Goal: Transaction & Acquisition: Purchase product/service

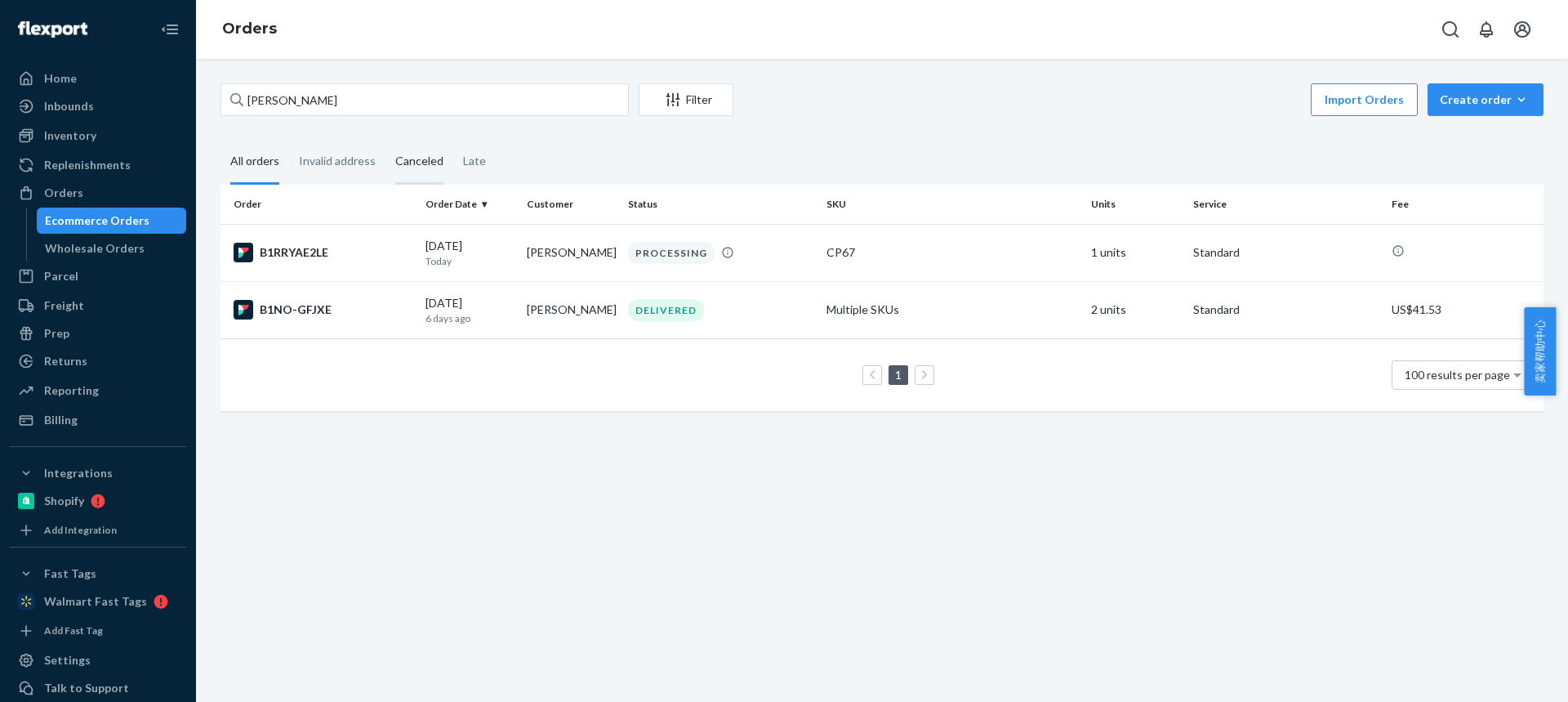
click at [125, 95] on div "Home Inbounds Shipping Plans Problems Inventory Products Replenishments Orders …" at bounding box center [784, 351] width 1568 height 702
type input "[PERSON_NAME]"
click at [527, 322] on td "[PERSON_NAME]" at bounding box center [570, 309] width 101 height 57
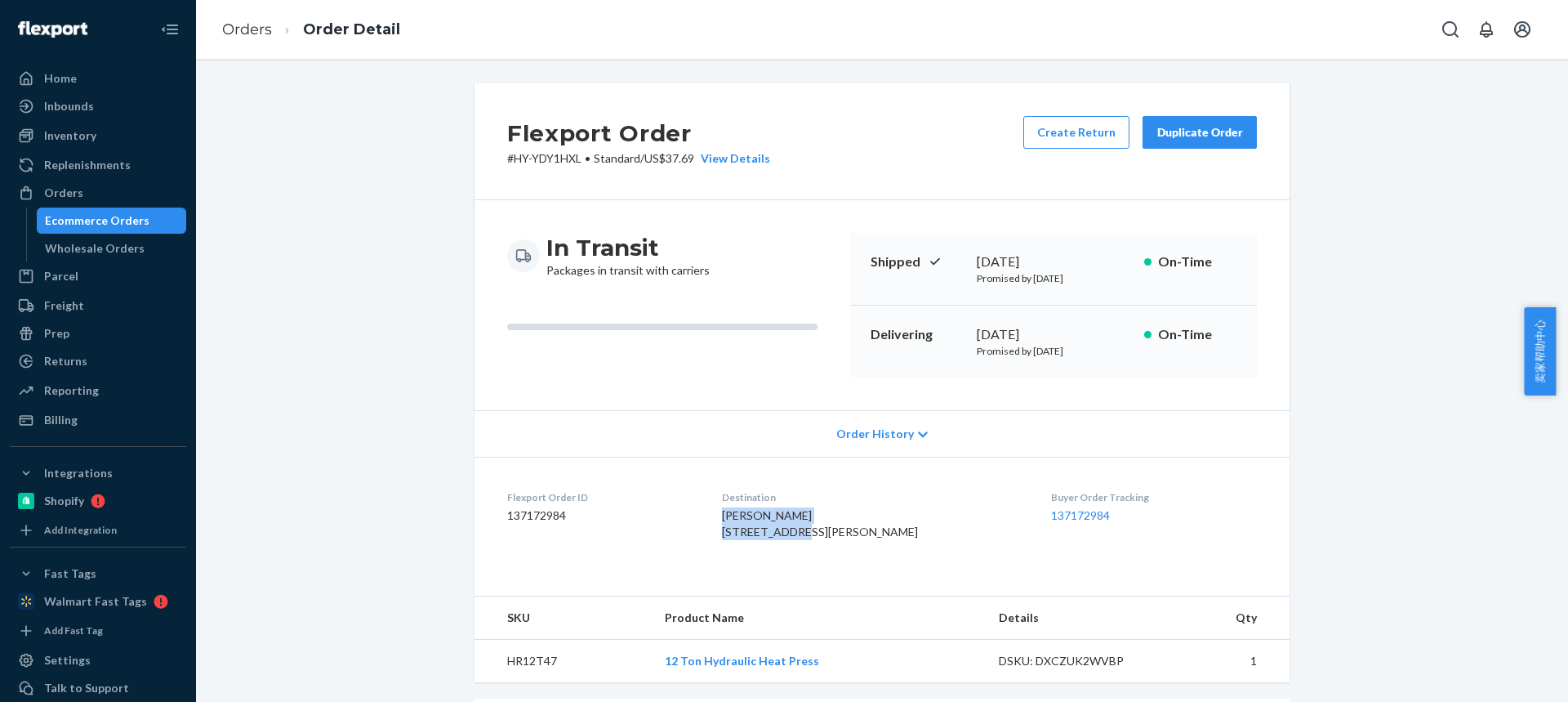
drag, startPoint x: 821, startPoint y: 531, endPoint x: 727, endPoint y: 512, distance: 95.9
click at [723, 511] on dl "Flexport Order ID 137172984 Destination Kyle Lammon 66 Williams Ave Newburgh, N…" at bounding box center [882, 517] width 815 height 123
copy span "Kyle Lammon 66 Williams Ave"
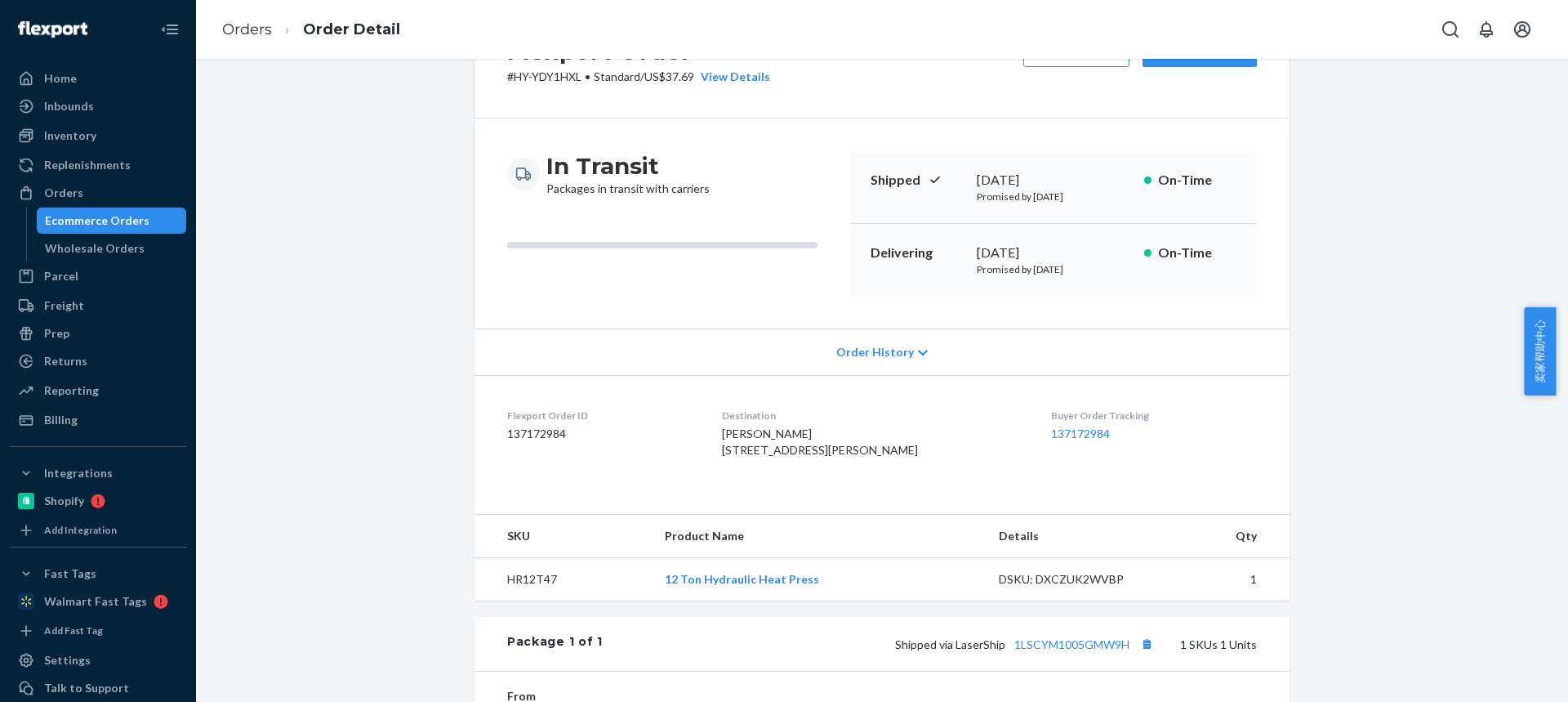
click at [513, 601] on td "HR12T47" at bounding box center [563, 579] width 177 height 44
click at [522, 601] on td "HR12T47" at bounding box center [563, 579] width 177 height 44
drag, startPoint x: 522, startPoint y: 608, endPoint x: 401, endPoint y: 283, distance: 346.8
click at [522, 601] on td "HR12T47" at bounding box center [563, 579] width 177 height 44
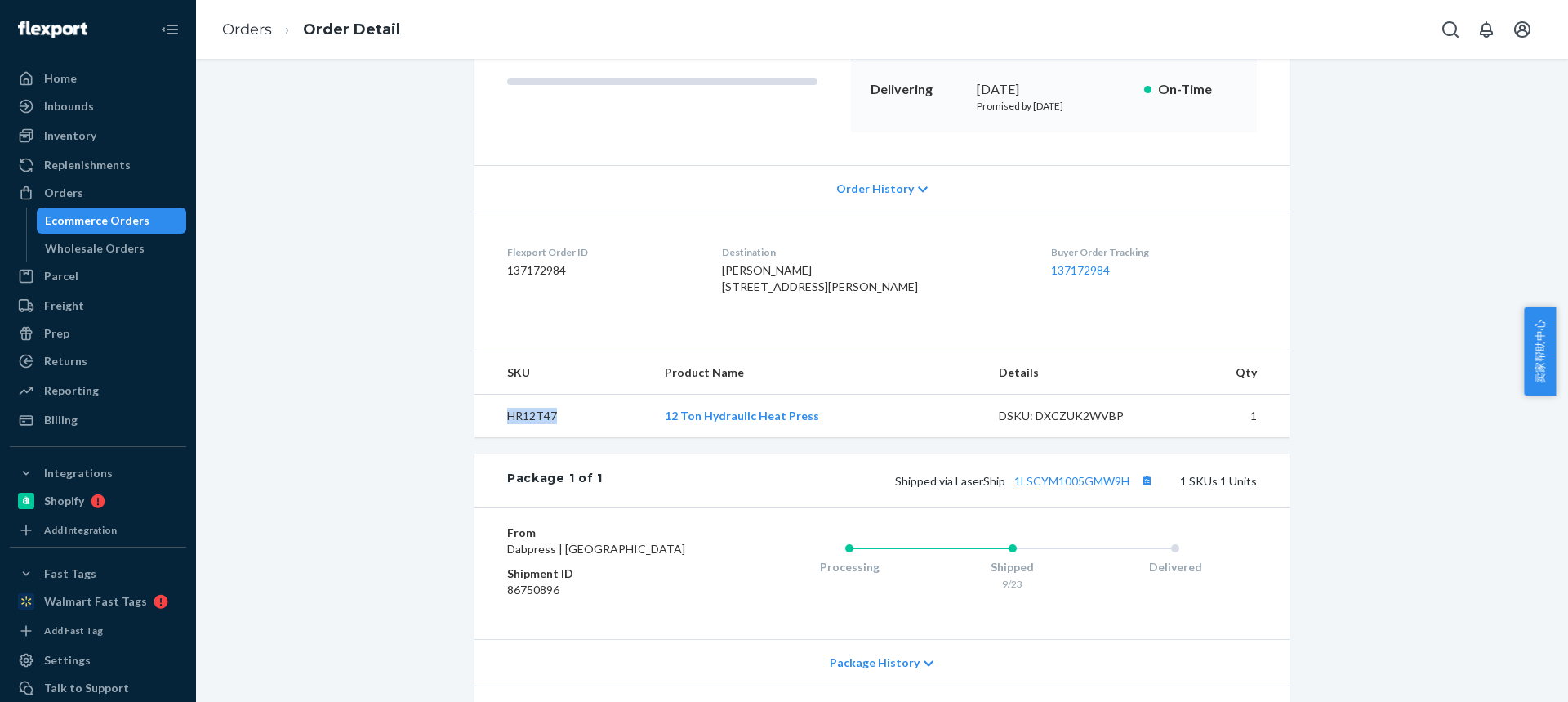
scroll to position [327, 0]
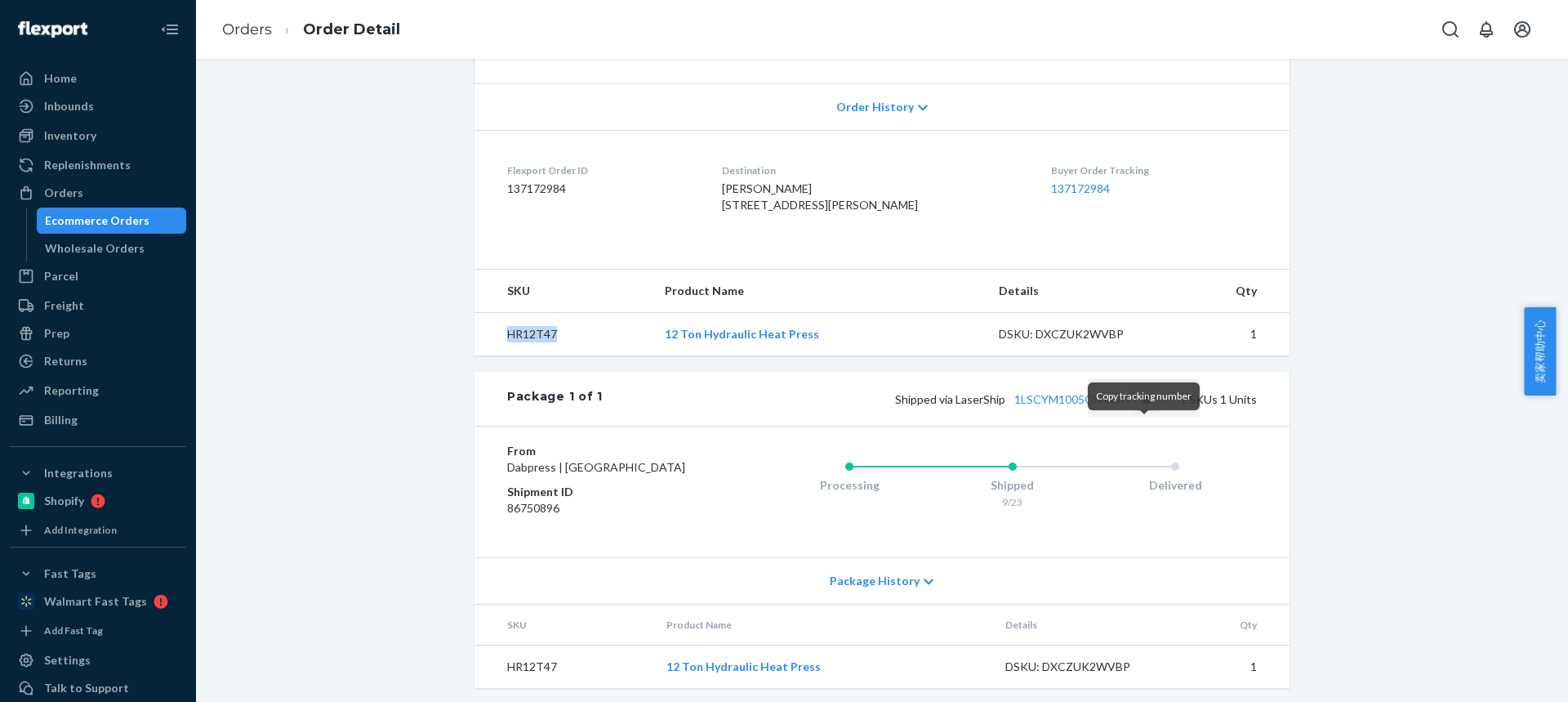
click at [1144, 410] on button "Copy tracking number" at bounding box center [1147, 399] width 21 height 21
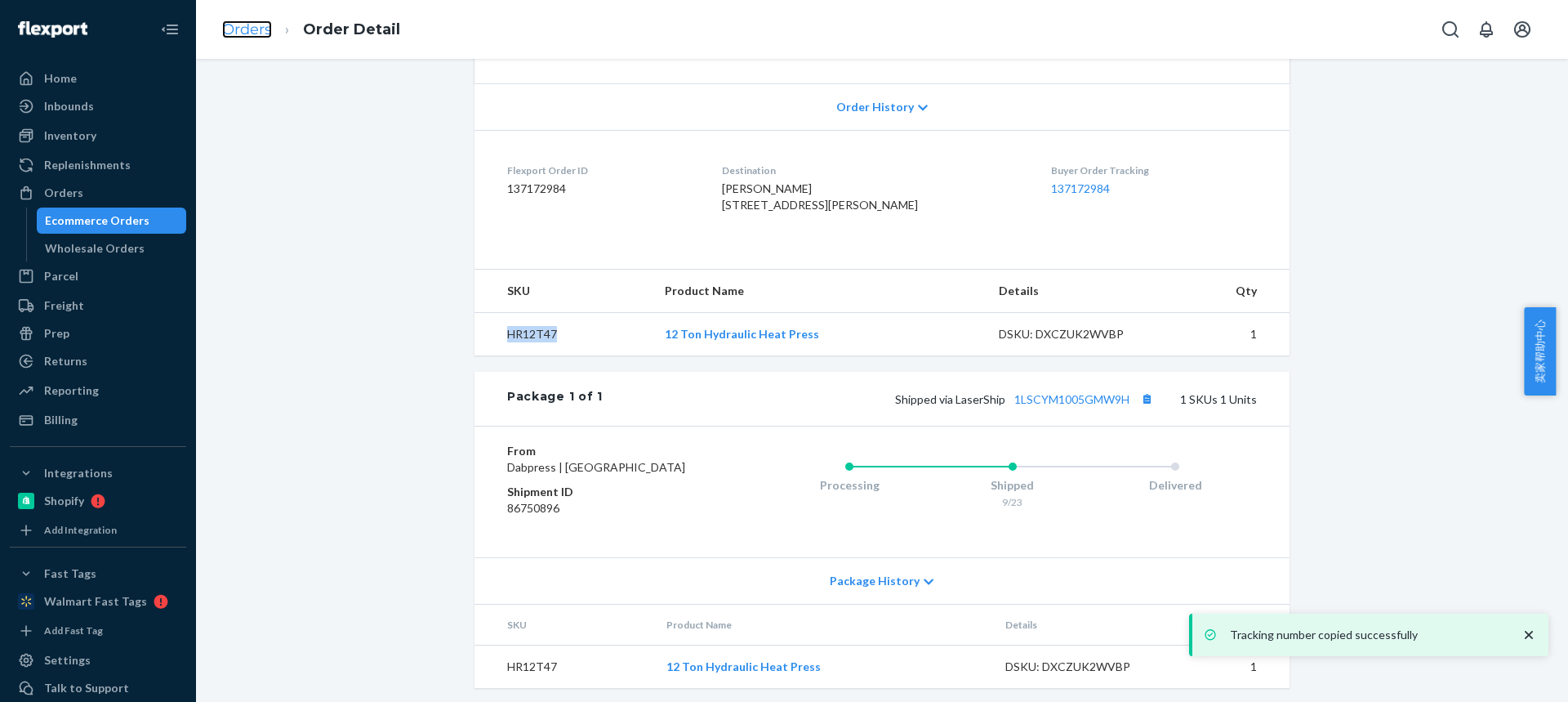
click at [252, 26] on link "Orders" at bounding box center [247, 30] width 49 height 18
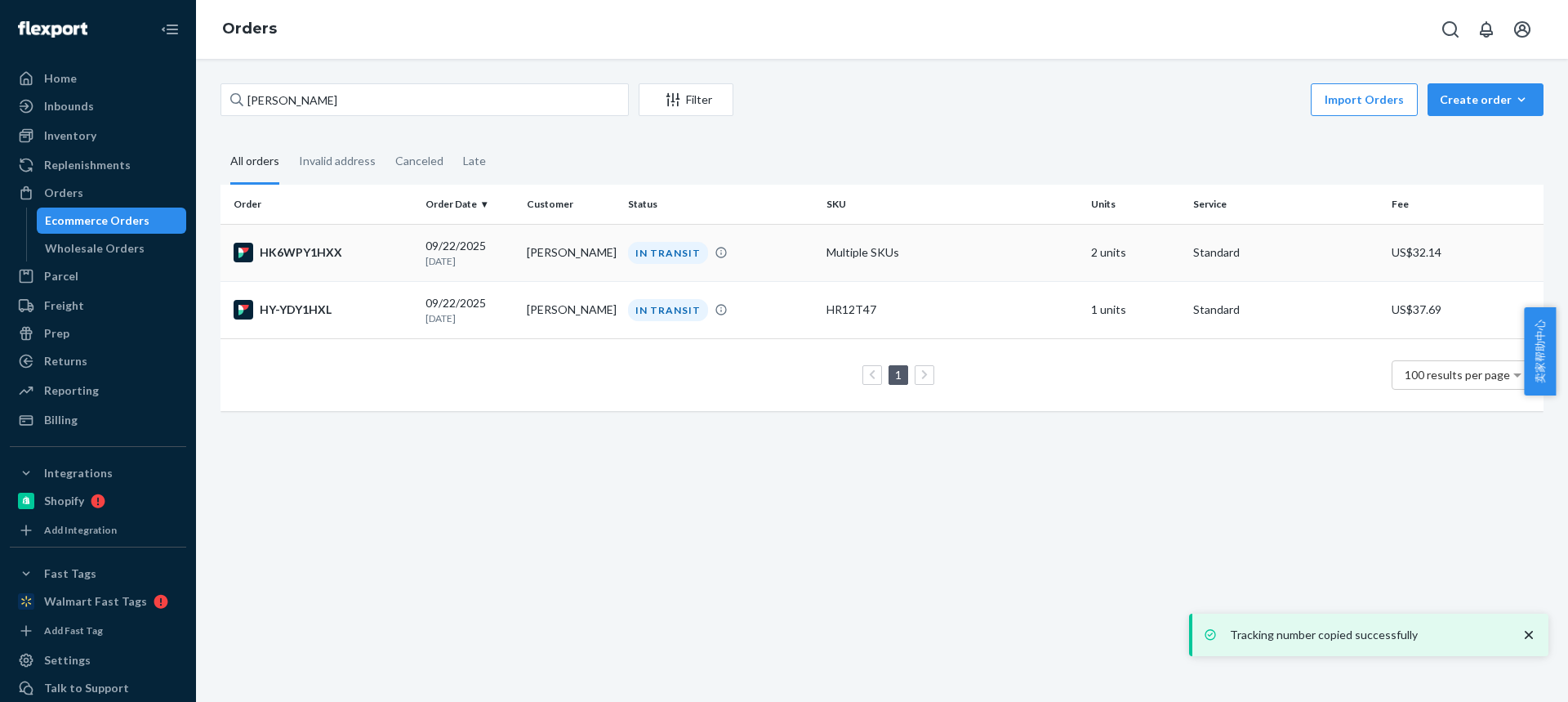
click at [558, 251] on td "[PERSON_NAME]" at bounding box center [570, 252] width 101 height 57
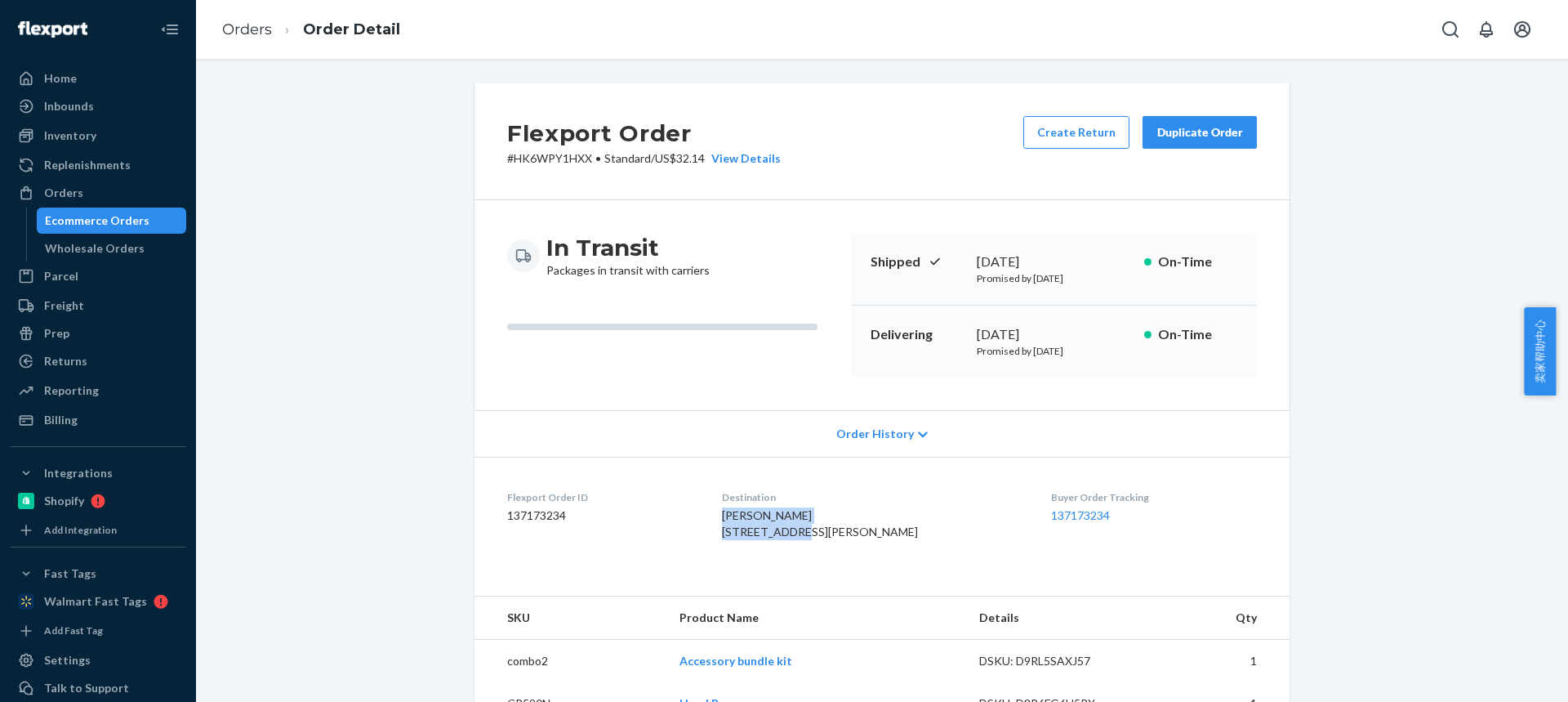
click at [720, 519] on dl "Flexport Order ID 137173234 Destination Kyle Lammon 66 Williams Ave Newburgh, N…" at bounding box center [882, 517] width 815 height 123
copy span "Kyle Lammon 66 Williams Ave"
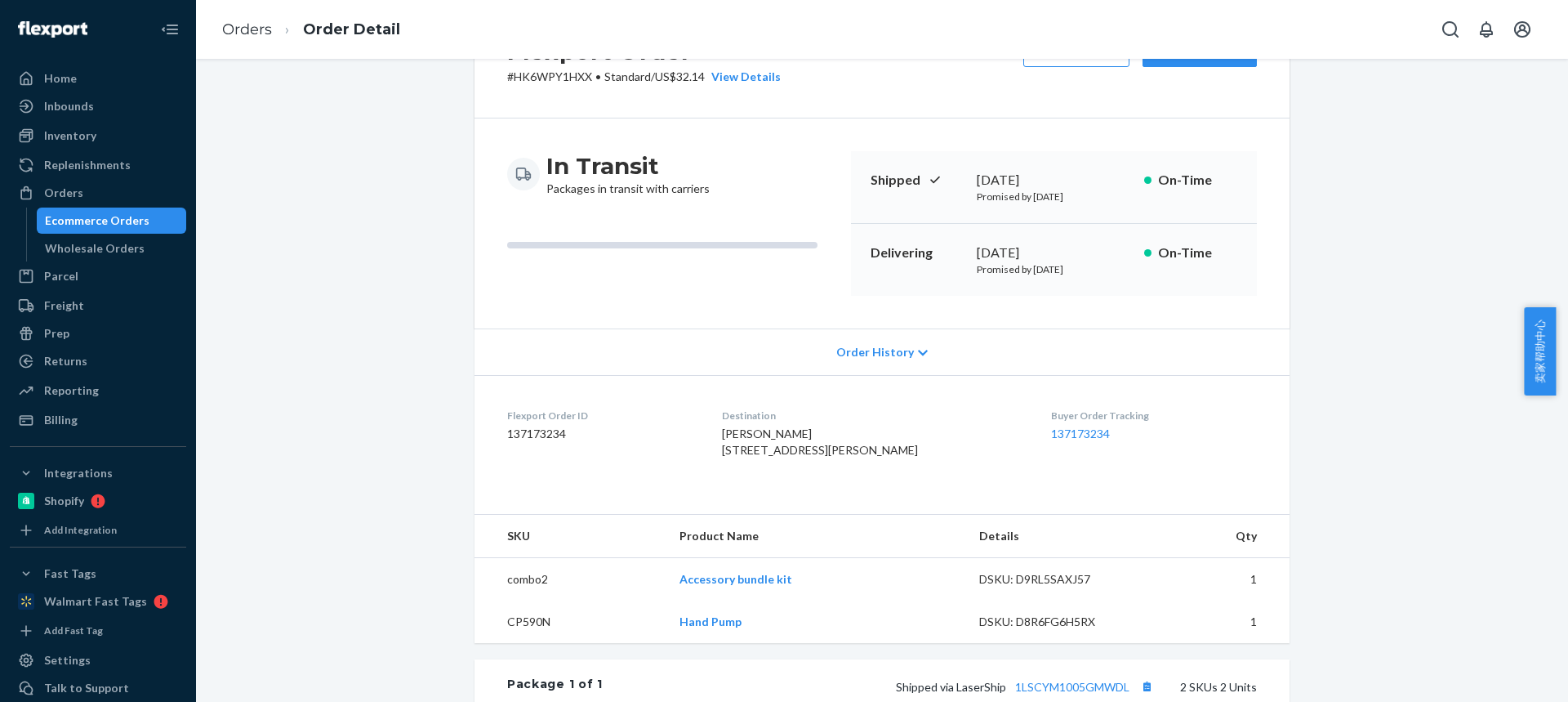
click at [521, 643] on td "CP590N" at bounding box center [570, 622] width 192 height 43
copy td "CP590N"
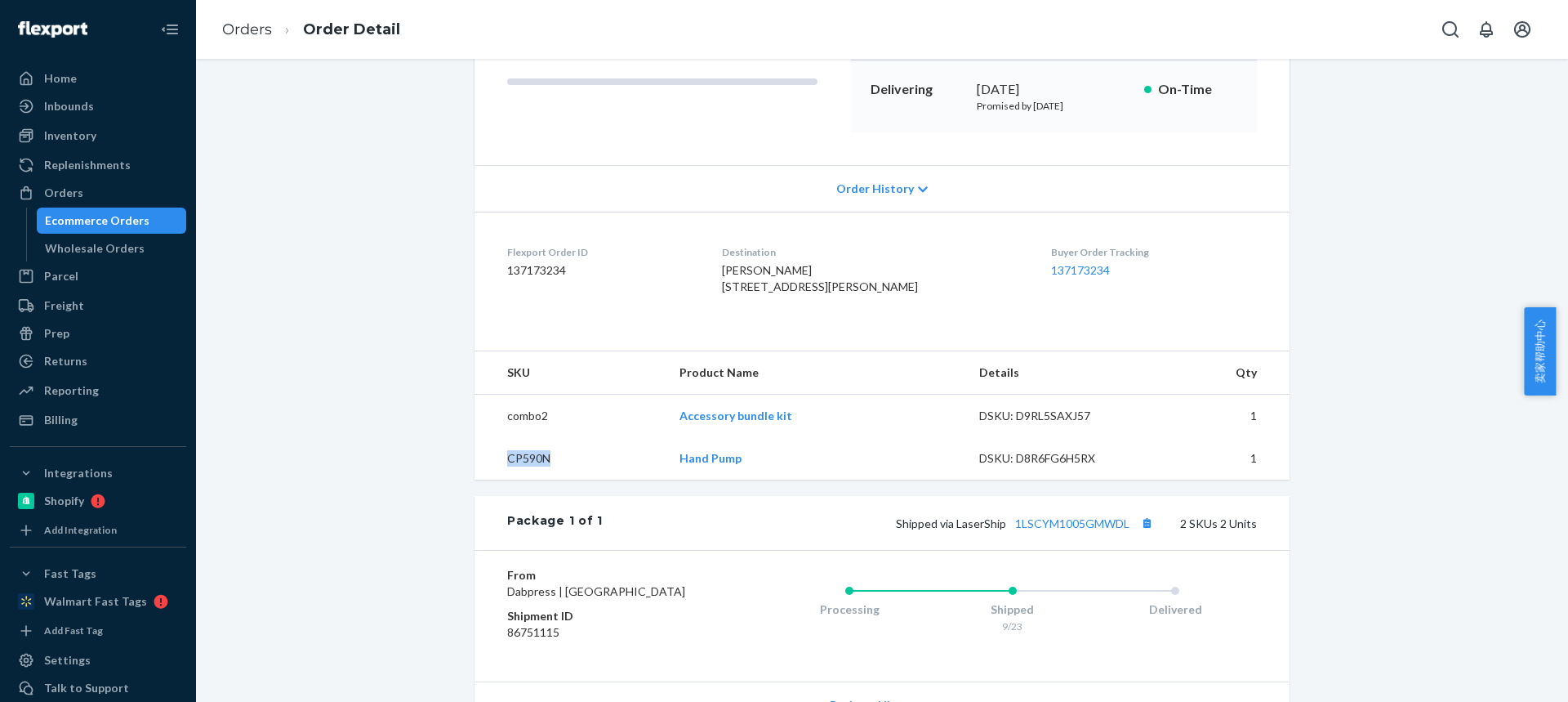
scroll to position [327, 0]
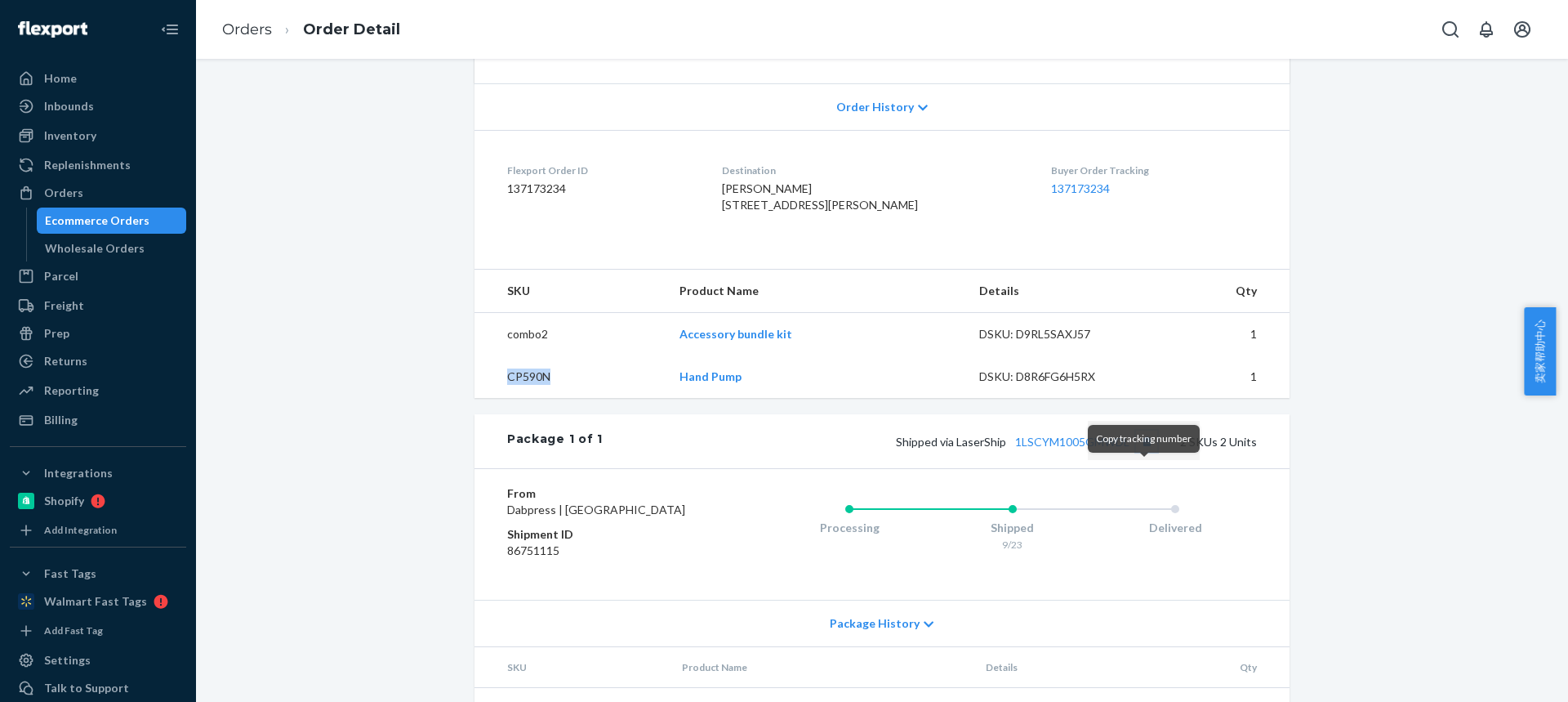
drag, startPoint x: 1149, startPoint y: 474, endPoint x: 1112, endPoint y: 499, distance: 44.7
click at [1149, 452] on button "Copy tracking number" at bounding box center [1147, 441] width 21 height 21
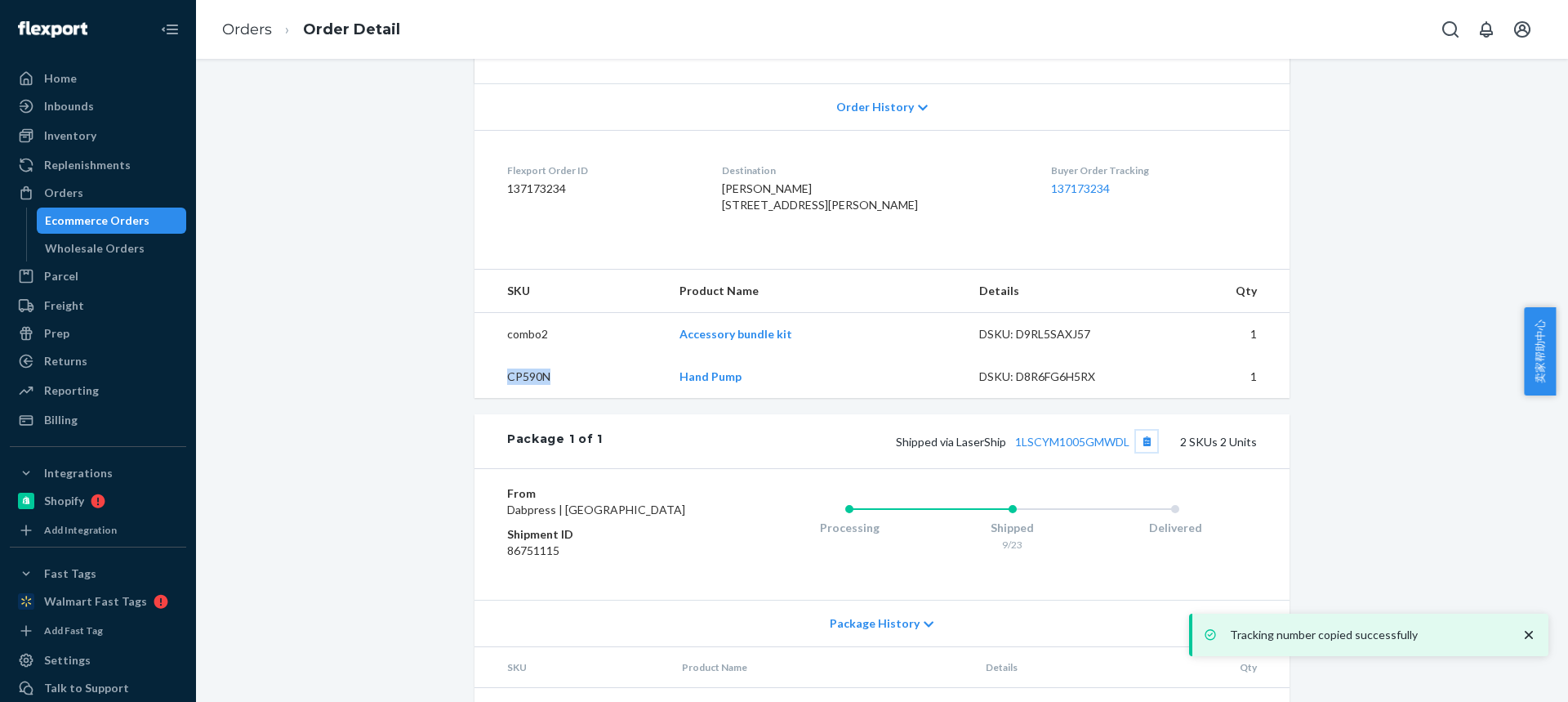
scroll to position [466, 0]
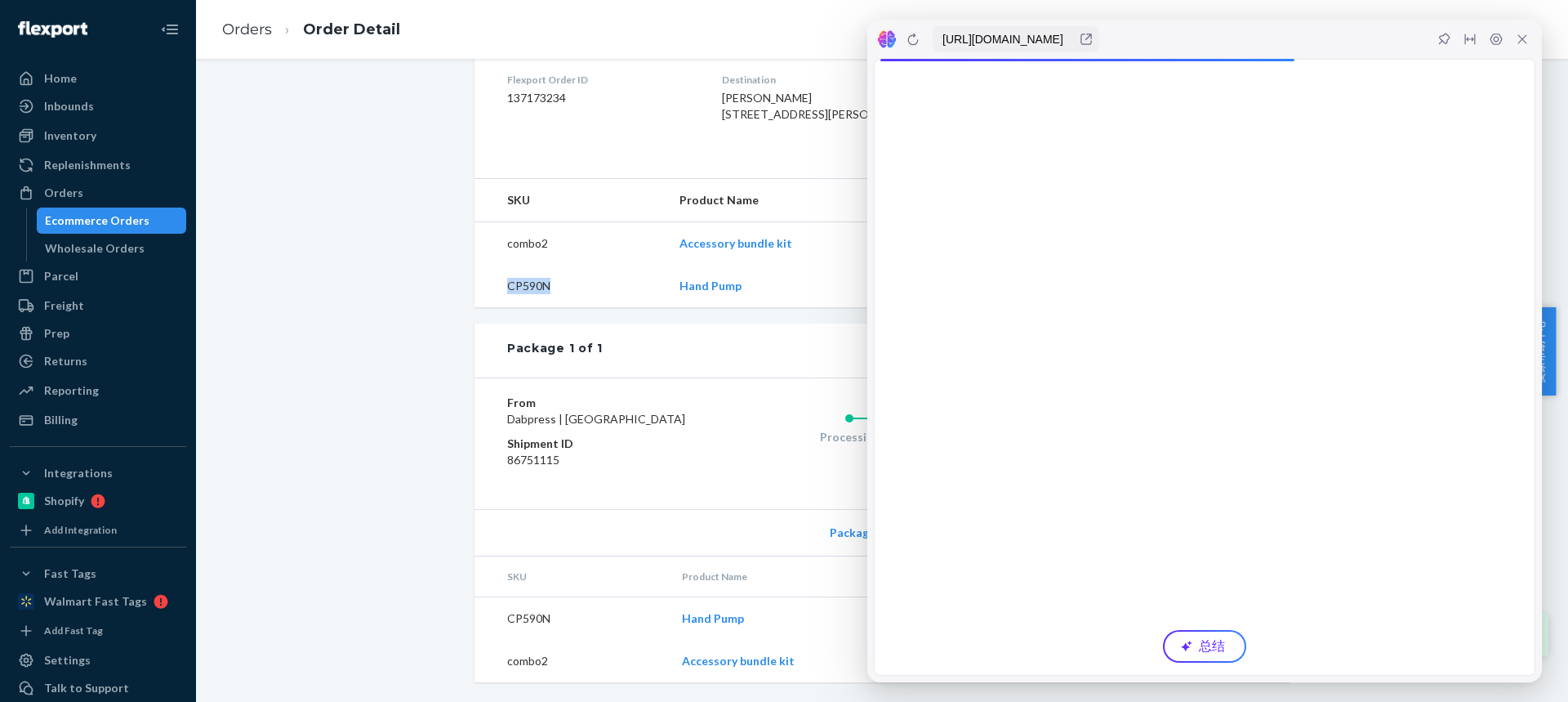
click at [1516, 40] on icon at bounding box center [1523, 40] width 13 height 13
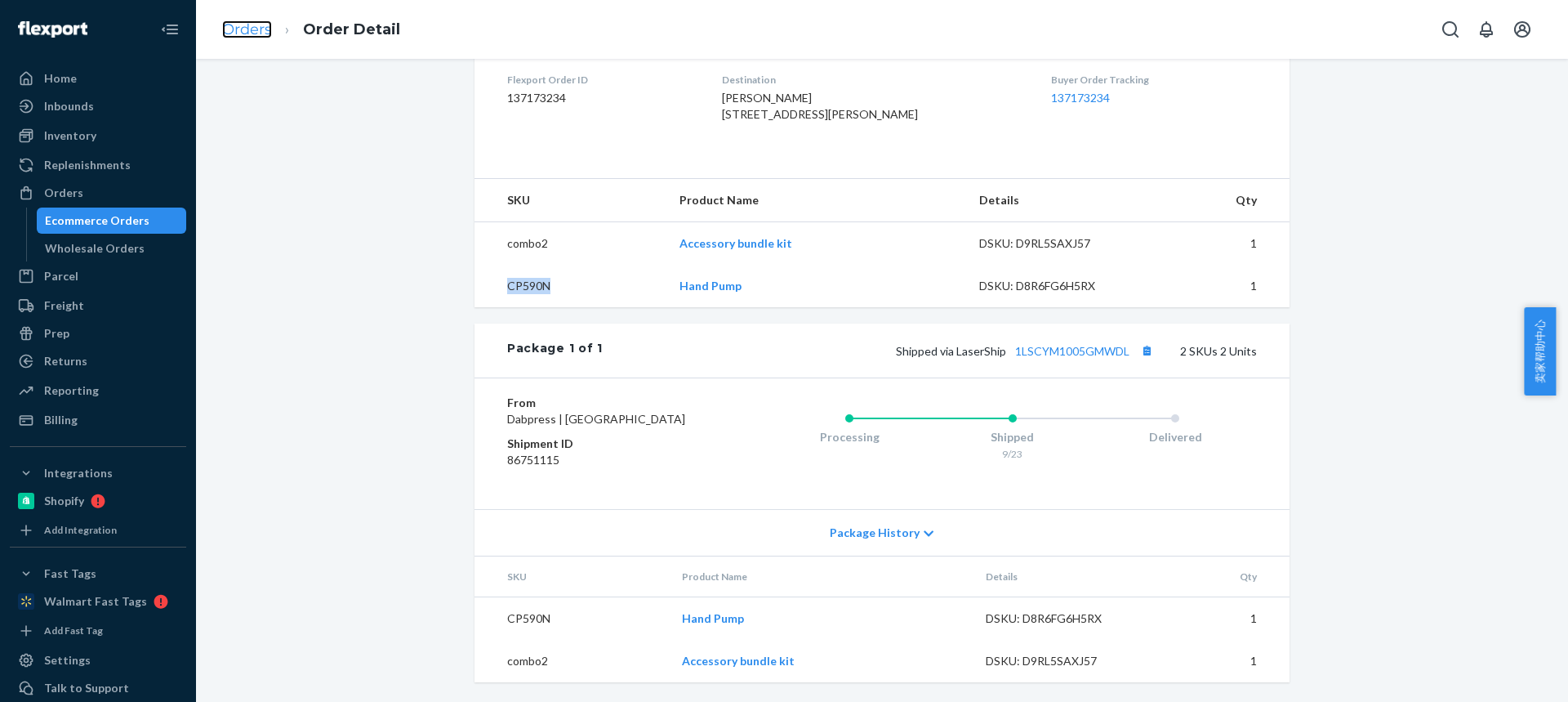
click at [255, 28] on link "Orders" at bounding box center [247, 30] width 49 height 18
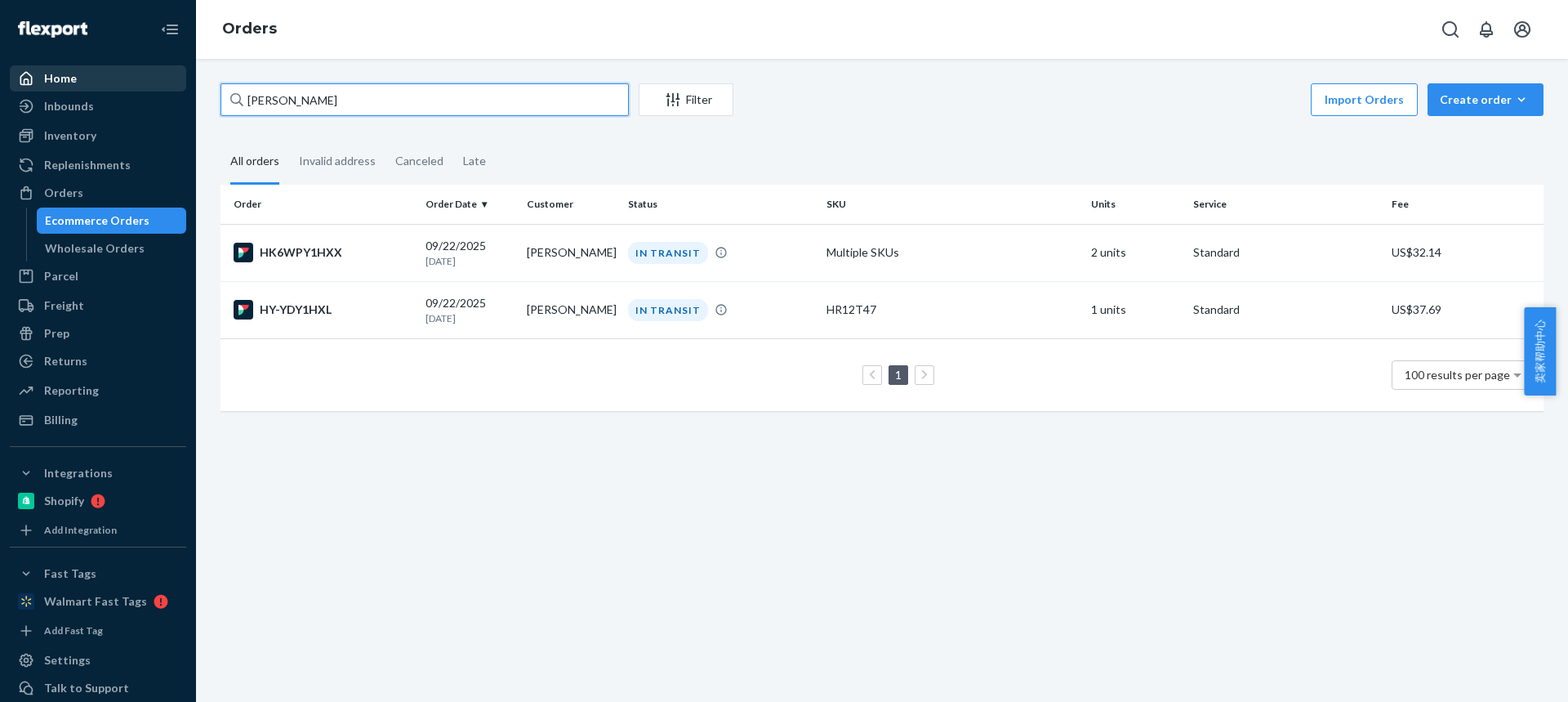
drag, startPoint x: 200, startPoint y: 97, endPoint x: 136, endPoint y: 91, distance: 64.3
click at [137, 91] on div "Home Inbounds Shipping Plans Problems Inventory Products Replenishments Orders …" at bounding box center [784, 351] width 1568 height 702
paste input "[PERSON_NAME]"
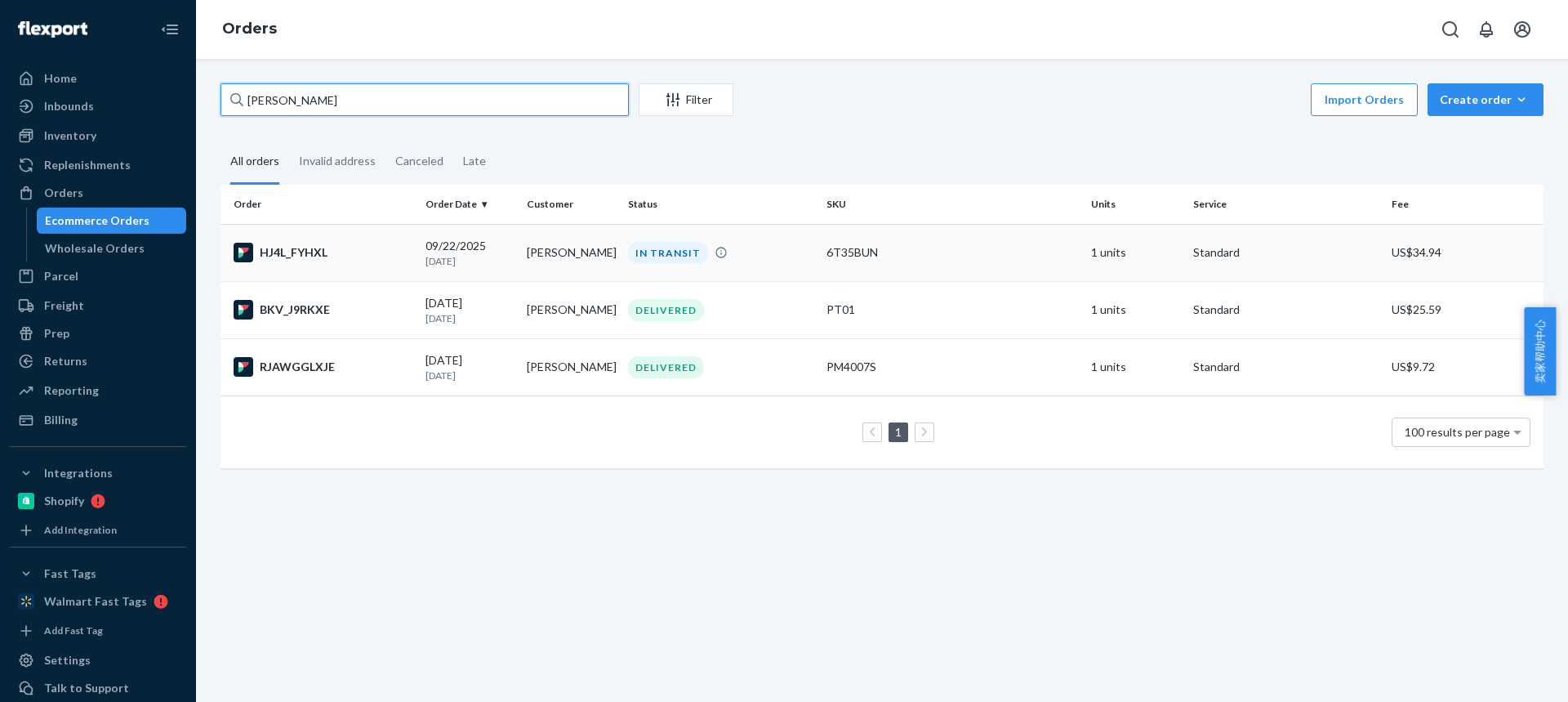
type input "[PERSON_NAME]"
click at [533, 256] on td "[PERSON_NAME]" at bounding box center [570, 252] width 101 height 57
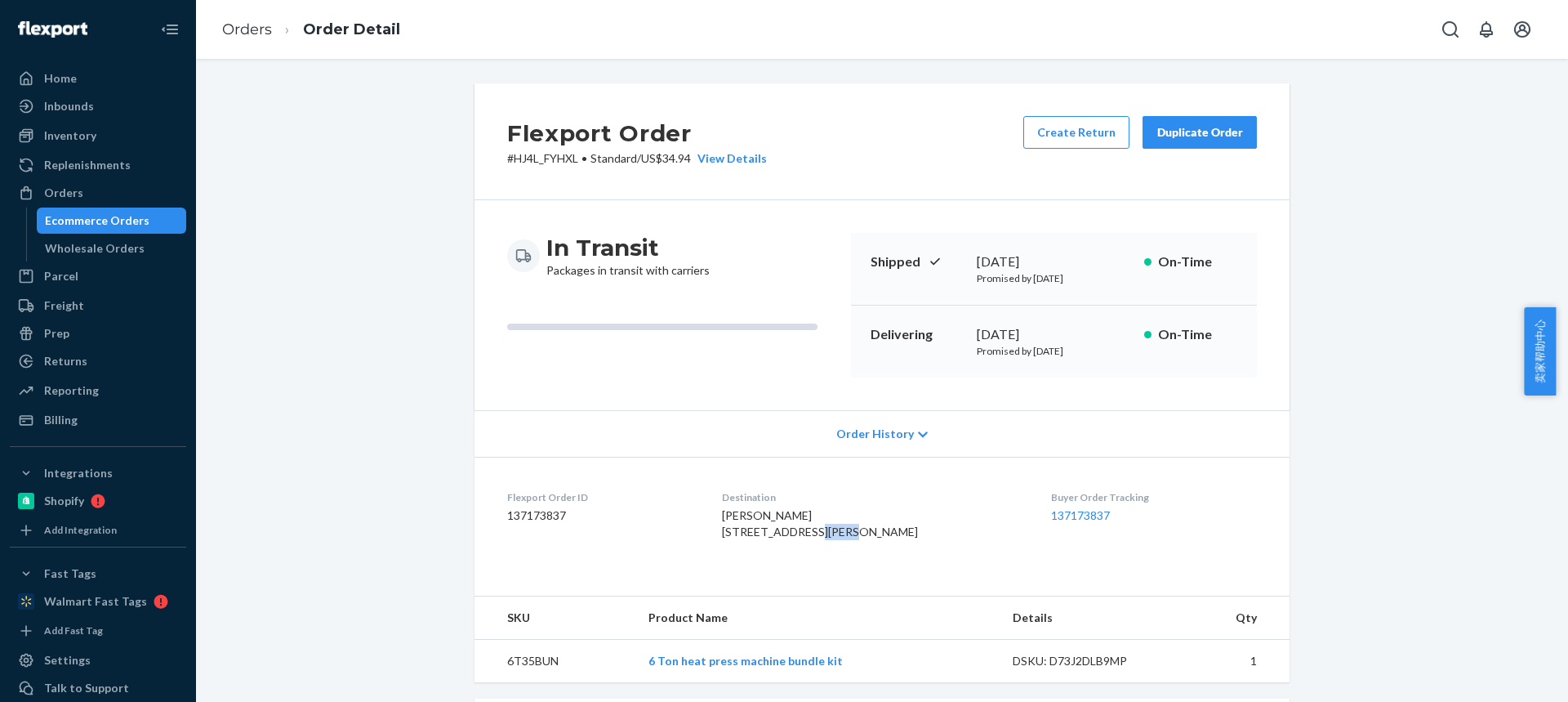
drag, startPoint x: 835, startPoint y: 531, endPoint x: 817, endPoint y: 531, distance: 18.0
click at [816, 532] on div "David Reynolds 18325 SW Kinnaman Rd Beaverton, OR 97078-1615 US" at bounding box center [873, 524] width 304 height 33
drag, startPoint x: 754, startPoint y: 529, endPoint x: 756, endPoint y: 499, distance: 30.1
click at [779, 529] on dl "Flexport Order ID 137173837 Destination David Reynolds 18325 SW Kinnaman Rd Bea…" at bounding box center [882, 517] width 815 height 123
copy span "18325 S"
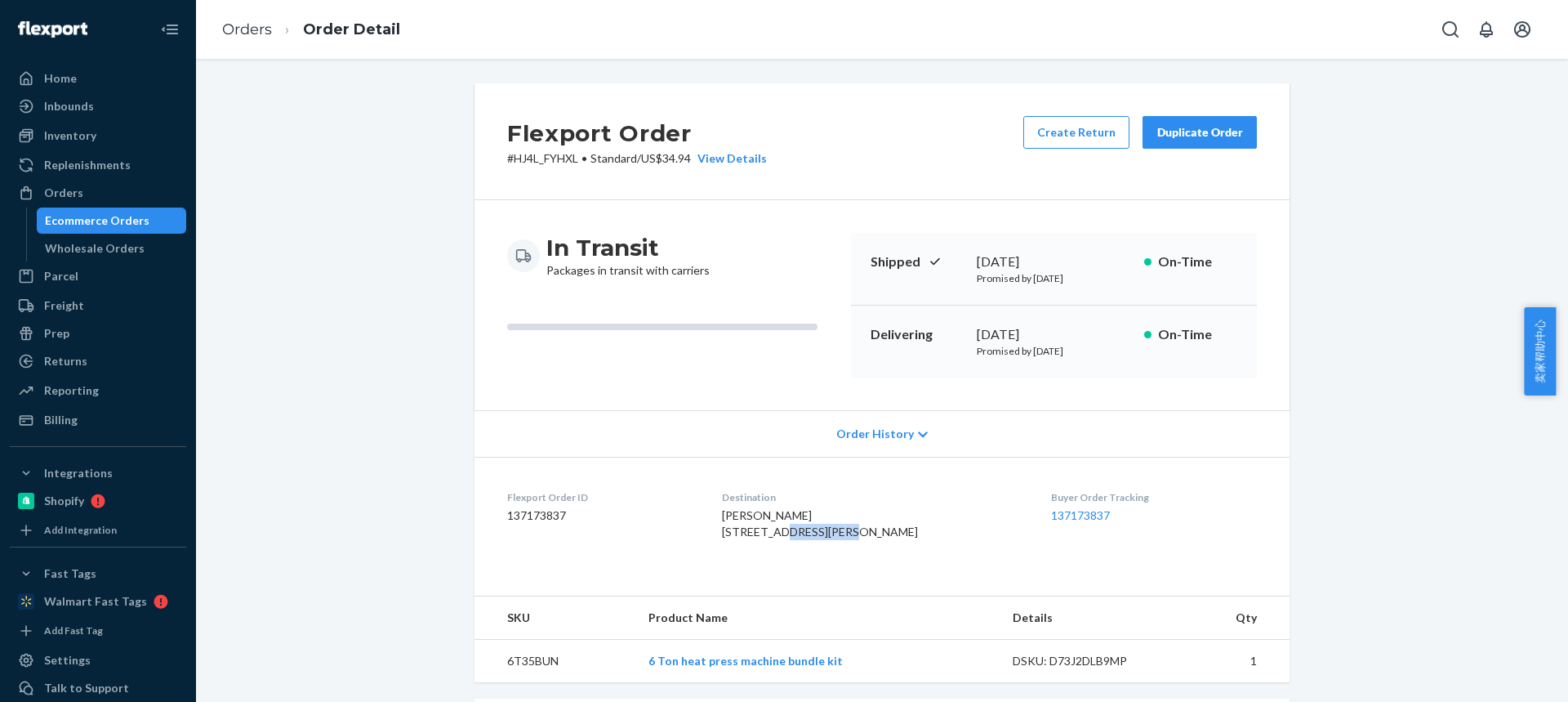
drag, startPoint x: 798, startPoint y: 531, endPoint x: 657, endPoint y: 311, distance: 261.3
click at [876, 527] on div "David Reynolds 18325 SW Kinnaman Rd Beaverton, OR 97078-1615 US" at bounding box center [873, 524] width 304 height 33
copy div "Order History Flexport Order ID 137173837 Destination David Reynolds 18325 SW"
drag, startPoint x: 809, startPoint y: 545, endPoint x: 794, endPoint y: 535, distance: 18.0
click at [809, 538] on span "David Reynolds 18325 SW Kinnaman Rd Beaverton, OR 97078-1615 US" at bounding box center [820, 523] width 196 height 30
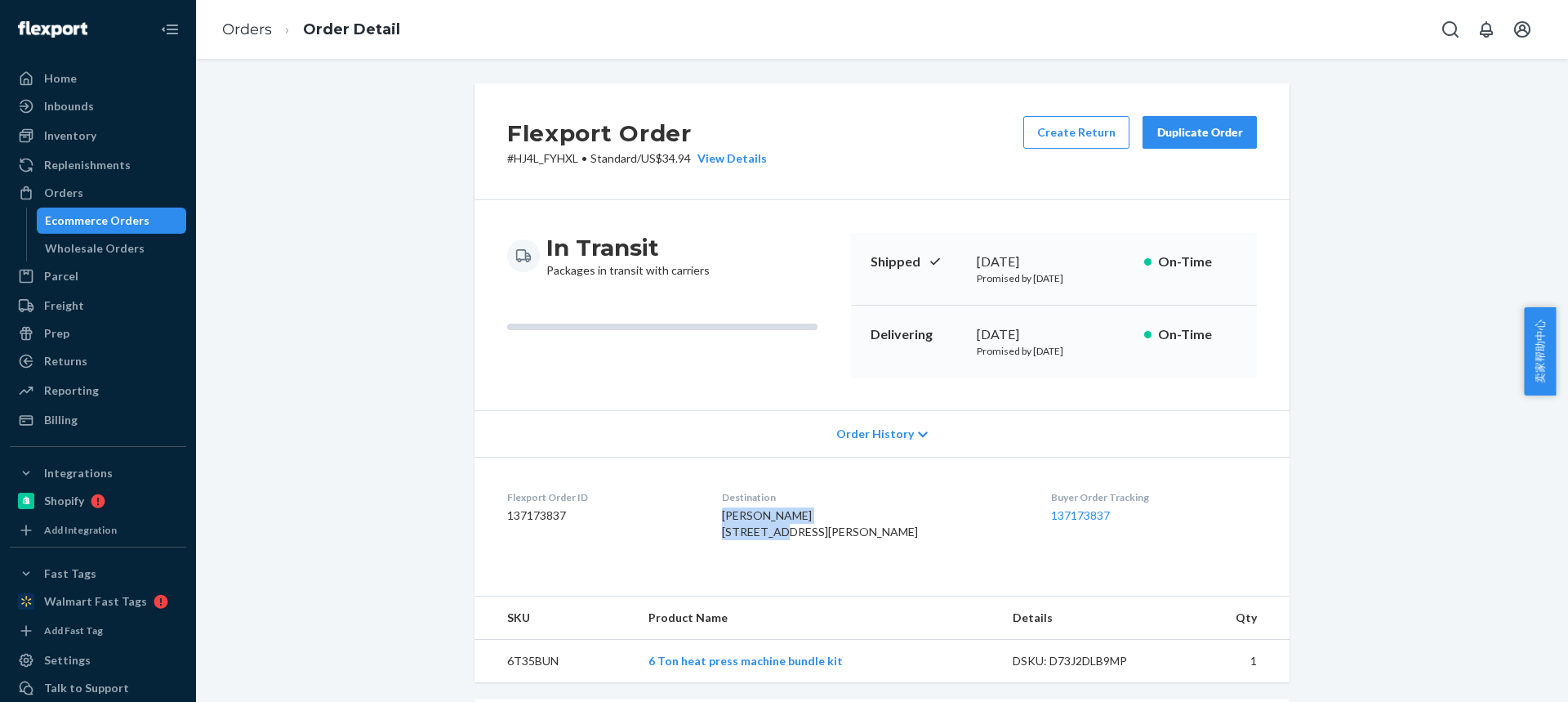
drag, startPoint x: 793, startPoint y: 531, endPoint x: 854, endPoint y: 526, distance: 61.2
click at [854, 526] on span "David Reynolds 18325 SW Kinnaman Rd Beaverton, OR 97078-1615 US" at bounding box center [820, 523] width 196 height 30
copy div "David Reynolds 18325 SW"
drag, startPoint x: 843, startPoint y: 530, endPoint x: 789, endPoint y: 525, distance: 54.2
click at [790, 526] on span "David Reynolds 18325 SW Kinnaman Rd Beaverton, OR 97078-1615 US" at bounding box center [820, 523] width 196 height 30
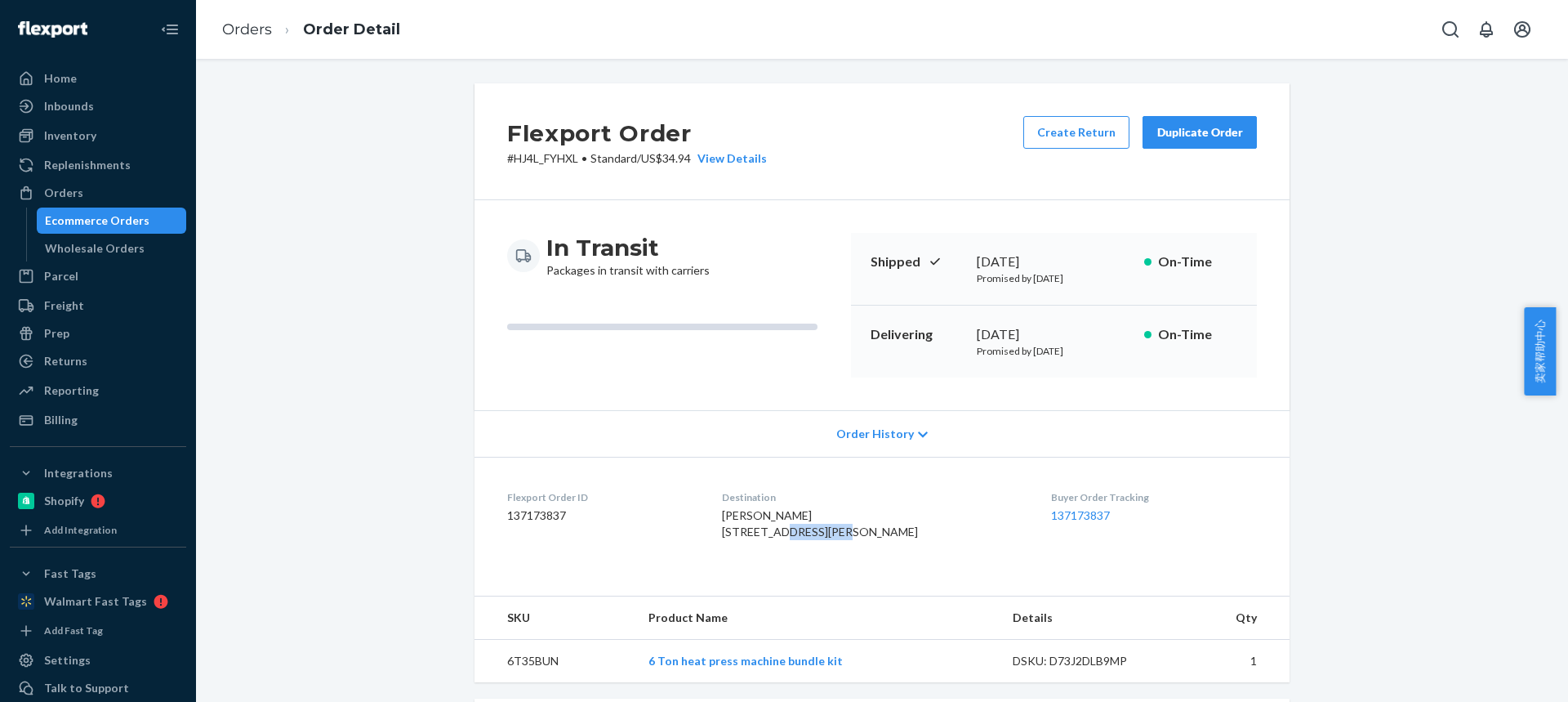
copy span "Kinnaman R"
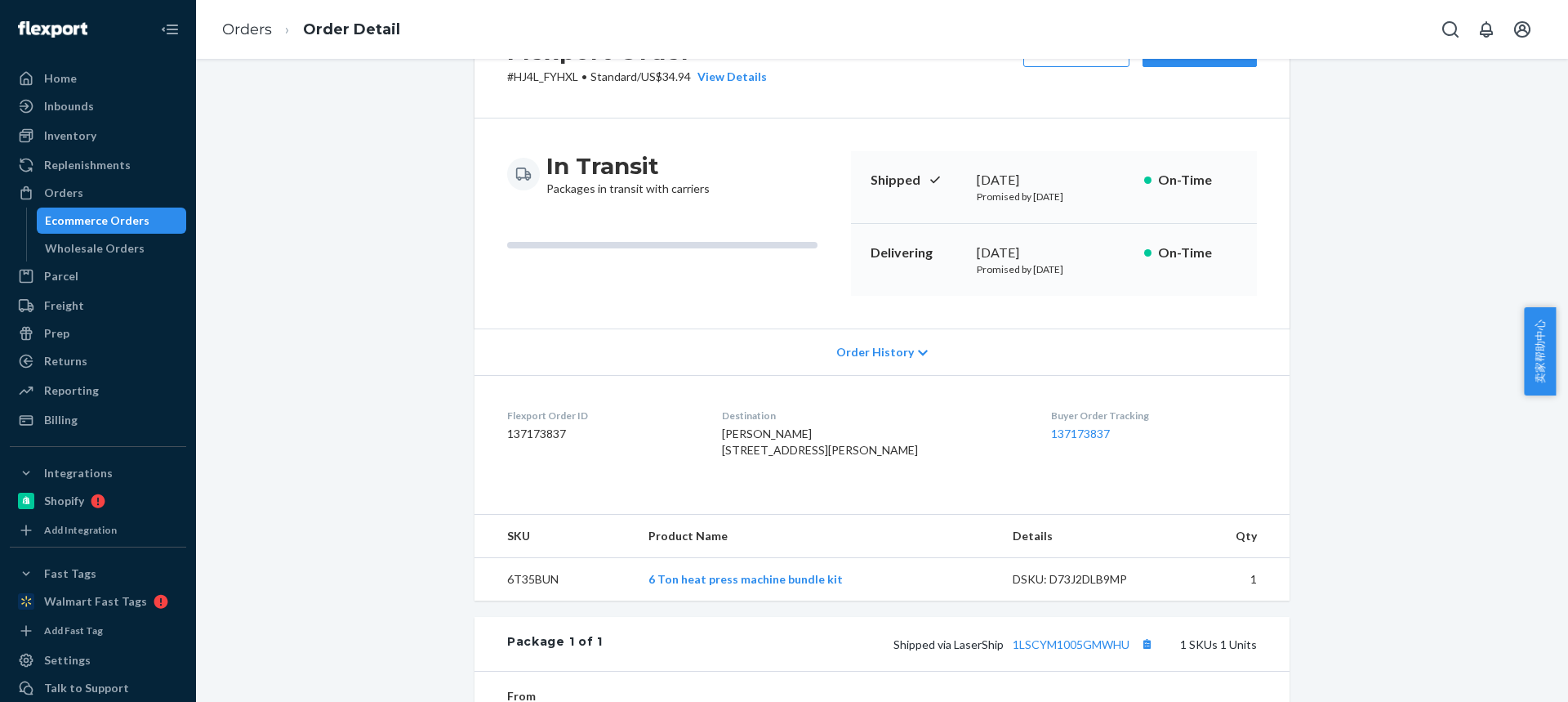
click at [530, 601] on td "6T35BUN" at bounding box center [555, 579] width 161 height 44
copy td "6T35BUN"
click at [358, 137] on div "Flexport Order # HJ4L_FYHXL • Standard / US$34.94 View Details Create Return Du…" at bounding box center [882, 485] width 1348 height 967
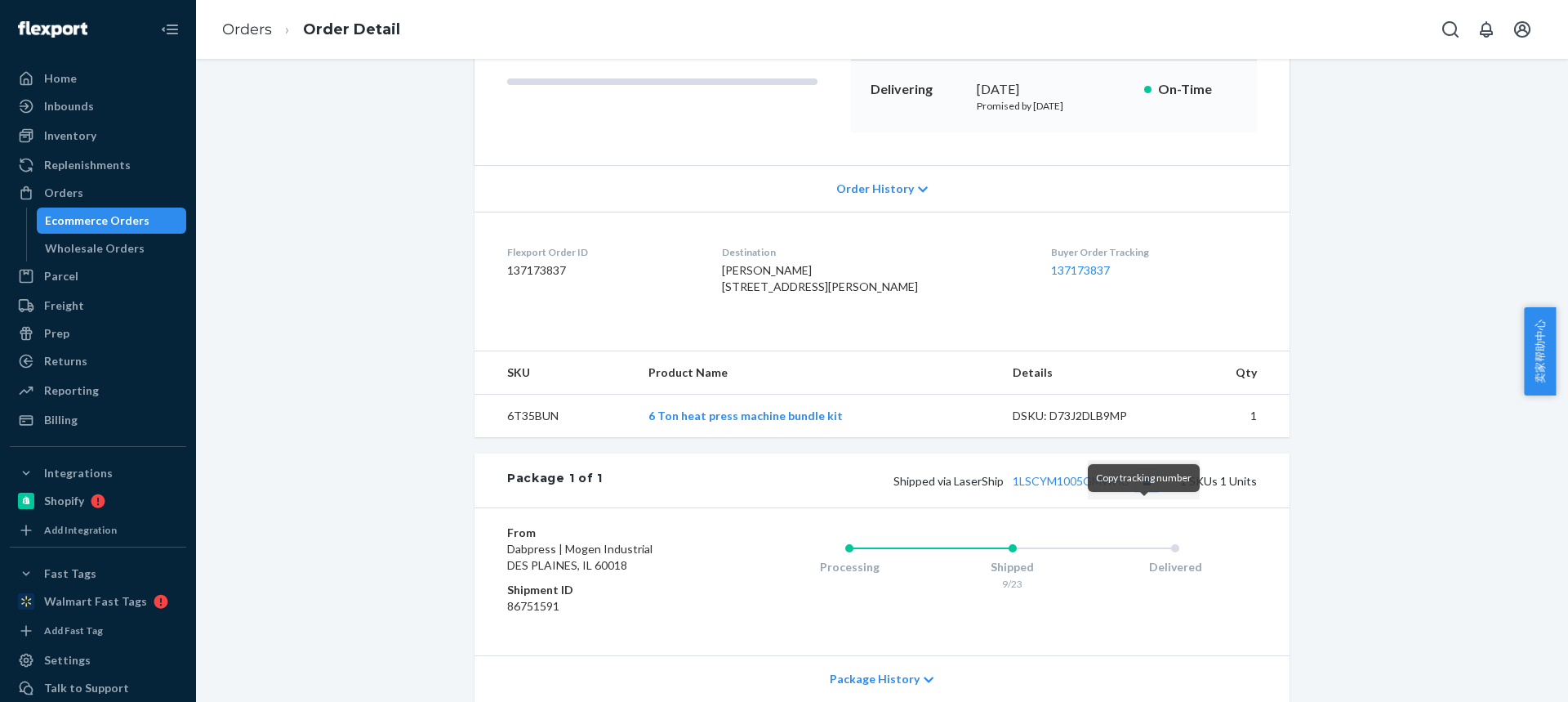
click at [1145, 491] on button "Copy tracking number" at bounding box center [1147, 480] width 21 height 21
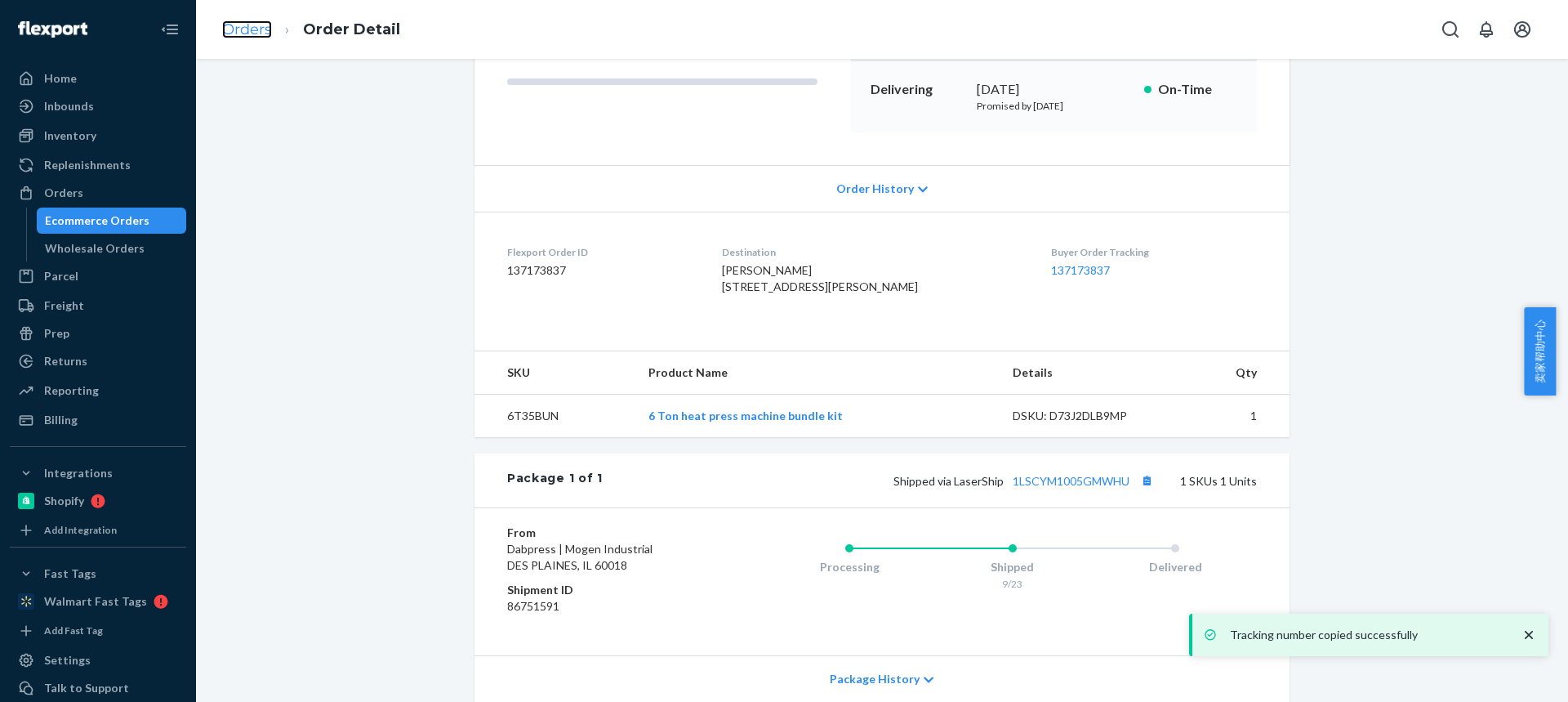
click at [254, 28] on link "Orders" at bounding box center [247, 30] width 49 height 18
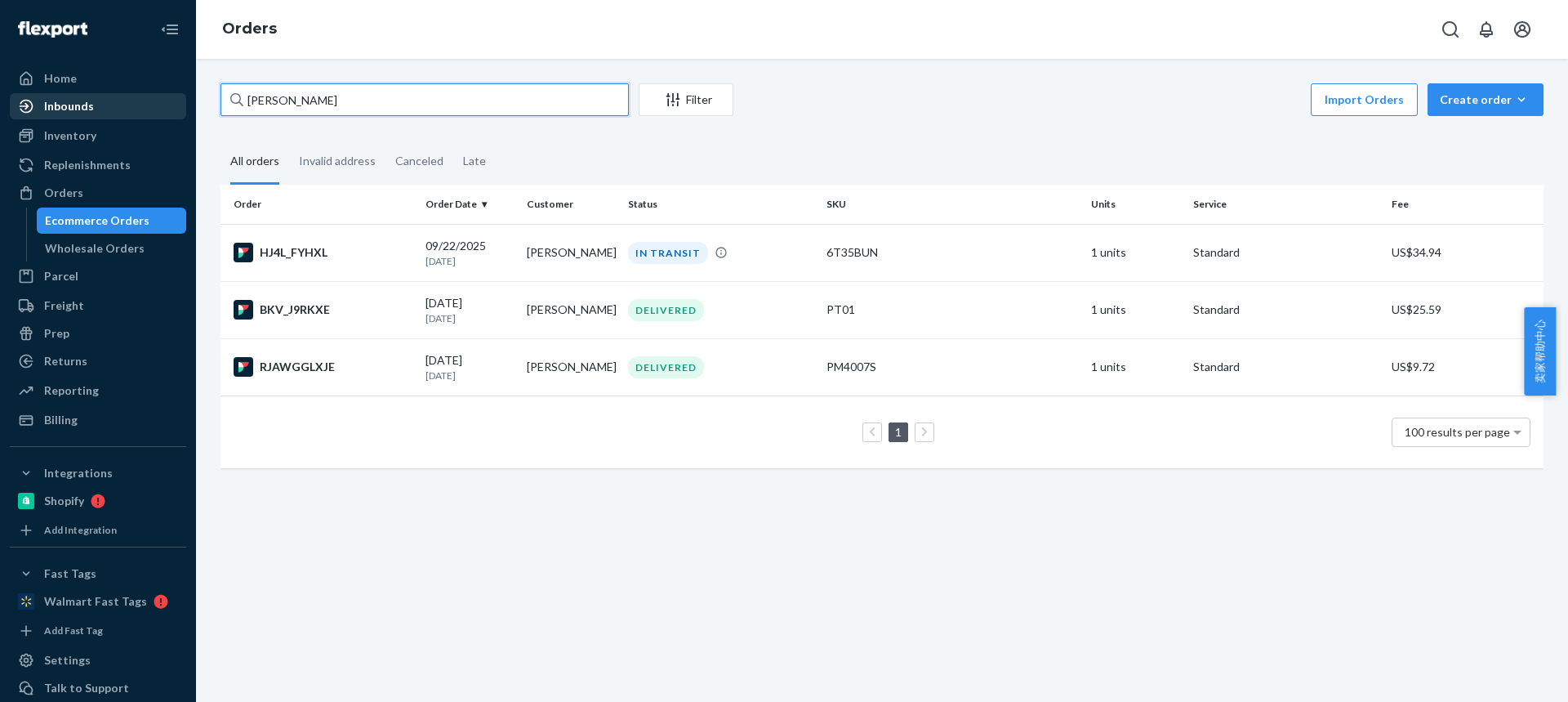
drag, startPoint x: 368, startPoint y: 101, endPoint x: 136, endPoint y: 98, distance: 232.0
click at [136, 98] on div "Home Inbounds Shipping Plans Problems Inventory Products Replenishments Orders …" at bounding box center [784, 351] width 1568 height 702
paste input "[PERSON_NAME]"
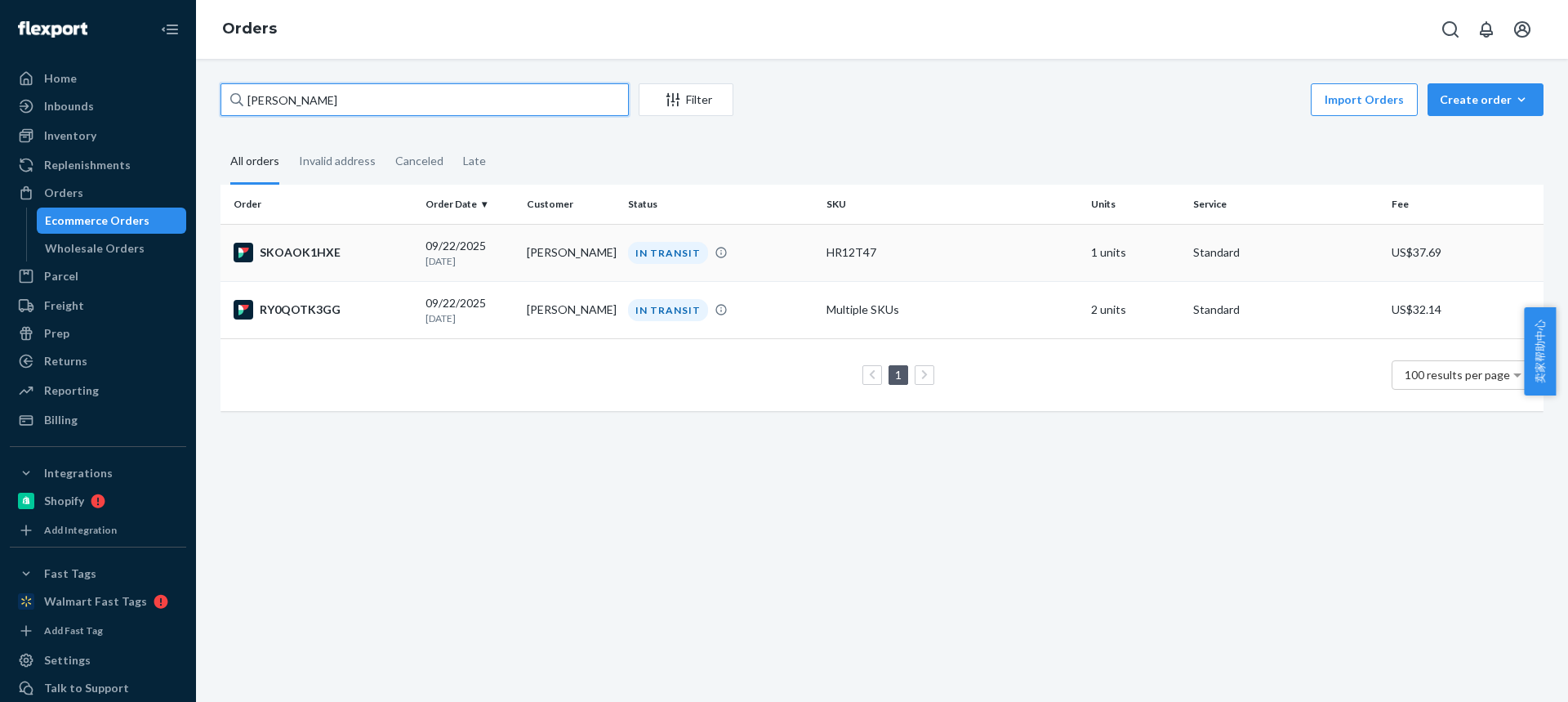
type input "[PERSON_NAME]"
click at [527, 253] on td "[PERSON_NAME]" at bounding box center [570, 252] width 101 height 57
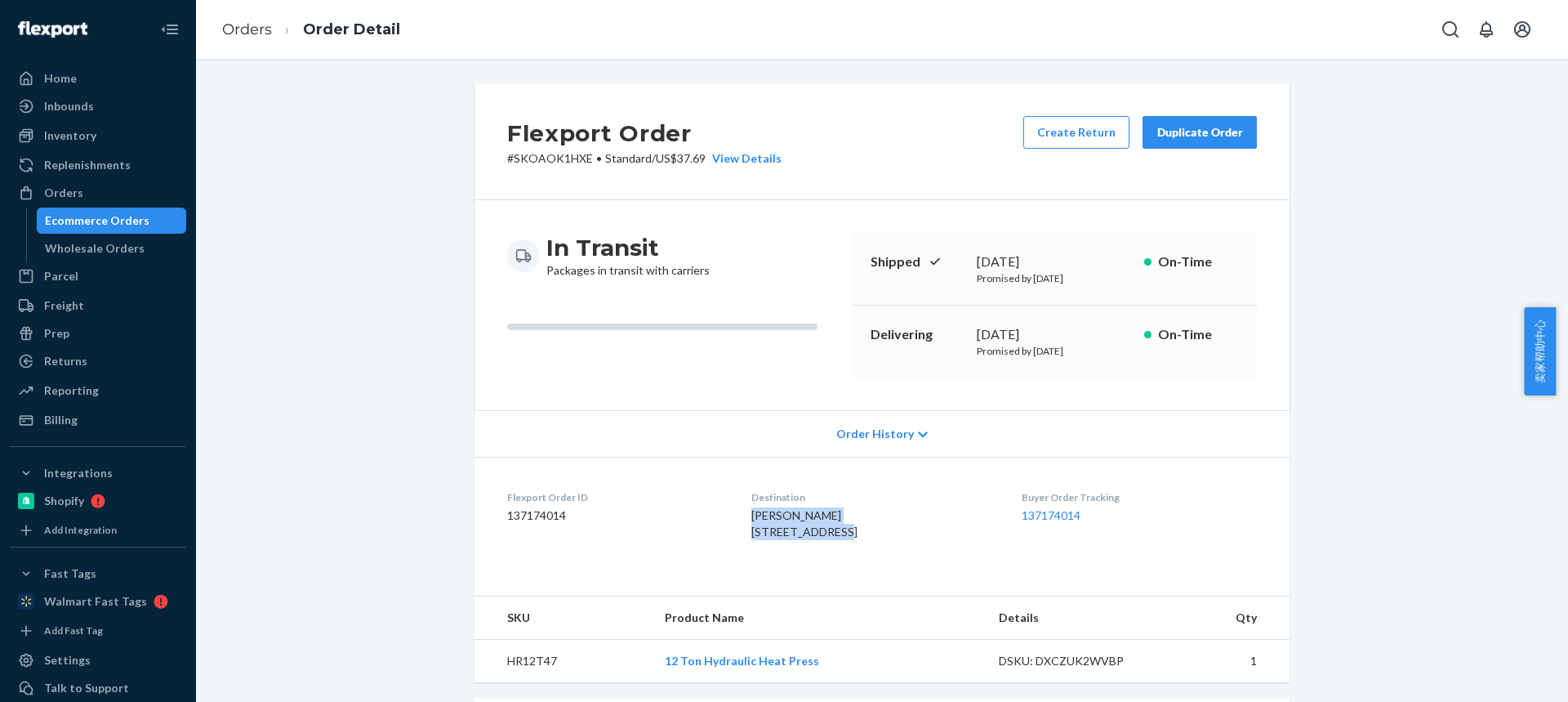
drag, startPoint x: 831, startPoint y: 528, endPoint x: 724, endPoint y: 517, distance: 107.6
click at [751, 517] on div "Blake Selna 9631 Netherway Dr Huntington Beach, CA 92646-6011 US" at bounding box center [873, 524] width 243 height 33
copy span "Blake Selna 9631 Netherway Dr"
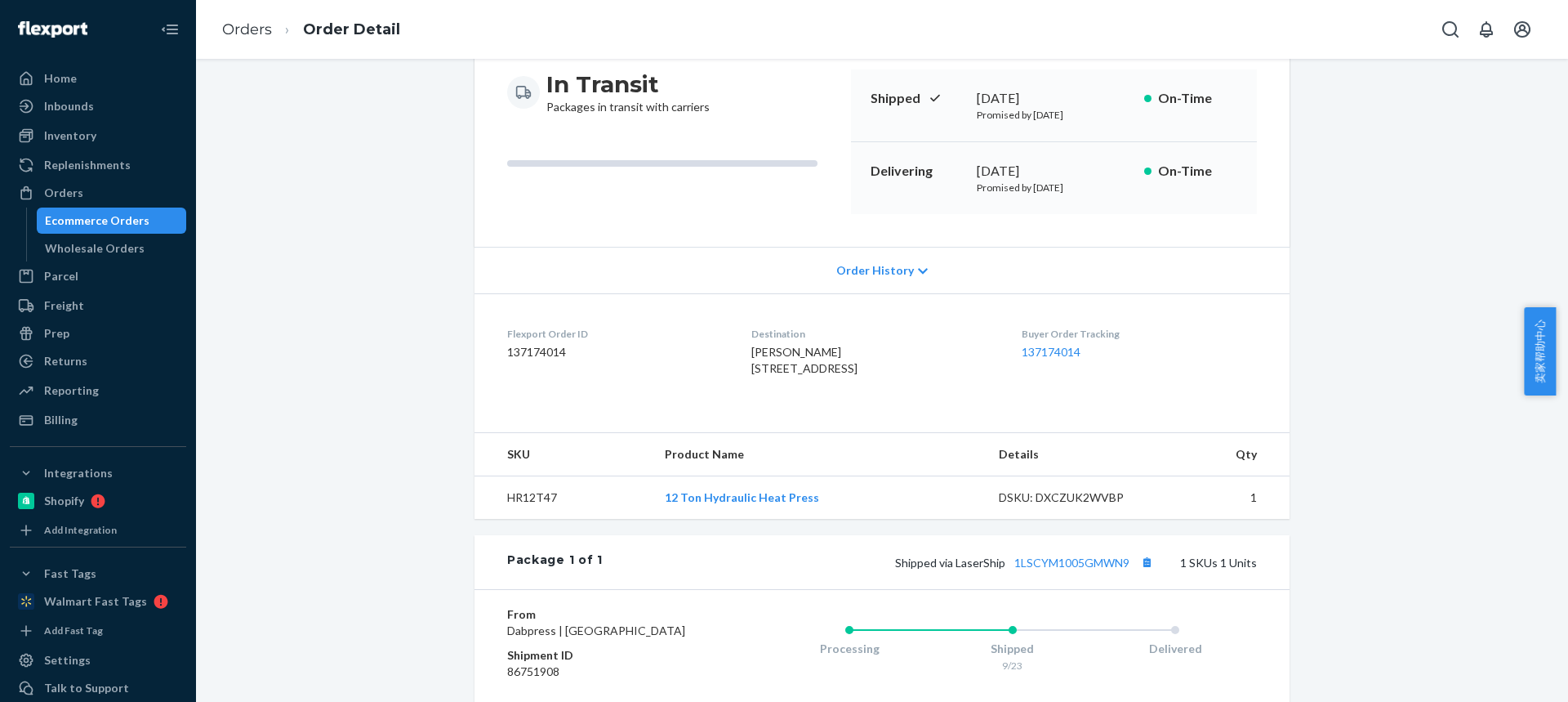
scroll to position [245, 0]
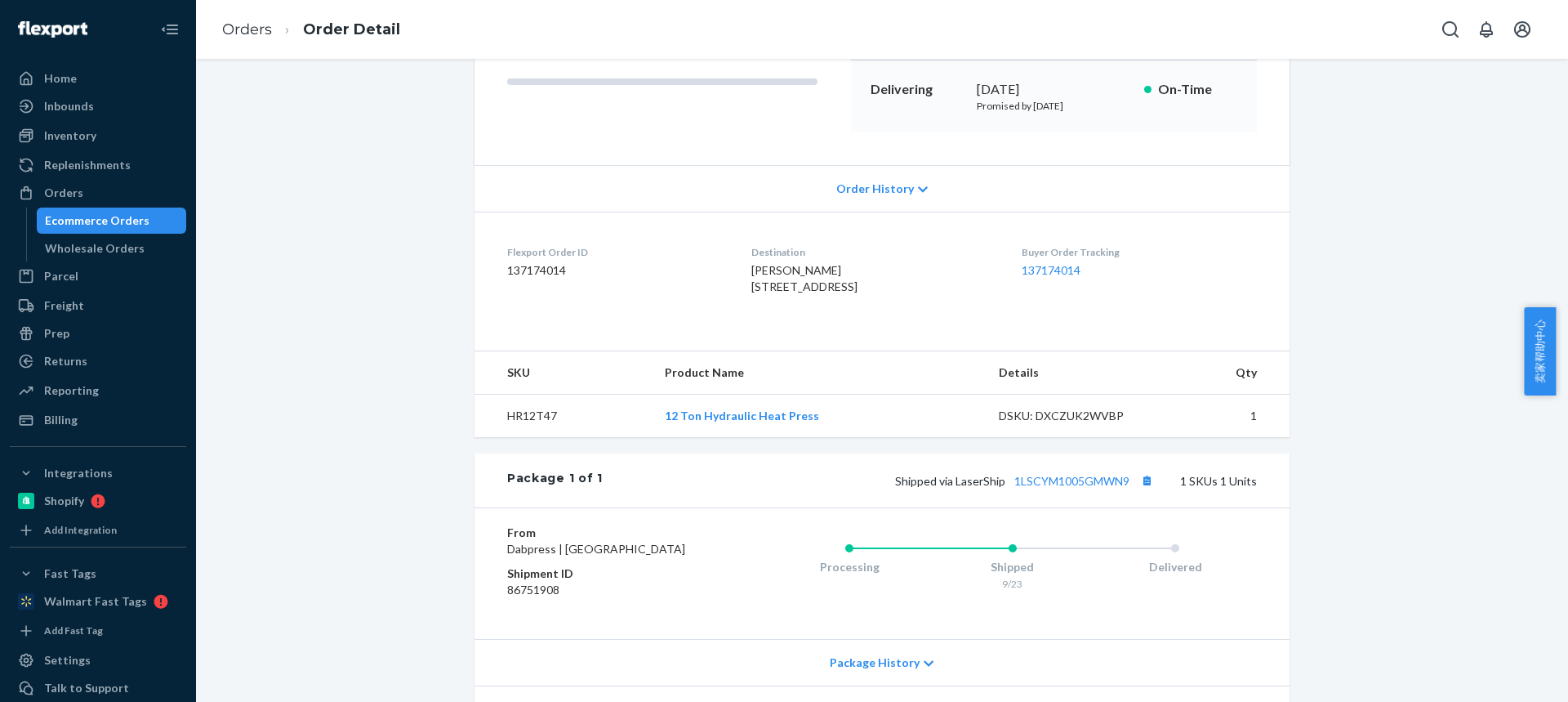
click at [509, 438] on td "HR12T47" at bounding box center [563, 416] width 177 height 44
drag, startPoint x: 509, startPoint y: 451, endPoint x: 307, endPoint y: 30, distance: 467.0
click at [509, 438] on td "HR12T47" at bounding box center [563, 416] width 177 height 44
copy div "SKU Product Name Details Qty HR12T47"
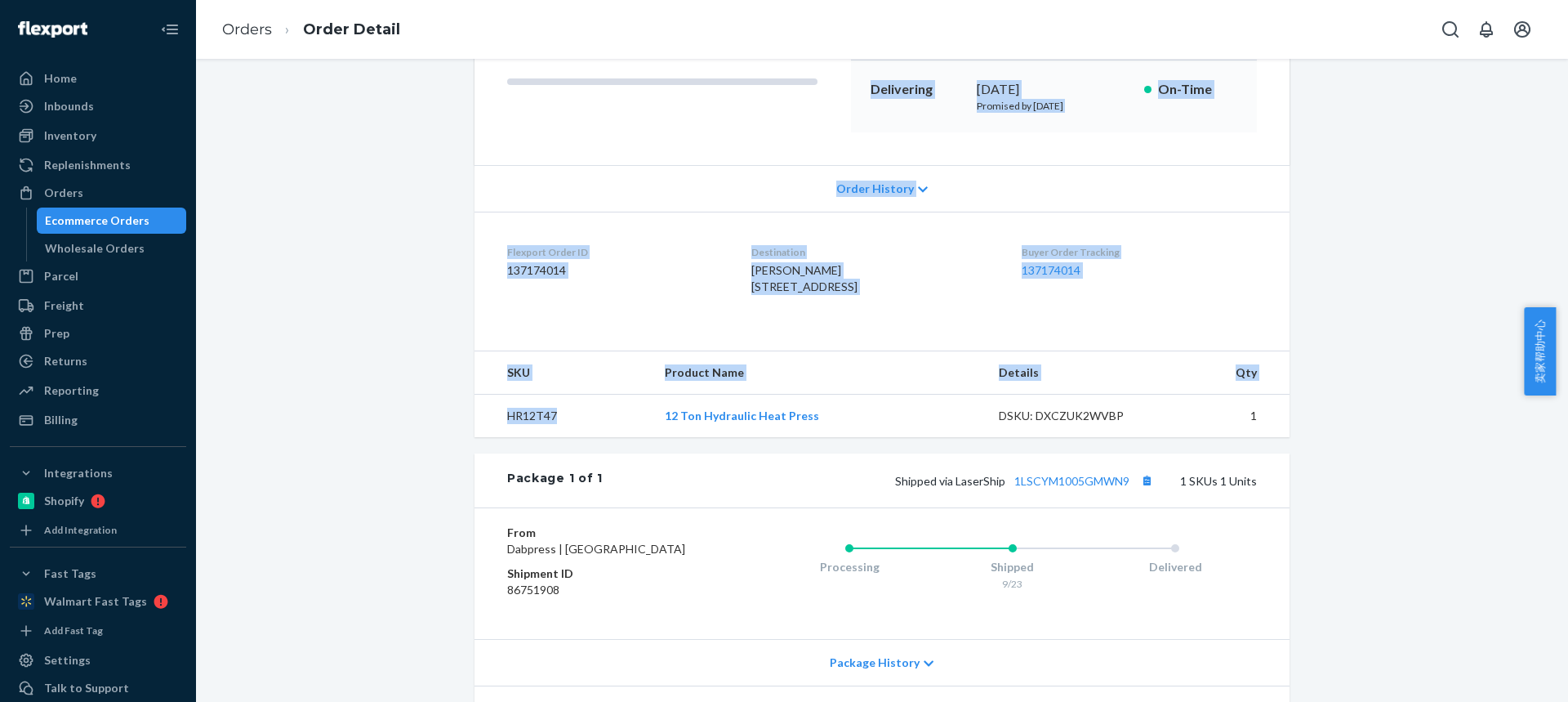
click at [601, 438] on td "HR12T47" at bounding box center [563, 416] width 177 height 44
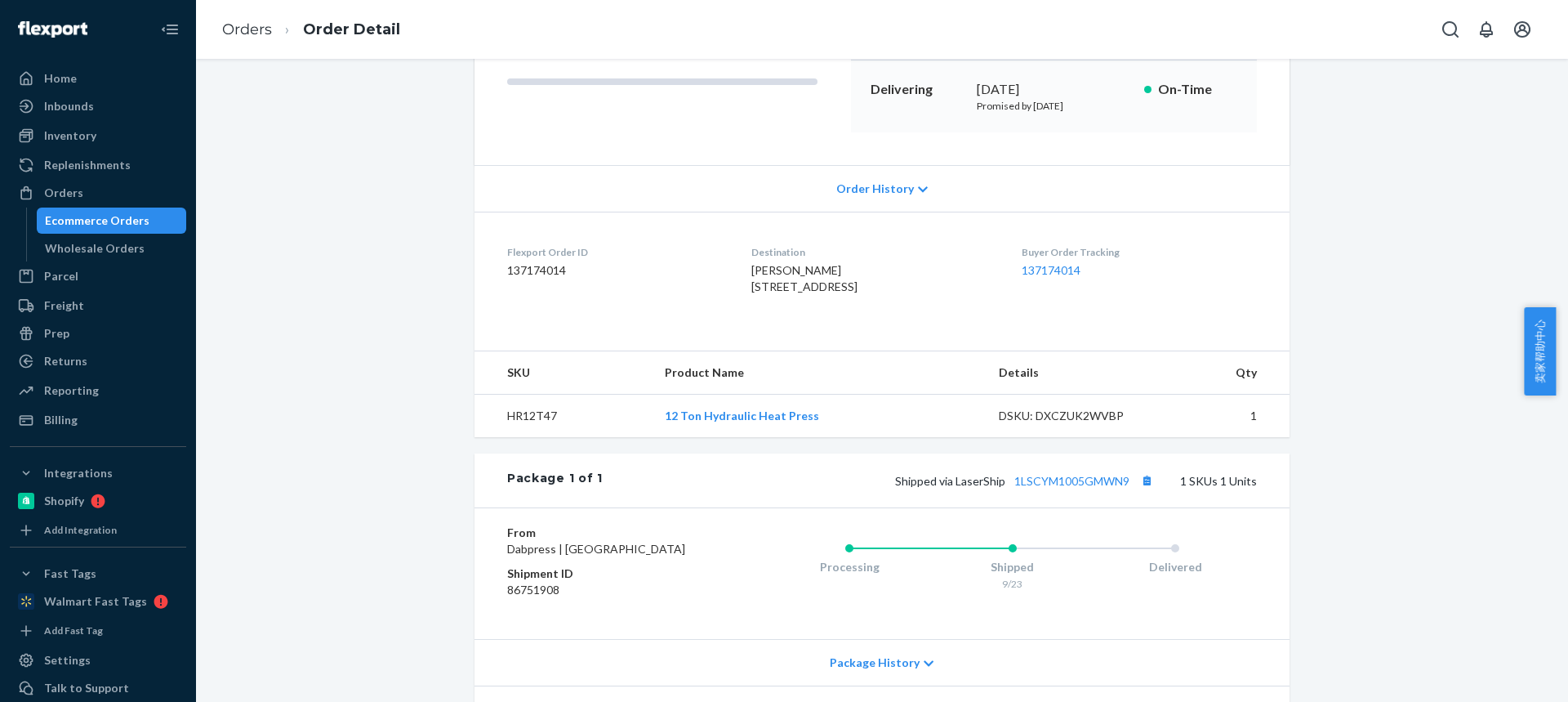
click at [545, 438] on td "HR12T47" at bounding box center [563, 416] width 177 height 44
click at [1148, 491] on button "Copy tracking number" at bounding box center [1147, 480] width 21 height 21
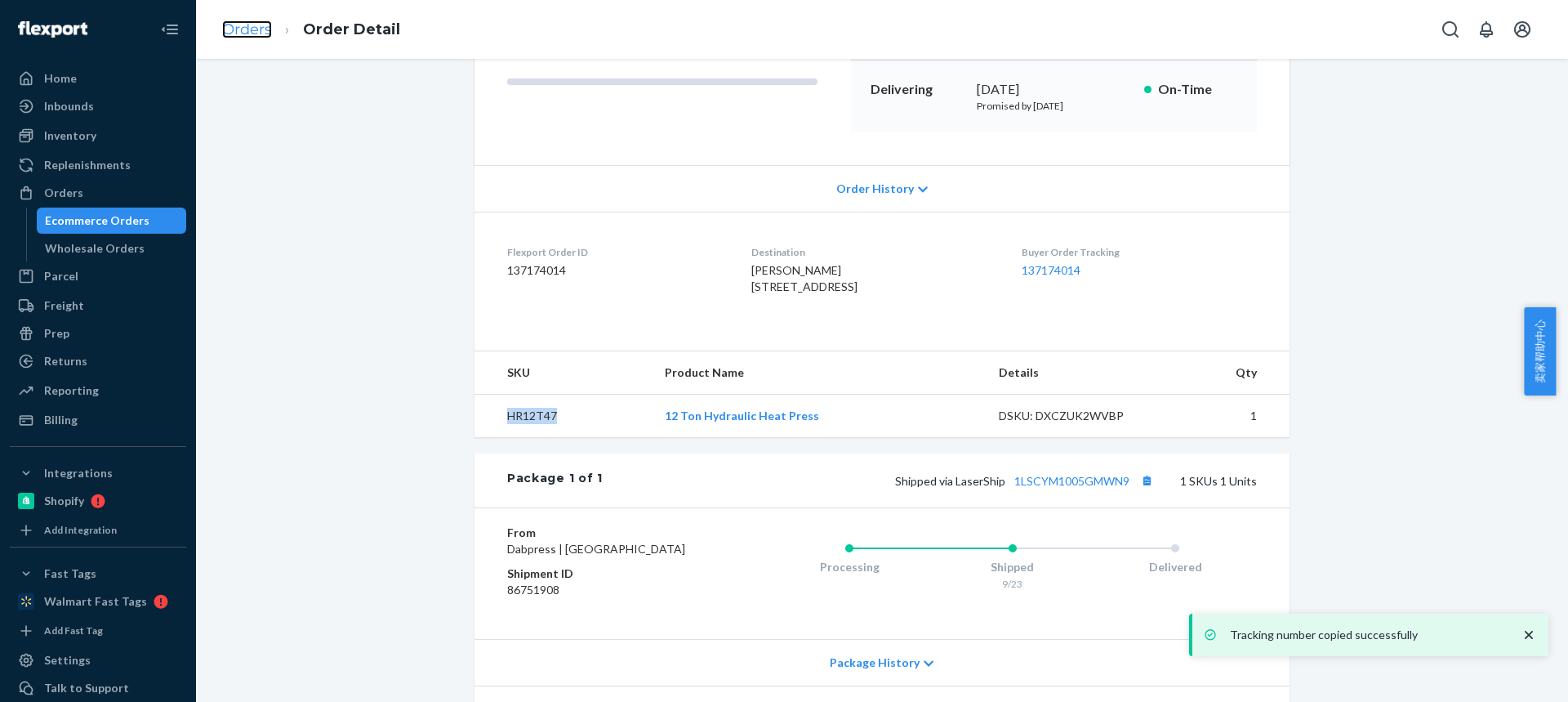
click at [250, 30] on link "Orders" at bounding box center [247, 30] width 49 height 18
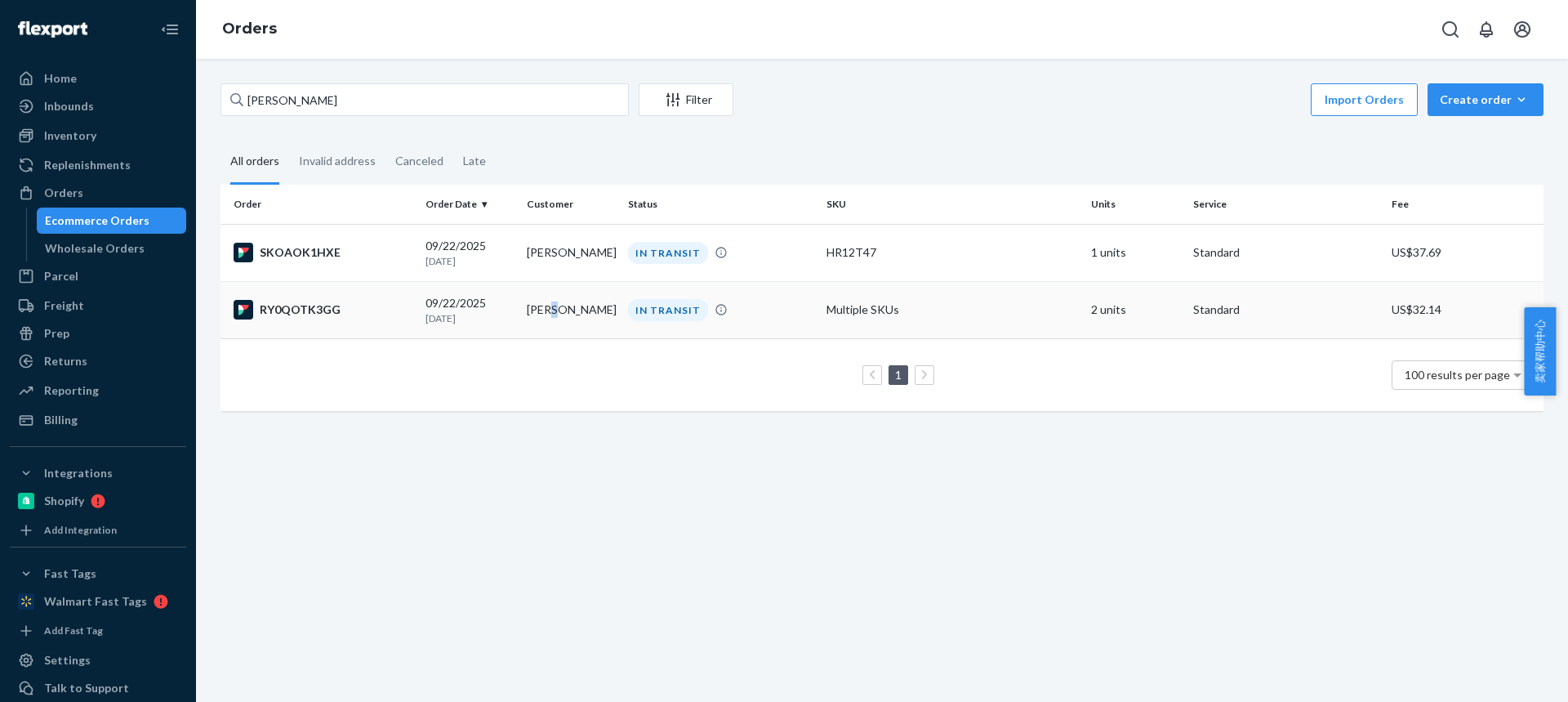
click at [550, 312] on td "[PERSON_NAME]" at bounding box center [570, 309] width 101 height 57
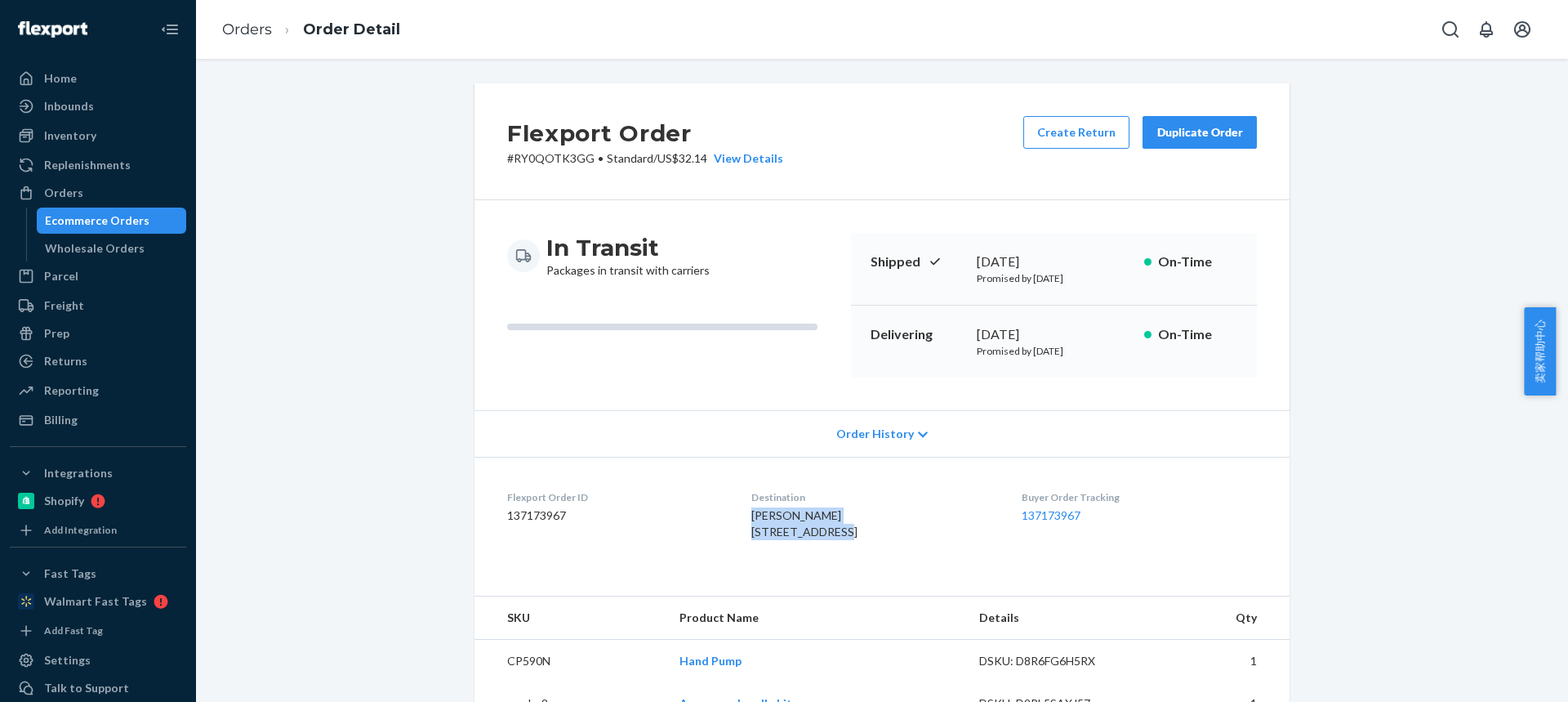
drag, startPoint x: 746, startPoint y: 530, endPoint x: 710, endPoint y: 522, distance: 36.9
click at [711, 521] on dl "Flexport Order ID 137173967 Destination Blake Selna 9631 Netherway Dr Huntingto…" at bounding box center [882, 517] width 815 height 123
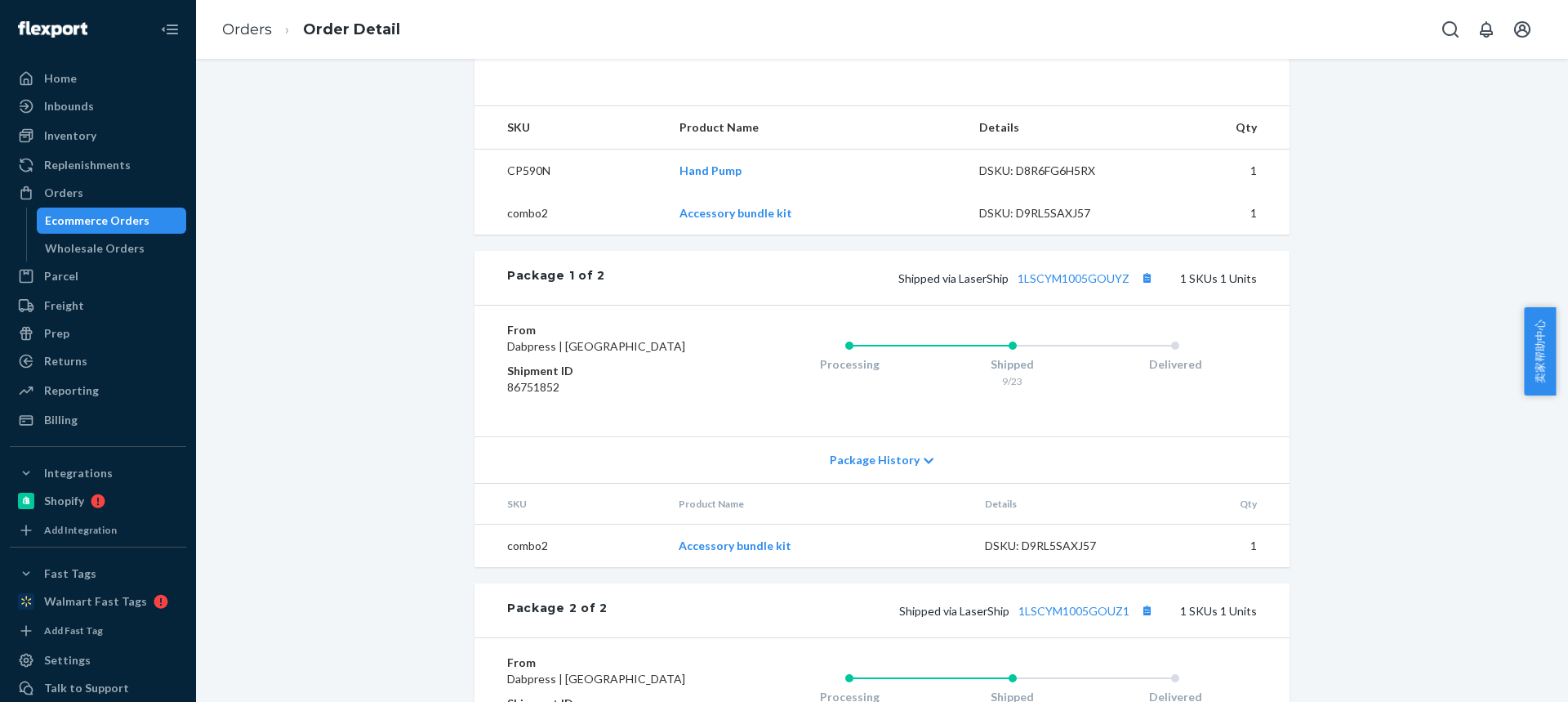
scroll to position [653, 0]
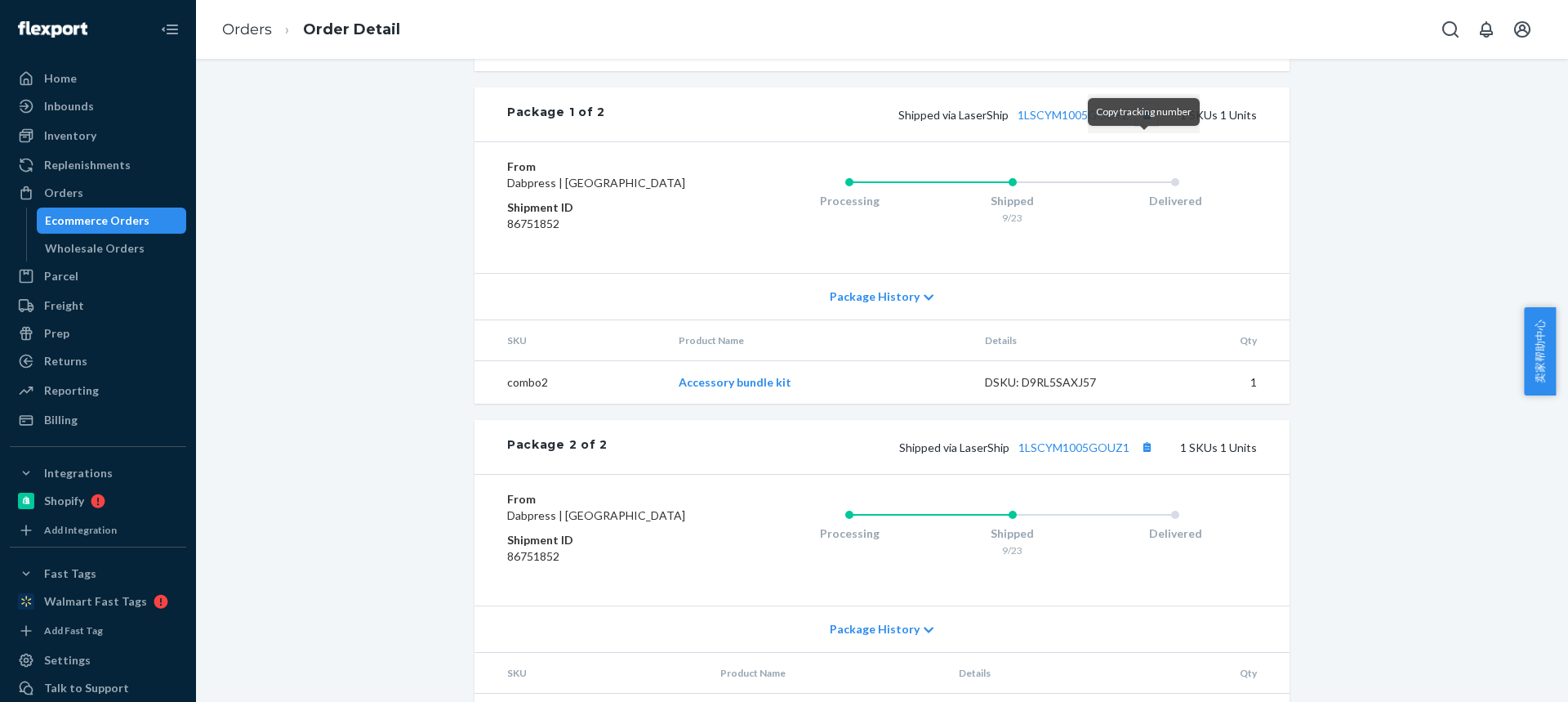
click at [1144, 125] on button "Copy tracking number" at bounding box center [1147, 115] width 21 height 21
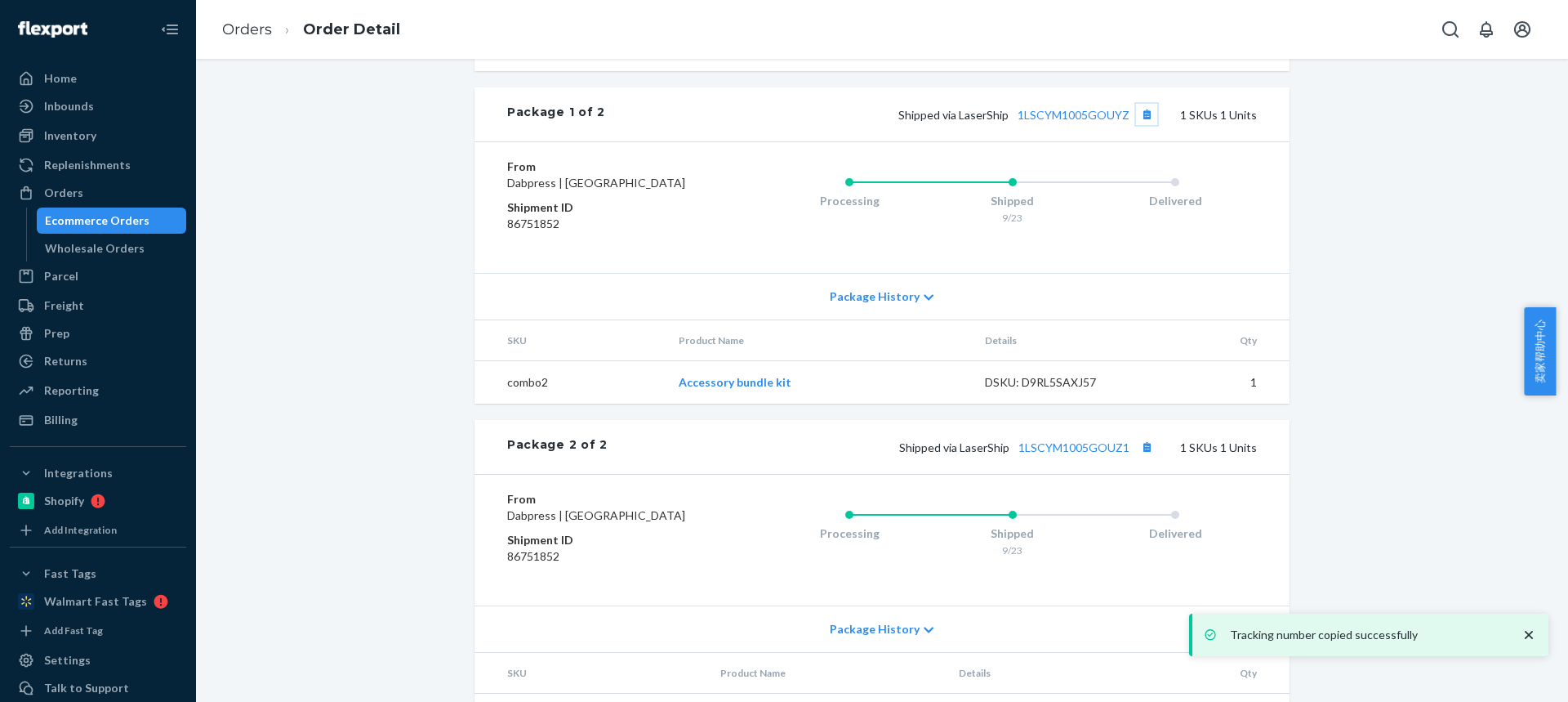
scroll to position [773, 0]
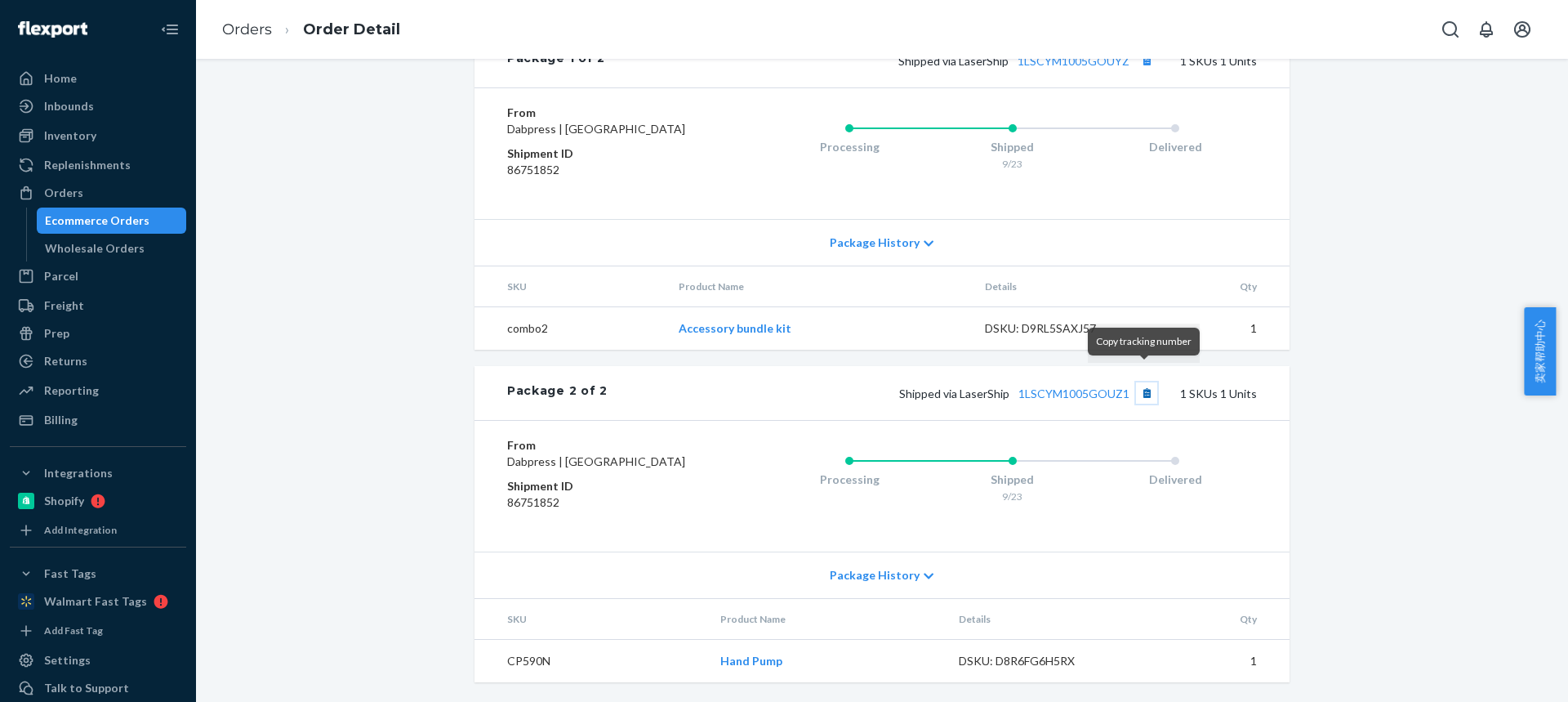
click at [1144, 382] on button "Copy tracking number" at bounding box center [1147, 393] width 21 height 21
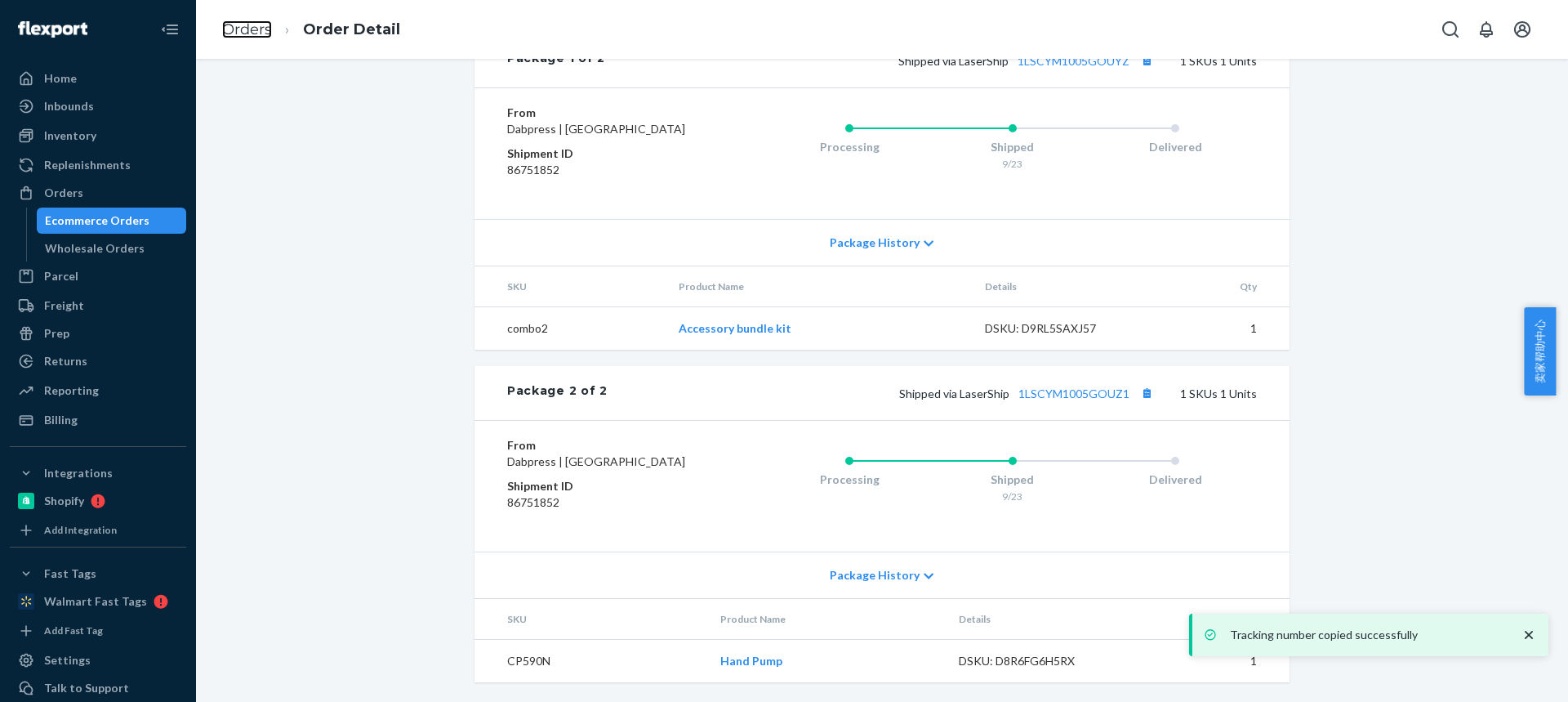
click at [241, 26] on link "Orders" at bounding box center [247, 30] width 49 height 18
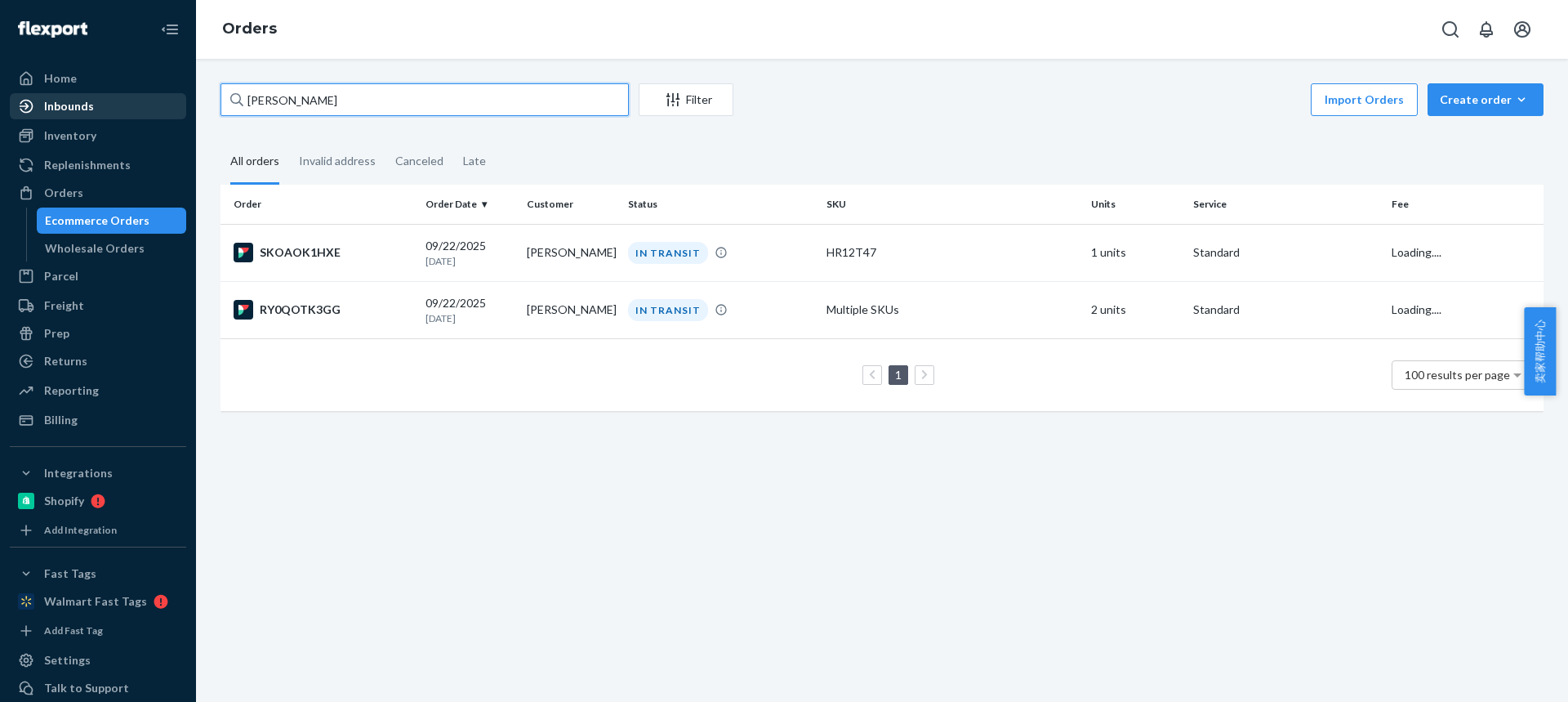
drag, startPoint x: 337, startPoint y: 103, endPoint x: 115, endPoint y: 96, distance: 222.1
click at [115, 96] on div "Home Inbounds Shipping Plans Problems Inventory Products Replenishments Orders …" at bounding box center [784, 351] width 1568 height 702
paste input "[PERSON_NAME]"
type input "[PERSON_NAME]"
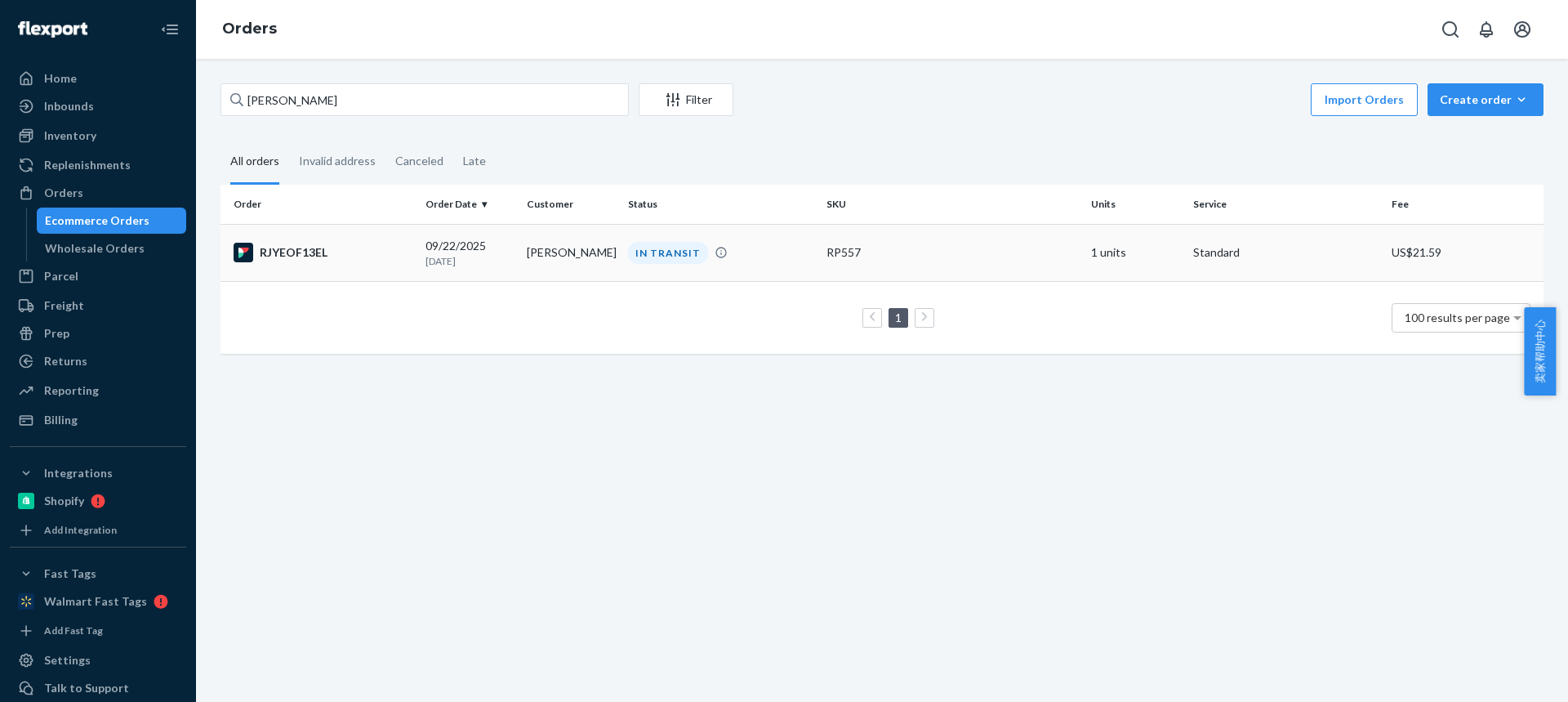
click at [534, 260] on td "[PERSON_NAME]" at bounding box center [570, 252] width 101 height 57
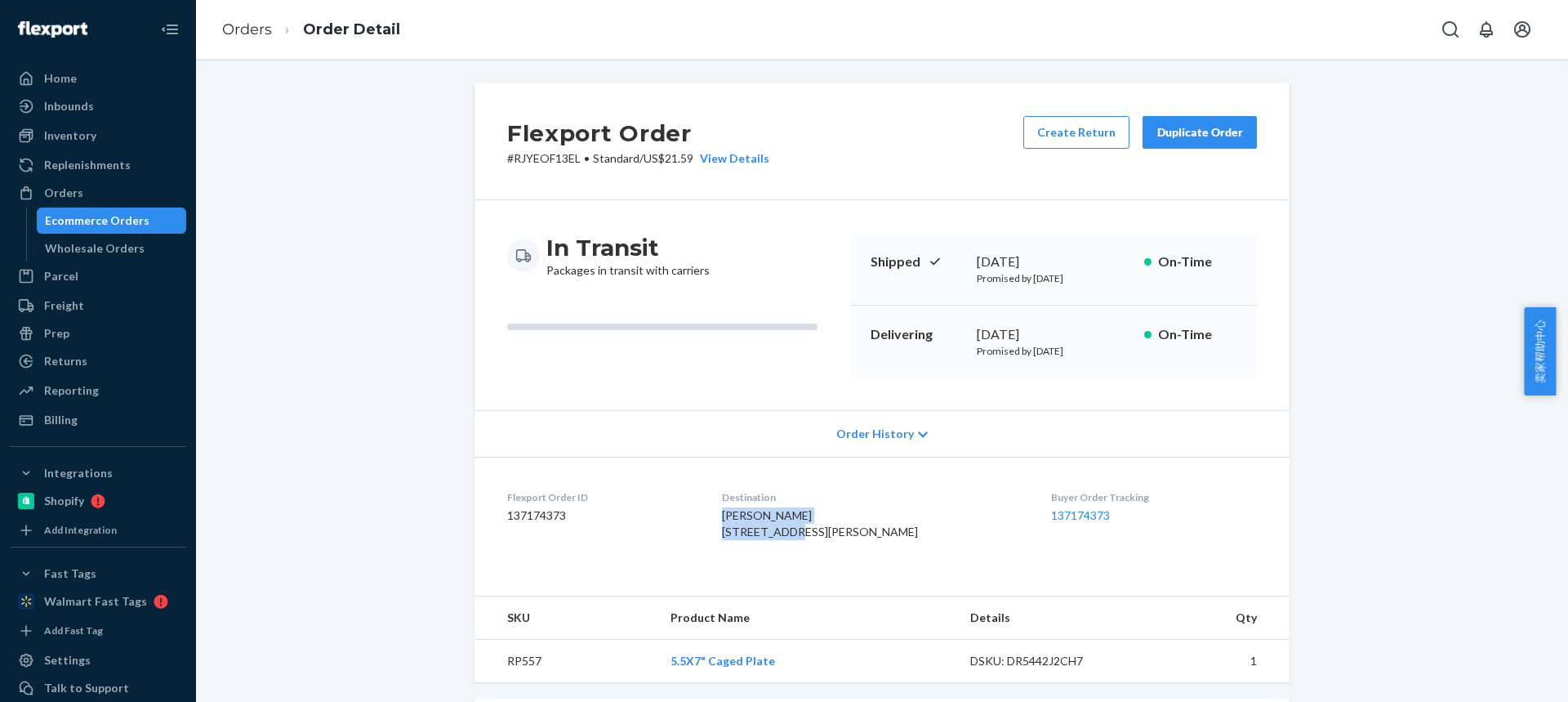
drag, startPoint x: 751, startPoint y: 527, endPoint x: 723, endPoint y: 518, distance: 29.4
click at [723, 519] on span "Emilio Ruiz 23777 Carter Rd Brownstown Twp, MI 48183-1326 US" at bounding box center [820, 523] width 196 height 30
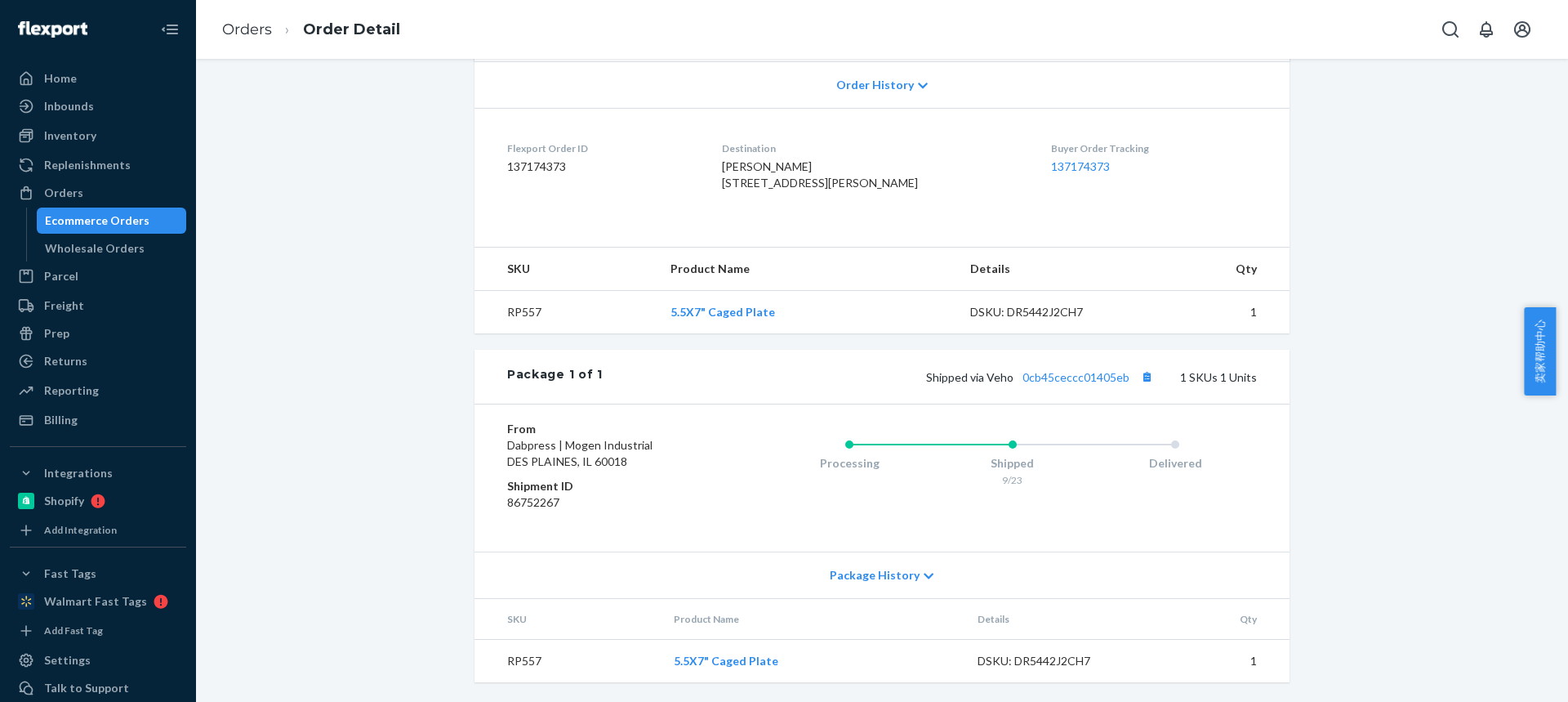
click at [515, 307] on td "RP557" at bounding box center [566, 312] width 183 height 44
click at [1142, 376] on button "Copy tracking number" at bounding box center [1147, 377] width 21 height 21
click at [1062, 377] on link "0cb45ceccc01405eb" at bounding box center [1076, 377] width 107 height 14
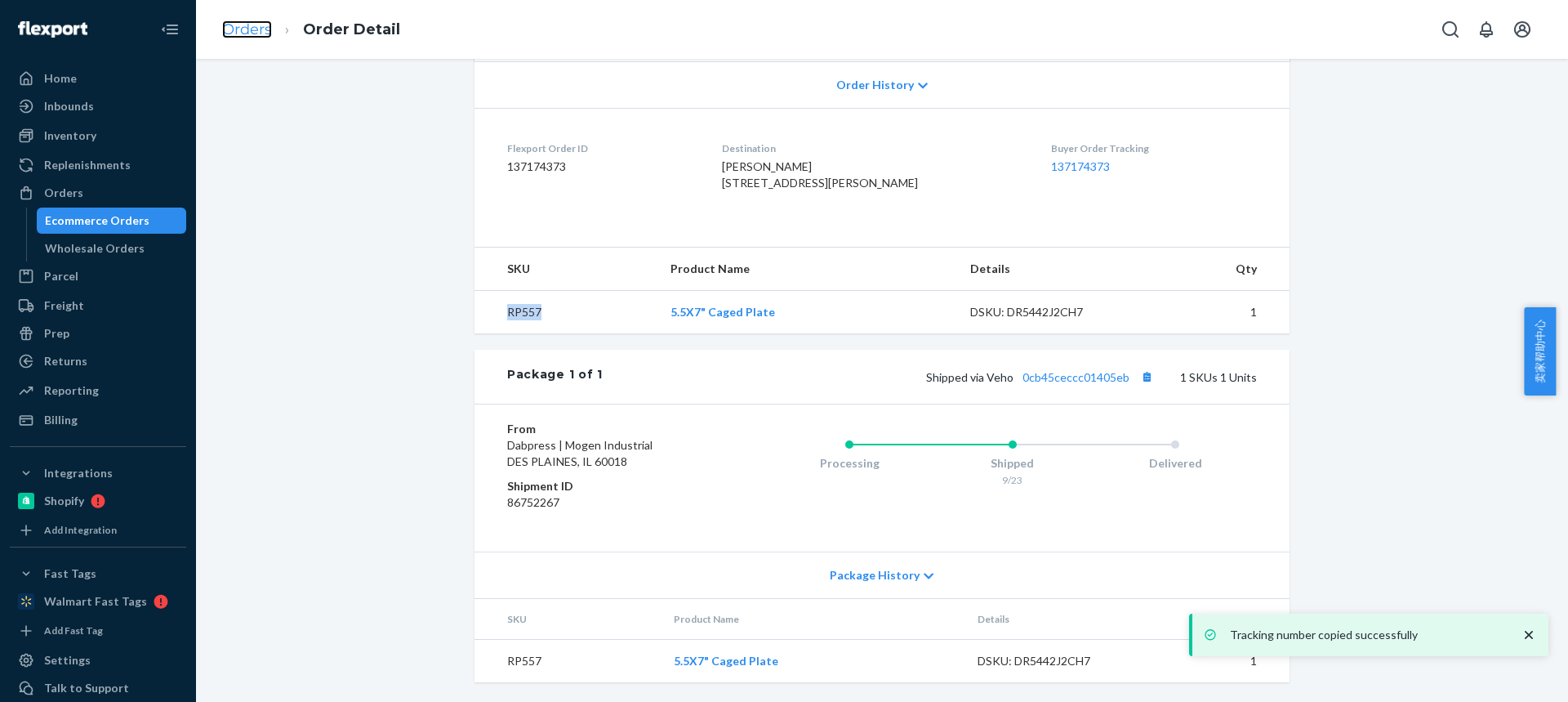
click at [254, 31] on link "Orders" at bounding box center [247, 30] width 49 height 18
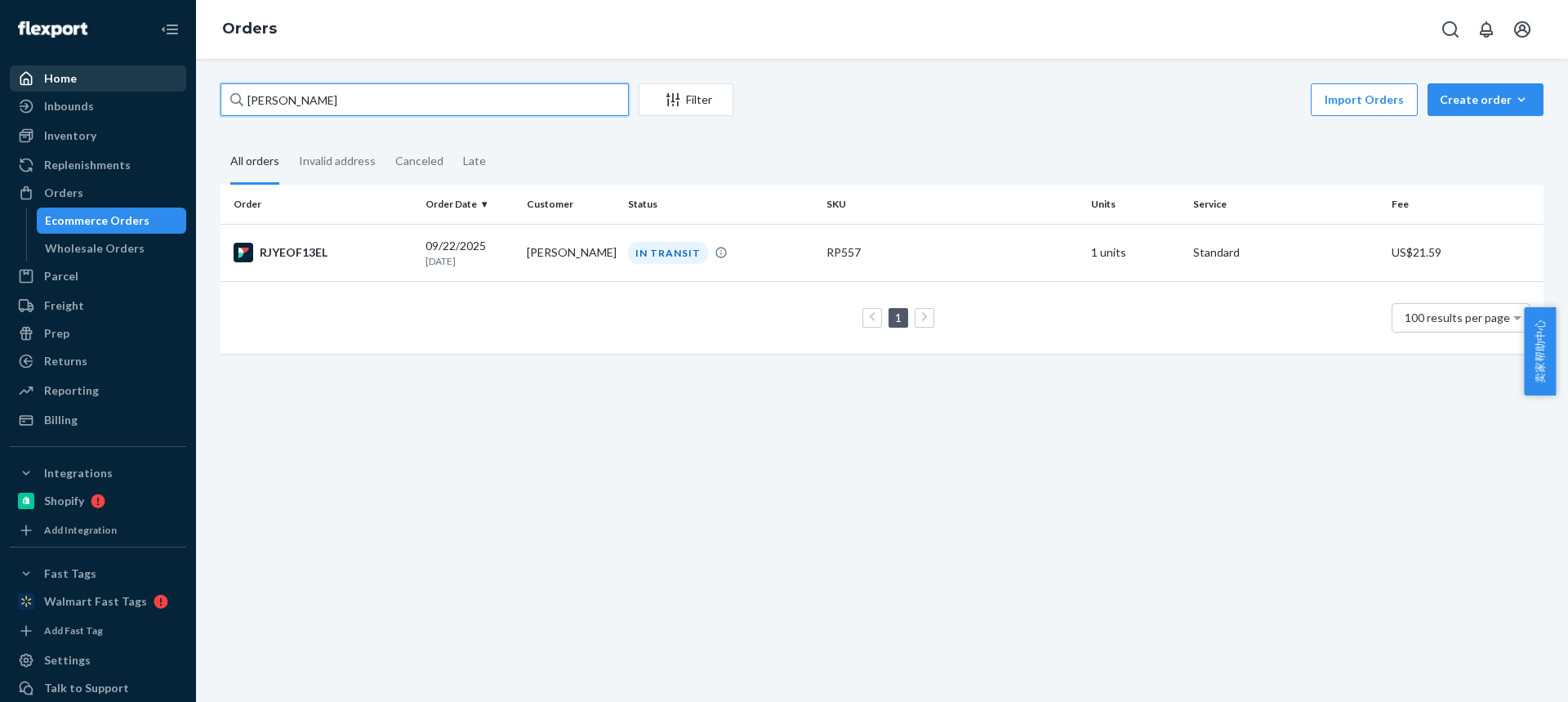
drag, startPoint x: 341, startPoint y: 106, endPoint x: 144, endPoint y: 82, distance: 198.5
click at [144, 85] on div "Home Inbounds Shipping Plans Problems Inventory Products Replenishments Orders …" at bounding box center [784, 351] width 1568 height 702
paste input "[PERSON_NAME]"
type input "[PERSON_NAME]"
click at [550, 250] on td "[PERSON_NAME]" at bounding box center [570, 252] width 101 height 57
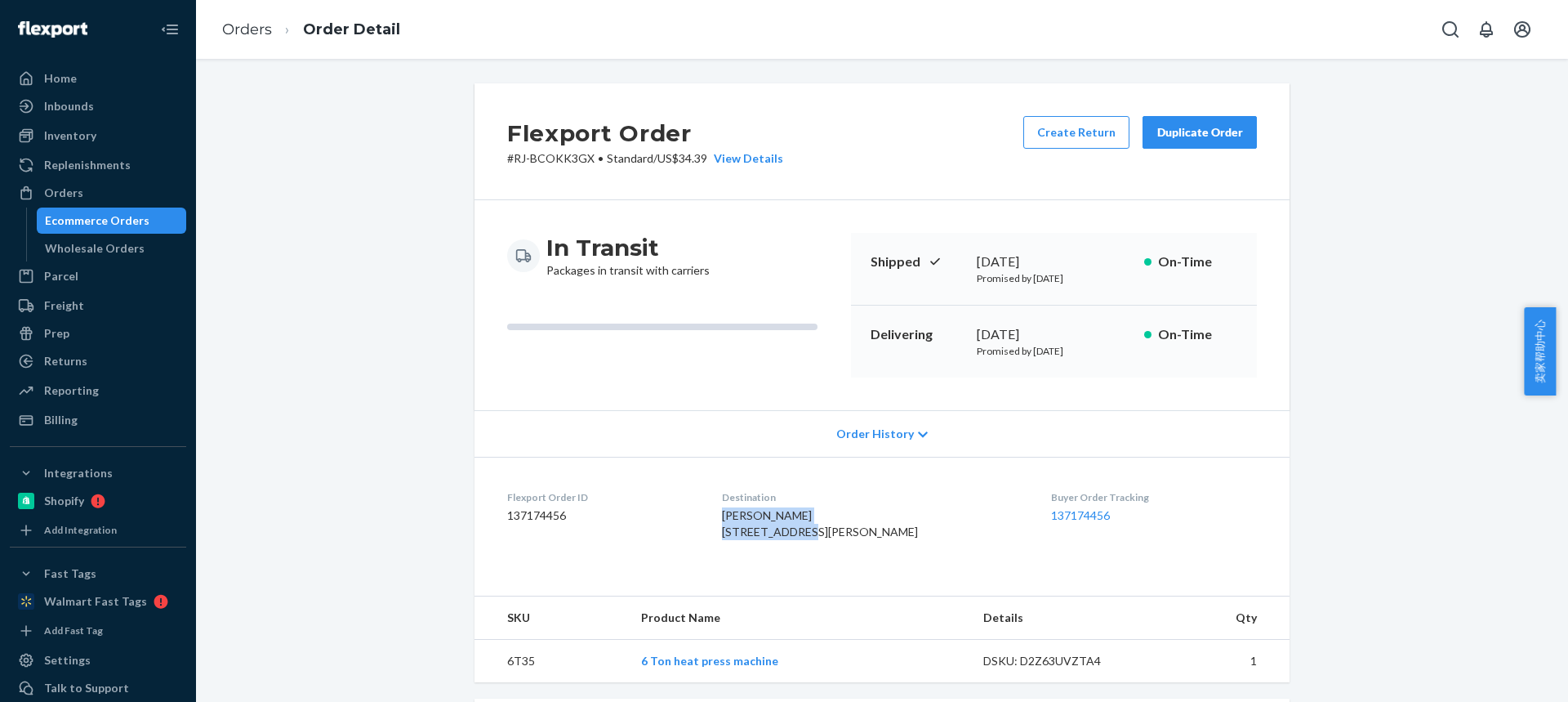
drag, startPoint x: 830, startPoint y: 531, endPoint x: 743, endPoint y: 518, distance: 88.0
click at [742, 519] on div "Hector Fisher 4148 Mattie St Austin, TX 78723-5401 US" at bounding box center [873, 524] width 304 height 33
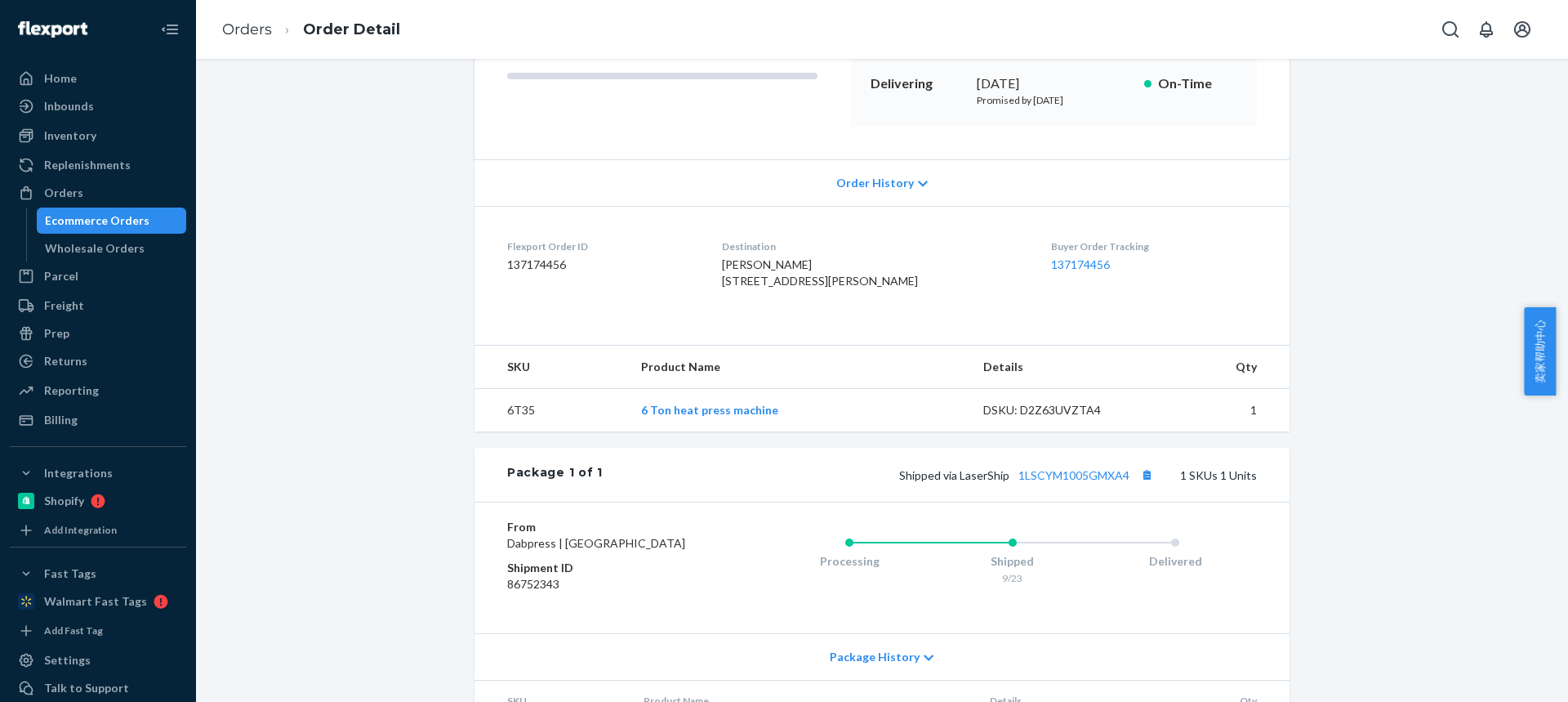
scroll to position [332, 0]
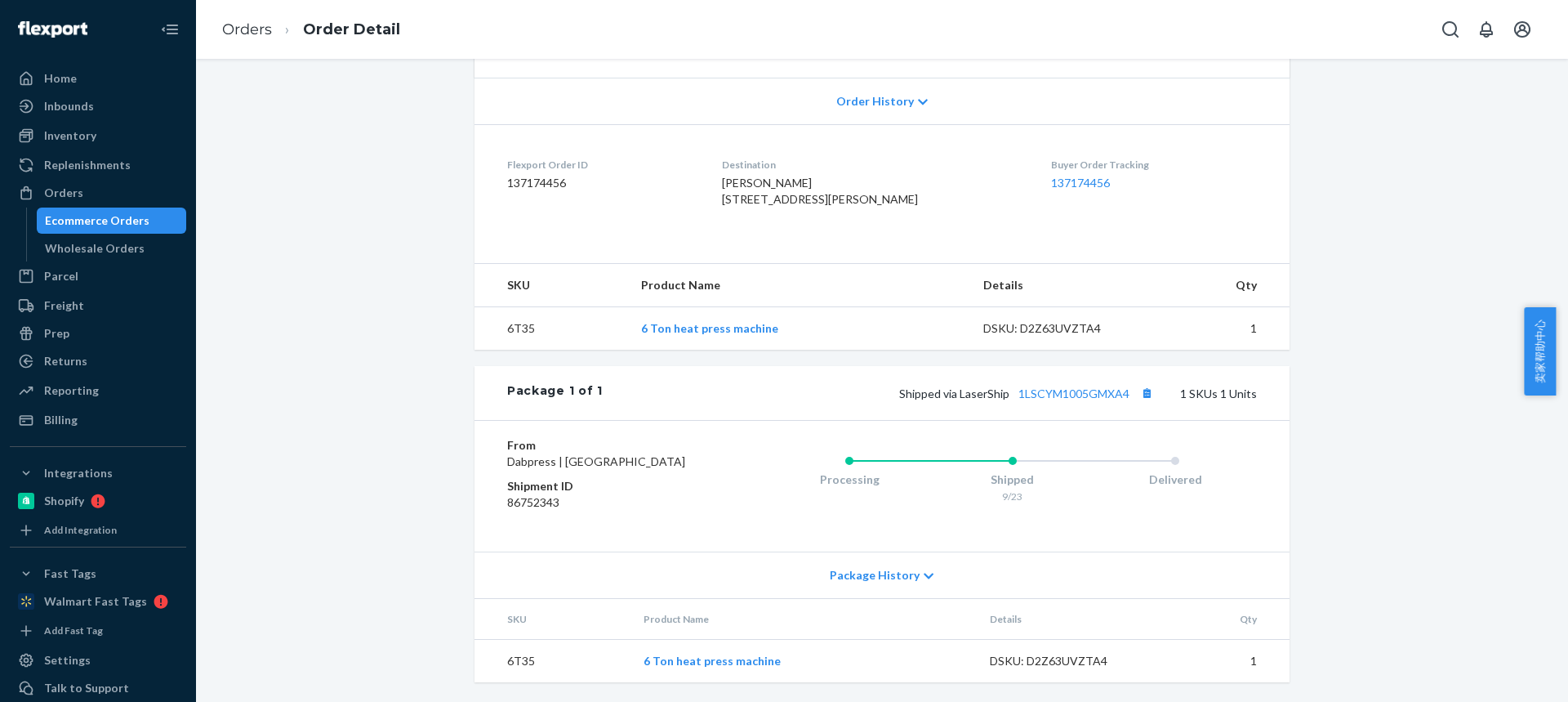
click at [514, 350] on td "6T35" at bounding box center [551, 329] width 153 height 44
click at [1144, 404] on button "Copy tracking number" at bounding box center [1147, 393] width 21 height 21
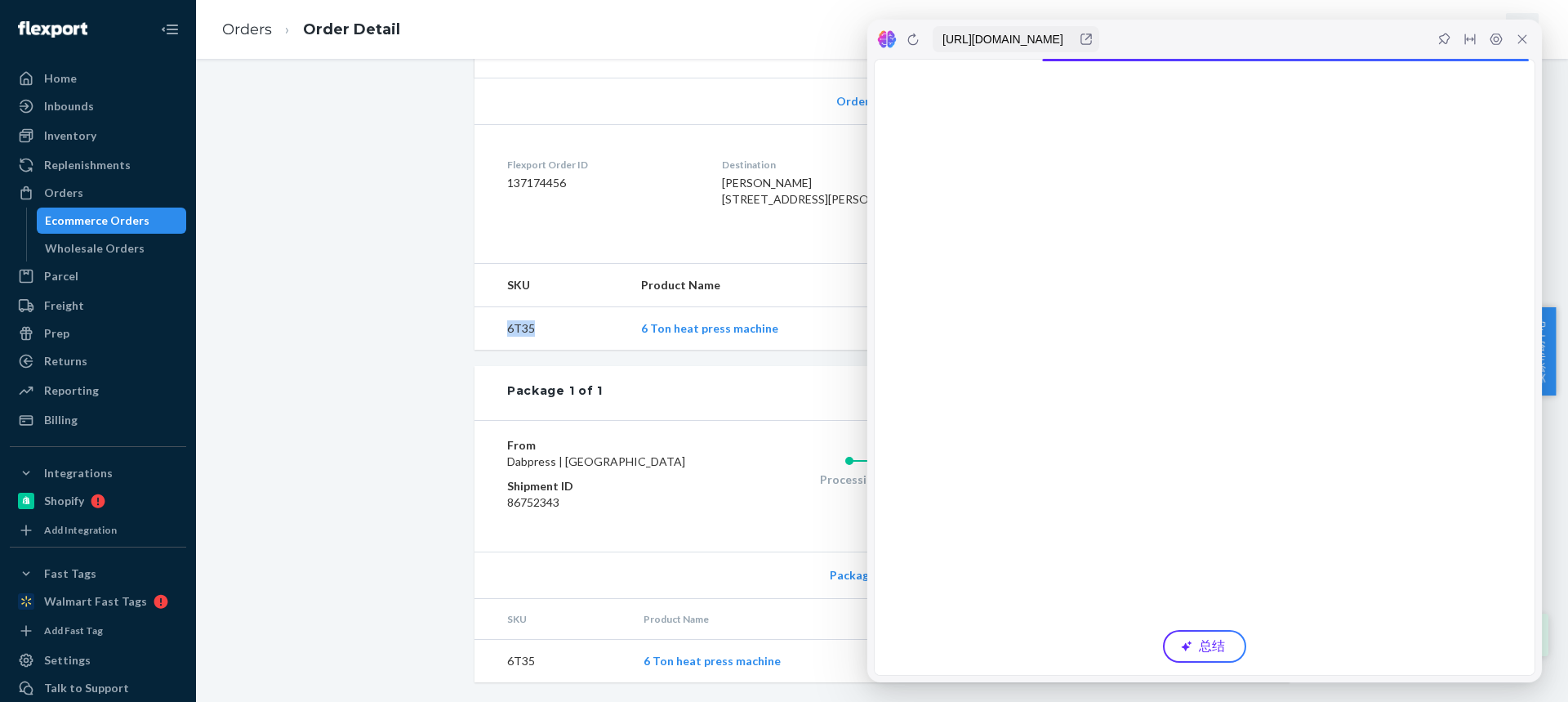
click at [1522, 40] on icon at bounding box center [1523, 40] width 13 height 13
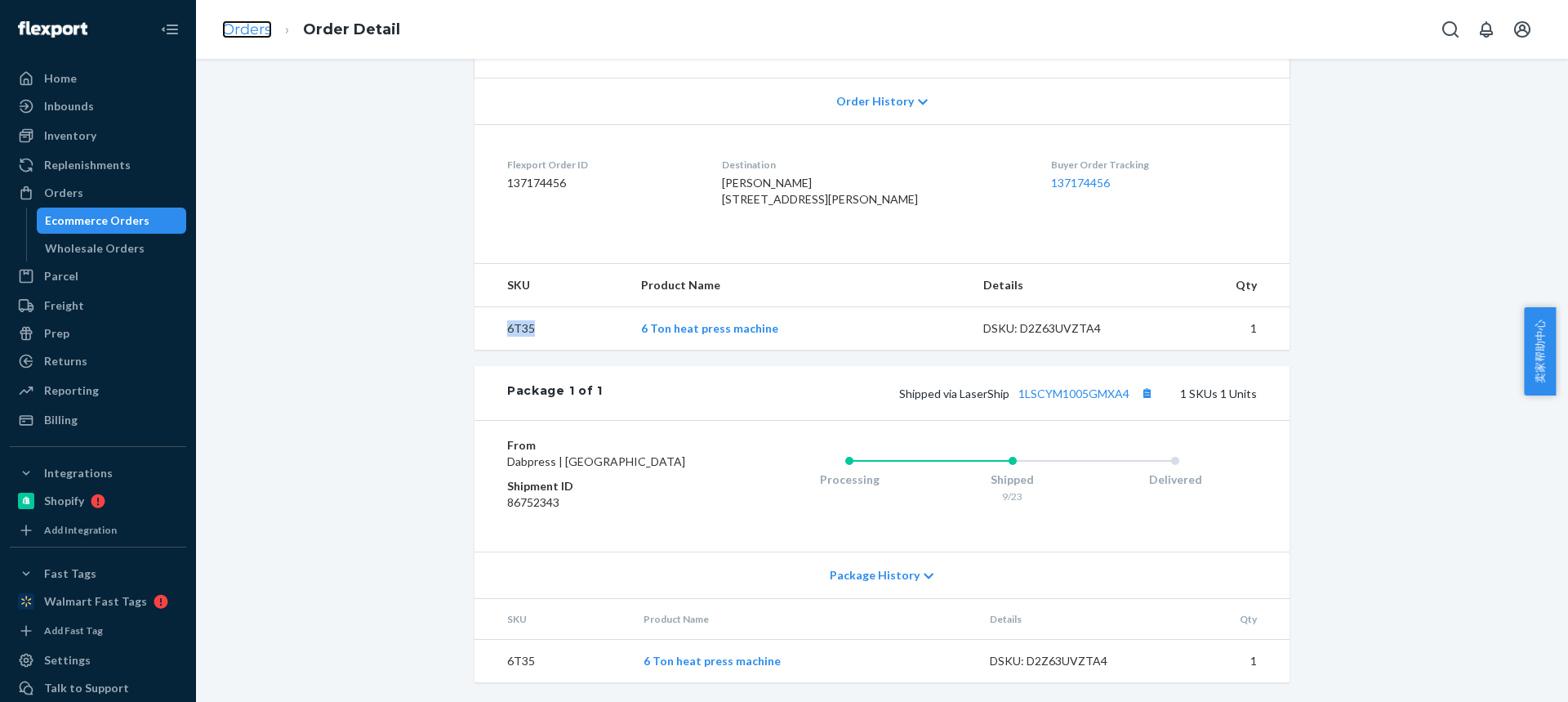
click at [247, 30] on link "Orders" at bounding box center [247, 30] width 49 height 18
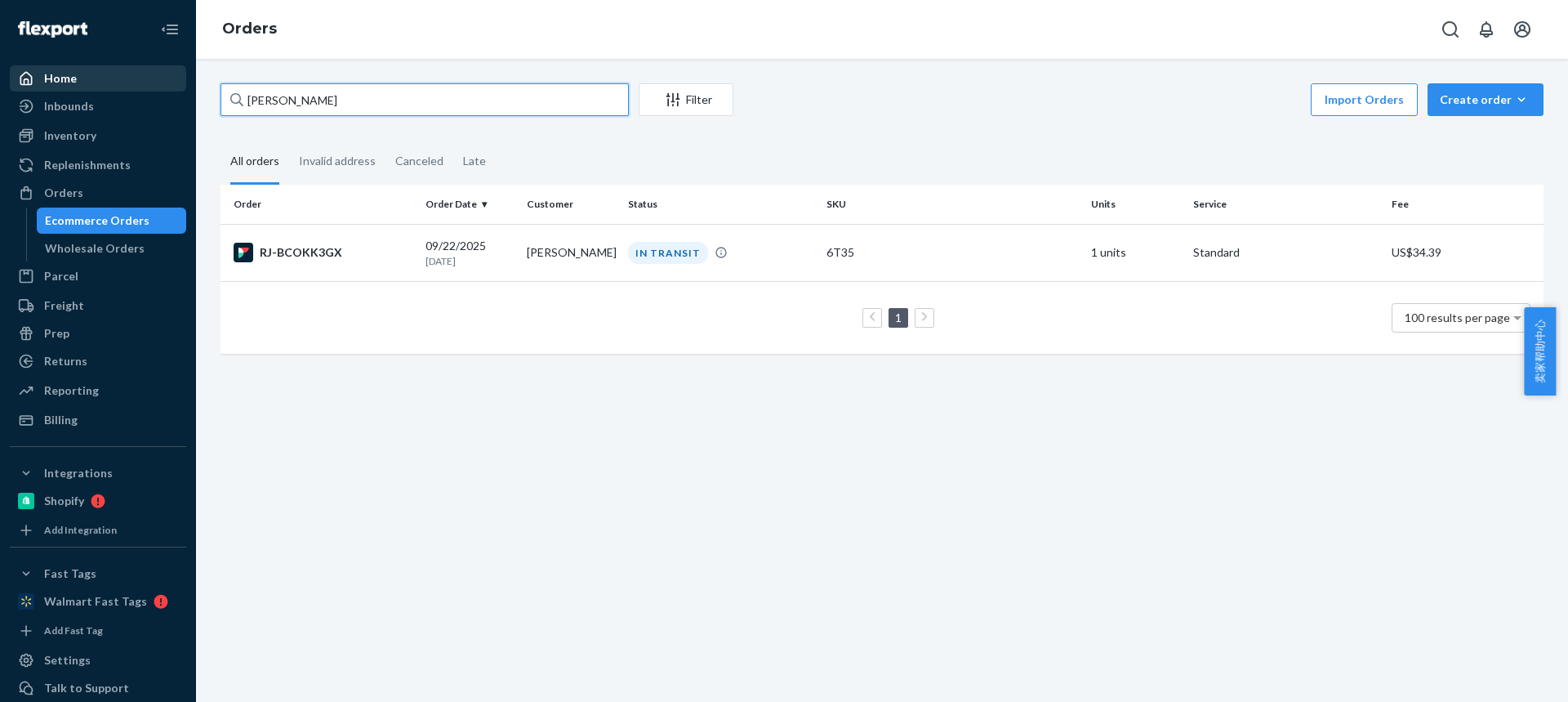
drag, startPoint x: 335, startPoint y: 99, endPoint x: 42, endPoint y: 87, distance: 293.2
click at [13, 87] on div "Home Inbounds Shipping Plans Problems Inventory Products Replenishments Orders …" at bounding box center [784, 351] width 1568 height 702
paste input "[PERSON_NAME]"
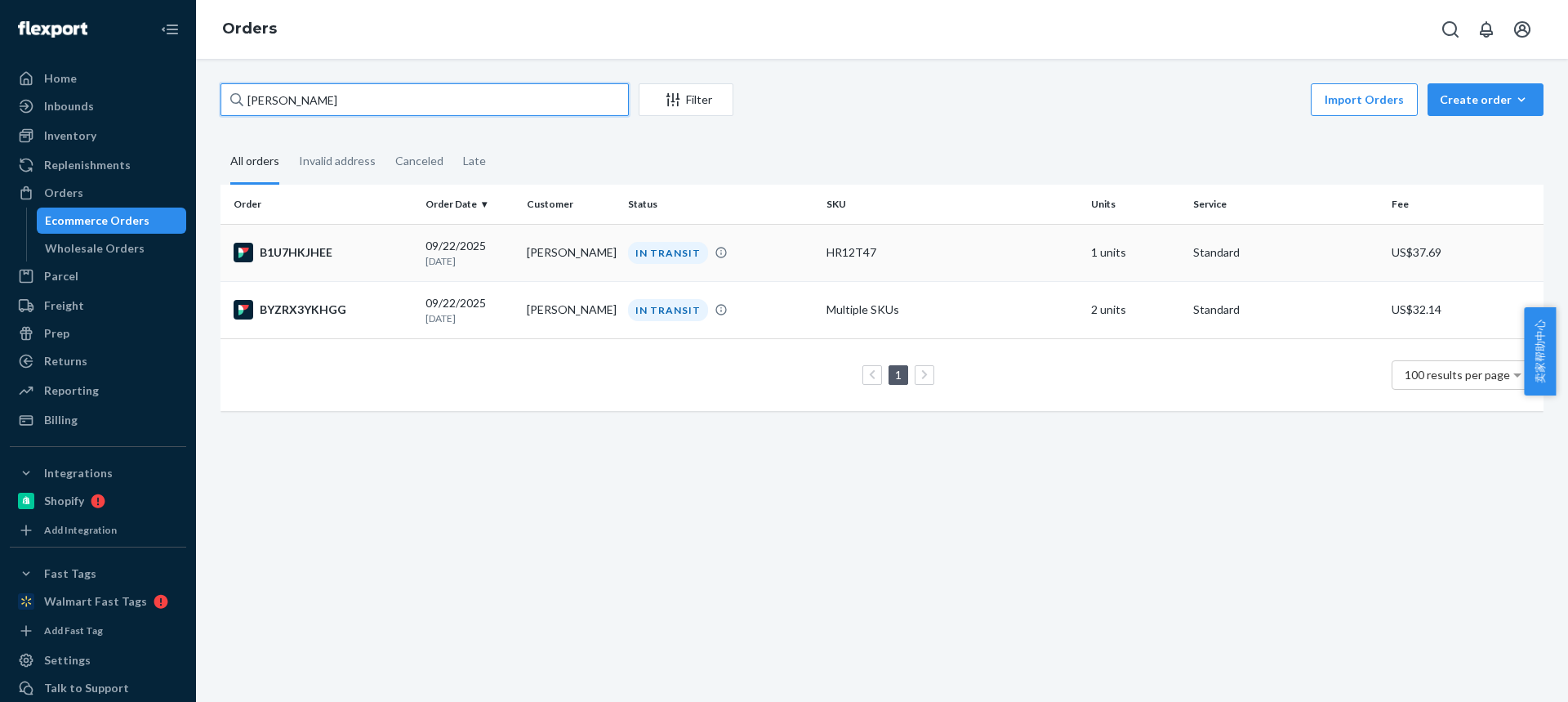
type input "[PERSON_NAME]"
click at [550, 266] on td "[PERSON_NAME]" at bounding box center [570, 252] width 101 height 57
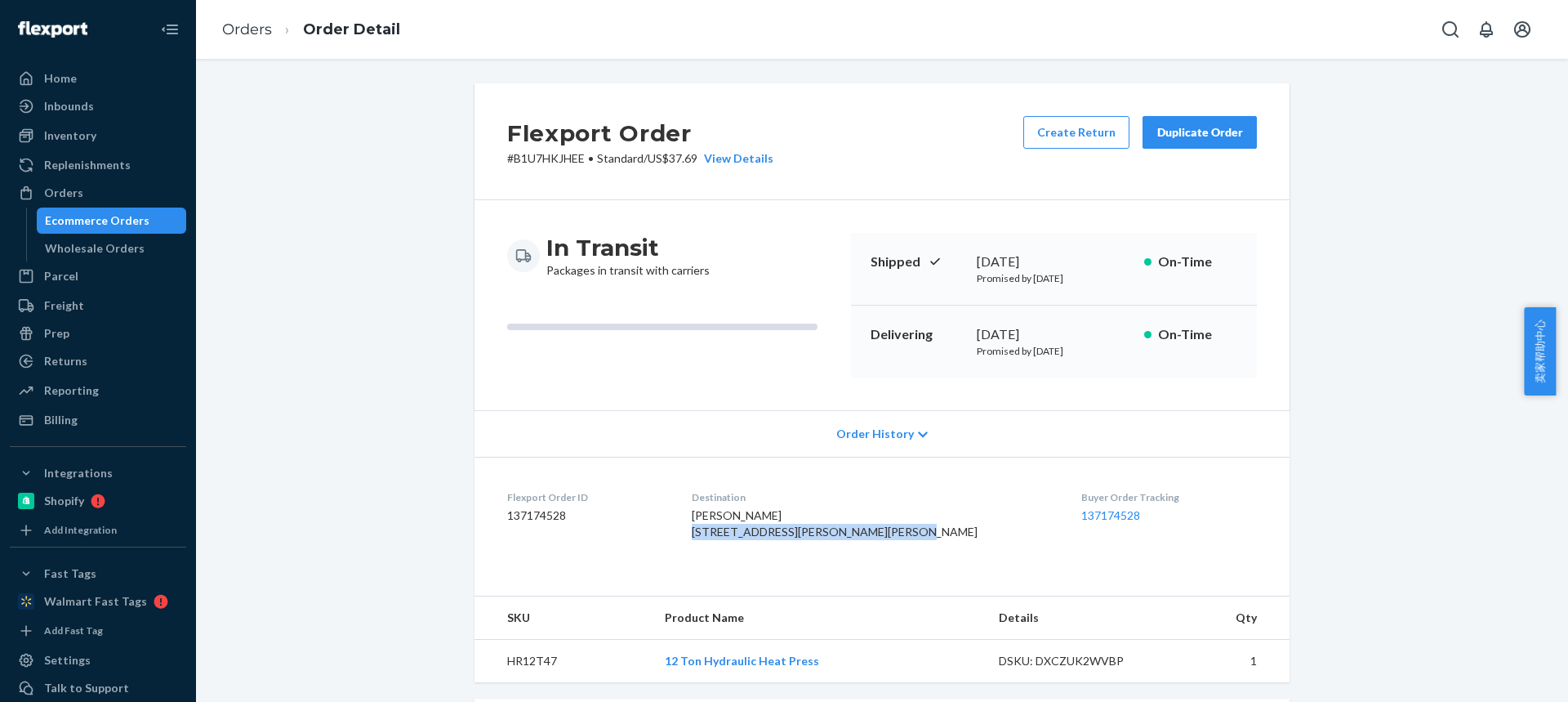
drag, startPoint x: 742, startPoint y: 535, endPoint x: 813, endPoint y: 635, distance: 122.6
click at [832, 531] on dl "Flexport Order ID 137174528 Destination Rick Blundell 5250 Wilson Hill Rd Manto…" at bounding box center [882, 517] width 815 height 123
click at [852, 525] on div "Rick Blundell 5250 Wilson Hill Rd Manton, CA 96059-8611 US" at bounding box center [873, 524] width 363 height 33
drag, startPoint x: 852, startPoint y: 530, endPoint x: 741, endPoint y: 533, distance: 111.0
click at [741, 535] on div "Rick Blundell 5250 Wilson Hill Rd Manton, CA 96059-8611 US" at bounding box center [873, 524] width 363 height 33
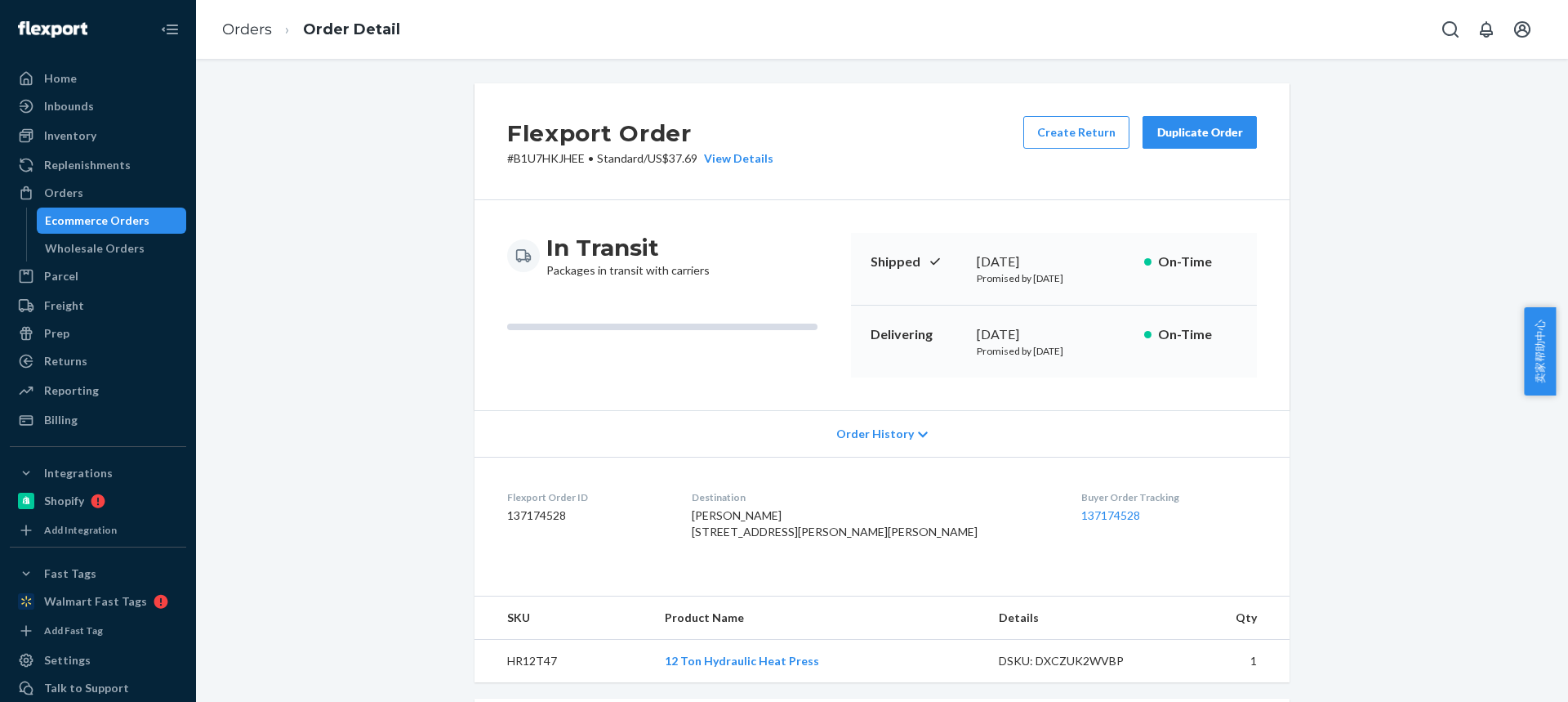
scroll to position [82, 0]
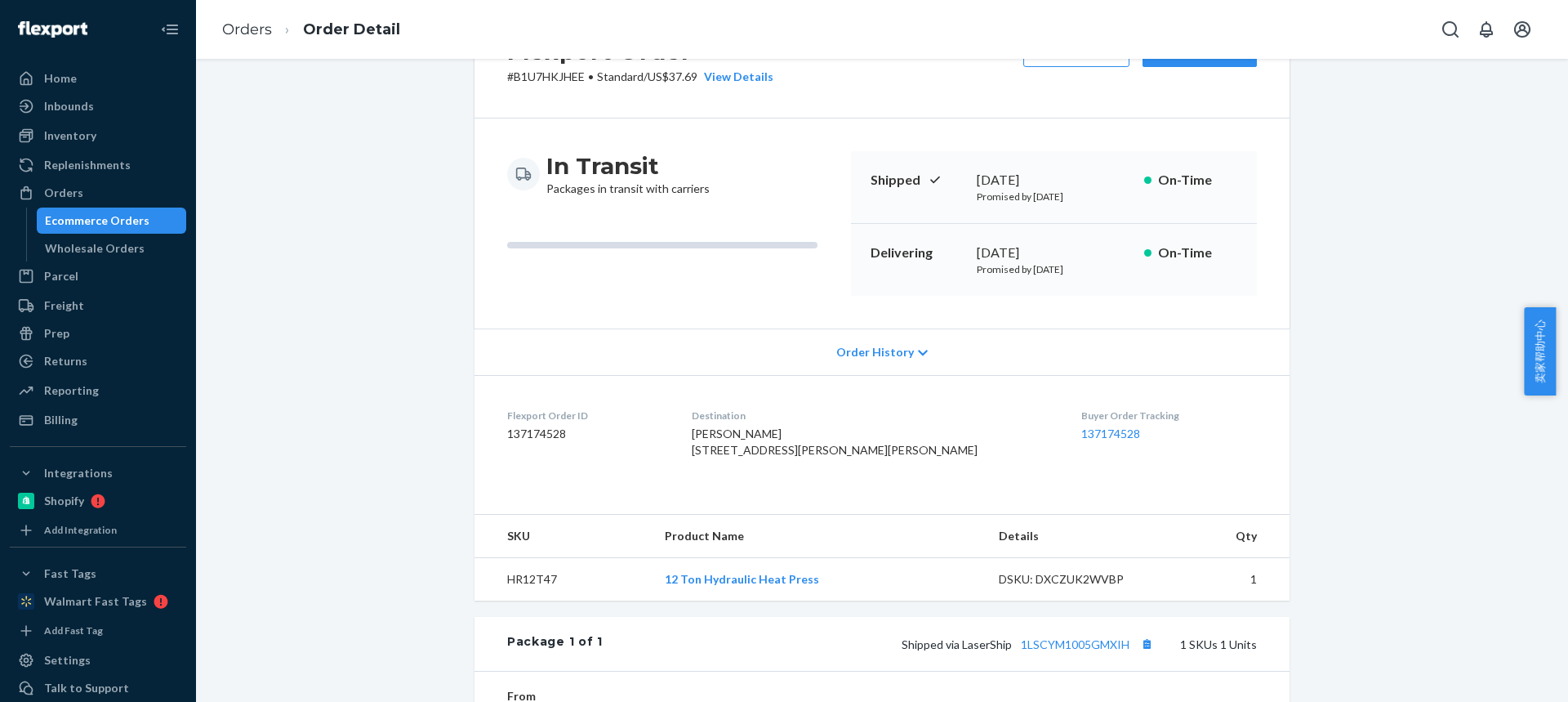
click at [528, 601] on td "HR12T47" at bounding box center [563, 579] width 177 height 44
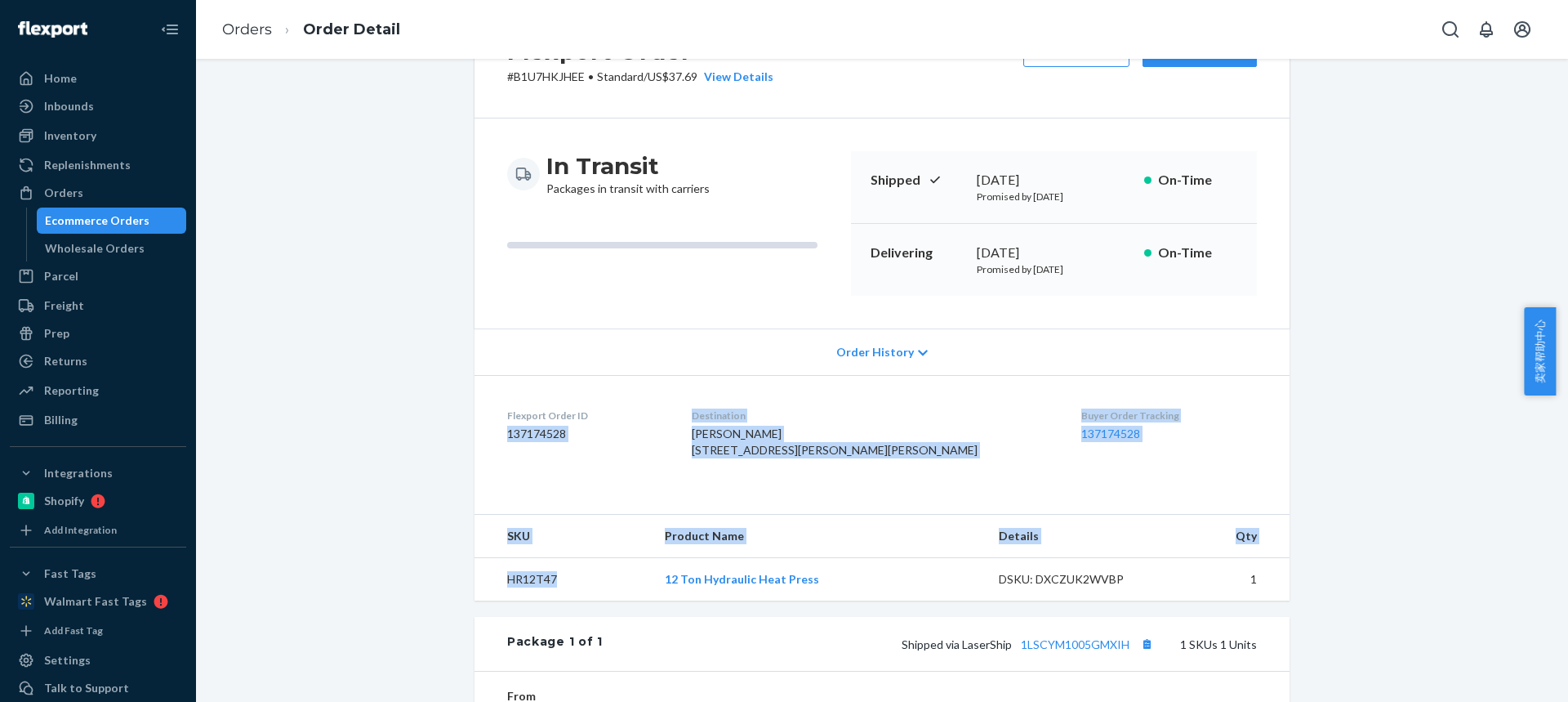
drag, startPoint x: 528, startPoint y: 606, endPoint x: 492, endPoint y: 342, distance: 266.4
click at [528, 601] on td "HR12T47" at bounding box center [563, 579] width 177 height 44
click at [506, 555] on th "SKU" at bounding box center [563, 536] width 177 height 44
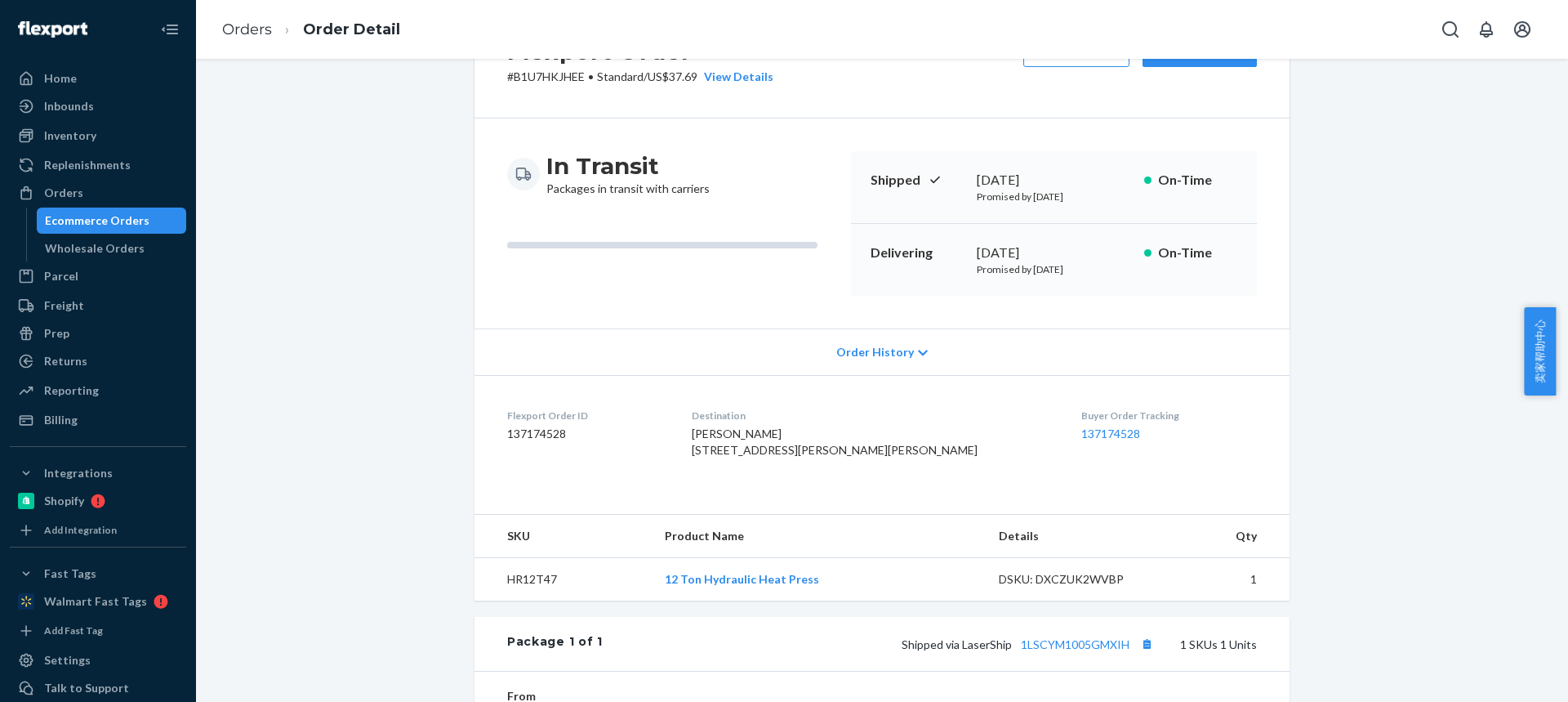
click at [529, 601] on td "HR12T47" at bounding box center [563, 579] width 177 height 44
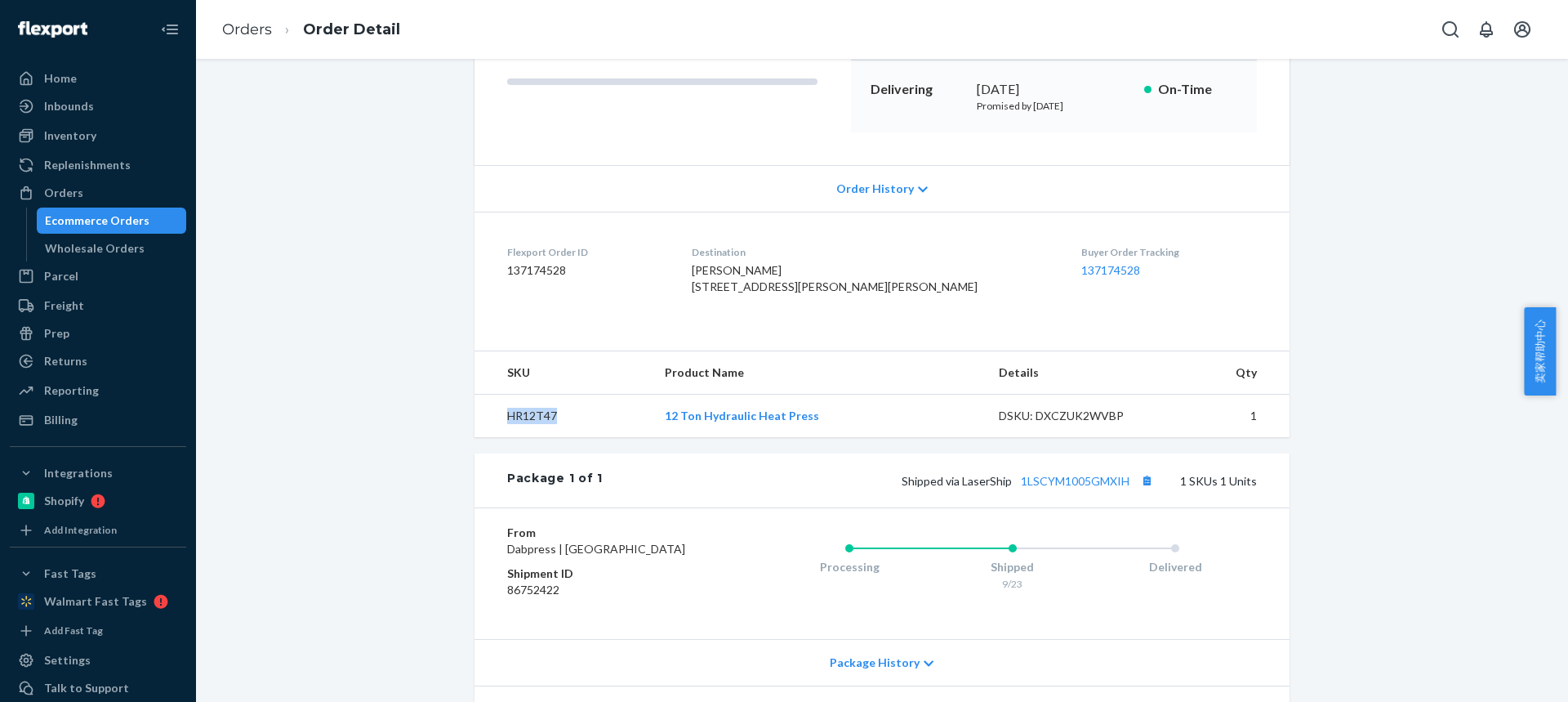
scroll to position [381, 0]
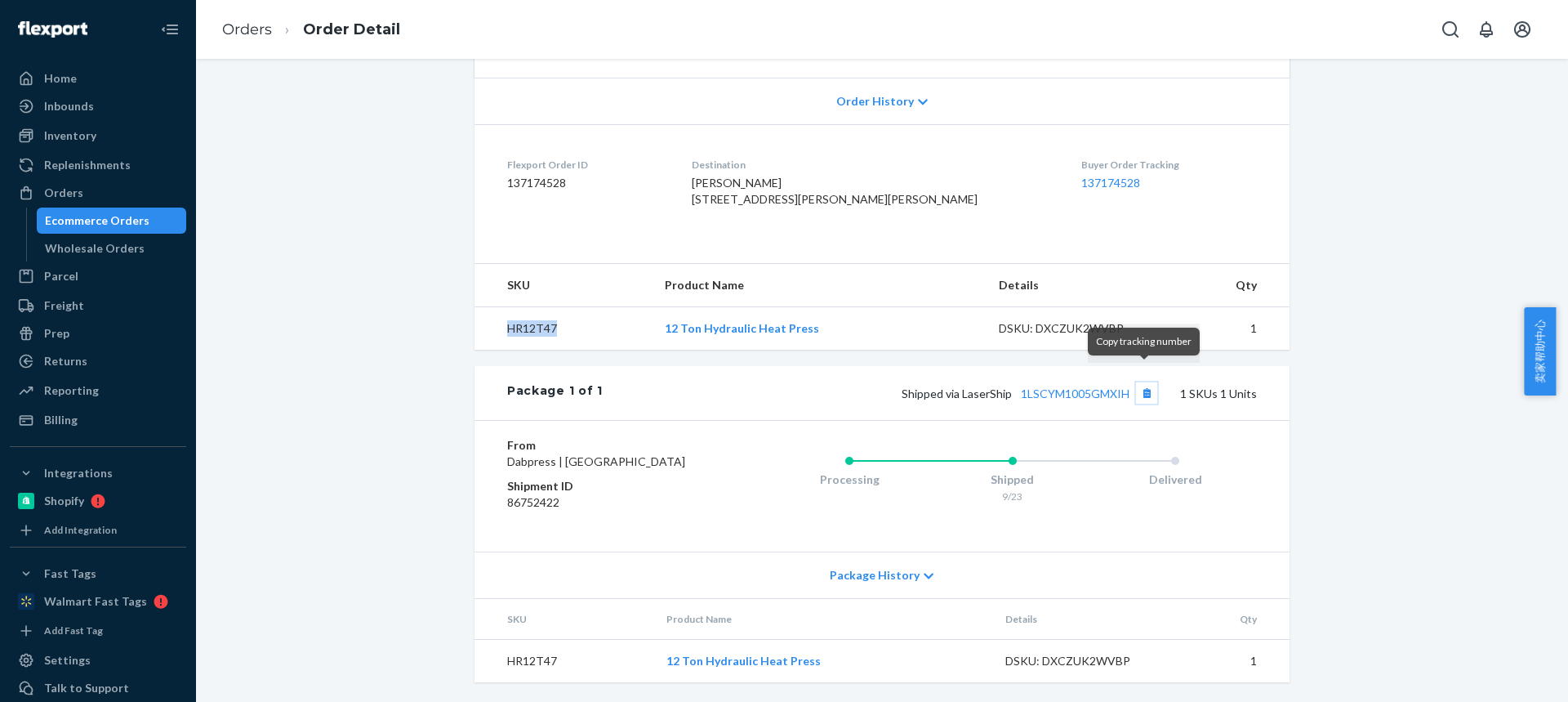
drag, startPoint x: 1121, startPoint y: 354, endPoint x: 729, endPoint y: 174, distance: 431.4
click at [1146, 382] on button "Copy tracking number" at bounding box center [1147, 393] width 21 height 21
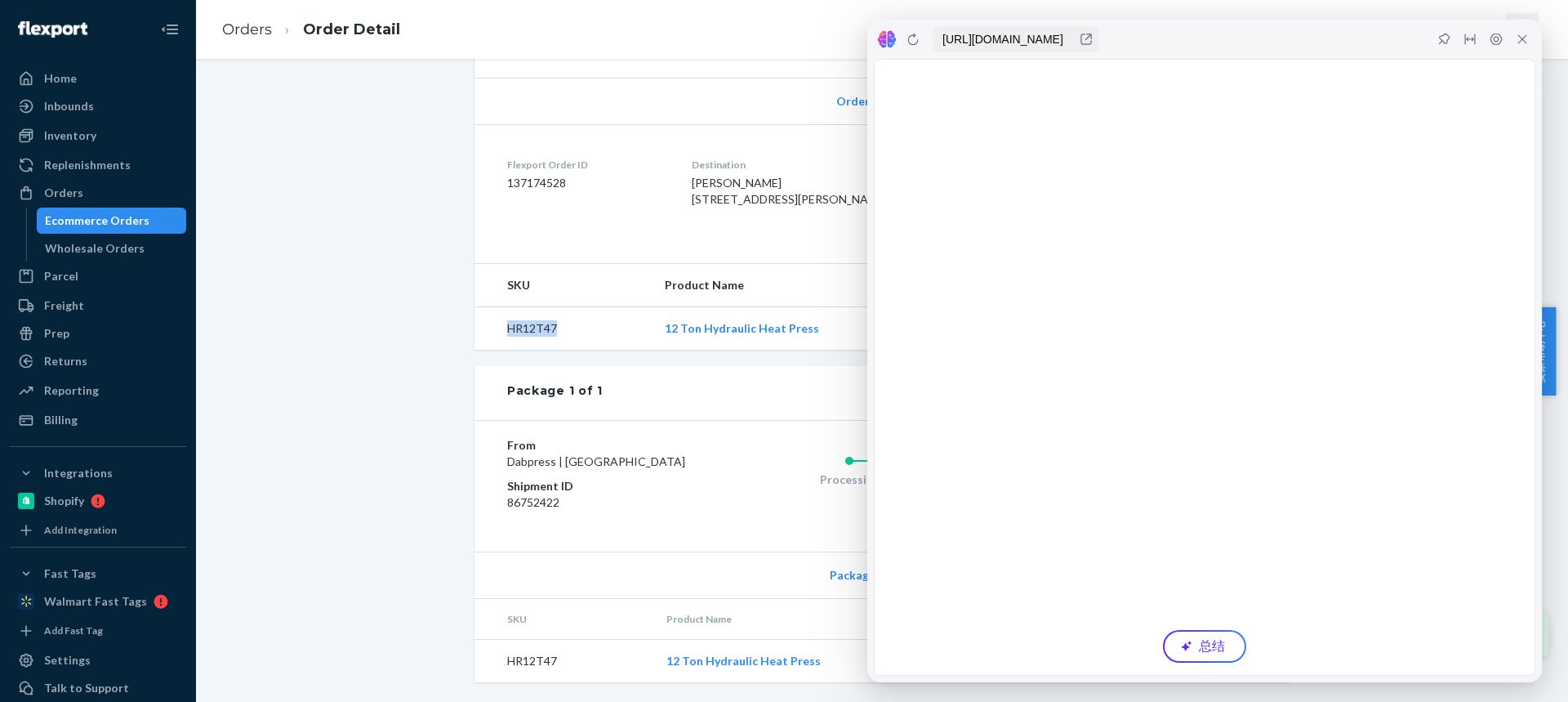
click at [1520, 42] on icon at bounding box center [1523, 40] width 9 height 9
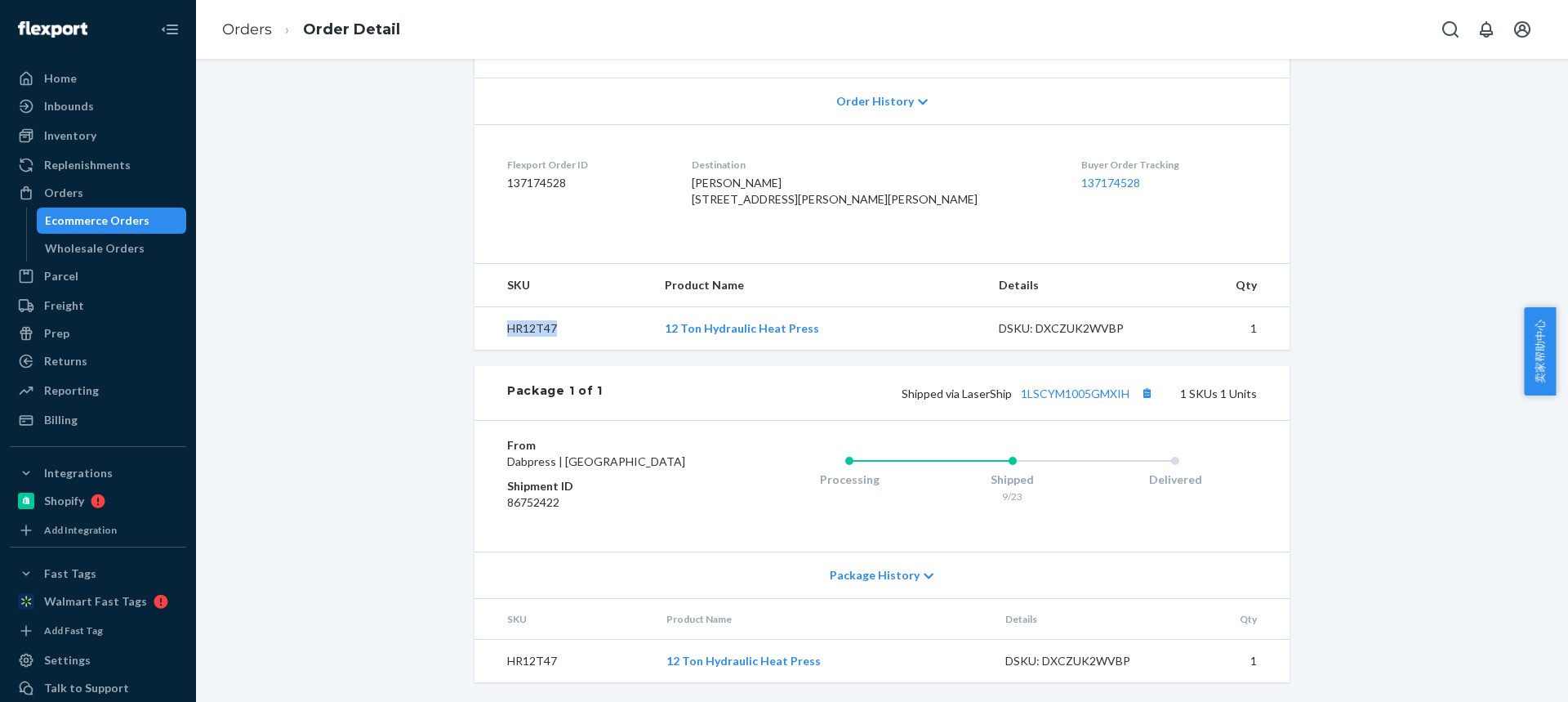
drag, startPoint x: 1524, startPoint y: 39, endPoint x: 1519, endPoint y: 47, distance: 9.4
click at [1524, 40] on button "Open account menu" at bounding box center [1523, 30] width 33 height 33
click at [240, 24] on link "Orders" at bounding box center [247, 30] width 49 height 18
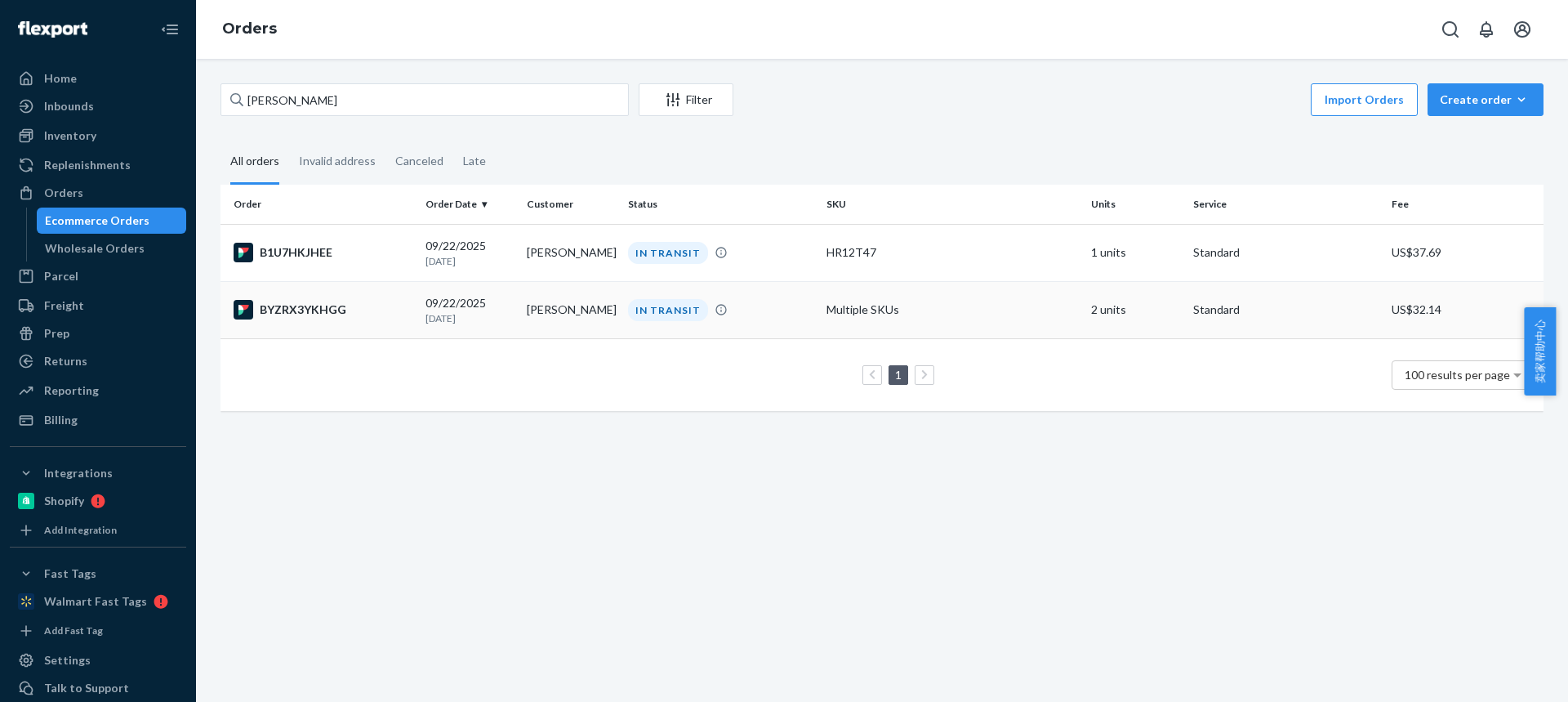
click at [539, 324] on td "[PERSON_NAME]" at bounding box center [570, 309] width 101 height 57
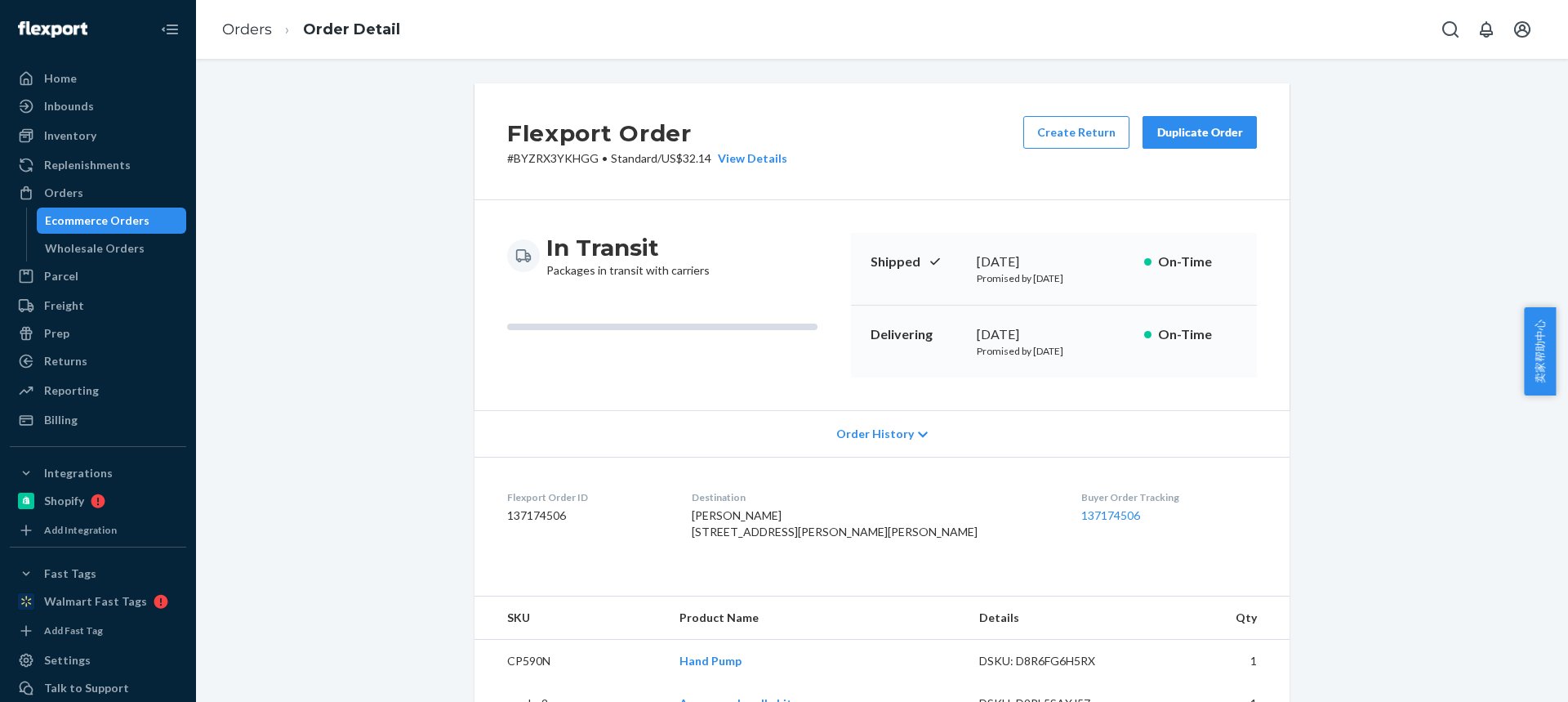
click at [1092, 111] on div "Flexport Order # BYZRX3YKHGG • Standard / US$32.14 View Details Create Return D…" at bounding box center [882, 404] width 815 height 641
click at [1258, 511] on dl "Flexport Order ID 137174506 Destination Rick Blundell 5250 Wilson Hill Rd Manto…" at bounding box center [882, 517] width 815 height 123
click at [1279, 91] on div "Flexport Order # BYZRX3YKHGG • Standard / US$32.14 View Details Create Return D…" at bounding box center [882, 142] width 815 height 117
drag, startPoint x: 1396, startPoint y: 557, endPoint x: 1429, endPoint y: 57, distance: 501.1
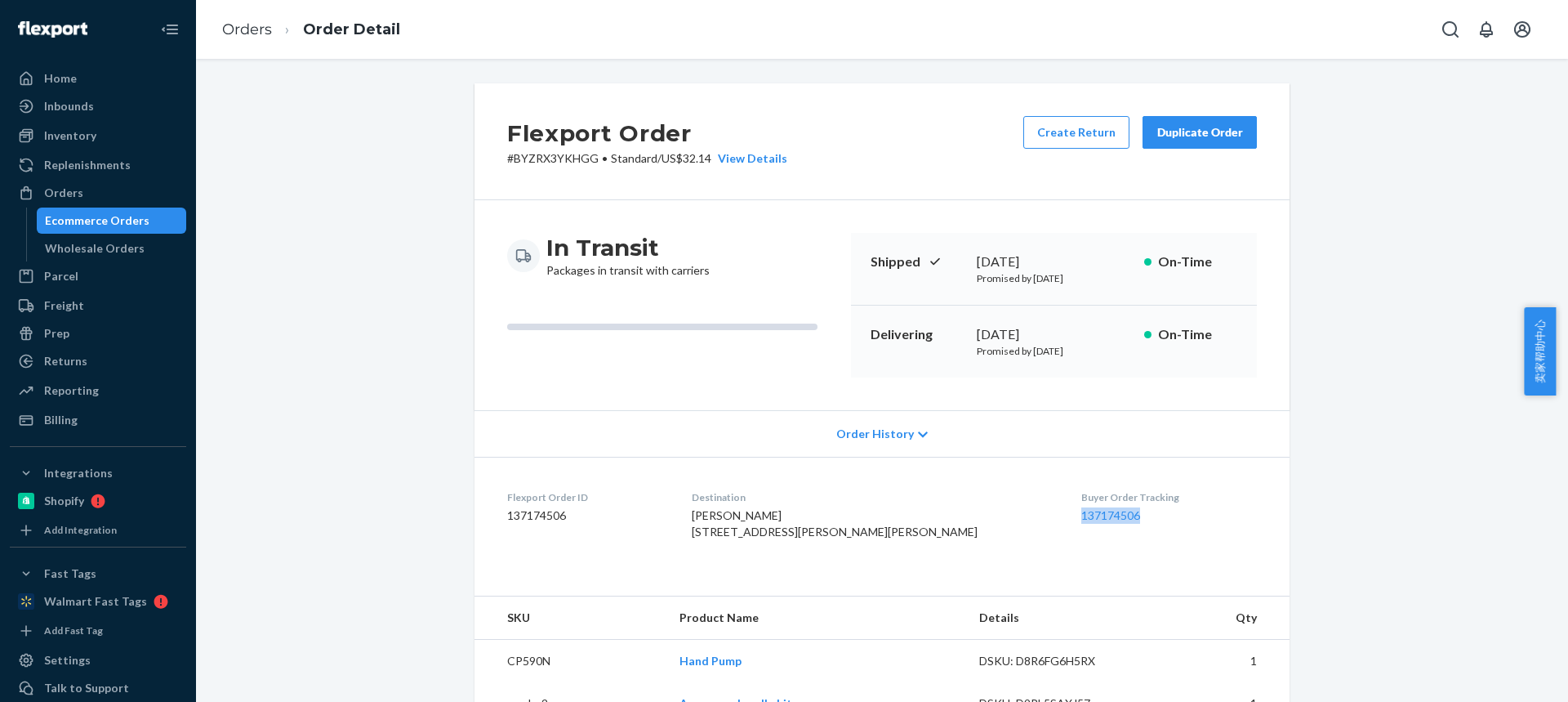
click at [1429, 57] on div "Orders Order Detail Flexport Order # BYZRX3YKHGG • Standard / US$32.14 View Det…" at bounding box center [882, 351] width 1372 height 702
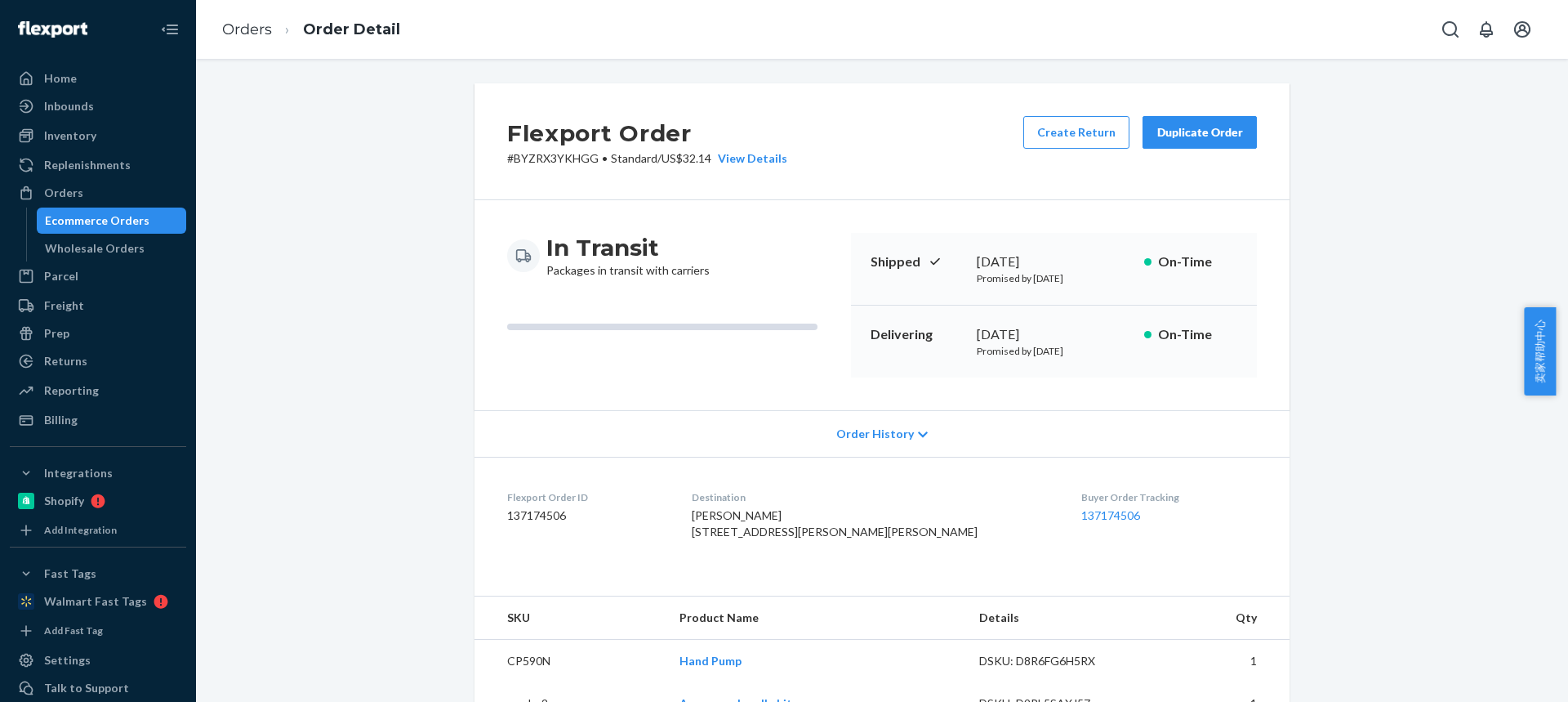
click at [908, 519] on div "Rick Blundell 5250 Wilson Hill Rd Manton, CA 96059-8611 US" at bounding box center [873, 524] width 363 height 33
drag, startPoint x: 864, startPoint y: 531, endPoint x: 733, endPoint y: 516, distance: 131.9
click at [734, 517] on dl "Flexport Order ID 137174506 Destination Rick Blundell 5250 Wilson Hill Rd Manto…" at bounding box center [882, 517] width 815 height 123
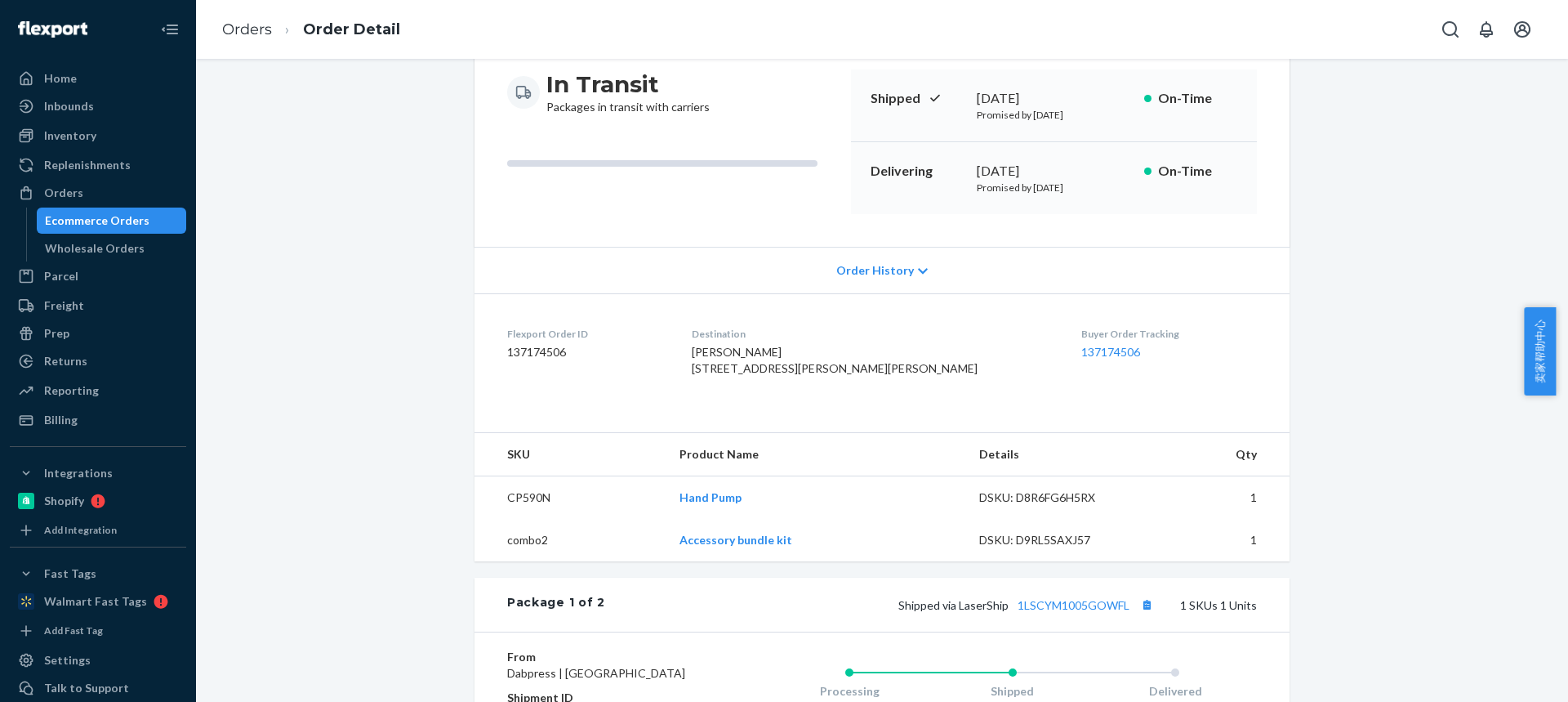
click at [515, 519] on td "CP590N" at bounding box center [570, 498] width 192 height 44
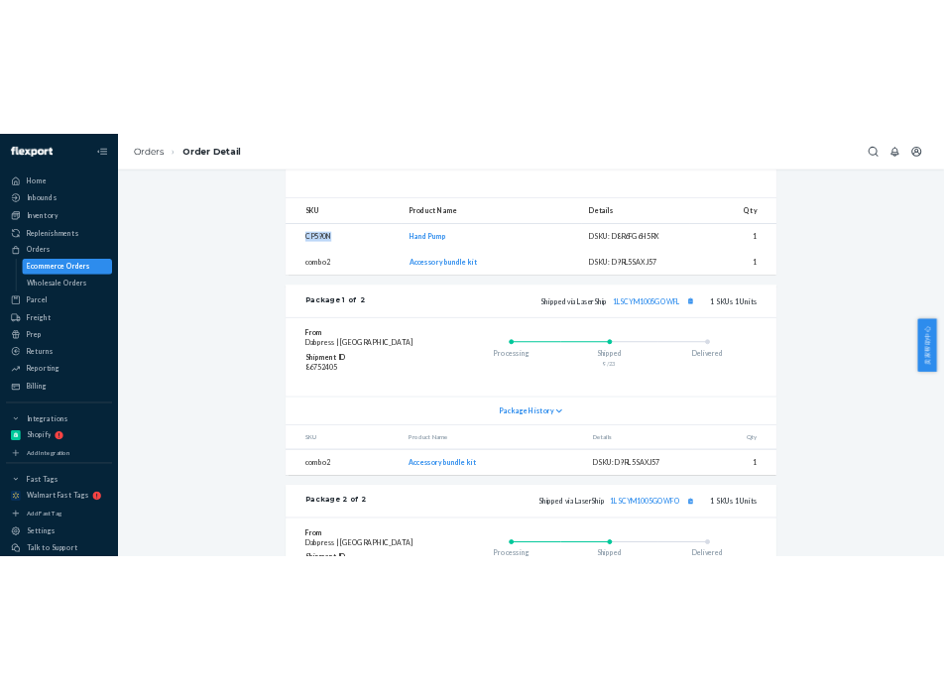
scroll to position [694, 0]
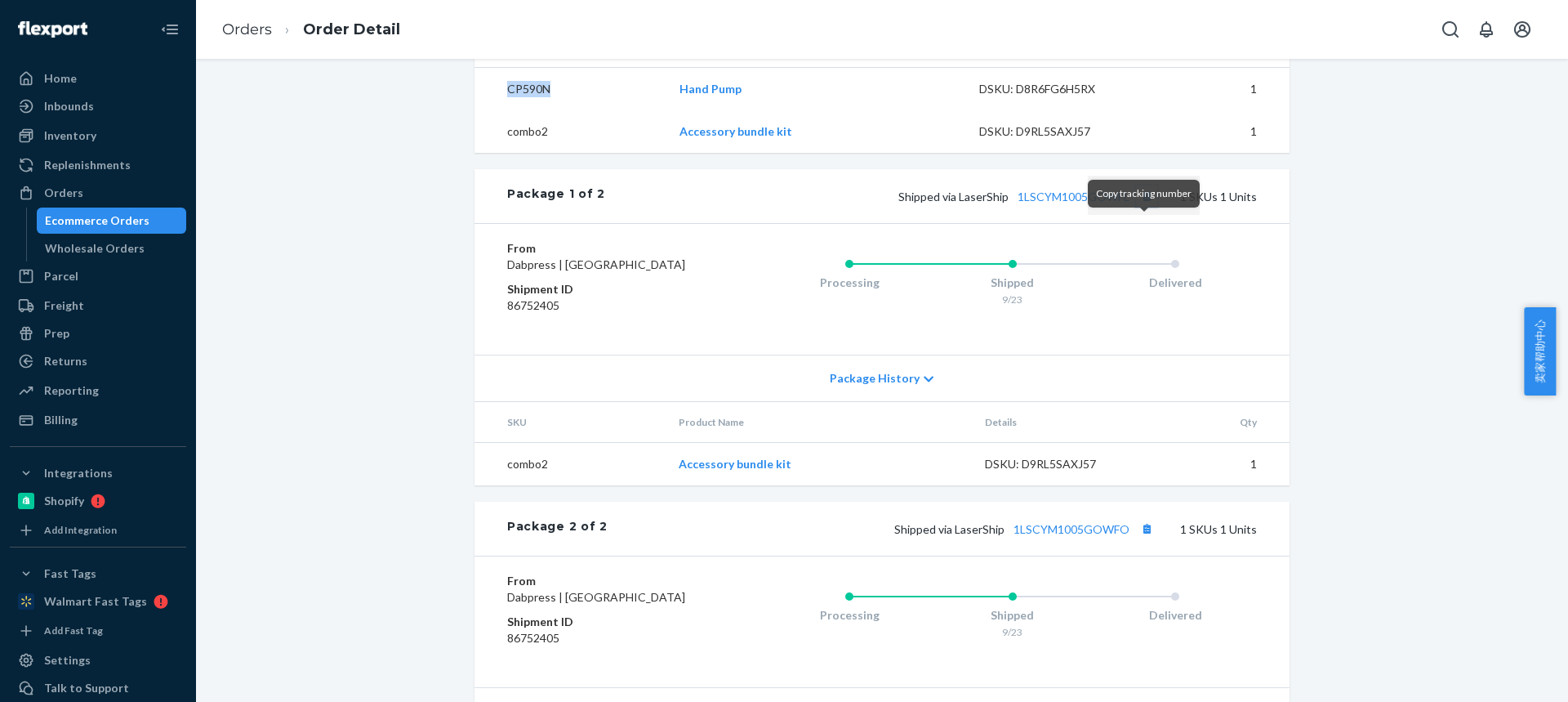
drag, startPoint x: 1144, startPoint y: 232, endPoint x: 1130, endPoint y: 236, distance: 14.6
click at [1144, 207] on button "Copy tracking number" at bounding box center [1147, 196] width 21 height 21
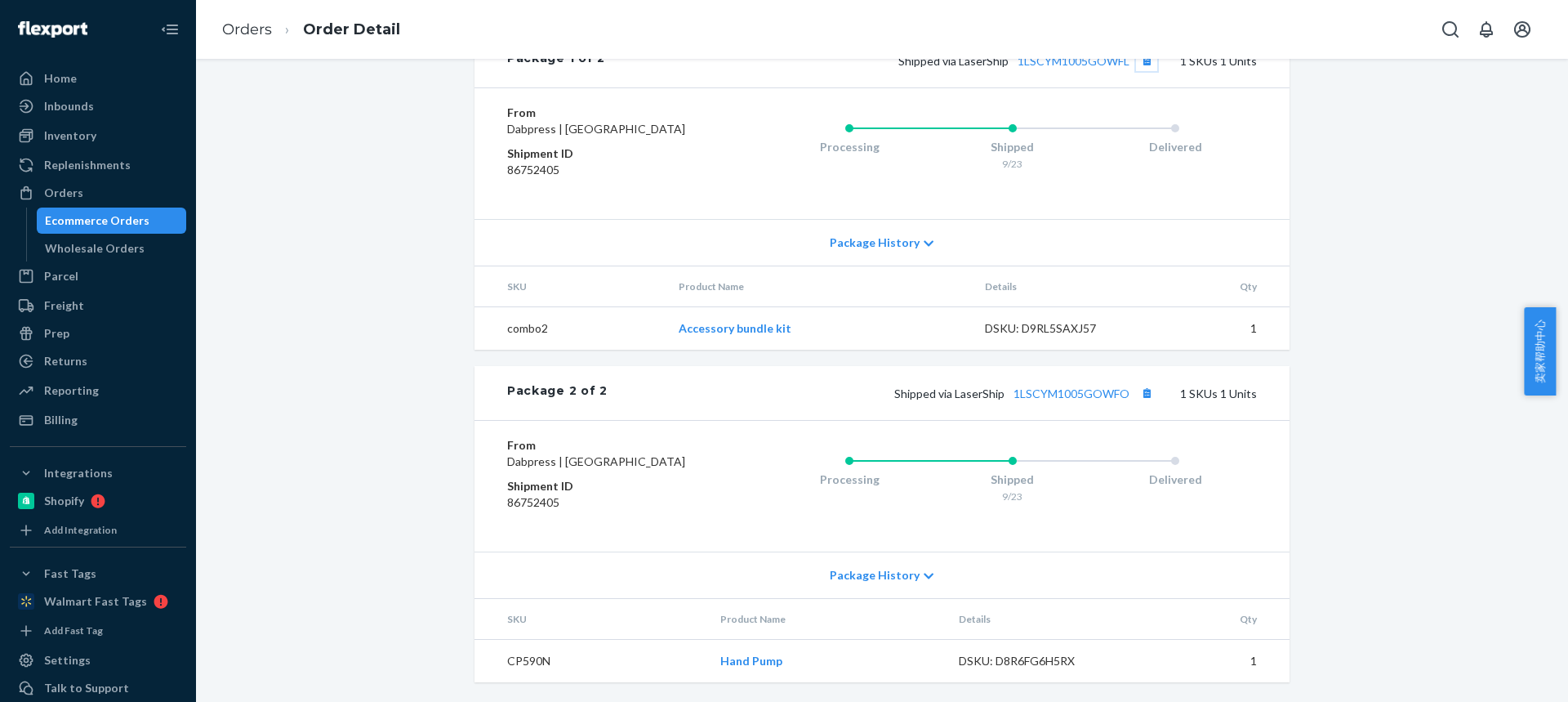
scroll to position [653, 0]
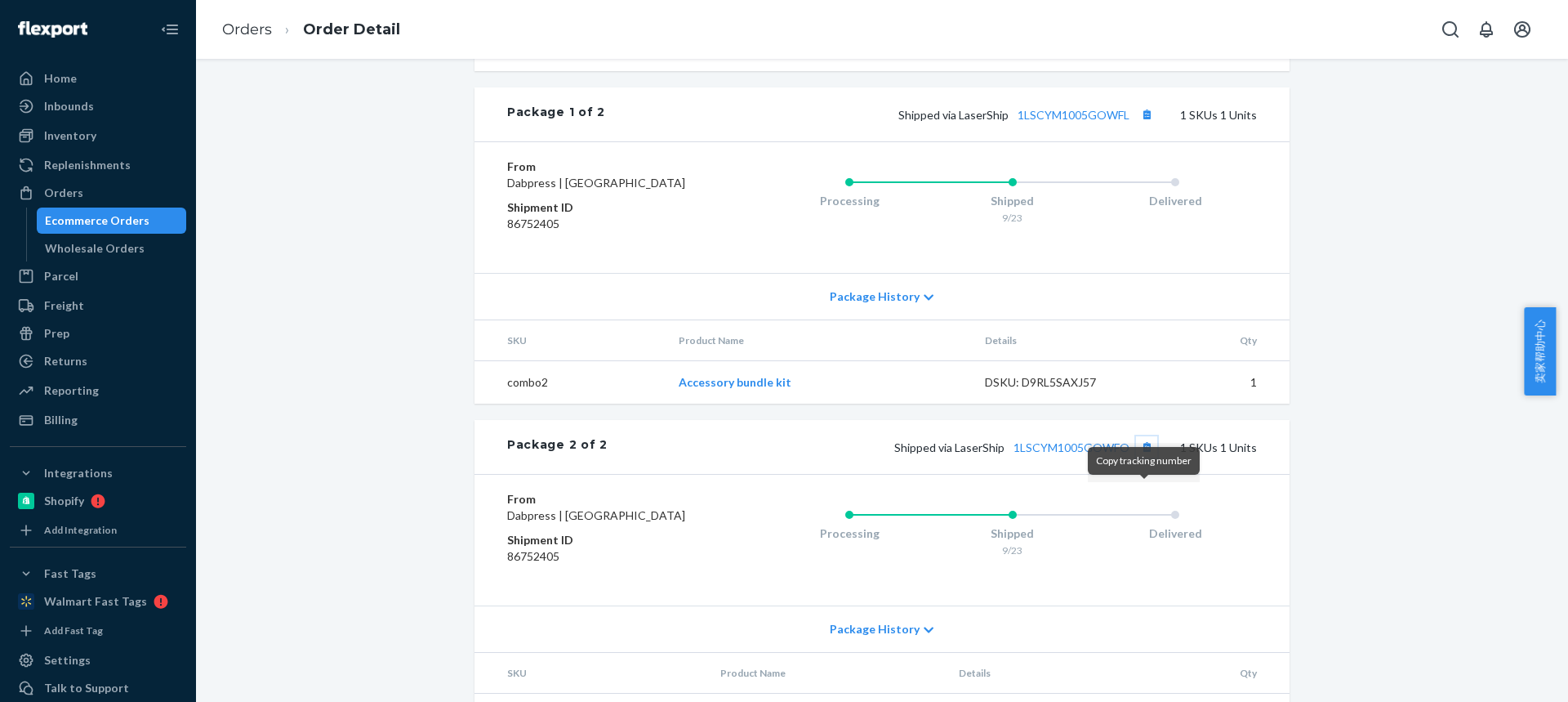
click at [1141, 457] on button "Copy tracking number" at bounding box center [1147, 447] width 21 height 21
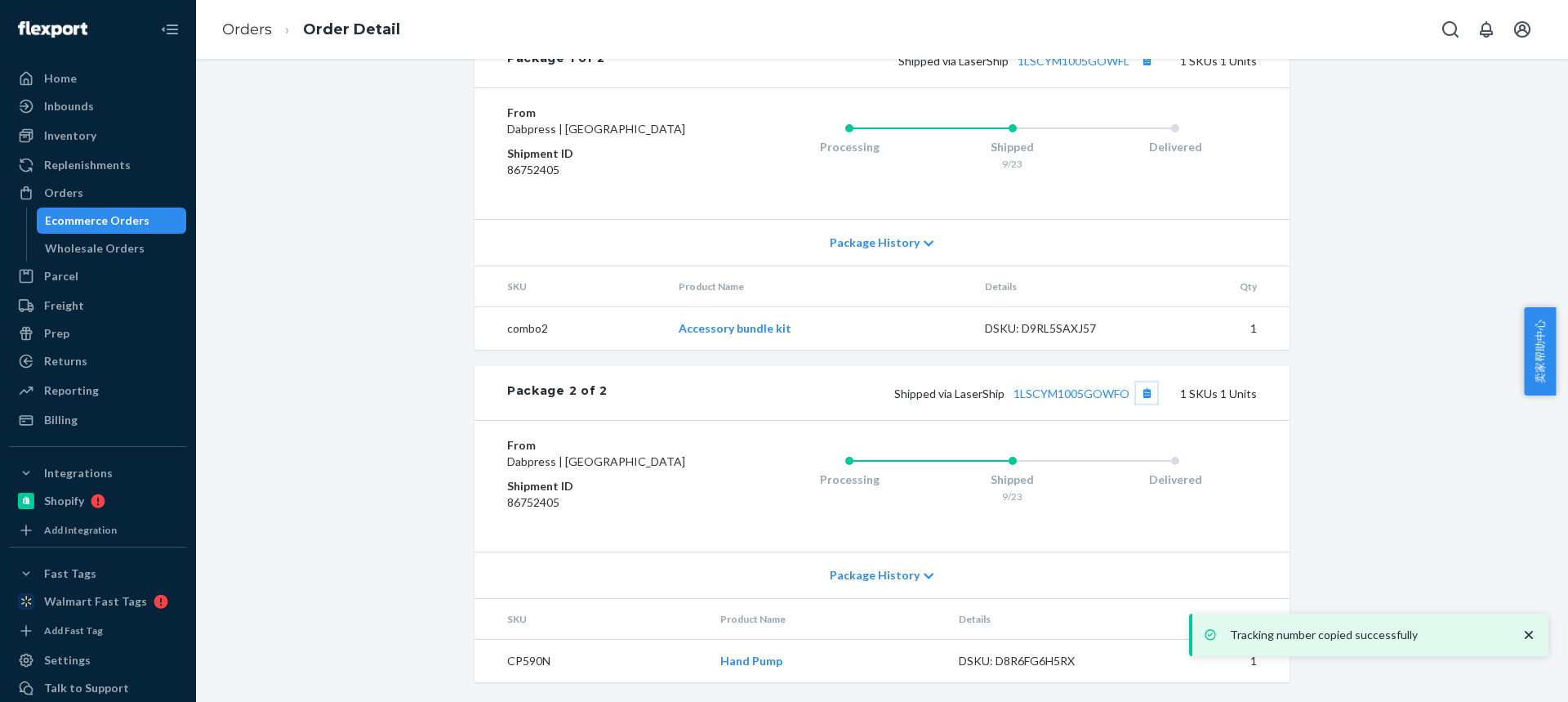
scroll to position [773, 0]
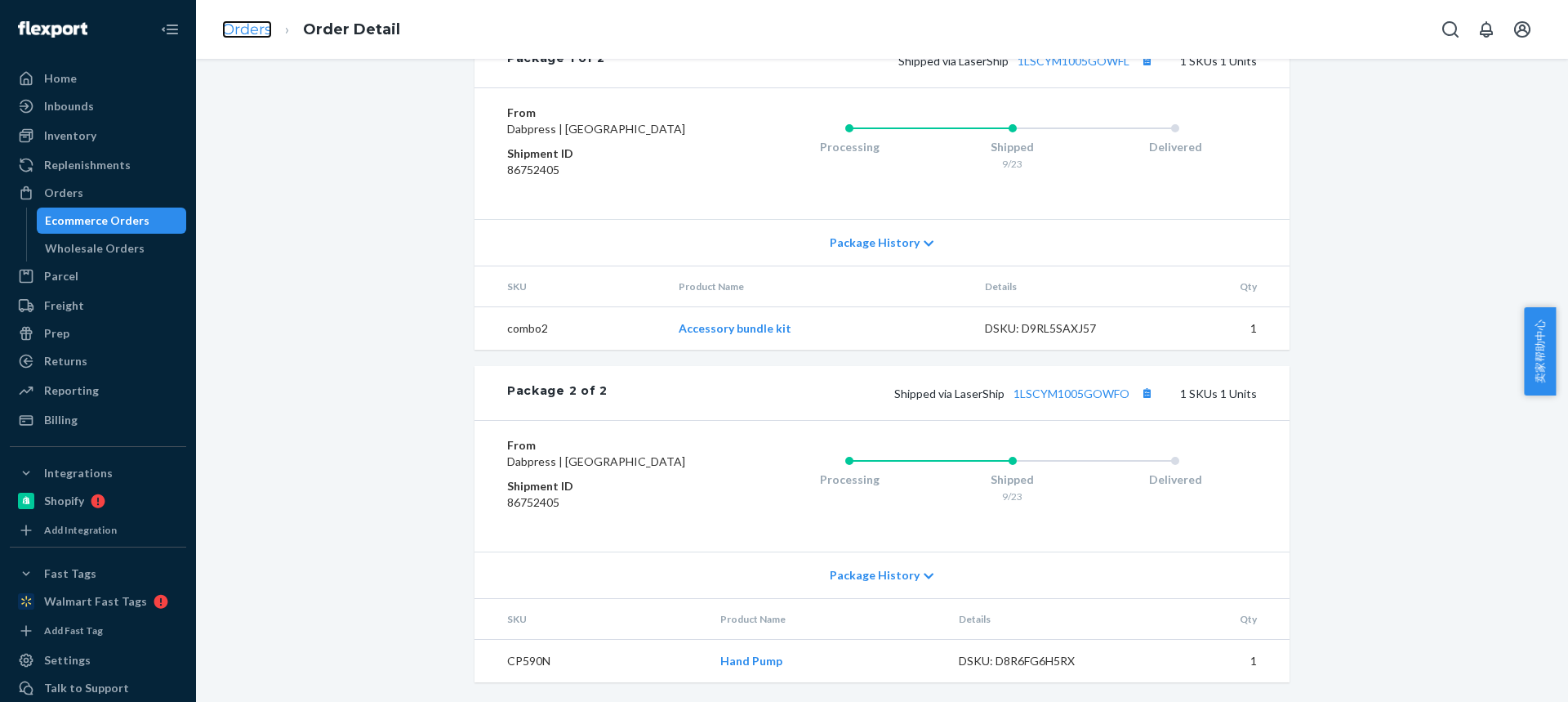
click at [247, 29] on link "Orders" at bounding box center [247, 30] width 49 height 18
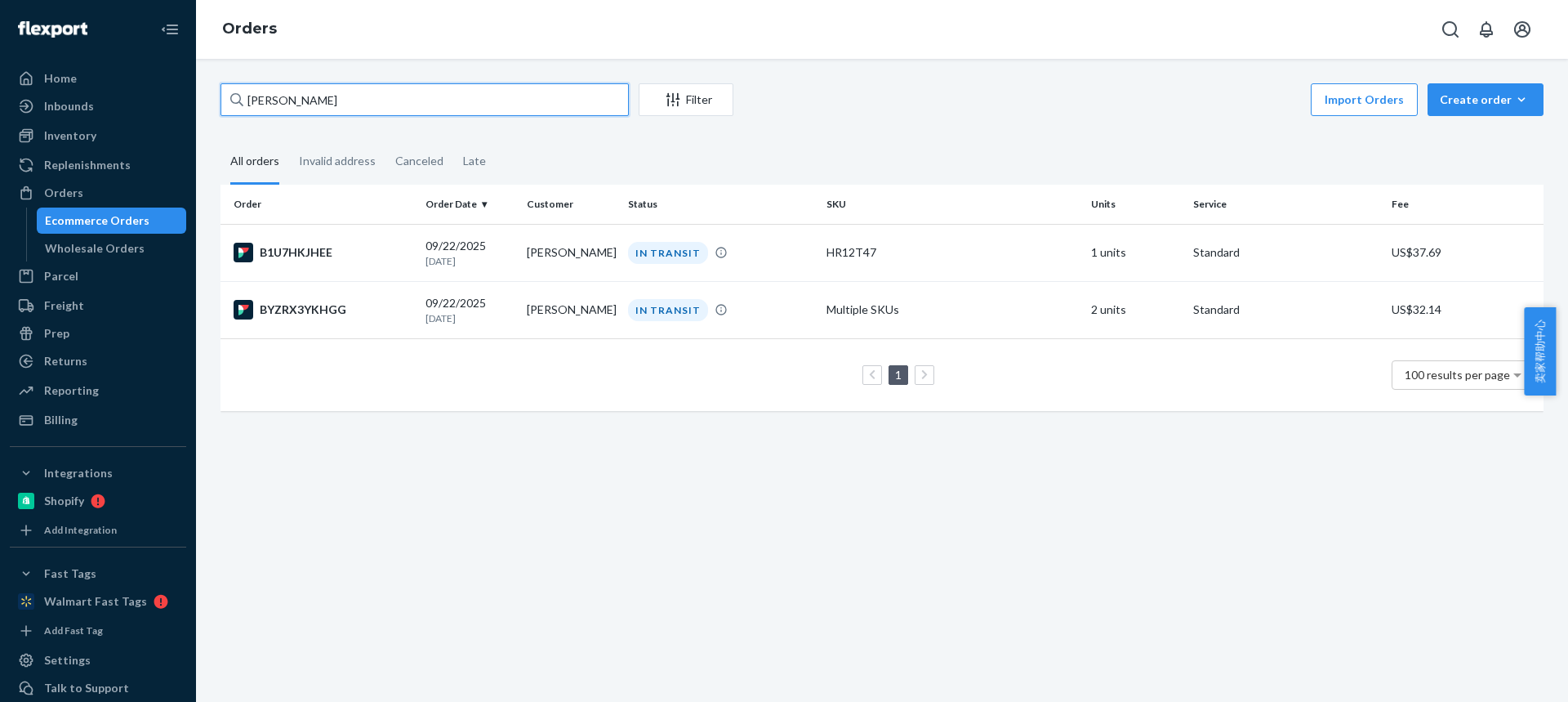
click at [132, 93] on div "Home Inbounds Shipping Plans Problems Inventory Products Replenishments Orders …" at bounding box center [784, 351] width 1568 height 702
paste input "[PERSON_NAME]"
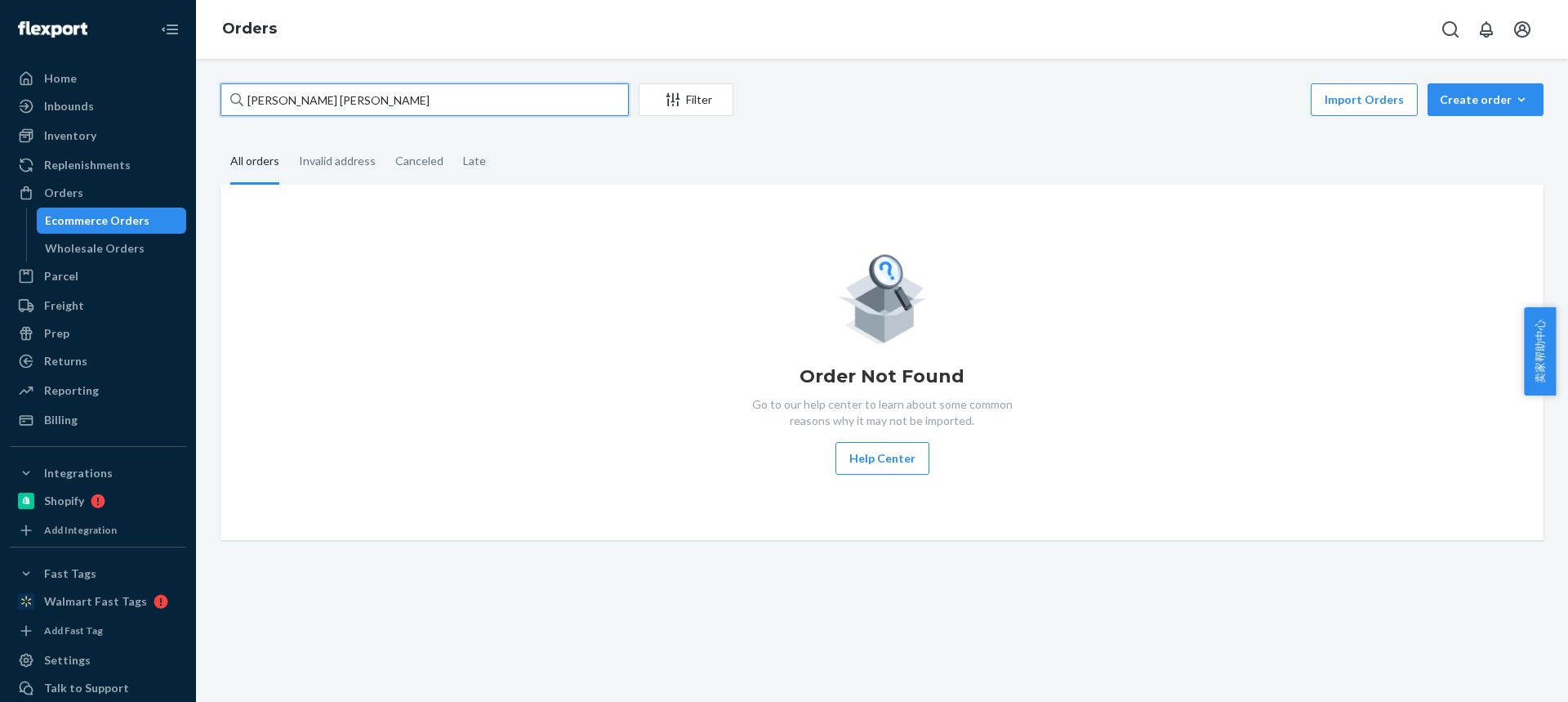
drag, startPoint x: 385, startPoint y: 105, endPoint x: 234, endPoint y: 105, distance: 151.0
click at [234, 105] on div "Rick BlundellJustin Howarter" at bounding box center [425, 100] width 409 height 33
paste input "text"
type input "[PERSON_NAME]"
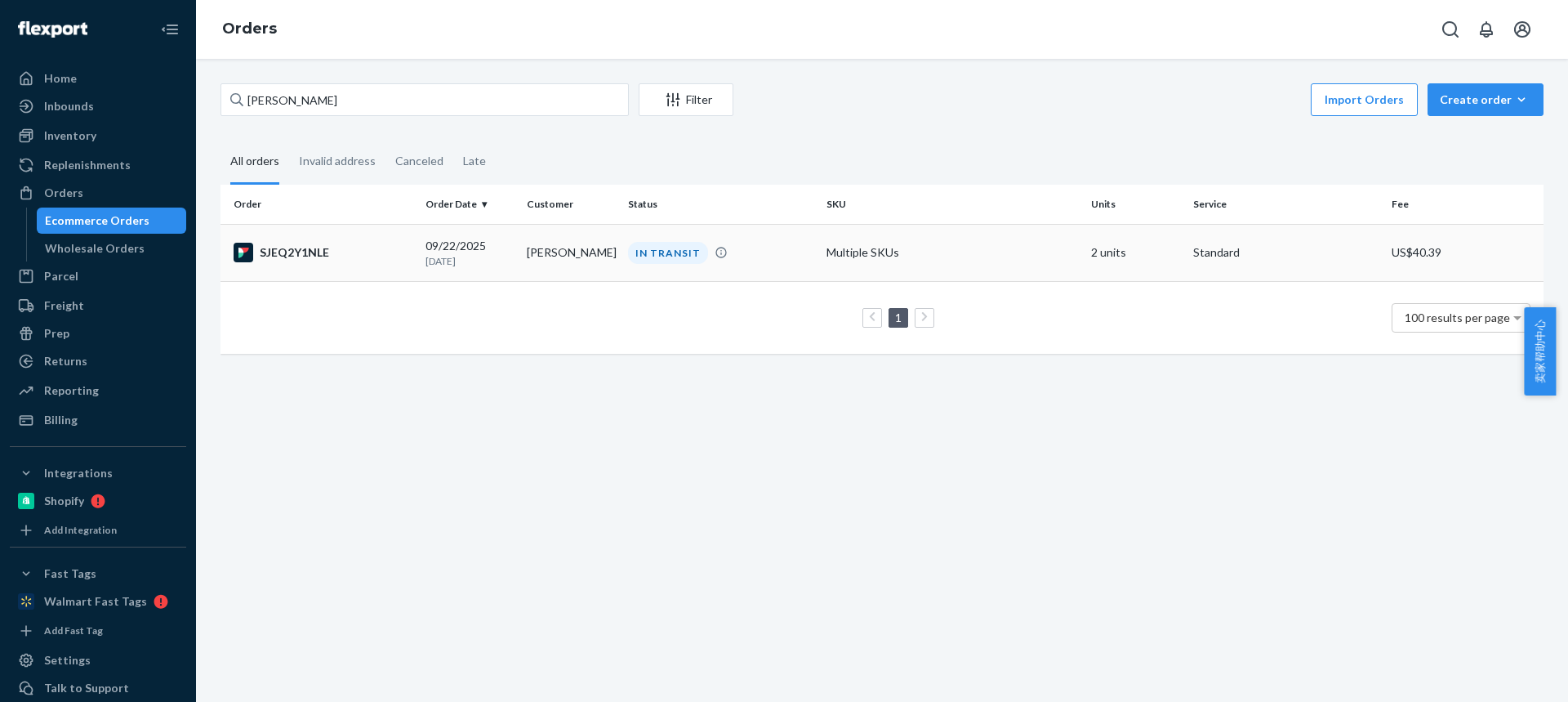
click at [569, 249] on td "[PERSON_NAME]" at bounding box center [570, 252] width 101 height 57
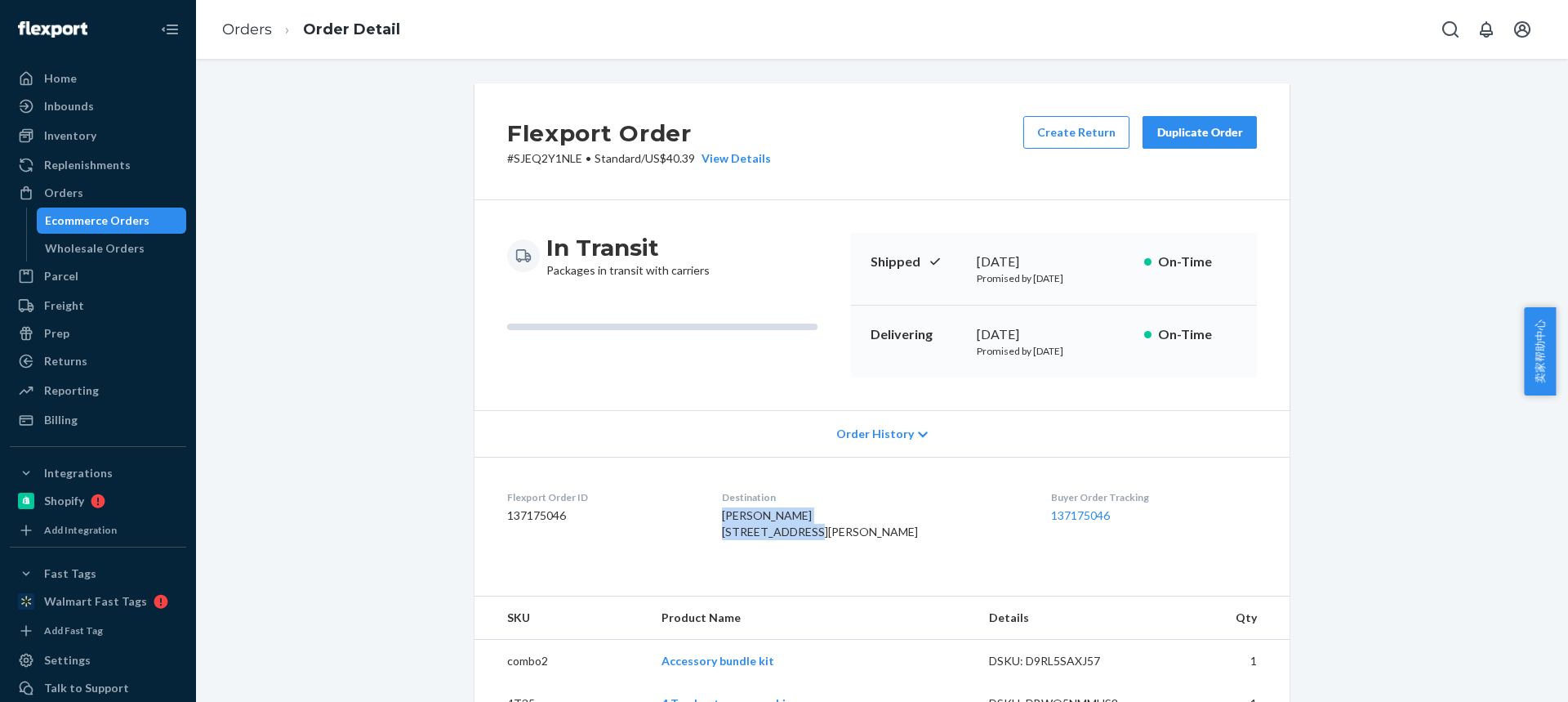
drag, startPoint x: 819, startPoint y: 531, endPoint x: 726, endPoint y: 522, distance: 93.4
click at [728, 522] on dl "Flexport Order ID 137175046 Destination Justin Howarter 512 Grand Ave Saint Dav…" at bounding box center [882, 517] width 815 height 123
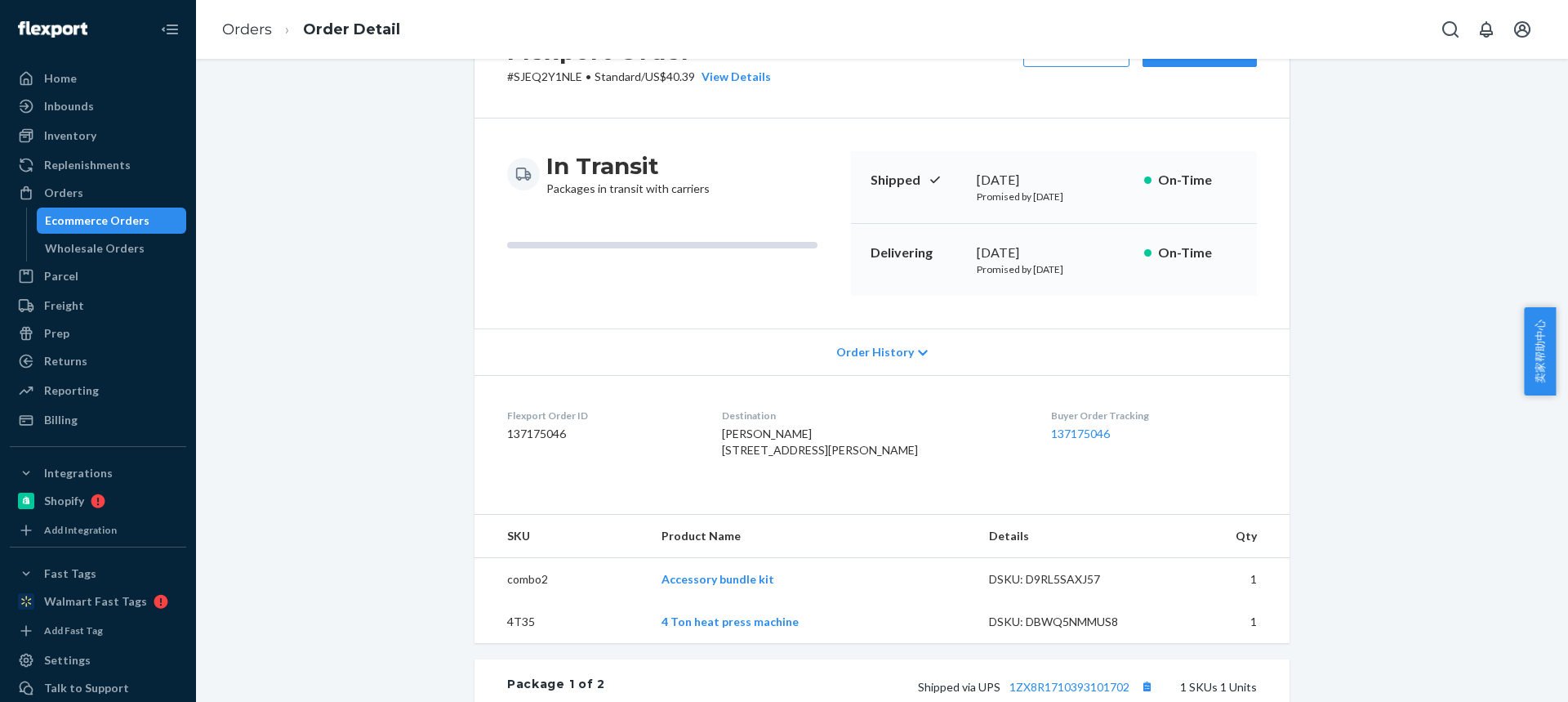
scroll to position [163, 0]
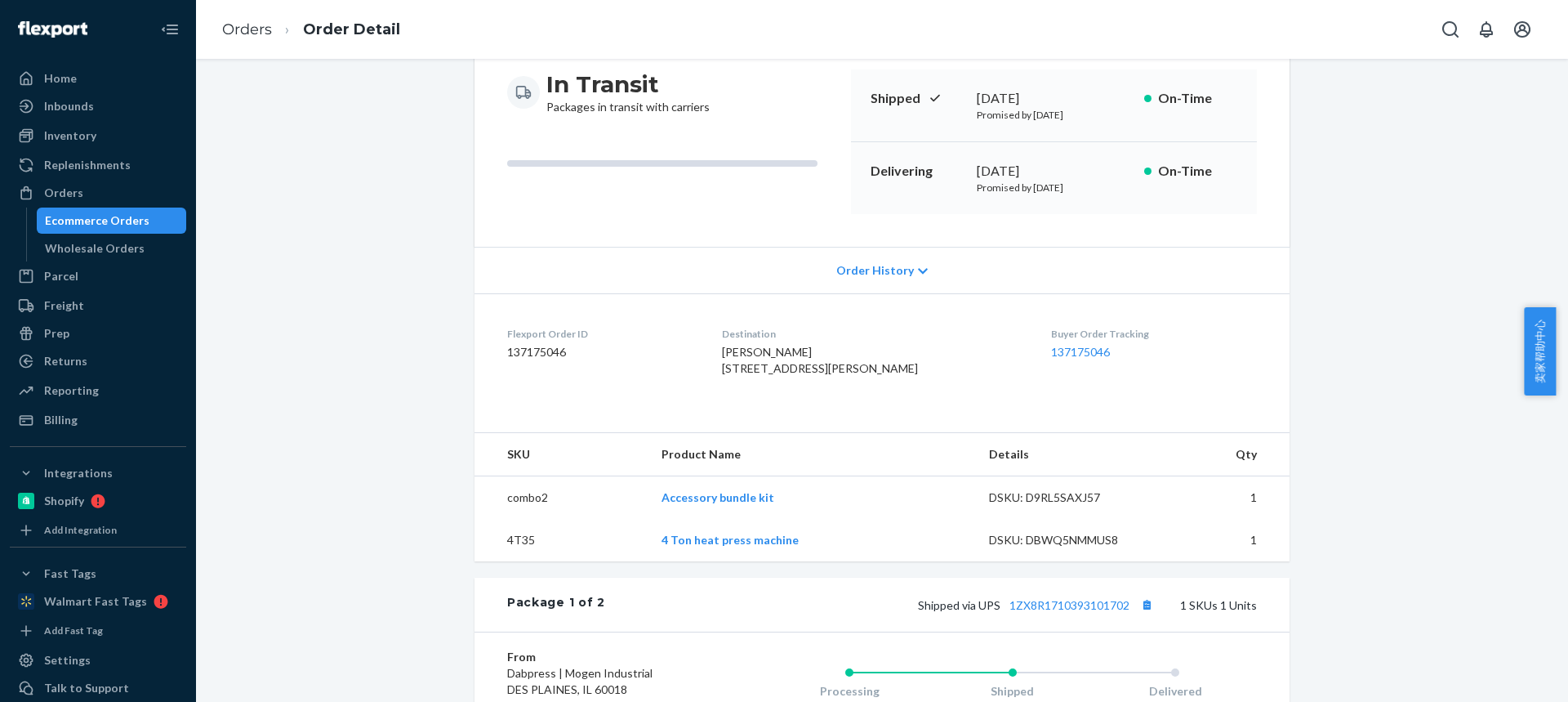
click at [518, 561] on td "4T35" at bounding box center [561, 540] width 174 height 43
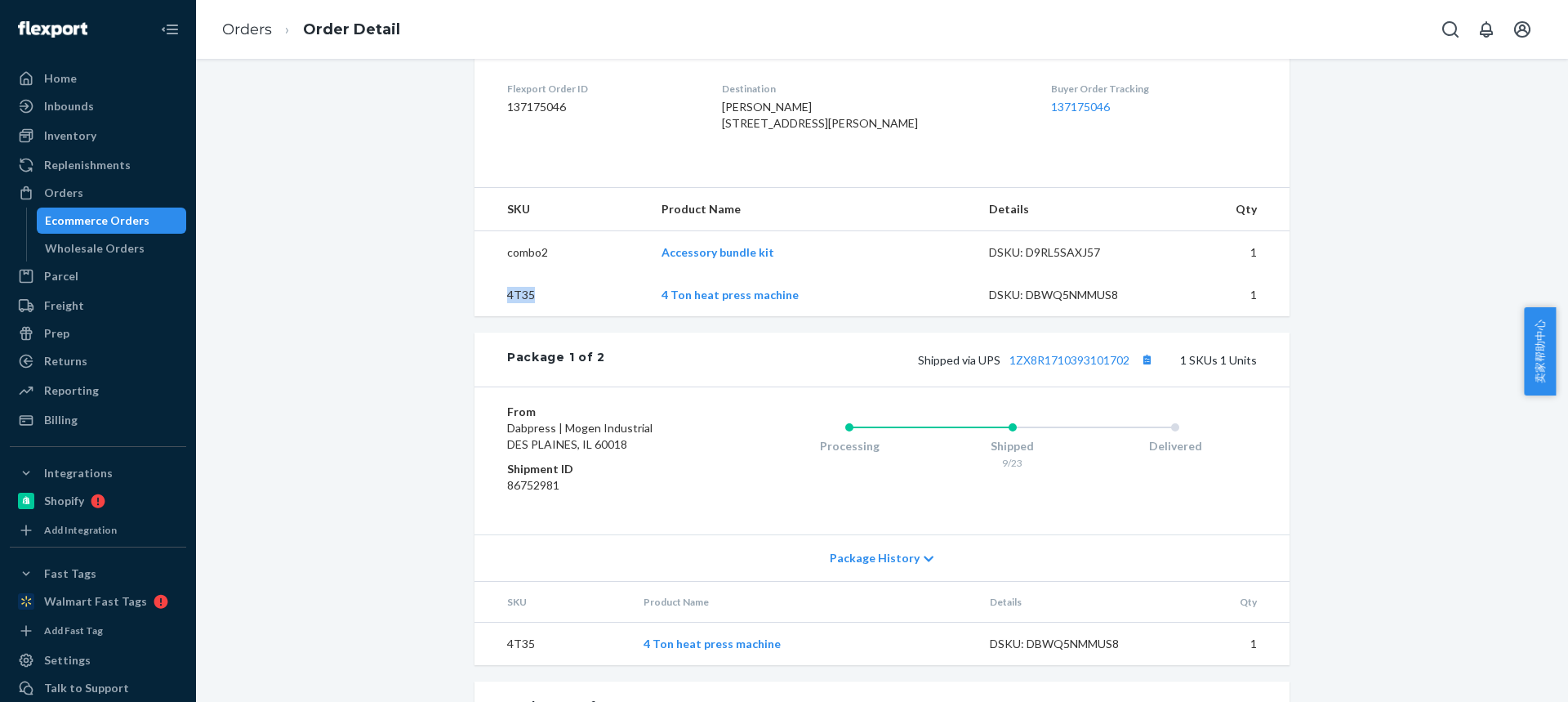
scroll to position [735, 0]
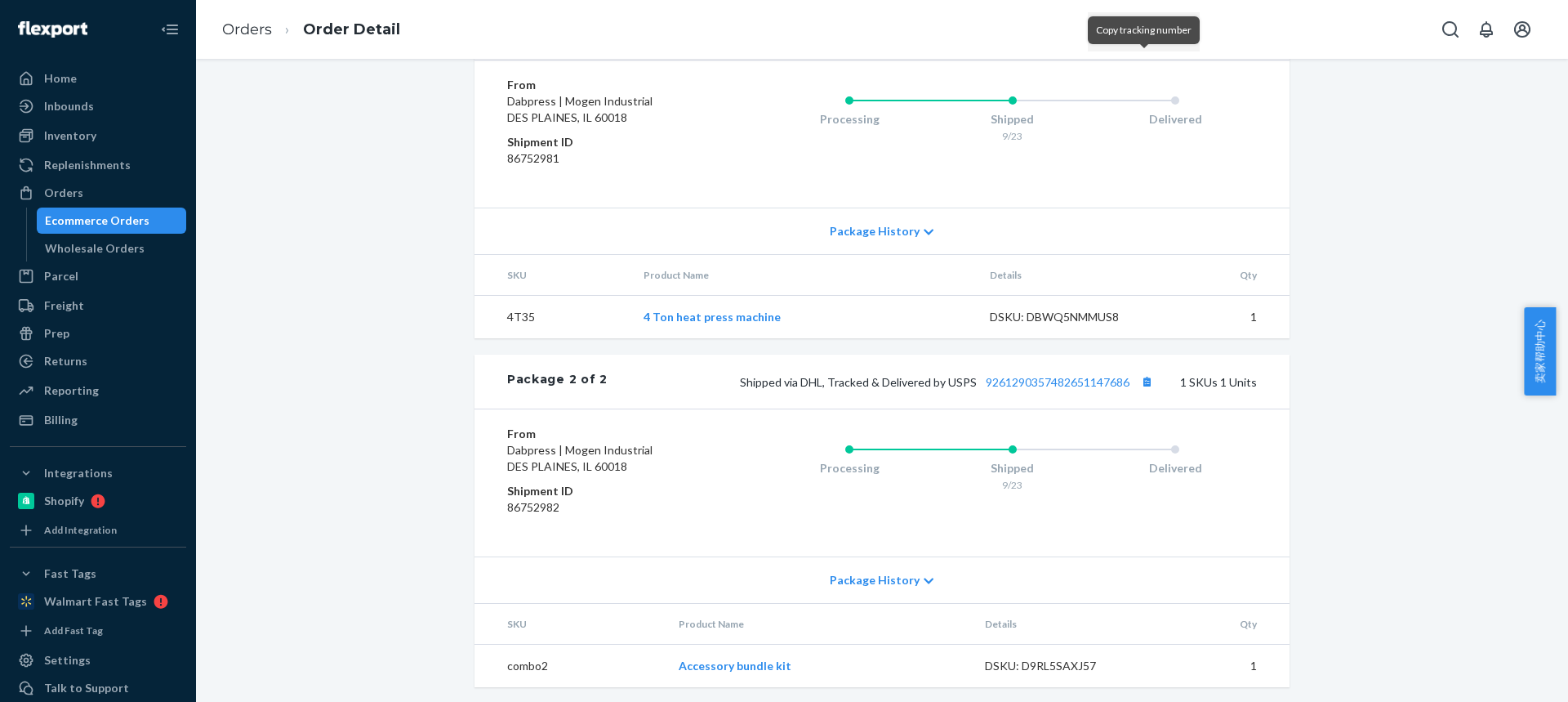
drag, startPoint x: 1144, startPoint y: 66, endPoint x: 922, endPoint y: 72, distance: 222.1
click at [1144, 44] on button "Copy tracking number" at bounding box center [1147, 33] width 21 height 21
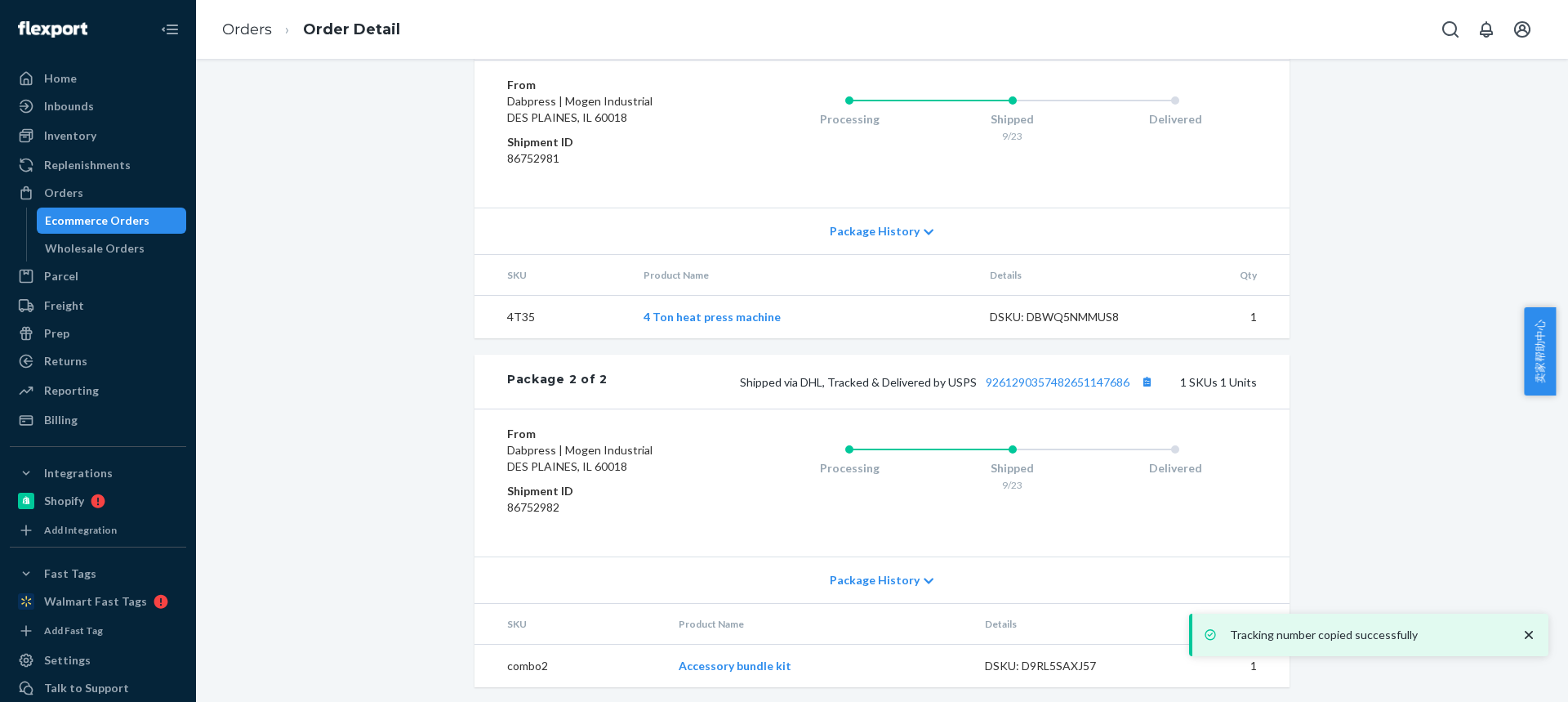
scroll to position [773, 0]
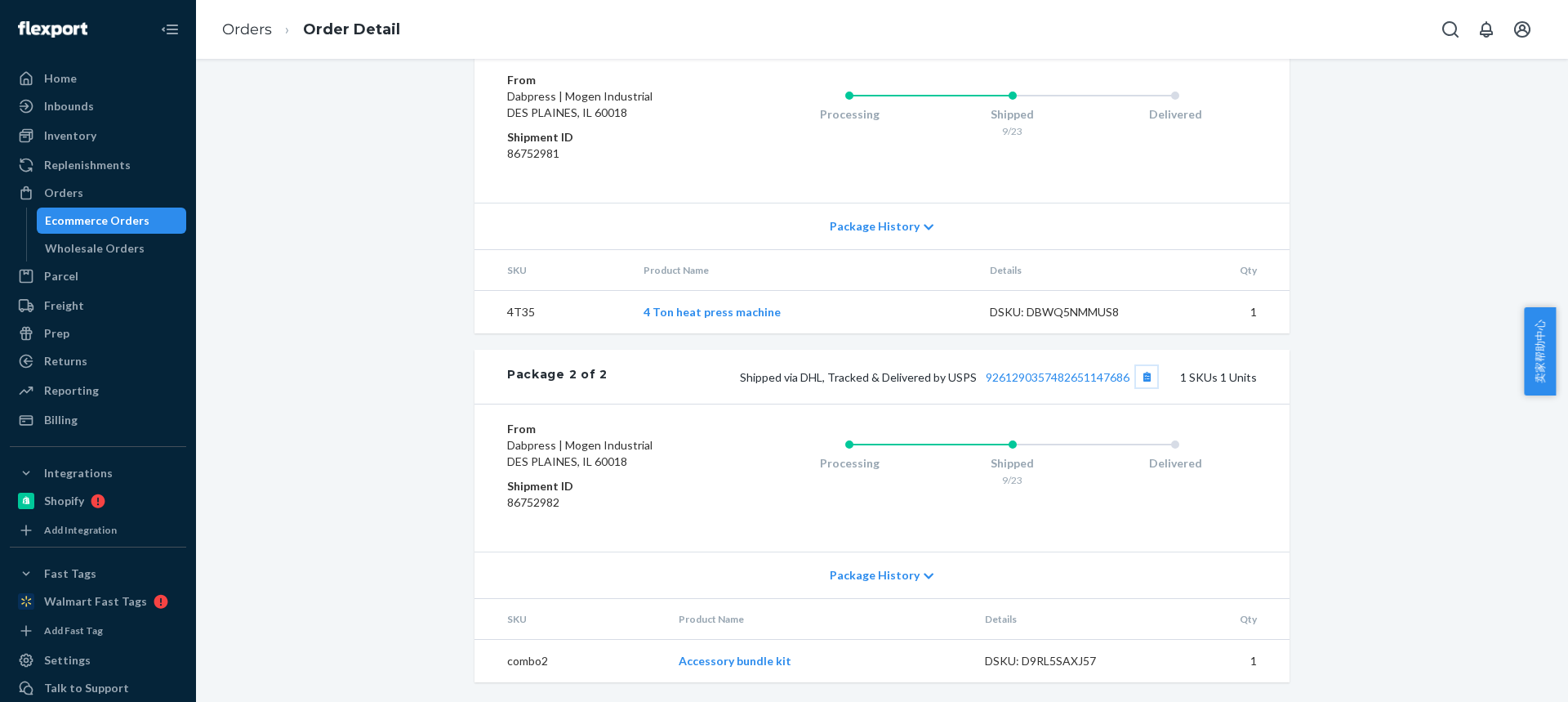
click at [1142, 380] on button "Copy tracking number" at bounding box center [1147, 377] width 21 height 21
click at [246, 35] on link "Orders" at bounding box center [247, 30] width 49 height 18
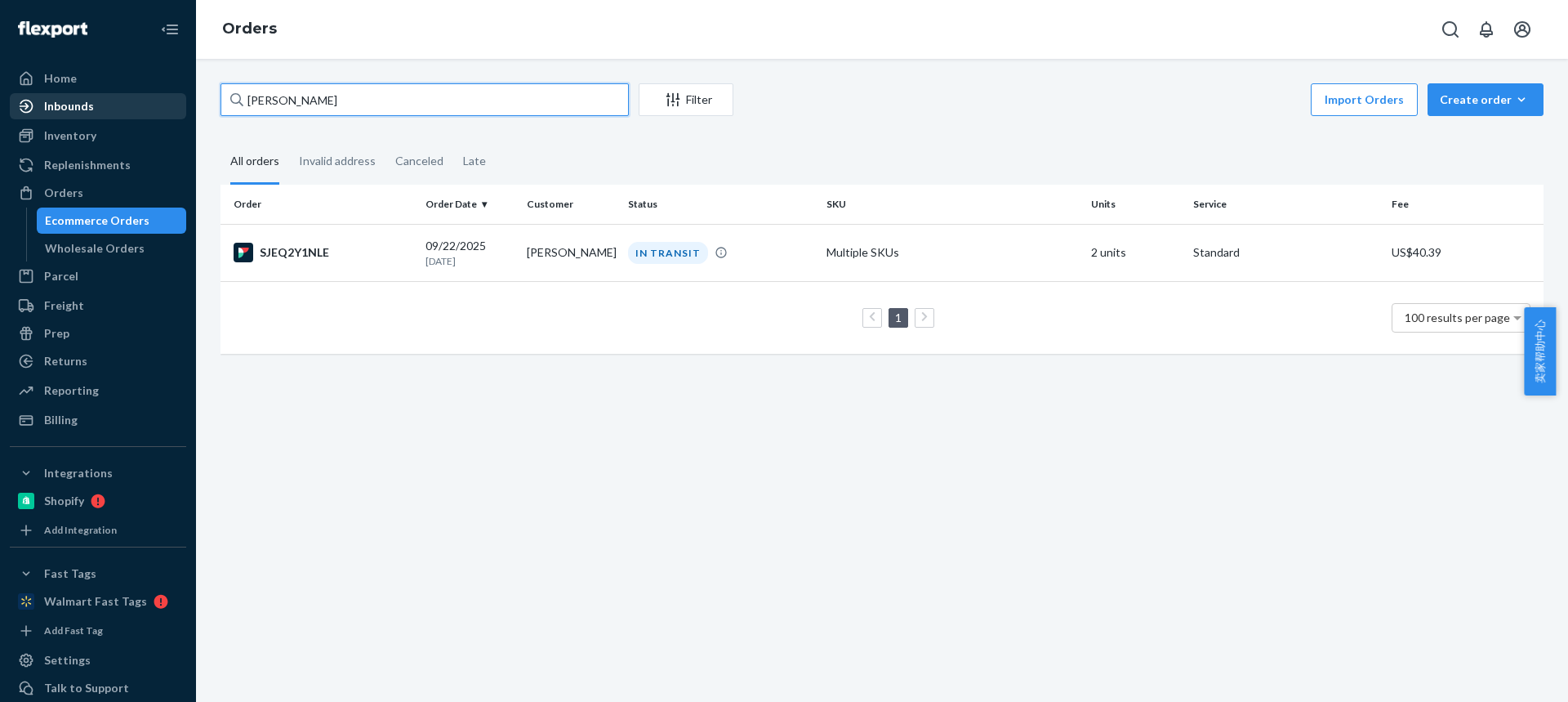
drag, startPoint x: 214, startPoint y: 95, endPoint x: 141, endPoint y: 99, distance: 73.1
click at [58, 83] on div "Home Inbounds Shipping Plans Problems Inventory Products Replenishments Orders …" at bounding box center [784, 351] width 1568 height 702
paste input "[PERSON_NAME]"
type input "[PERSON_NAME]"
click at [558, 264] on td "[PERSON_NAME]" at bounding box center [570, 252] width 101 height 57
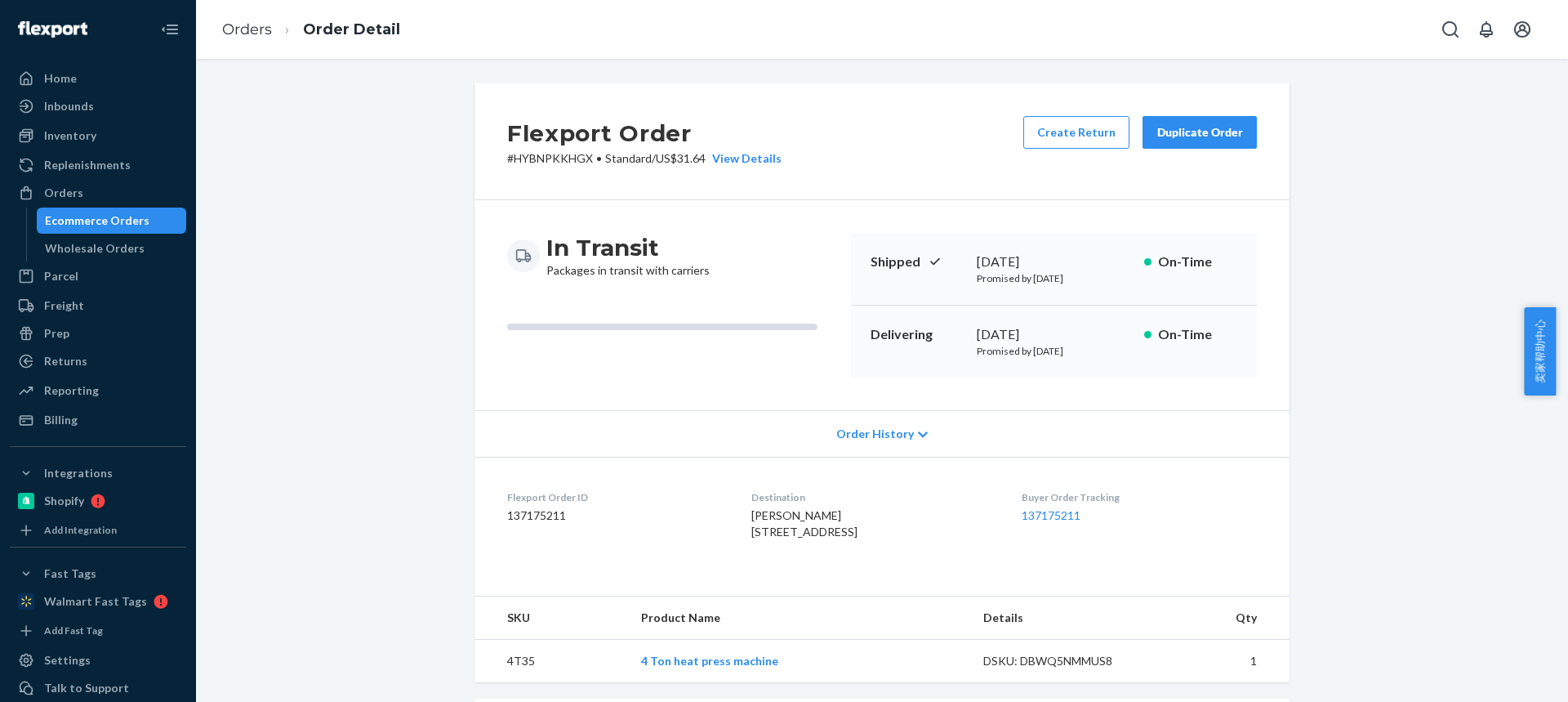
click at [883, 510] on div "Samuel Hankins 6348 Treeridge Trl Saint Louis, MO 63129-4619 US" at bounding box center [873, 524] width 243 height 33
drag, startPoint x: 733, startPoint y: 534, endPoint x: 584, endPoint y: 157, distance: 405.4
click at [822, 536] on span "Samuel Hankins 6348 Treeridge Trl Saint Louis, MO 63129-4619 US" at bounding box center [804, 523] width 106 height 30
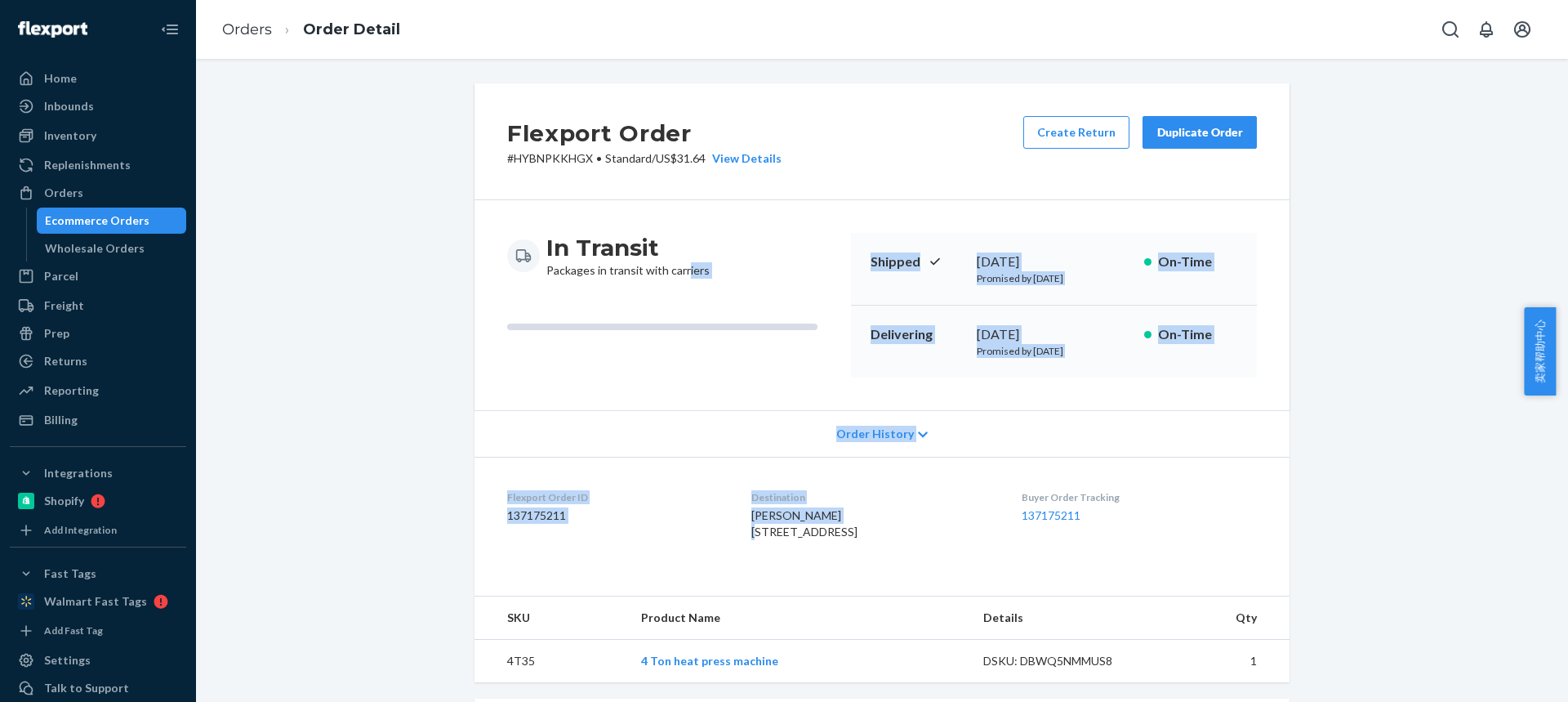
click at [706, 537] on dl "Flexport Order ID 137175211 Destination Samuel Hankins 6348 Treeridge Trl Saint…" at bounding box center [882, 517] width 815 height 123
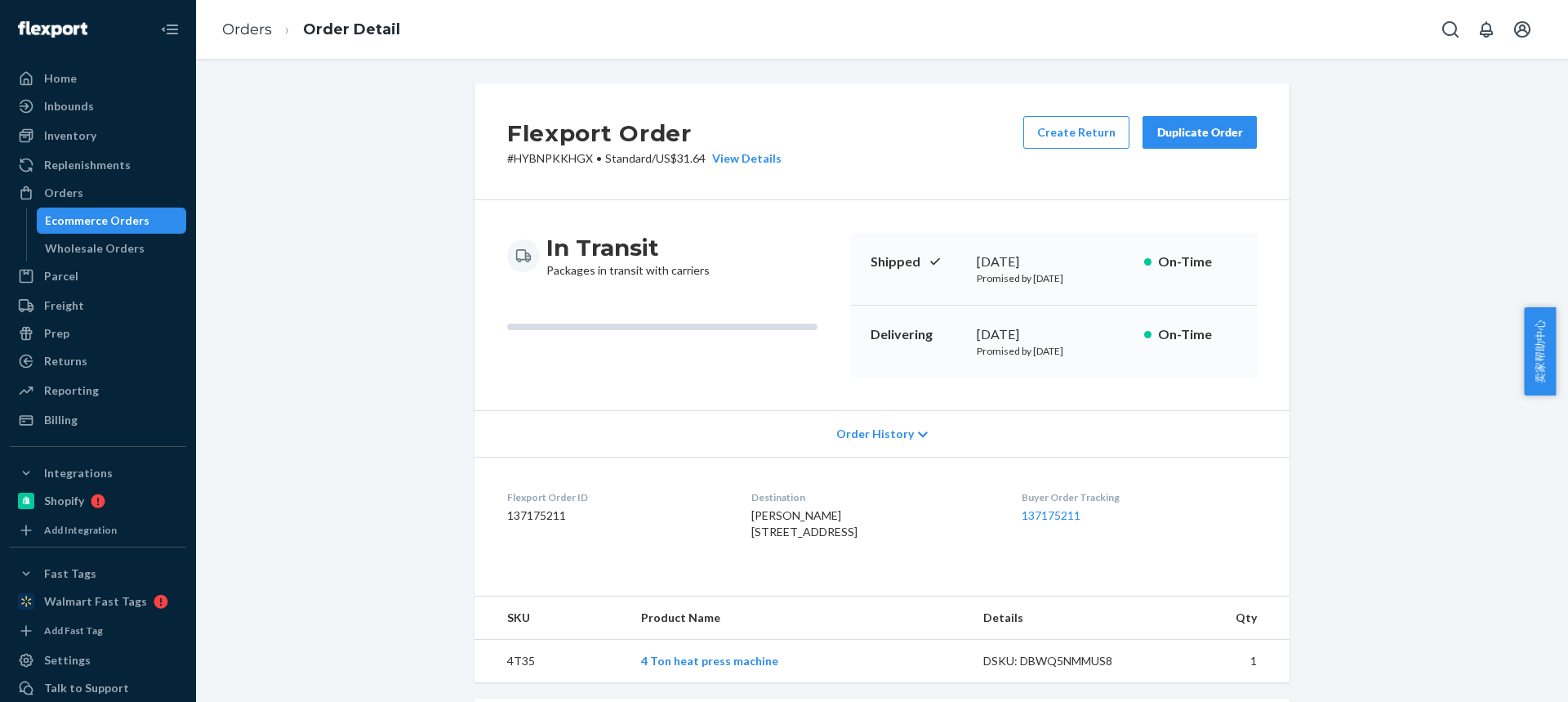
drag, startPoint x: 742, startPoint y: 531, endPoint x: 819, endPoint y: 529, distance: 77.0
click at [822, 530] on dl "Flexport Order ID 137175211 Destination Samuel Hankins 6348 Treeridge Trl Saint…" at bounding box center [882, 517] width 815 height 123
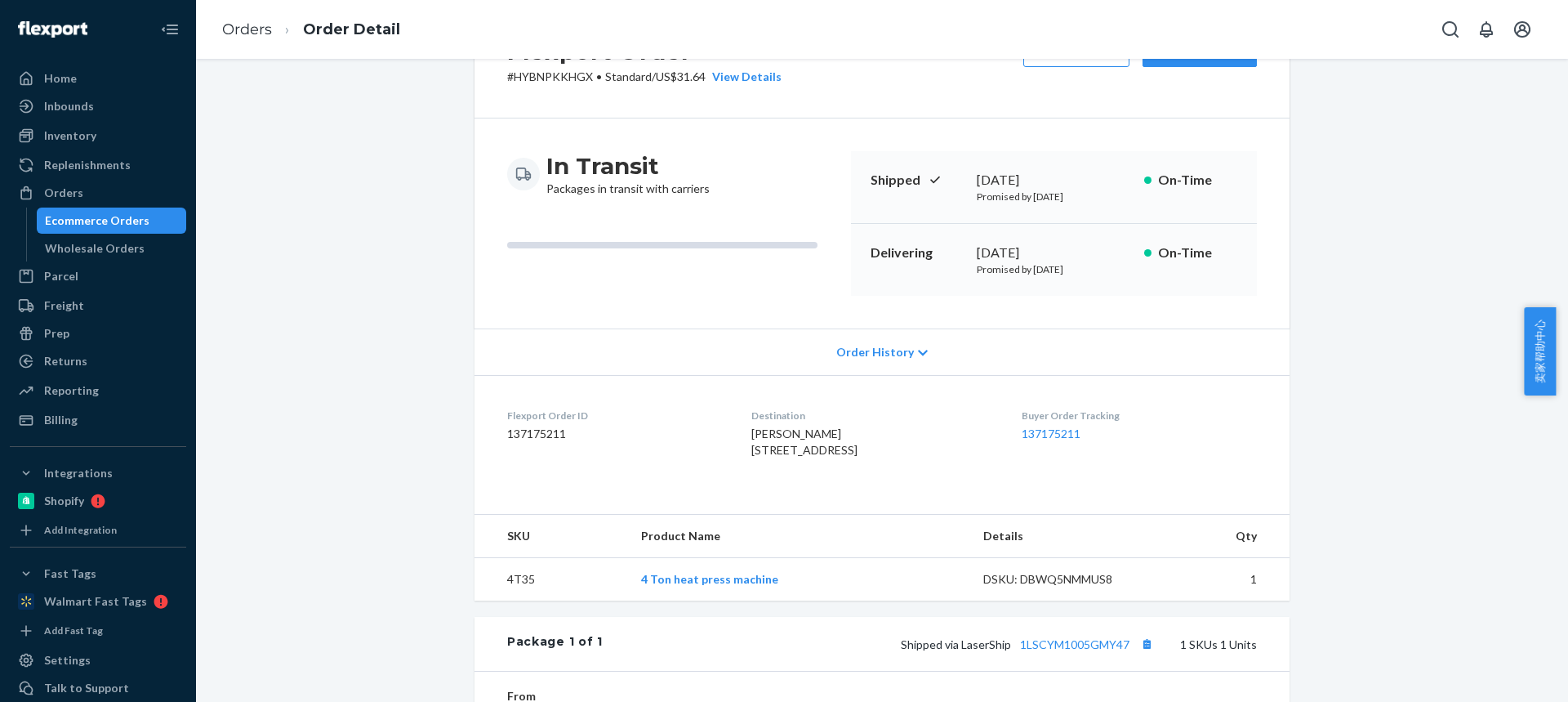
click at [521, 601] on td "4T35" at bounding box center [551, 579] width 153 height 44
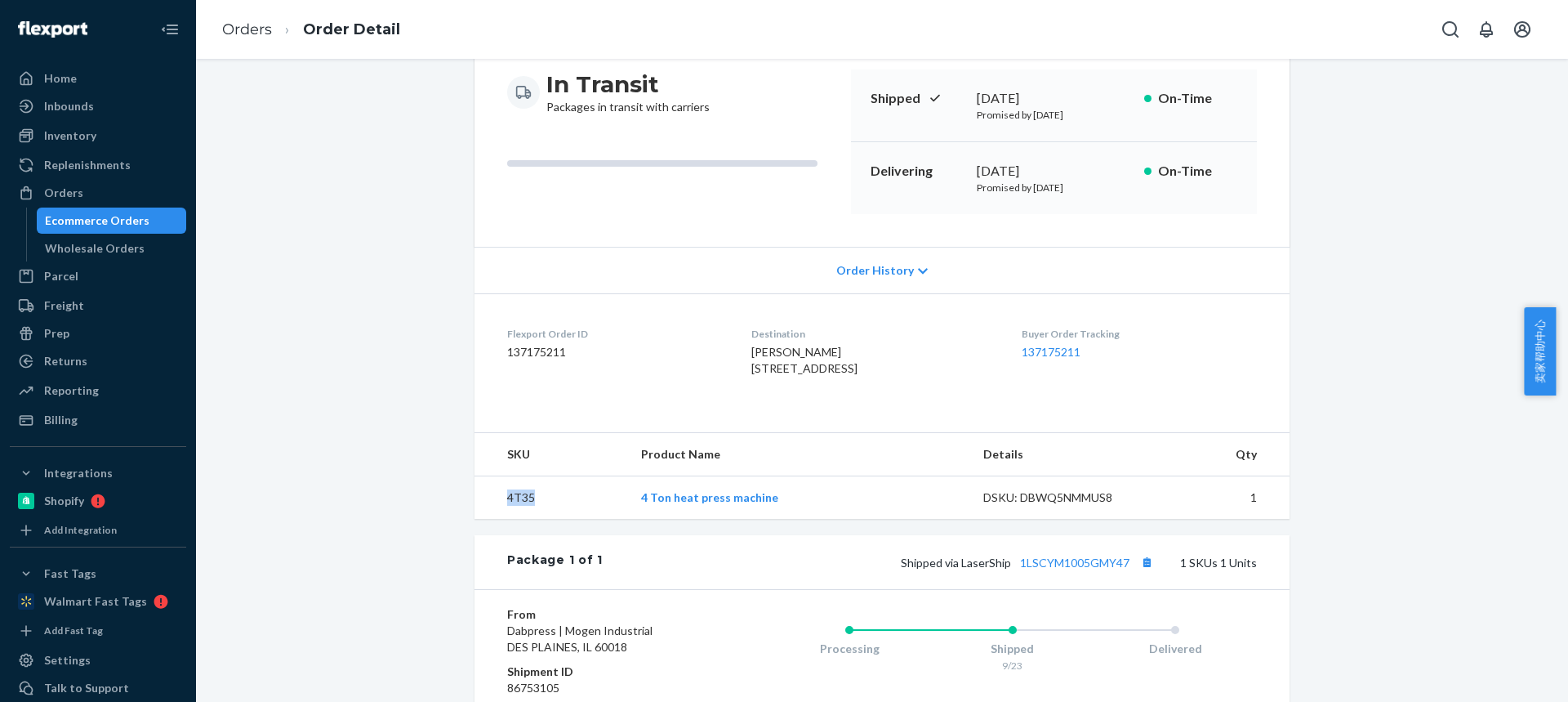
scroll to position [381, 0]
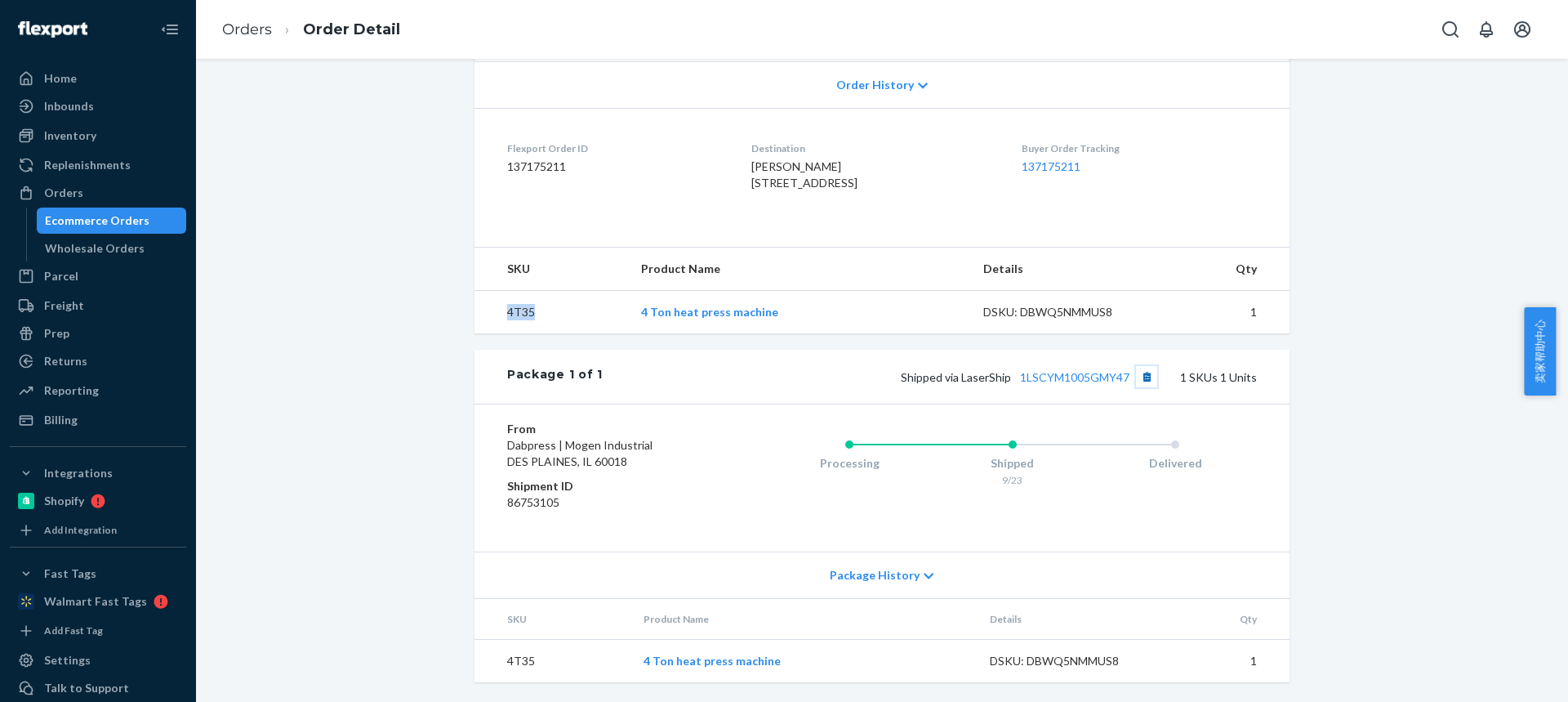
click at [1140, 379] on button "Copy tracking number" at bounding box center [1147, 377] width 21 height 21
click at [241, 37] on link "Orders" at bounding box center [247, 30] width 49 height 18
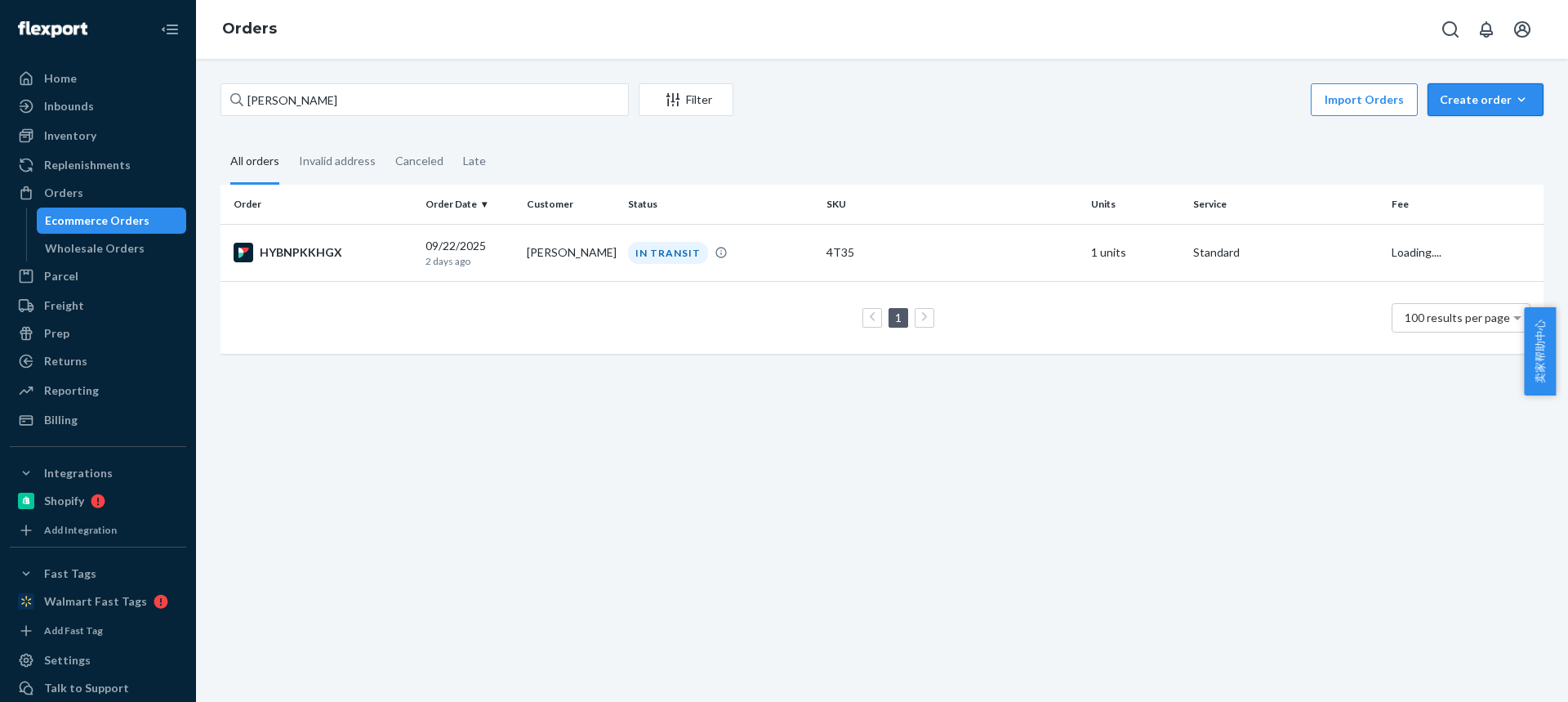
click at [1484, 102] on div "Create order" at bounding box center [1486, 100] width 91 height 16
click at [1467, 125] on span "Ecommerce order" at bounding box center [1442, 119] width 90 height 12
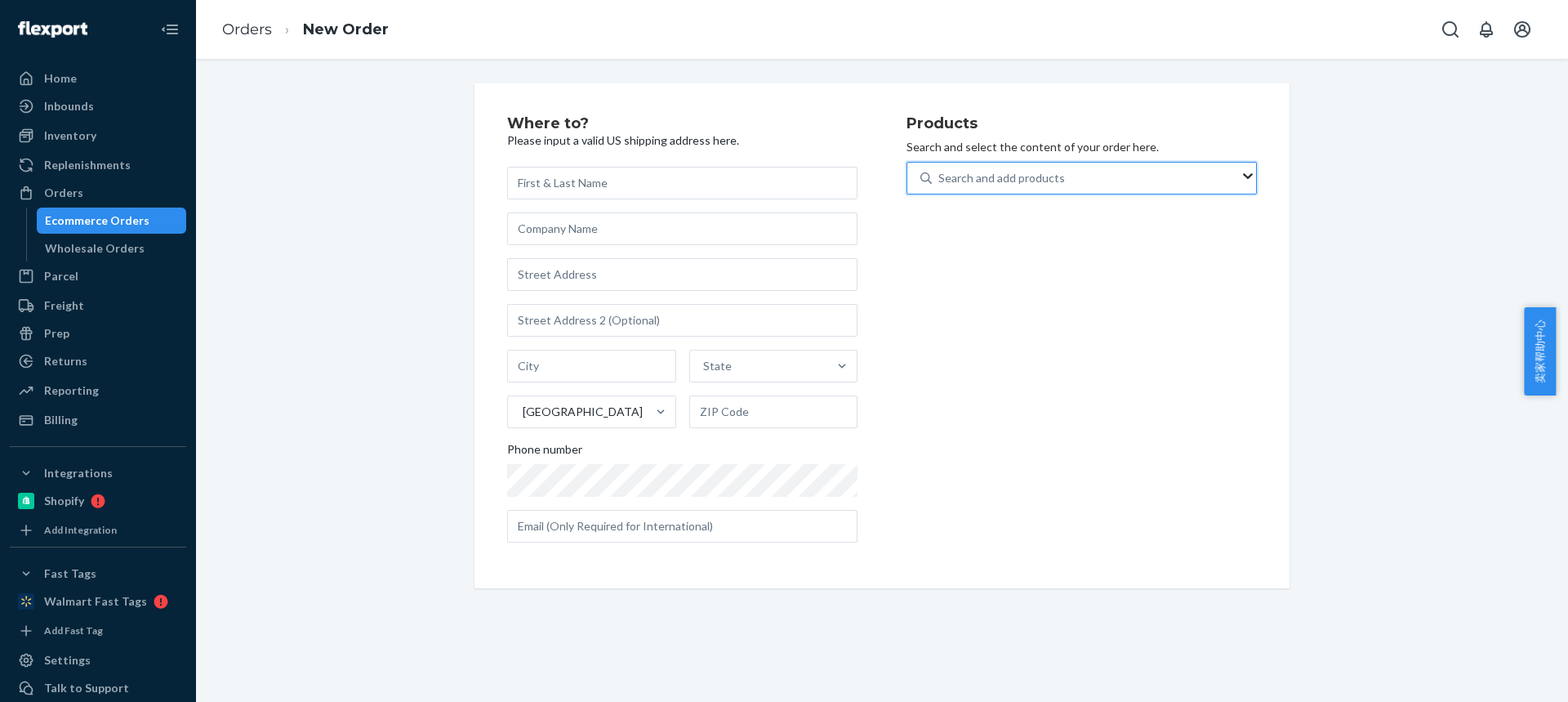
click at [962, 173] on div "Search and add products" at bounding box center [1002, 178] width 127 height 16
click at [940, 173] on input "0 results available. Use Up and Down to choose options, press Enter to select t…" at bounding box center [939, 178] width 2 height 16
type input "PM30S"
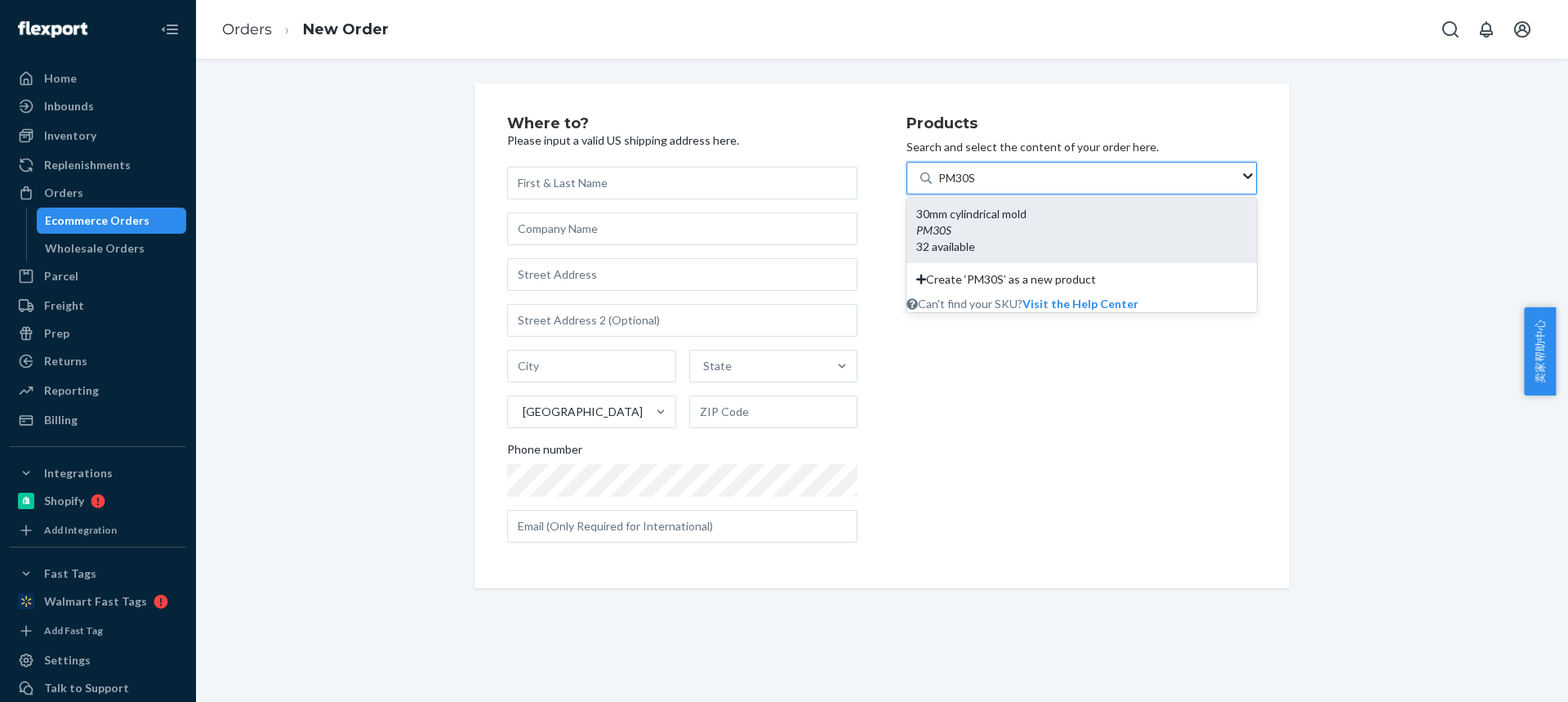
click at [962, 222] on div "30mm cylindrical mold" at bounding box center [1081, 214] width 330 height 16
click at [962, 186] on input "PM30S" at bounding box center [957, 178] width 39 height 16
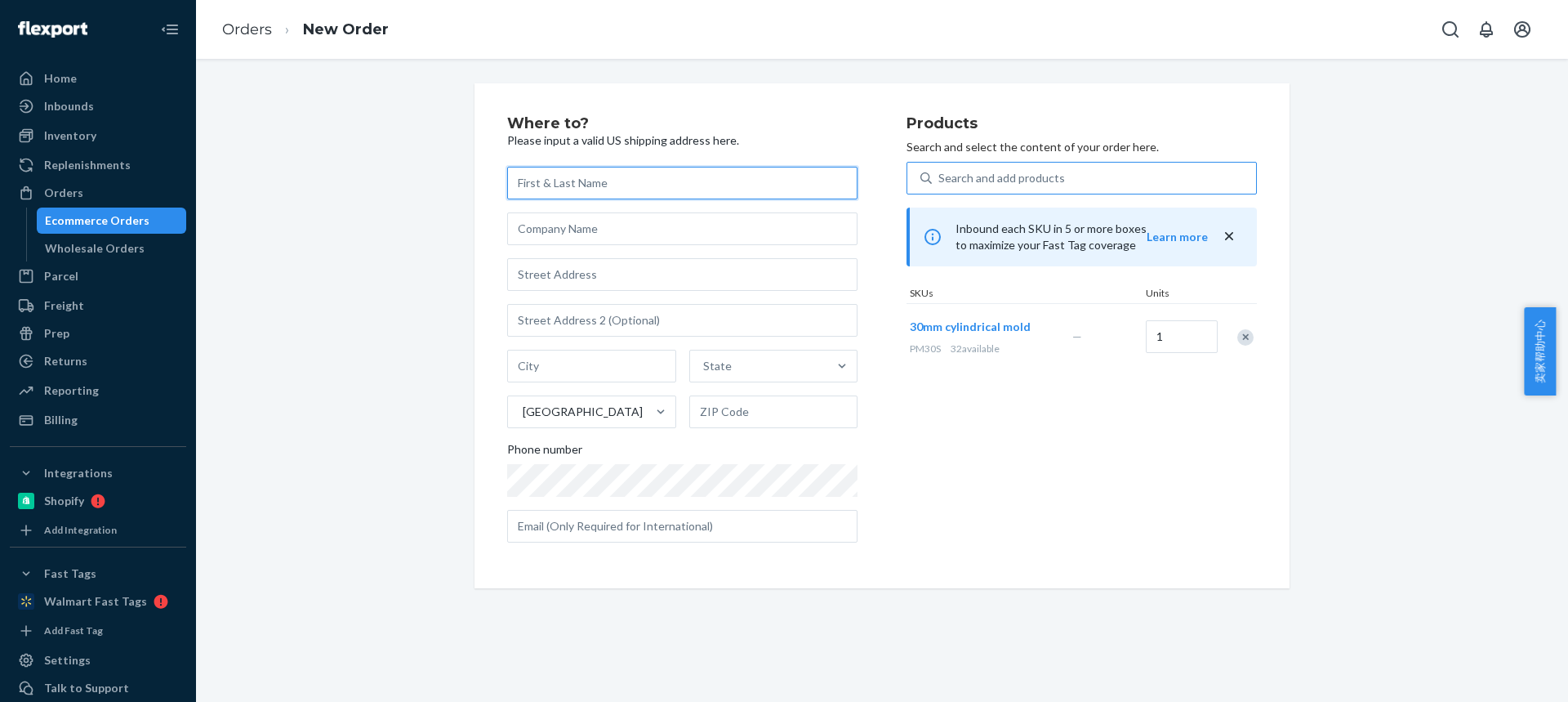
click at [537, 188] on input "text" at bounding box center [682, 183] width 350 height 33
paste input "[PERSON_NAME]"
type input "[PERSON_NAME]"
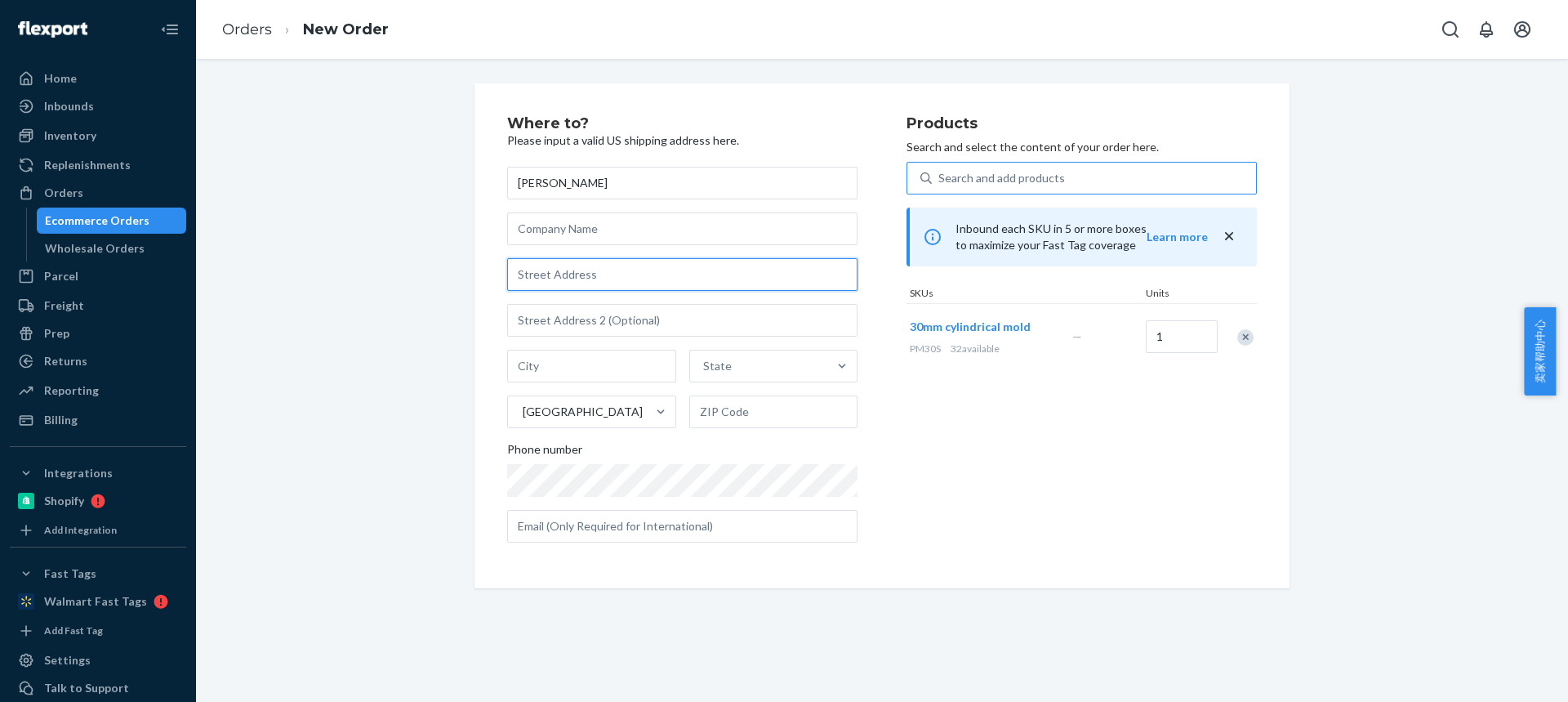
click at [544, 276] on input "text" at bounding box center [682, 274] width 350 height 33
paste input "6348 Treeridge Trail"
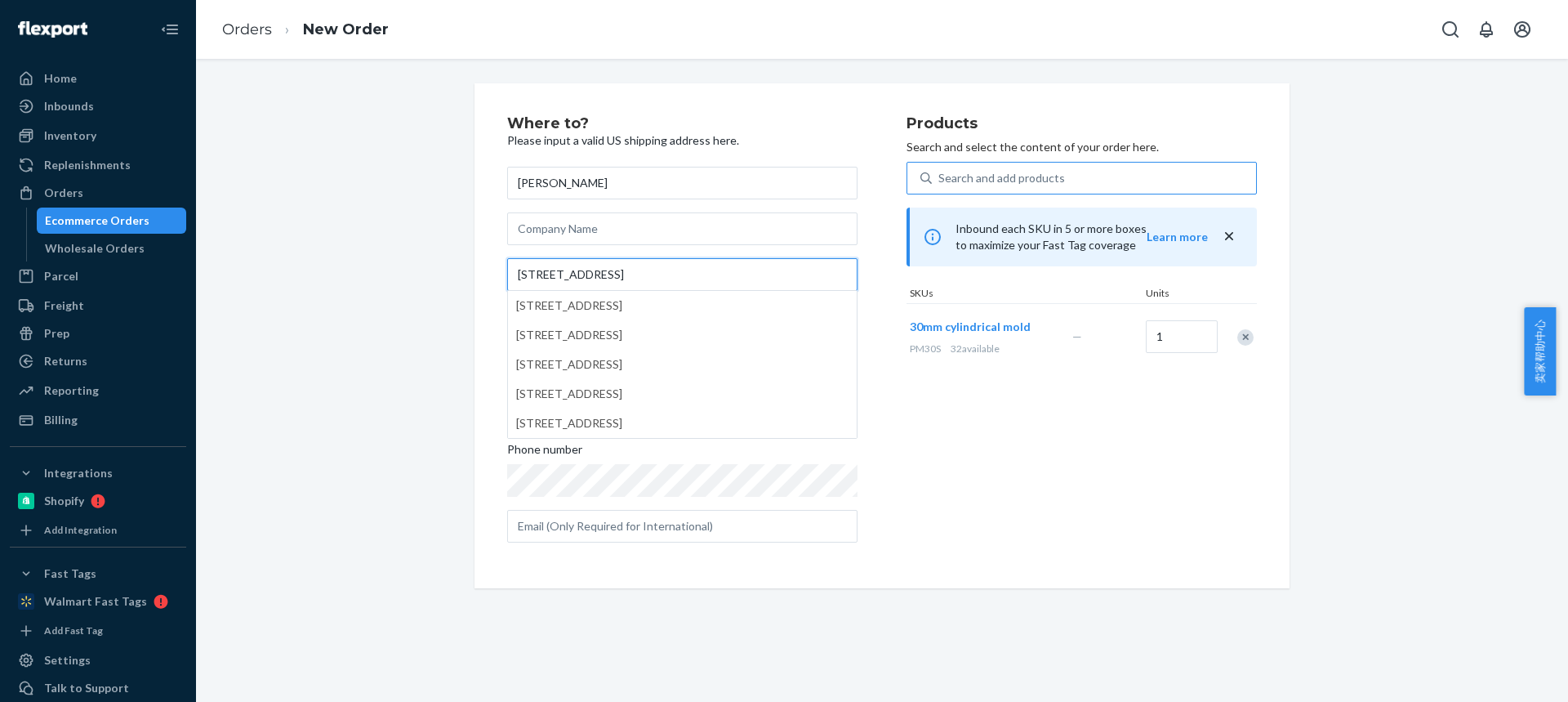
type input "6348 Treeridge Trail"
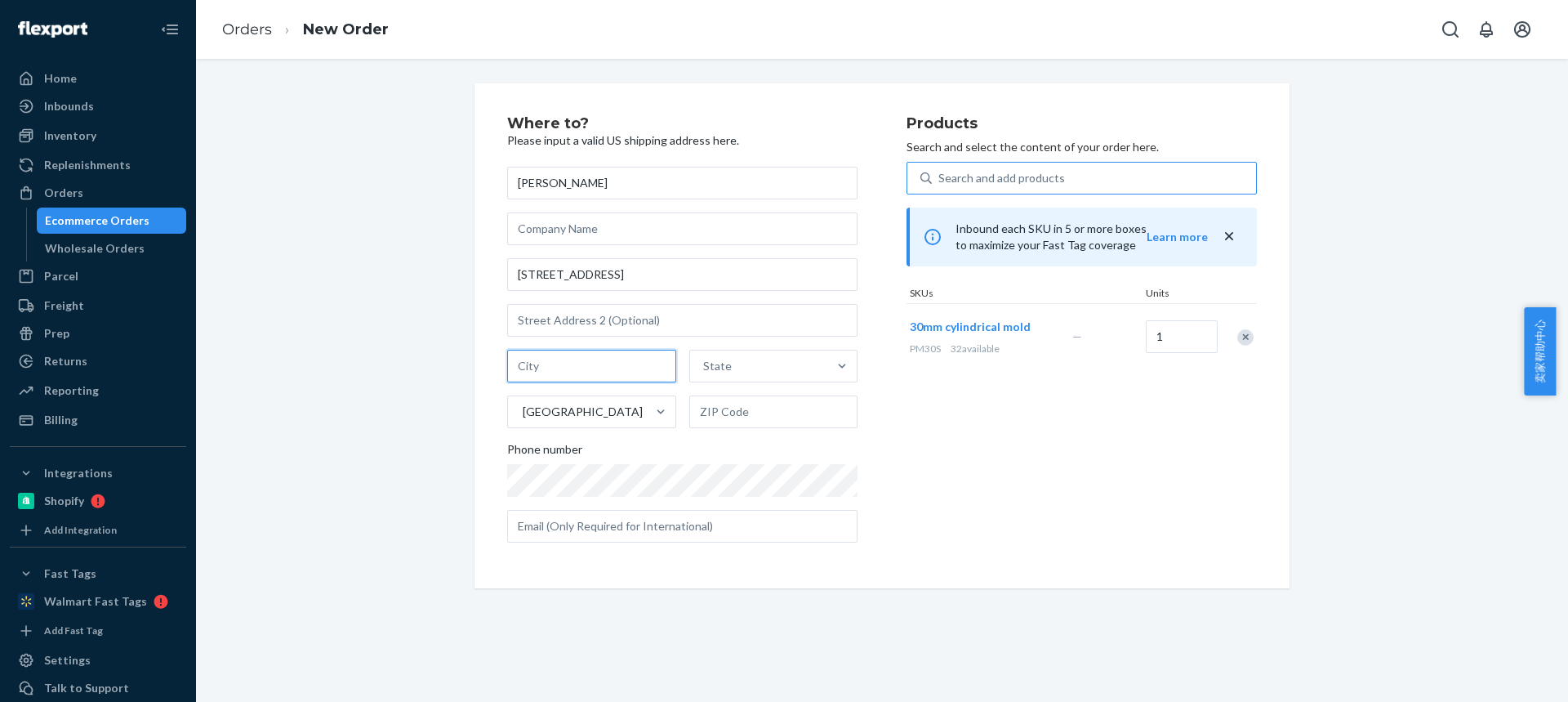
click at [545, 365] on input "text" at bounding box center [592, 366] width 169 height 33
paste input "St. Louis MO 63129"
click at [777, 393] on div "St. Louis MO 63129 State United States" at bounding box center [682, 388] width 350 height 78
type input "St. Louis MO"
click at [721, 410] on input "text" at bounding box center [774, 412] width 169 height 33
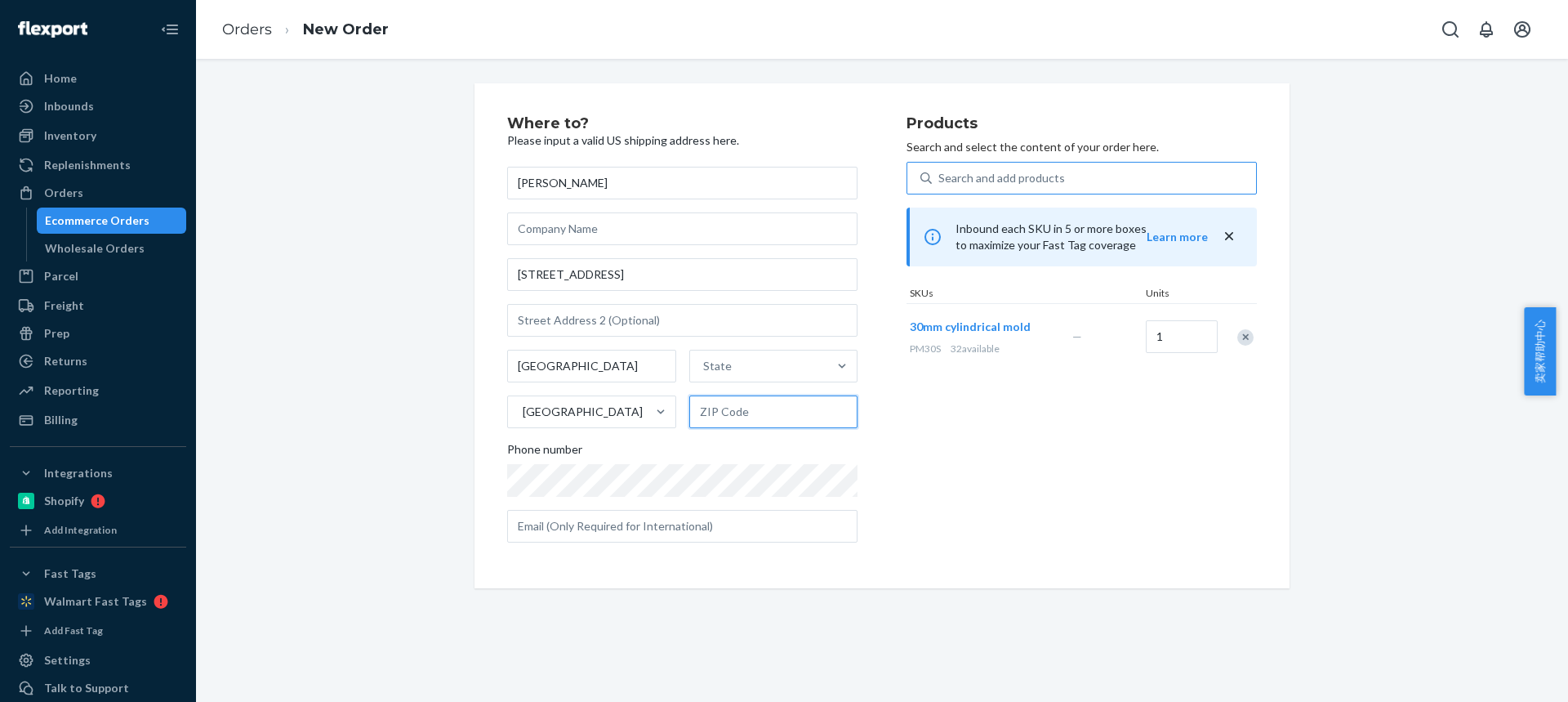
paste input "63129"
type input "63129"
drag, startPoint x: 630, startPoint y: 363, endPoint x: 747, endPoint y: 363, distance: 117.0
click at [638, 365] on input "St. Louis" at bounding box center [592, 366] width 169 height 33
type input "St. Louis"
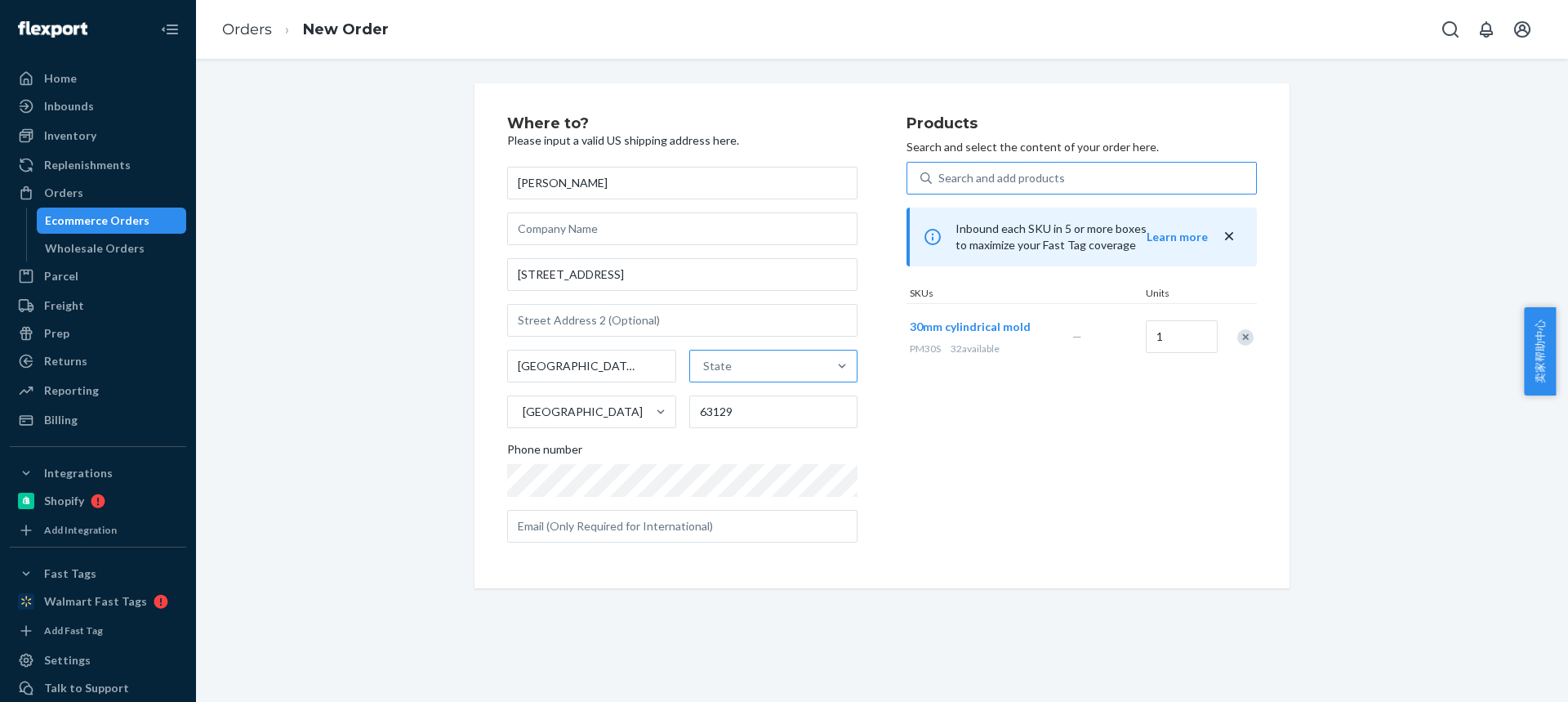
click at [748, 364] on div "State" at bounding box center [760, 366] width 138 height 33
click at [704, 364] on input "State" at bounding box center [704, 366] width 2 height 16
type input "V"
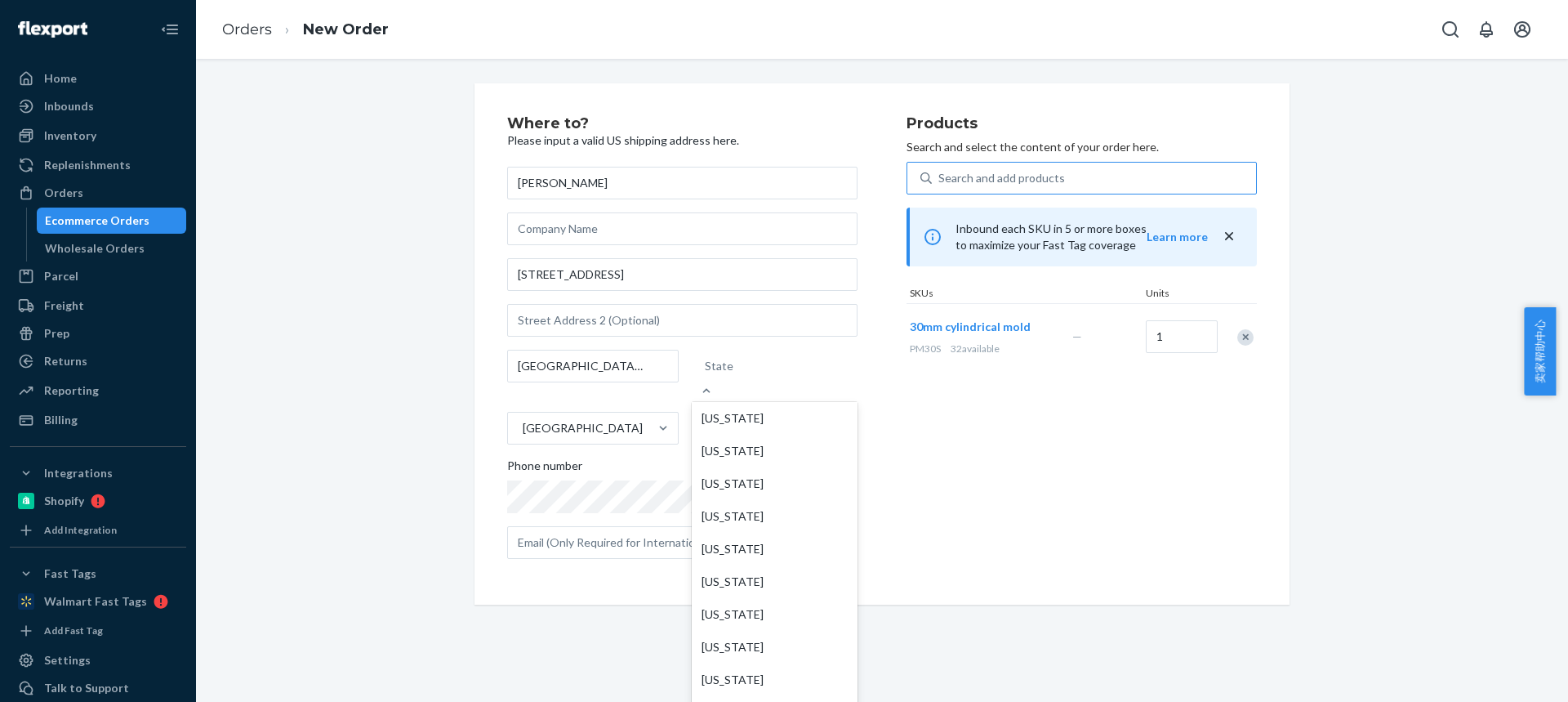
paste input "MO"
type input "MO"
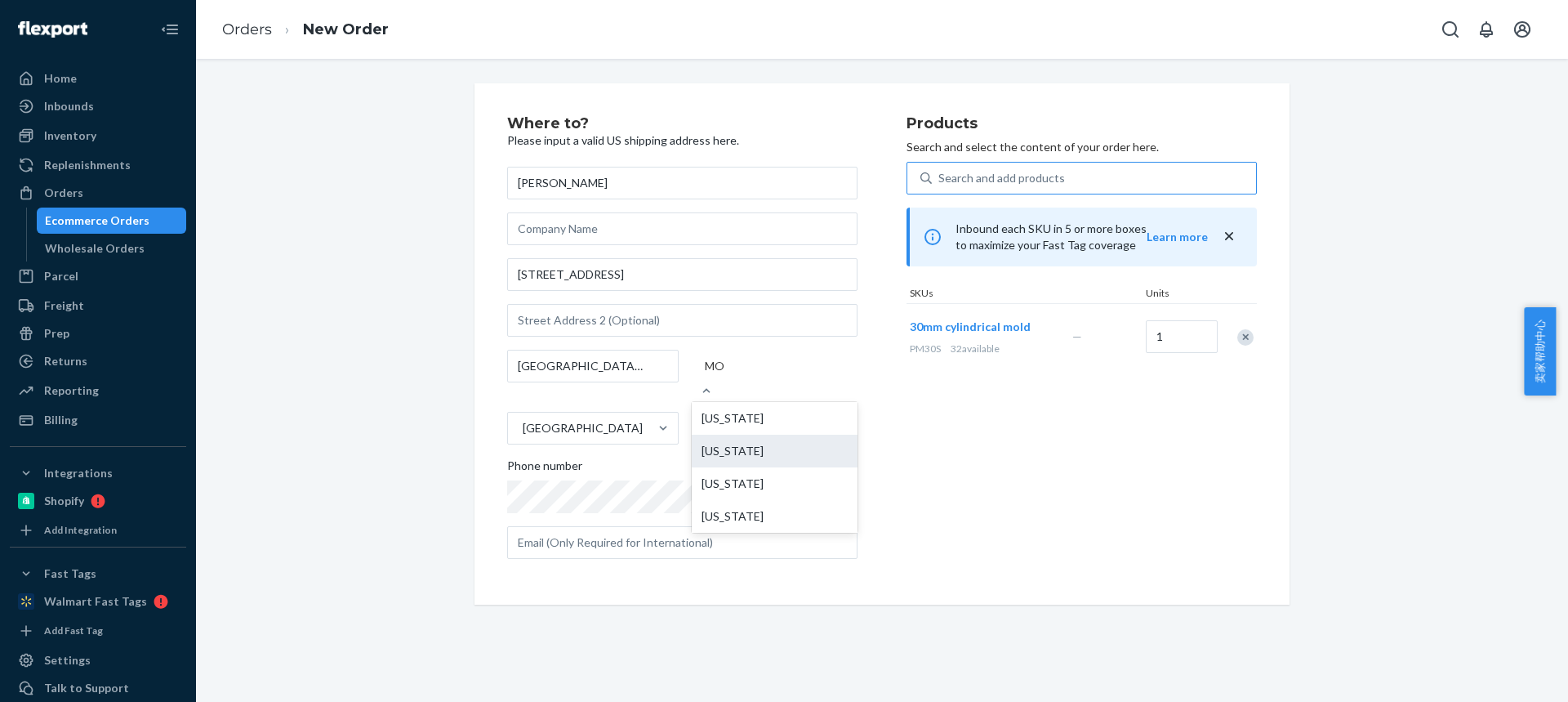
drag, startPoint x: 722, startPoint y: 455, endPoint x: 720, endPoint y: 441, distance: 14.1
click at [721, 442] on div "American Samoa Missouri Montana Vermont" at bounding box center [775, 467] width 166 height 131
click at [721, 374] on input "MO" at bounding box center [717, 366] width 26 height 16
click at [721, 442] on div "[US_STATE]" at bounding box center [775, 451] width 166 height 33
click at [721, 374] on input "MO" at bounding box center [717, 366] width 26 height 16
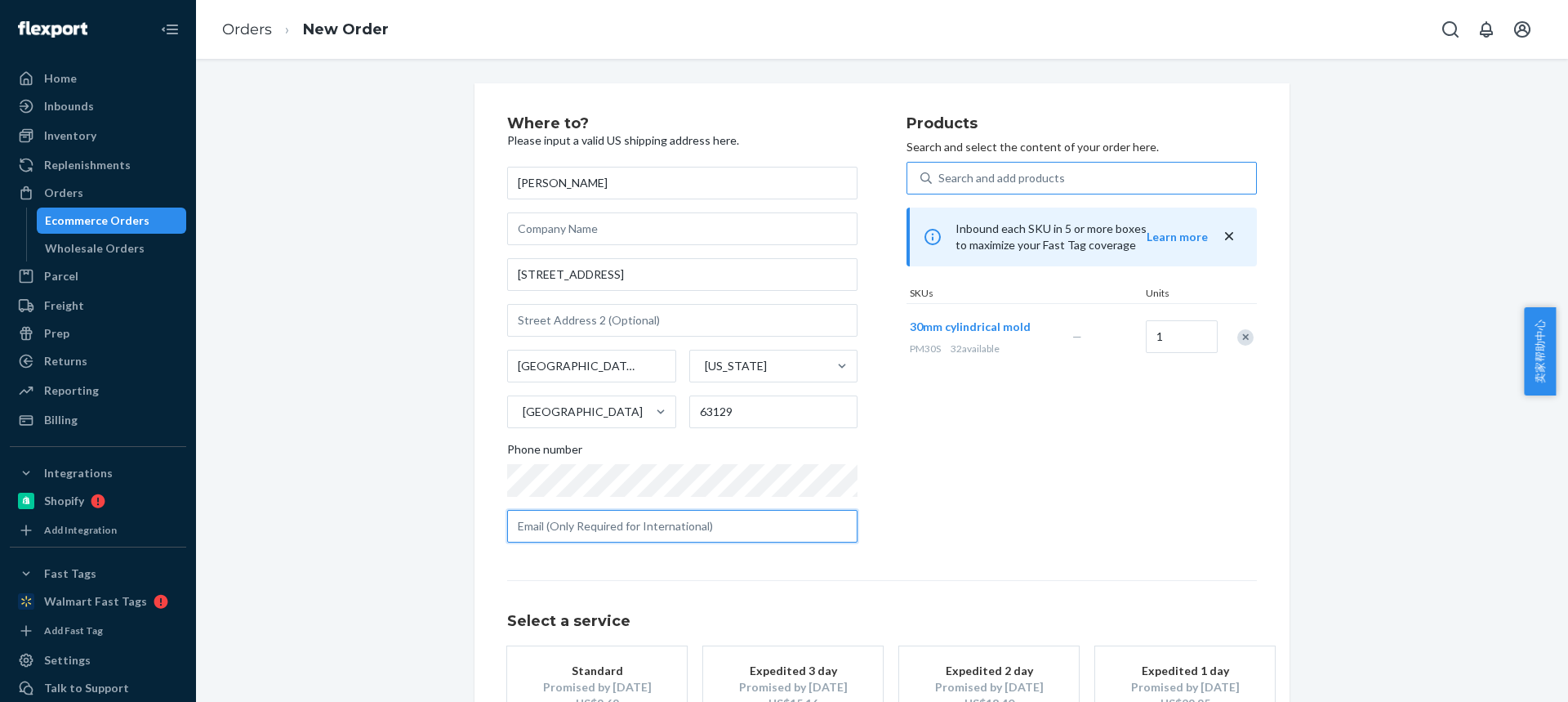
click at [588, 520] on input "text" at bounding box center [682, 526] width 350 height 33
paste input "samhankins.sh@gmail.com"
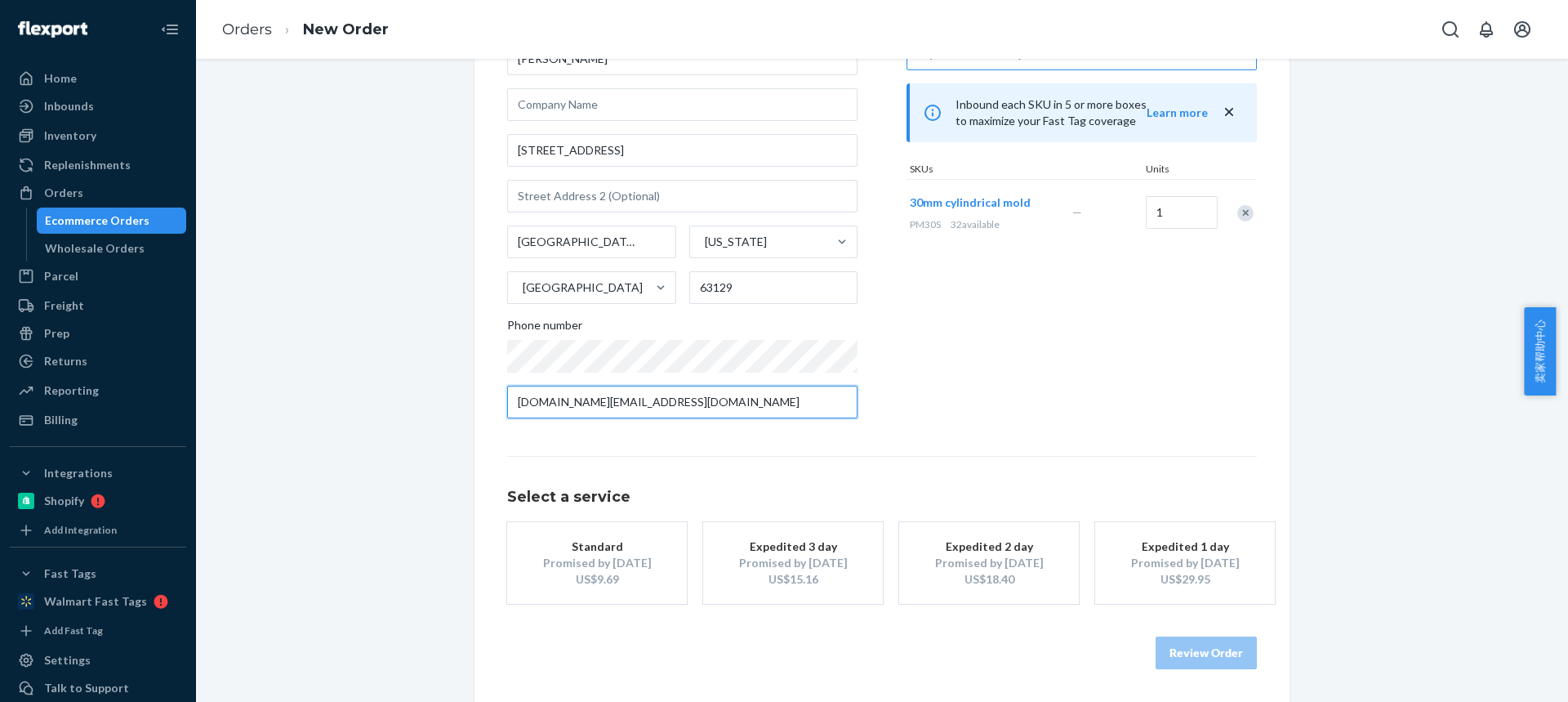
type input "samhankins.sh@gmail.com"
click at [632, 585] on div "US$9.69" at bounding box center [597, 579] width 131 height 16
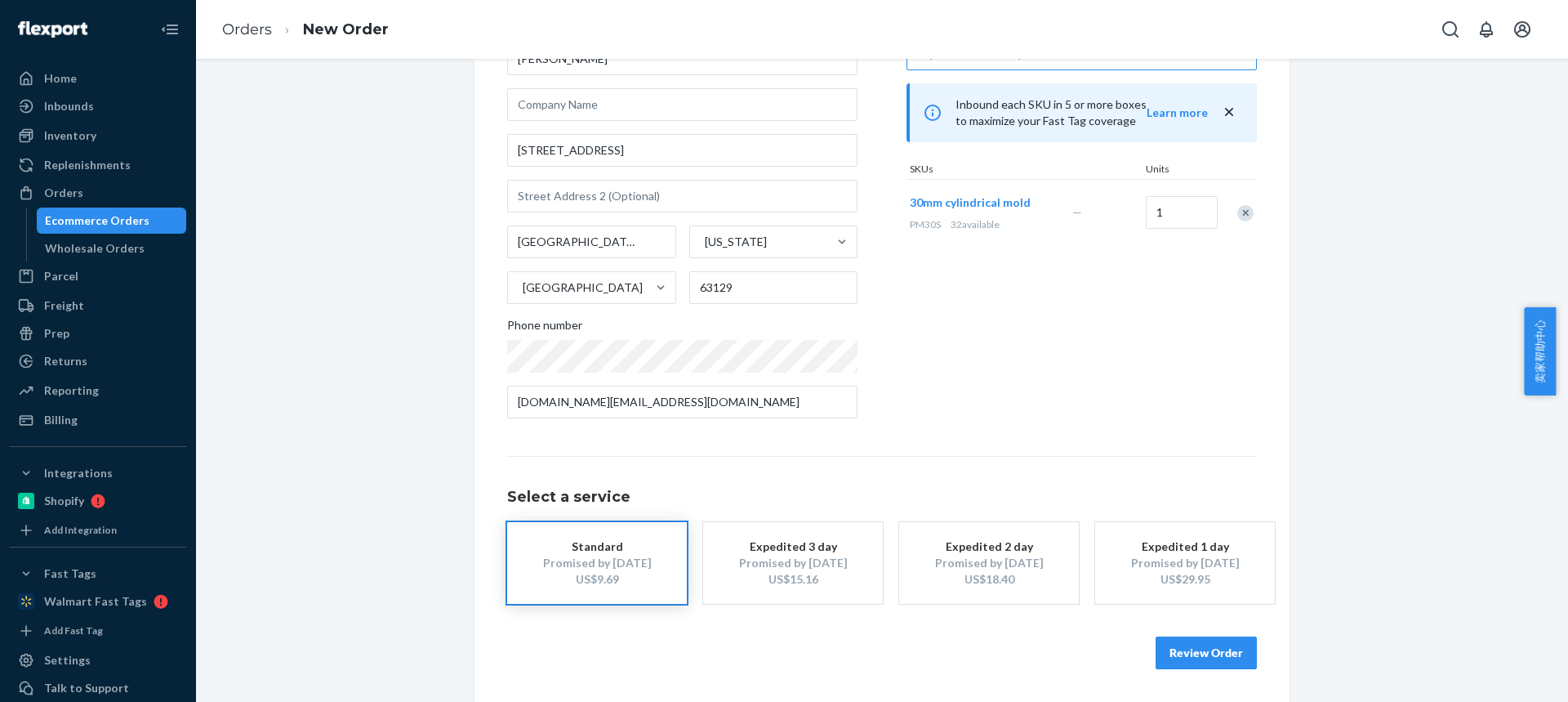
click at [1205, 653] on button "Review Order" at bounding box center [1206, 653] width 101 height 33
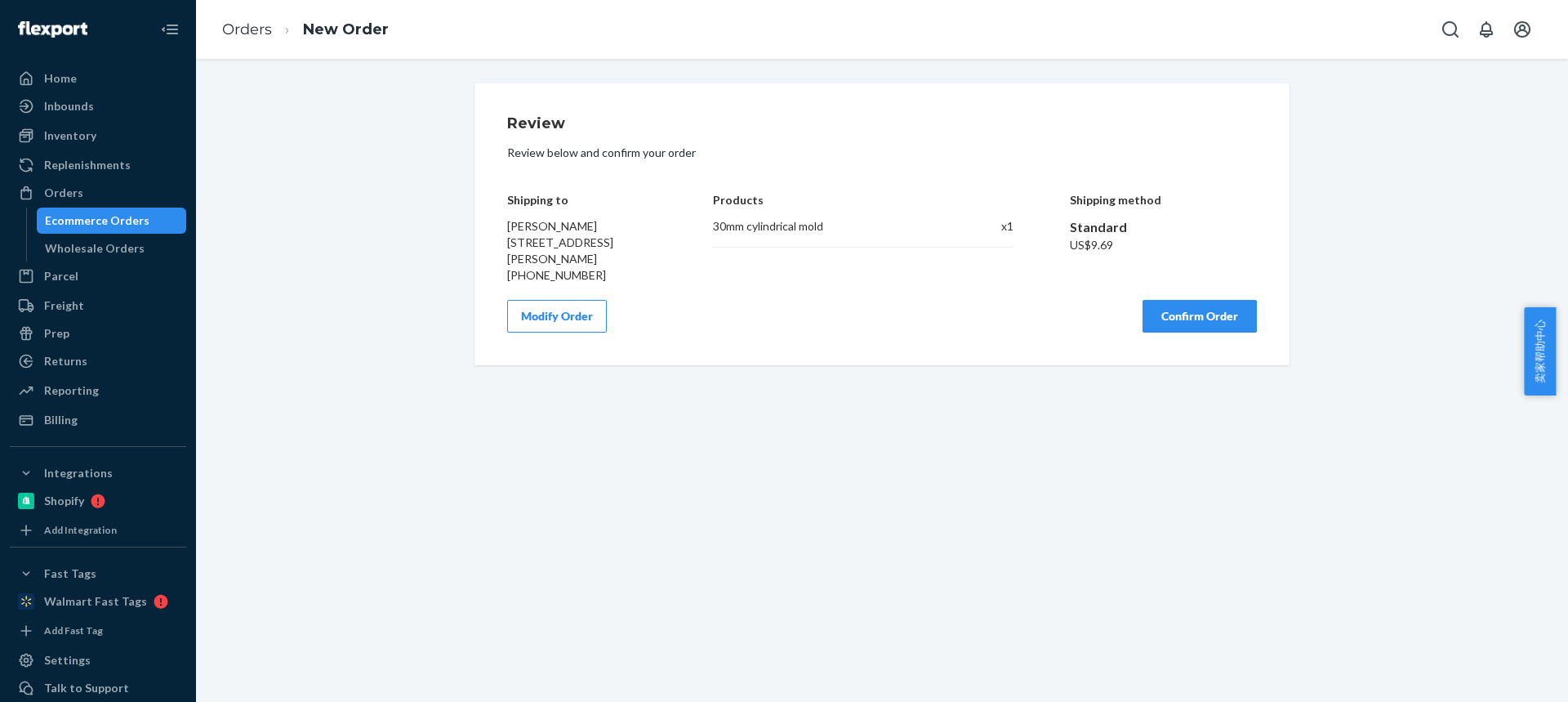
drag, startPoint x: 1177, startPoint y: 302, endPoint x: 1148, endPoint y: 267, distance: 45.5
click at [1178, 303] on button "Confirm Order" at bounding box center [1200, 316] width 115 height 33
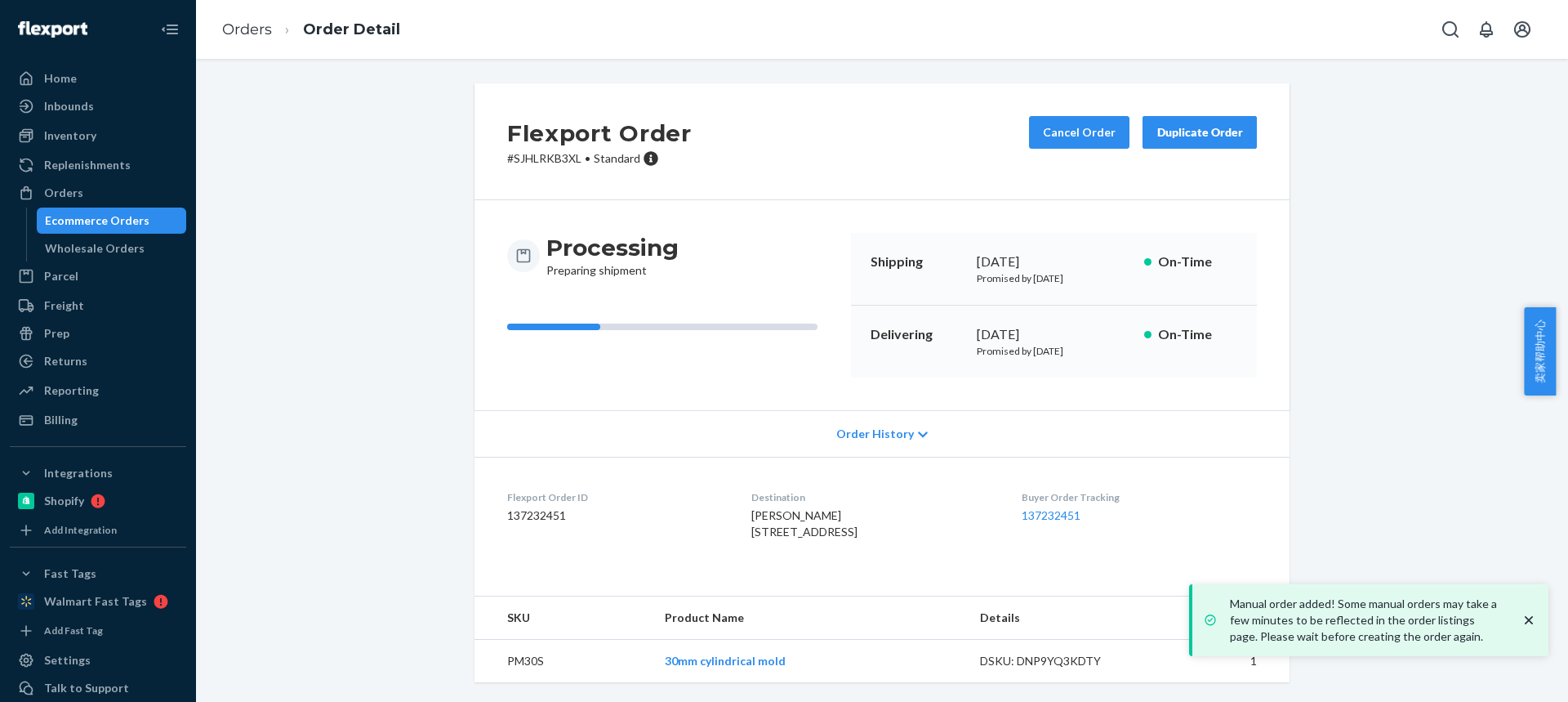
drag, startPoint x: 728, startPoint y: 520, endPoint x: 741, endPoint y: 427, distance: 93.9
click at [823, 531] on dl "Flexport Order ID 137232451 Destination Samuel Hankins 6348 Treeridge Trl Saint…" at bounding box center [882, 517] width 815 height 123
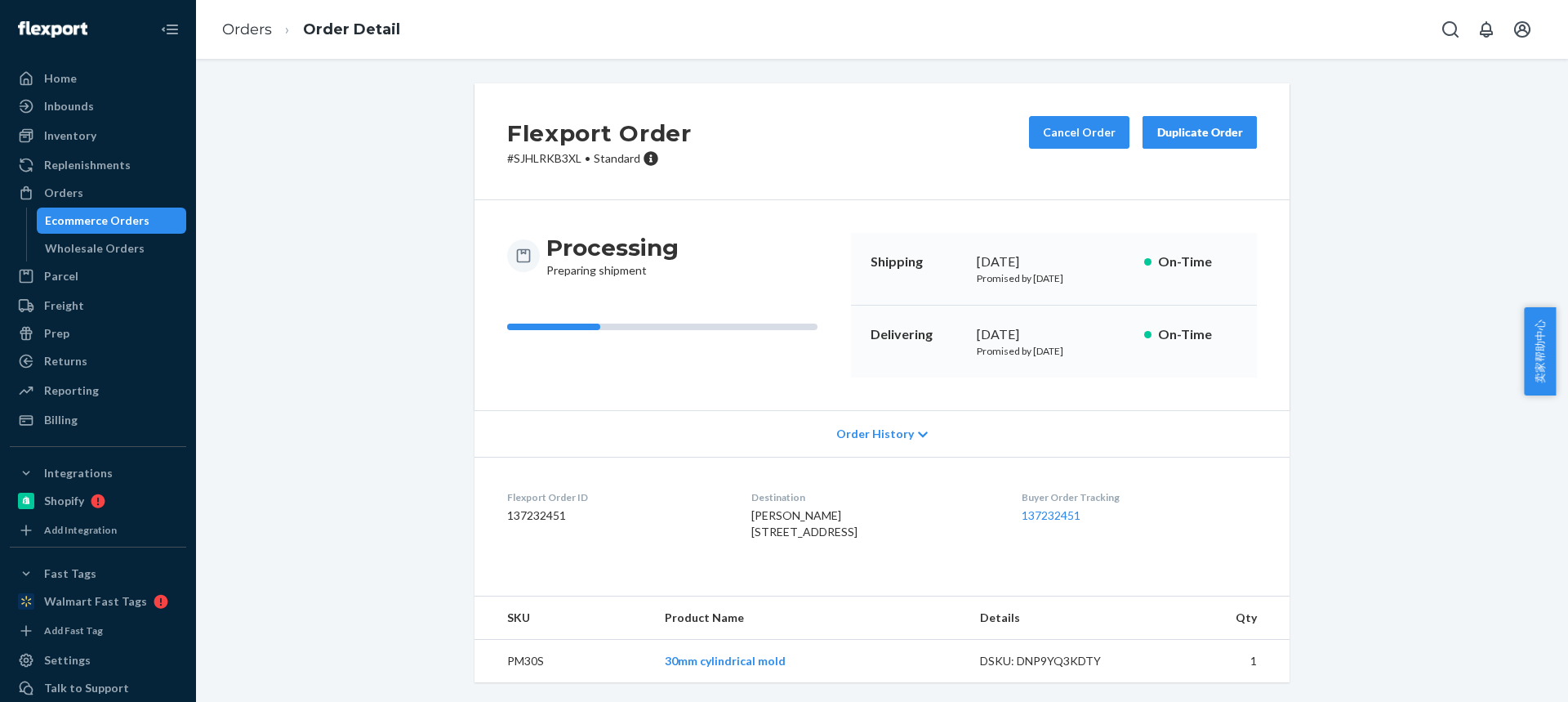
scroll to position [33, 0]
click at [513, 657] on td "PM30S" at bounding box center [563, 661] width 177 height 44
click at [513, 656] on td "PM30S" at bounding box center [563, 661] width 177 height 44
click at [253, 31] on link "Orders" at bounding box center [247, 30] width 49 height 18
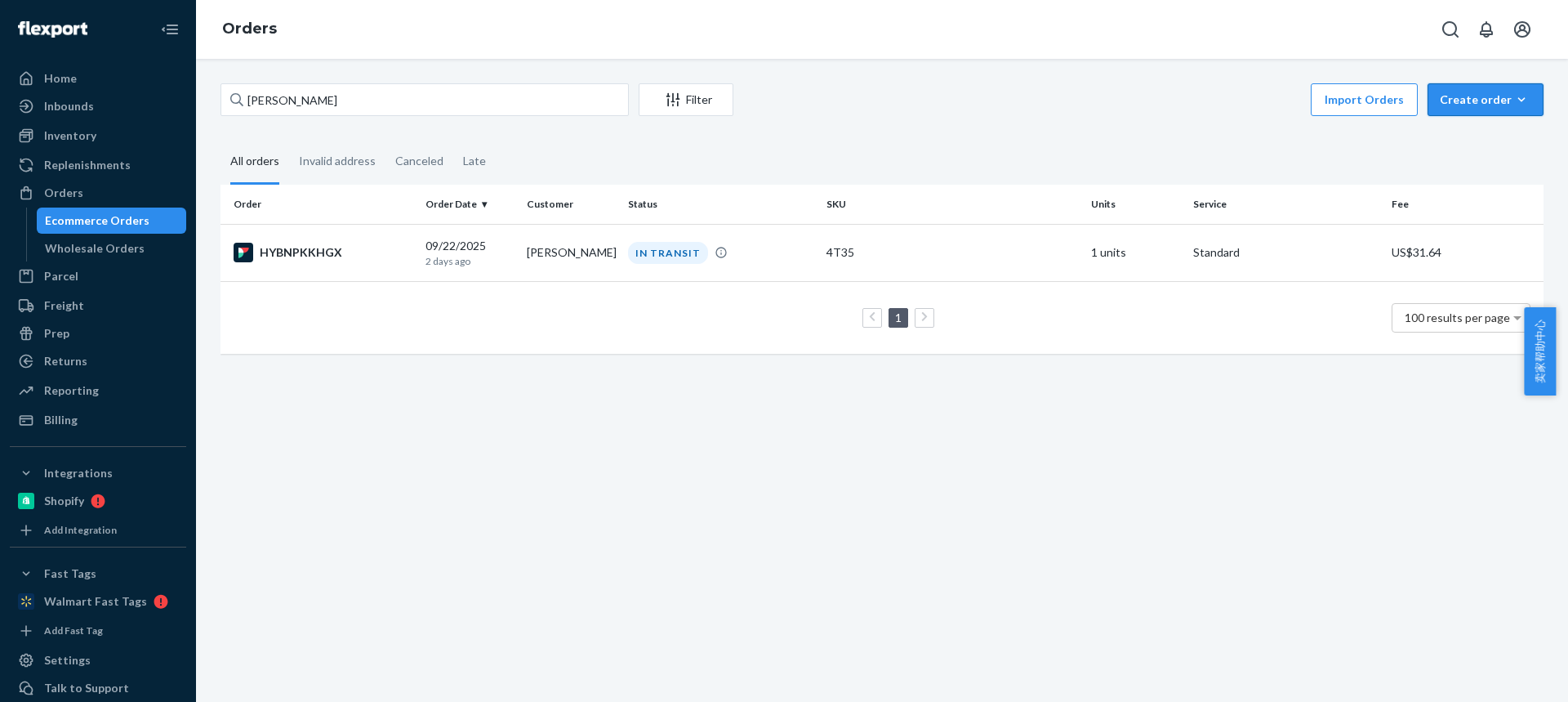
click at [1447, 98] on div "Create order" at bounding box center [1486, 100] width 91 height 16
click at [1445, 125] on span "Ecommerce order" at bounding box center [1442, 119] width 90 height 12
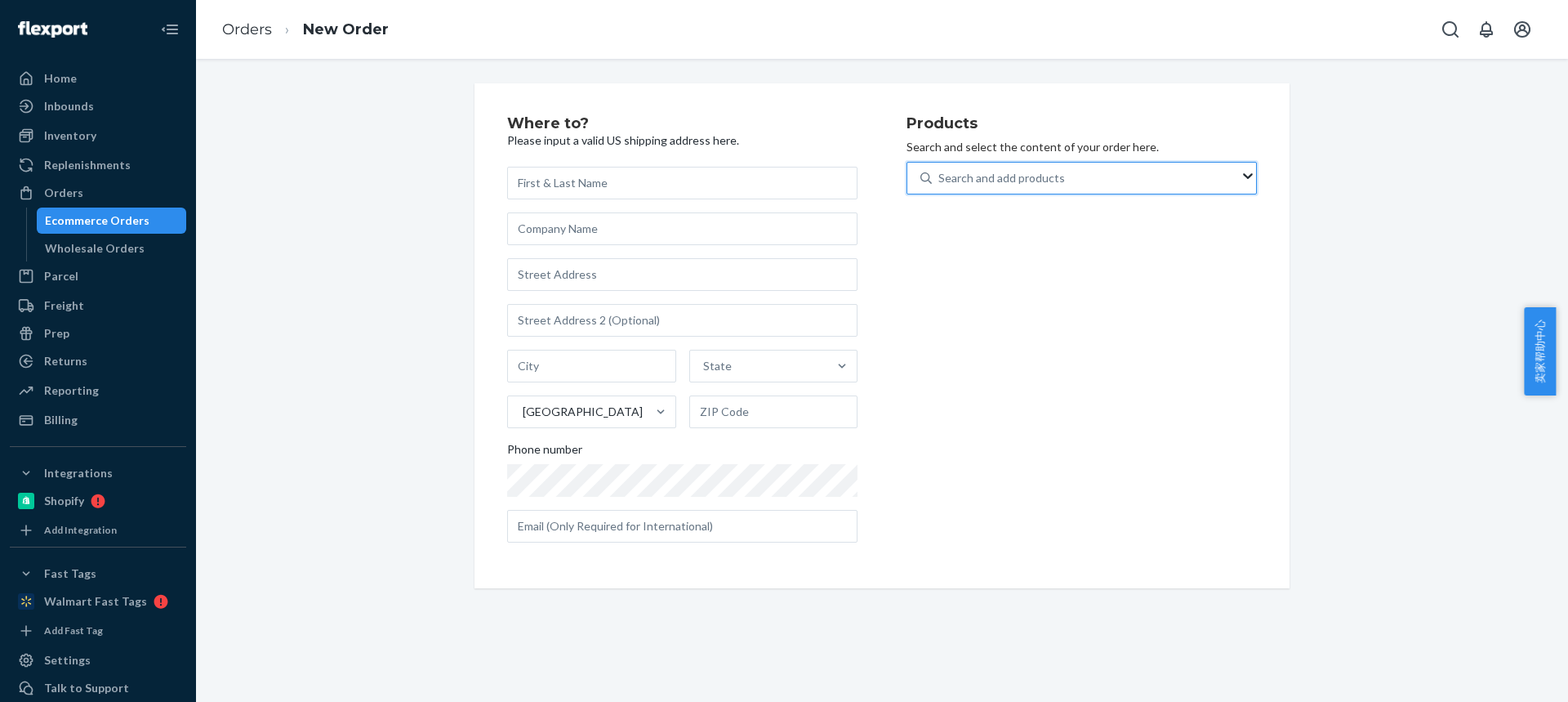
click at [1030, 185] on div "Search and add products" at bounding box center [1002, 178] width 127 height 16
click at [940, 185] on input "0 results available. Use Up and Down to choose options, press Enter to select t…" at bounding box center [939, 178] width 2 height 16
type input "cp590n"
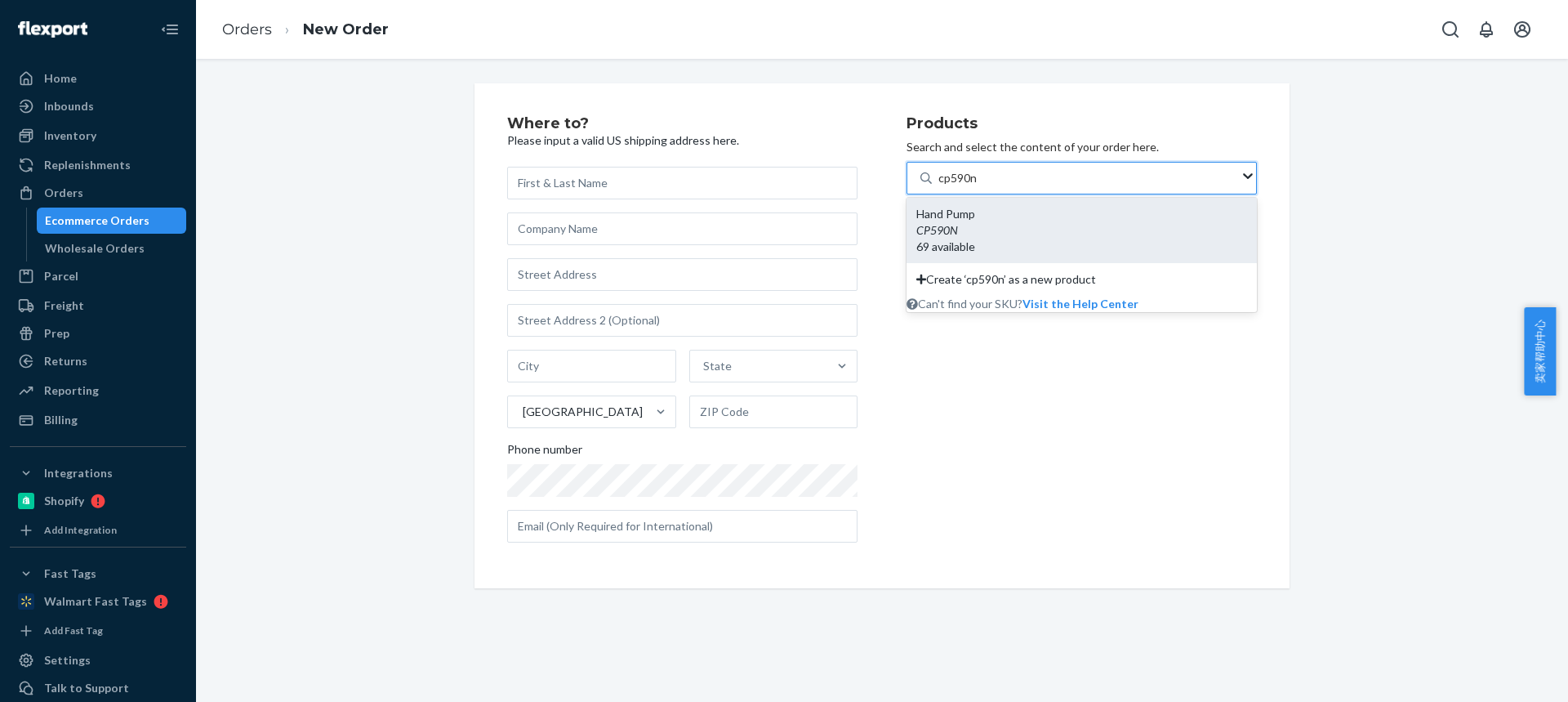
click at [1018, 220] on div "Hand Pump" at bounding box center [1081, 214] width 330 height 16
click at [978, 186] on input "cp590n" at bounding box center [958, 178] width 40 height 16
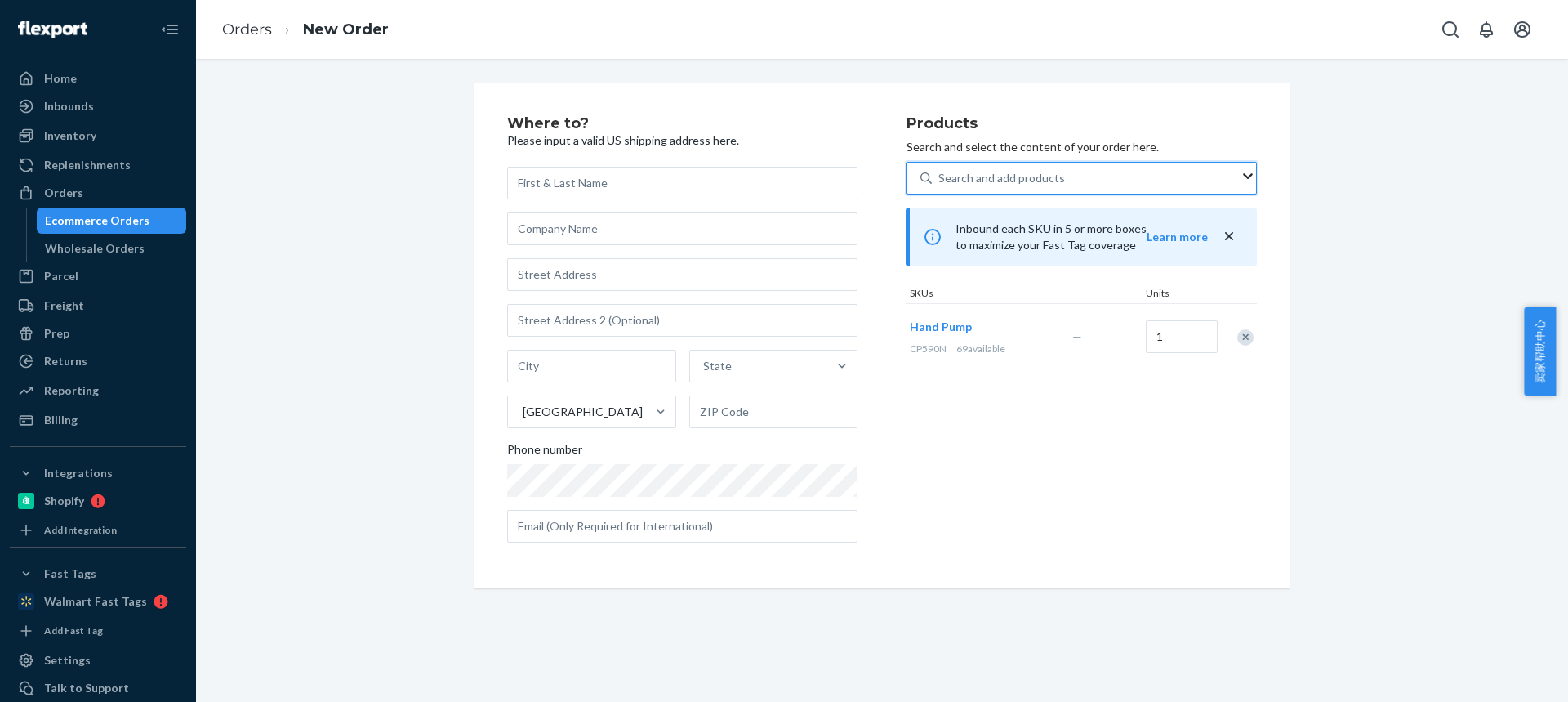
click at [962, 177] on div "Search and add products" at bounding box center [1002, 178] width 127 height 16
click at [940, 177] on input "0 results available. Use Up and Down to choose options, press Enter to select t…" at bounding box center [939, 178] width 2 height 16
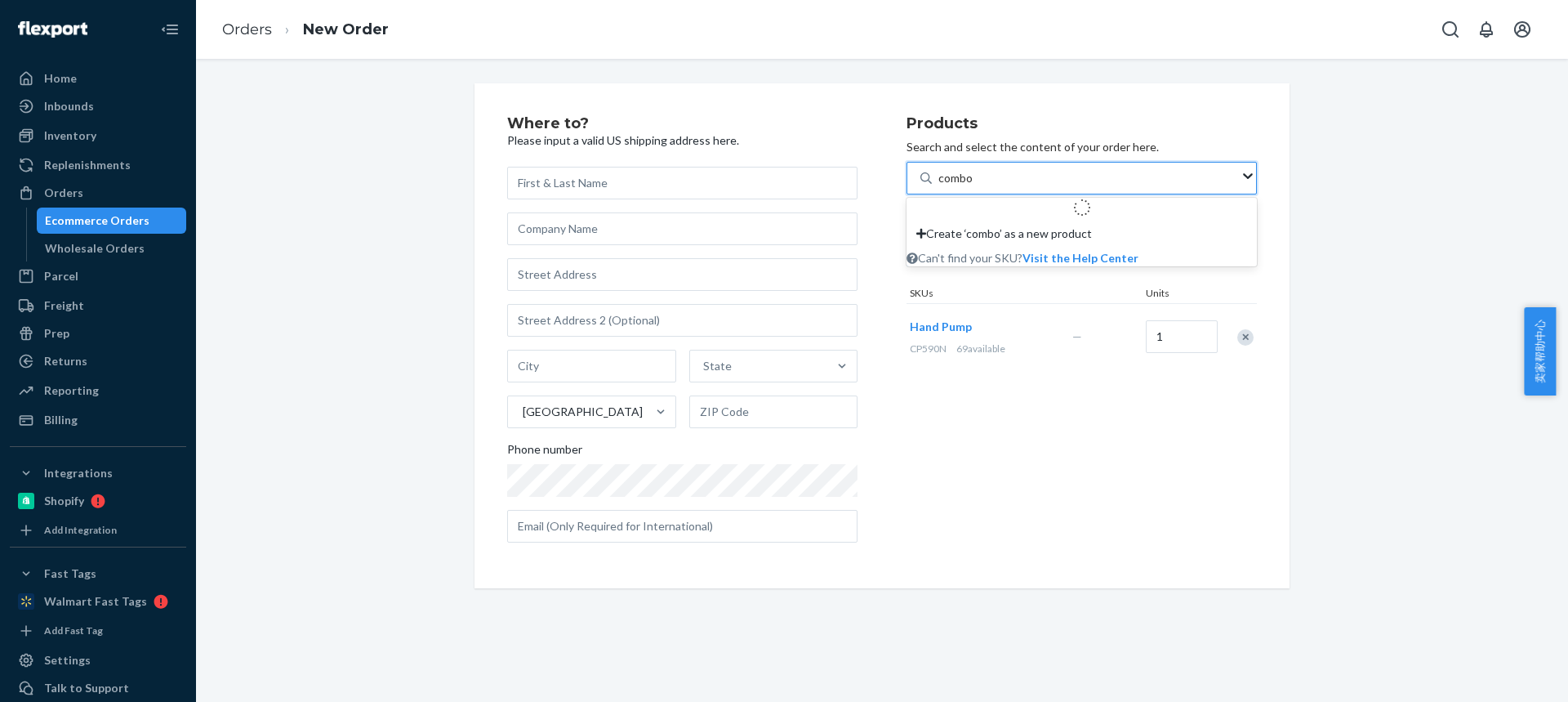
type input "combo2"
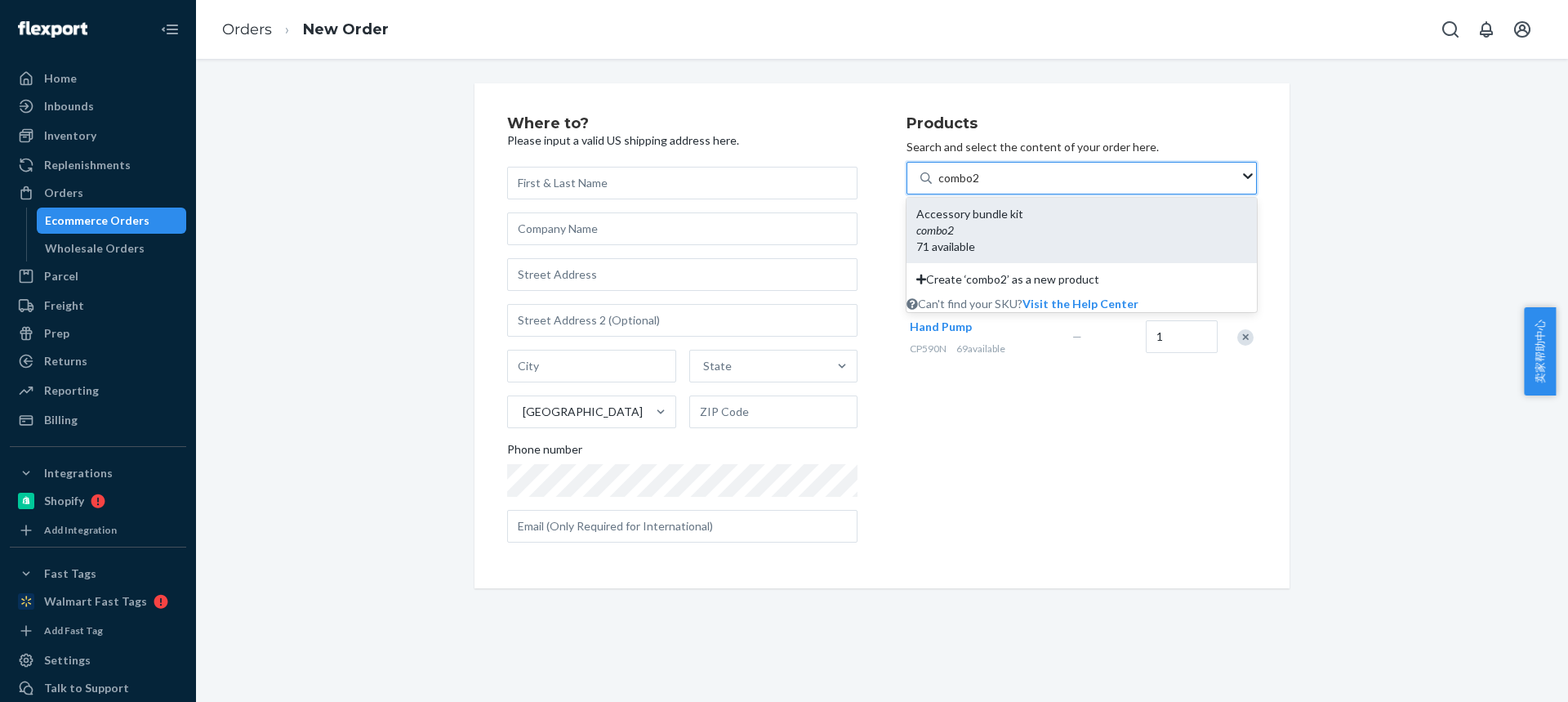
click at [962, 222] on div "Accessory bundle kit" at bounding box center [1081, 214] width 330 height 16
click at [962, 186] on input "combo2" at bounding box center [960, 178] width 43 height 16
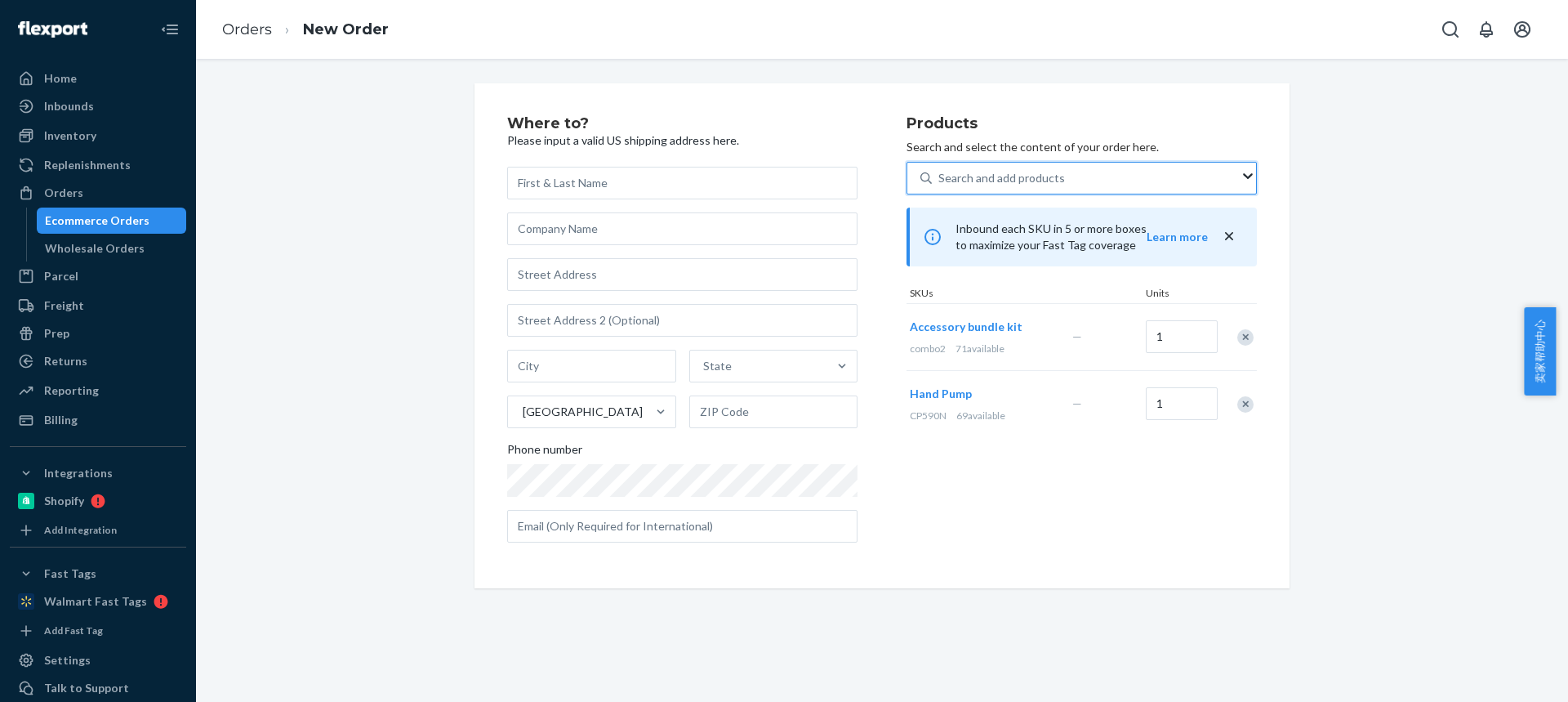
click at [951, 182] on div "Search and add products" at bounding box center [1002, 178] width 127 height 16
click at [940, 182] on input "0 results available. Use Up and Down to choose options, press Enter to select t…" at bounding box center [939, 178] width 2 height 16
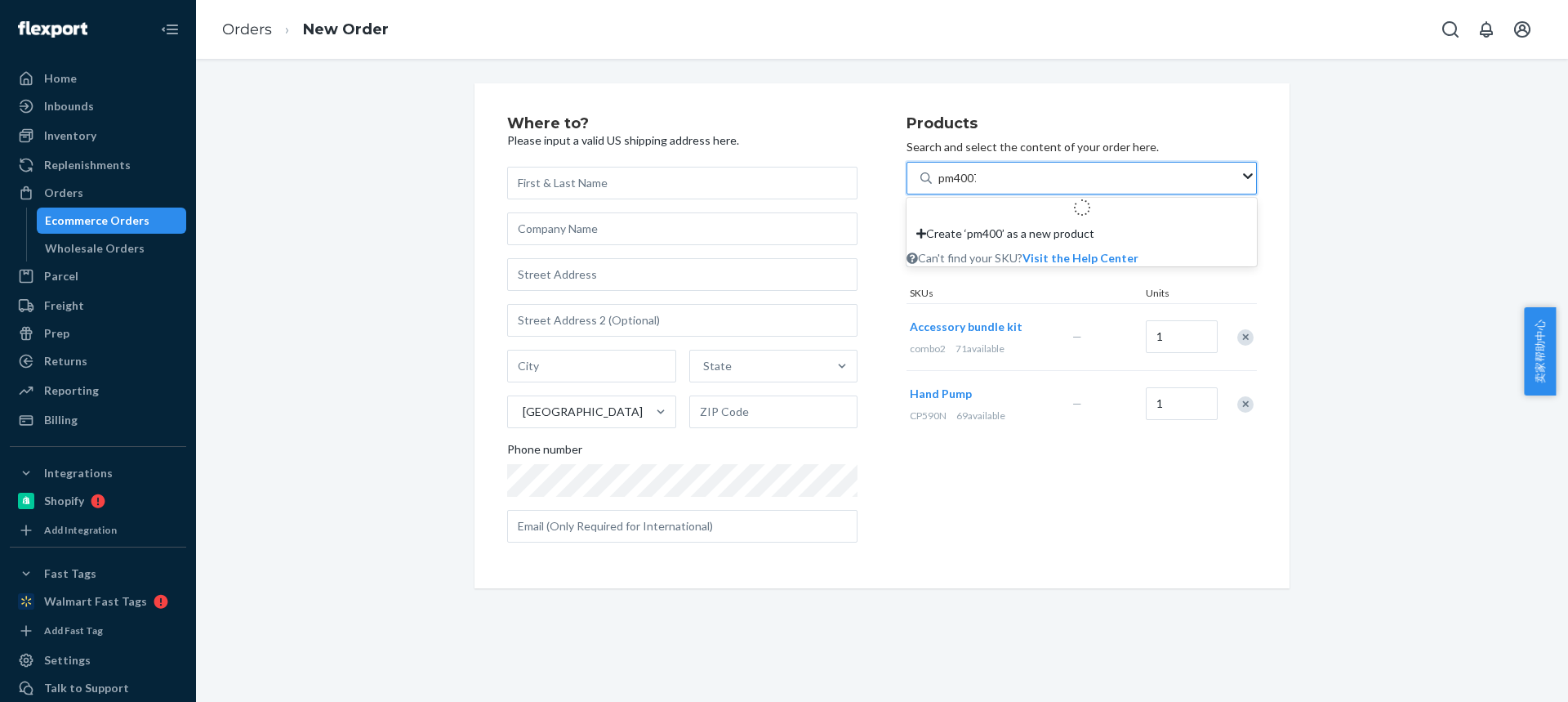
type input "pm4007s"
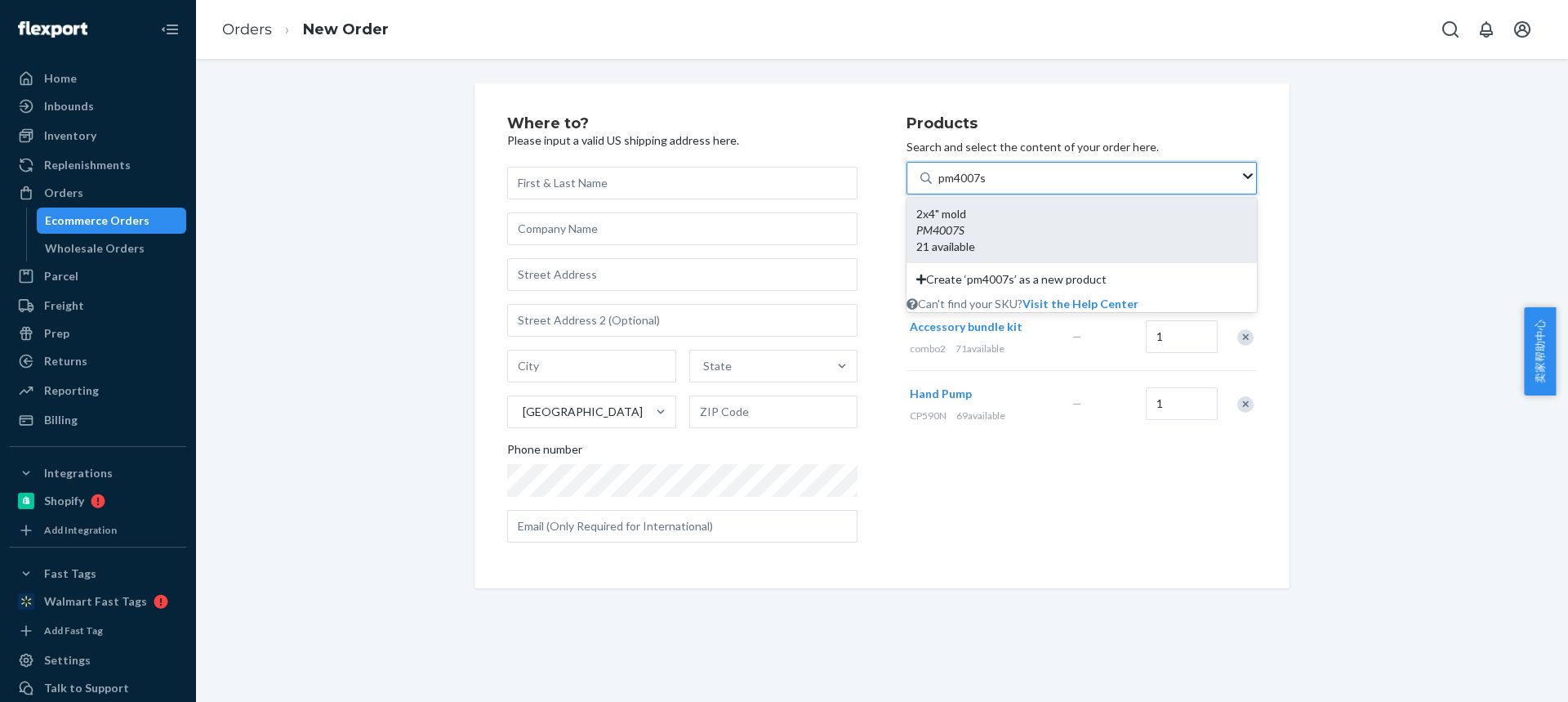
click at [951, 219] on div "2x4" mold" at bounding box center [1081, 214] width 330 height 16
click at [951, 186] on input "pm4007s" at bounding box center [962, 178] width 49 height 16
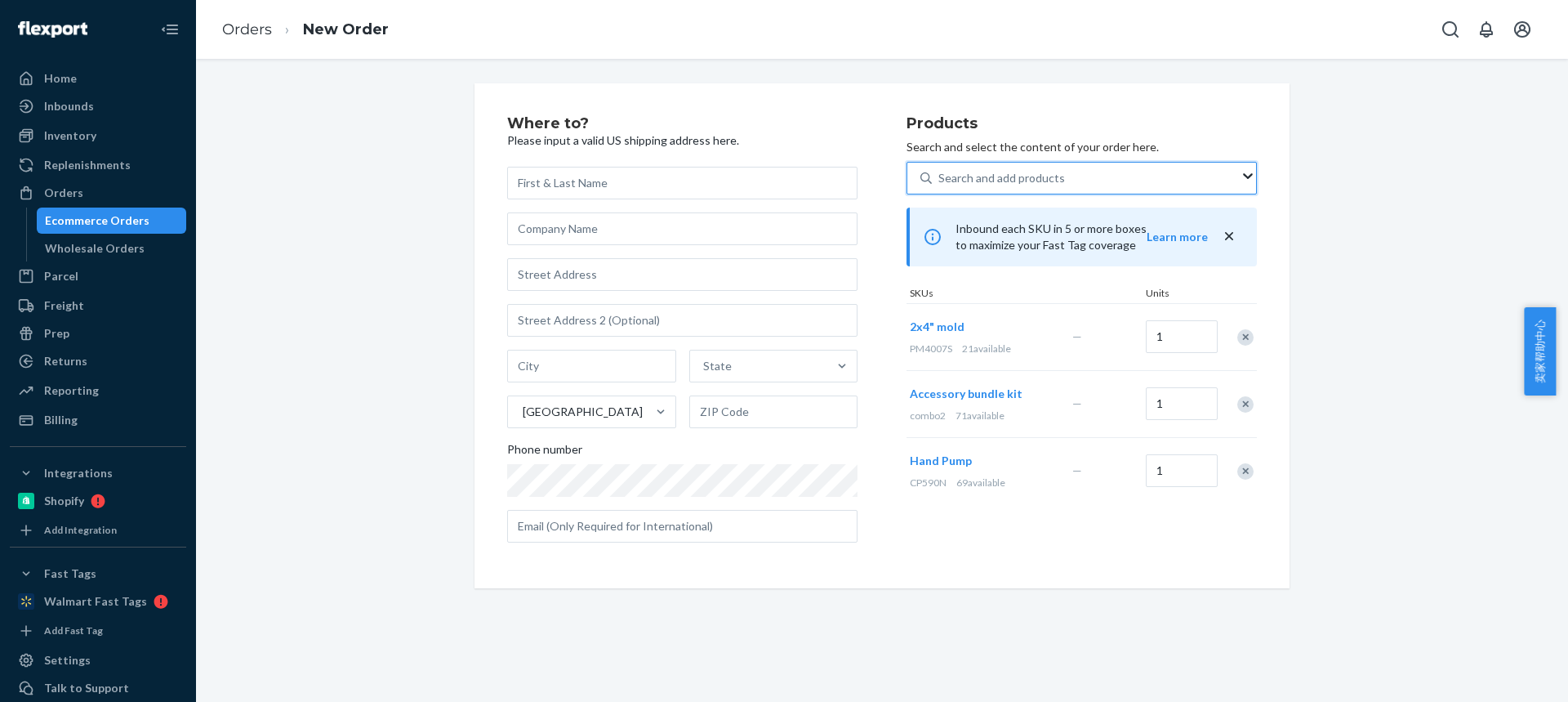
click at [1238, 339] on div "Remove Item" at bounding box center [1246, 337] width 16 height 16
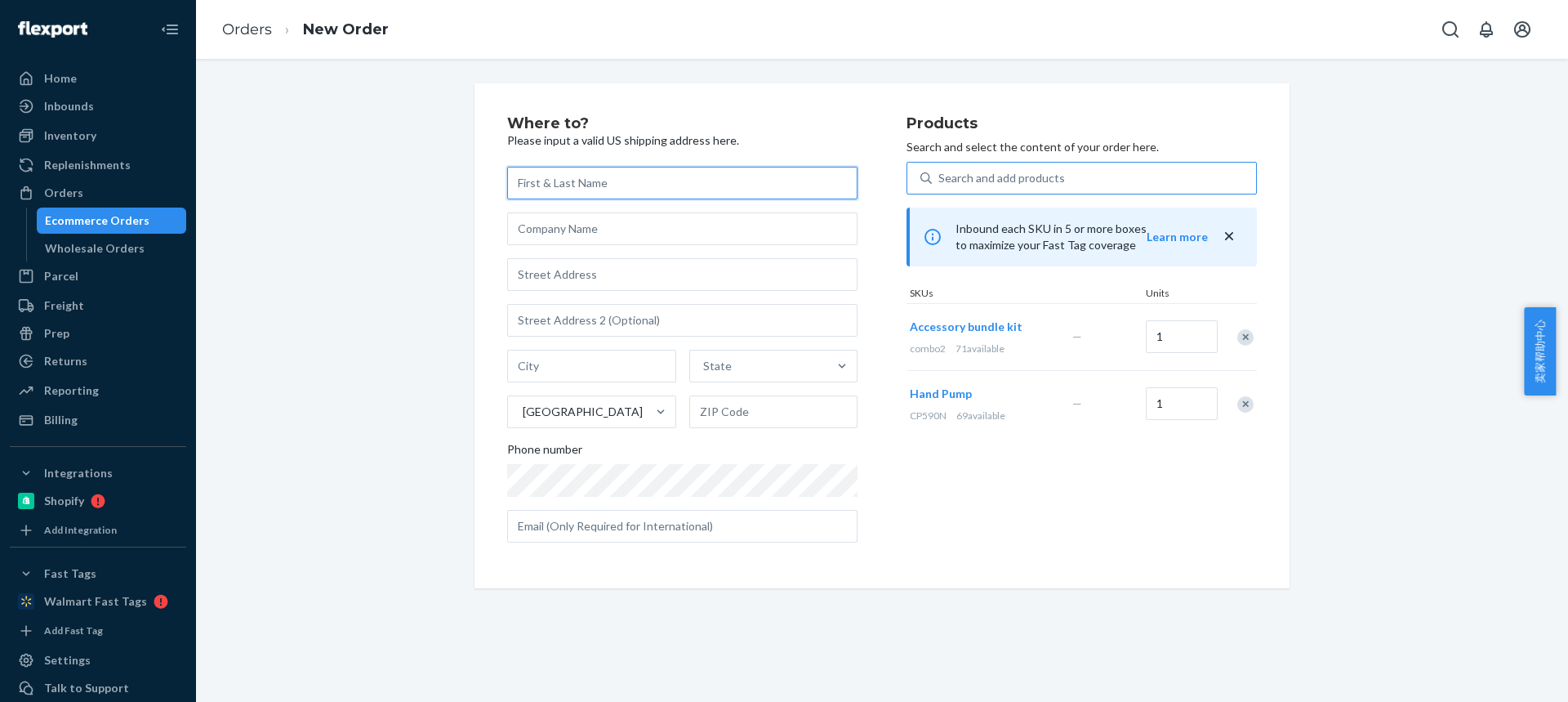
click at [561, 186] on input "text" at bounding box center [682, 183] width 350 height 33
paste input "[PERSON_NAME]"
type input "[PERSON_NAME]"
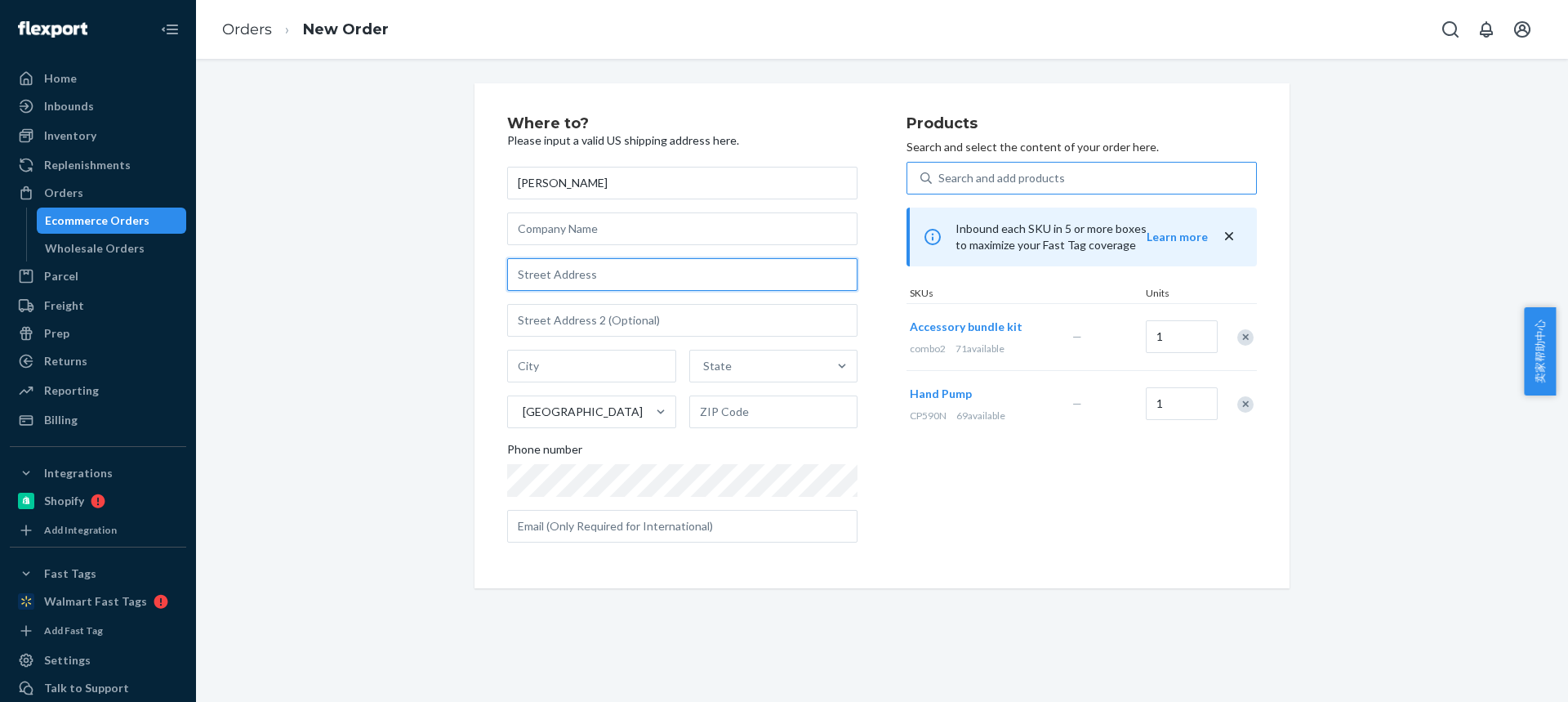
click at [519, 271] on input "text" at bounding box center [682, 274] width 350 height 33
paste input "61 Fieldhaven Place"
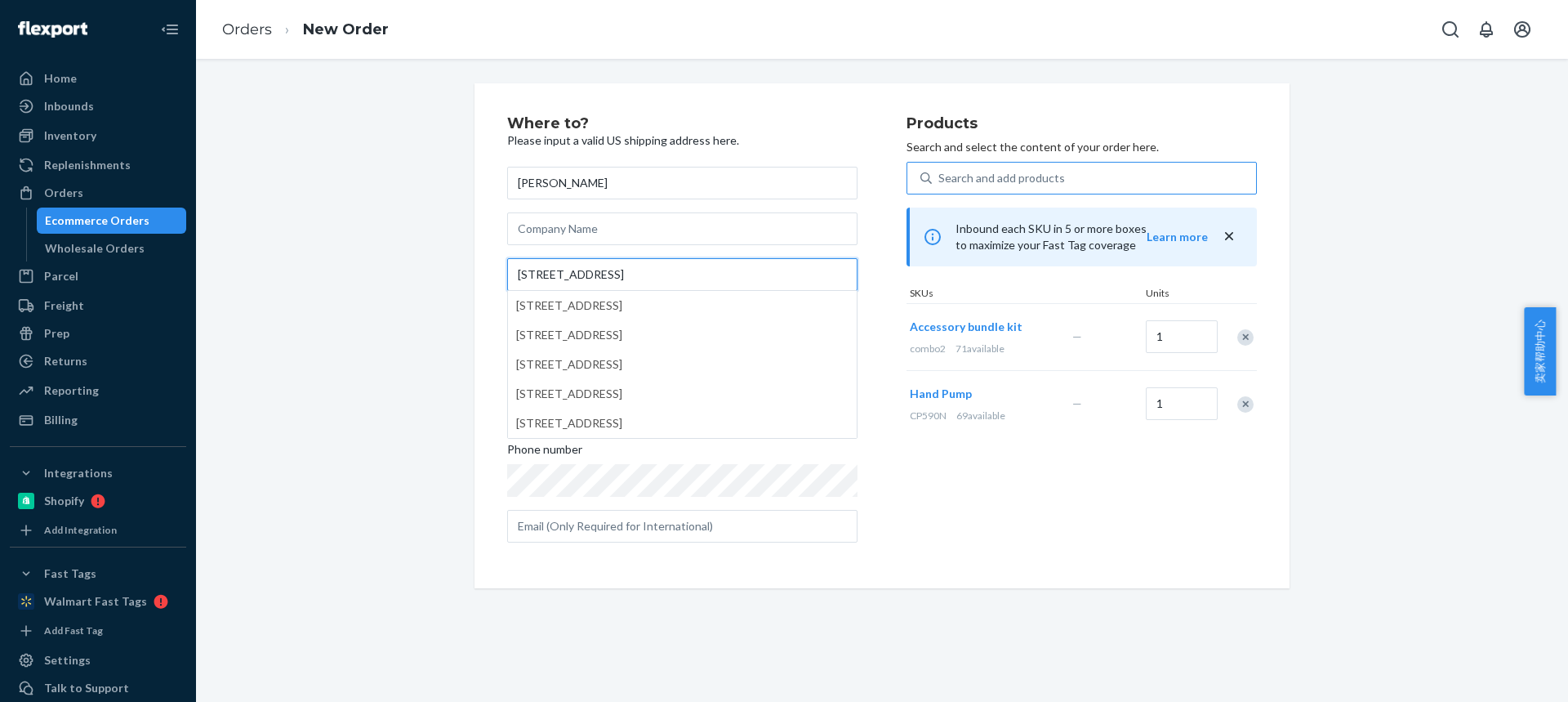
type input "61 Fieldhaven Place"
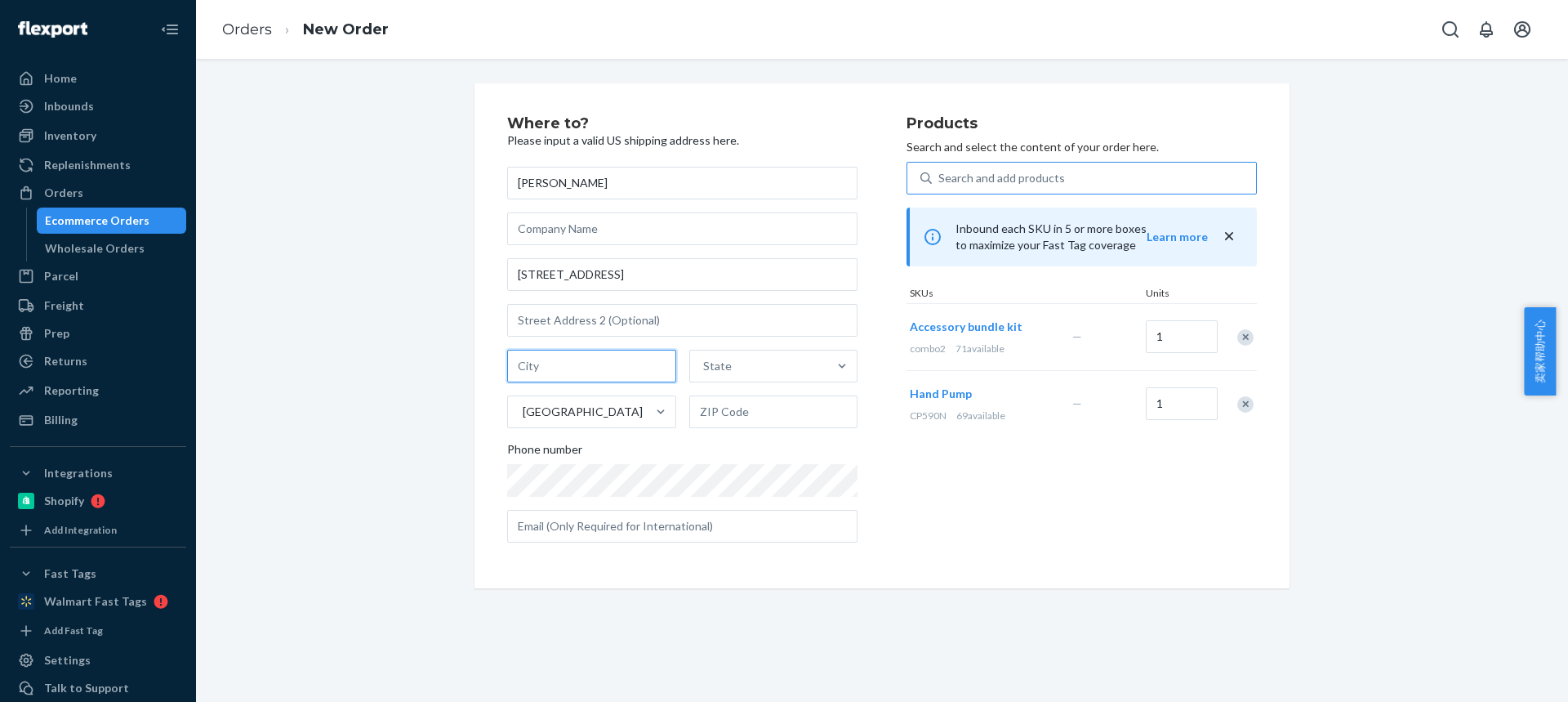
click at [564, 377] on input "text" at bounding box center [592, 366] width 169 height 33
paste input "Staunton VA 24401"
drag, startPoint x: 578, startPoint y: 363, endPoint x: 714, endPoint y: 381, distance: 137.2
click at [715, 381] on div "Staunton VA 24401 State United States" at bounding box center [682, 388] width 350 height 78
type input "Staunton VA"
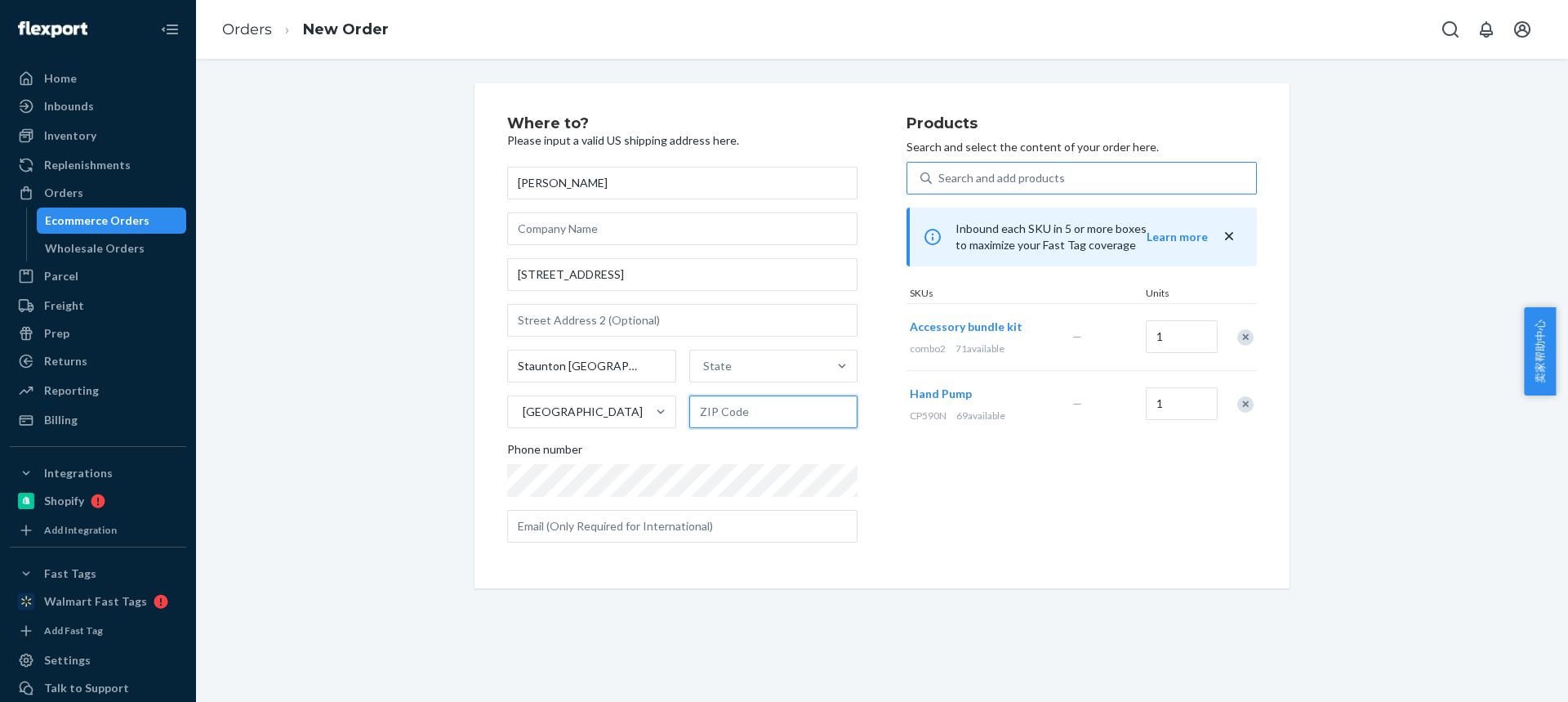
click at [748, 420] on input "text" at bounding box center [774, 412] width 169 height 33
paste input "24401"
type input "24401"
drag, startPoint x: 559, startPoint y: 364, endPoint x: 646, endPoint y: 363, distance: 87.0
click at [647, 364] on input "Staunton VA" at bounding box center [592, 366] width 169 height 33
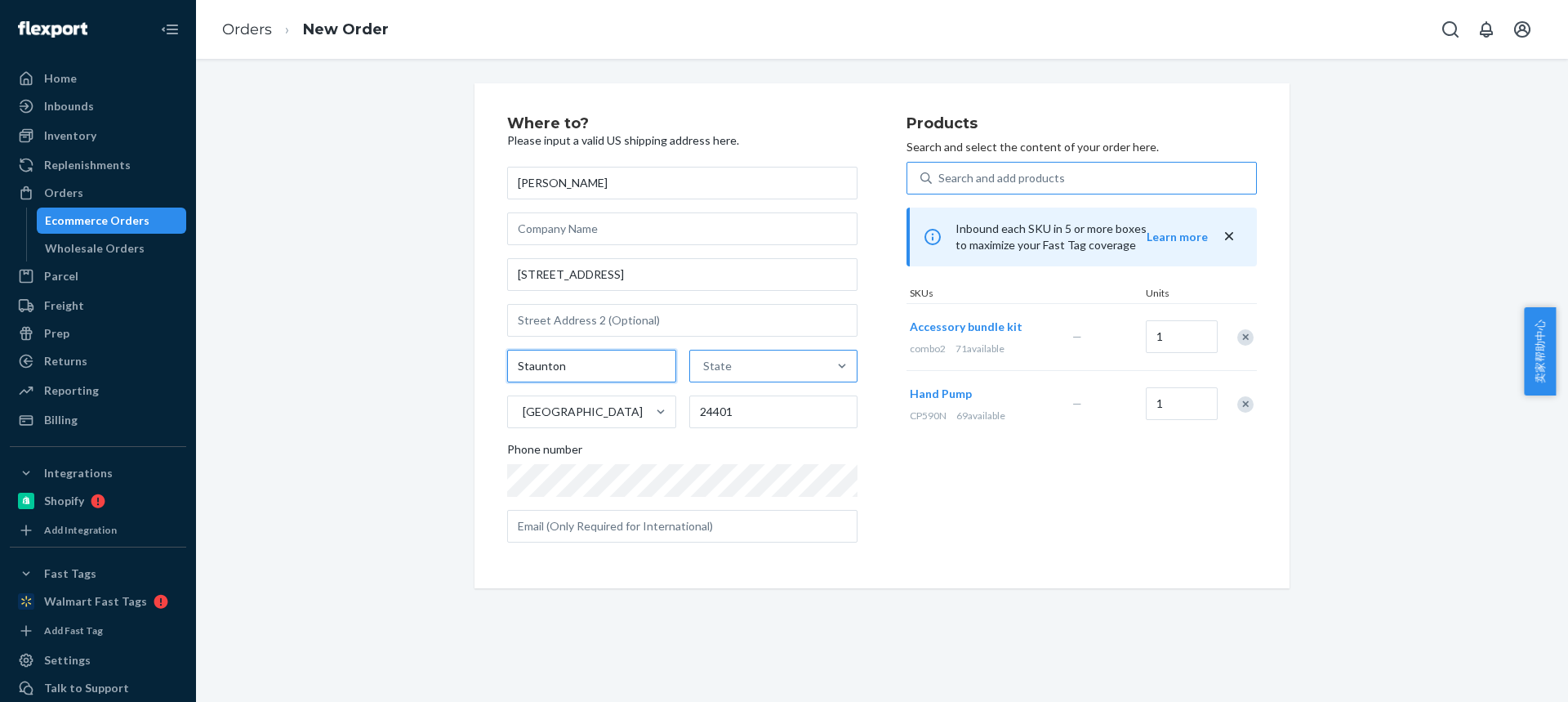
type input "Staunton"
click at [776, 363] on div "State" at bounding box center [760, 366] width 138 height 33
click at [704, 363] on input "State" at bounding box center [704, 366] width 2 height 16
type input "v"
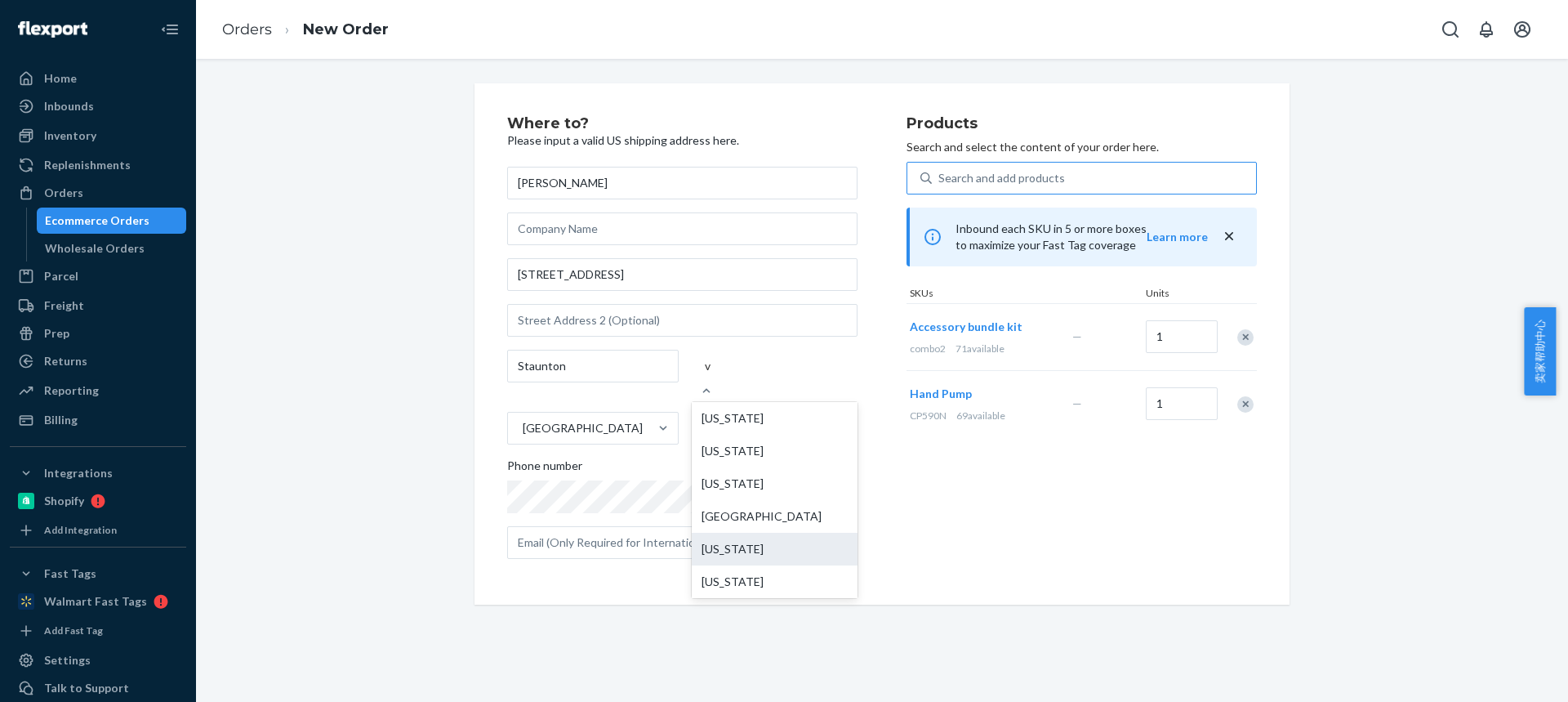
click at [724, 538] on div "[US_STATE]" at bounding box center [775, 549] width 166 height 33
click at [712, 374] on input "v" at bounding box center [708, 366] width 7 height 16
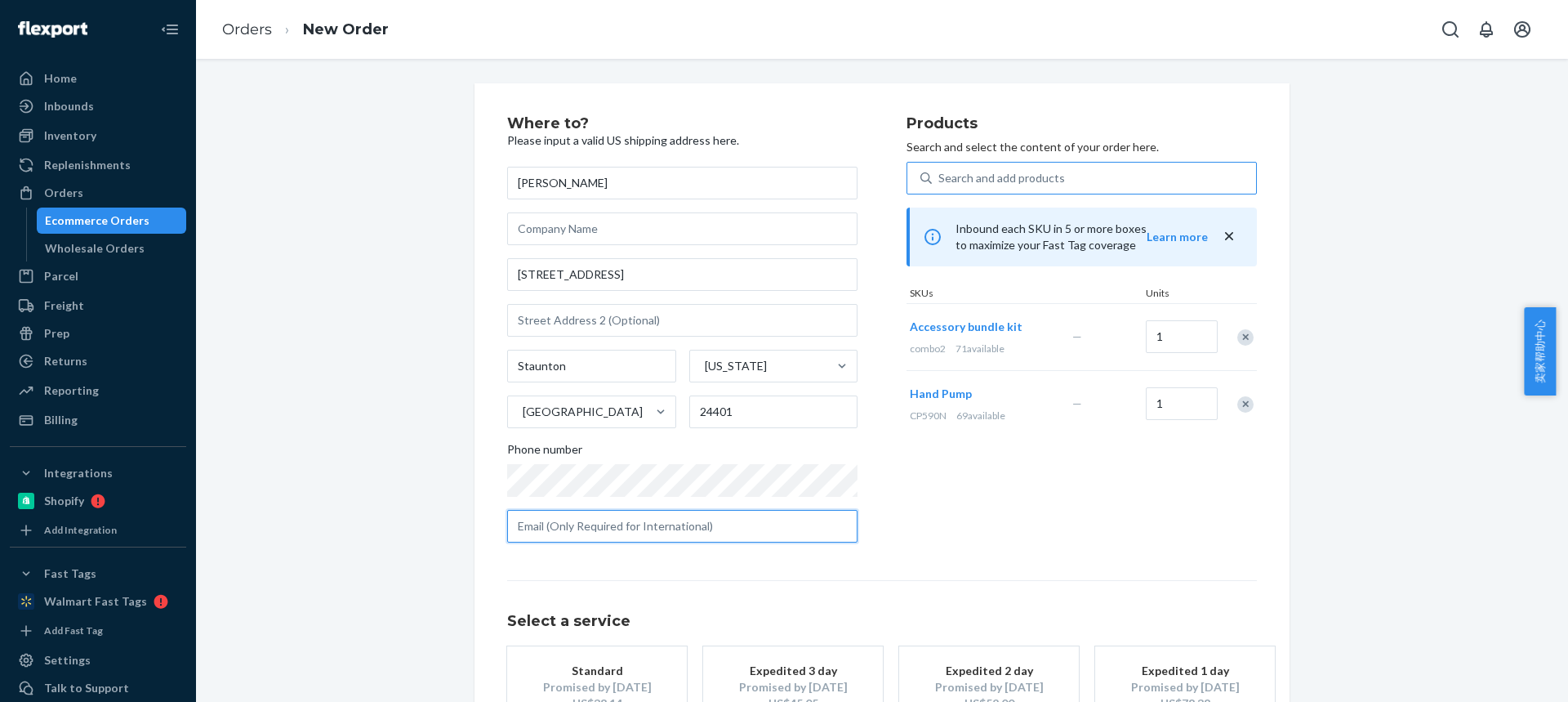
click at [594, 524] on input "text" at bounding box center [682, 526] width 350 height 33
paste input "blake@secretgardensc.com"
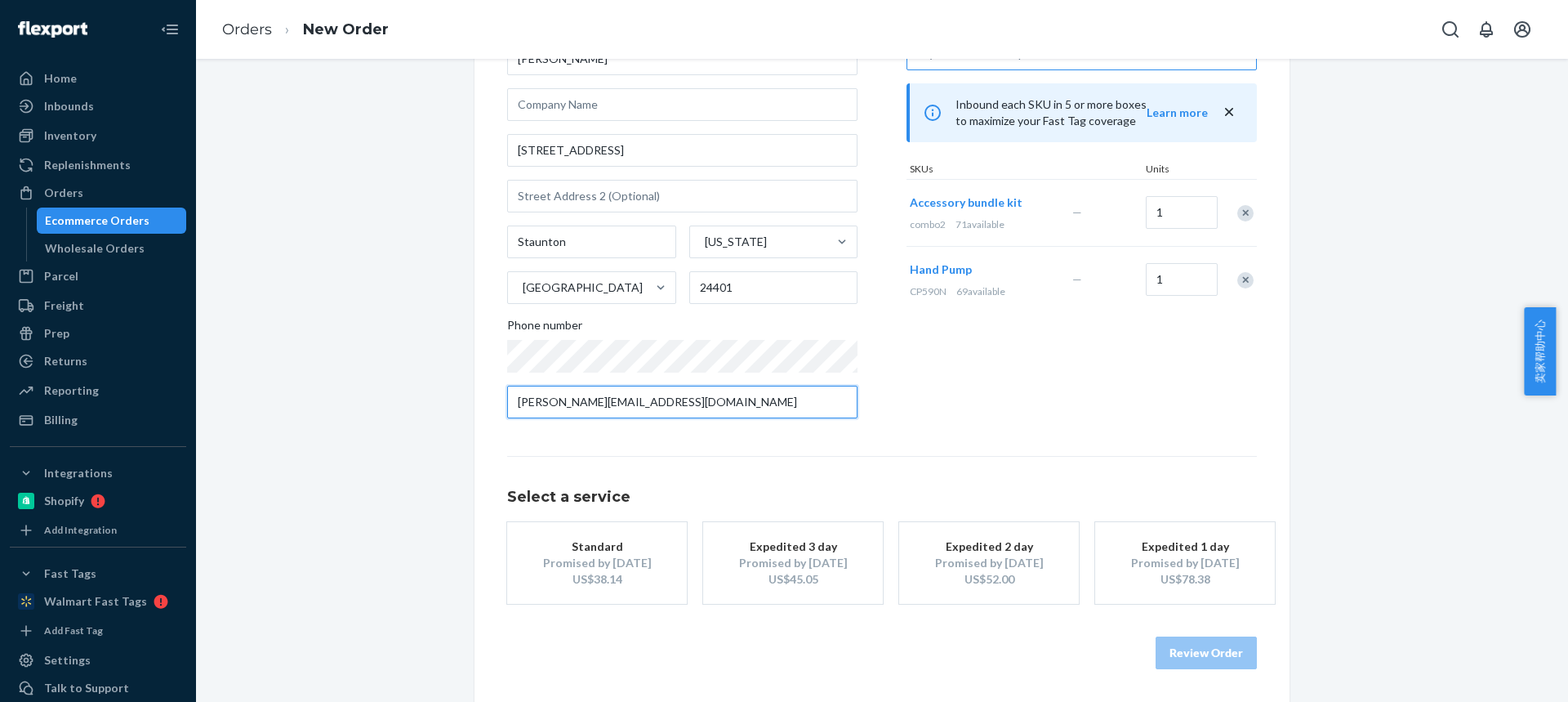
type input "blake@secretgardensc.com"
click at [556, 559] on div "Promised by [DATE]" at bounding box center [597, 563] width 131 height 16
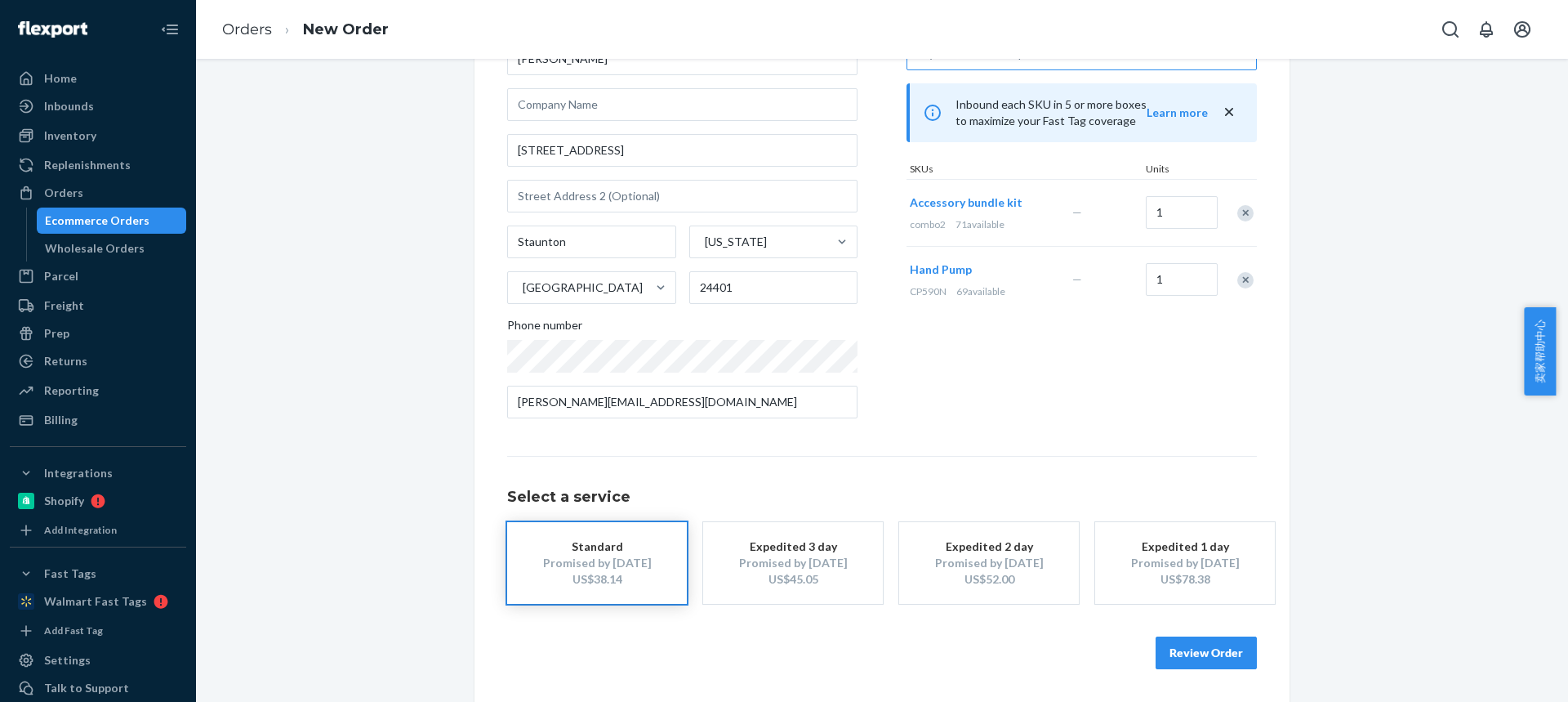
click at [1217, 655] on button "Review Order" at bounding box center [1206, 653] width 101 height 33
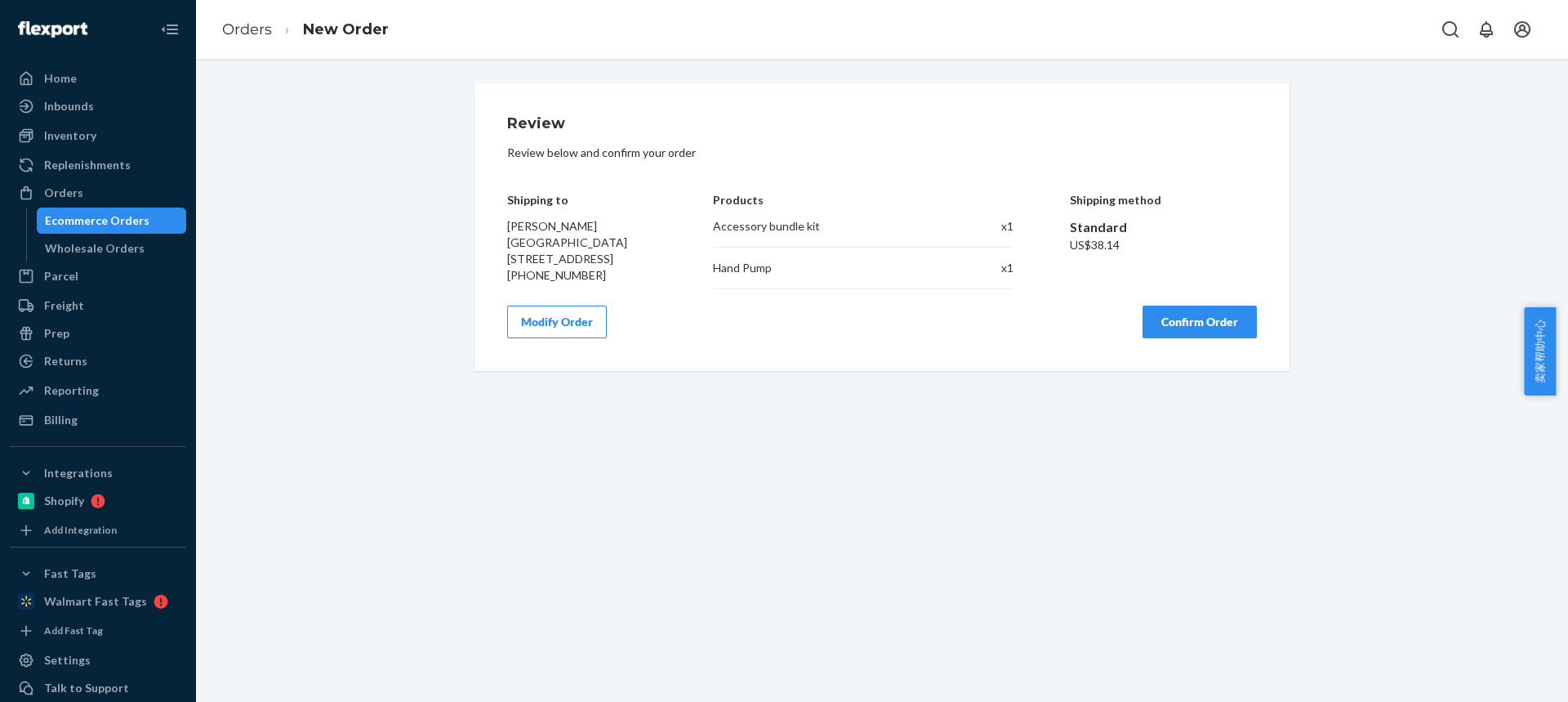
scroll to position [0, 0]
click at [1167, 322] on button "Confirm Order" at bounding box center [1200, 322] width 115 height 33
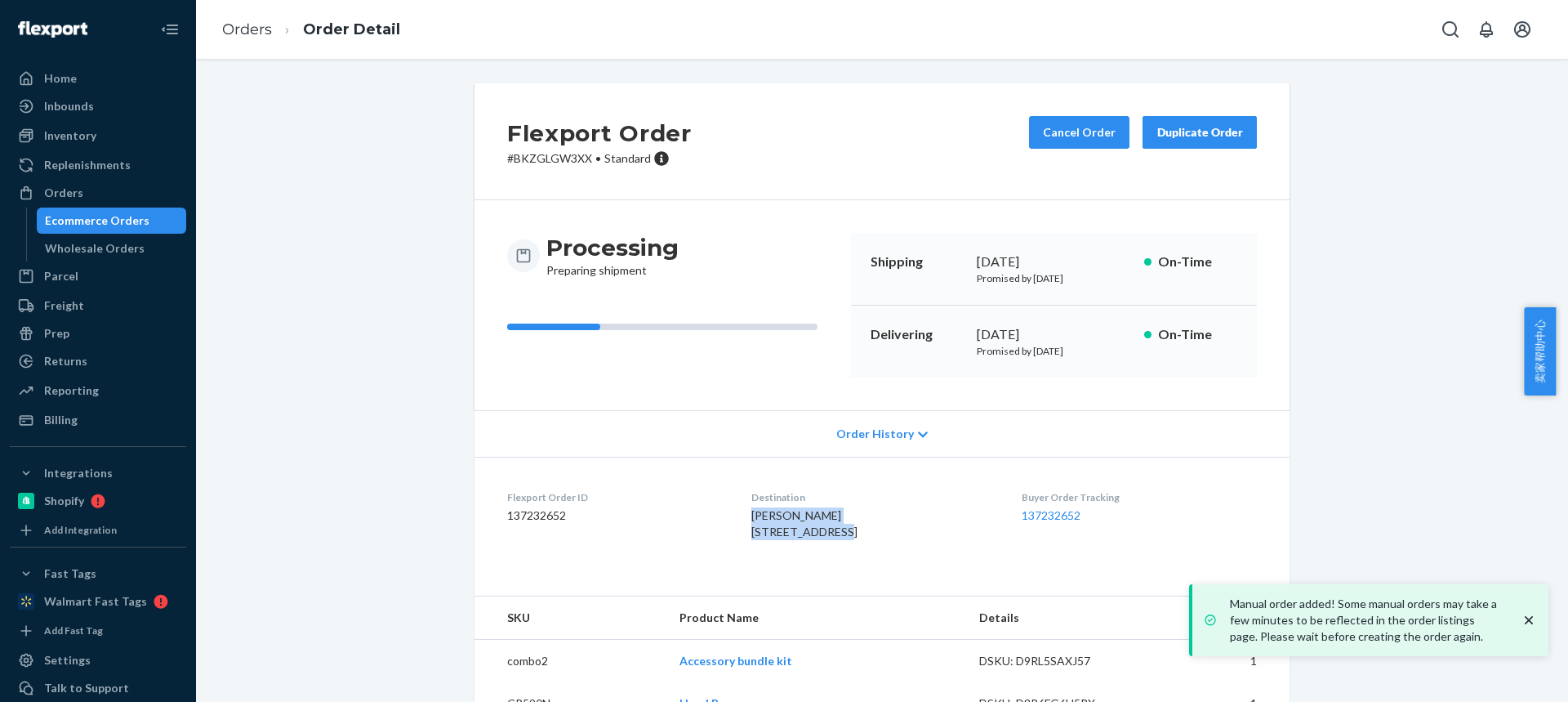
drag, startPoint x: 750, startPoint y: 521, endPoint x: 839, endPoint y: 533, distance: 89.8
click at [840, 534] on dl "Flexport Order ID 137232652 Destination Blake Leitch 61 Fieldhaven Pl Staunton,…" at bounding box center [882, 517] width 815 height 123
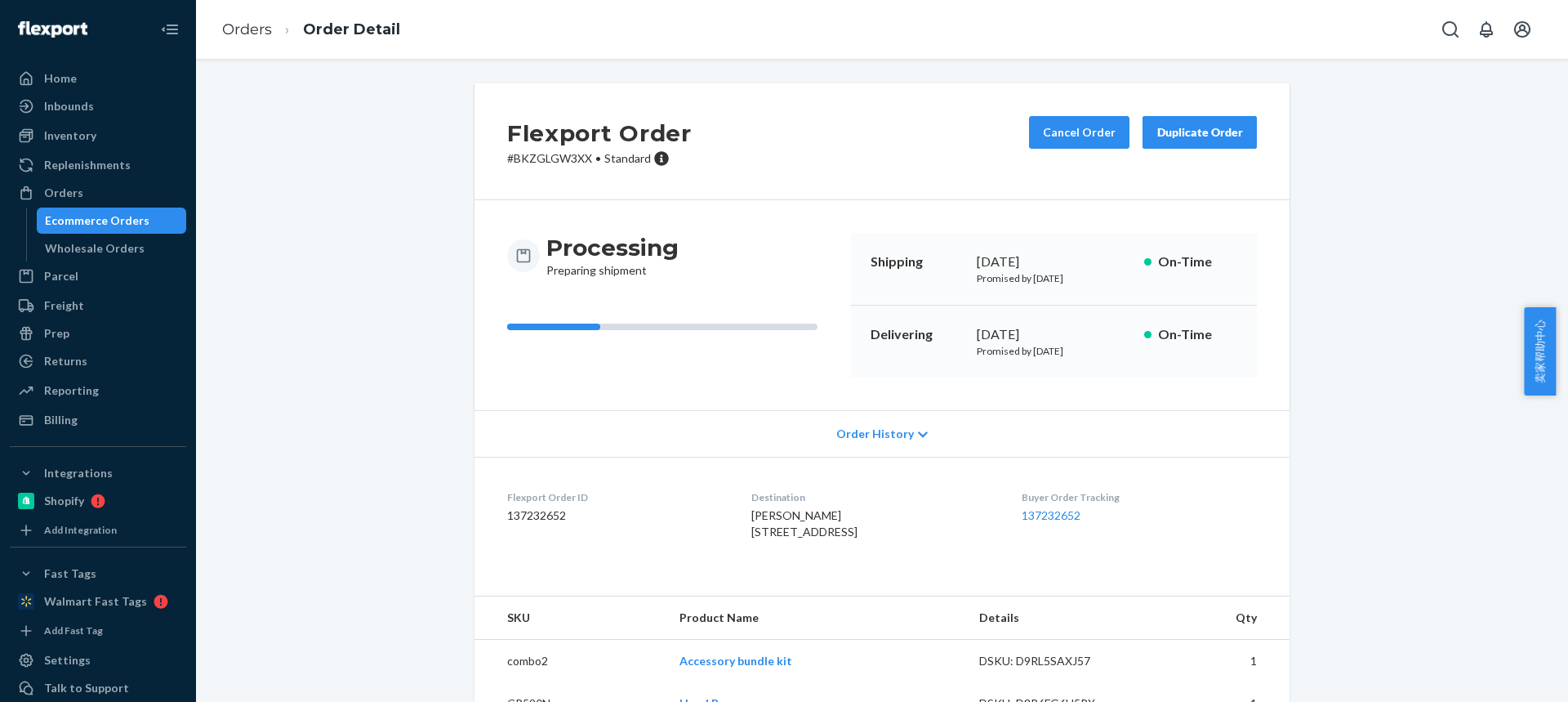
scroll to position [75, 0]
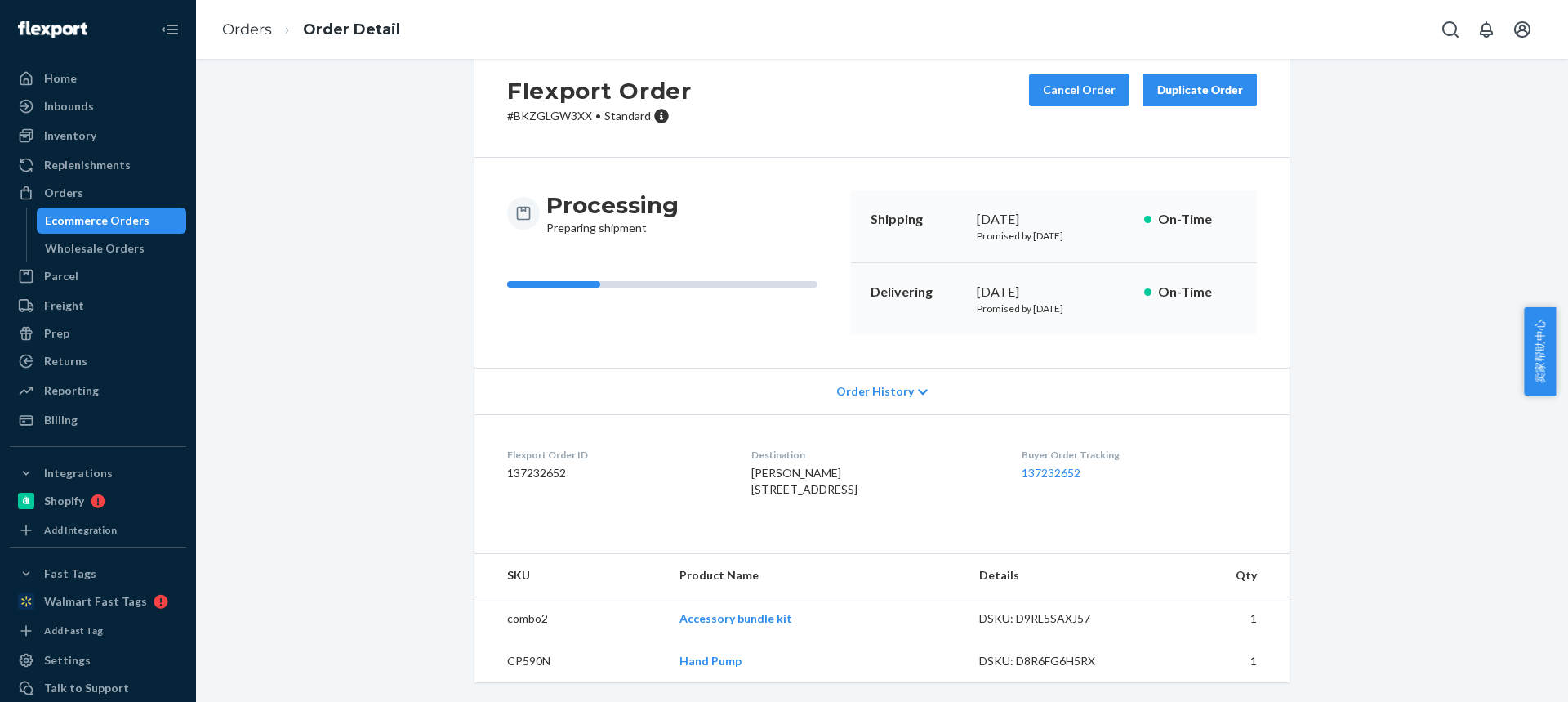
click at [516, 662] on td "CP590N" at bounding box center [570, 661] width 192 height 43
drag, startPoint x: 688, startPoint y: 619, endPoint x: 725, endPoint y: 617, distance: 37.1
click at [726, 618] on tr "combo2 Accessory bundle kit DSKU: D9RL5SAXJ57 1" at bounding box center [882, 619] width 815 height 44
click at [639, 496] on div "Flexport Order ID 137232652" at bounding box center [616, 475] width 218 height 56
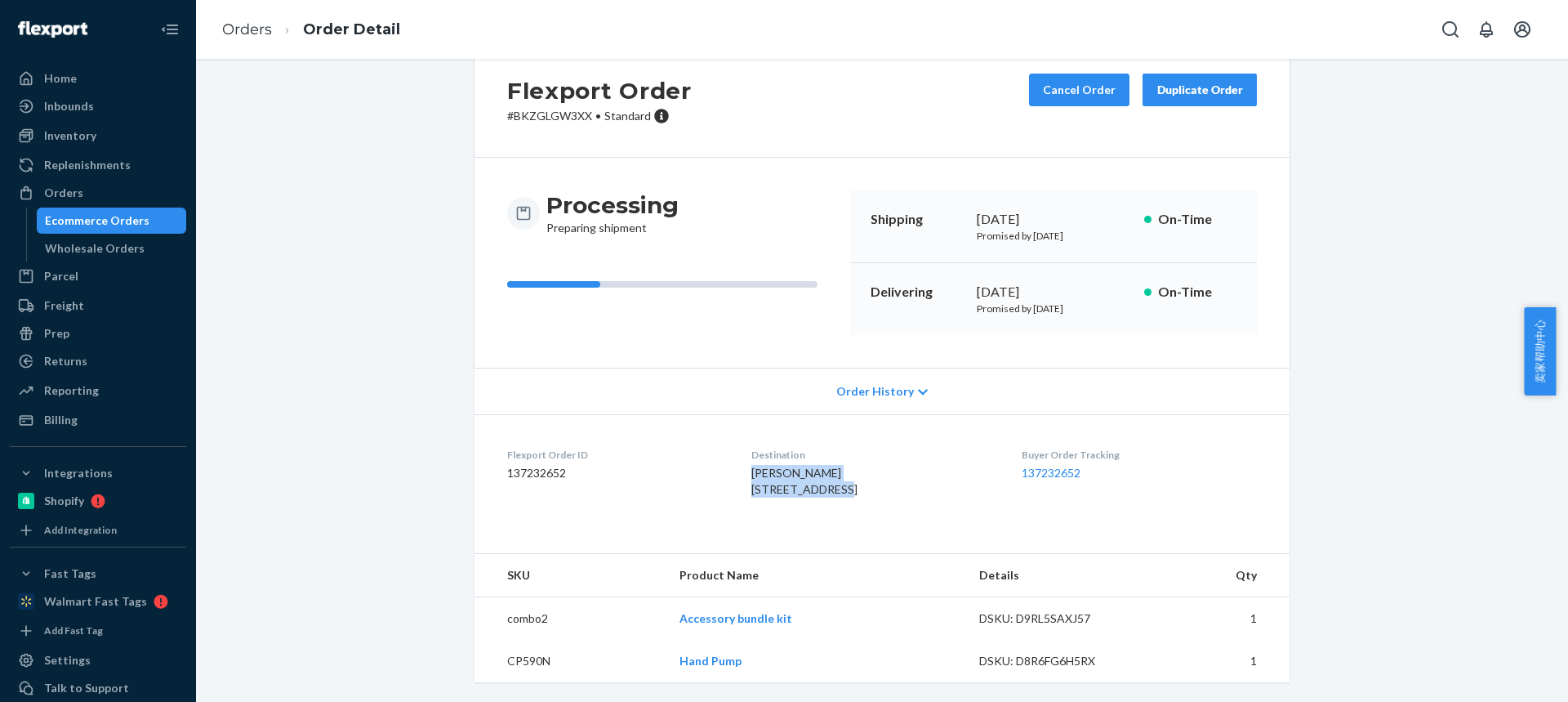
drag, startPoint x: 742, startPoint y: 441, endPoint x: 841, endPoint y: 452, distance: 99.6
click at [842, 453] on dl "Flexport Order ID 137232652 Destination Blake Leitch 61 Fieldhaven Pl Staunton,…" at bounding box center [882, 475] width 815 height 123
click at [531, 664] on td "CP590N" at bounding box center [570, 661] width 192 height 43
drag, startPoint x: 653, startPoint y: 618, endPoint x: 725, endPoint y: 620, distance: 72.0
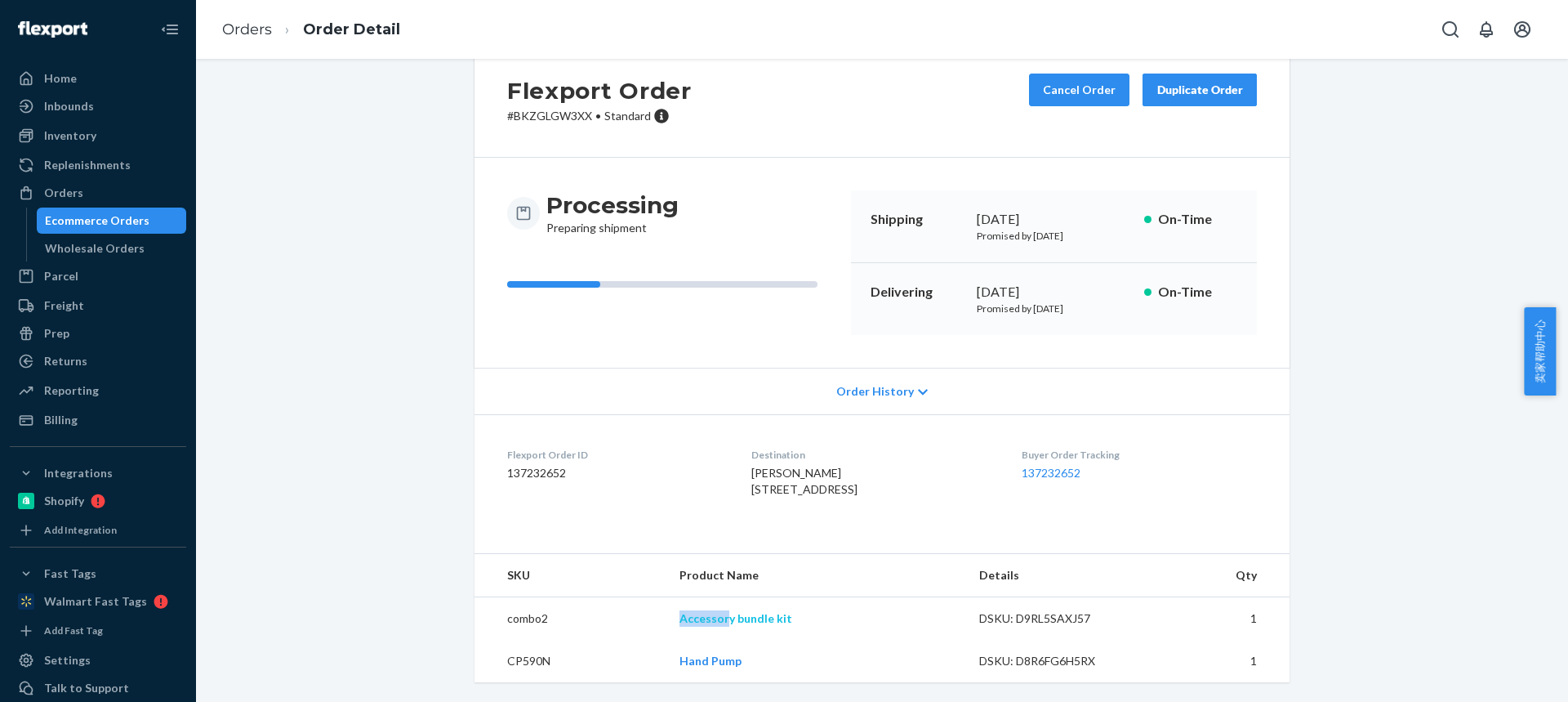
click at [726, 621] on tr "combo2 Accessory bundle kit DSKU: D9RL5SAXJ57 1" at bounding box center [882, 619] width 815 height 44
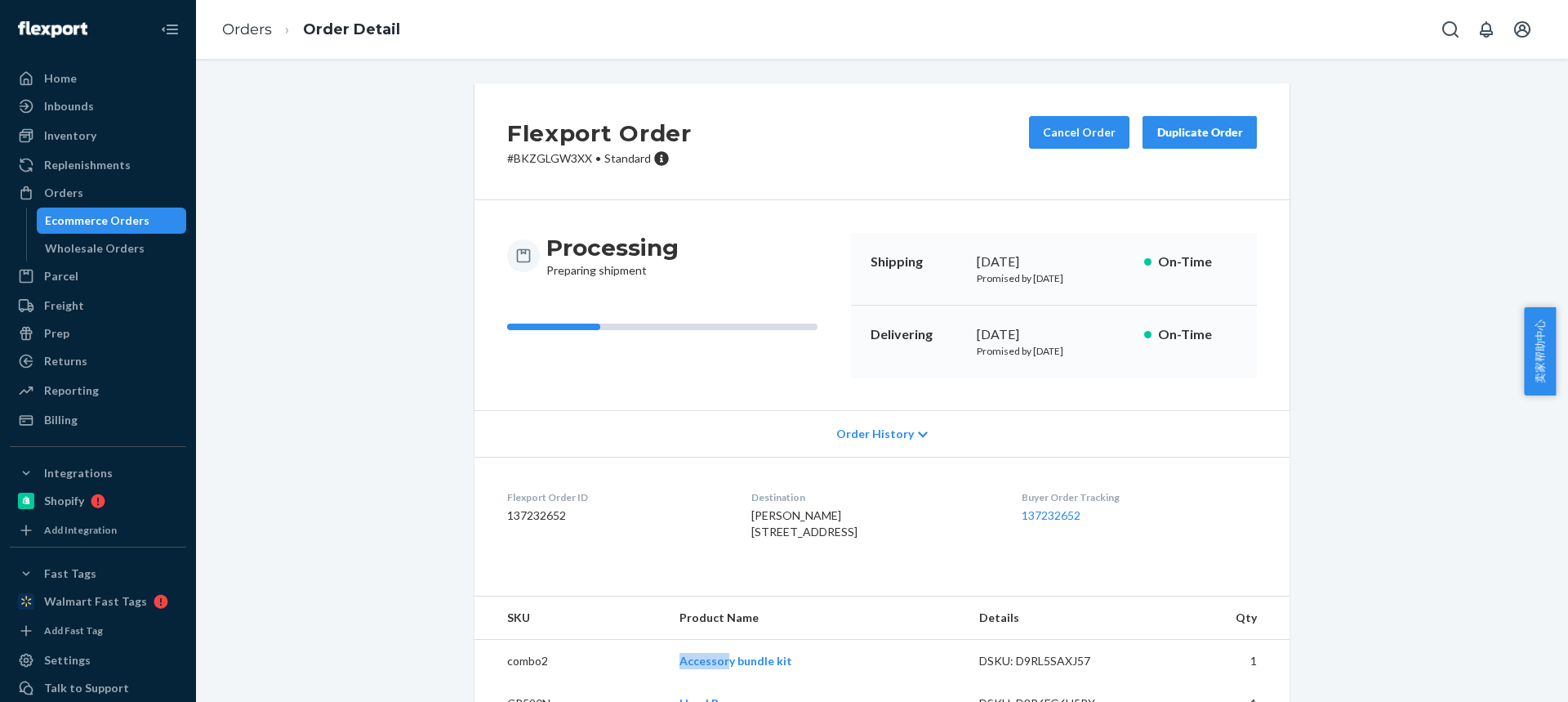
click at [1189, 135] on div "Duplicate Order" at bounding box center [1200, 133] width 87 height 16
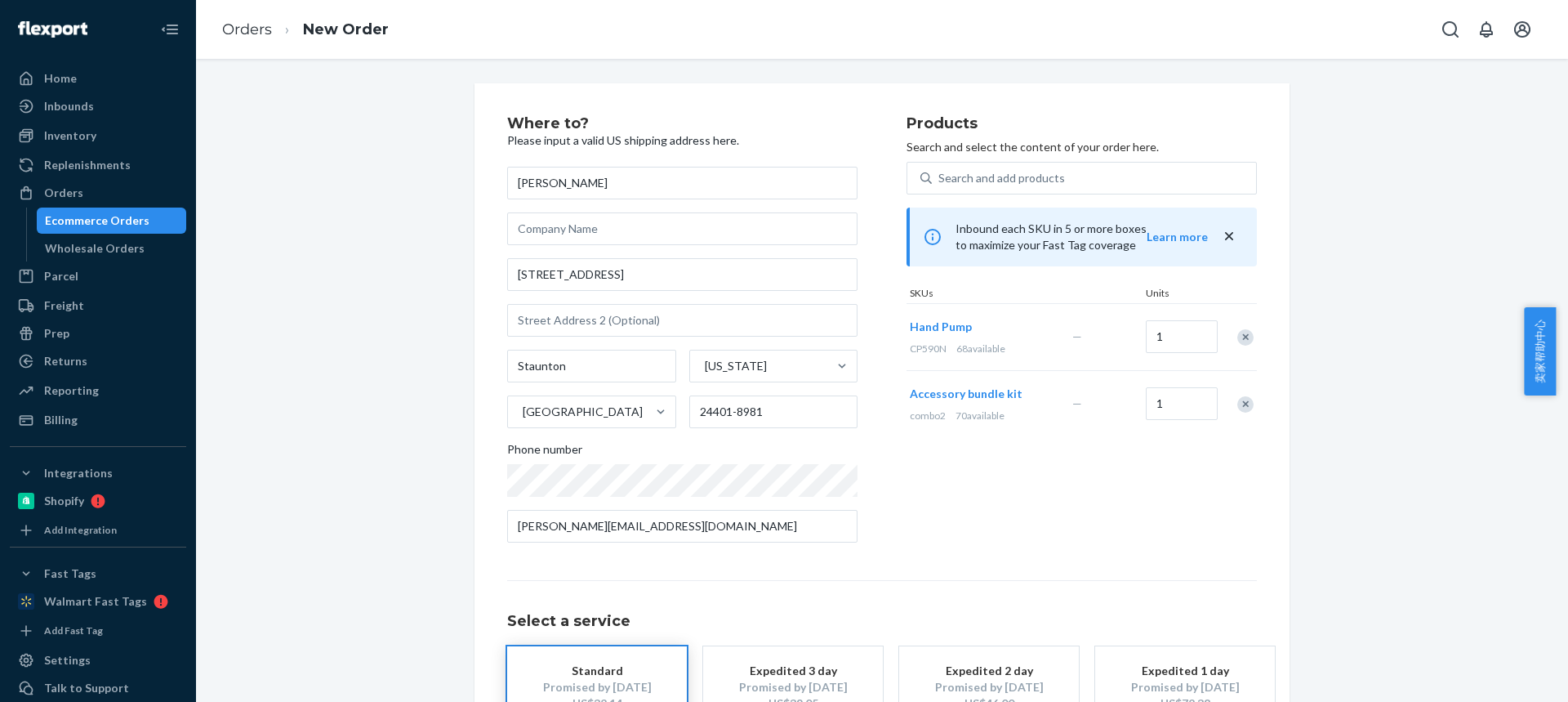
scroll to position [124, 0]
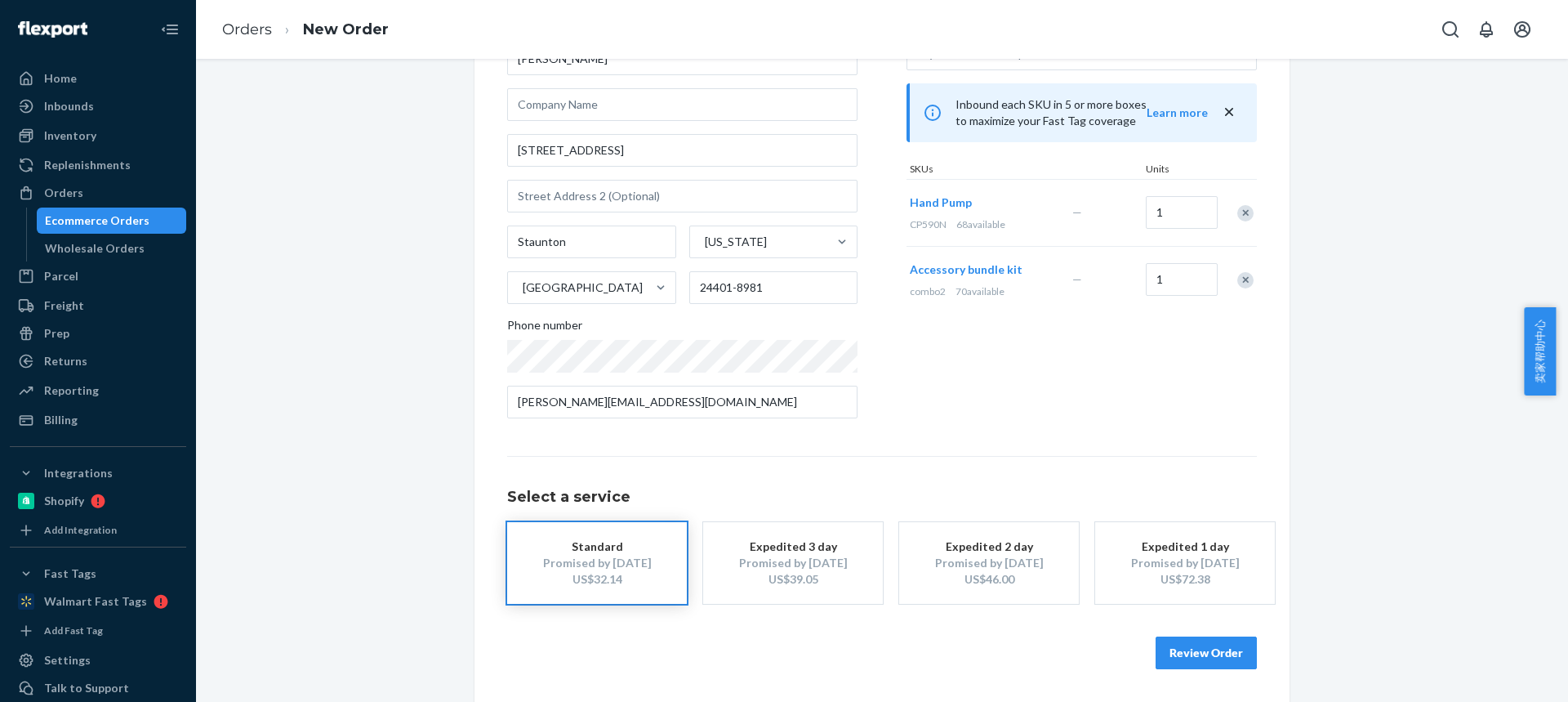
click at [1245, 208] on div "Remove Item" at bounding box center [1246, 213] width 16 height 16
click at [1238, 208] on div "Remove Item" at bounding box center [1246, 213] width 16 height 16
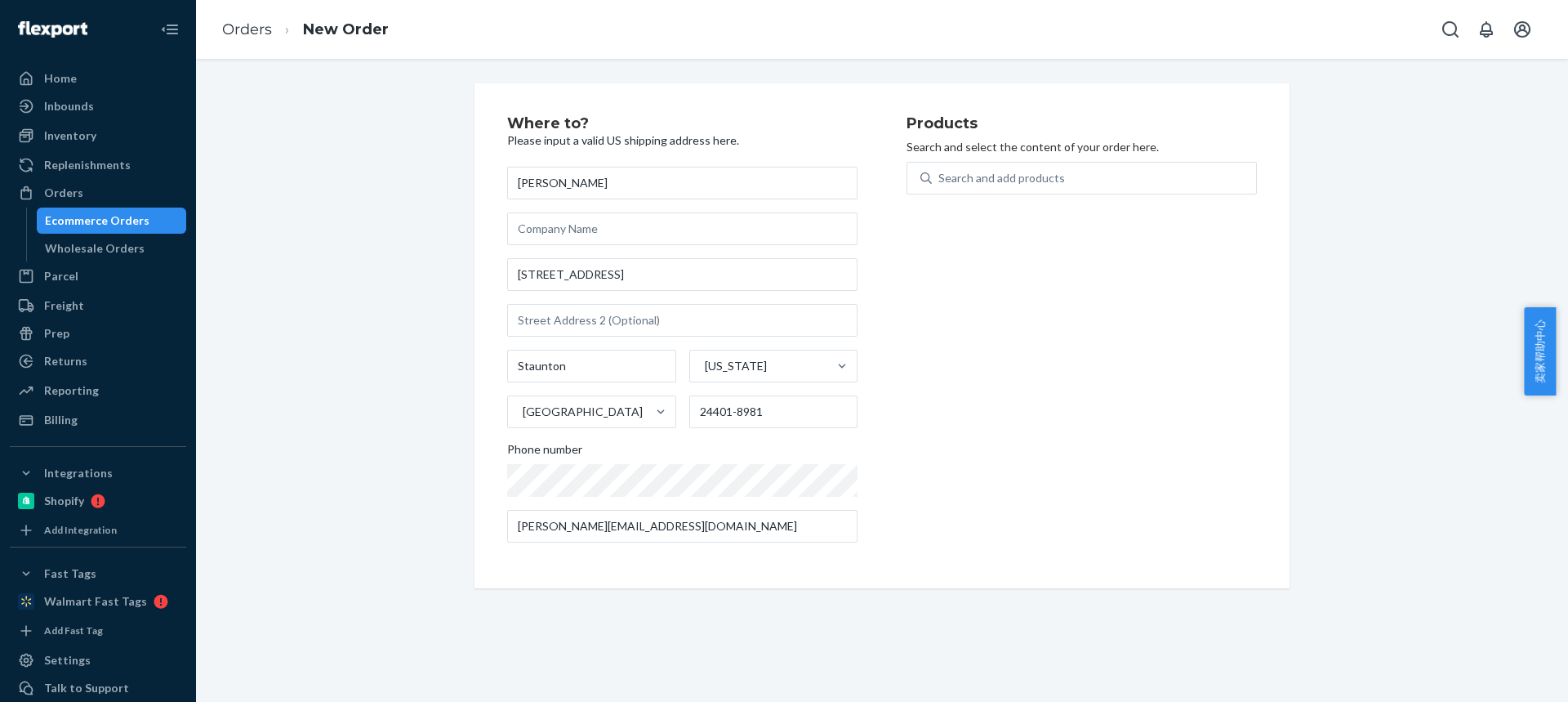
scroll to position [0, 0]
click at [956, 179] on div "Search and add products" at bounding box center [1002, 178] width 127 height 16
click at [940, 179] on input "Search and add products" at bounding box center [939, 178] width 2 height 16
type input "hr12t47"
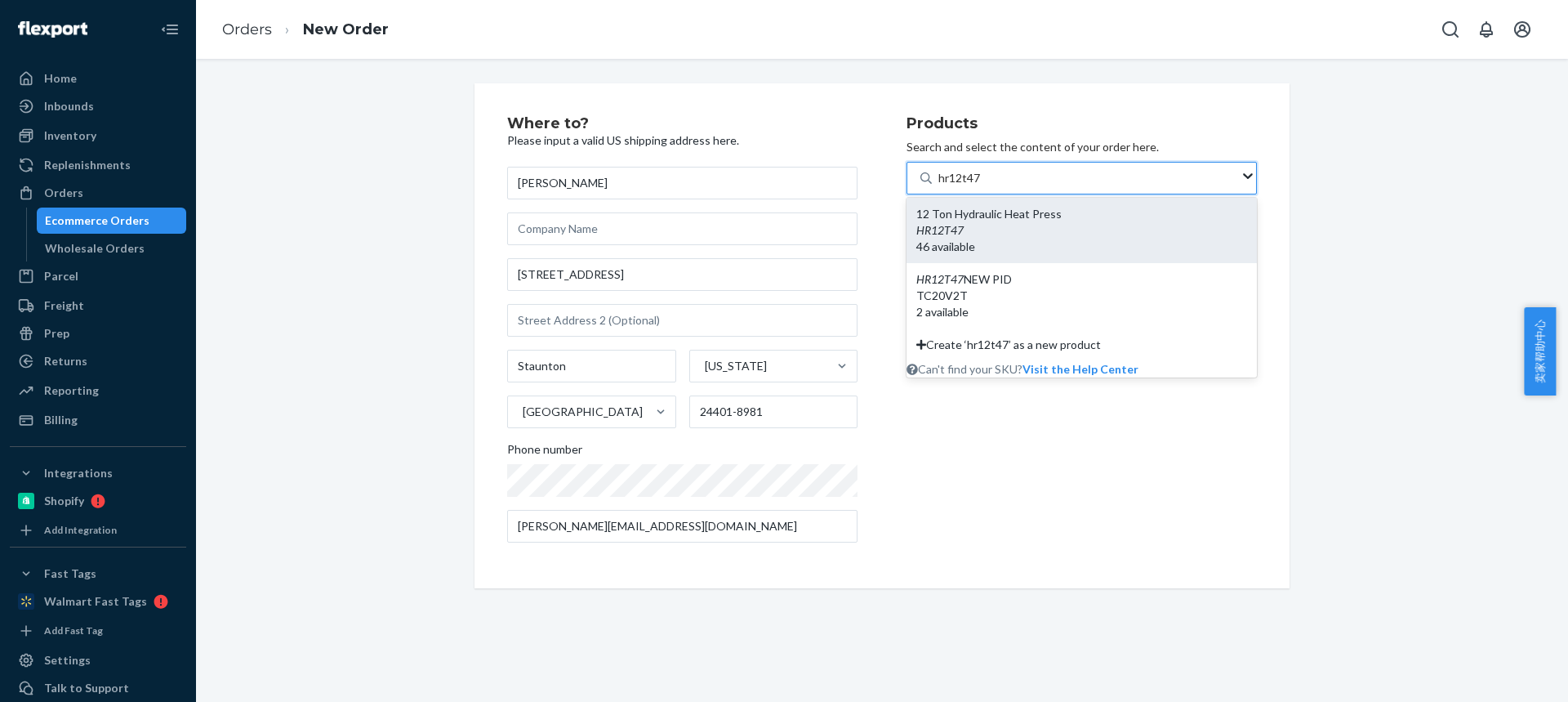
click at [976, 242] on div "12 Ton Hydraulic Heat Press HR12T47 46 available" at bounding box center [1081, 230] width 350 height 65
click at [976, 186] on input "hr12t47" at bounding box center [960, 178] width 44 height 16
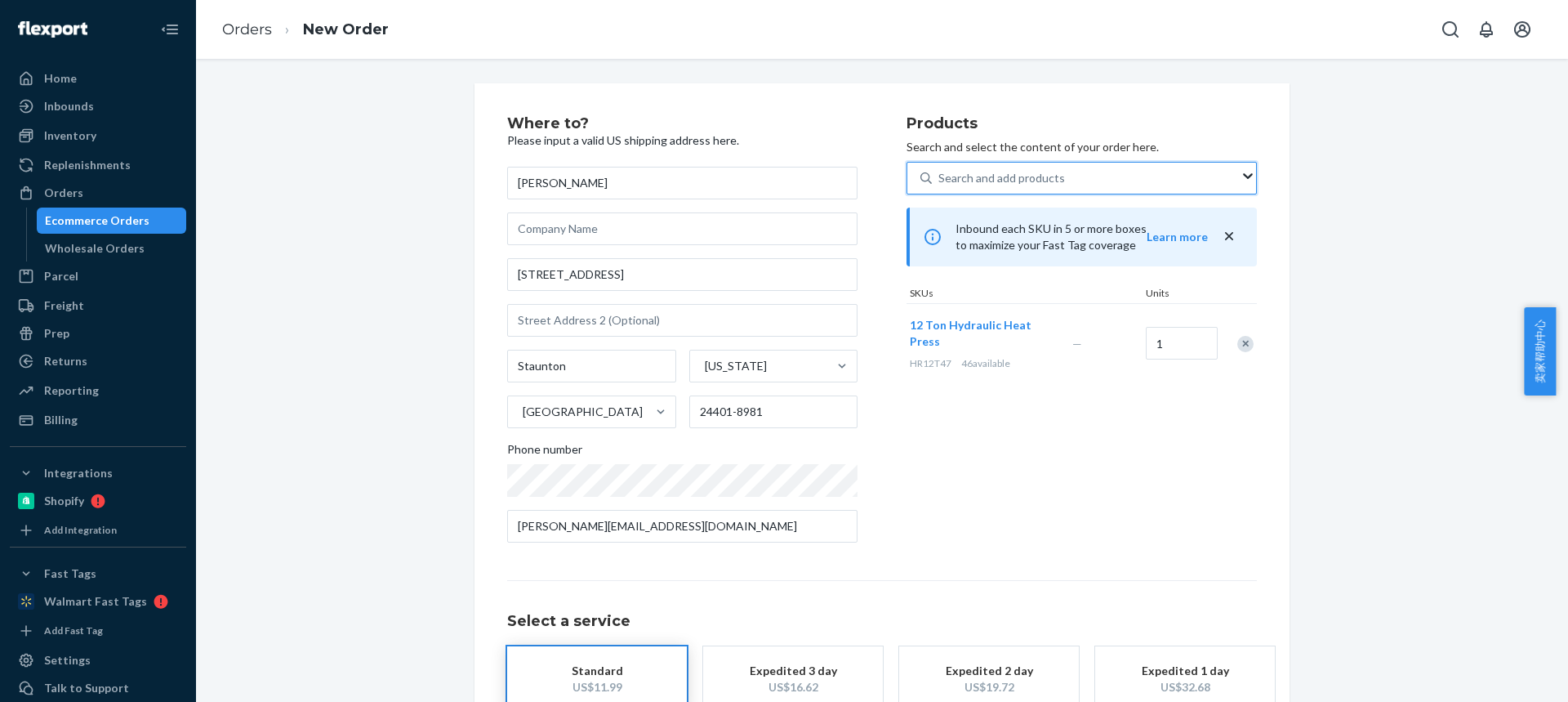
click at [960, 180] on div "Search and add products" at bounding box center [1002, 178] width 127 height 16
click at [940, 180] on input "0 results available. Select is focused ,type to refine list, press Down to open…" at bounding box center [939, 178] width 2 height 16
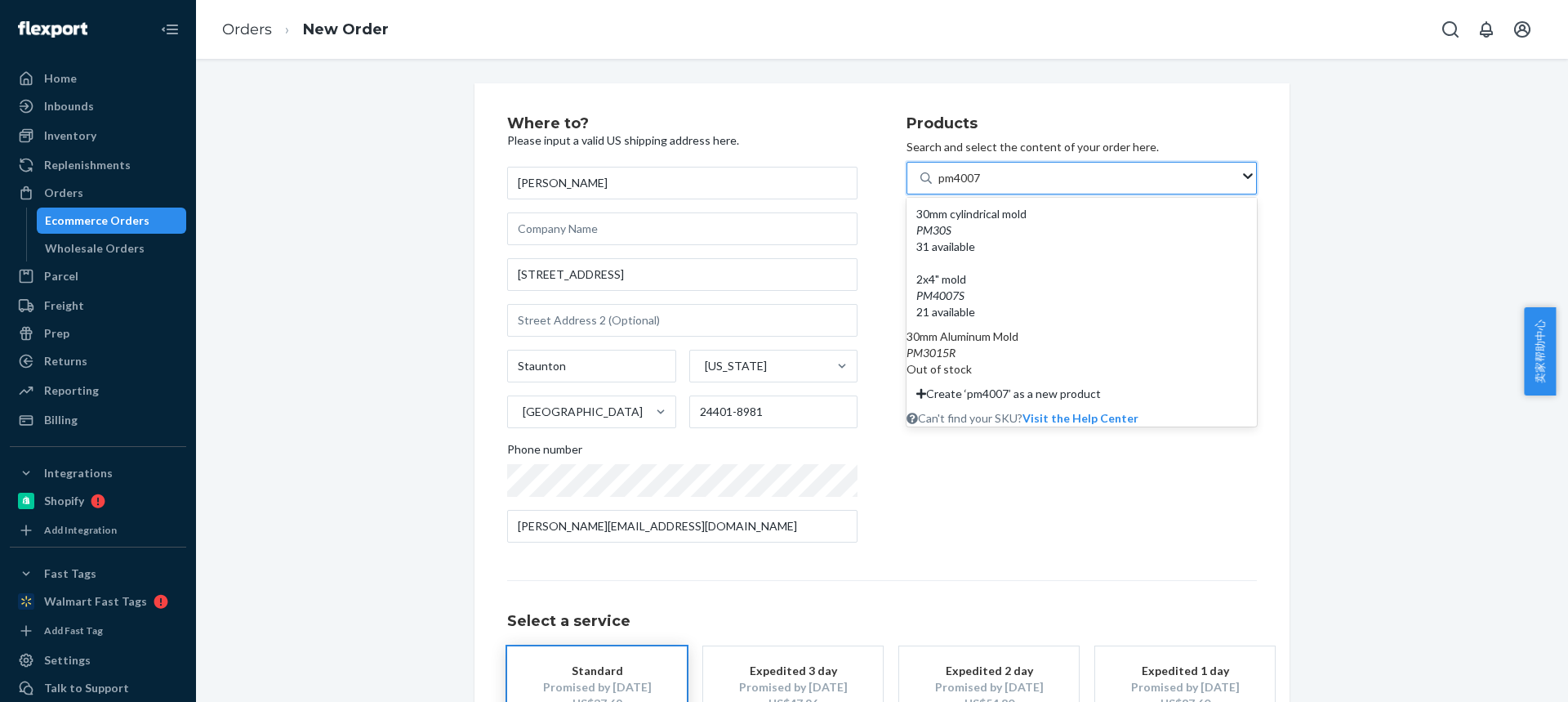
type input "pm4007s"
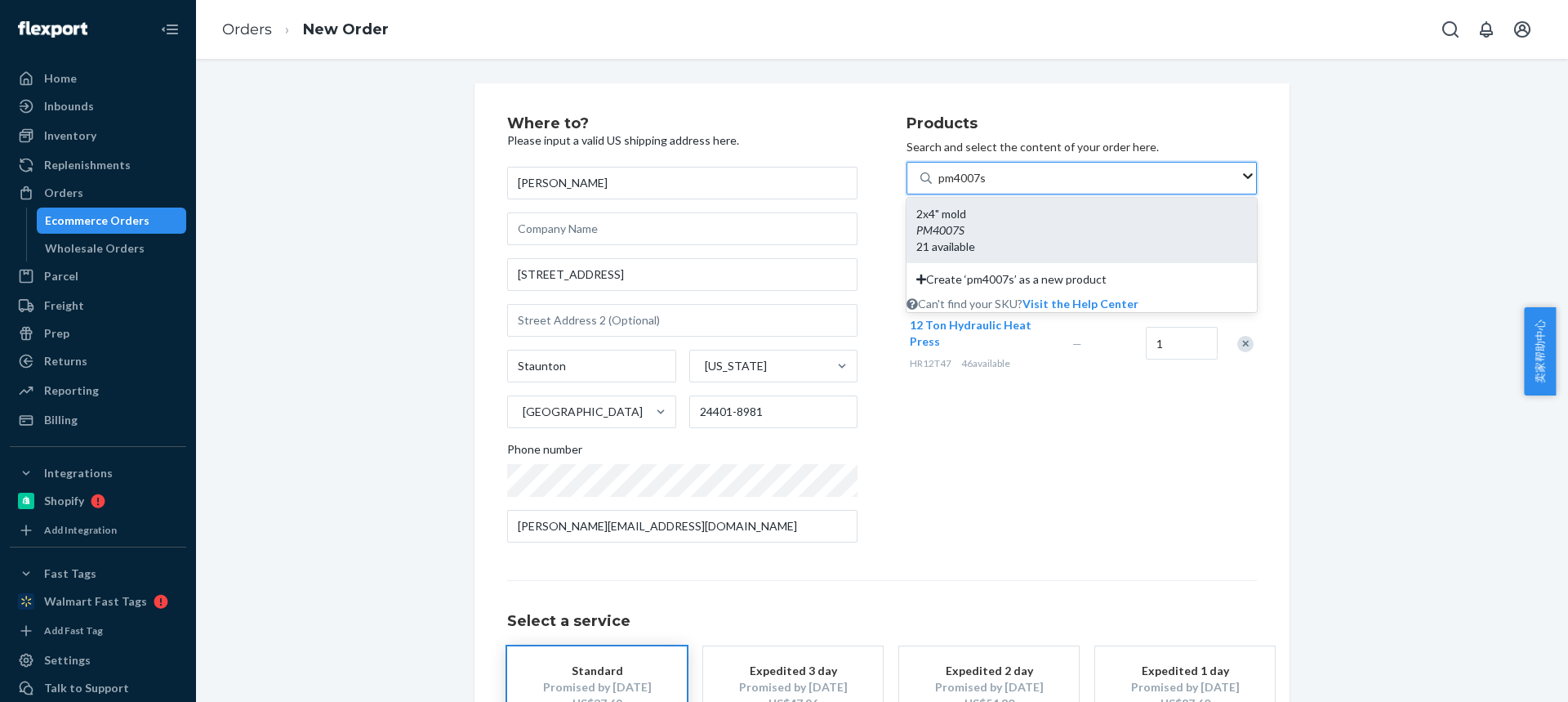
click at [966, 241] on div "2x4" mold PM4007S 21 available" at bounding box center [1081, 230] width 350 height 65
click at [966, 186] on input "pm4007s" at bounding box center [962, 178] width 49 height 16
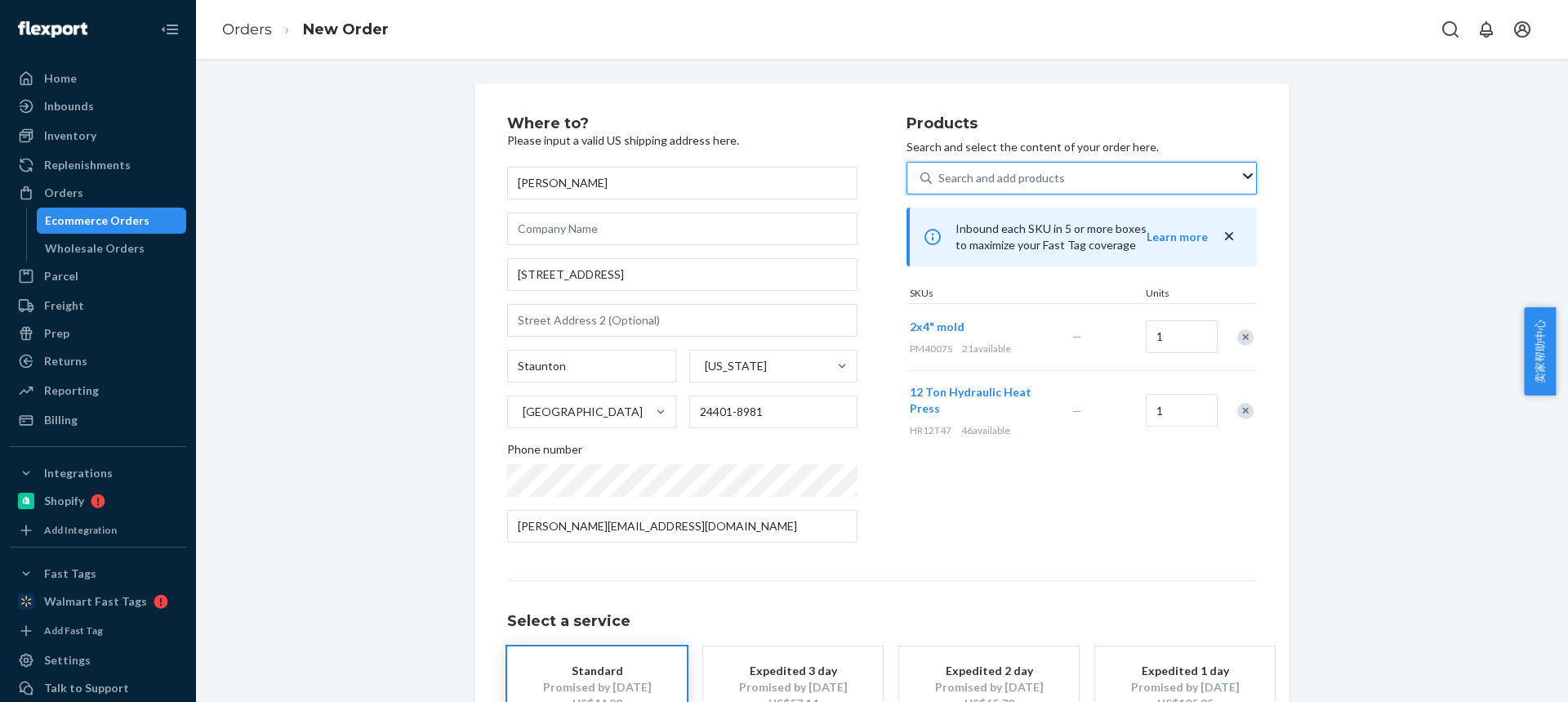
scroll to position [124, 0]
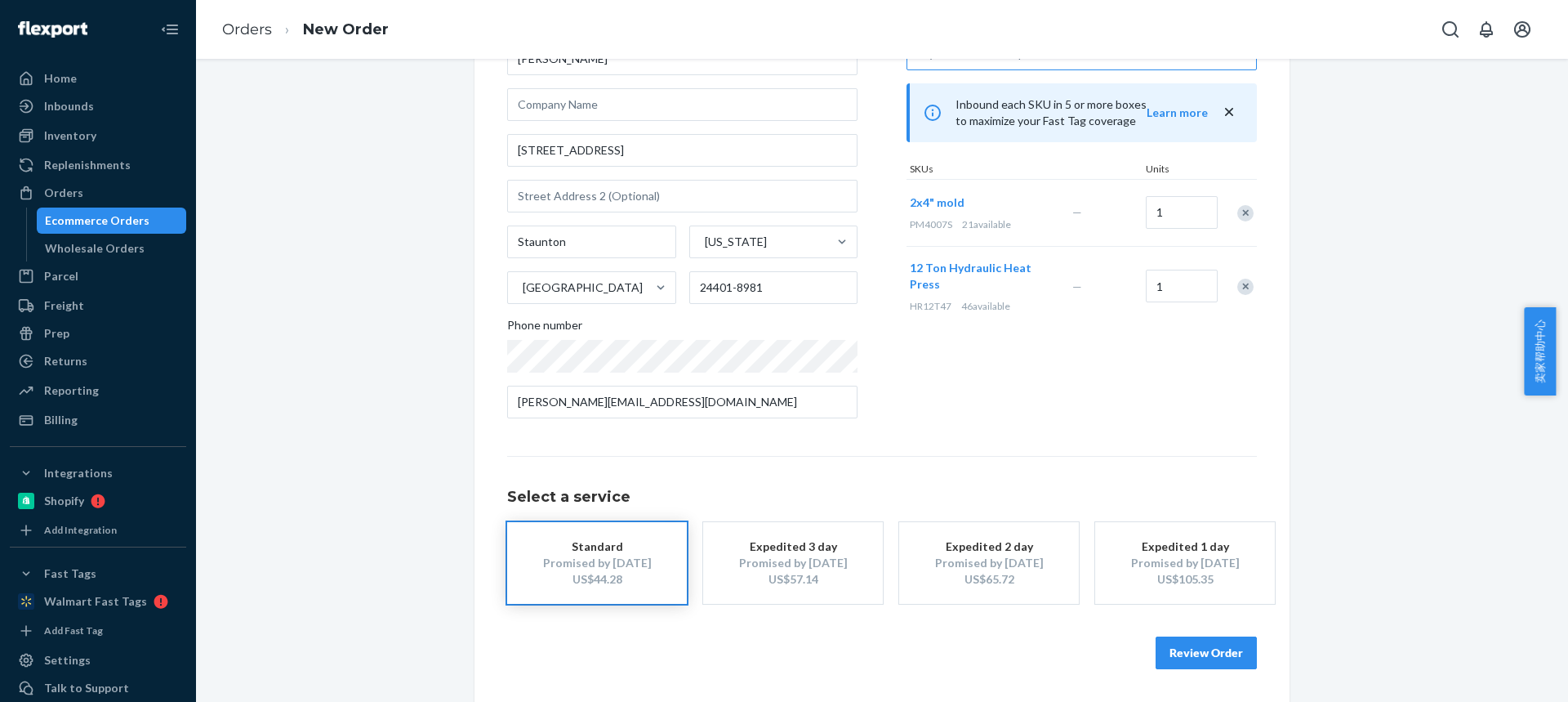
click at [1205, 644] on button "Review Order" at bounding box center [1206, 653] width 101 height 33
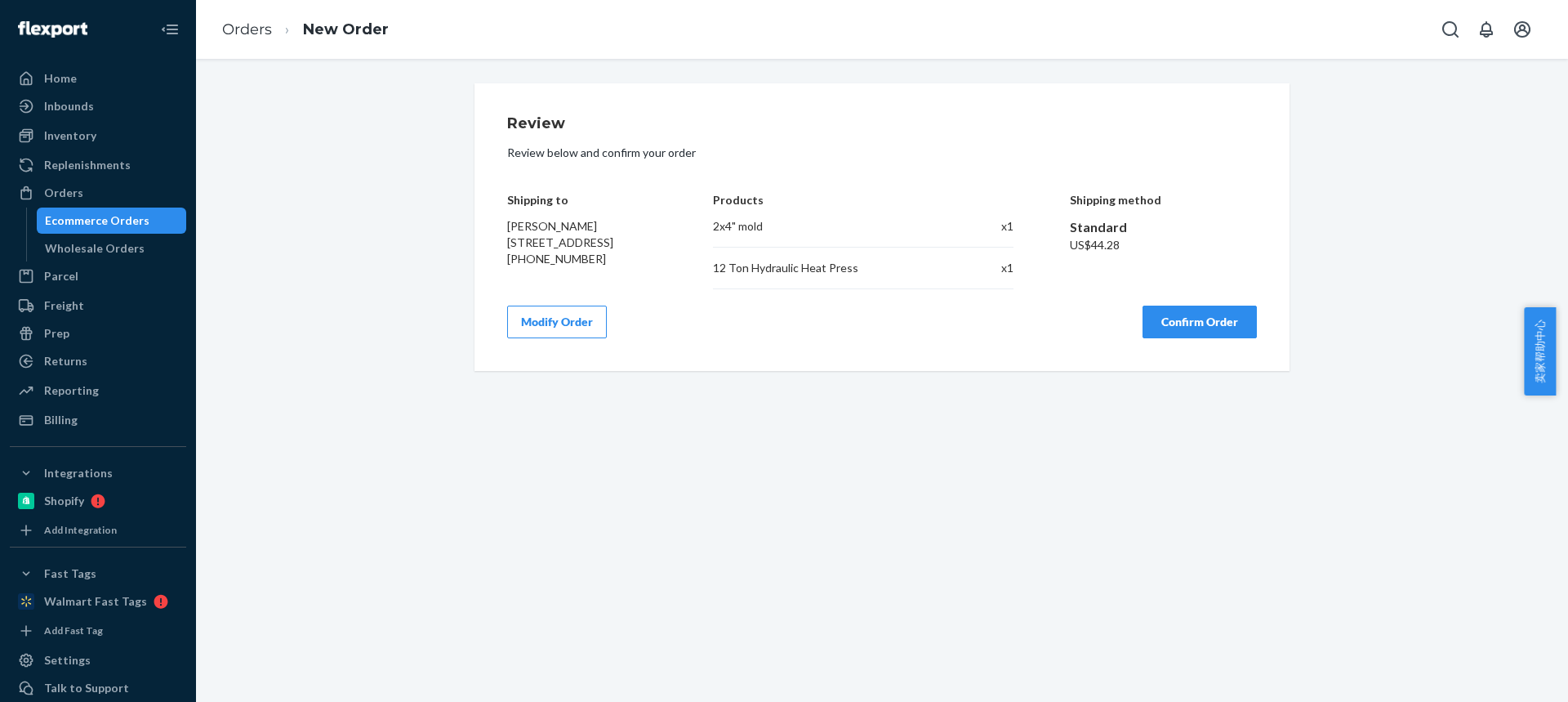
click at [1181, 322] on button "Confirm Order" at bounding box center [1200, 322] width 115 height 33
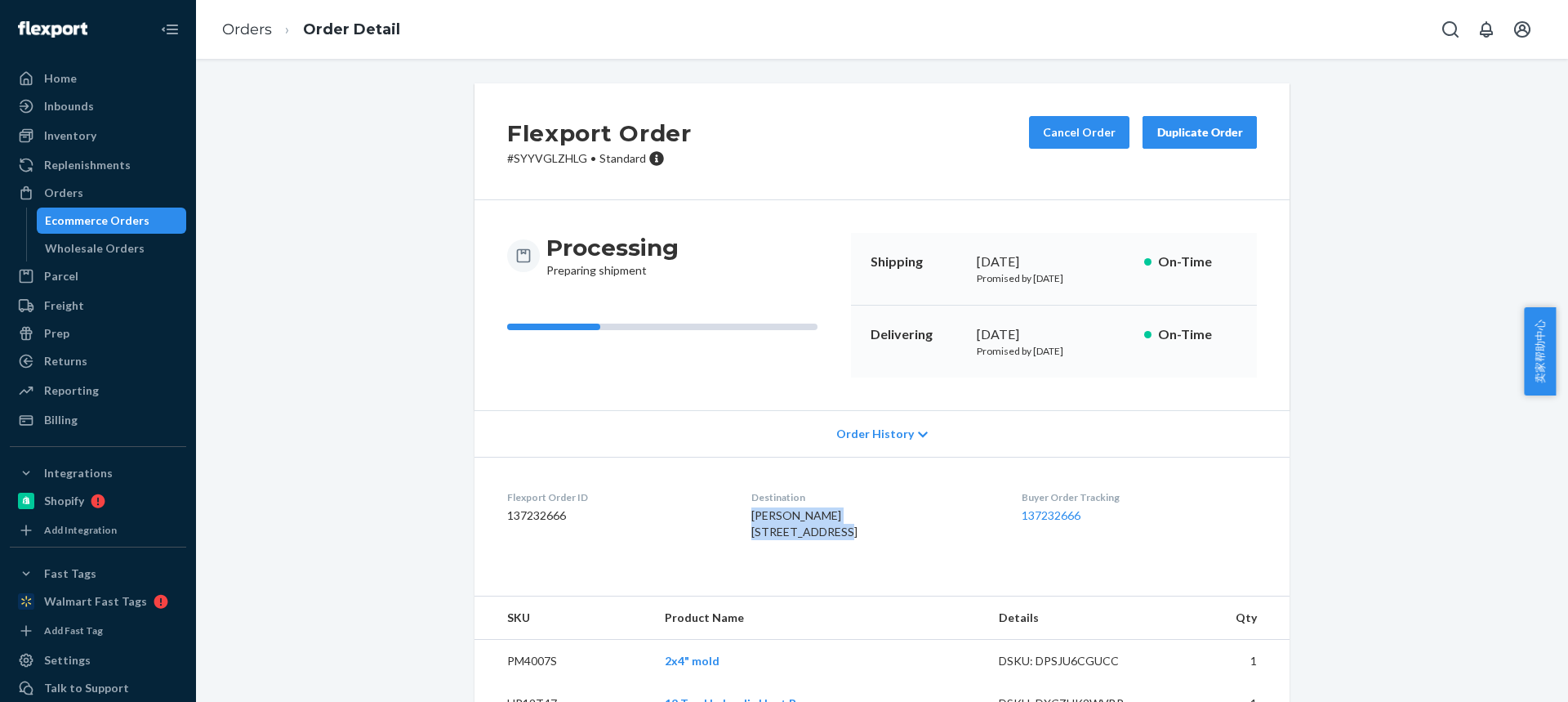
drag, startPoint x: 752, startPoint y: 517, endPoint x: 831, endPoint y: 531, distance: 80.2
click at [831, 531] on dl "Flexport Order ID 137232666 Destination Blake Leitch 61 Fieldhaven Pl Staunton,…" at bounding box center [882, 517] width 815 height 123
drag, startPoint x: 833, startPoint y: 528, endPoint x: 733, endPoint y: 519, distance: 100.4
click at [733, 520] on dl "Flexport Order ID 137232666 Destination Blake Leitch 61 Fieldhaven Pl Staunton,…" at bounding box center [882, 517] width 815 height 123
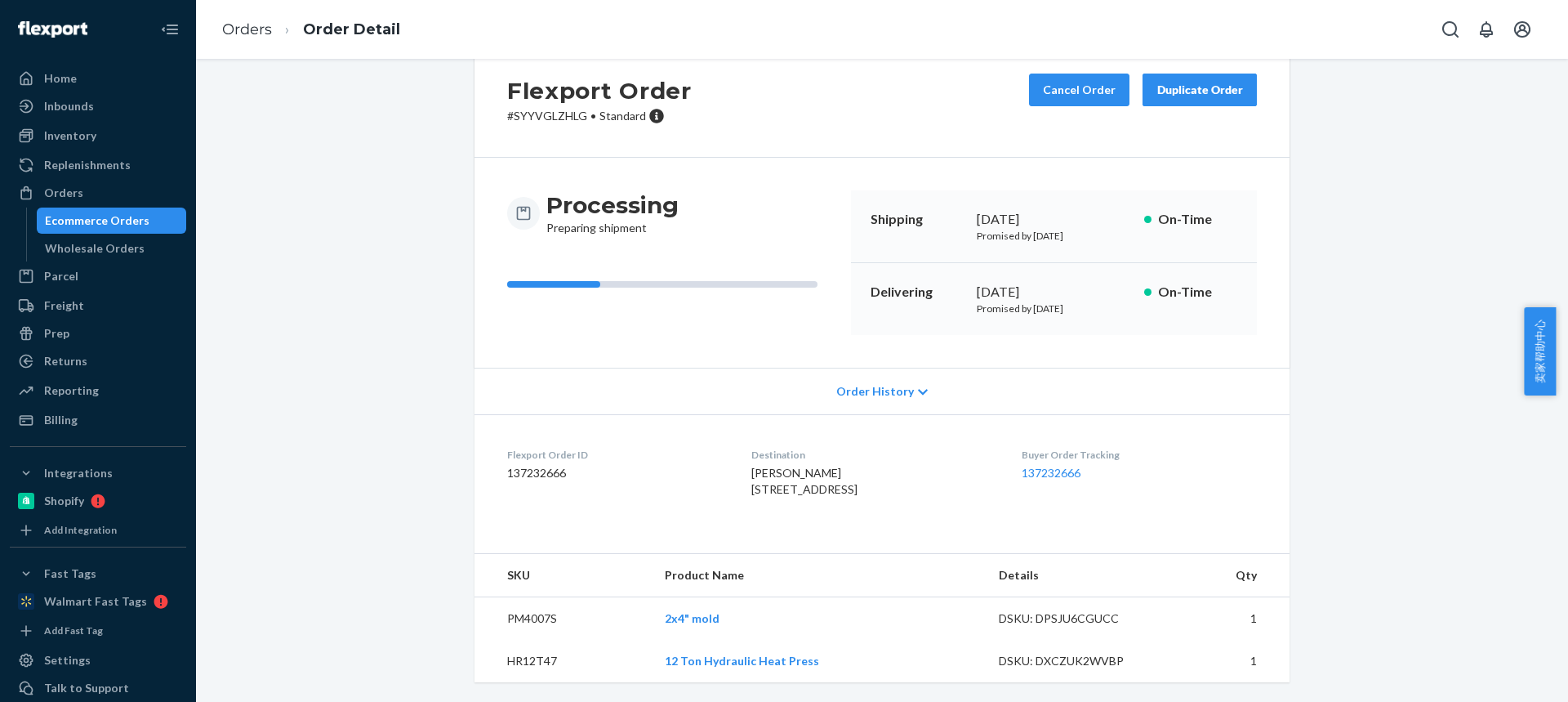
click at [508, 611] on td "PM4007S" at bounding box center [563, 619] width 177 height 44
click at [514, 658] on td "HR12T47" at bounding box center [563, 661] width 177 height 43
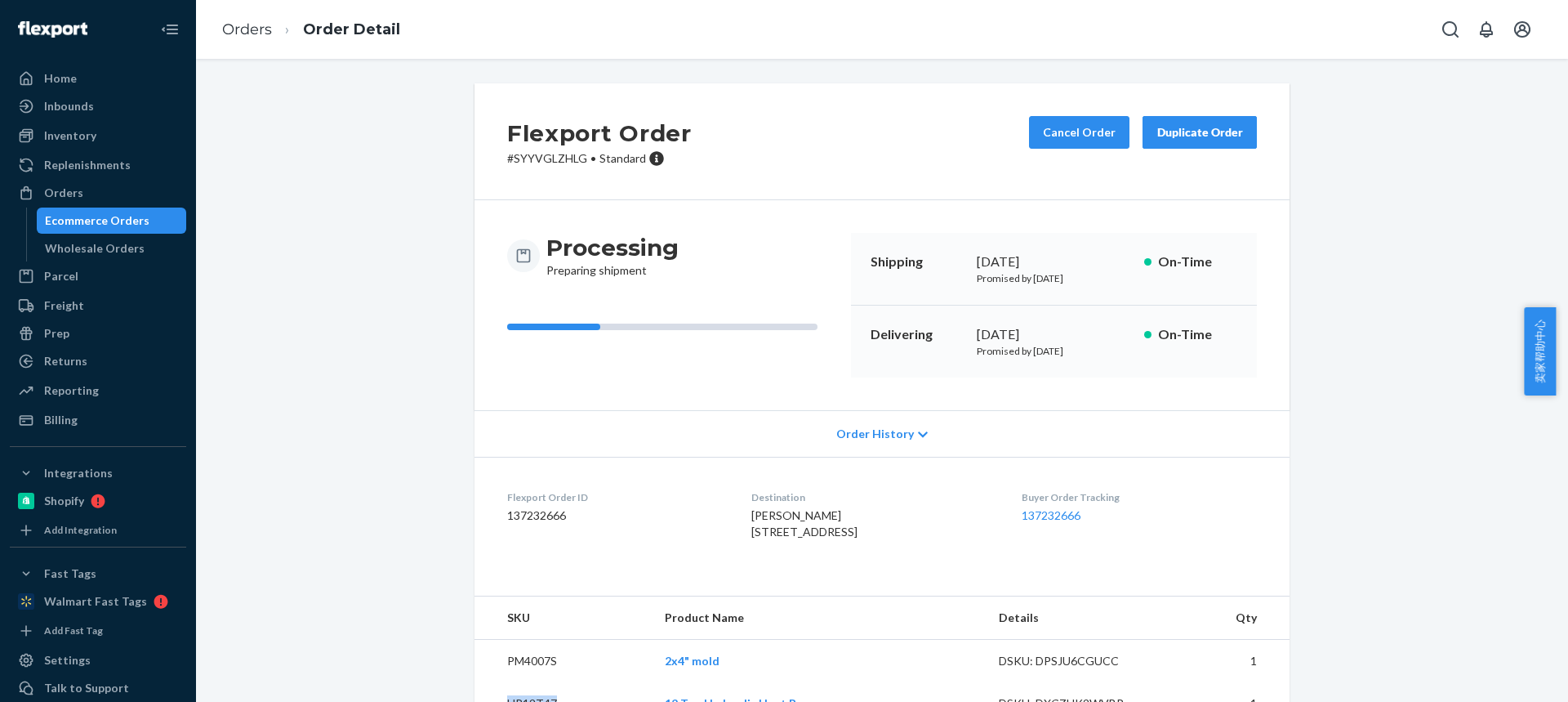
click at [1182, 123] on button "Duplicate Order" at bounding box center [1200, 133] width 115 height 33
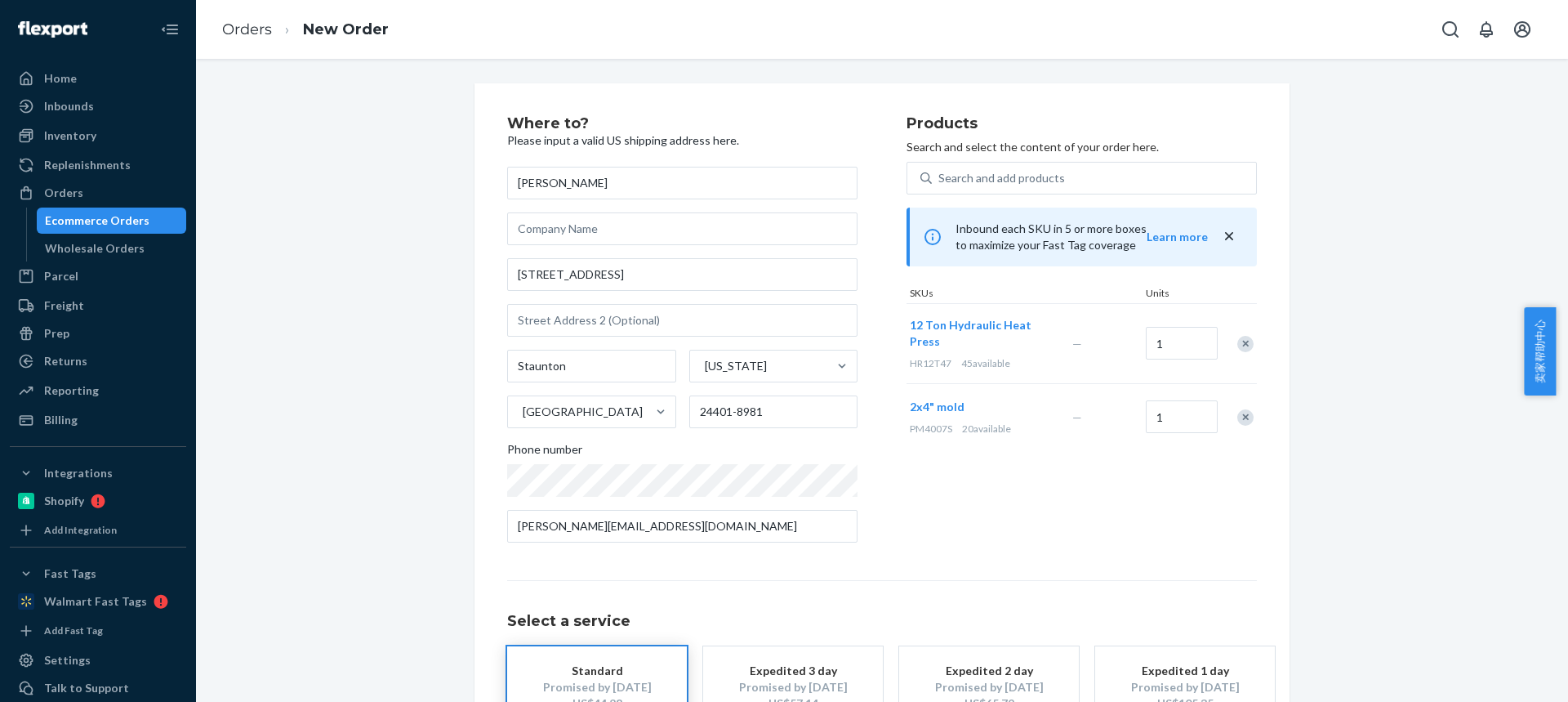
click at [1238, 344] on div "Remove Item" at bounding box center [1246, 344] width 16 height 16
drag, startPoint x: 1239, startPoint y: 344, endPoint x: 1065, endPoint y: 274, distance: 187.6
click at [1239, 344] on div "Remove Item" at bounding box center [1246, 337] width 16 height 16
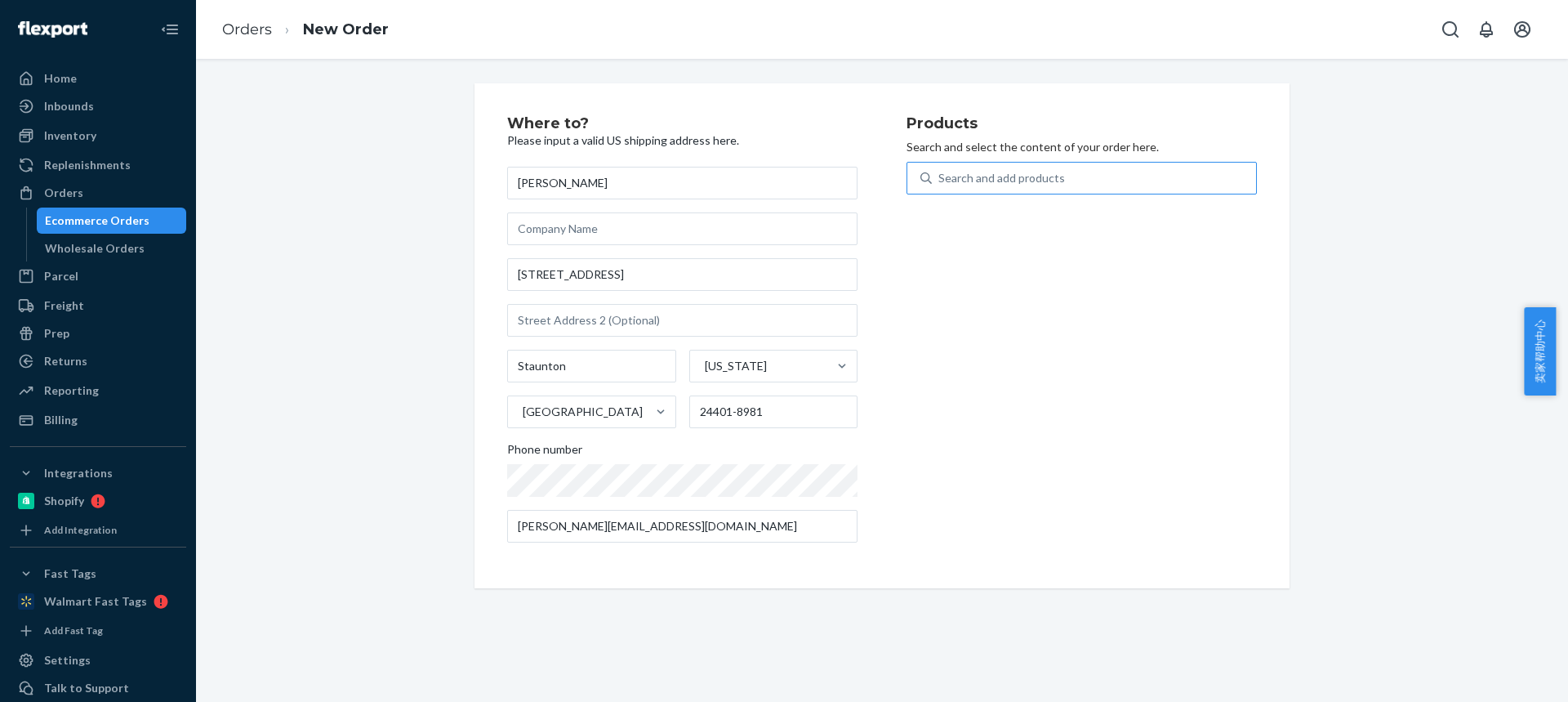
click at [1002, 183] on div "Search and add products" at bounding box center [1002, 178] width 127 height 16
click at [940, 183] on input "Search and add products" at bounding box center [939, 178] width 2 height 16
type input "PT01"
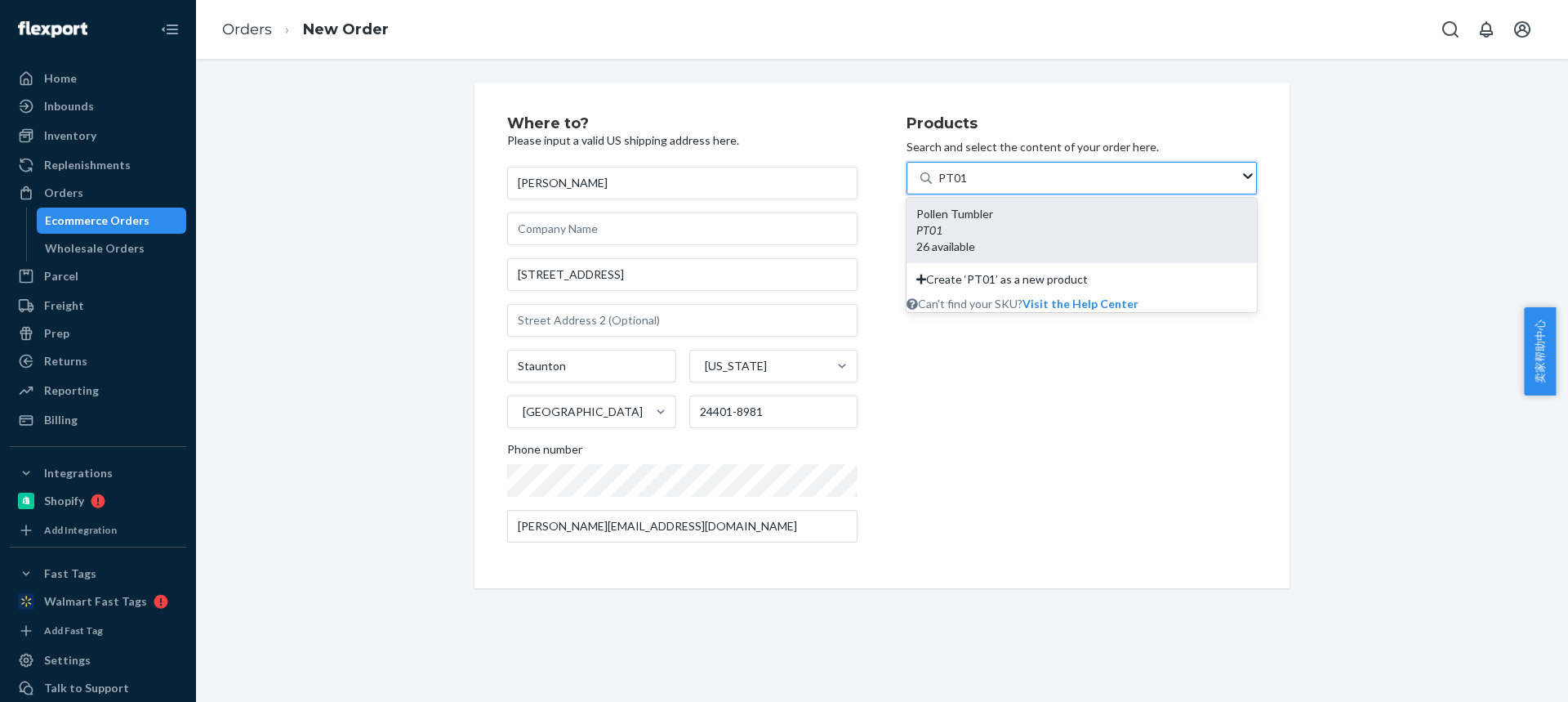
click at [996, 222] on div "Pollen Tumbler" at bounding box center [1081, 214] width 330 height 16
click at [967, 186] on input "PT01" at bounding box center [953, 178] width 29 height 16
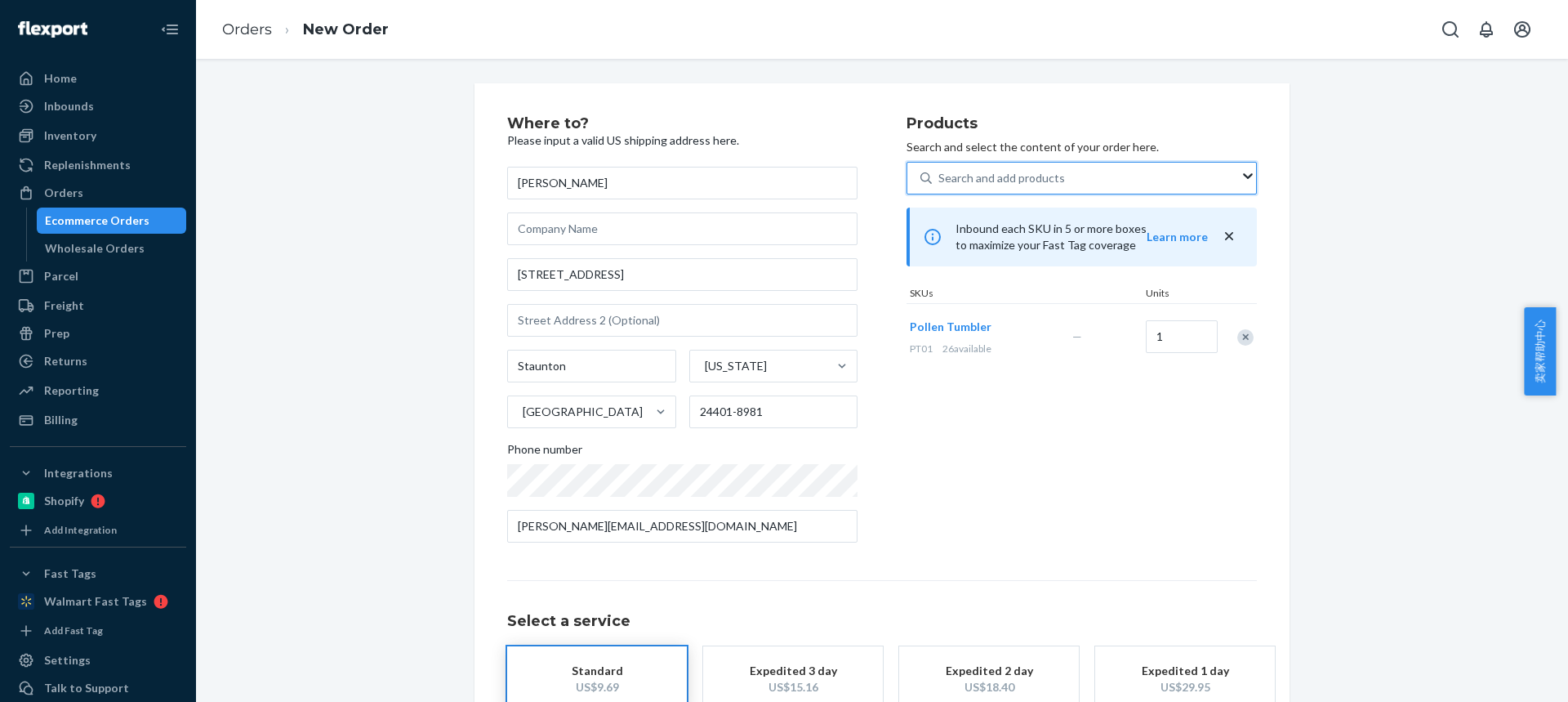
click at [976, 180] on div "Search and add products" at bounding box center [1002, 178] width 127 height 16
click at [940, 180] on input "0 results available. Select is focused ,type to refine list, press Down to open…" at bounding box center [939, 178] width 2 height 16
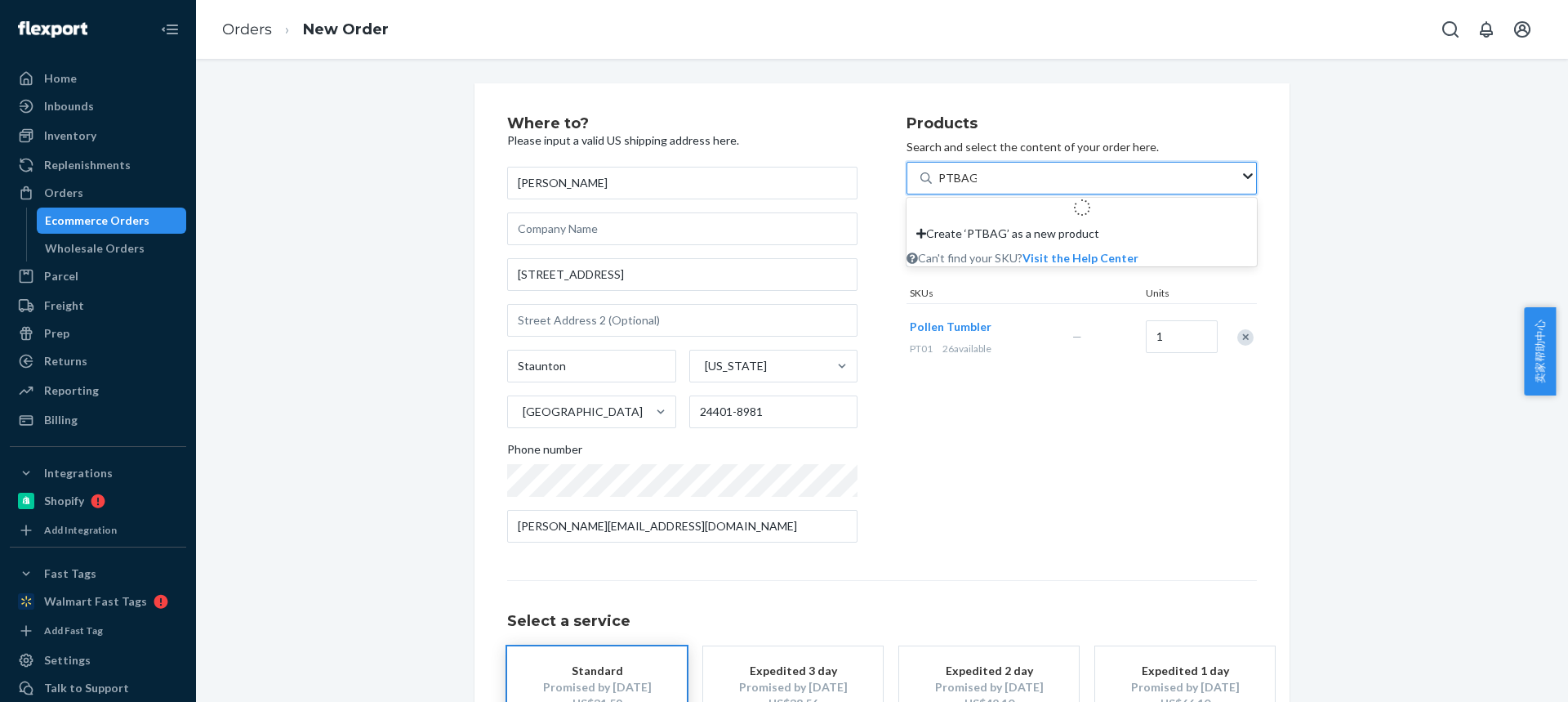
type input "PTBAGS"
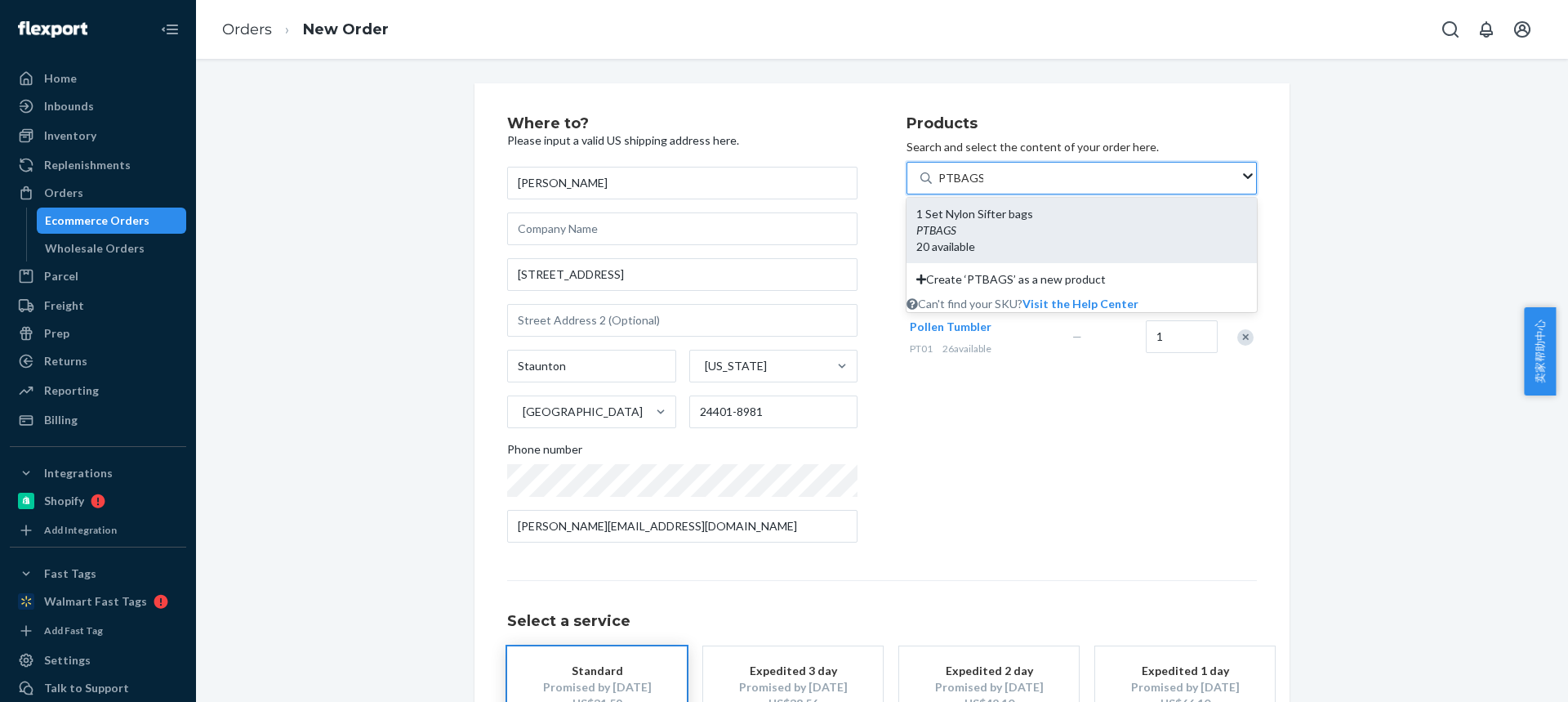
click at [977, 235] on div "PTBAGS" at bounding box center [1081, 231] width 330 height 16
click at [977, 186] on input "PTBAGS" at bounding box center [961, 178] width 45 height 16
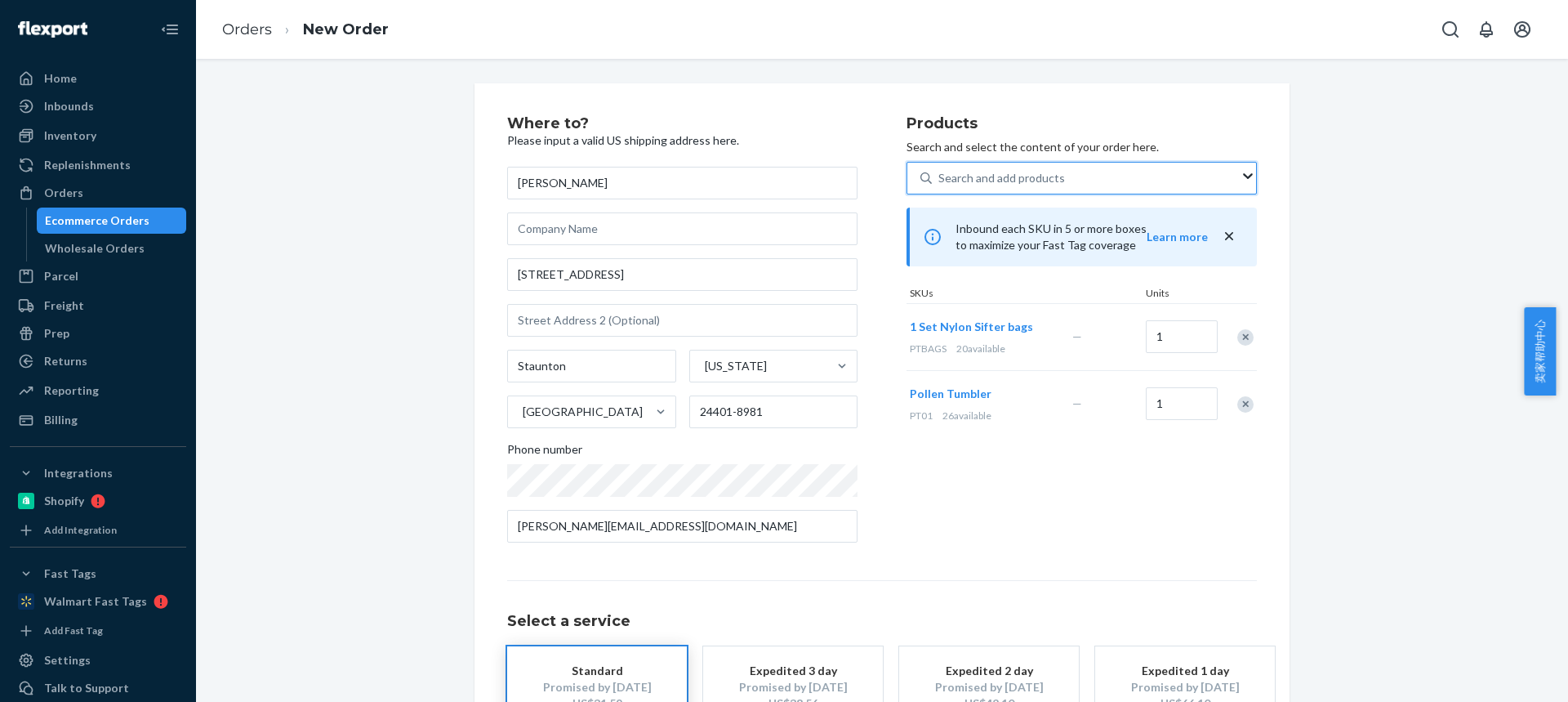
scroll to position [124, 0]
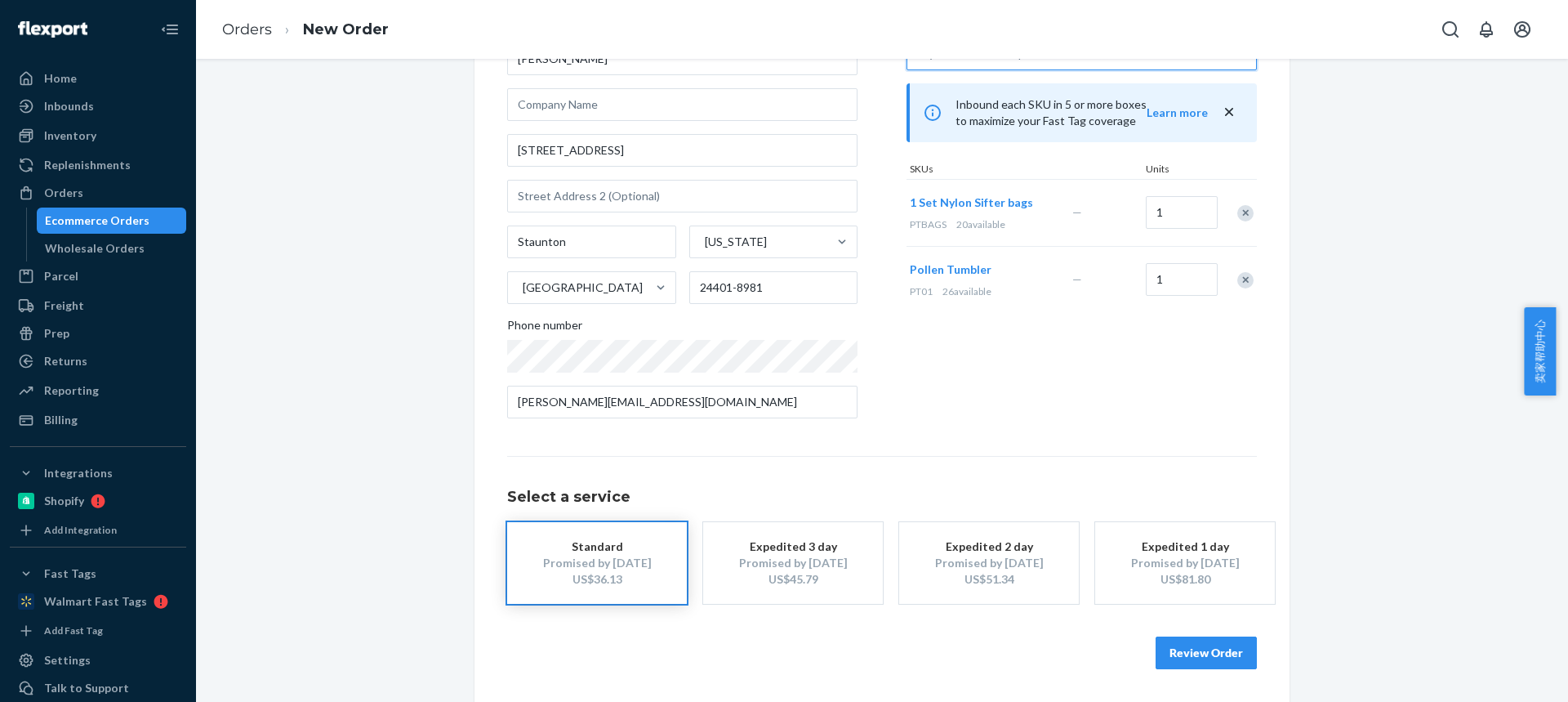
click at [1223, 645] on button "Review Order" at bounding box center [1206, 653] width 101 height 33
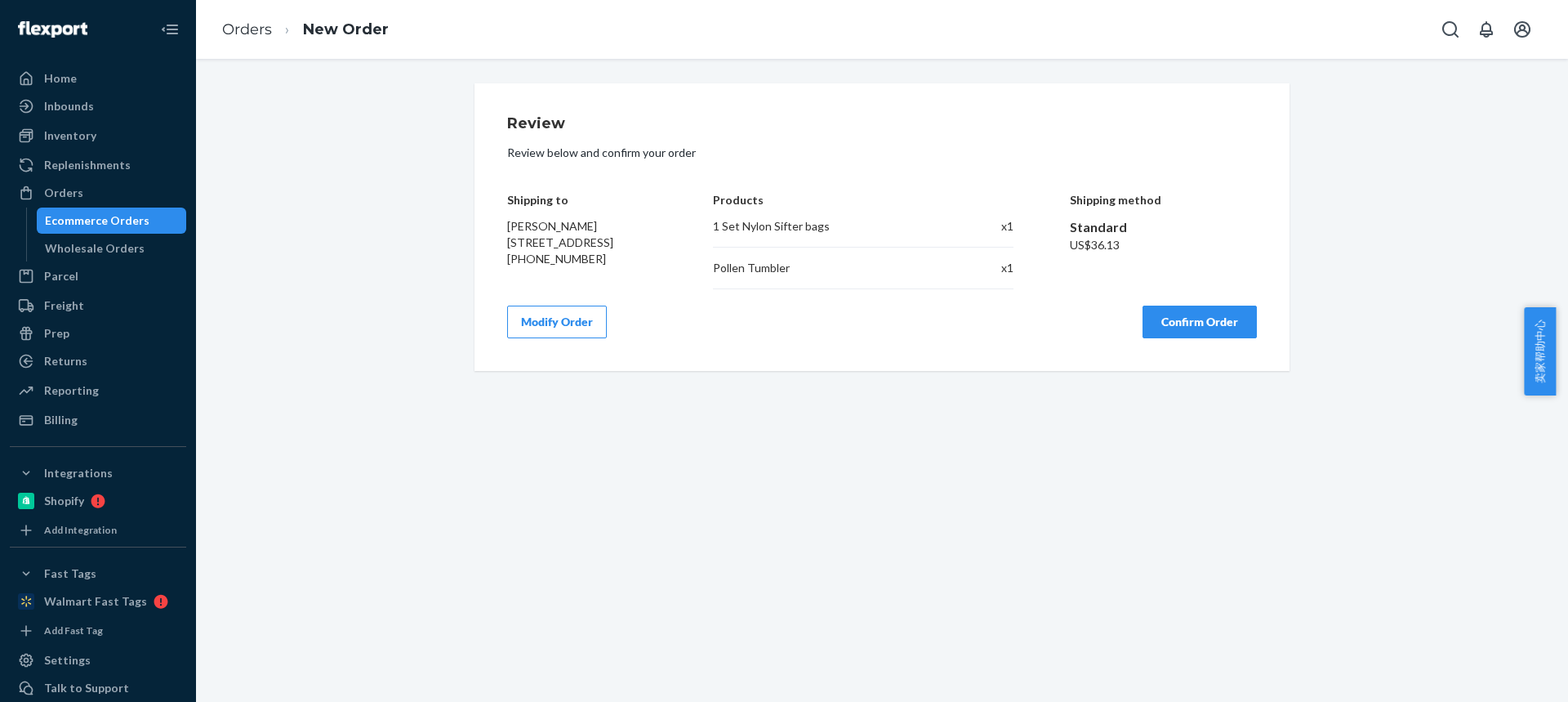
click at [1175, 330] on button "Confirm Order" at bounding box center [1200, 322] width 115 height 33
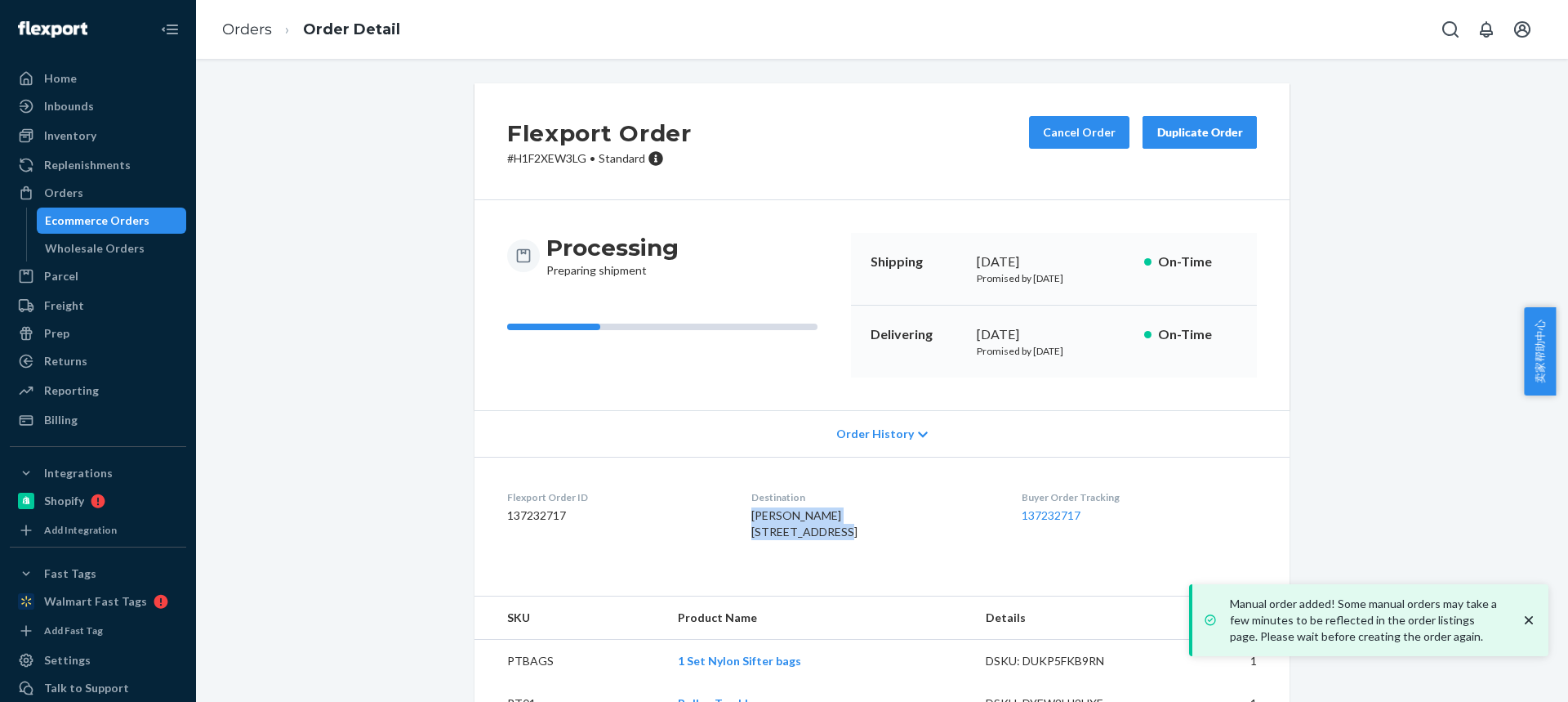
drag, startPoint x: 742, startPoint y: 516, endPoint x: 831, endPoint y: 535, distance: 91.0
click at [831, 536] on dl "Flexport Order ID 137232717 Destination Blake Leitch 61 Fieldhaven Pl Staunton,…" at bounding box center [882, 517] width 815 height 123
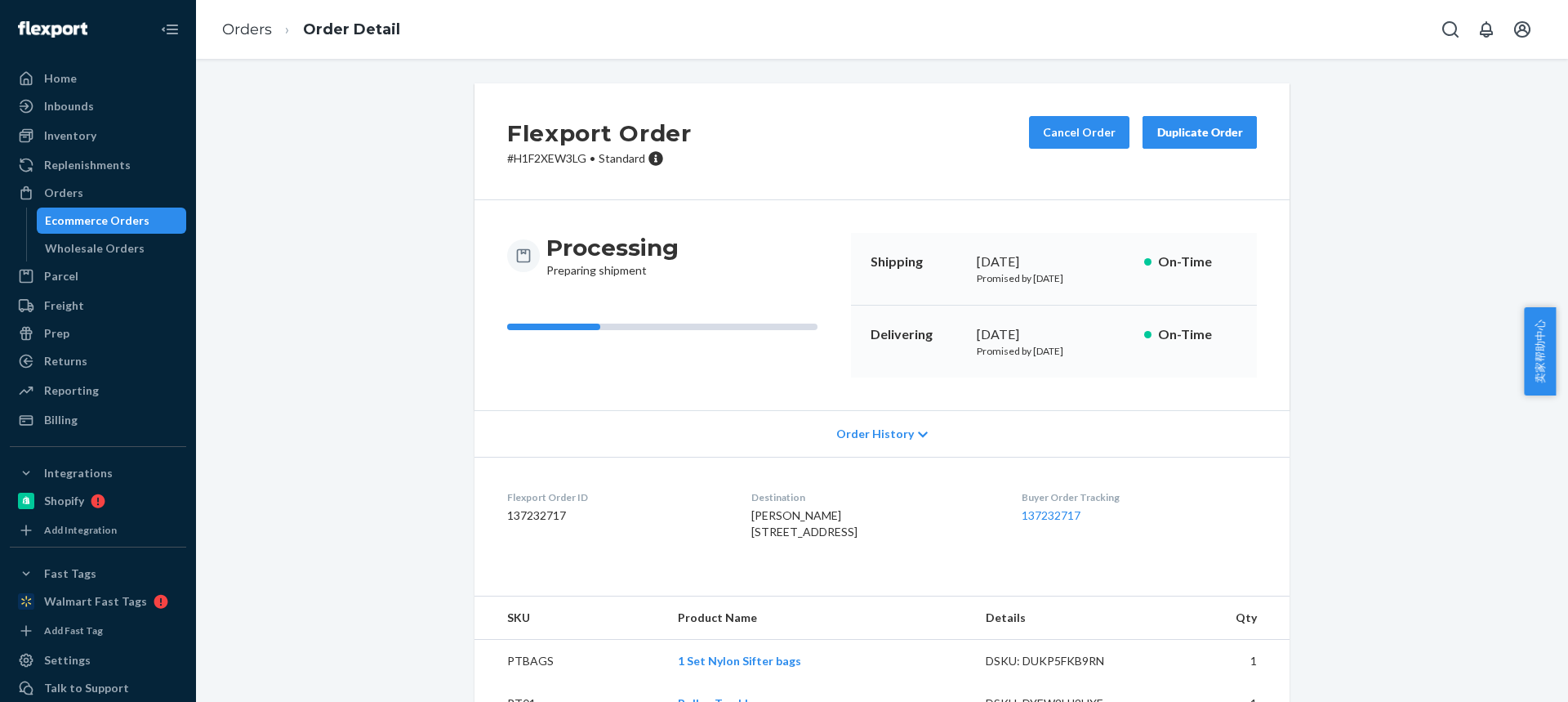
scroll to position [75, 0]
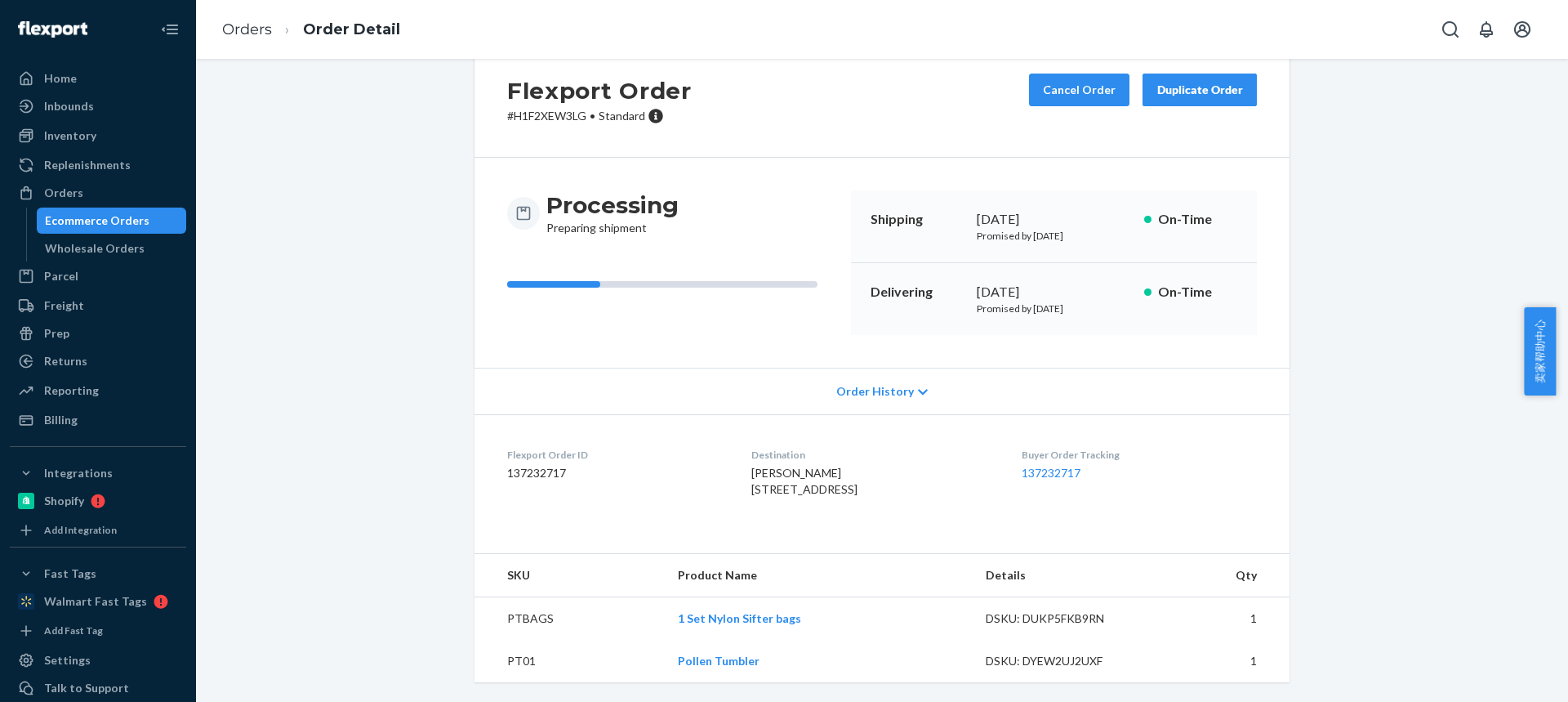
click at [508, 619] on td "PTBAGS" at bounding box center [569, 619] width 190 height 44
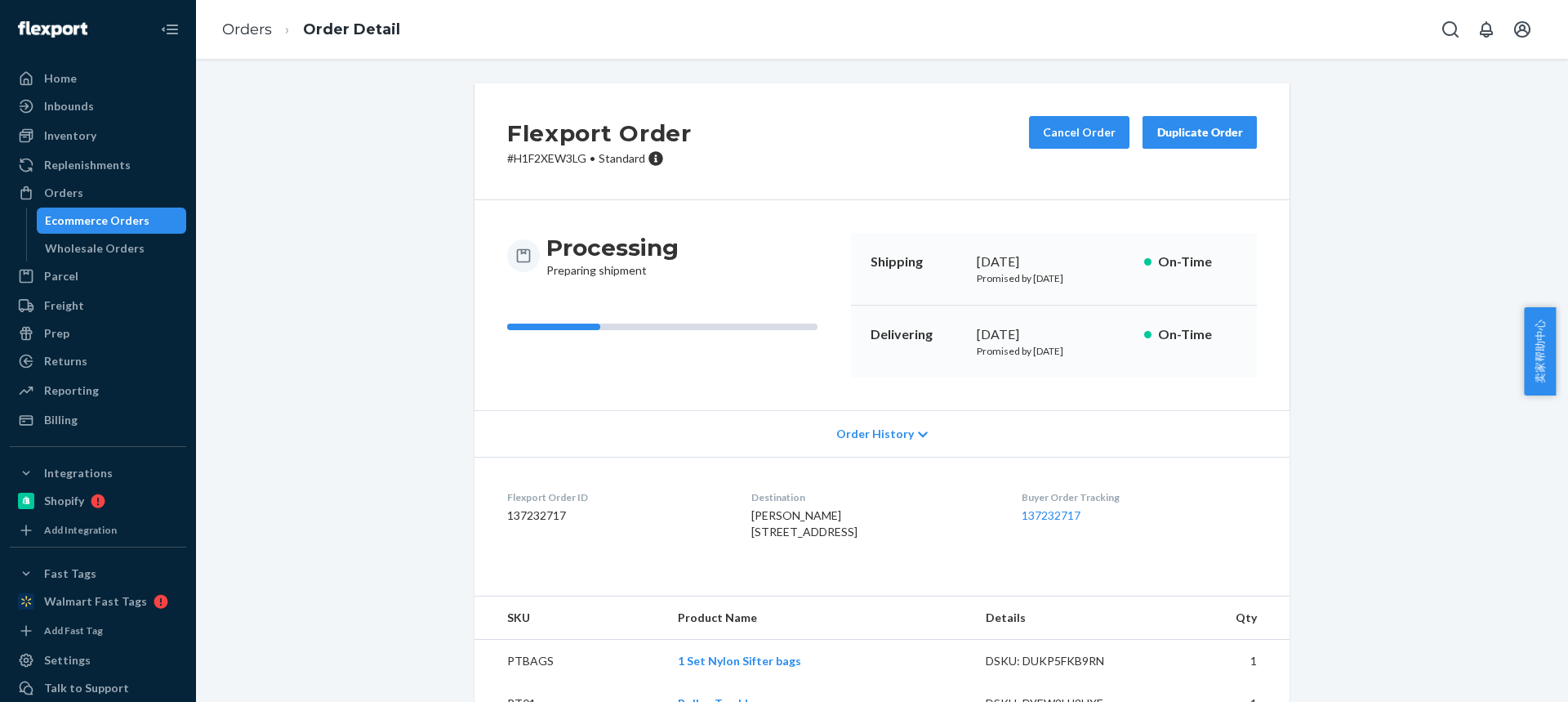
click at [510, 639] on th "SKU" at bounding box center [569, 618] width 190 height 44
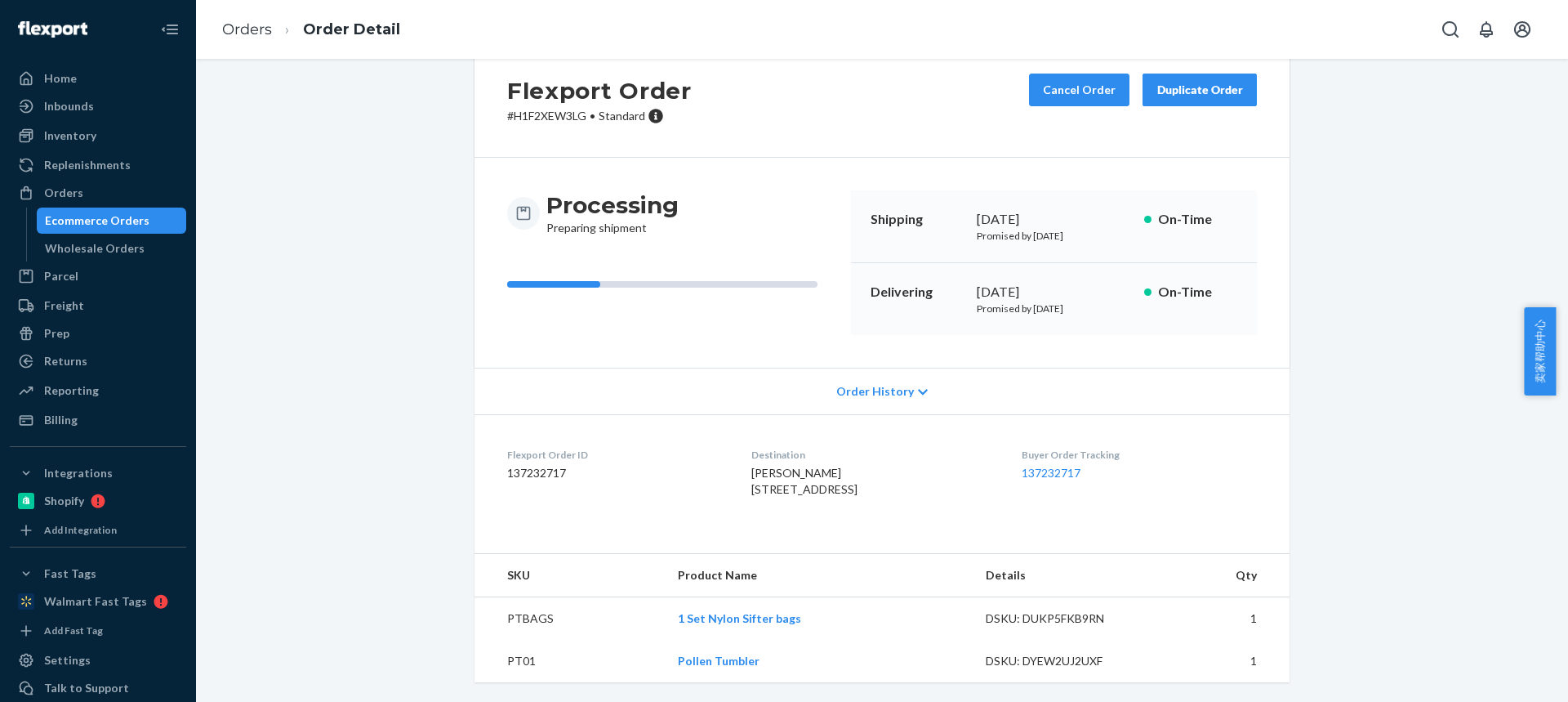
click at [499, 647] on td "PT01" at bounding box center [569, 661] width 190 height 43
click at [254, 28] on link "Orders" at bounding box center [247, 30] width 49 height 18
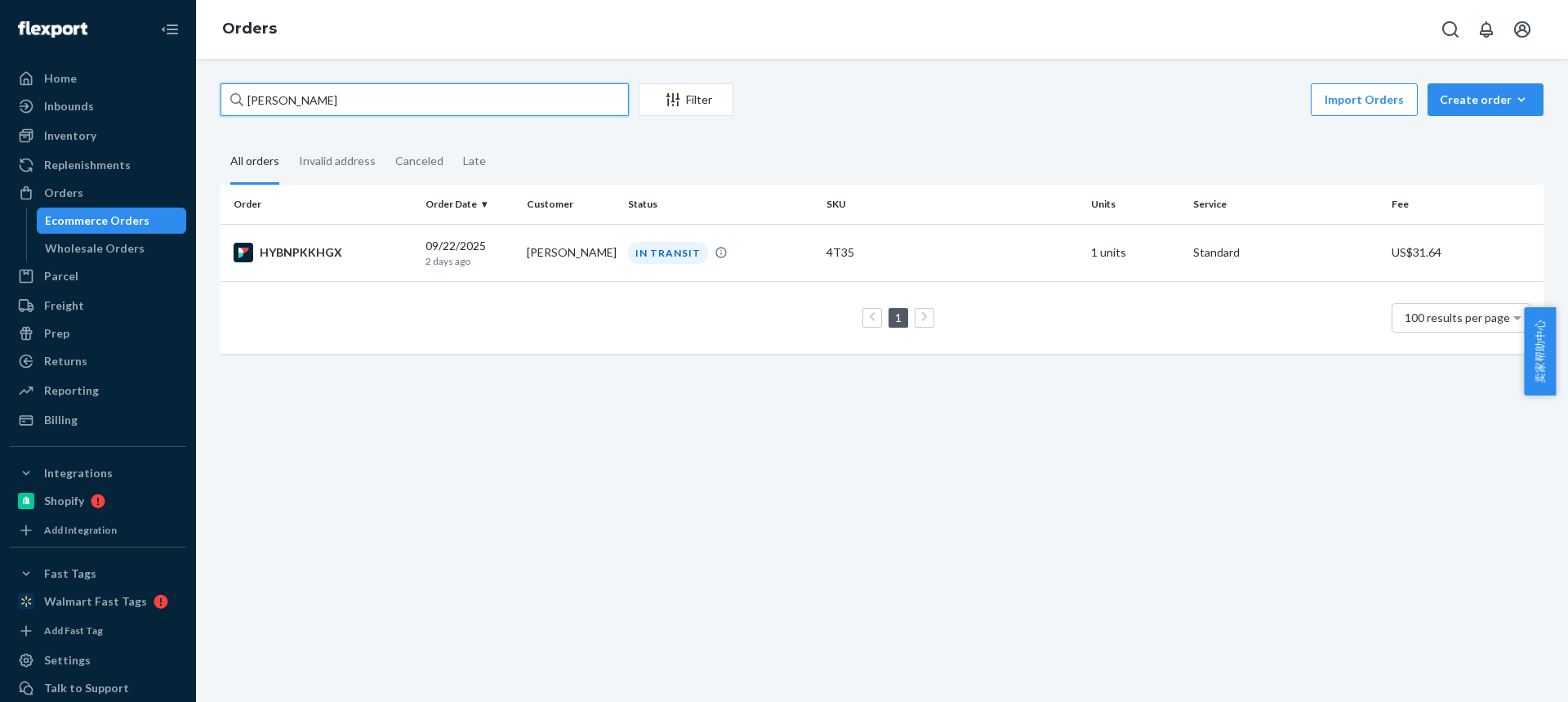
drag, startPoint x: 339, startPoint y: 97, endPoint x: 0, endPoint y: 95, distance: 339.0
click at [0, 95] on div "Home Inbounds Shipping Plans Problems Inventory Products Replenishments Orders …" at bounding box center [784, 351] width 1568 height 702
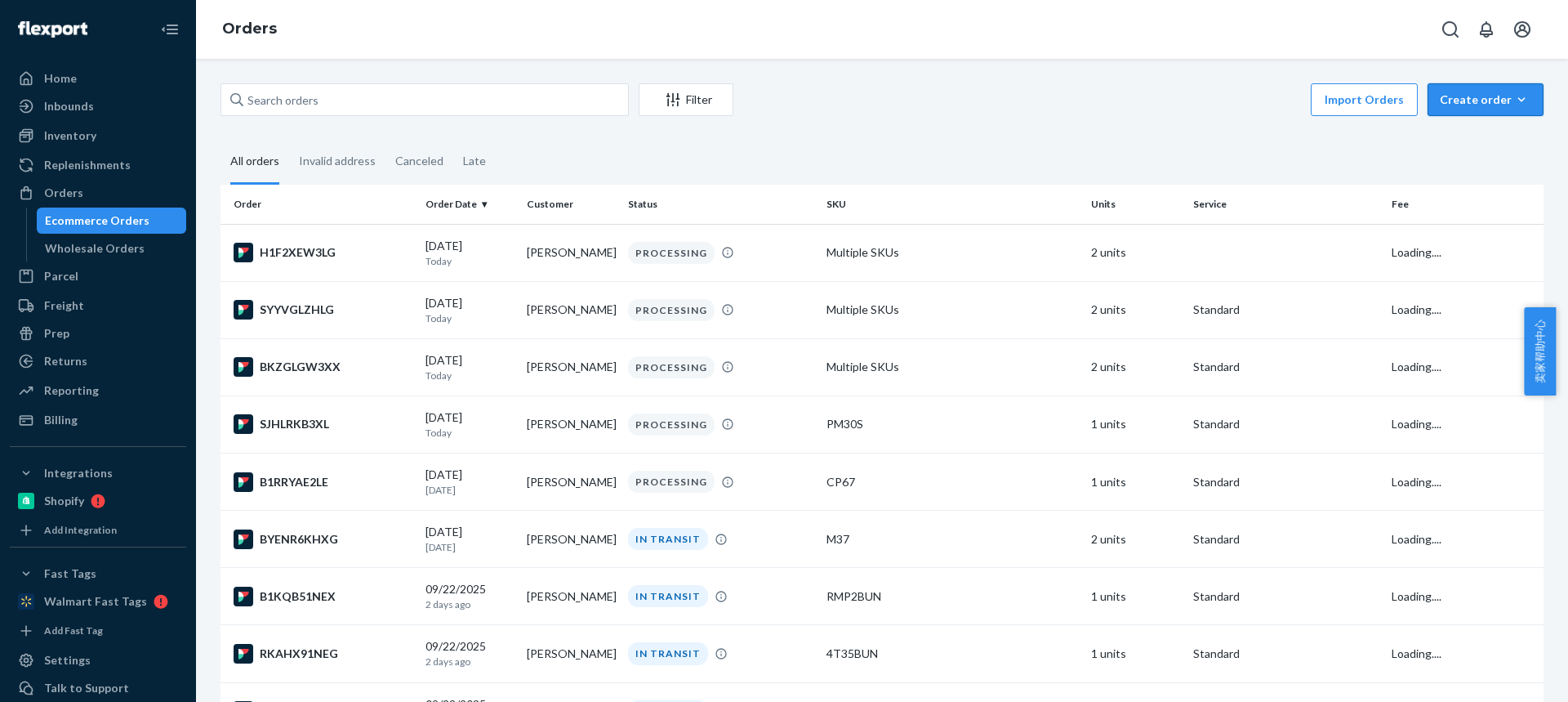
click at [1447, 96] on div "Create order" at bounding box center [1486, 100] width 91 height 16
click at [1467, 125] on span "Ecommerce order" at bounding box center [1442, 119] width 90 height 12
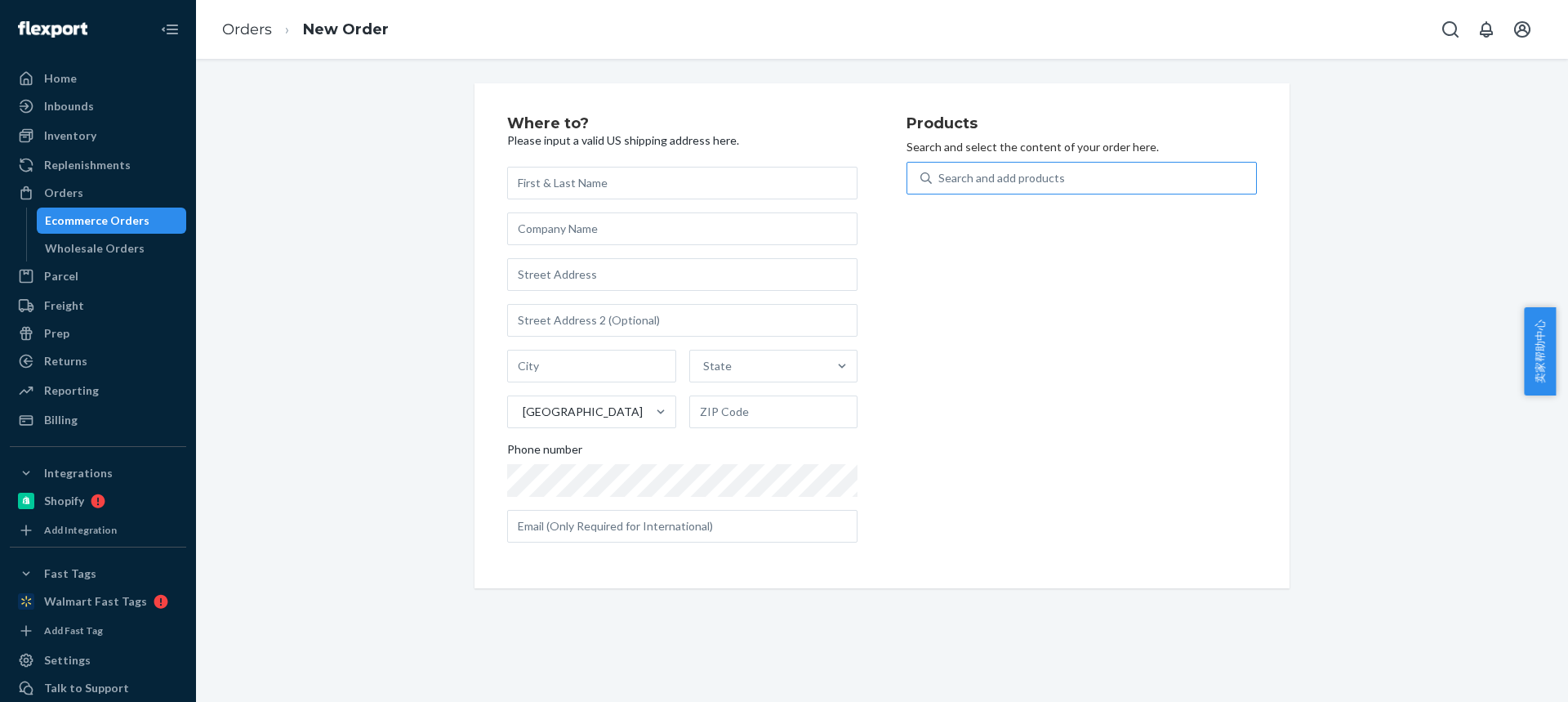
click at [1023, 184] on div "Search and add products" at bounding box center [1002, 178] width 127 height 16
click at [940, 184] on input "Search and add products" at bounding box center [939, 178] width 2 height 16
type input "cp590n"
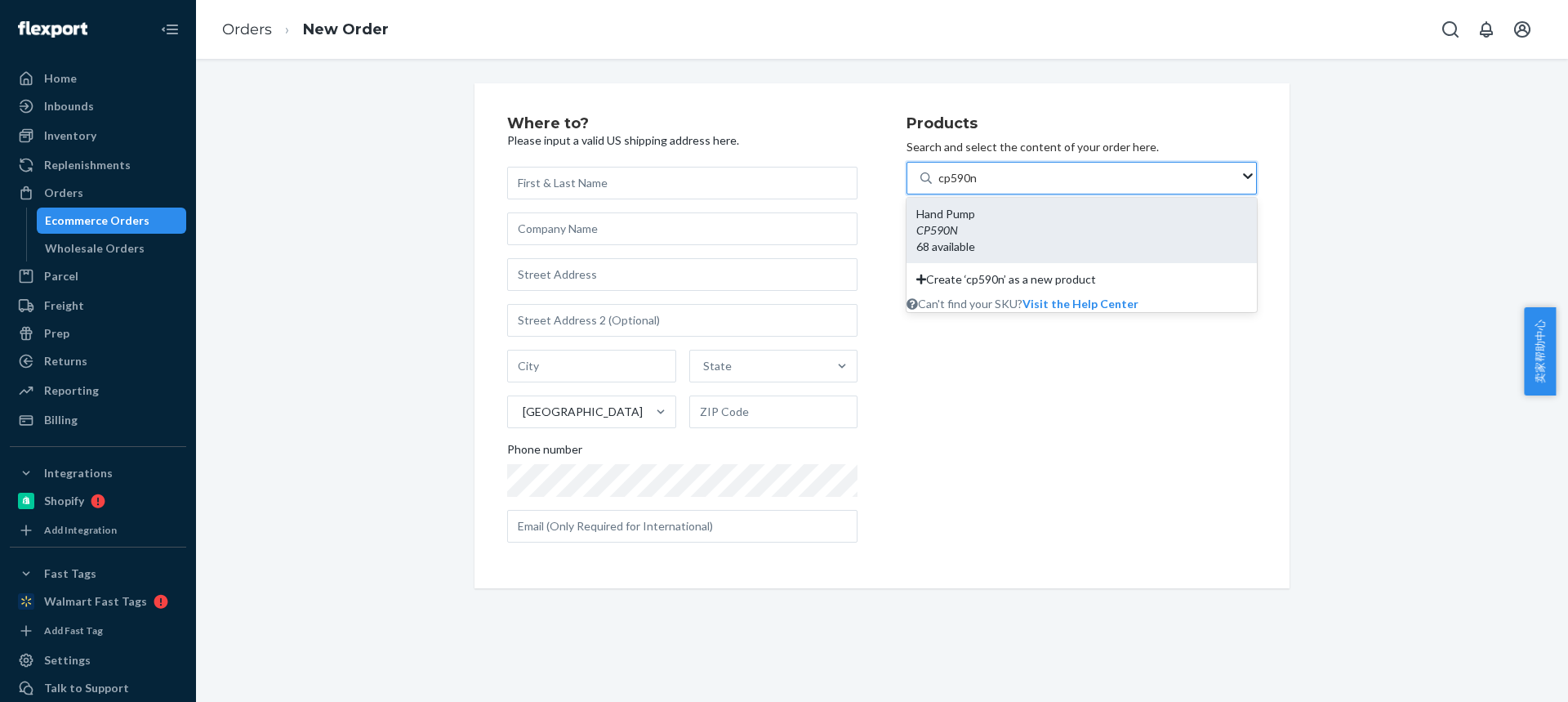
click at [1018, 218] on div "Hand Pump" at bounding box center [1081, 214] width 330 height 16
click at [978, 186] on input "cp590n" at bounding box center [958, 178] width 40 height 16
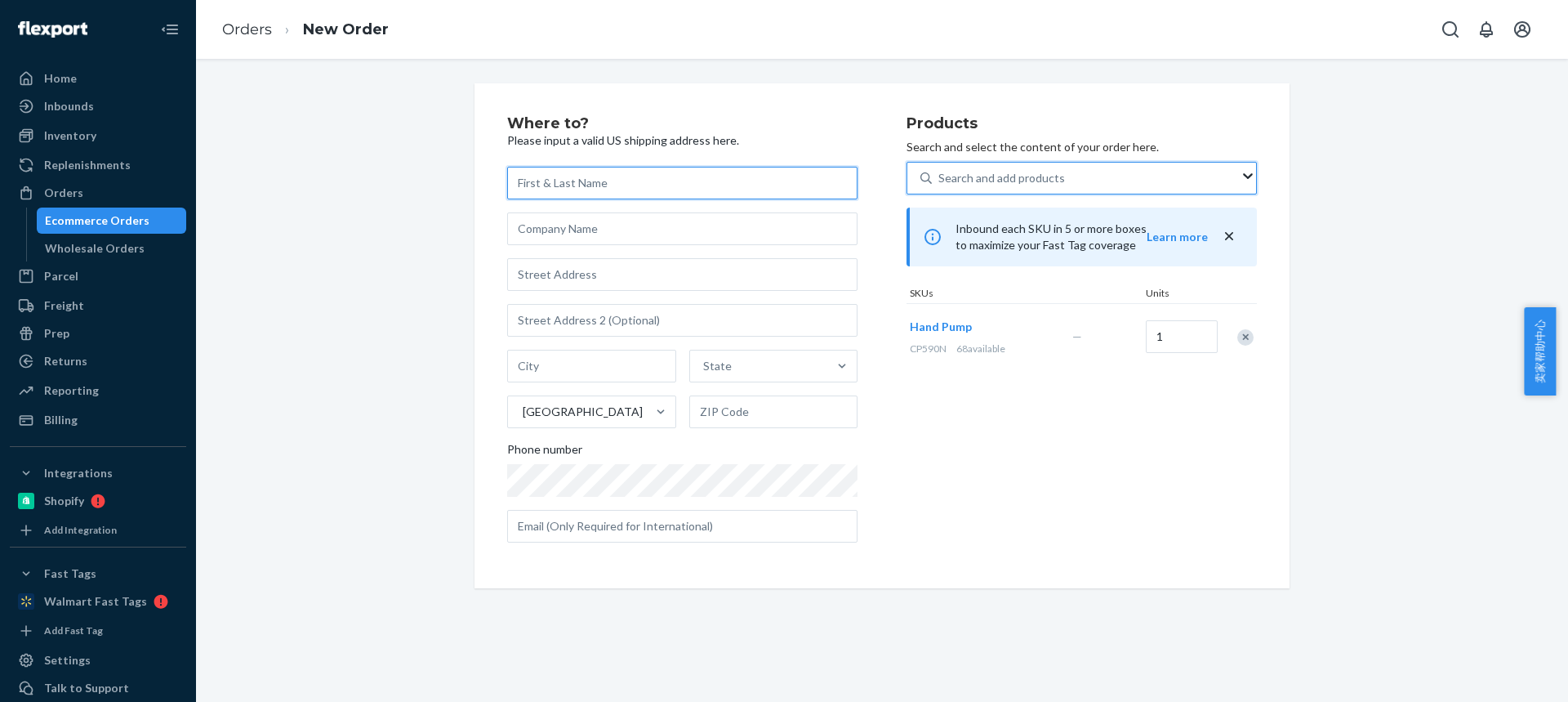
click at [550, 175] on input "text" at bounding box center [682, 183] width 350 height 33
paste input "[PERSON_NAME]"
type input "[PERSON_NAME]"
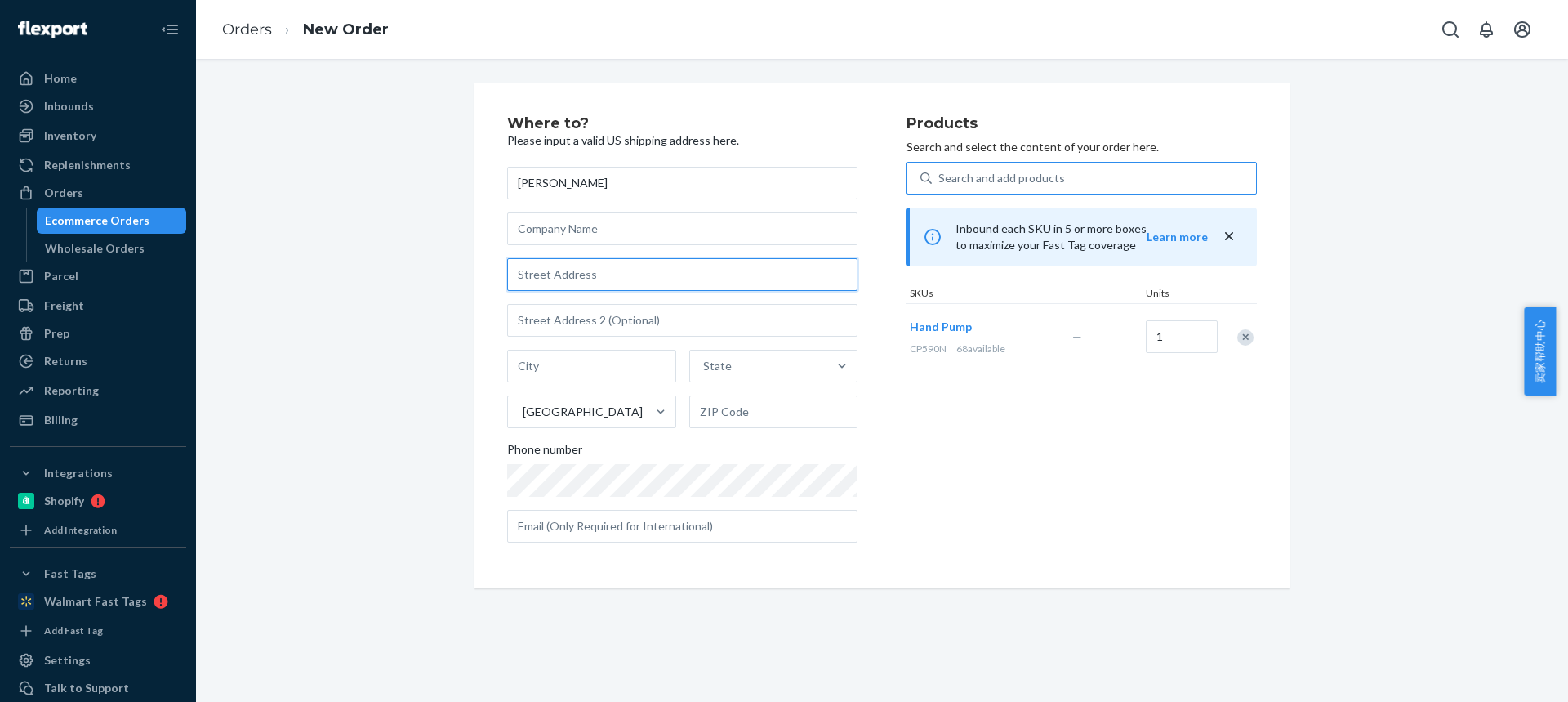
click at [580, 279] on input "text" at bounding box center [682, 274] width 350 height 33
paste input "121 HEATHER LANE DR"
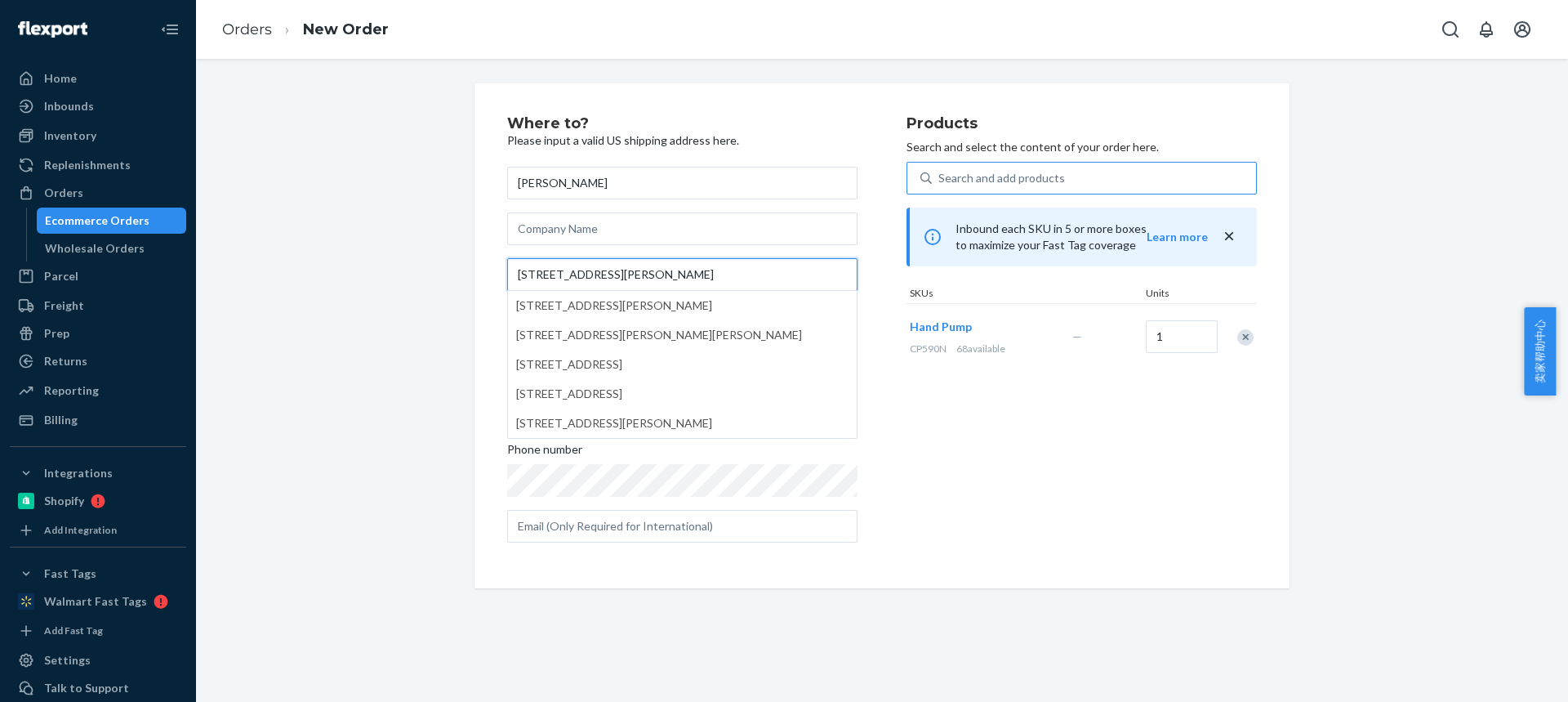
type input "121 HEATHER LANE DR"
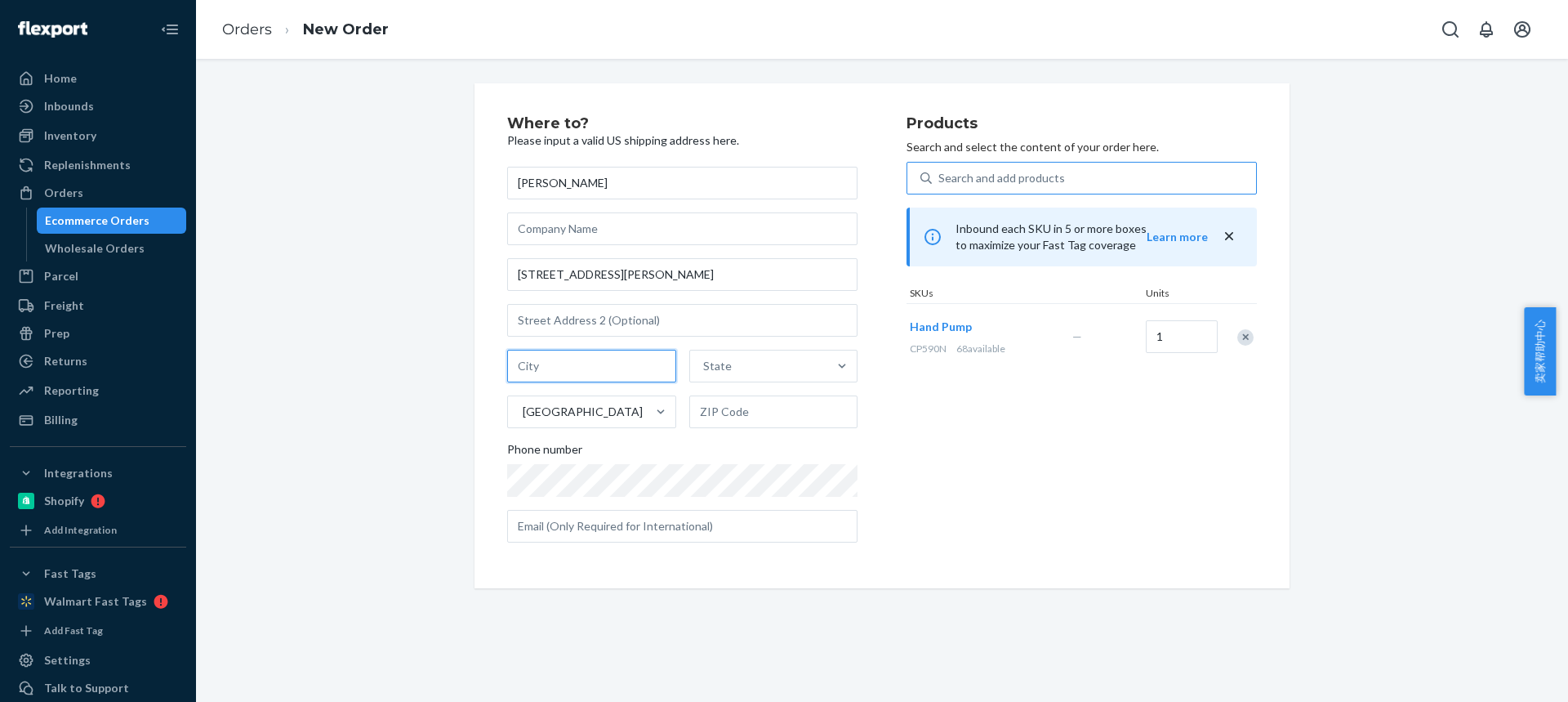
click at [562, 363] on input "text" at bounding box center [592, 366] width 169 height 33
paste input "DELTONA FL 32738-2227"
drag, startPoint x: 570, startPoint y: 361, endPoint x: 795, endPoint y: 400, distance: 228.4
click at [795, 393] on div "DELTONA FL 32738-2227 State United States" at bounding box center [682, 388] width 350 height 78
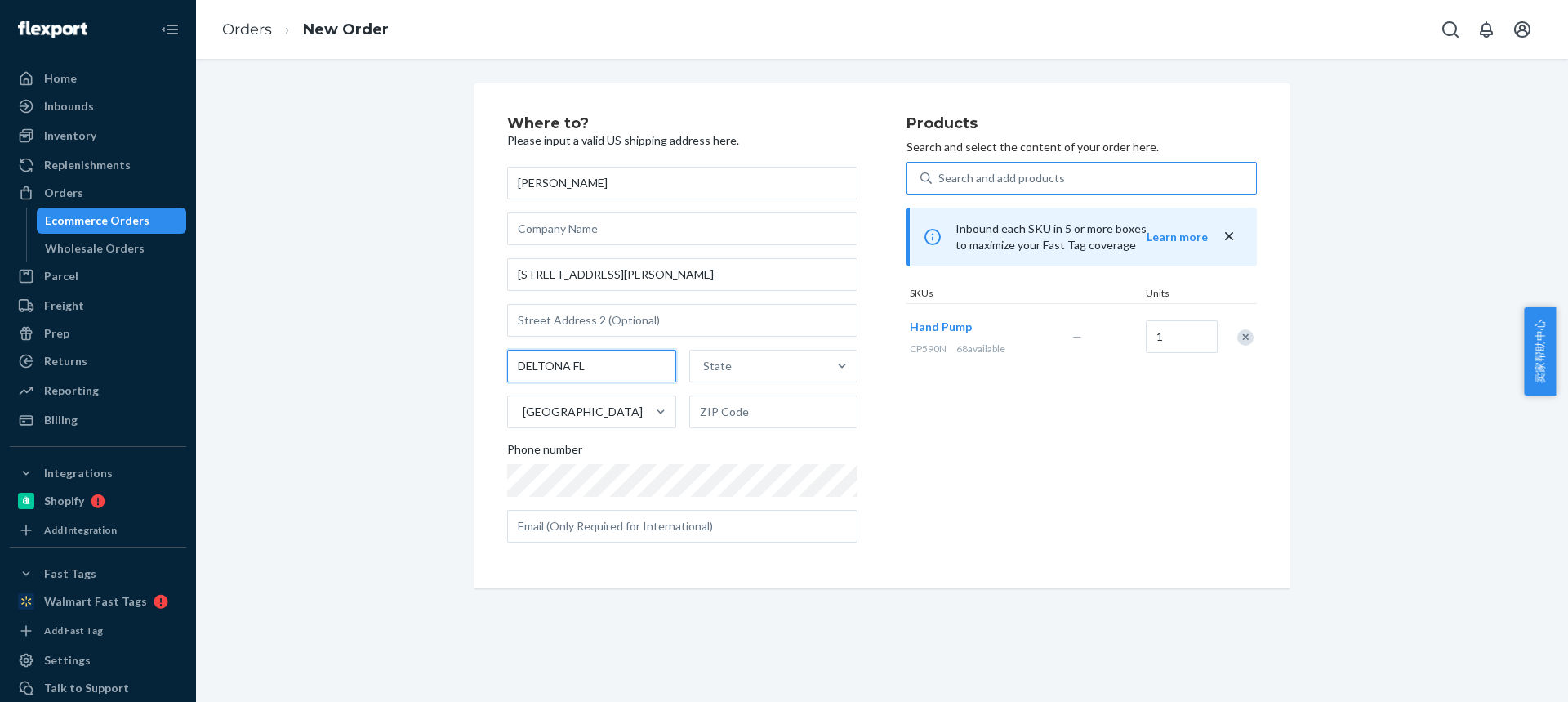
scroll to position [0, 0]
type input "DELTONA FL"
click at [711, 414] on input "text" at bounding box center [774, 412] width 169 height 33
paste input "32738-2227"
type input "32738-2227"
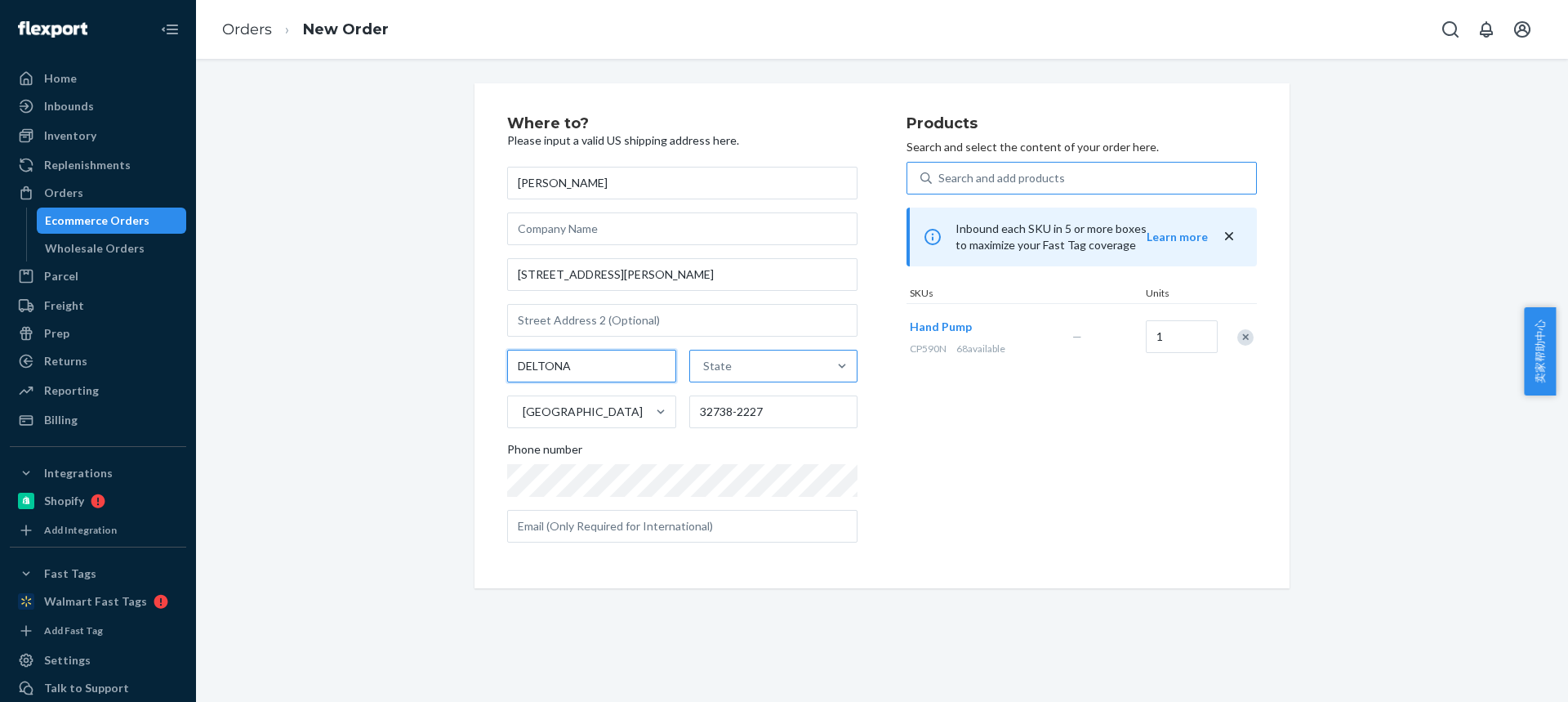
drag, startPoint x: 565, startPoint y: 367, endPoint x: 737, endPoint y: 362, distance: 172.1
click at [625, 367] on input "DELTONA" at bounding box center [592, 366] width 169 height 33
type input "DELTONA"
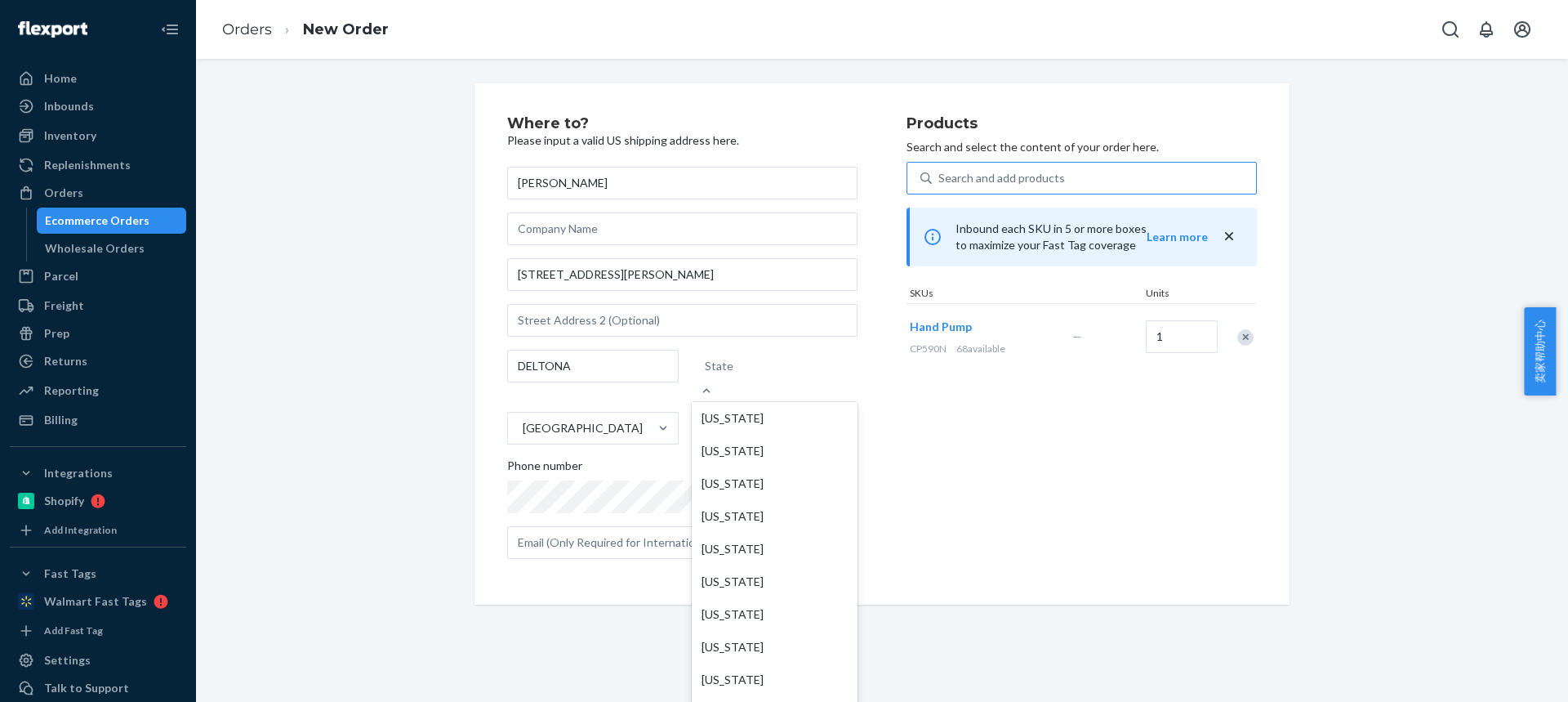
click at [741, 362] on div "State" at bounding box center [775, 366] width 166 height 33
click at [706, 362] on input "option [US_STATE] focused, 1 of 59. 59 results available. Use Up and Down to ch…" at bounding box center [705, 366] width 2 height 16
type input "v"
paste input "FL"
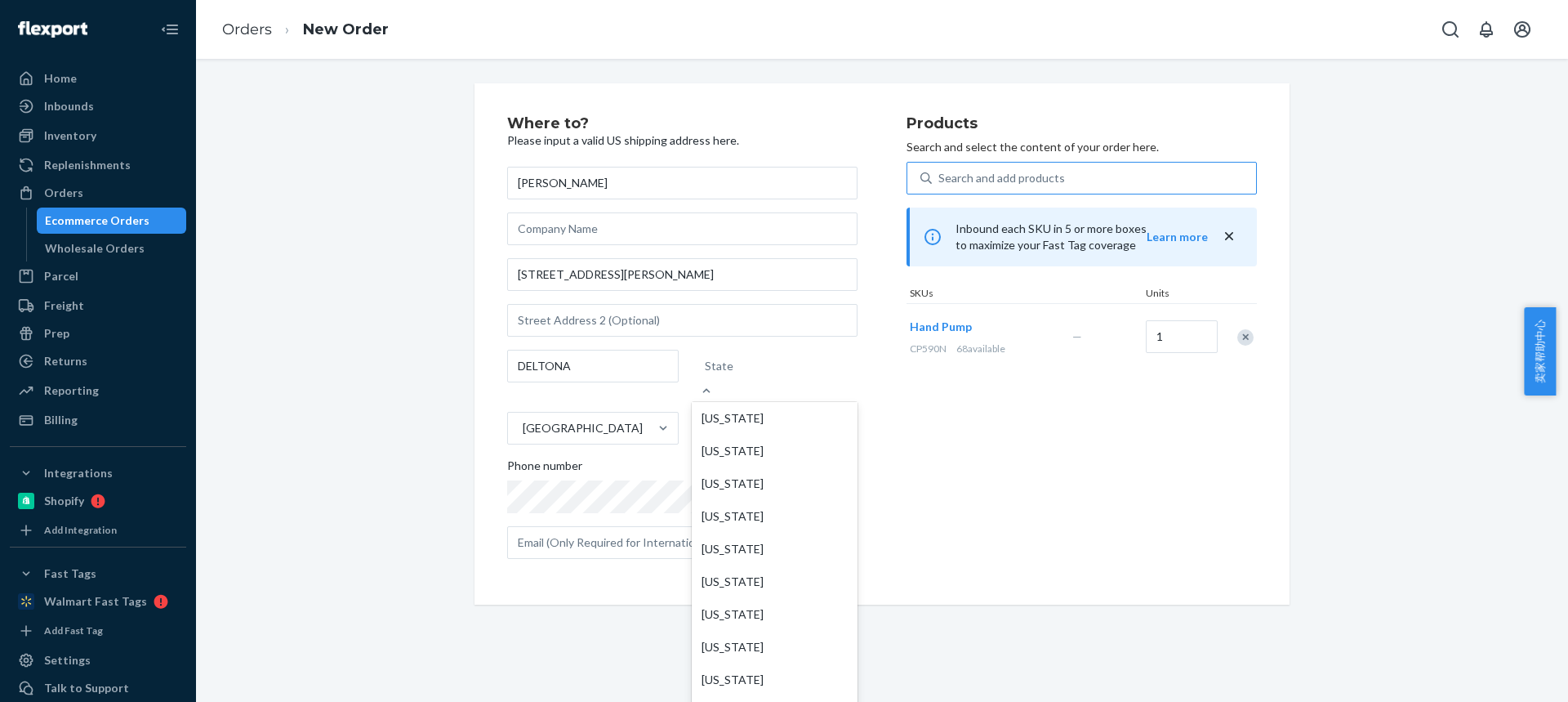
type input "FL"
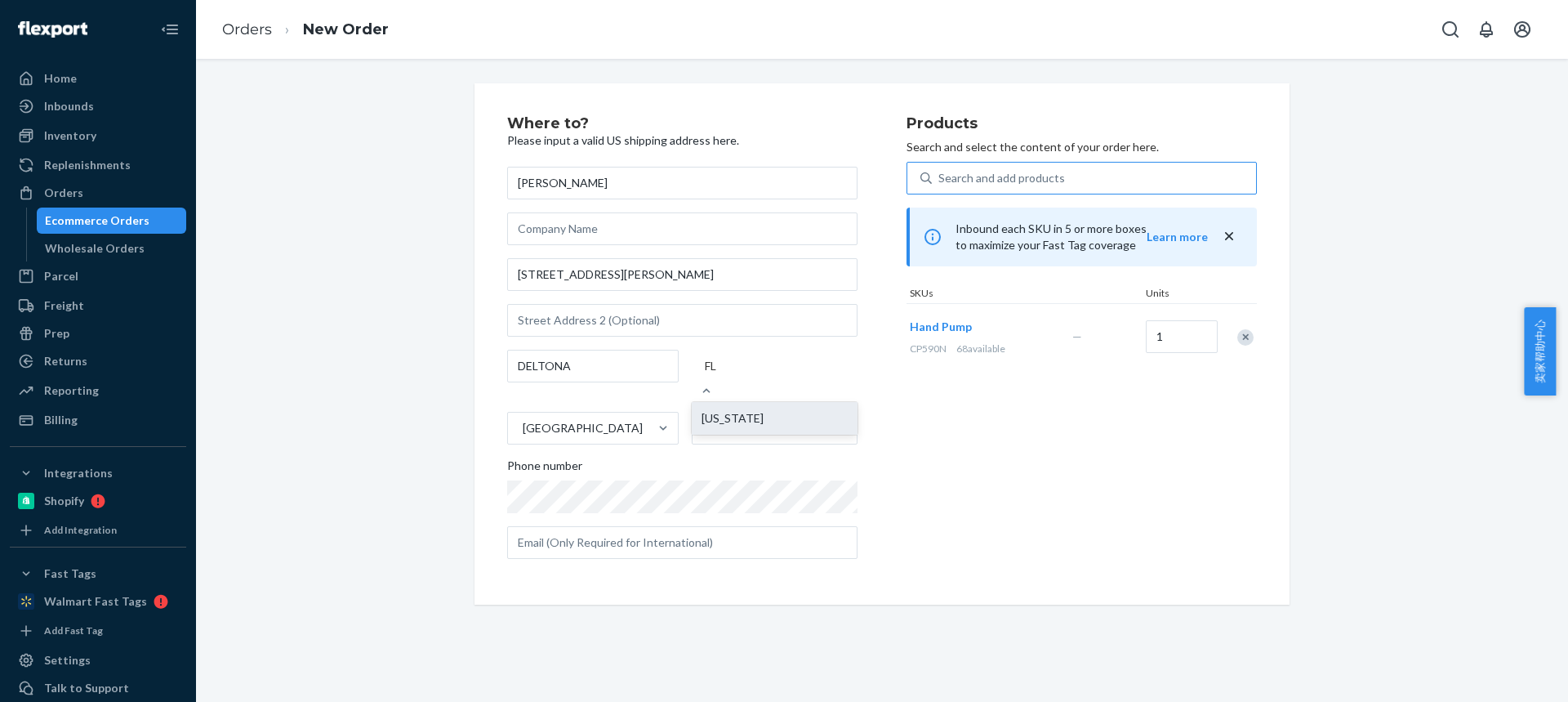
click at [728, 406] on div "[US_STATE]" at bounding box center [775, 419] width 166 height 33
click at [718, 374] on input "FL" at bounding box center [711, 366] width 14 height 16
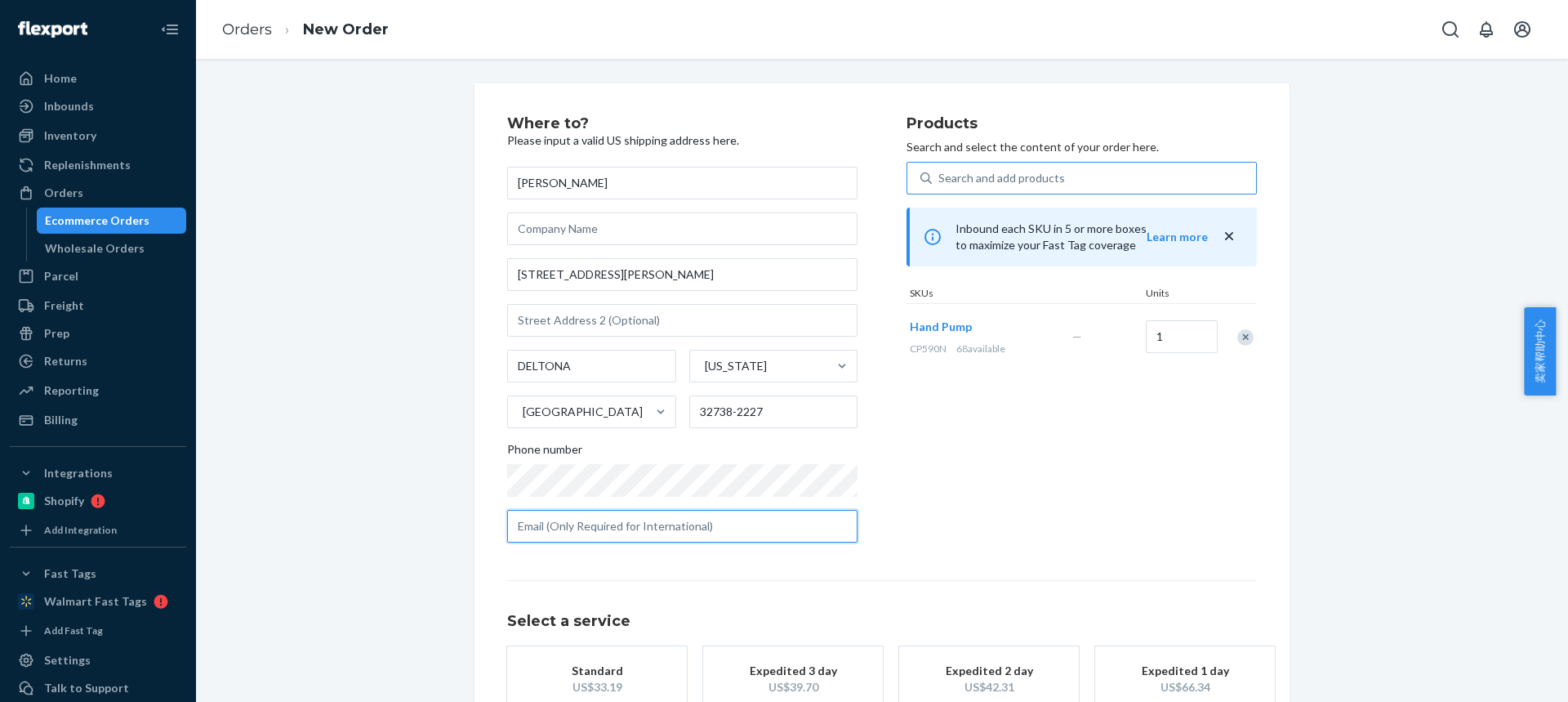
click at [606, 517] on input "text" at bounding box center [682, 526] width 350 height 33
paste input "jmlive8@live.com"
type input "jmlive8@live.com"
click at [605, 663] on div "Standard" at bounding box center [597, 671] width 131 height 16
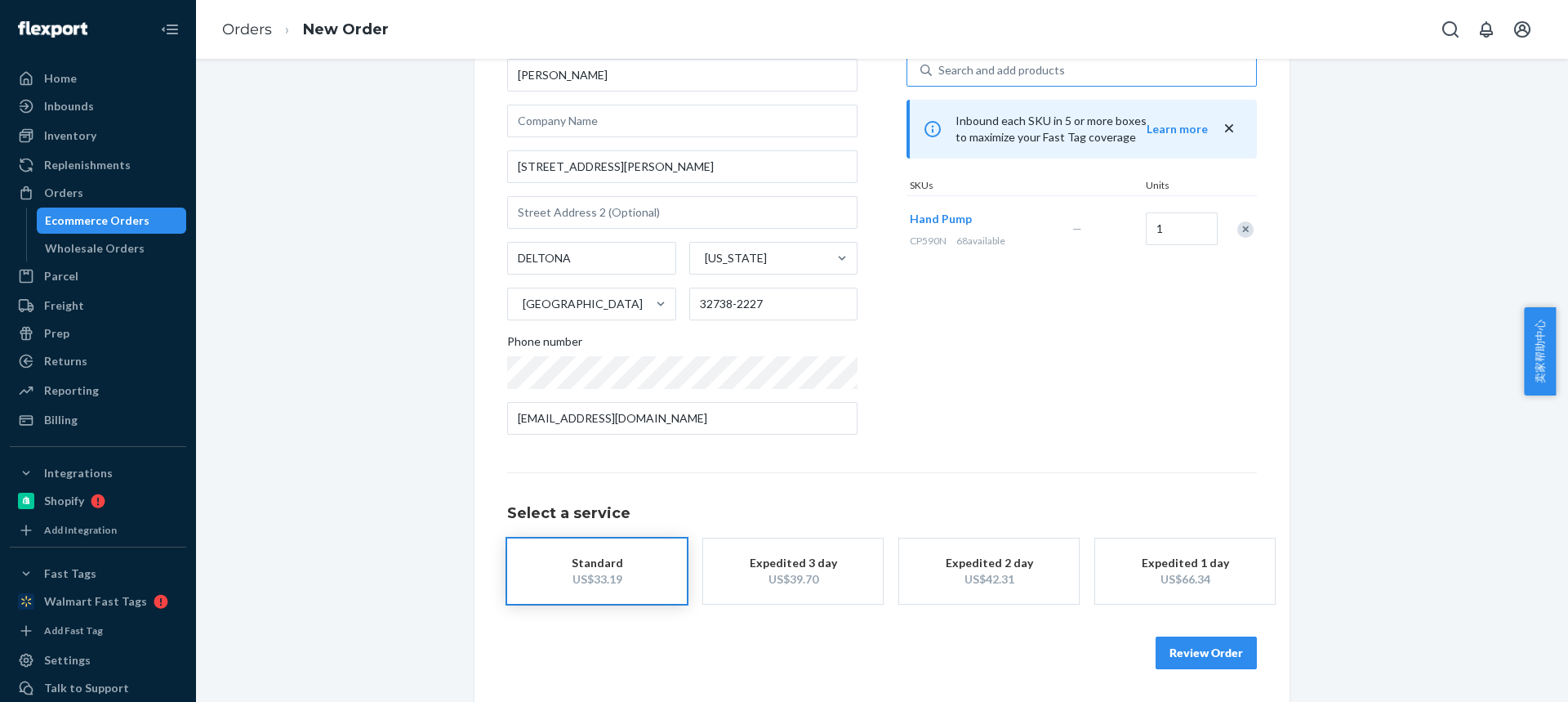
click at [1201, 660] on button "Review Order" at bounding box center [1206, 653] width 101 height 33
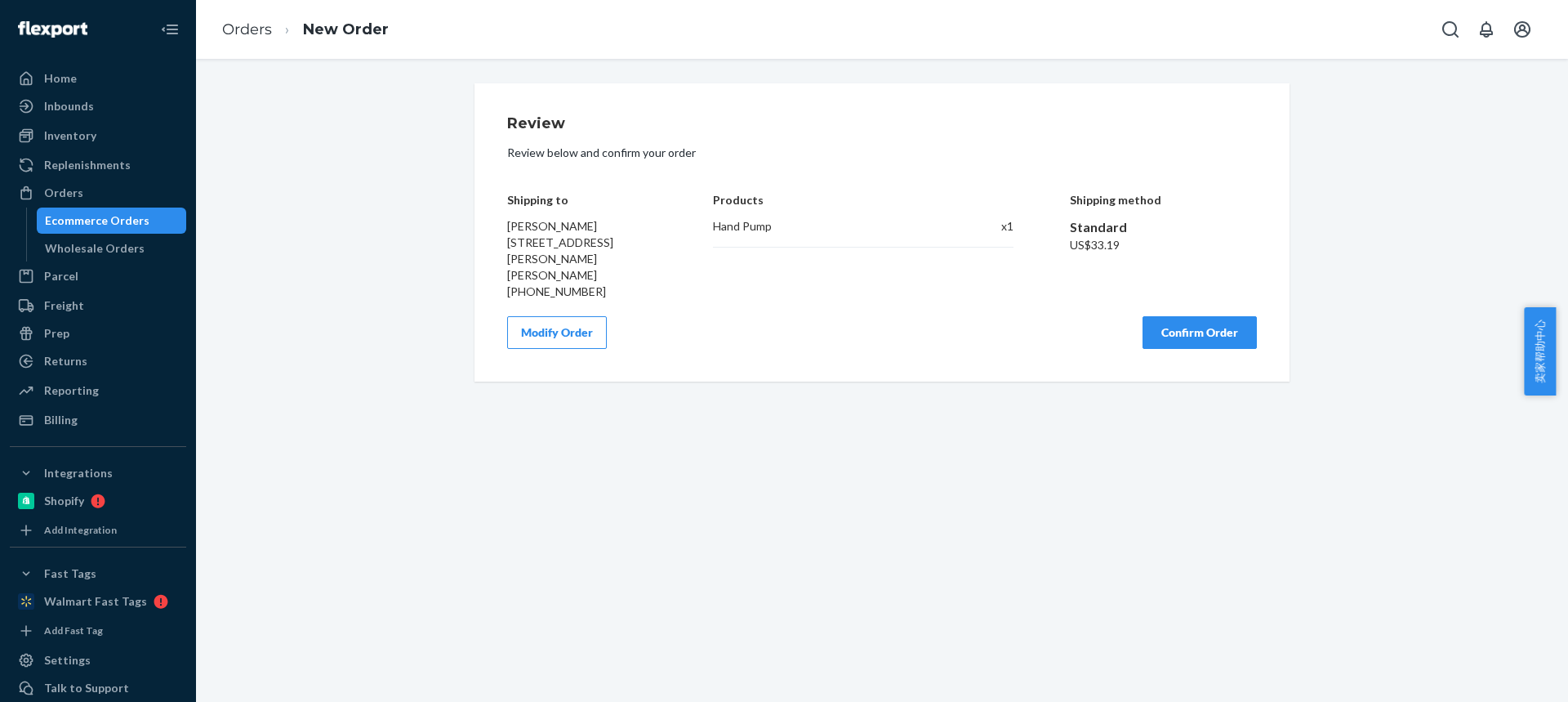
scroll to position [0, 0]
click at [1210, 323] on button "Confirm Order" at bounding box center [1200, 333] width 115 height 33
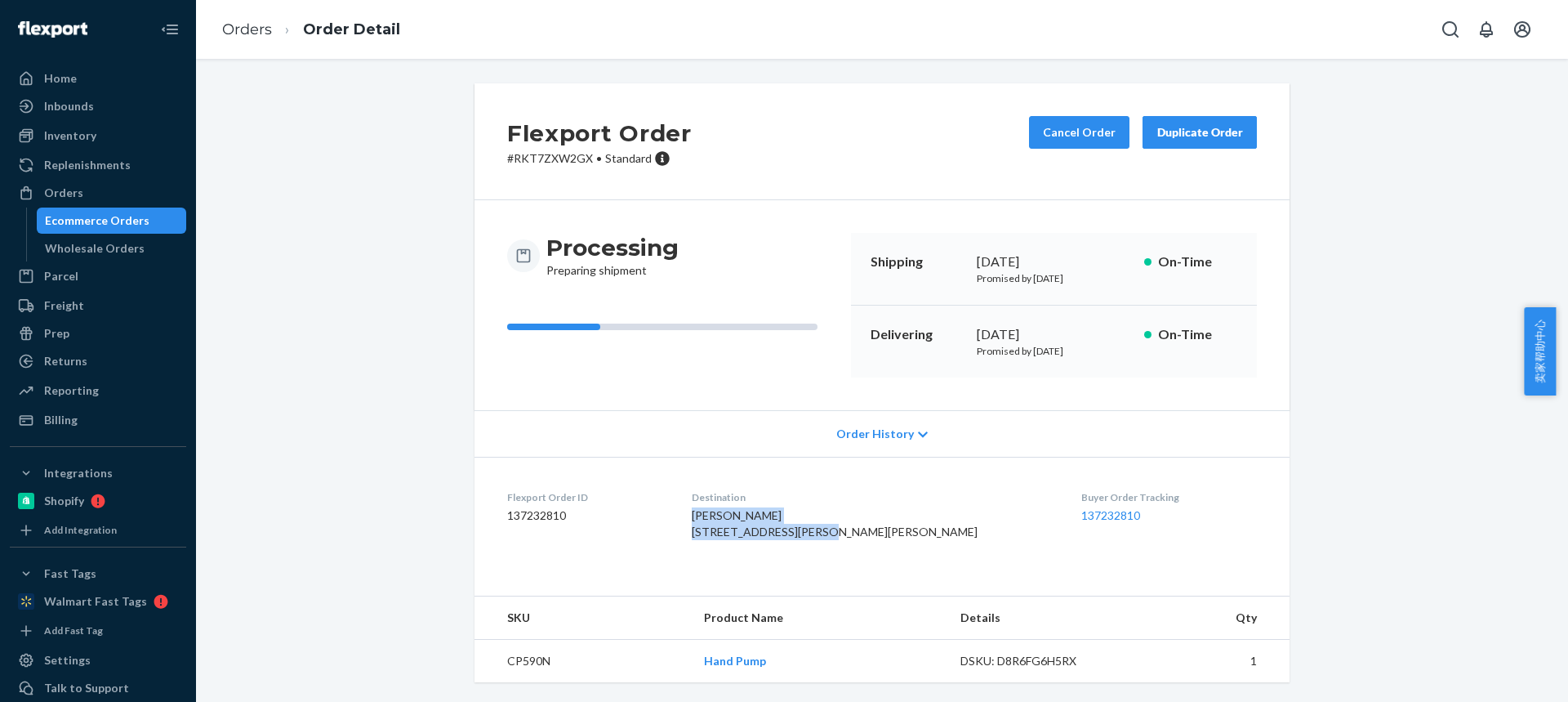
drag, startPoint x: 859, startPoint y: 534, endPoint x: 733, endPoint y: 518, distance: 127.0
click at [733, 519] on dl "Flexport Order ID 137232810 Destination Lanette Montagna 121 Heather Lane Dr De…" at bounding box center [882, 517] width 815 height 123
click at [502, 667] on td "CP590N" at bounding box center [583, 661] width 217 height 44
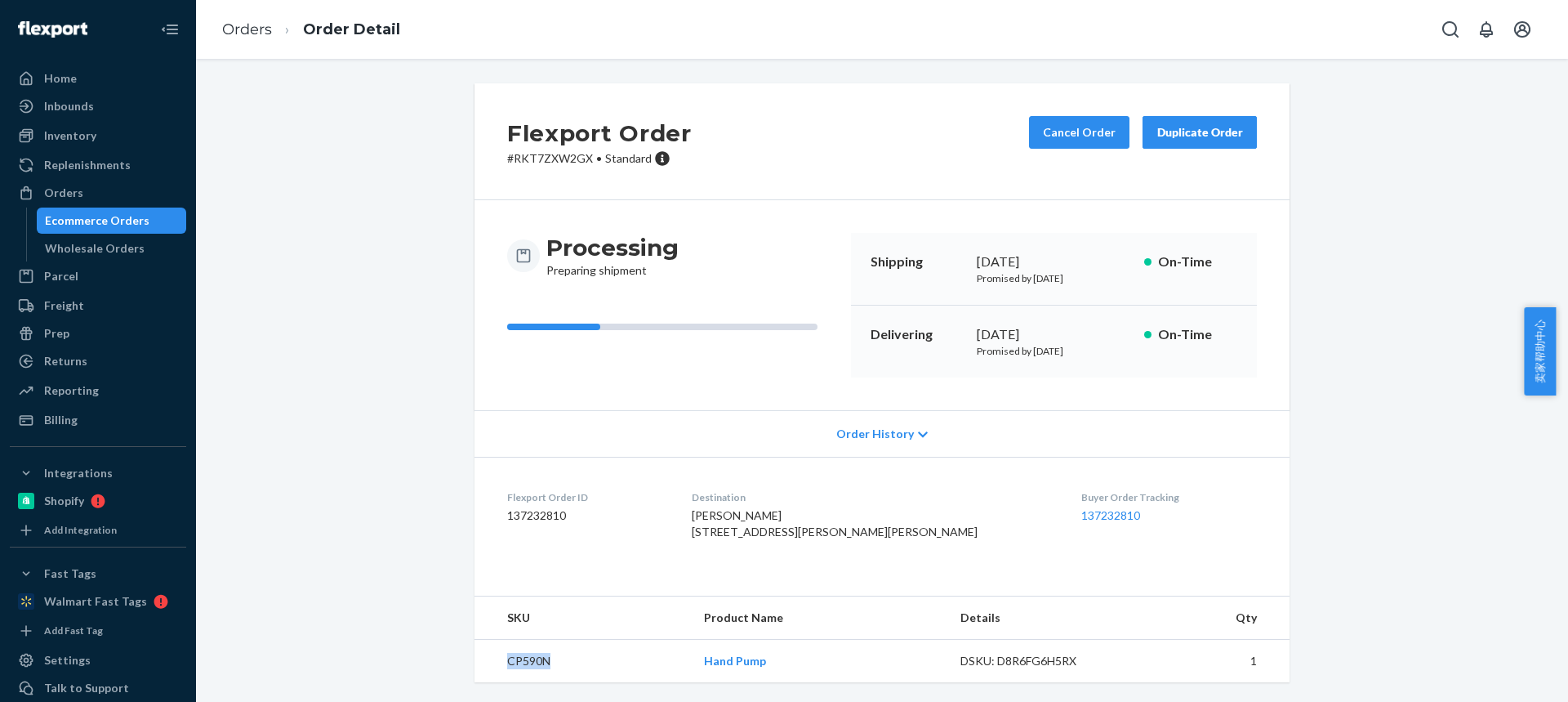
click at [1200, 124] on div "Duplicate Order" at bounding box center [1200, 133] width 87 height 16
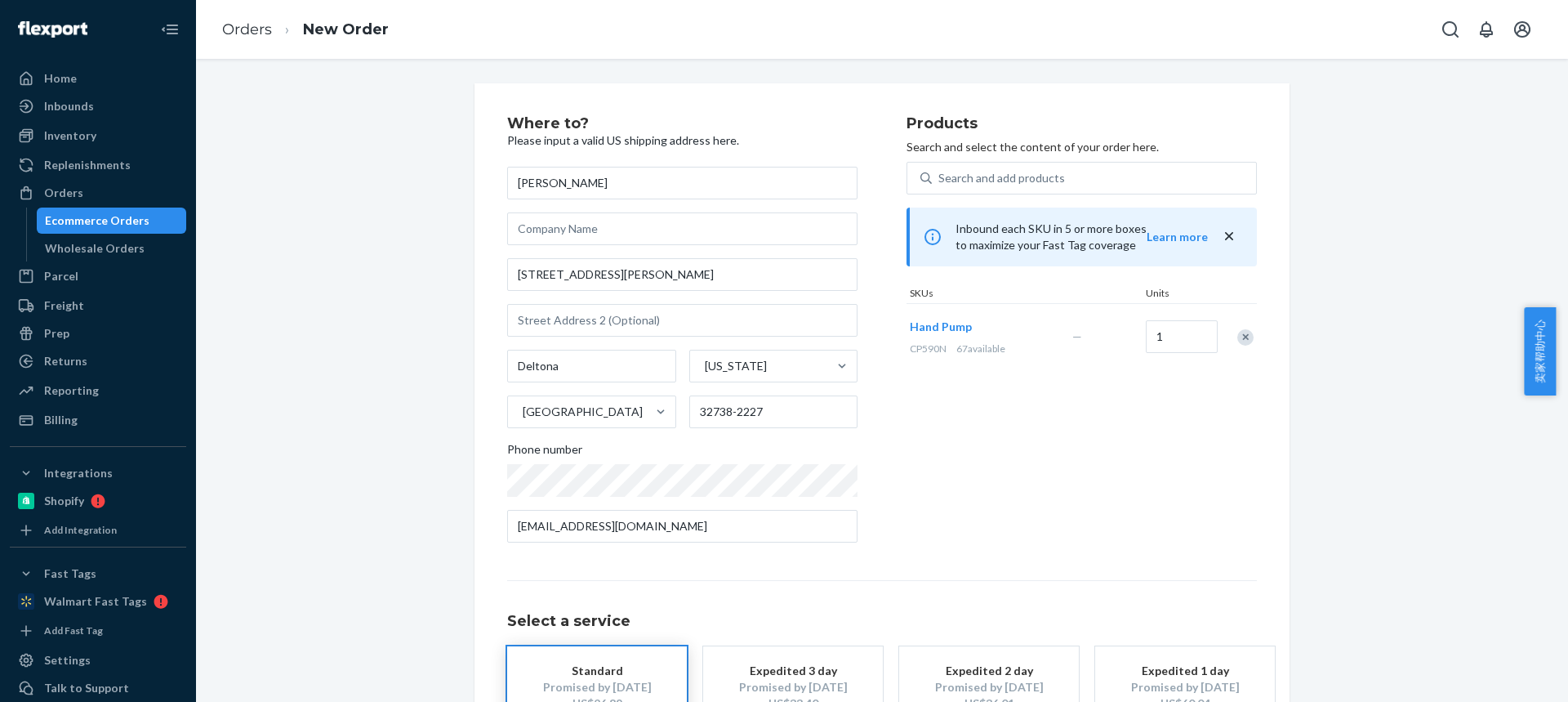
drag, startPoint x: 1243, startPoint y: 338, endPoint x: 994, endPoint y: 250, distance: 264.1
click at [1243, 339] on div "Remove Item" at bounding box center [1246, 337] width 16 height 16
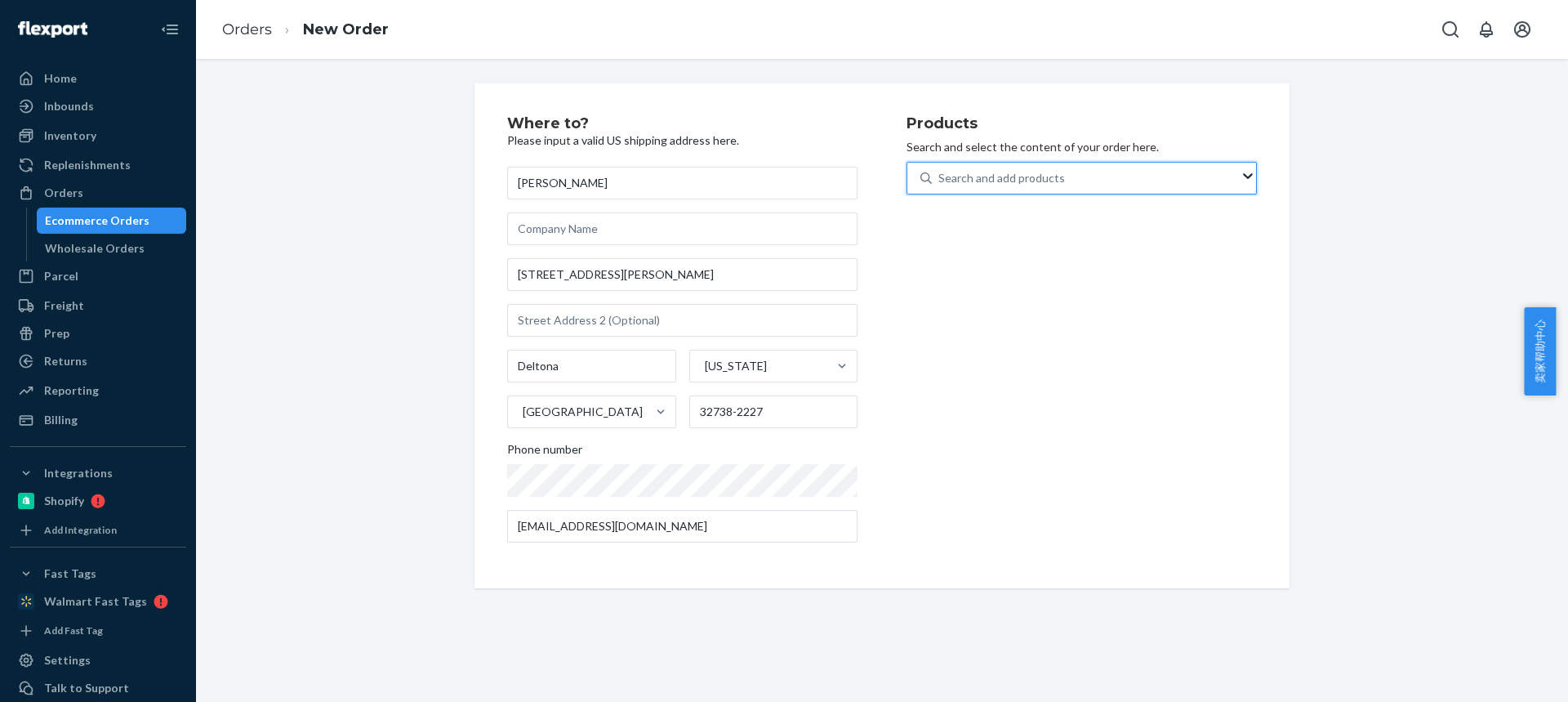
click at [966, 184] on div "Search and add products" at bounding box center [1002, 178] width 127 height 16
click at [940, 184] on input "0 results available. Use Up and Down to choose options, press Enter to select t…" at bounding box center [939, 178] width 2 height 16
type input "HR12T47"
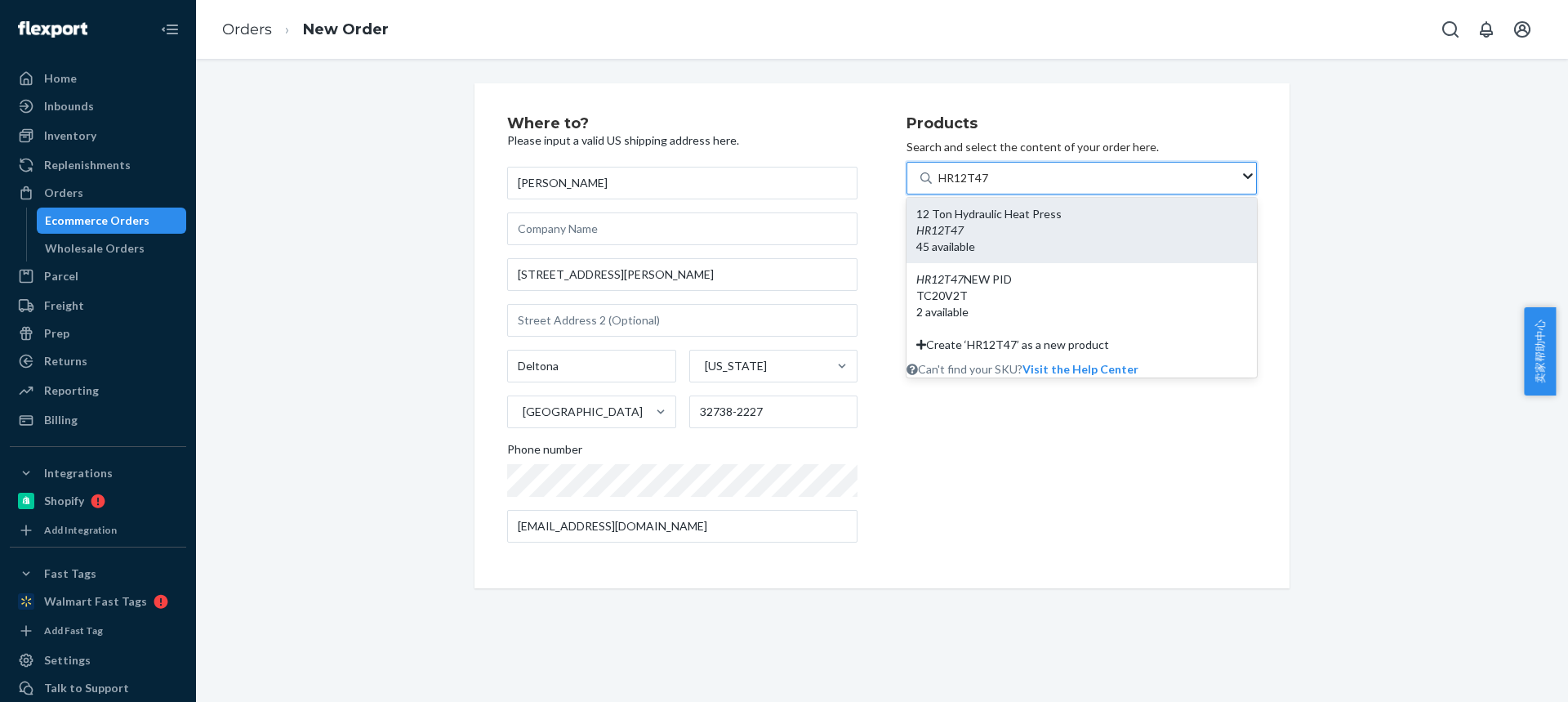
click at [1008, 235] on div "HR12T47" at bounding box center [1081, 231] width 330 height 16
click at [989, 186] on input "HR12T47" at bounding box center [963, 178] width 50 height 16
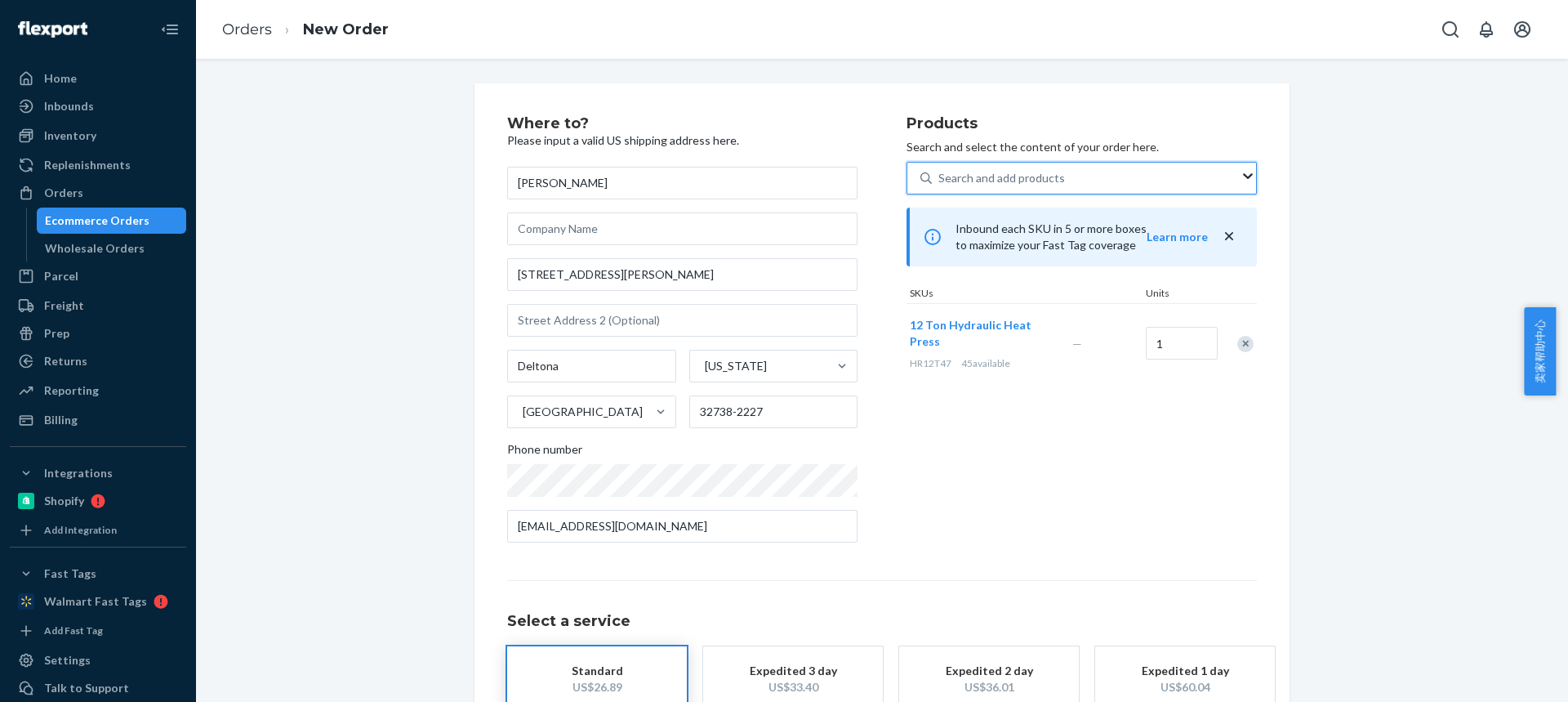
scroll to position [108, 0]
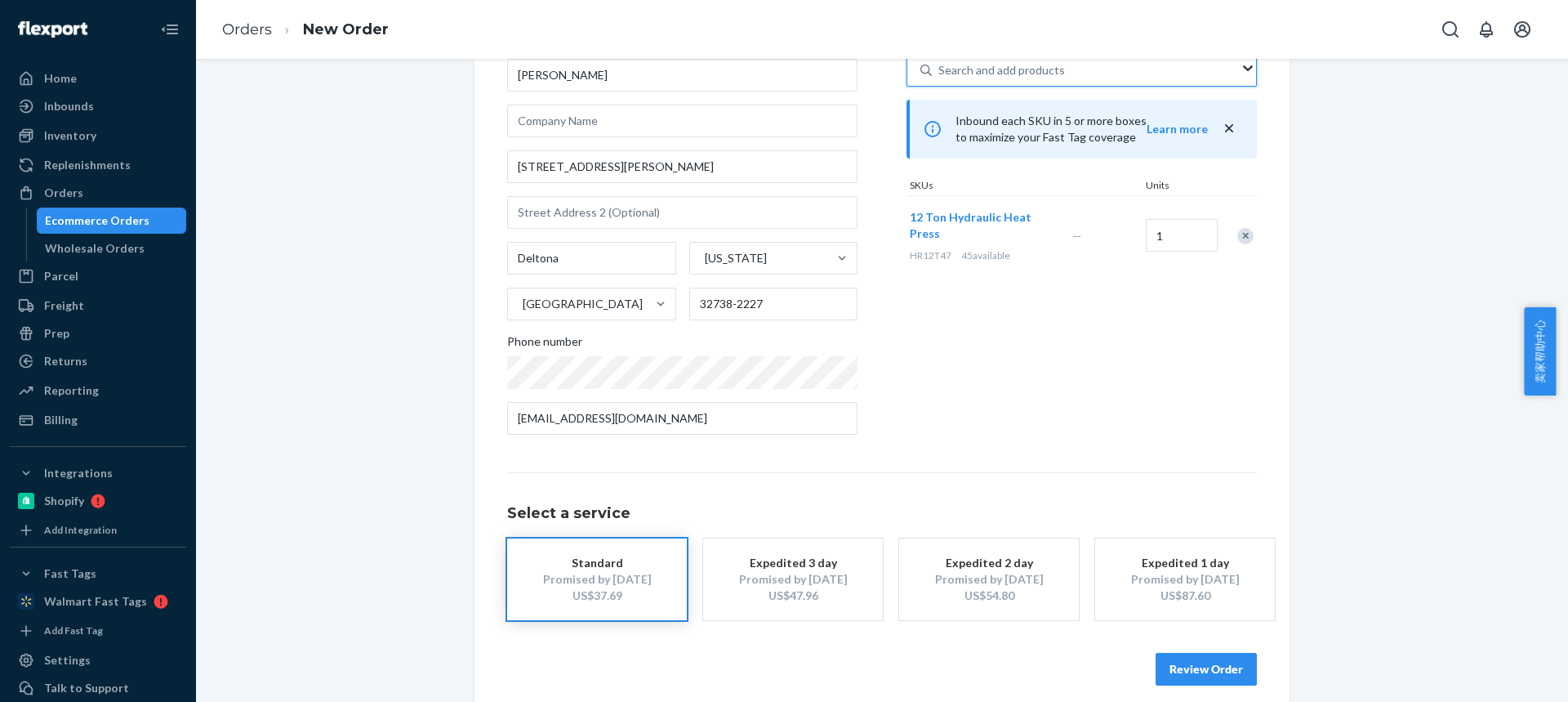
click at [1201, 670] on button "Review Order" at bounding box center [1206, 669] width 101 height 33
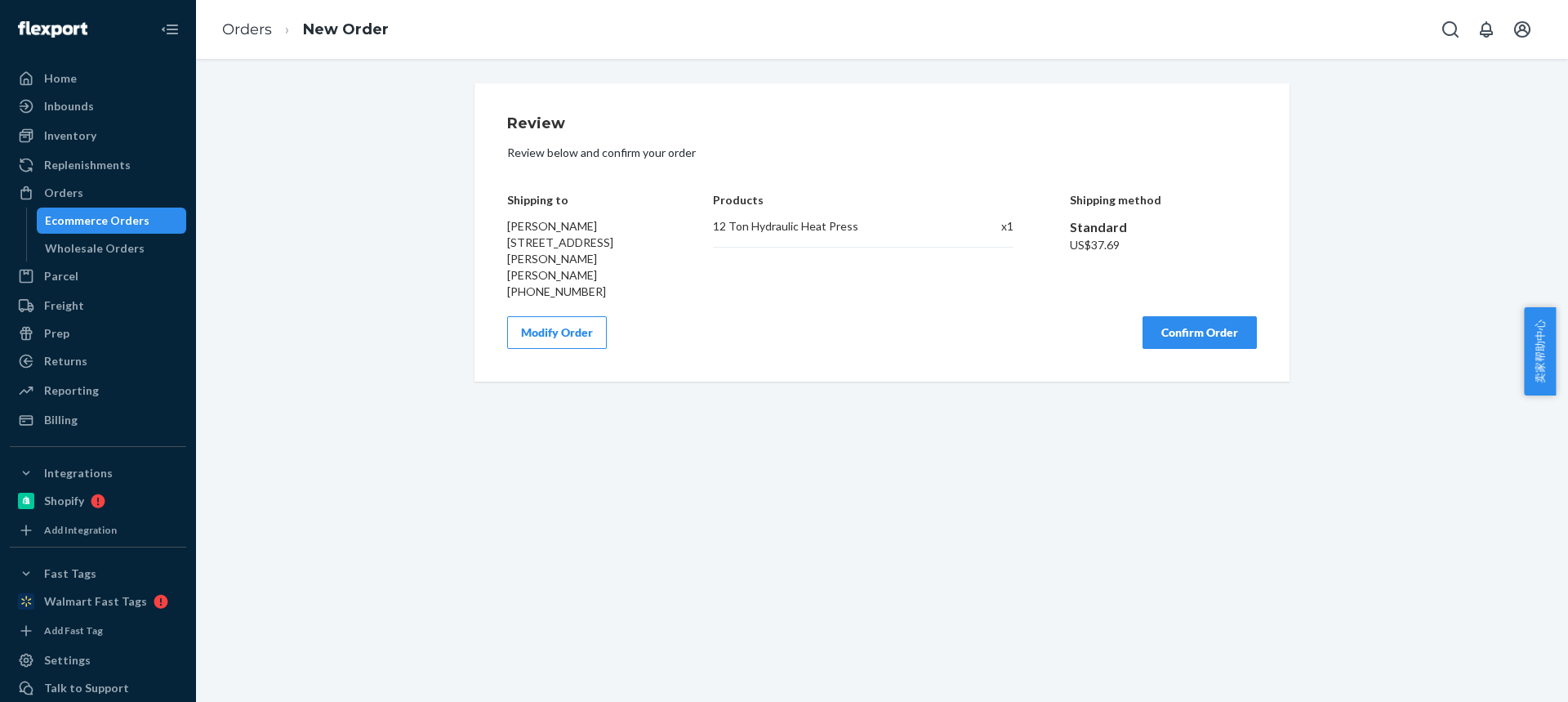
scroll to position [0, 0]
click at [1218, 316] on button "Confirm Order" at bounding box center [1200, 333] width 115 height 33
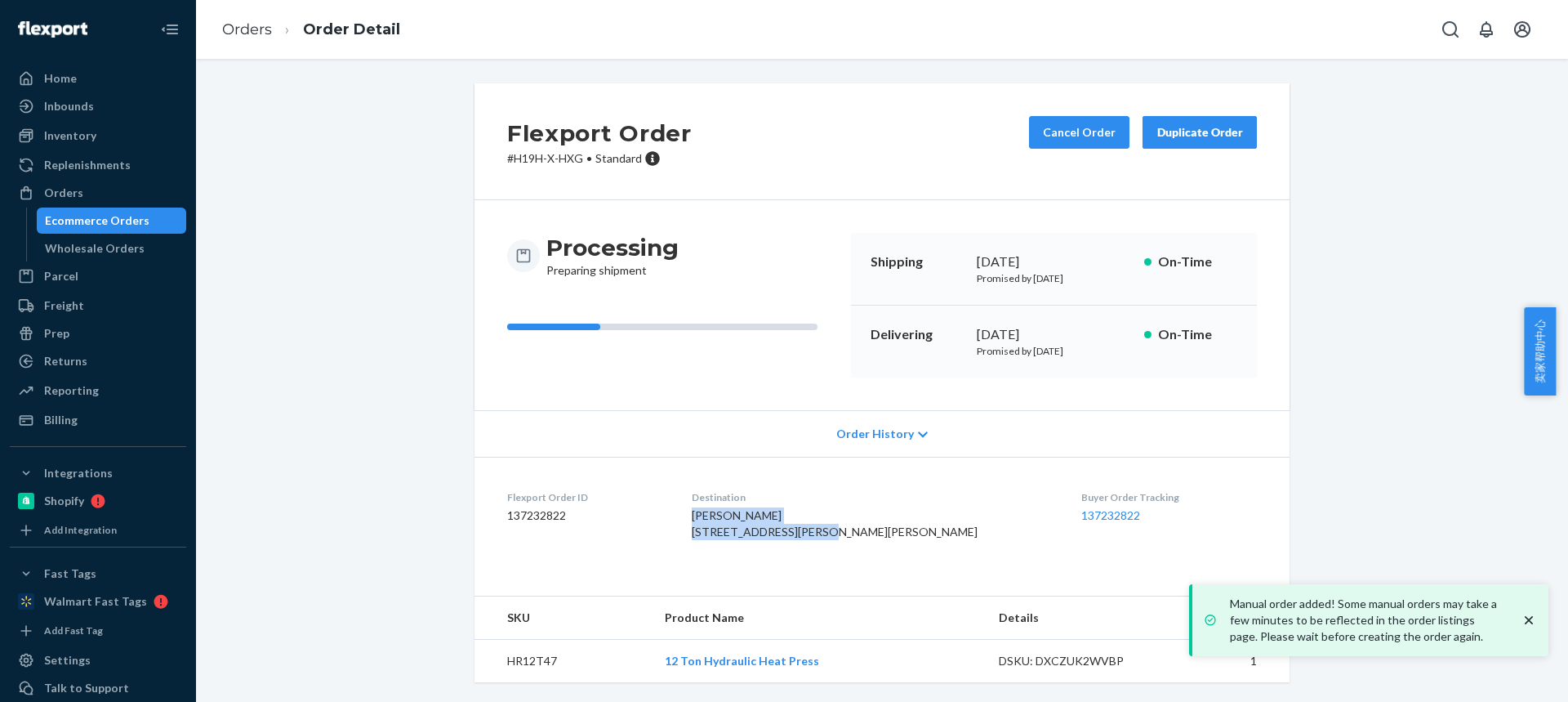
drag, startPoint x: 861, startPoint y: 526, endPoint x: 736, endPoint y: 521, distance: 125.1
click at [737, 522] on dl "Flexport Order ID 137232822 Destination Lanette Montagna 121 Heather Lane Dr De…" at bounding box center [882, 517] width 815 height 123
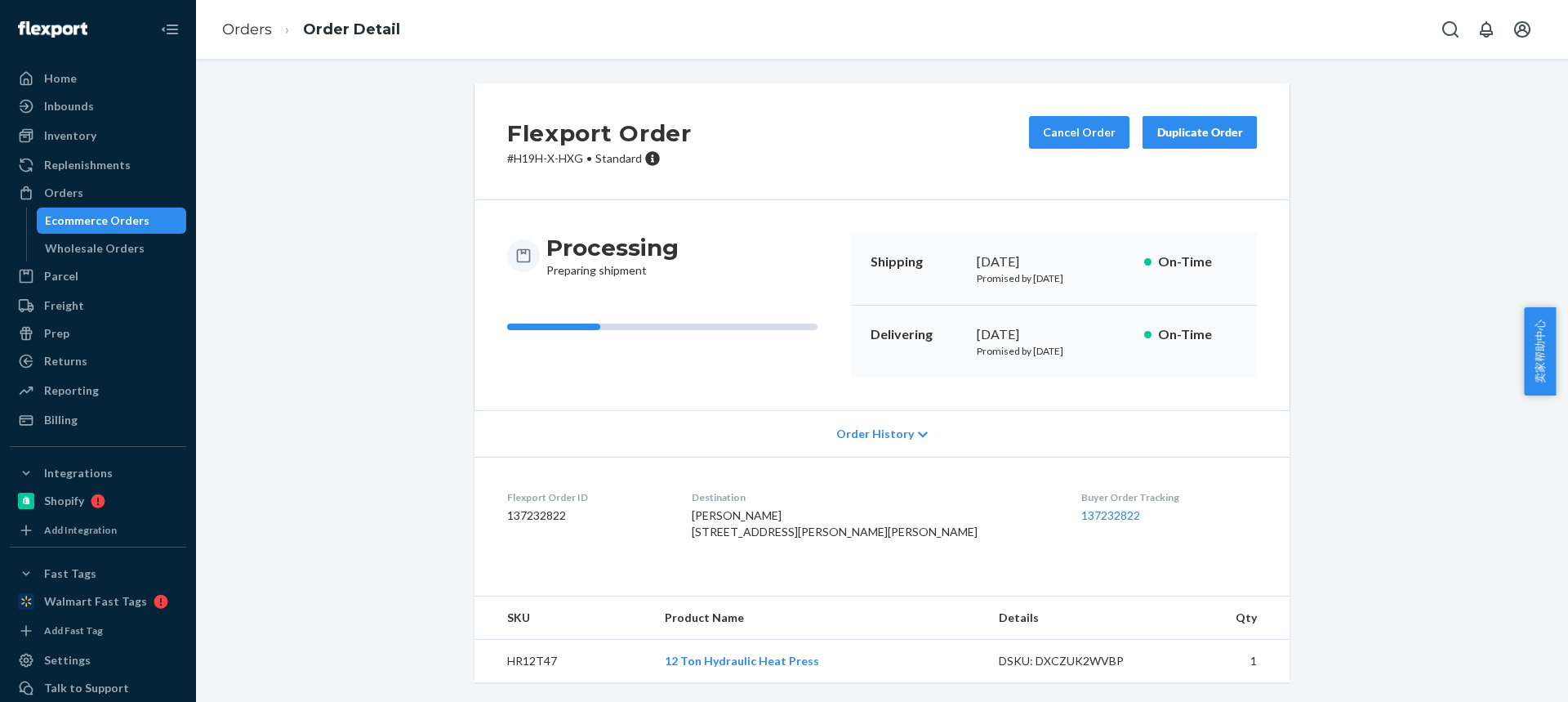
scroll to position [33, 0]
click at [532, 668] on td "HR12T47" at bounding box center [563, 661] width 177 height 44
click at [260, 27] on link "Orders" at bounding box center [247, 30] width 49 height 18
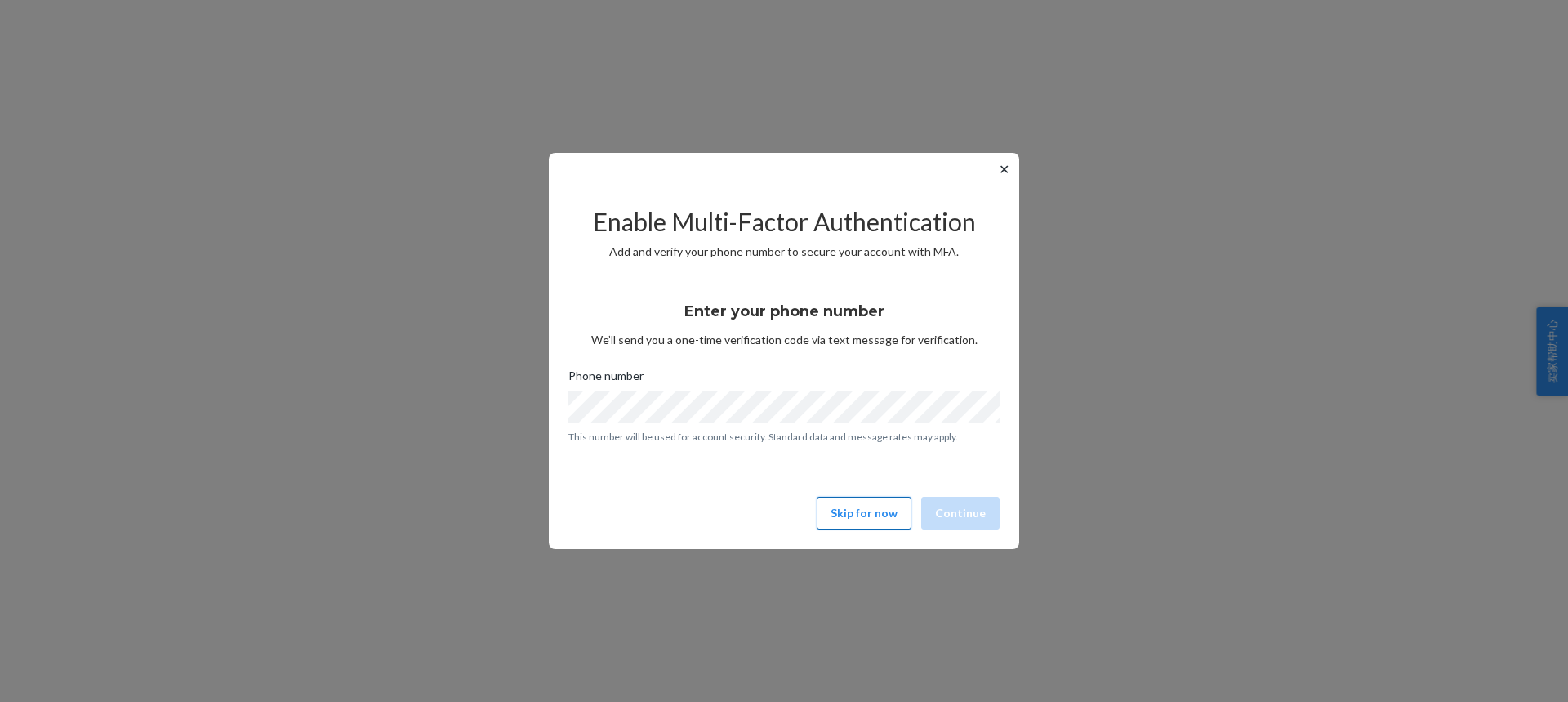
click at [832, 515] on button "Skip for now" at bounding box center [864, 513] width 95 height 33
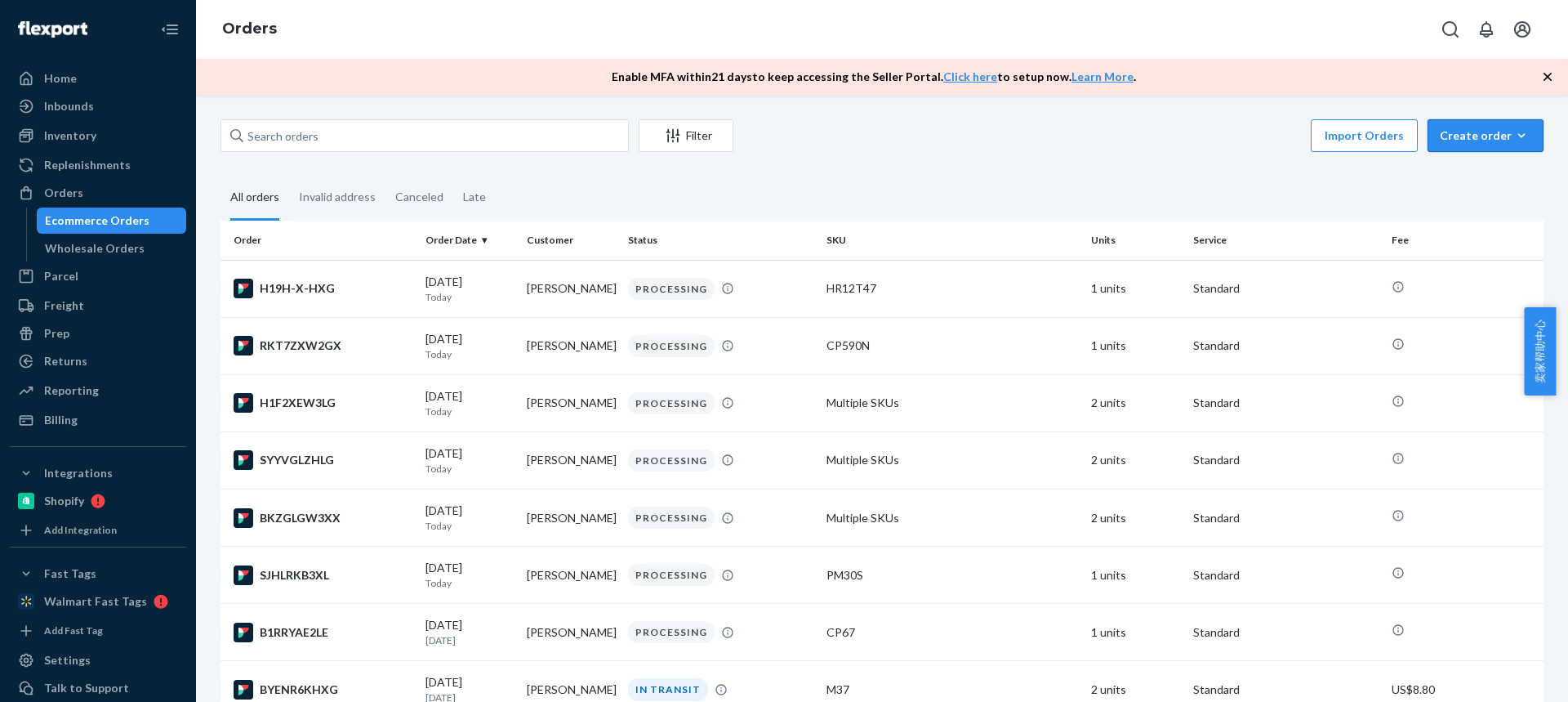
click at [1455, 140] on div "Create order" at bounding box center [1486, 136] width 91 height 16
click at [1458, 171] on span "Ecommerce order" at bounding box center [1495, 175] width 101 height 12
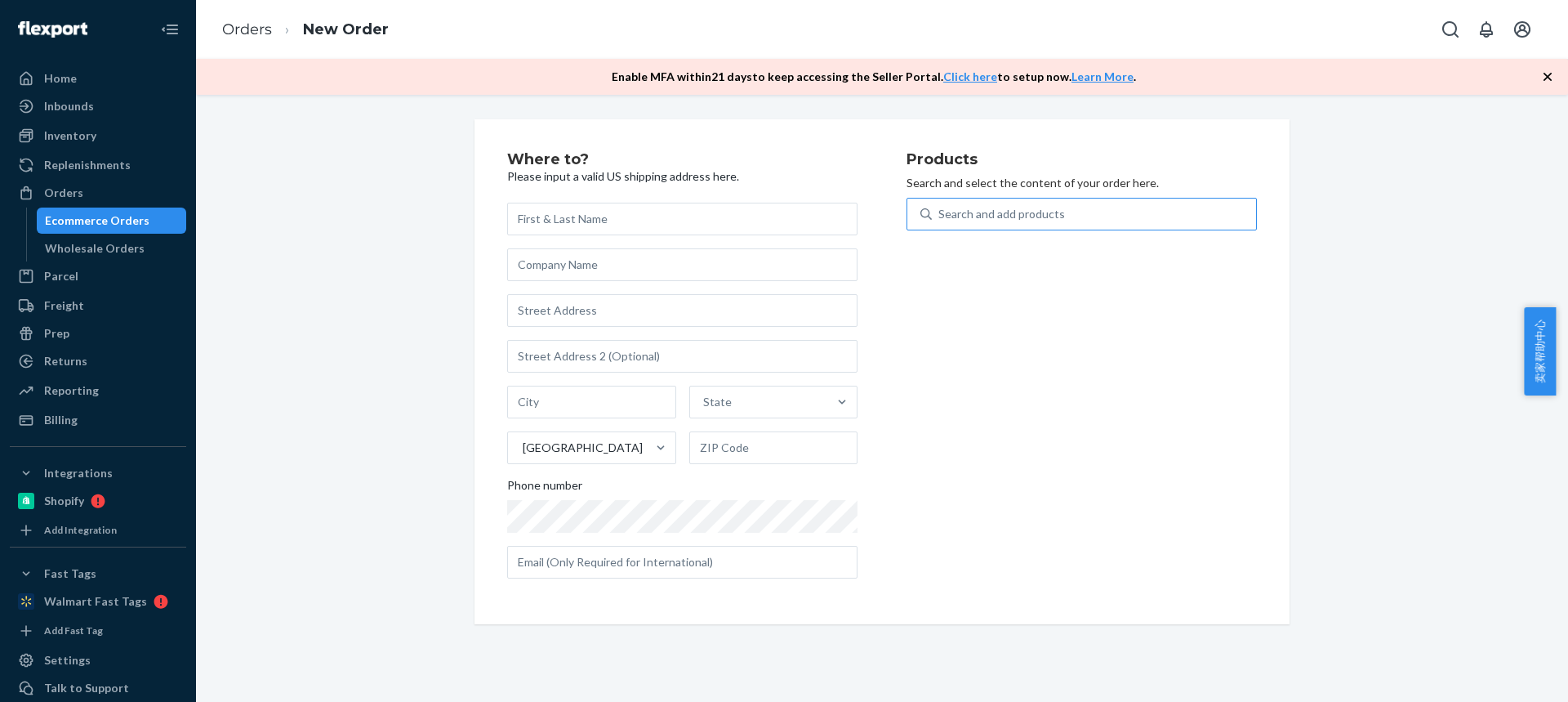
click at [1023, 218] on div "Search and add products" at bounding box center [1002, 214] width 127 height 16
click at [940, 218] on input "Search and add products" at bounding box center [939, 214] width 2 height 16
type input "4T35BUN"
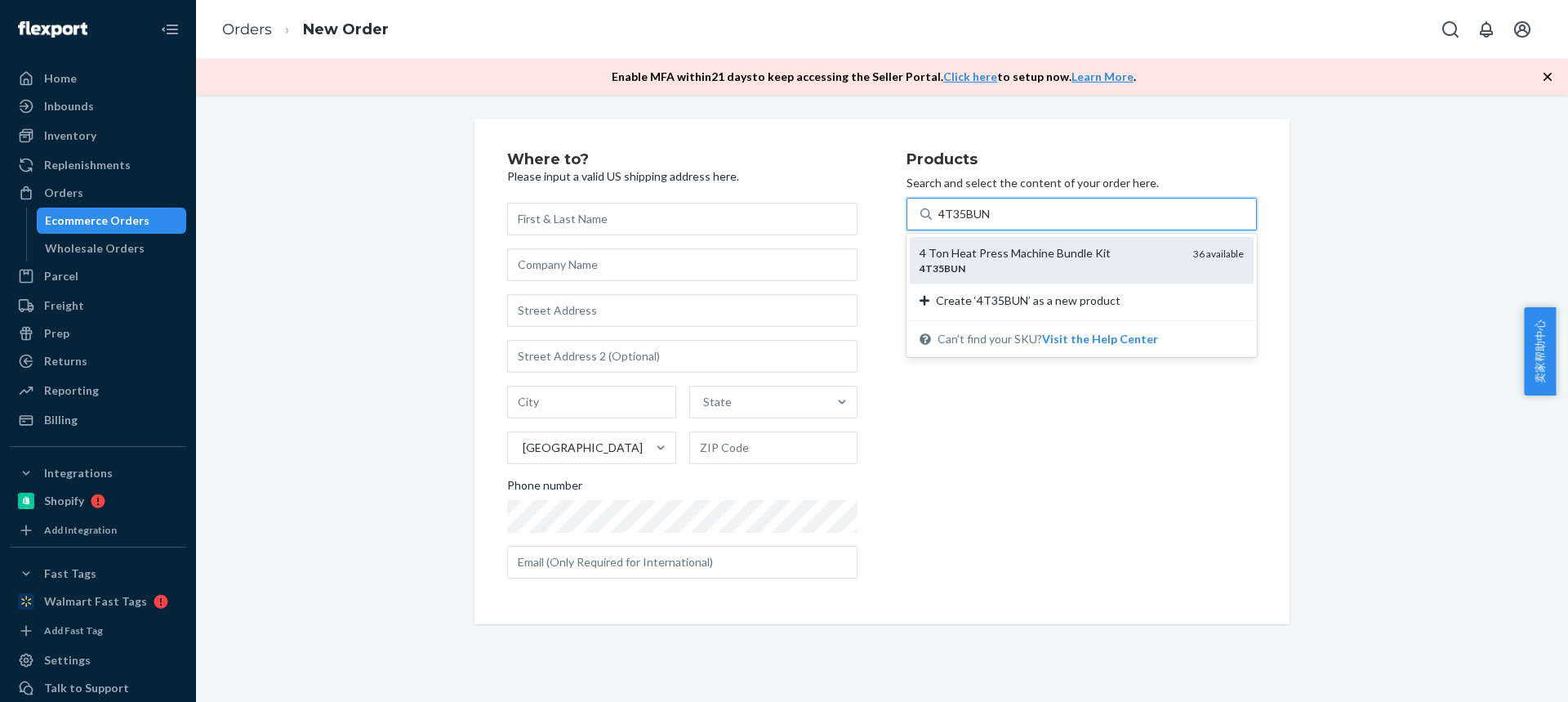
click at [1024, 237] on div "4 Ton Heat Press Machine Bundle Kit 4T35BUN 36 available" at bounding box center [1081, 260] width 344 height 47
click at [990, 222] on input "4T35BUN" at bounding box center [964, 214] width 52 height 16
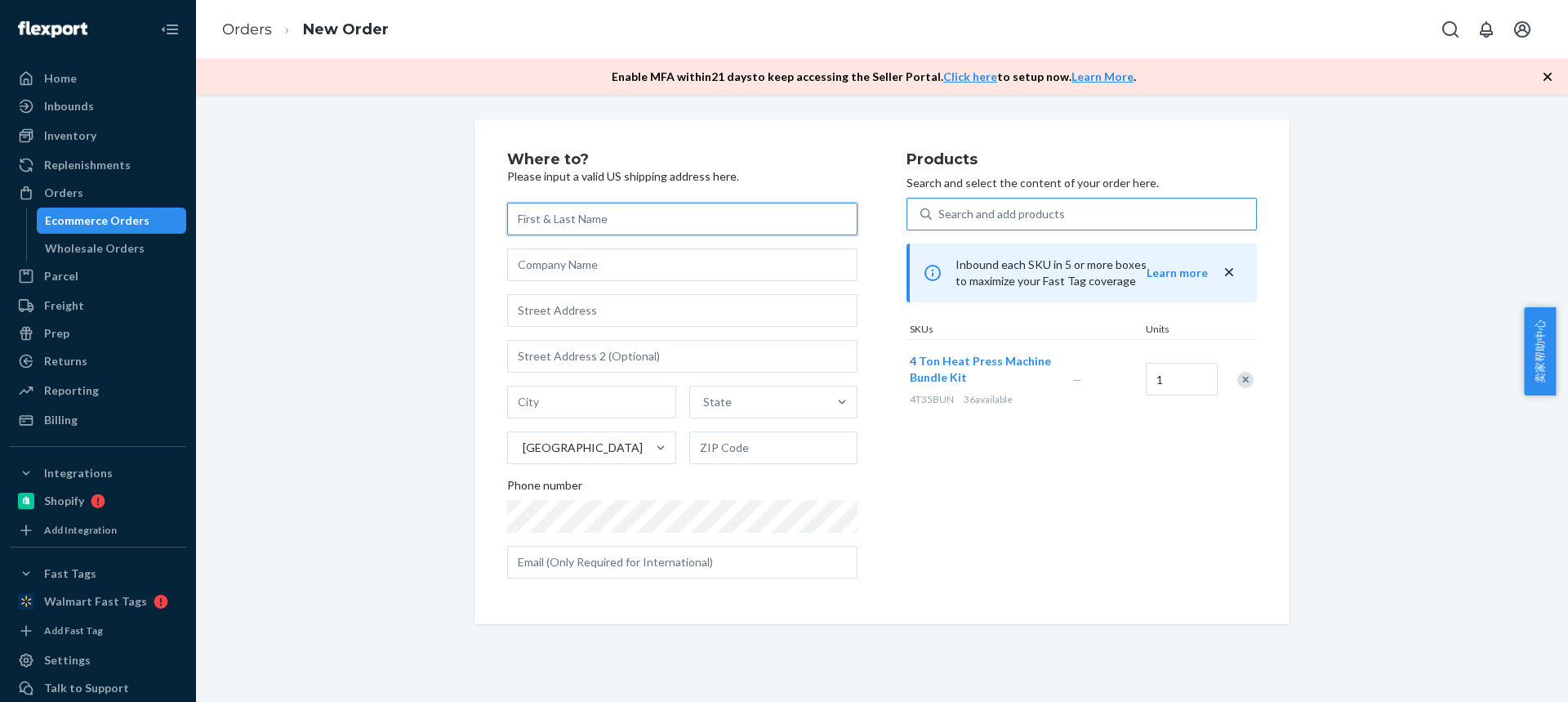
click at [545, 225] on input "text" at bounding box center [682, 219] width 350 height 33
paste input "[PERSON_NAME]"
type input "[PERSON_NAME]"
click at [536, 312] on input "text" at bounding box center [682, 311] width 350 height 33
paste input "1924 Rutherford Dr"
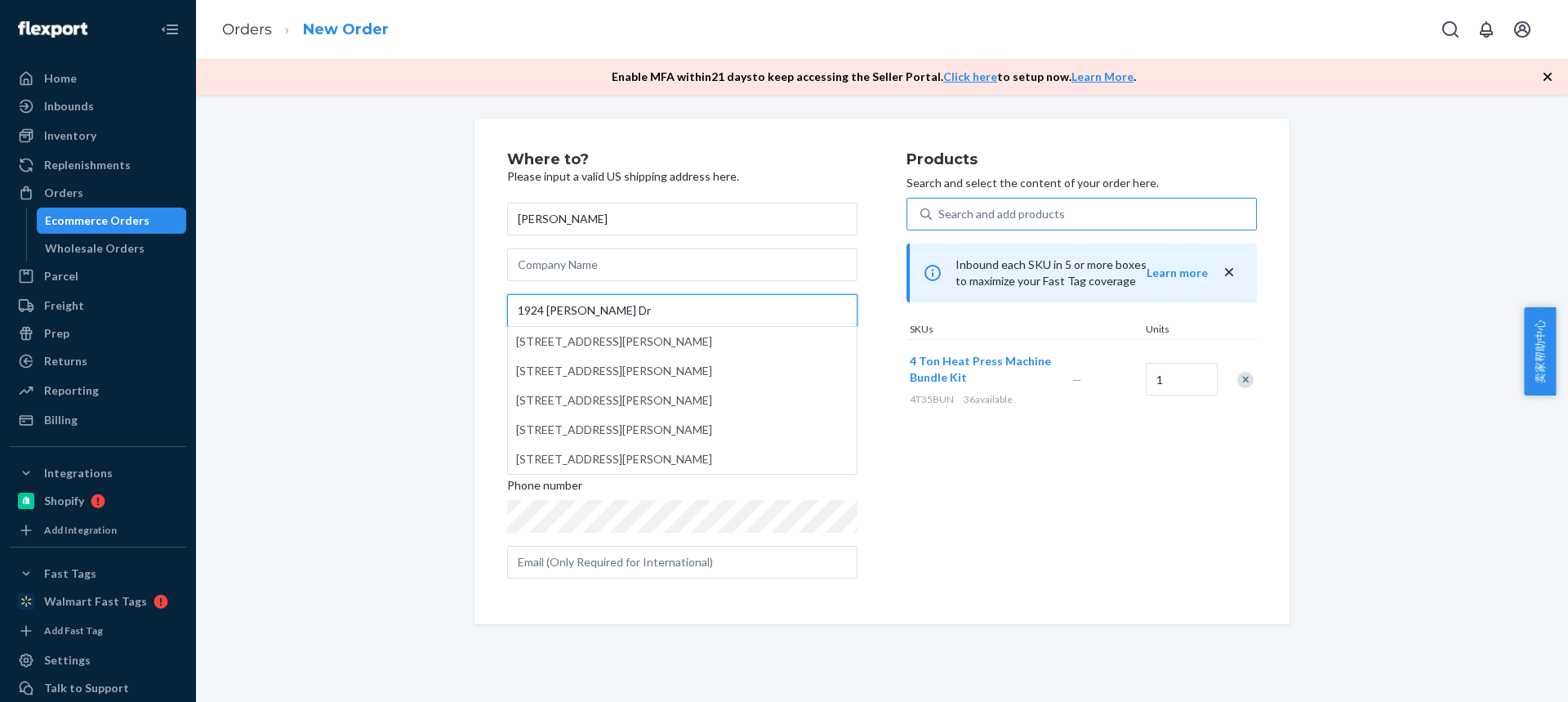
type input "1924 Rutherford Dr"
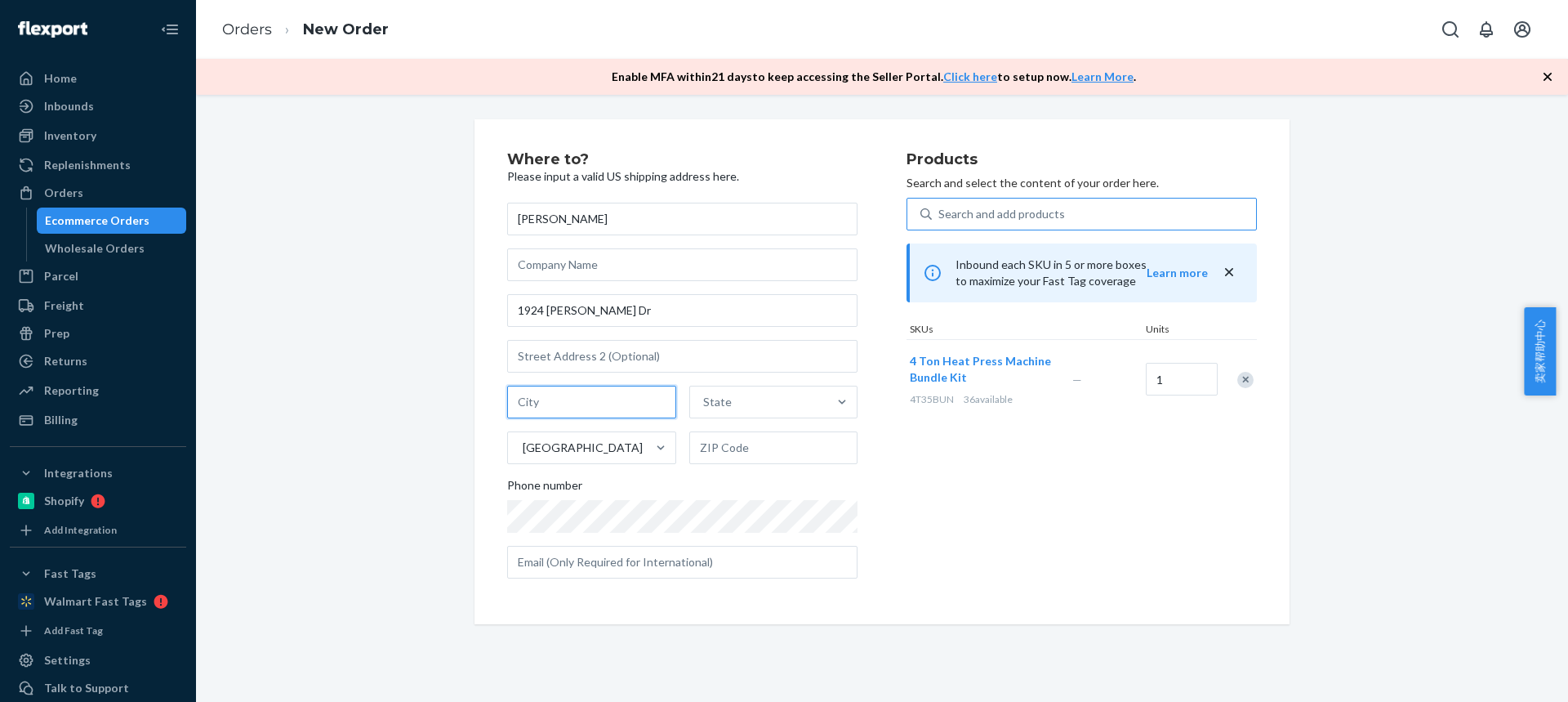
click at [575, 402] on input "text" at bounding box center [592, 402] width 169 height 33
paste input "LEANDER TX 78641"
drag, startPoint x: 662, startPoint y: 406, endPoint x: 751, endPoint y: 421, distance: 90.3
click at [752, 422] on div "LEANDER TX 78641 State United States" at bounding box center [682, 424] width 350 height 78
type input "LEANDER TX"
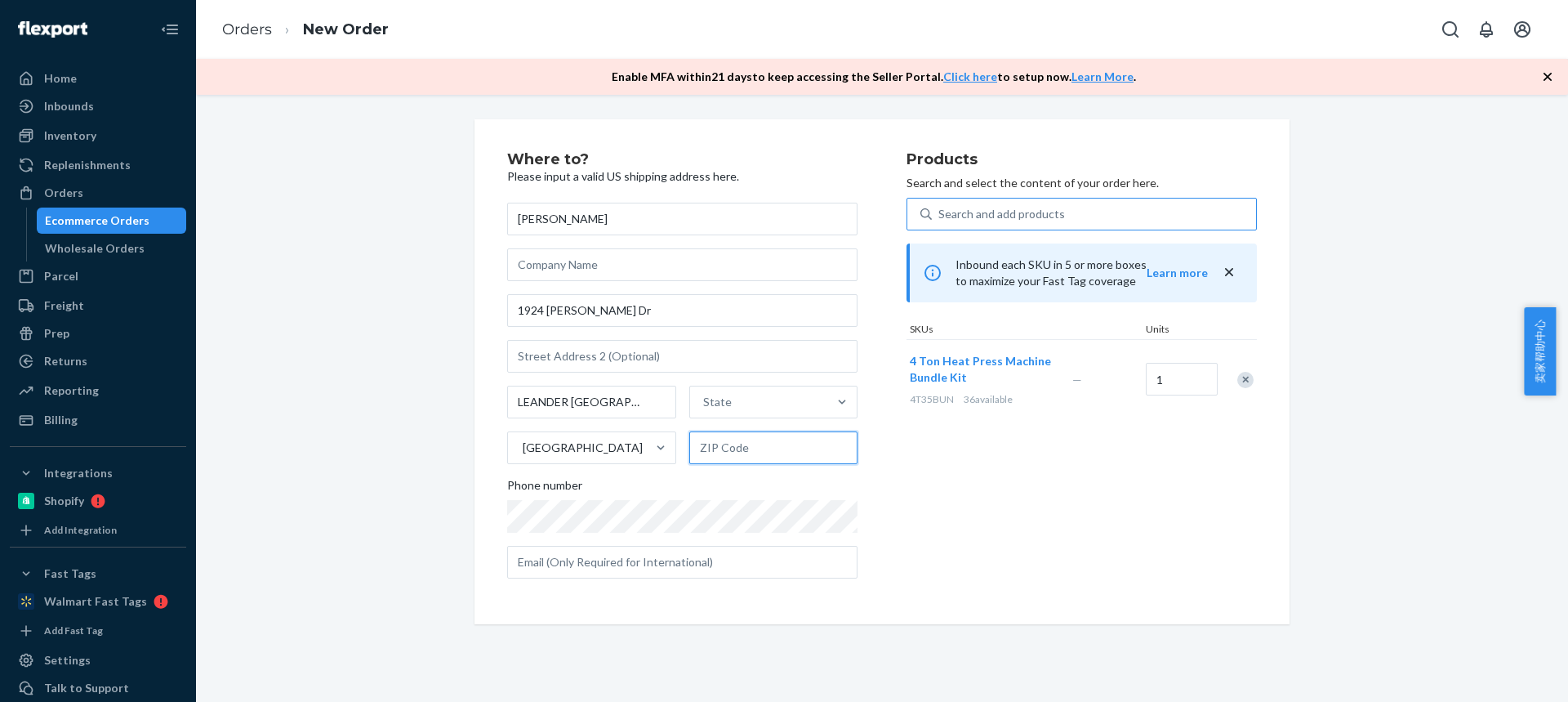
click at [743, 447] on input "text" at bounding box center [774, 447] width 169 height 33
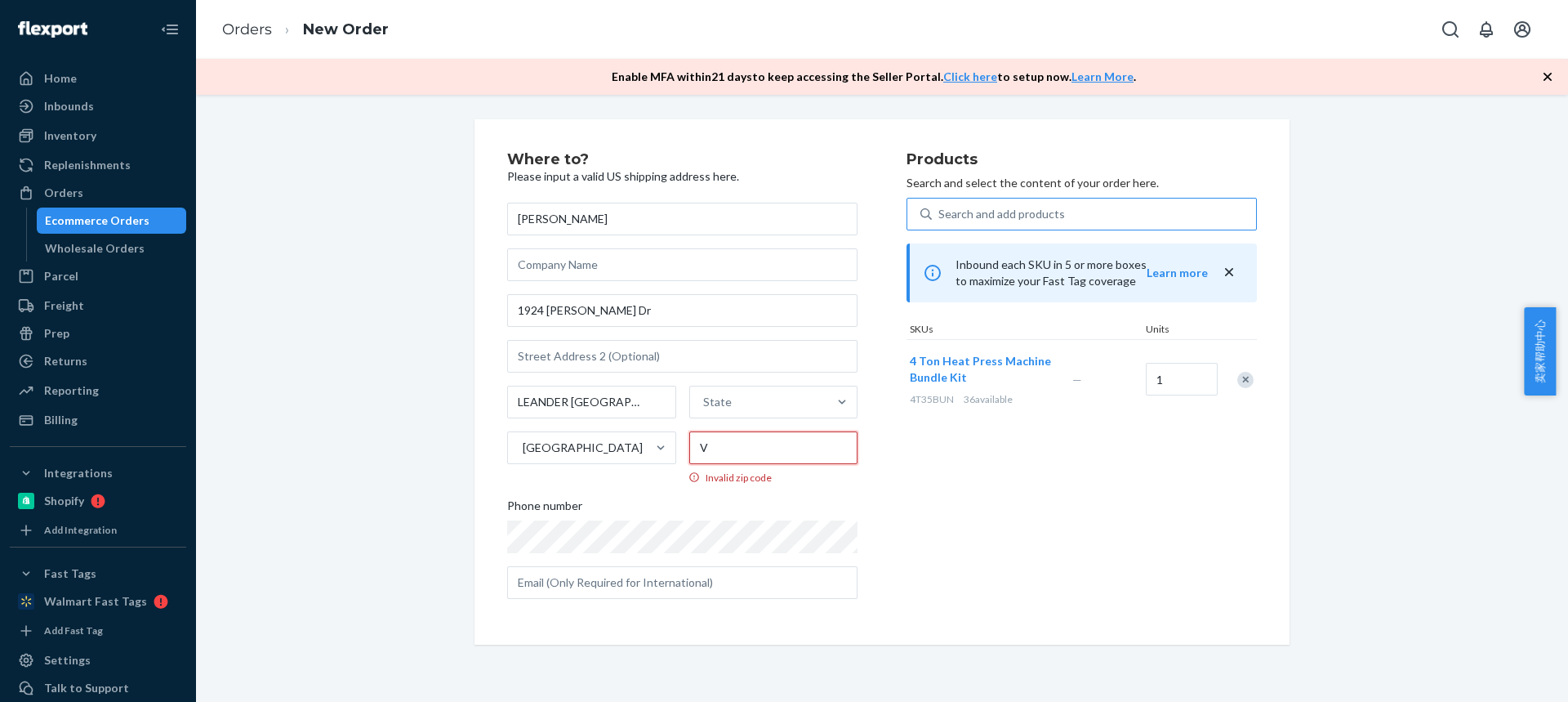
type input "V"
click at [564, 397] on input "LEANDER TX" at bounding box center [592, 402] width 169 height 33
click at [719, 435] on input "V" at bounding box center [774, 447] width 169 height 33
paste input "78641"
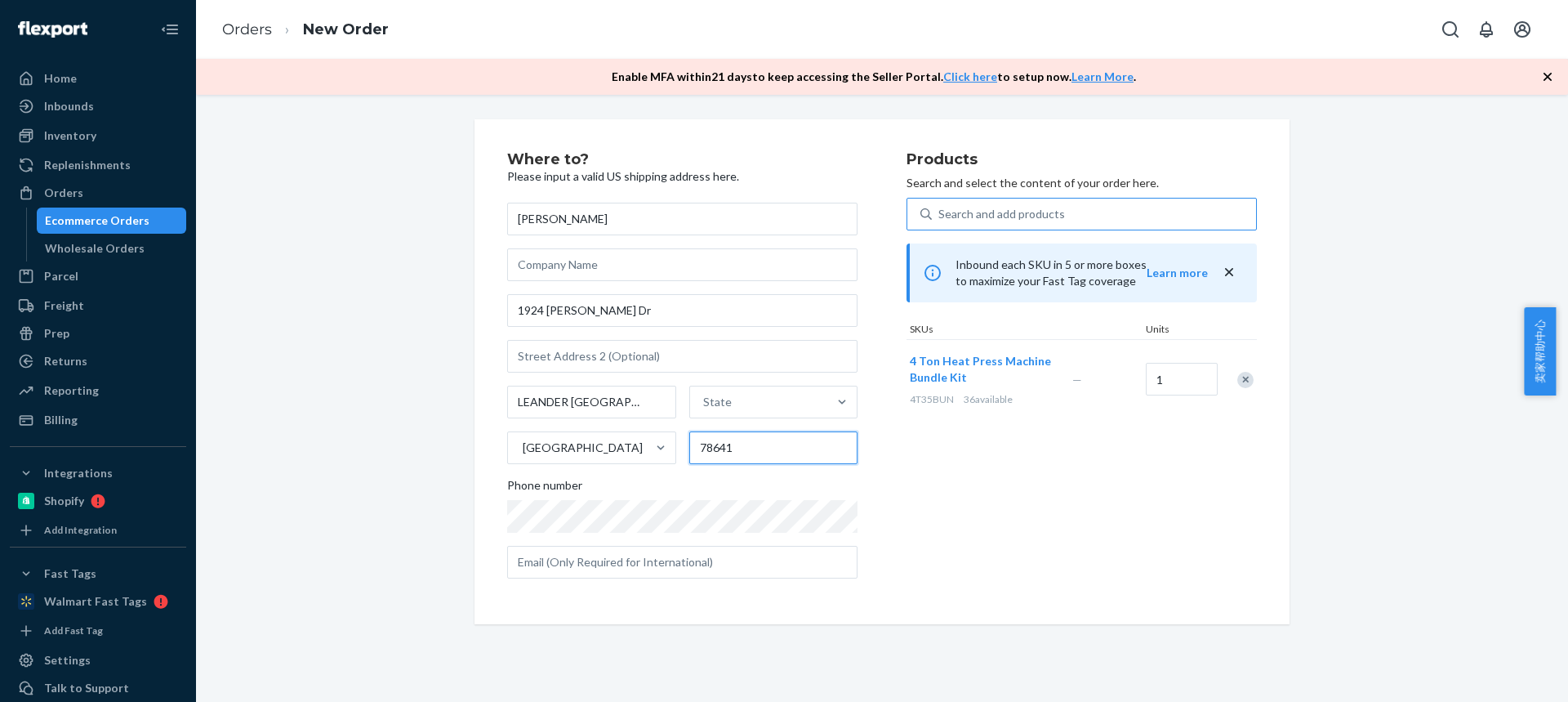
type input "78641"
drag, startPoint x: 579, startPoint y: 405, endPoint x: 702, endPoint y: 407, distance: 123.0
click at [634, 406] on input "LEANDER TX" at bounding box center [592, 402] width 169 height 33
type input "LEANDER"
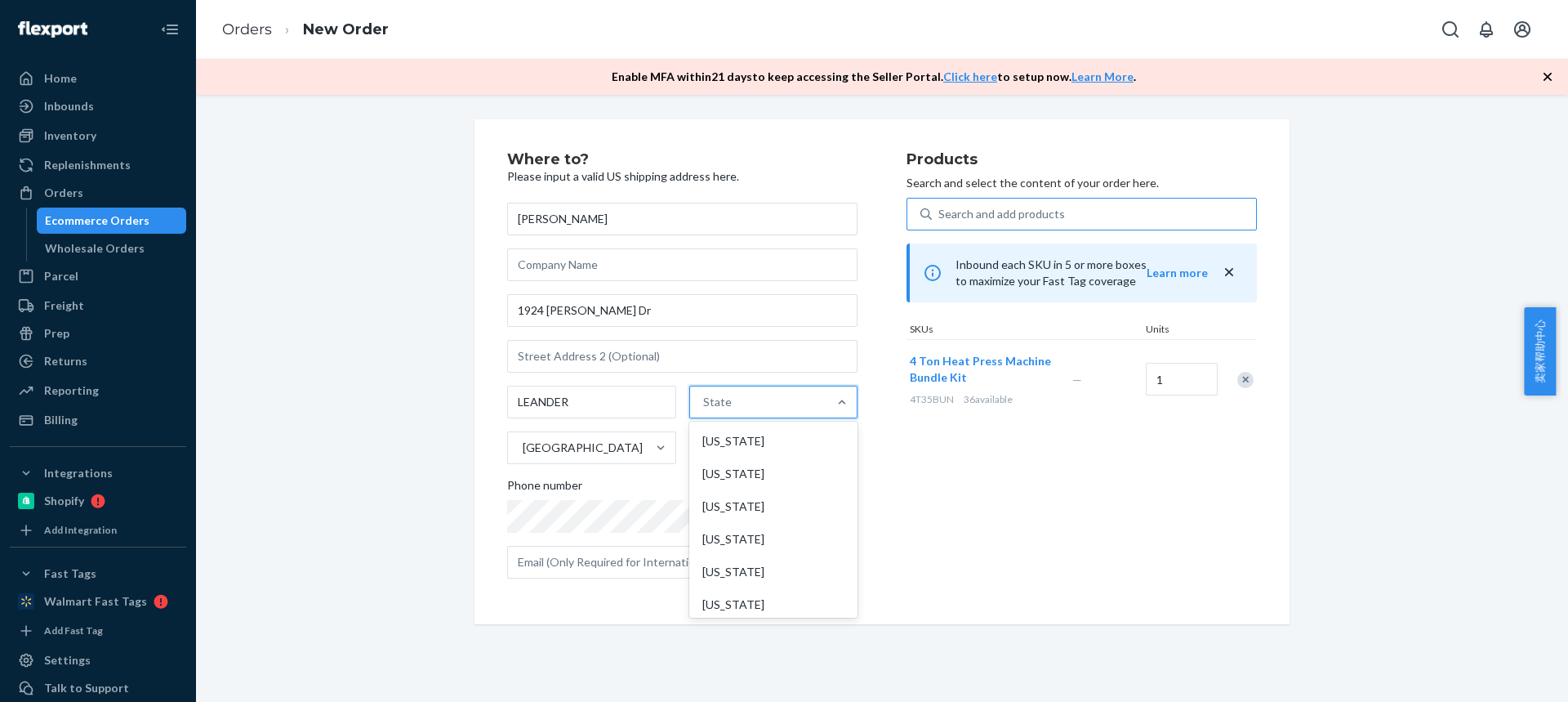
click at [722, 408] on div "State" at bounding box center [718, 402] width 29 height 16
click at [704, 408] on input "option [US_STATE] focused, 1 of 59. 59 results available. Use Up and Down to ch…" at bounding box center [704, 402] width 2 height 16
paste input "TX"
type input "TX"
click at [726, 447] on div "[US_STATE]" at bounding box center [772, 441] width 165 height 33
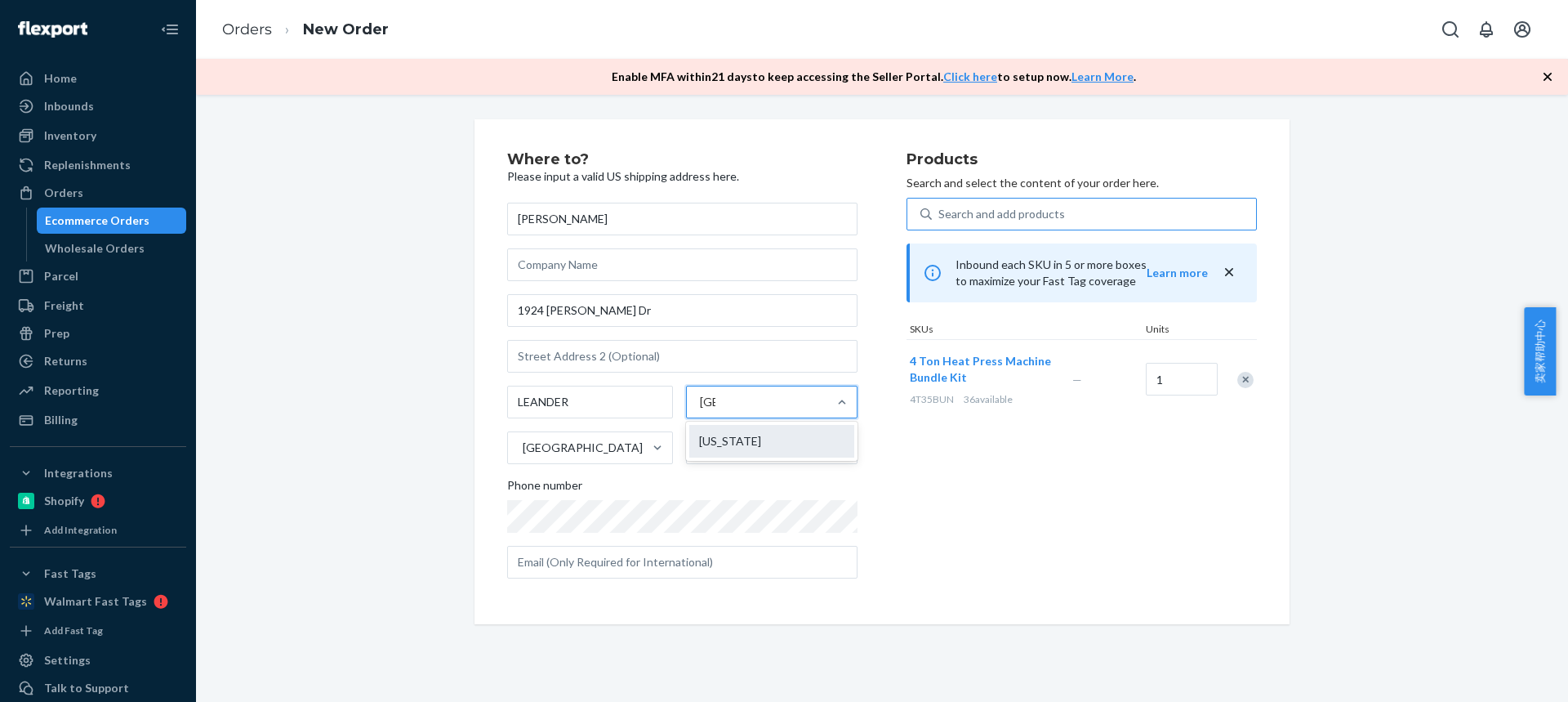
click at [715, 410] on input "TX" at bounding box center [708, 402] width 16 height 16
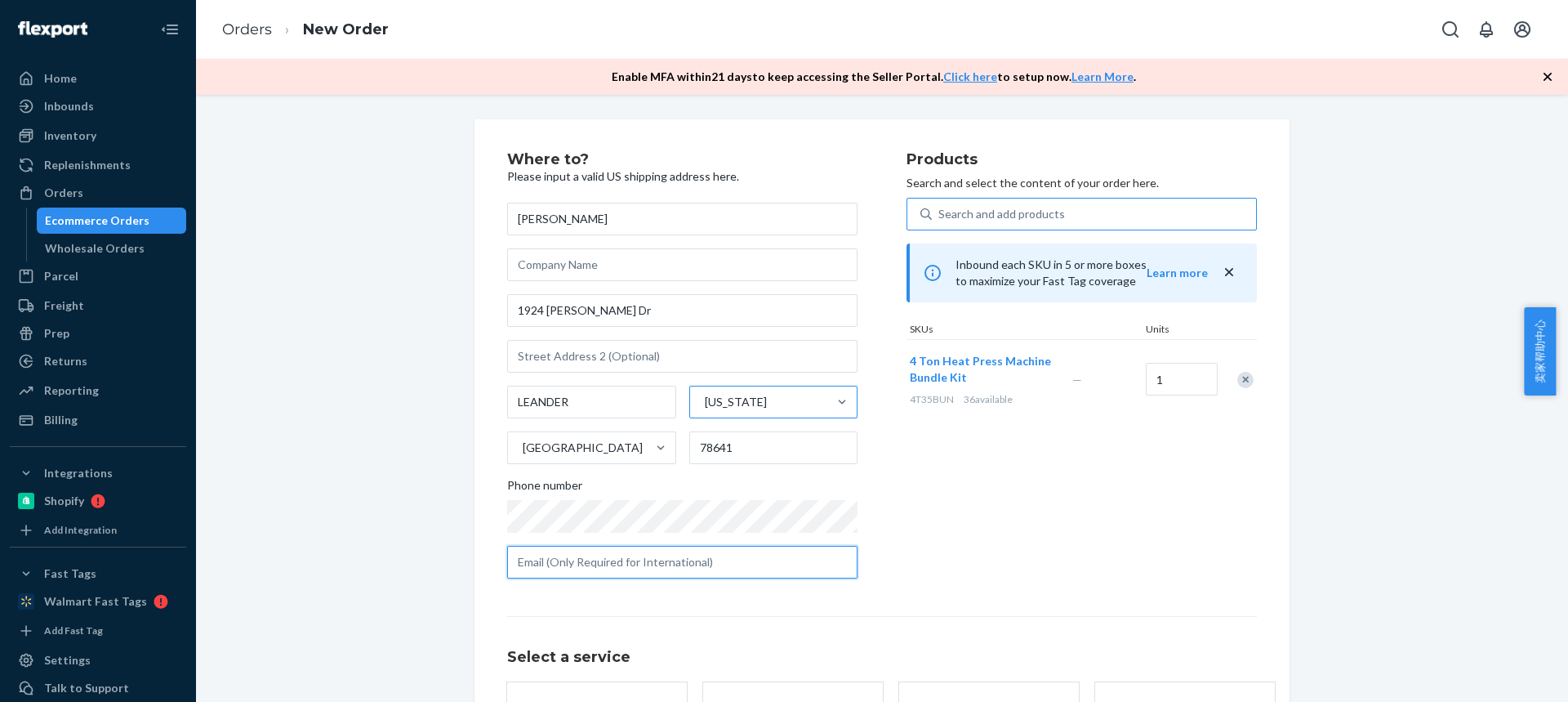
click at [583, 555] on input "text" at bounding box center [682, 562] width 350 height 33
paste input "Amy.newland13@gmail.com"
type input "Amy.newland13@gmail.com"
click at [382, 601] on div "Where to? Please input a valid US shipping address here. Amy Newland 1924 Ruthe…" at bounding box center [882, 482] width 1348 height 726
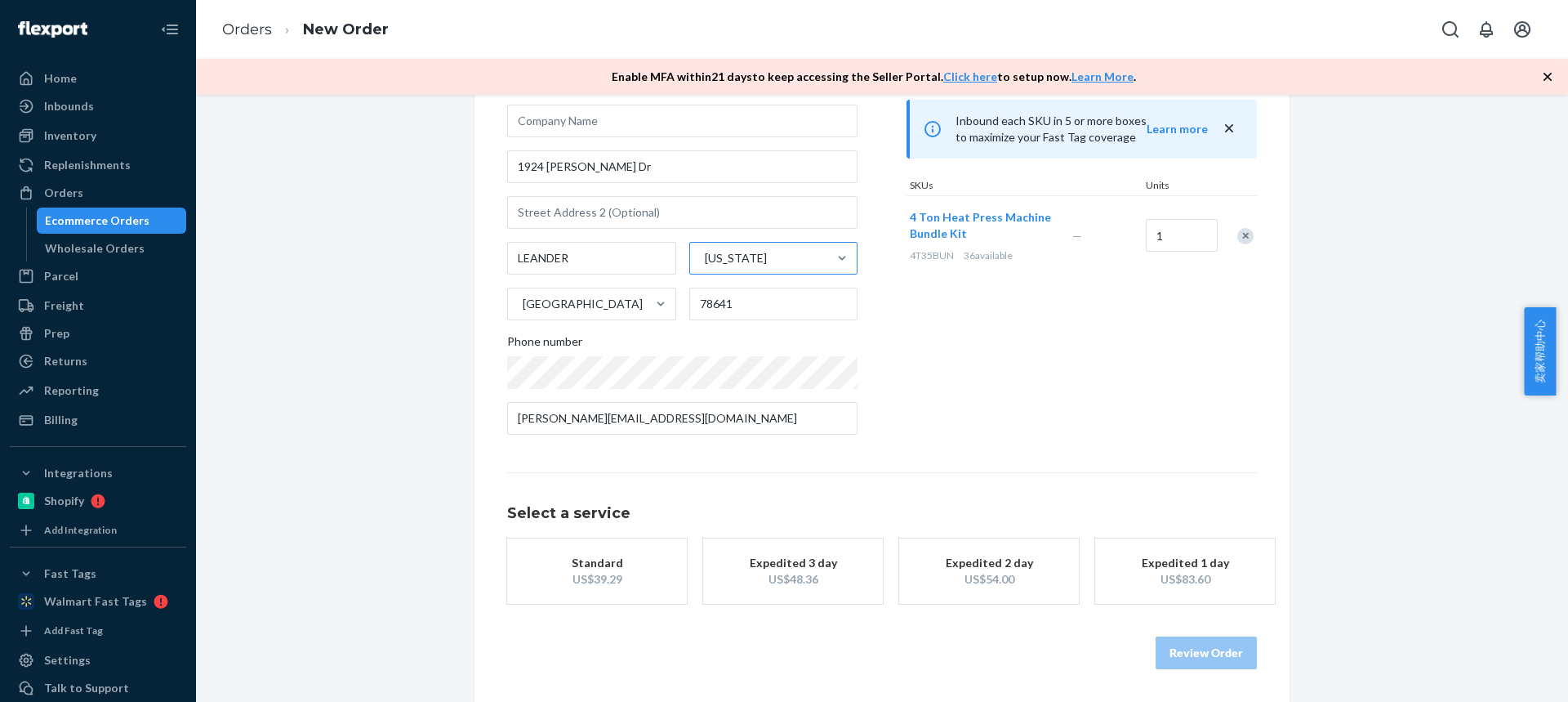
click at [596, 577] on div "US$39.29" at bounding box center [597, 579] width 131 height 16
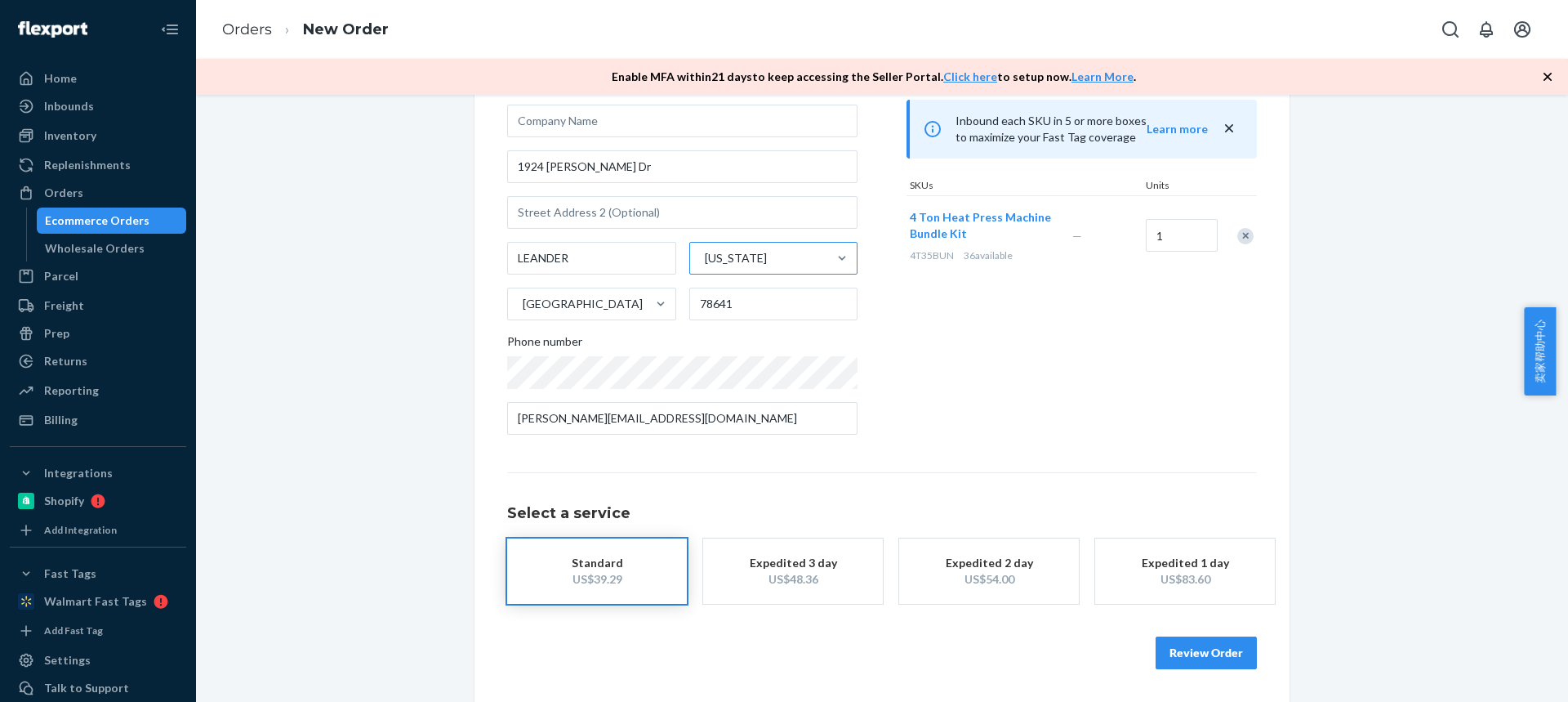
click at [1180, 648] on button "Review Order" at bounding box center [1206, 653] width 101 height 33
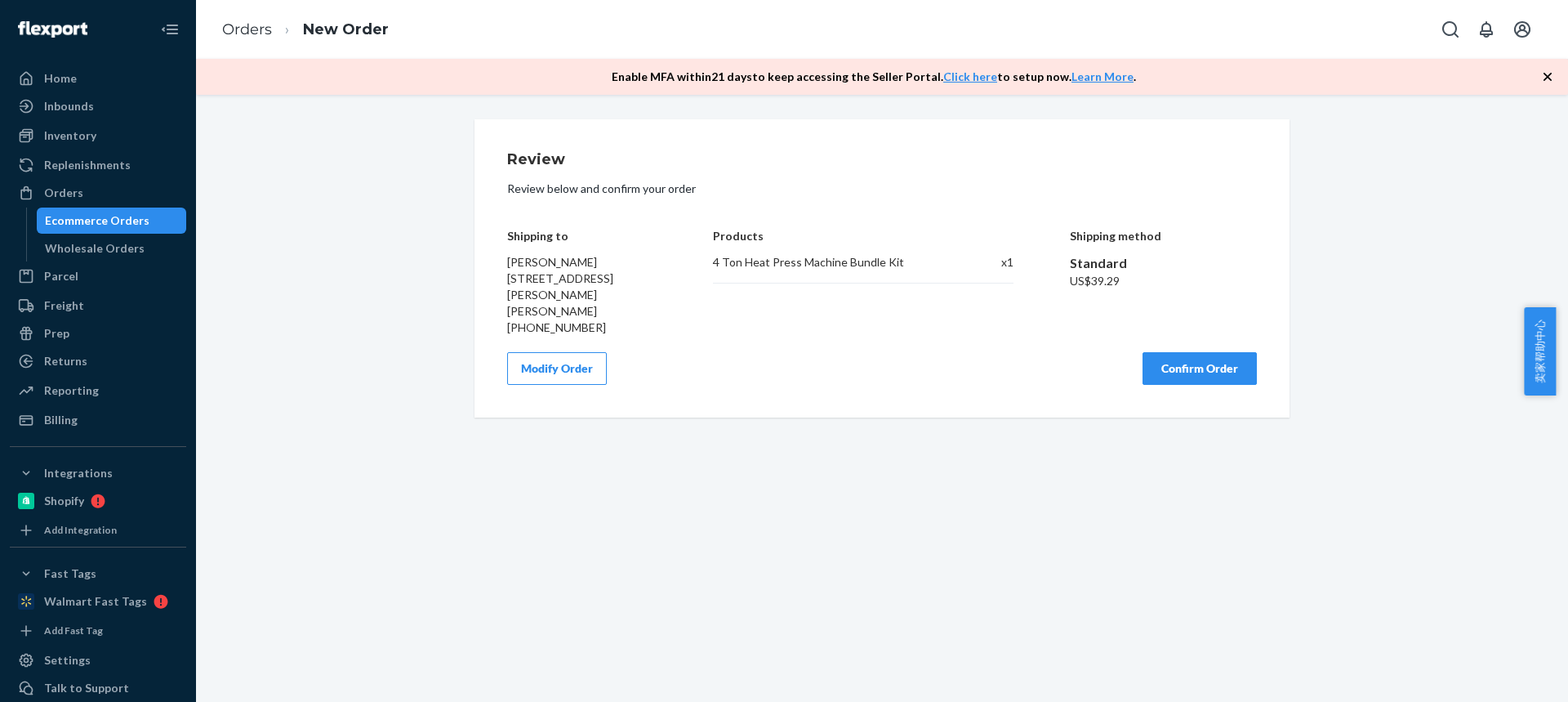
scroll to position [0, 0]
click at [1171, 352] on button "Confirm Order" at bounding box center [1200, 368] width 115 height 33
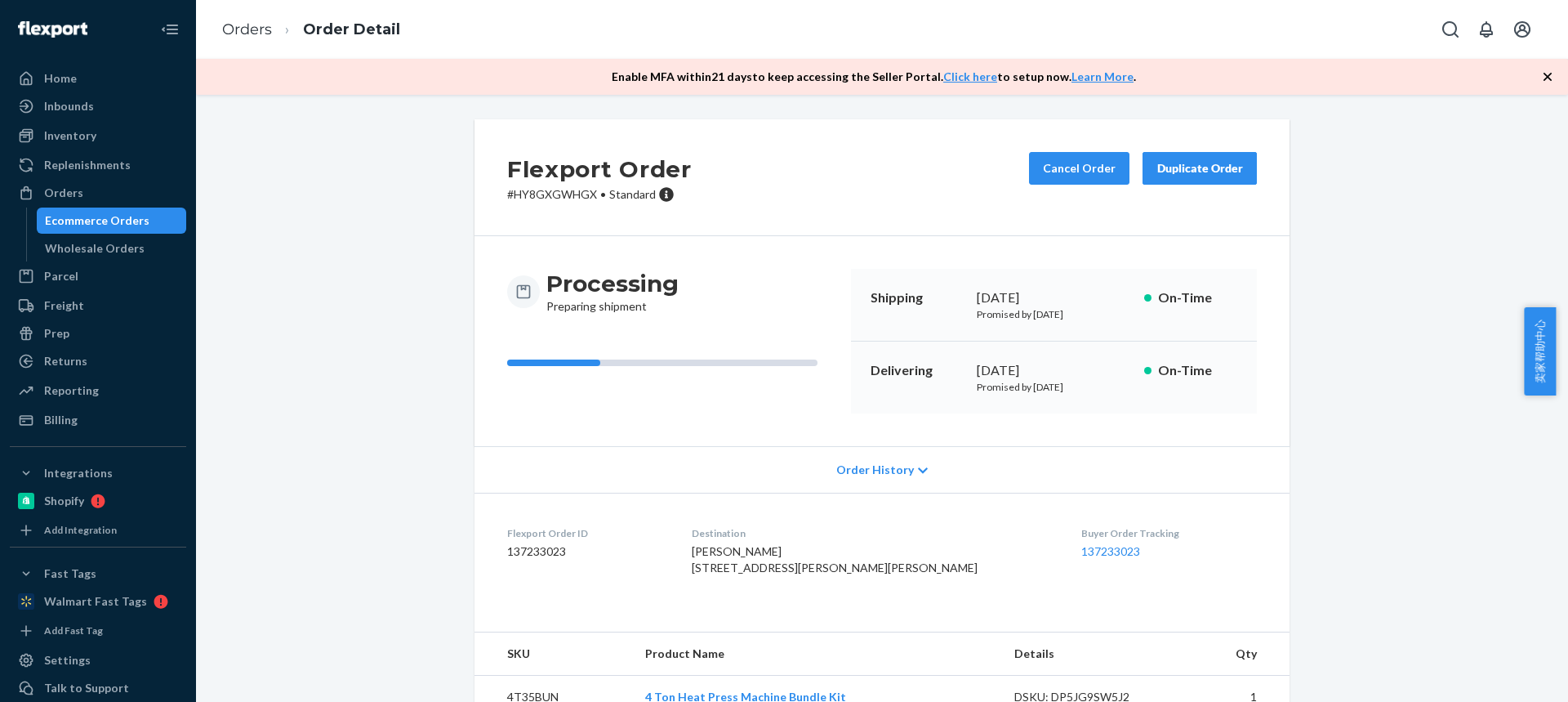
click at [744, 550] on span "Amy Newland 1924 Rutherford Dr Leander, TX 78641-3138 US" at bounding box center [835, 559] width 286 height 30
drag, startPoint x: 737, startPoint y: 549, endPoint x: 855, endPoint y: 573, distance: 120.4
click at [856, 573] on div "Amy Newland 1924 Rutherford Dr Leander, TX 78641-3138 US" at bounding box center [873, 559] width 363 height 33
copy span "Amy Newland 1924 Rutherford Dr"
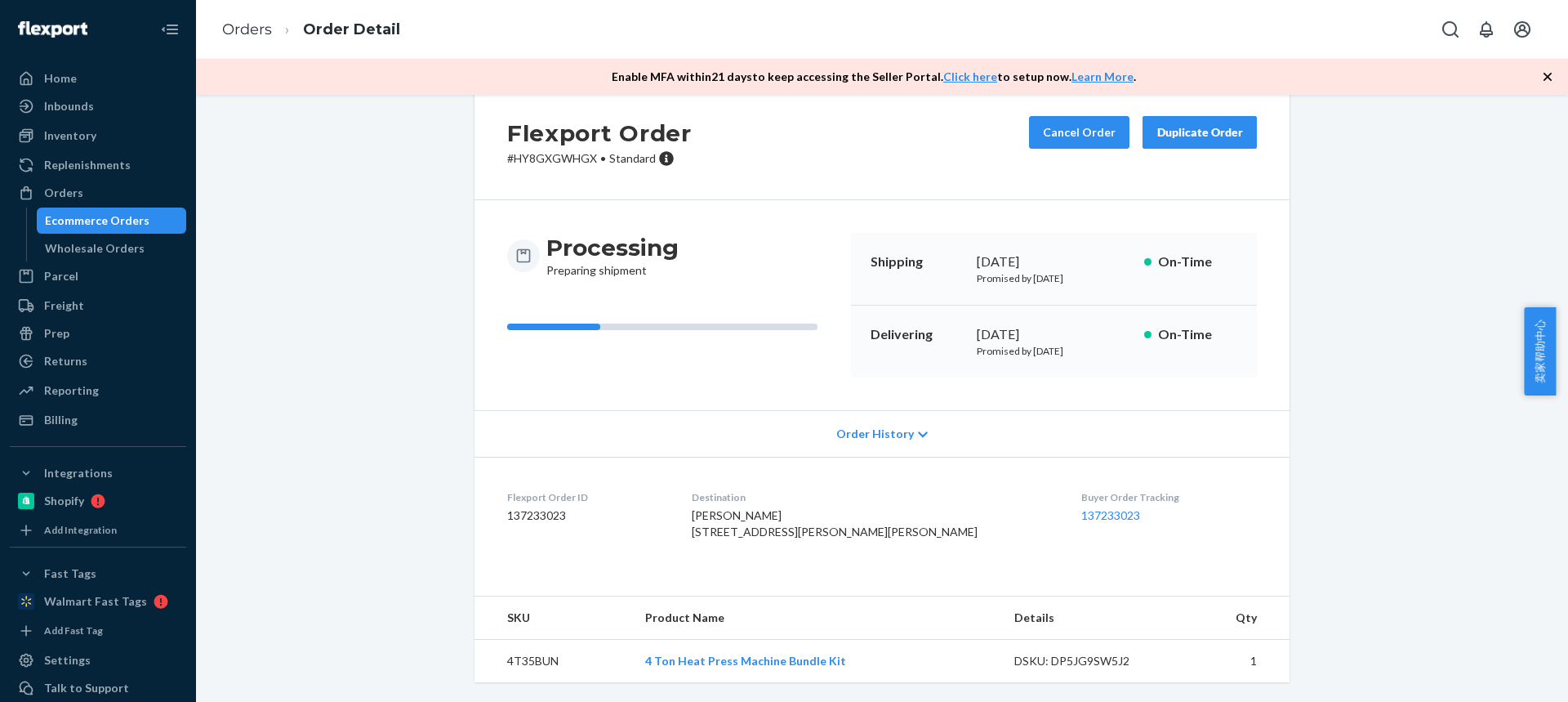
click at [524, 663] on td "4T35BUN" at bounding box center [553, 661] width 157 height 44
copy td "4T35BUN"
click at [250, 29] on link "Orders" at bounding box center [247, 30] width 49 height 18
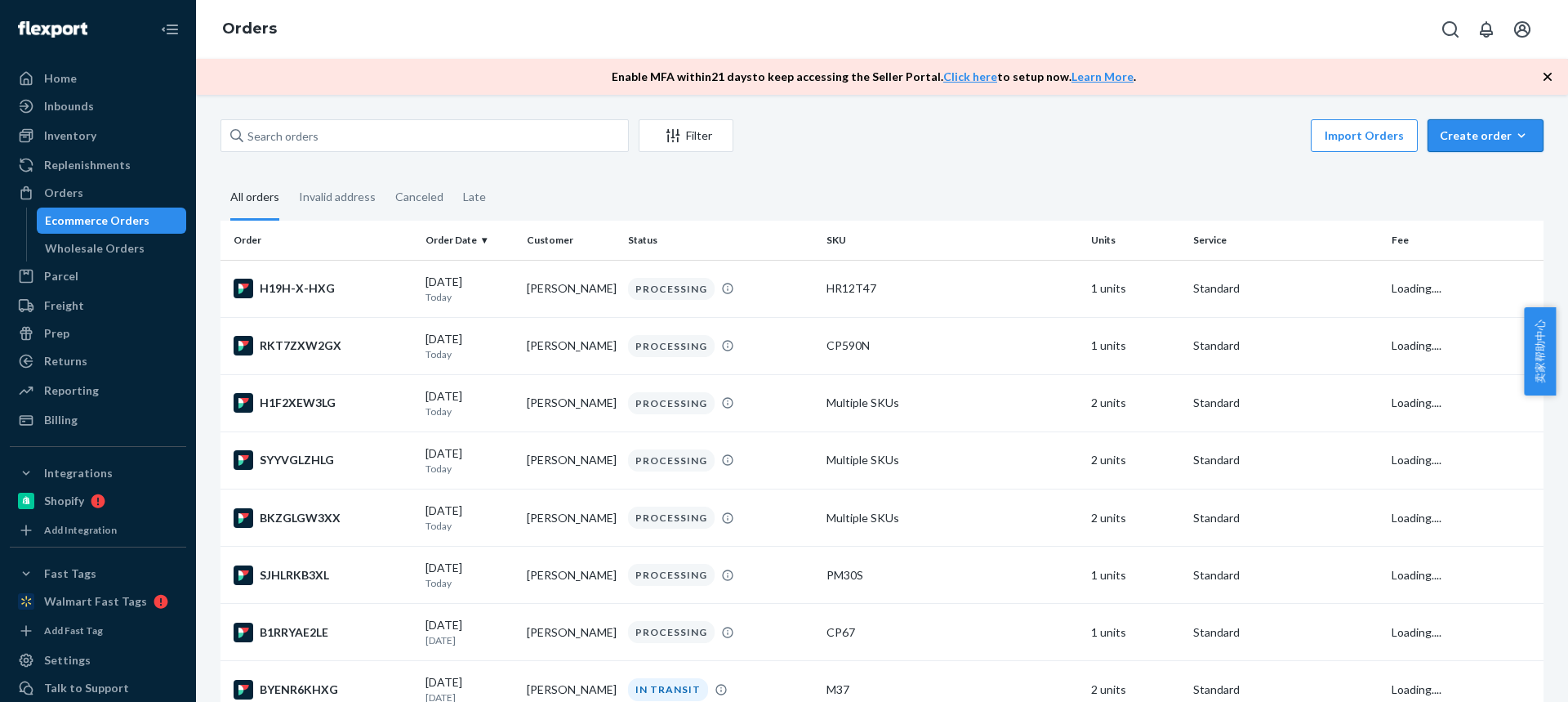
click at [1459, 143] on div "Create order" at bounding box center [1486, 136] width 91 height 16
click at [1472, 174] on span "Ecommerce order" at bounding box center [1495, 175] width 101 height 12
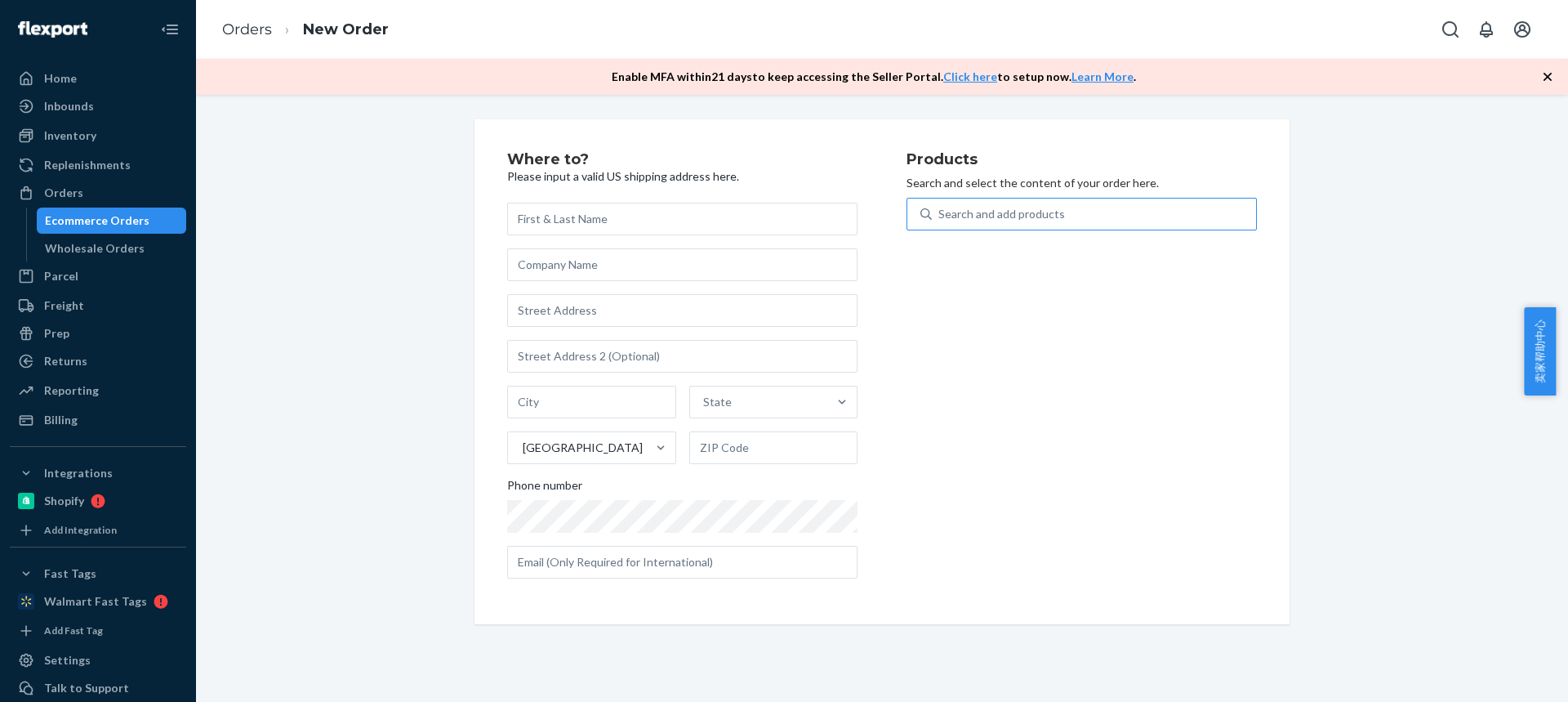
click at [1080, 211] on div "Search and add products" at bounding box center [1094, 214] width 325 height 30
click at [940, 211] on input "Search and add products" at bounding box center [939, 214] width 2 height 16
type input "6t35"
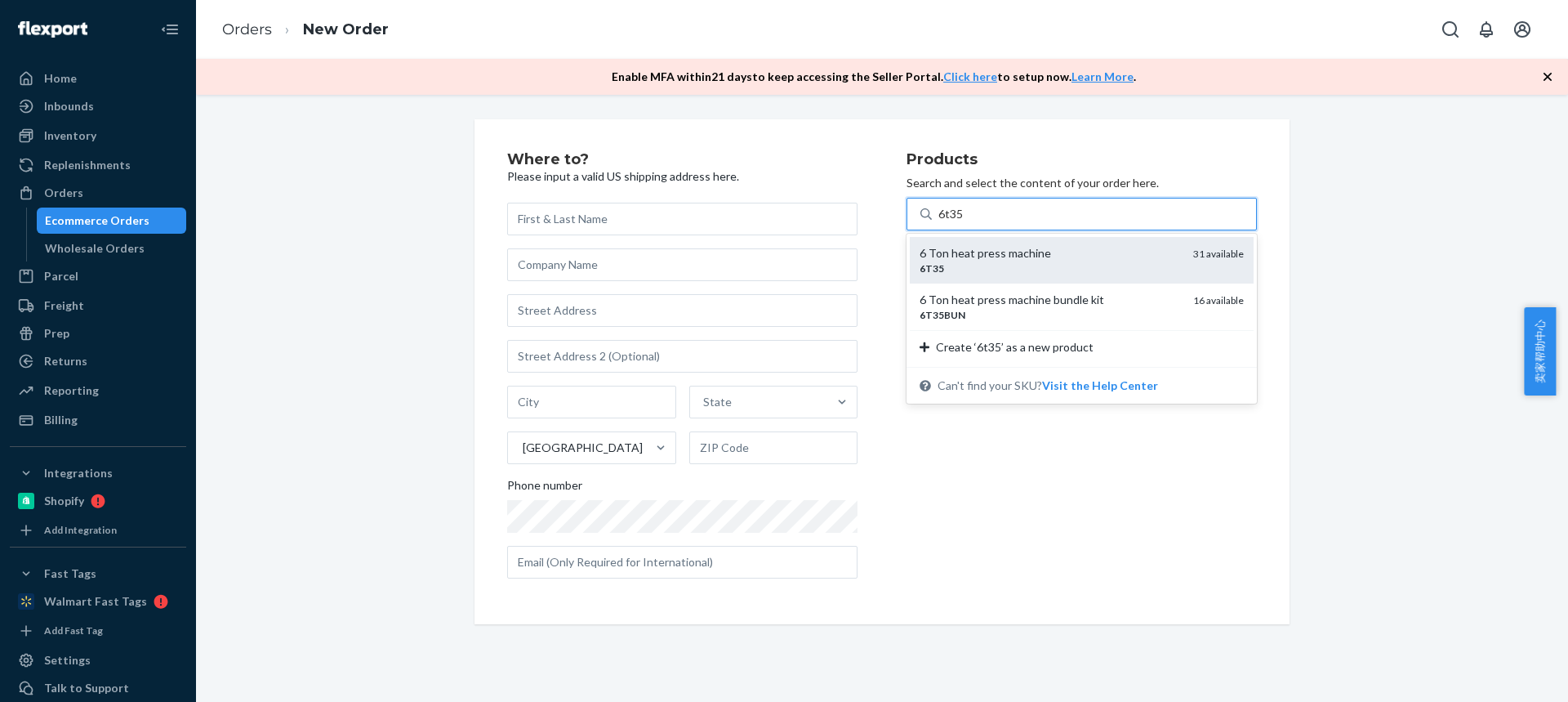
click at [953, 267] on div "6T35" at bounding box center [1050, 268] width 260 height 14
click at [953, 222] on input "6t35" at bounding box center [952, 214] width 26 height 16
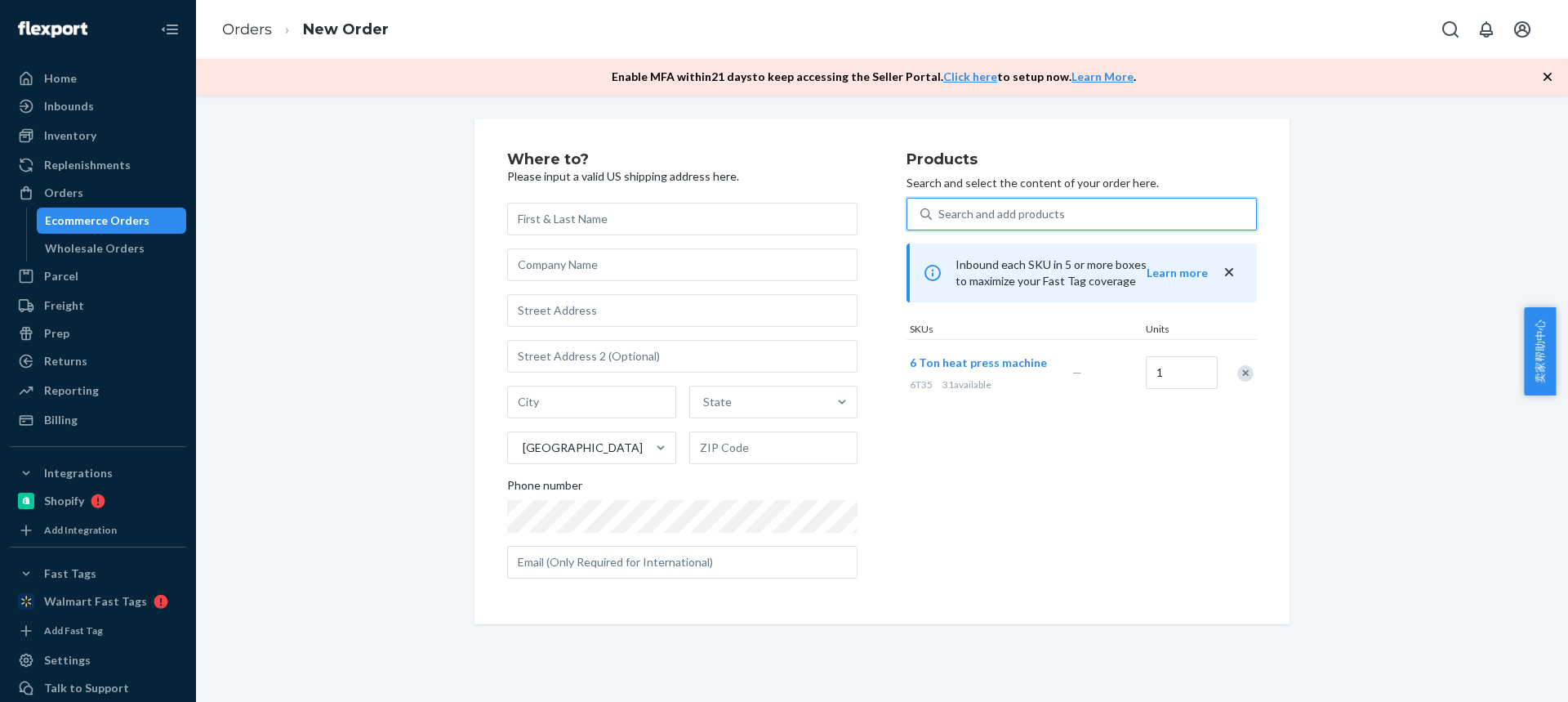
click at [947, 213] on div "Search and add products" at bounding box center [1002, 214] width 127 height 16
click at [940, 213] on input "0 results available. Select is focused ,type to refine list, press Down to open…" at bounding box center [939, 214] width 2 height 16
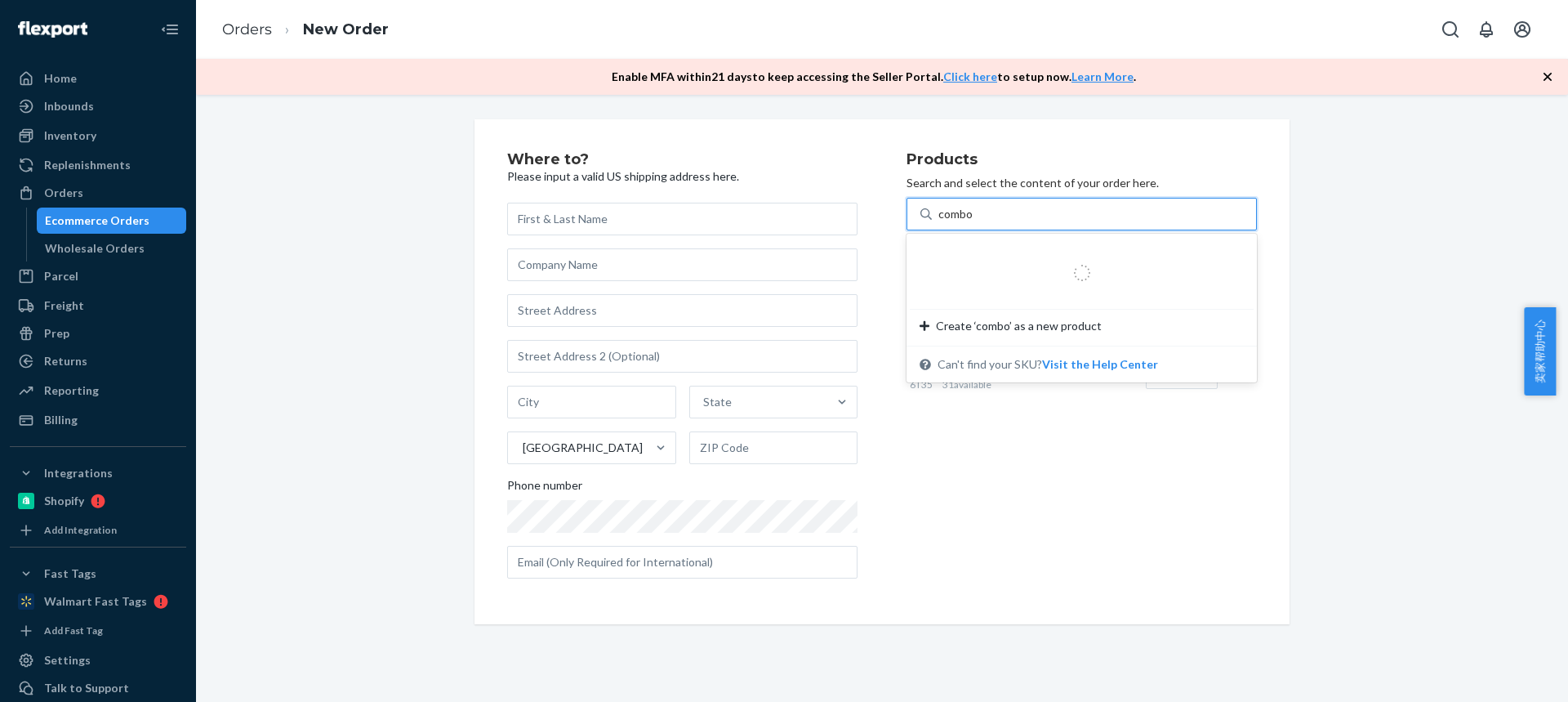
type input "combo2"
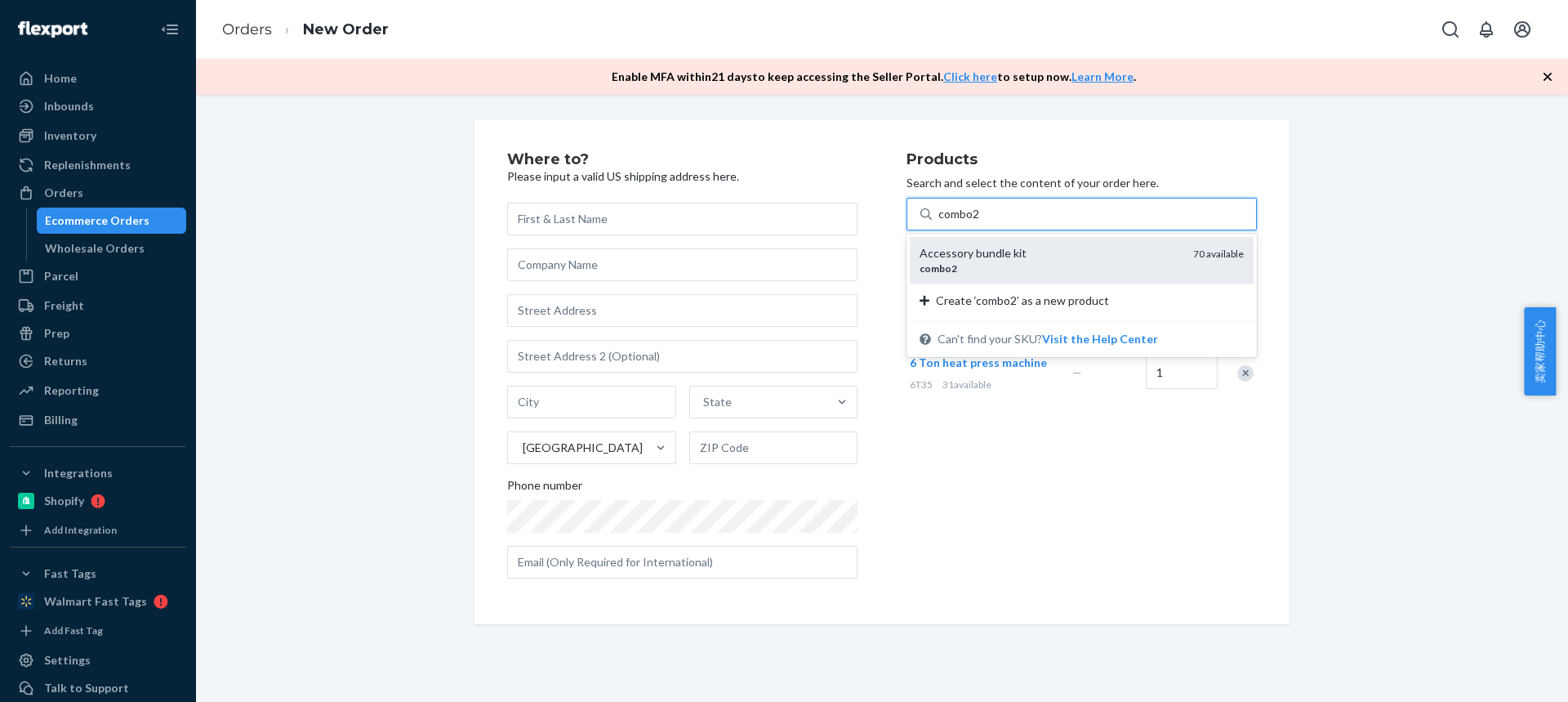
click at [960, 252] on div "Accessory bundle kit" at bounding box center [1050, 253] width 260 height 16
click at [960, 222] on input "combo2" at bounding box center [960, 214] width 43 height 16
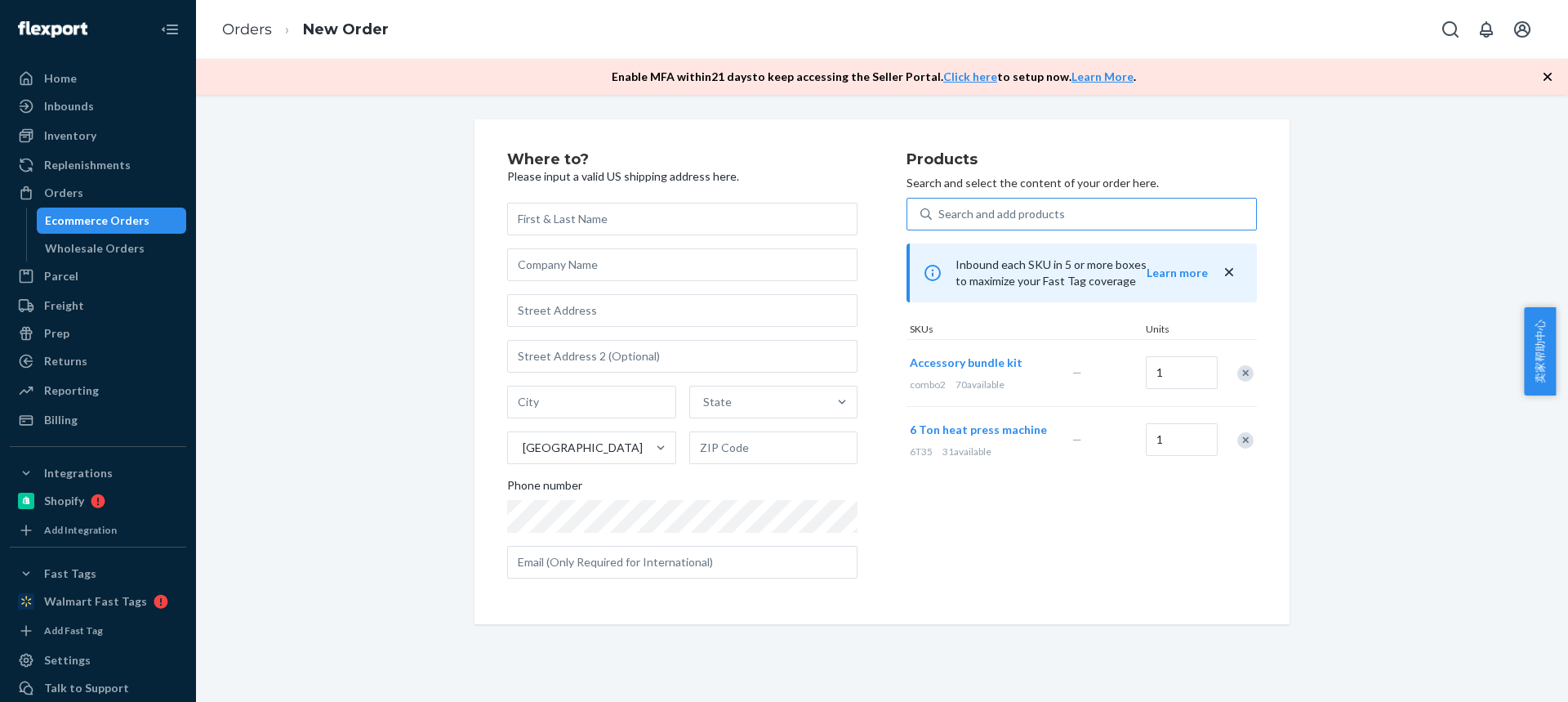
click at [571, 236] on div "State United States Phone number" at bounding box center [682, 391] width 350 height 376
click at [555, 215] on input "text" at bounding box center [682, 219] width 350 height 33
paste input "[PERSON_NAME]"
type input "[PERSON_NAME]"
click at [592, 307] on input "text" at bounding box center [682, 311] width 350 height 33
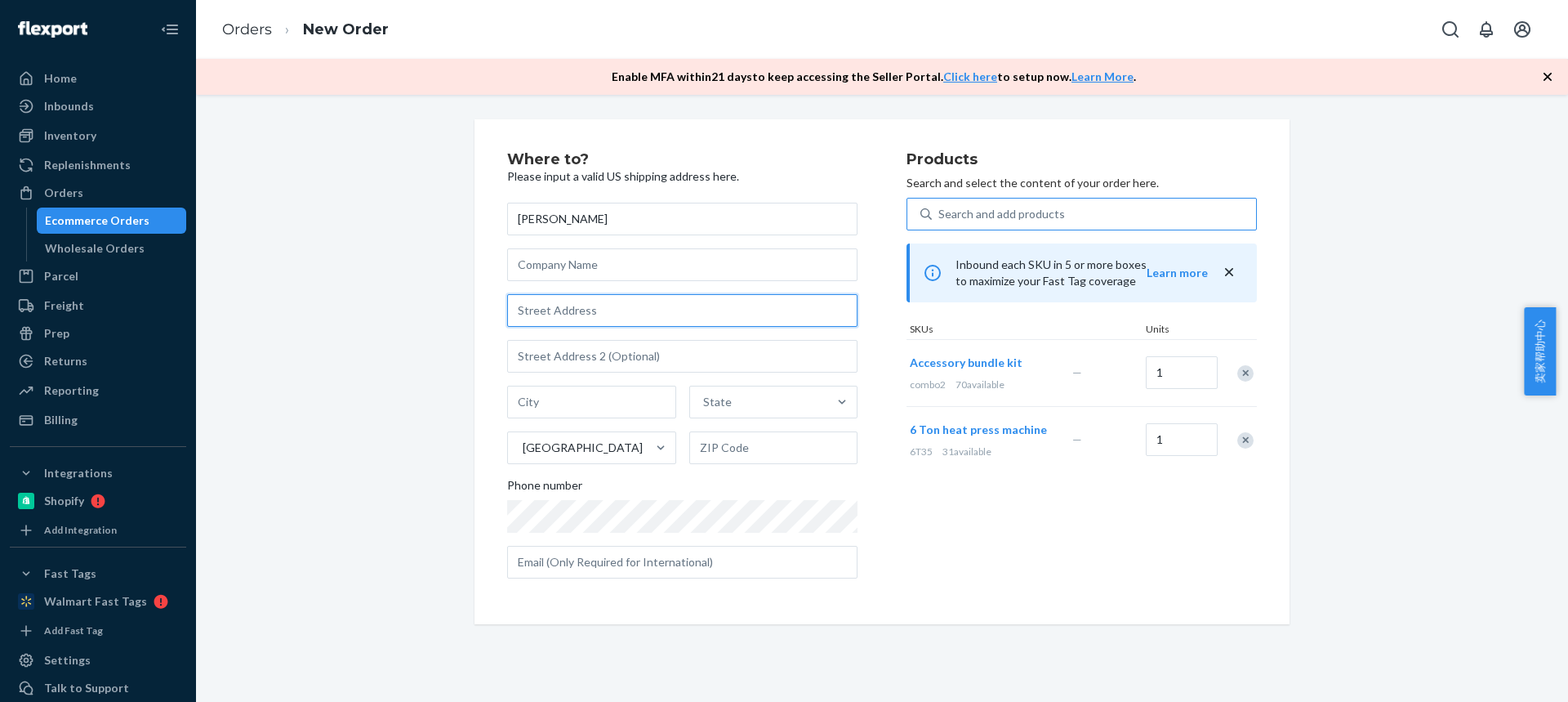
paste input "631 Saint Marys Avenue"
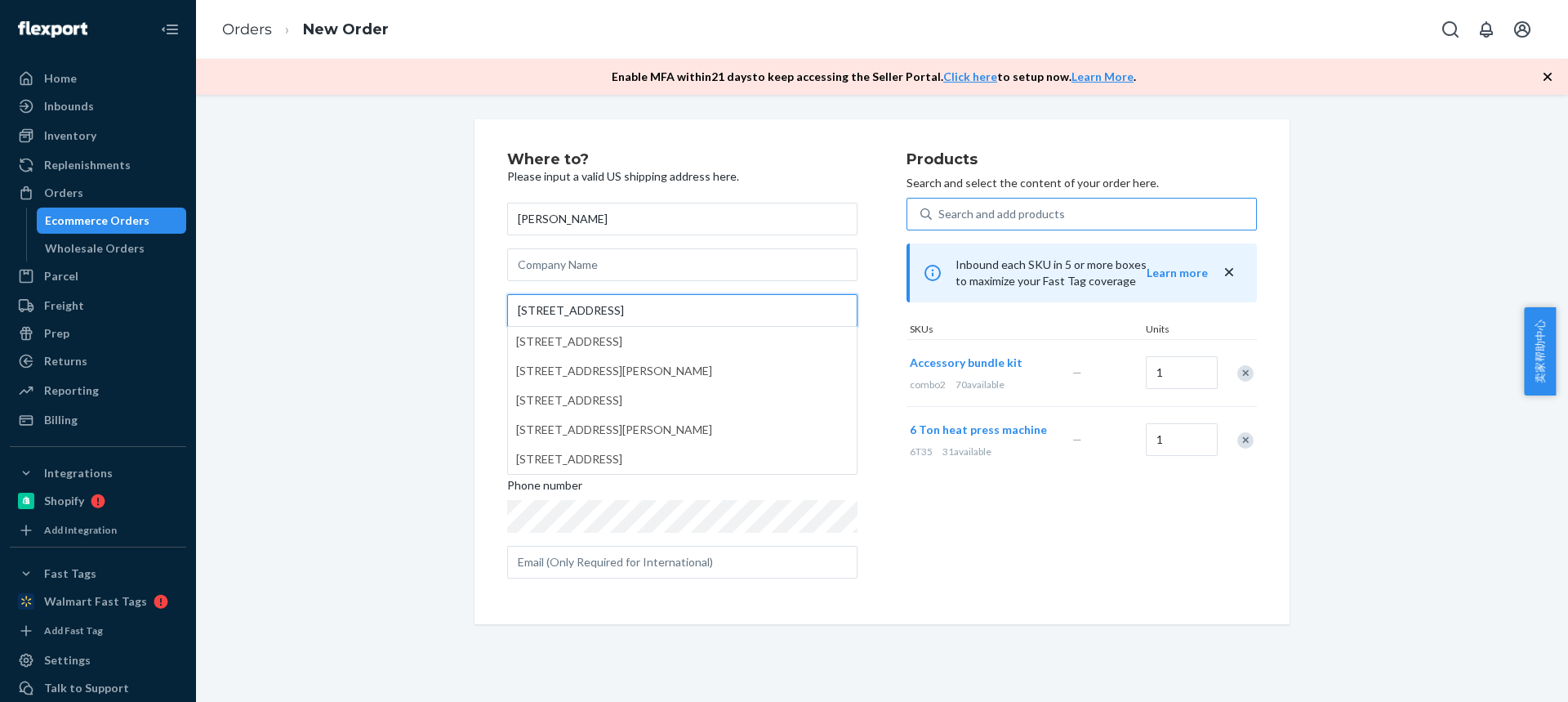
type input "631 Saint Marys Avenue"
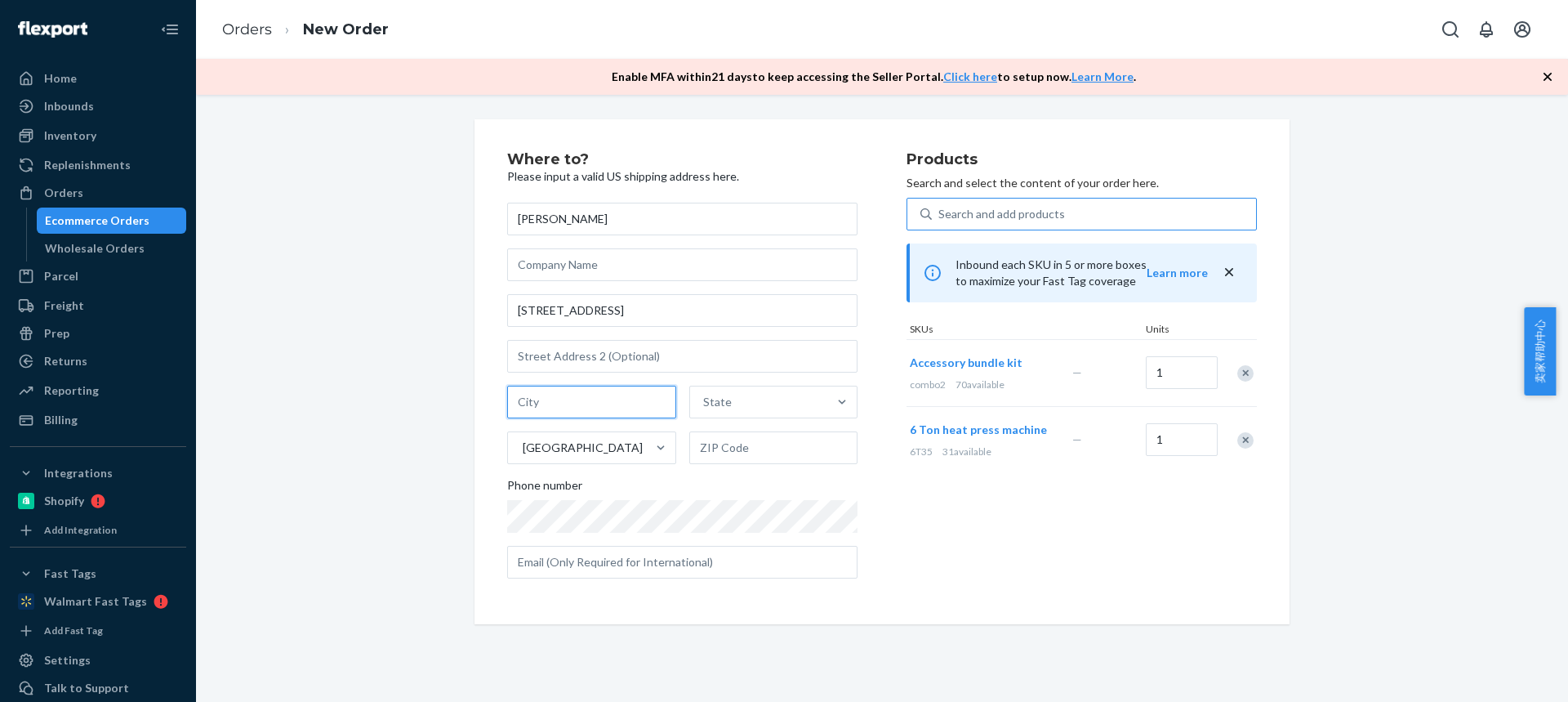
click at [593, 391] on input "text" at bounding box center [592, 402] width 169 height 33
paste input "Sidney OH 45365"
drag, startPoint x: 632, startPoint y: 402, endPoint x: 735, endPoint y: 446, distance: 112.0
click at [660, 403] on input "Sidney OH 45365" at bounding box center [592, 402] width 169 height 33
type input "Sidney OH"
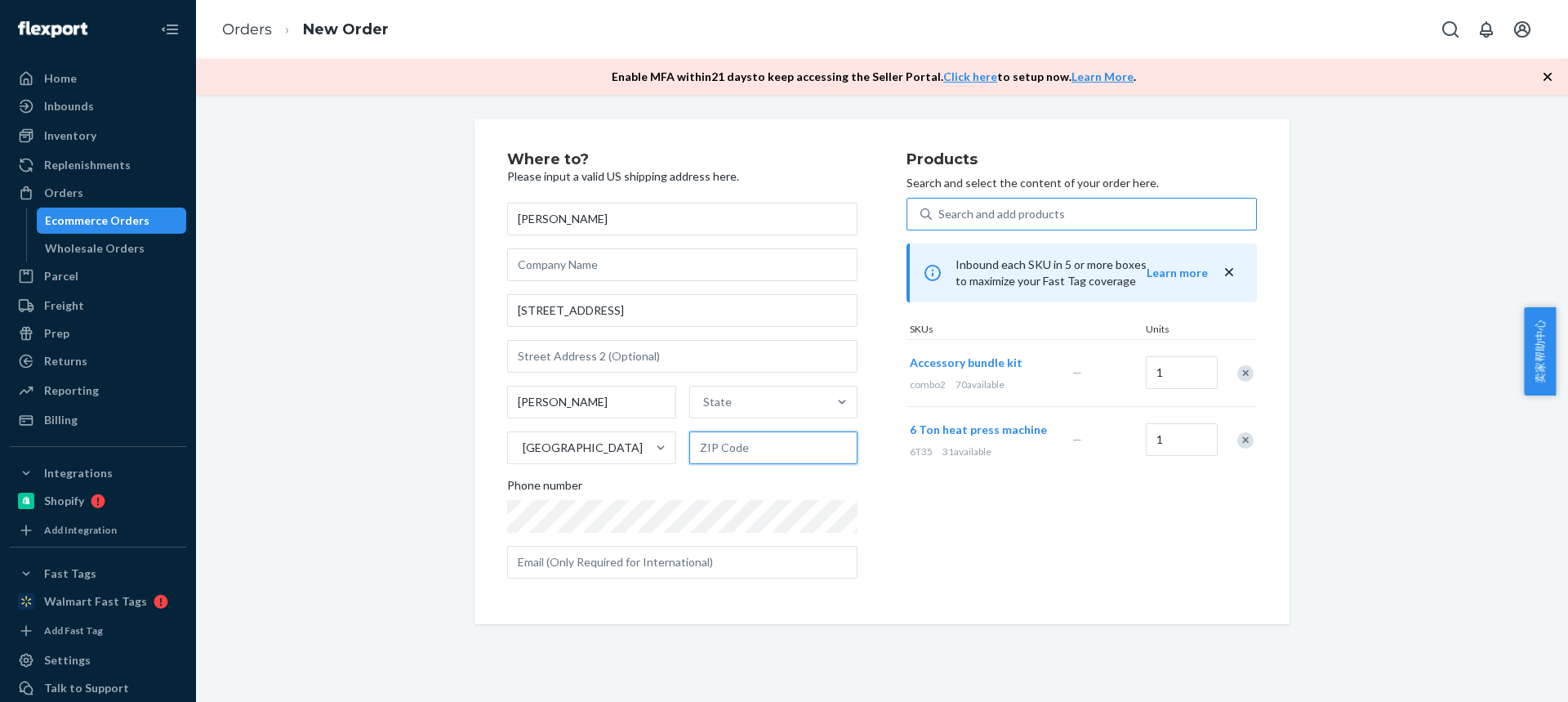
click at [755, 452] on input "text" at bounding box center [774, 447] width 169 height 33
paste input "45365"
type input "45365"
drag, startPoint x: 641, startPoint y: 400, endPoint x: 672, endPoint y: 397, distance: 31.1
click at [644, 401] on input "Sidney OH" at bounding box center [592, 402] width 169 height 33
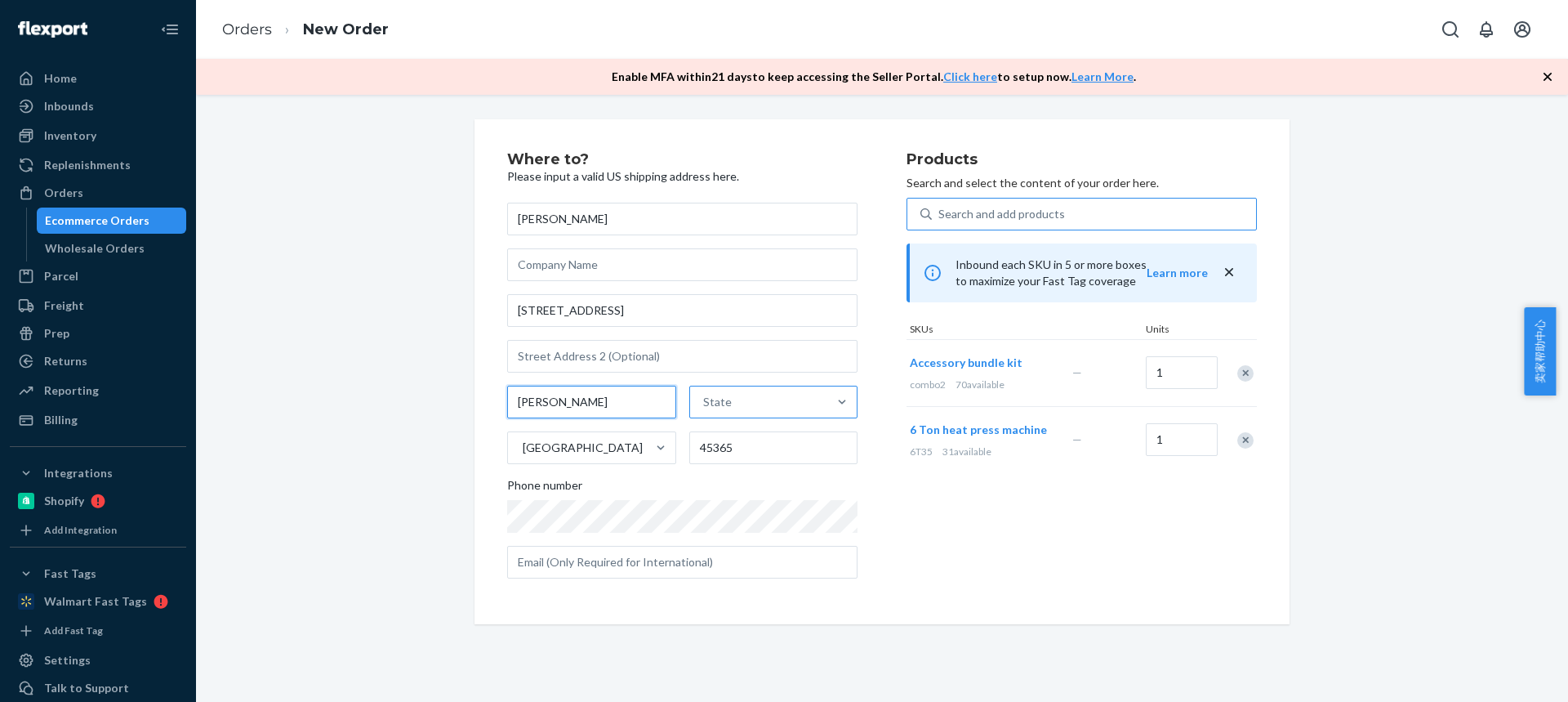
type input "Sidney"
click at [749, 386] on div "State" at bounding box center [760, 402] width 138 height 33
click at [704, 394] on input "State" at bounding box center [704, 402] width 2 height 16
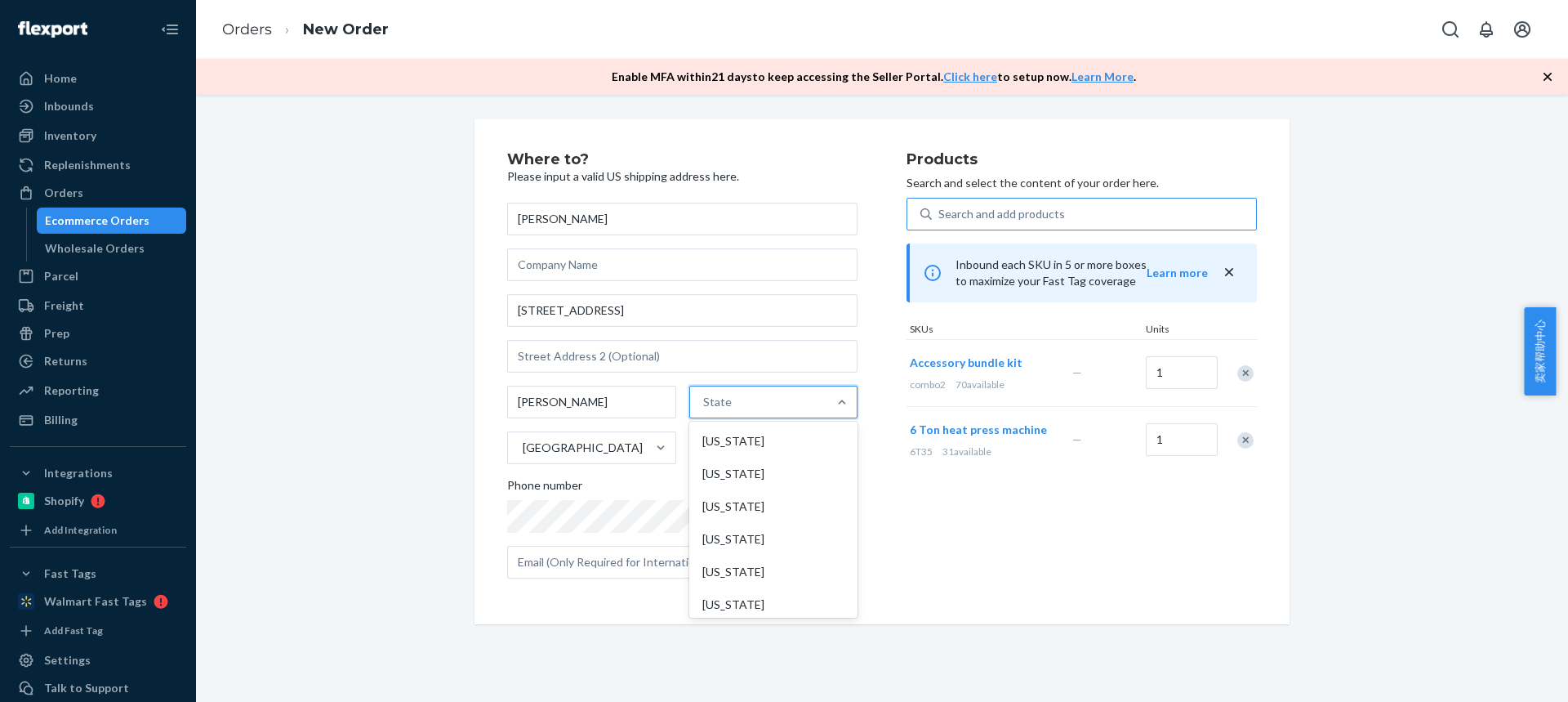
type input "v"
paste input "OH"
type input "OH"
click at [728, 449] on div "[US_STATE]" at bounding box center [772, 441] width 165 height 33
click at [719, 410] on input "OH" at bounding box center [710, 402] width 20 height 16
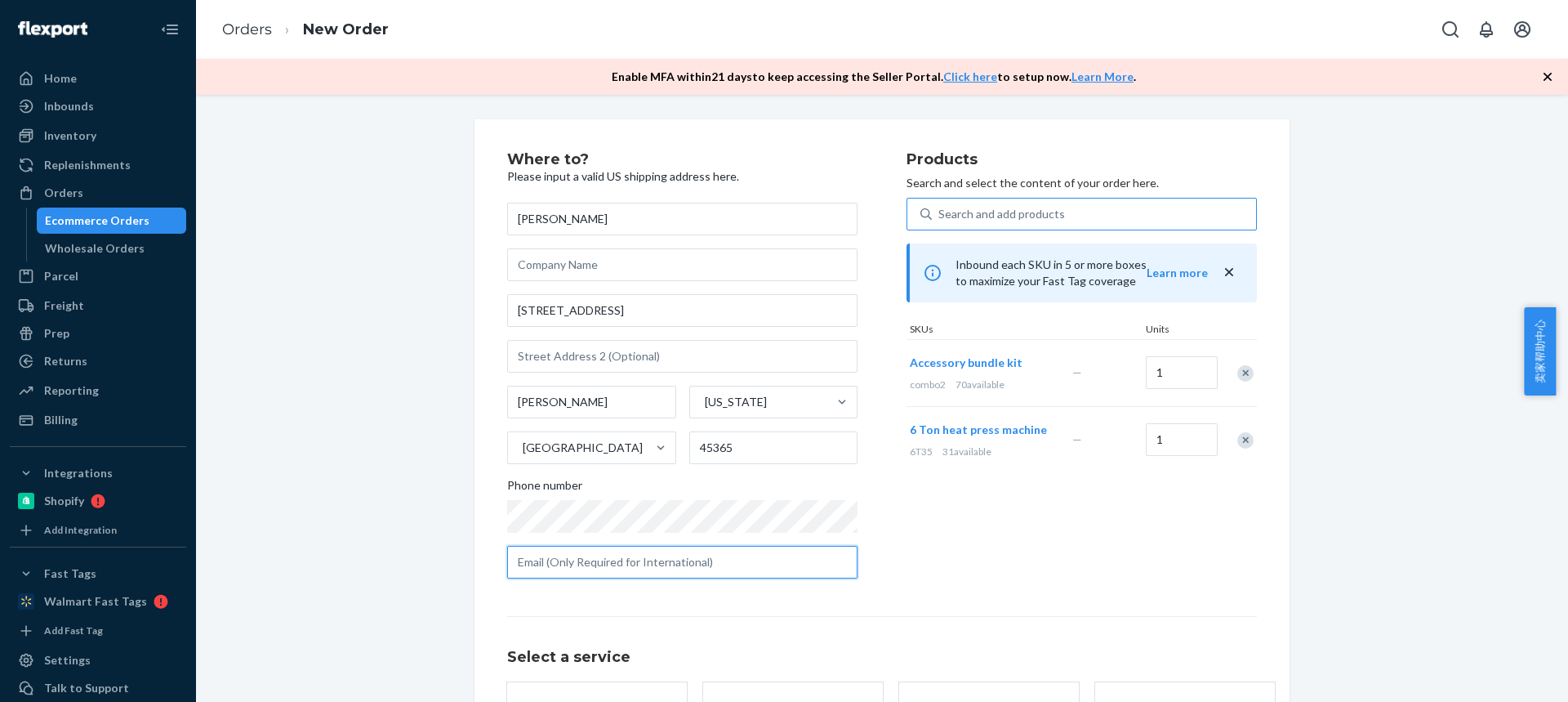
click at [593, 569] on input "text" at bounding box center [682, 562] width 350 height 33
paste input "Colton14279@gmail.com"
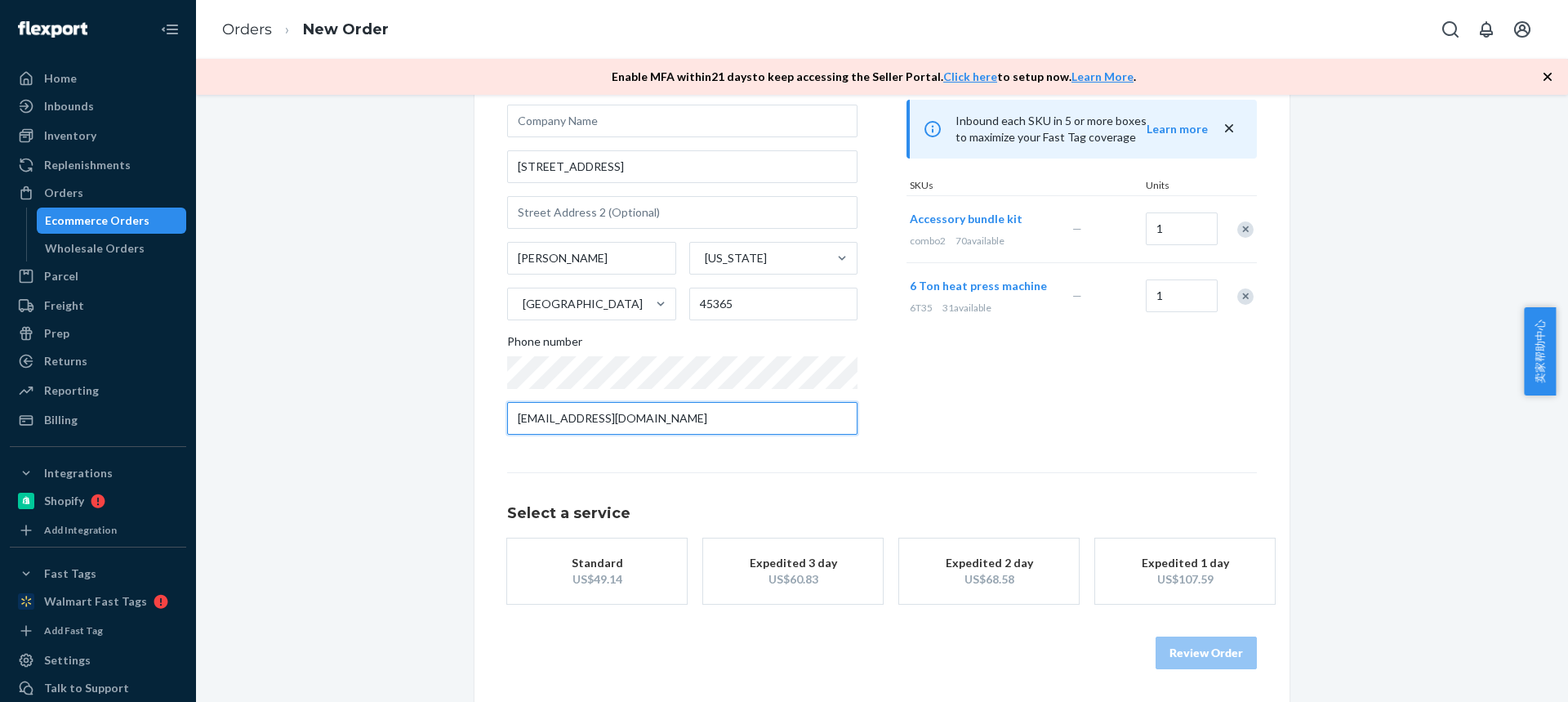
type input "Colton14279@gmail.com"
click at [570, 541] on button "Standard US$49.14" at bounding box center [597, 570] width 180 height 65
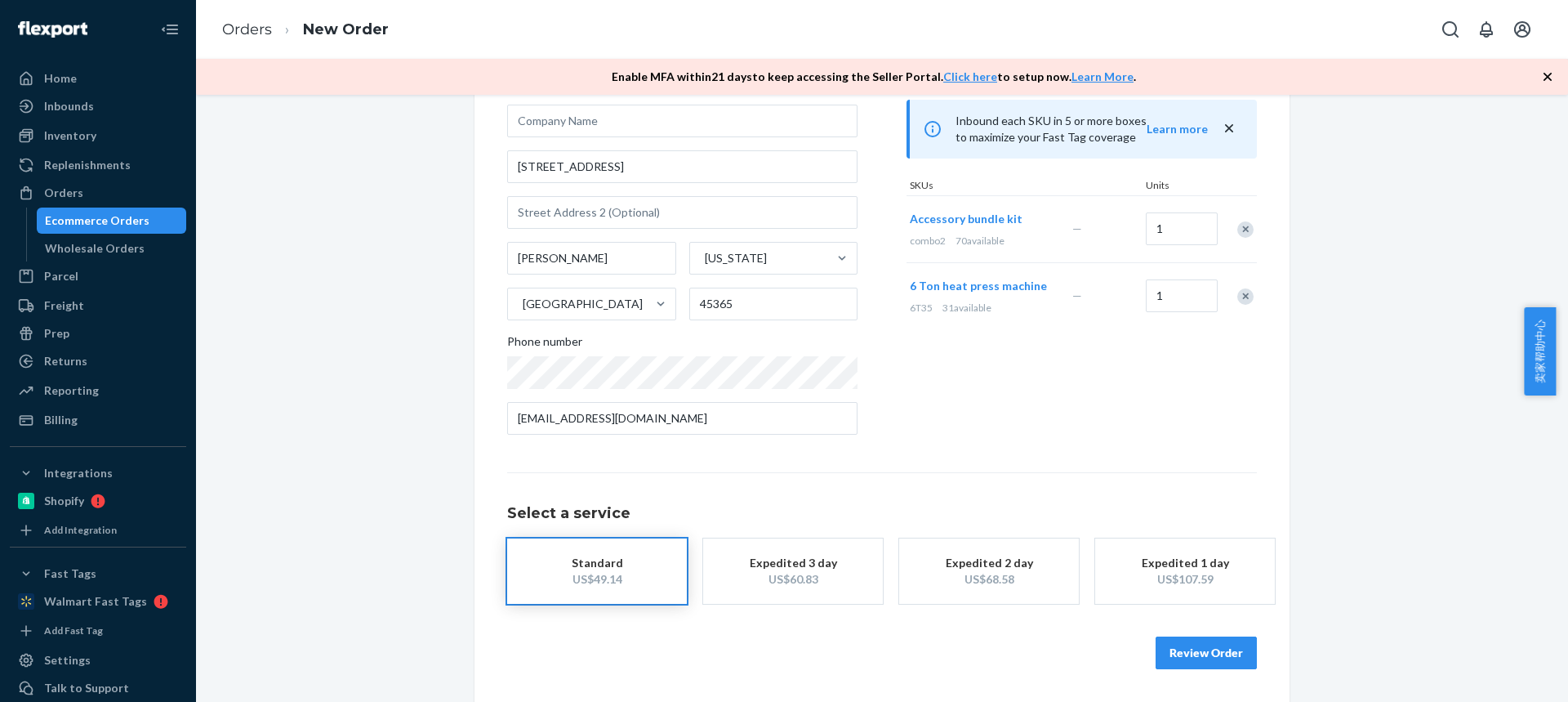
click at [1233, 663] on button "Review Order" at bounding box center [1206, 653] width 101 height 33
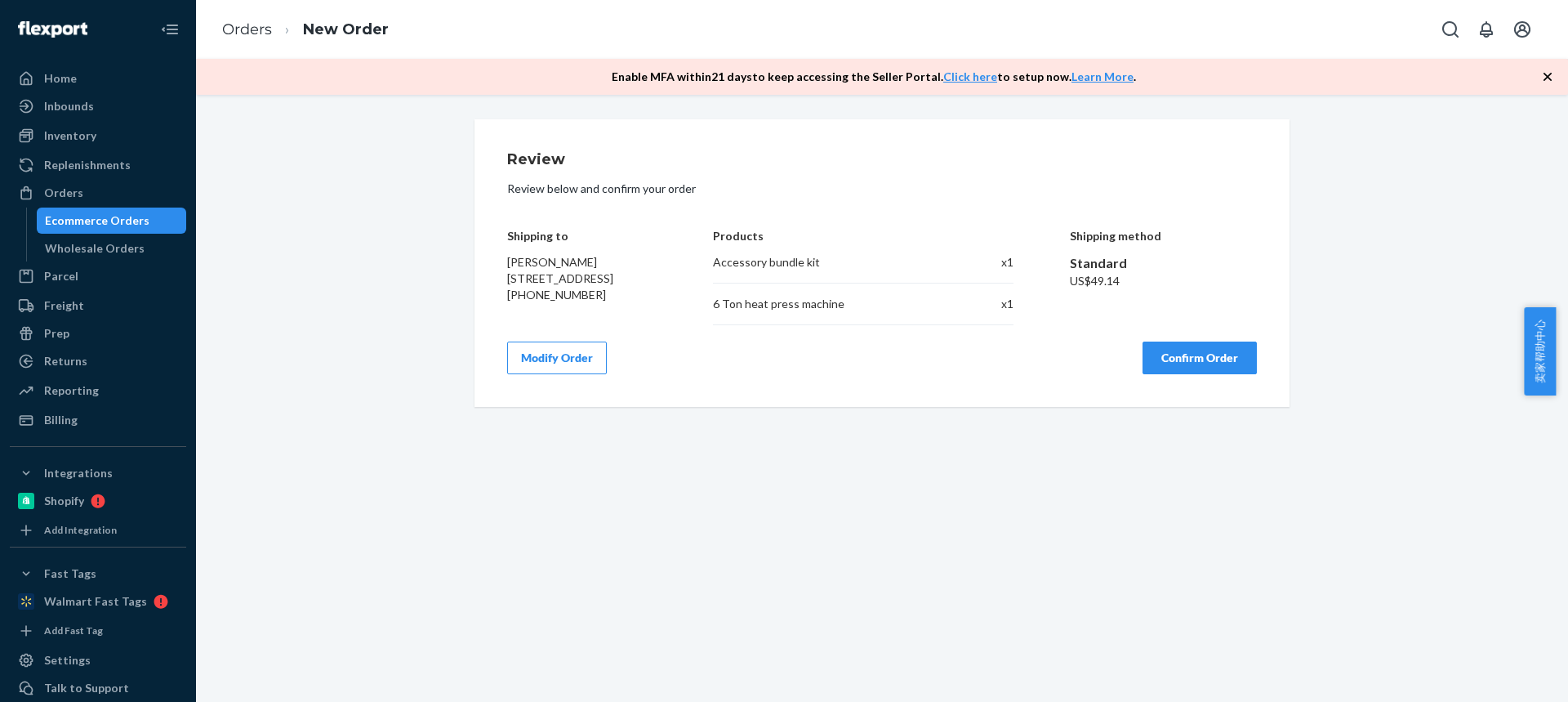
scroll to position [0, 0]
click at [1181, 354] on button "Confirm Order" at bounding box center [1200, 358] width 115 height 33
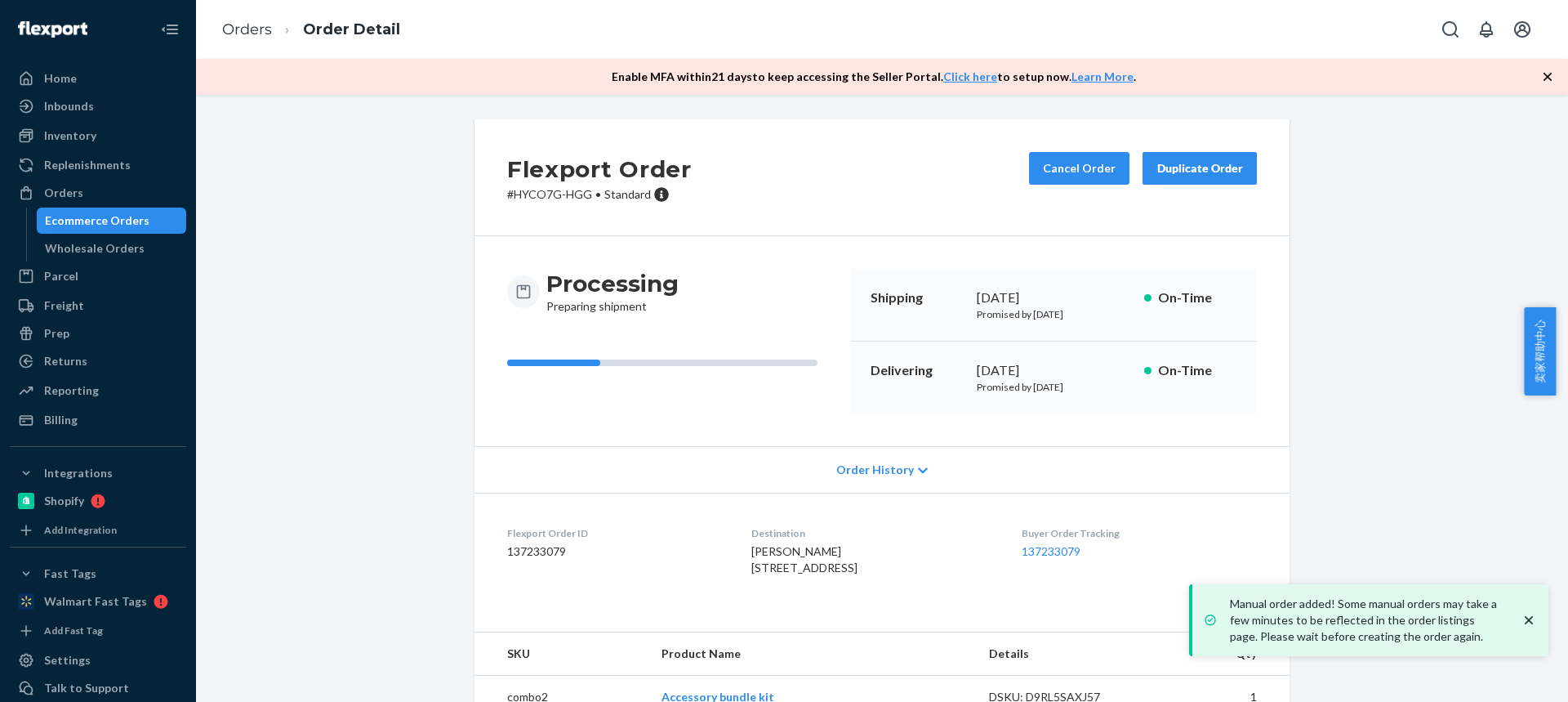
drag, startPoint x: 846, startPoint y: 571, endPoint x: 740, endPoint y: 553, distance: 107.5
click at [751, 554] on div "Colton Pence 631 Saint Marys Ave Sidney, OH 45365-1355 US" at bounding box center [873, 559] width 243 height 33
copy span "Colton Pence 631 Saint Marys Ave"
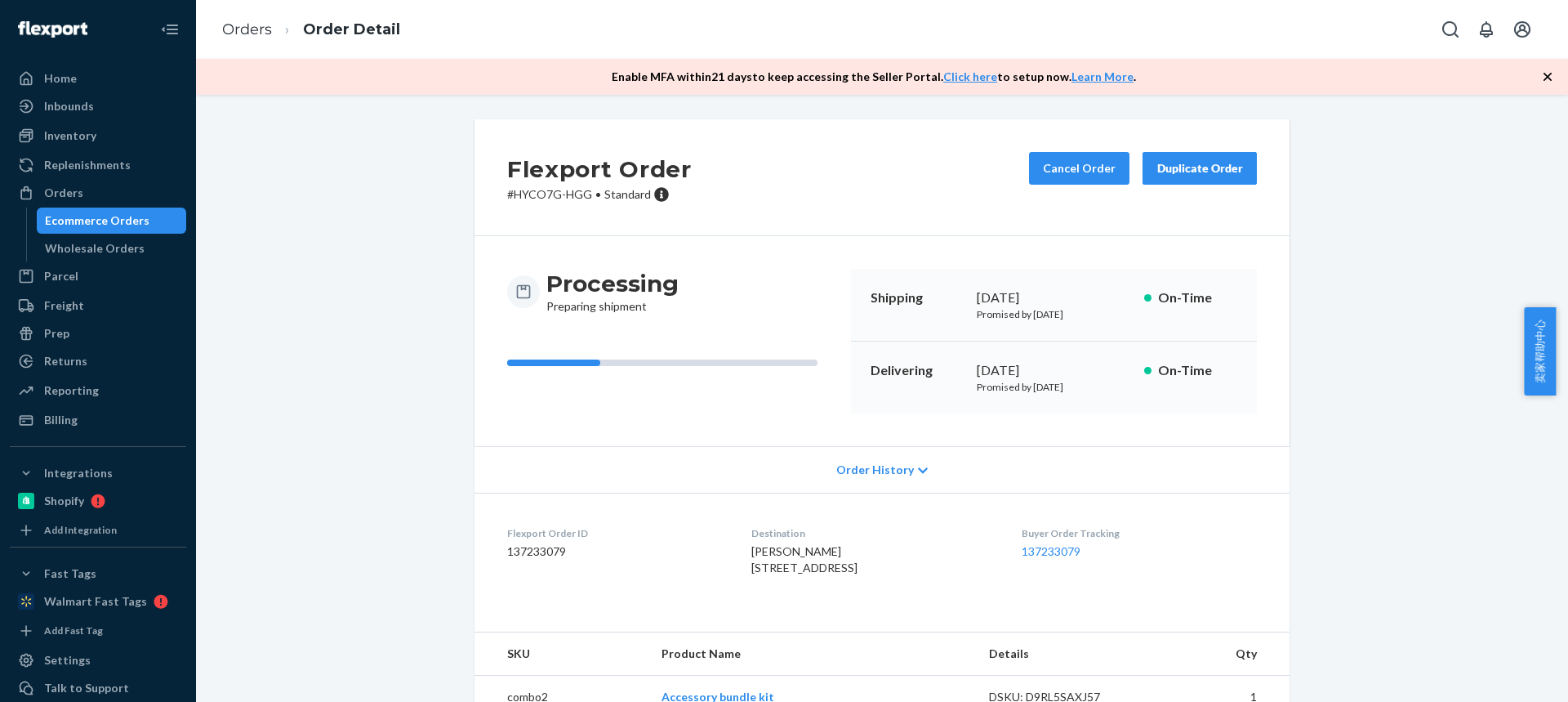
scroll to position [111, 0]
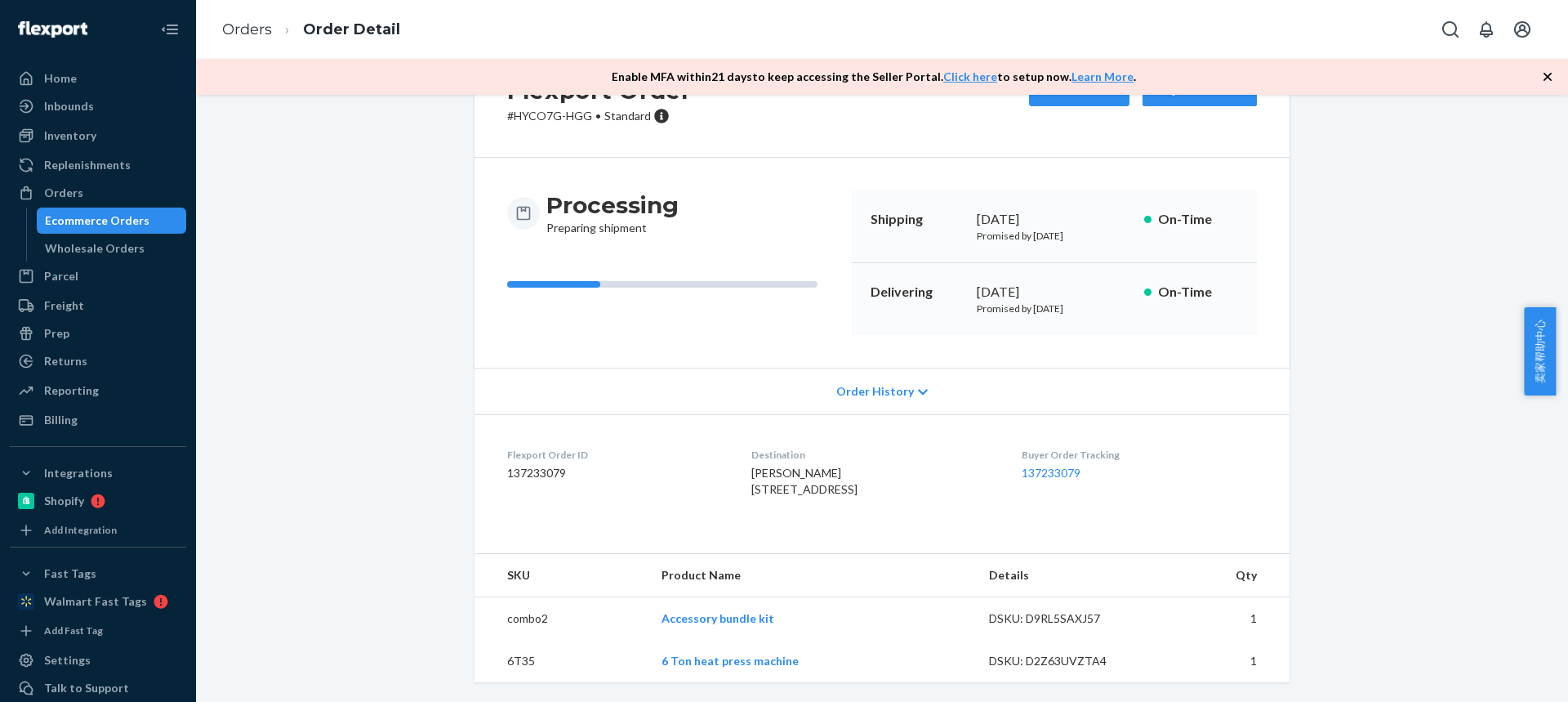
click at [515, 664] on td "6T35" at bounding box center [561, 661] width 174 height 43
copy td "6T35"
click at [704, 620] on tr "combo2 Accessory bundle kit DSKU: D9RL5SAXJ57 1" at bounding box center [882, 619] width 815 height 44
copy tr "Accesso"
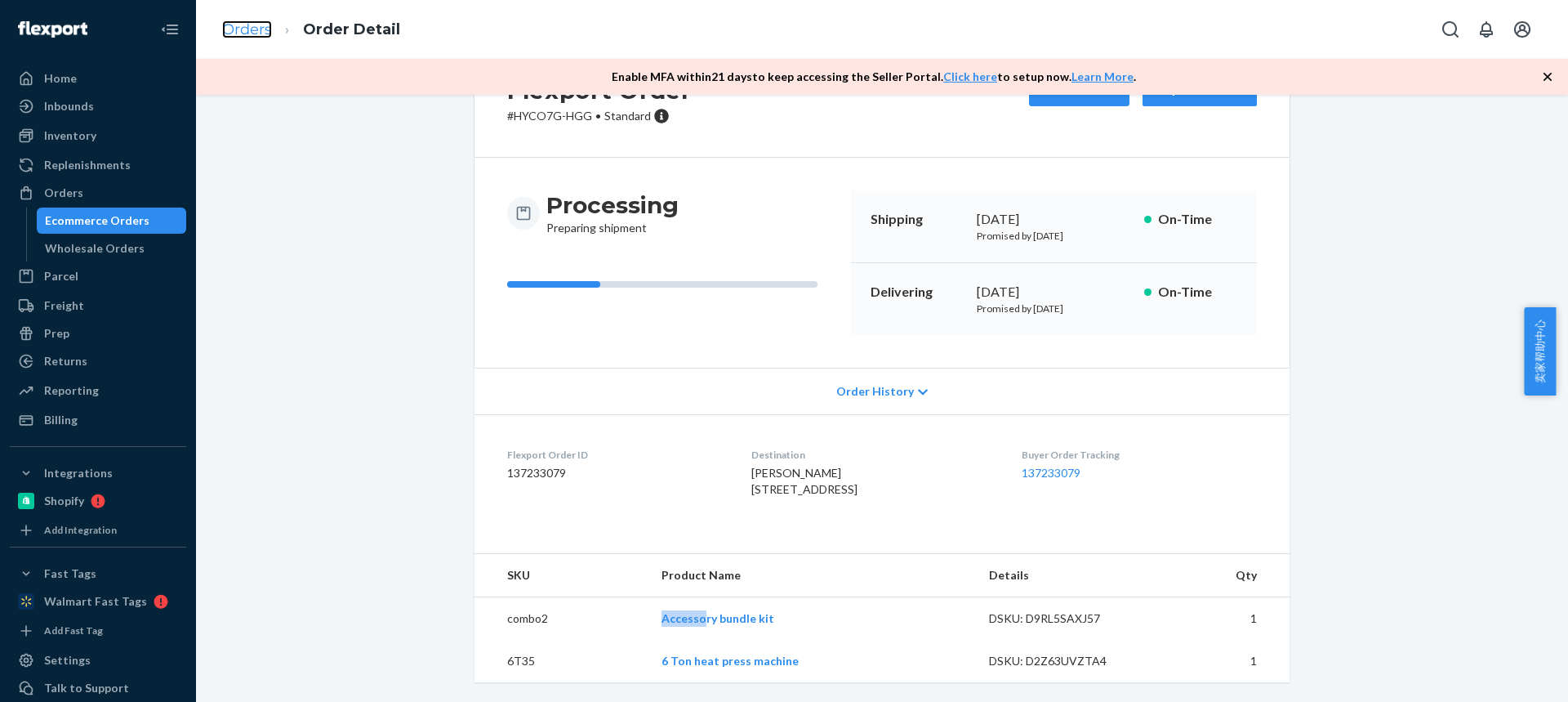
click at [264, 30] on link "Orders" at bounding box center [247, 30] width 49 height 18
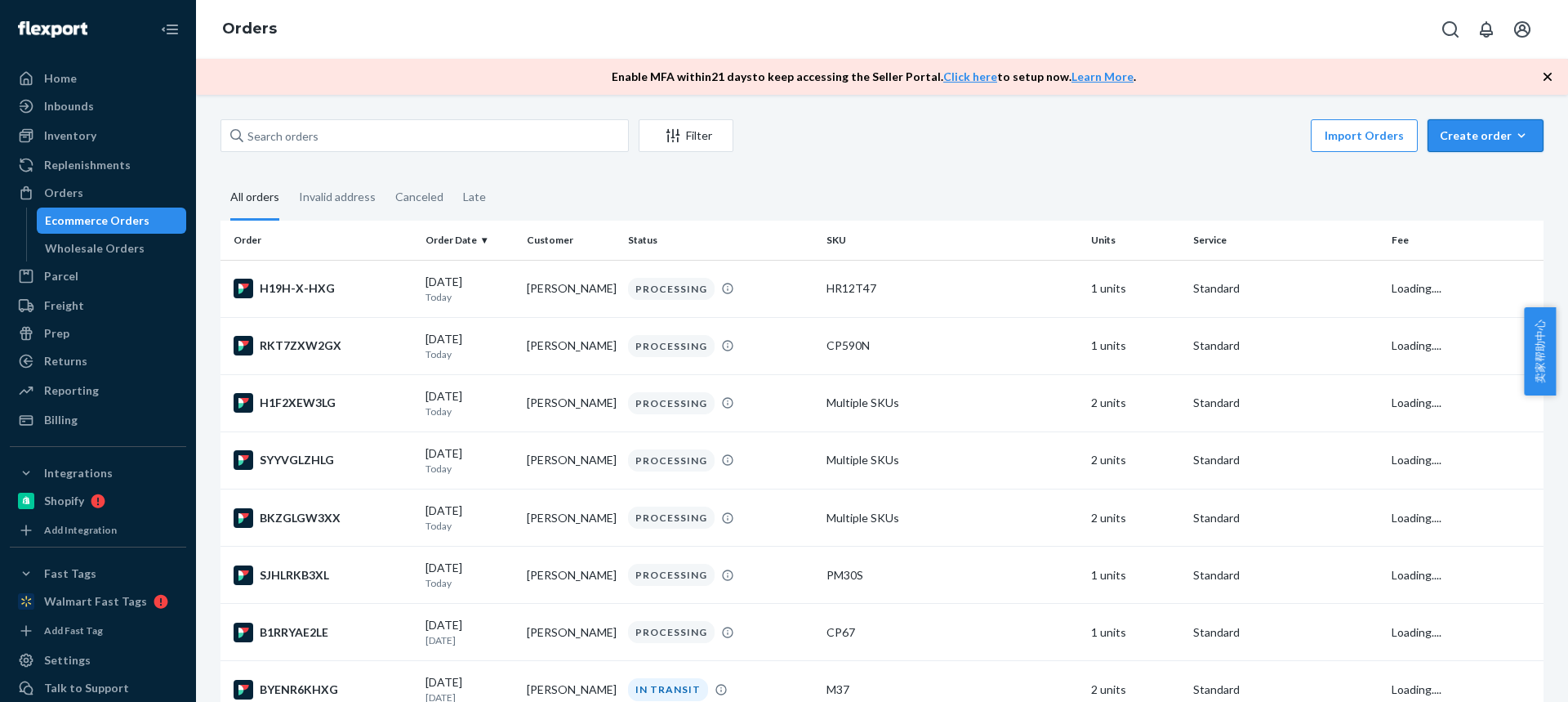
click at [1480, 131] on div "Create order" at bounding box center [1486, 136] width 91 height 16
click at [1472, 176] on span "Ecommerce order" at bounding box center [1495, 175] width 101 height 12
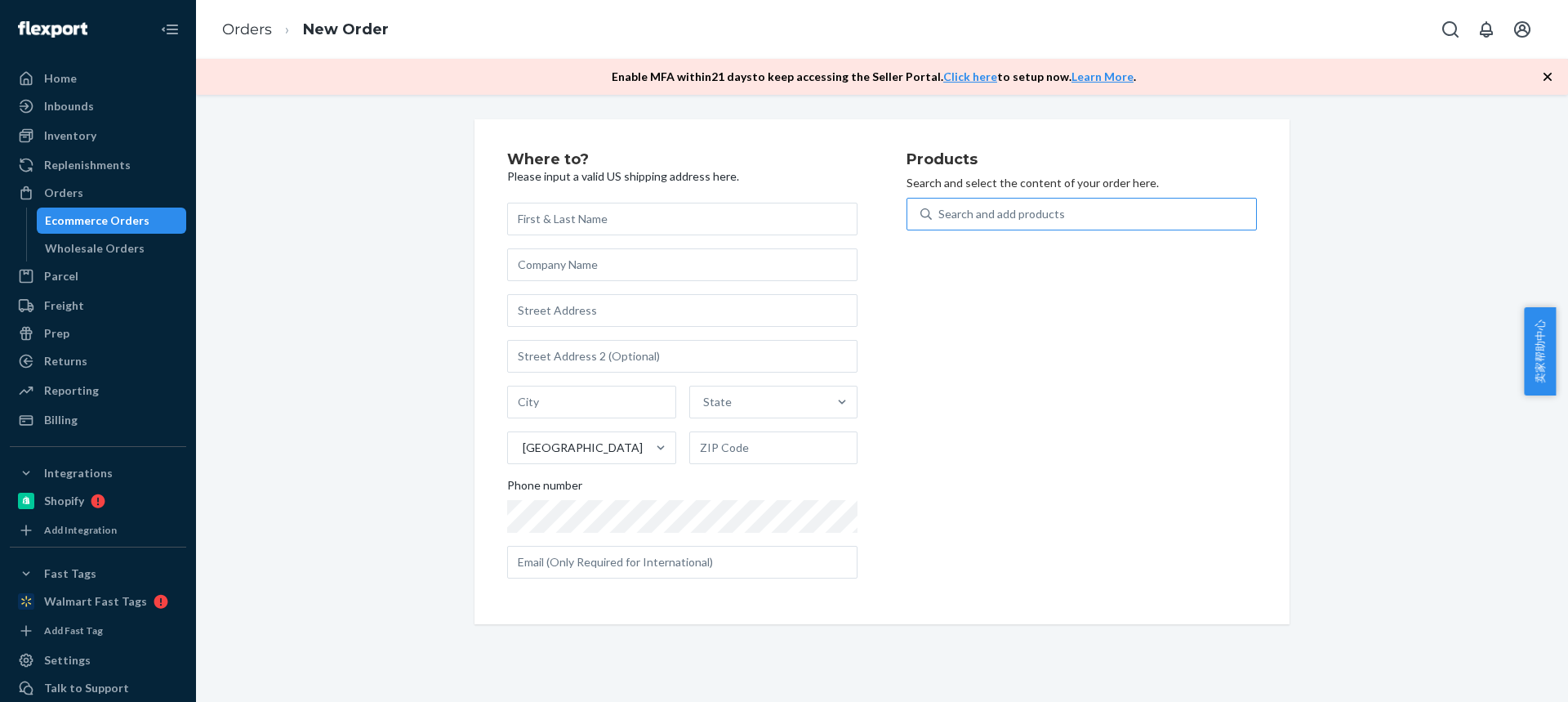
click at [1065, 218] on div "Search and add products" at bounding box center [1094, 214] width 325 height 30
click at [940, 218] on input "Search and add products" at bounding box center [939, 214] width 2 height 16
type input "combo2"
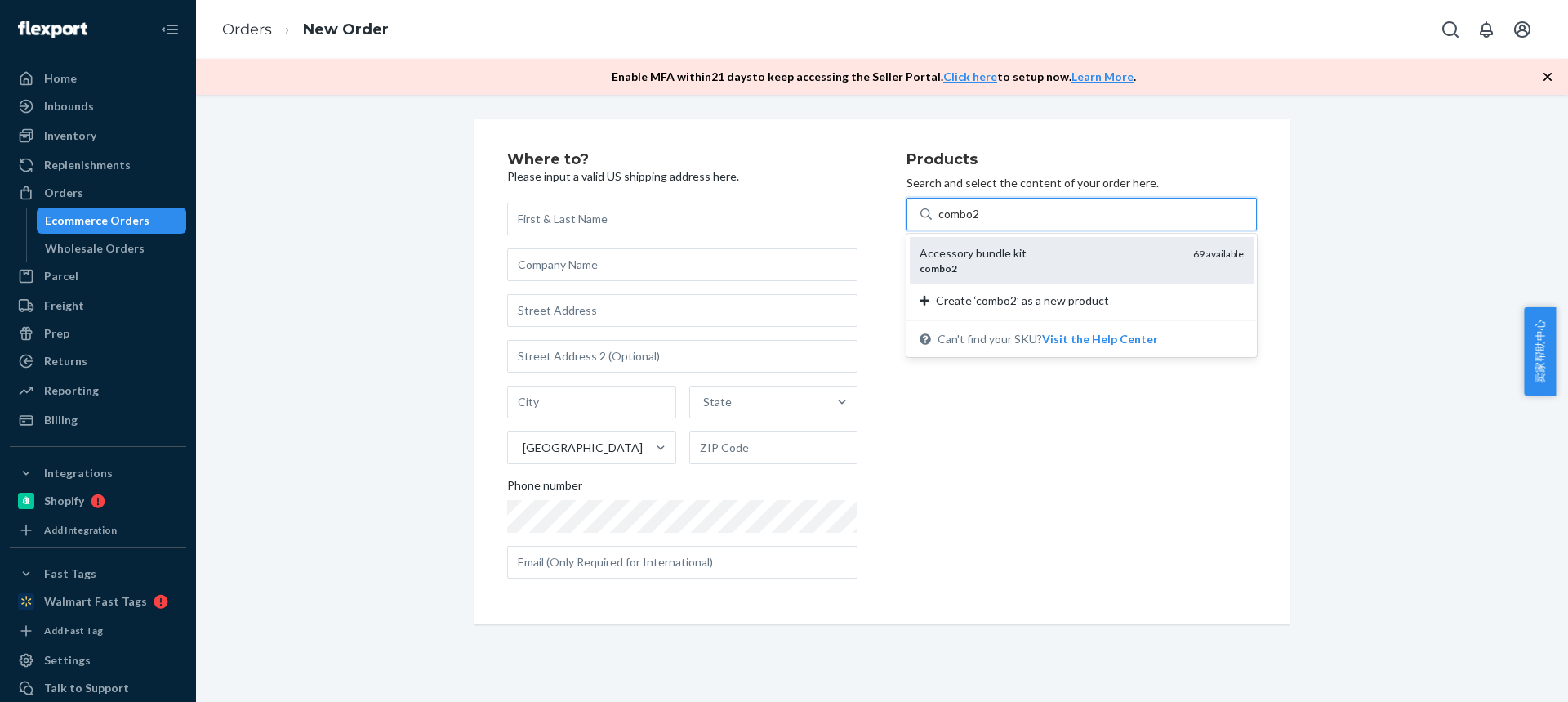
click at [1018, 272] on div "combo2" at bounding box center [1050, 268] width 260 height 14
click at [981, 222] on input "combo2" at bounding box center [960, 214] width 43 height 16
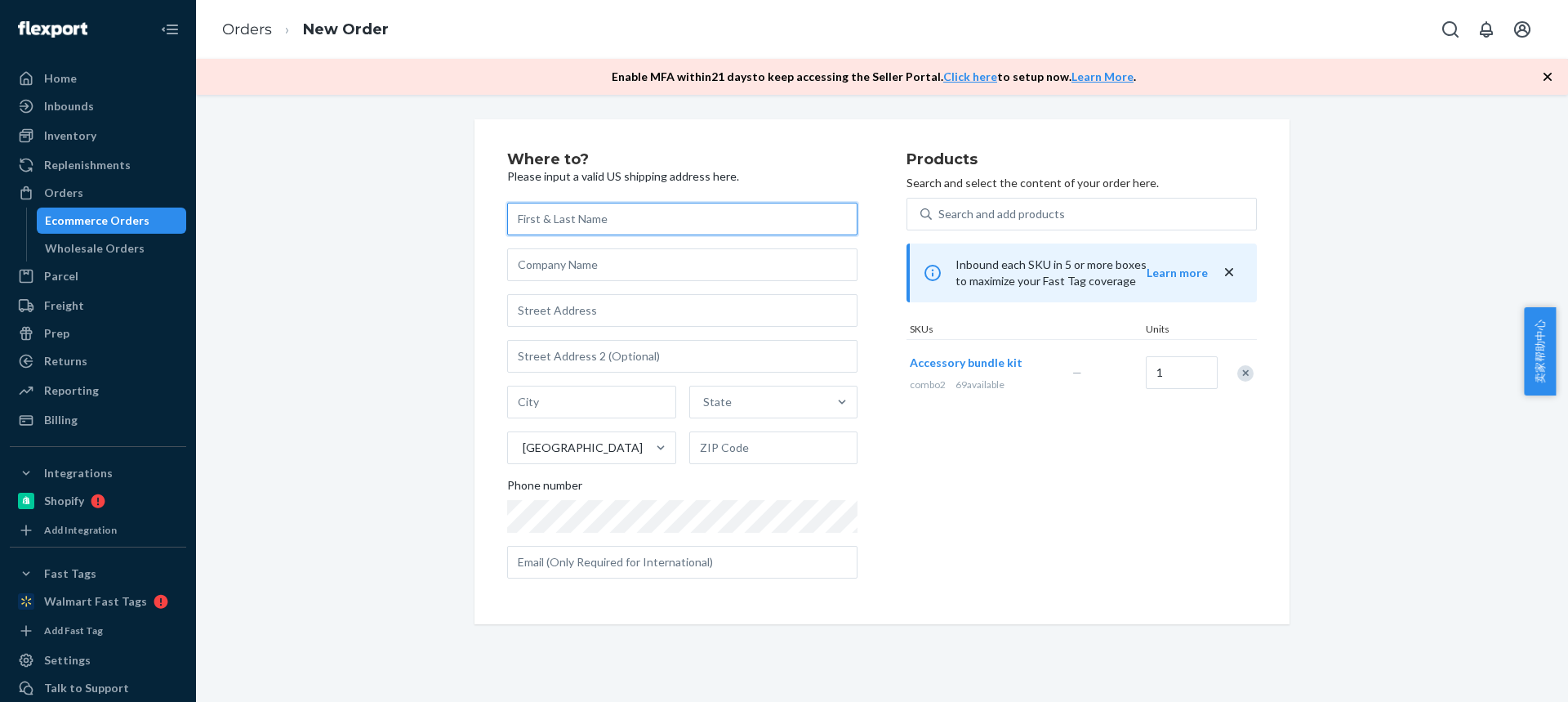
drag, startPoint x: 545, startPoint y: 222, endPoint x: 520, endPoint y: 208, distance: 28.7
click at [545, 222] on input "text" at bounding box center [682, 219] width 350 height 33
paste input "[PERSON_NAME]"
type input "[PERSON_NAME]"
click at [548, 316] on input "text" at bounding box center [682, 311] width 350 height 33
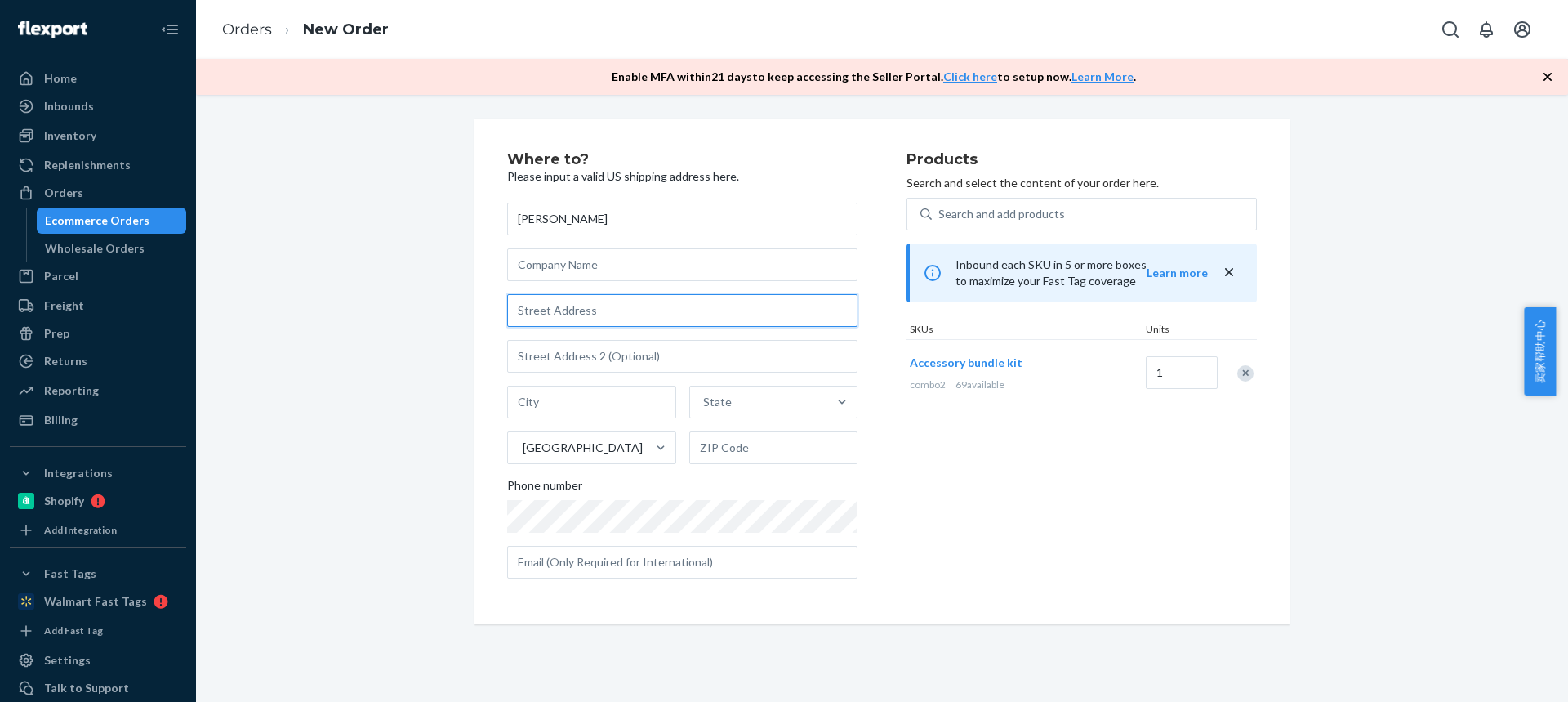
paste input "15609 Monroe Road 965"
type input "15609 Monroe Road 965"
click at [554, 410] on input "text" at bounding box center [592, 402] width 169 height 33
paste input "Madison MO 65263"
drag, startPoint x: 577, startPoint y: 404, endPoint x: 754, endPoint y: 424, distance: 178.1
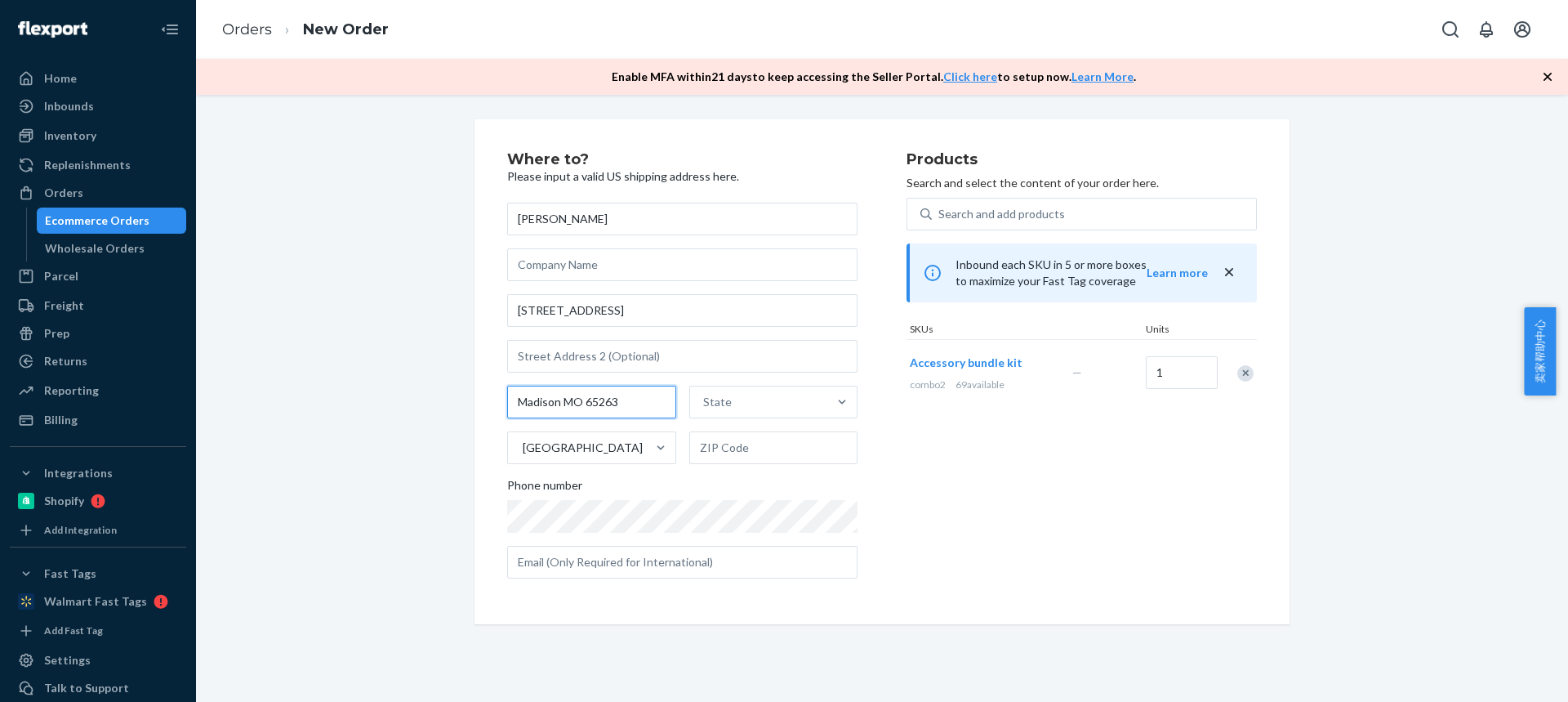
click at [755, 425] on div "Madison MO 65263 State United States" at bounding box center [682, 424] width 350 height 78
type input "Madison MO"
click at [749, 451] on input "text" at bounding box center [774, 447] width 169 height 33
paste input "65263"
type input "65263"
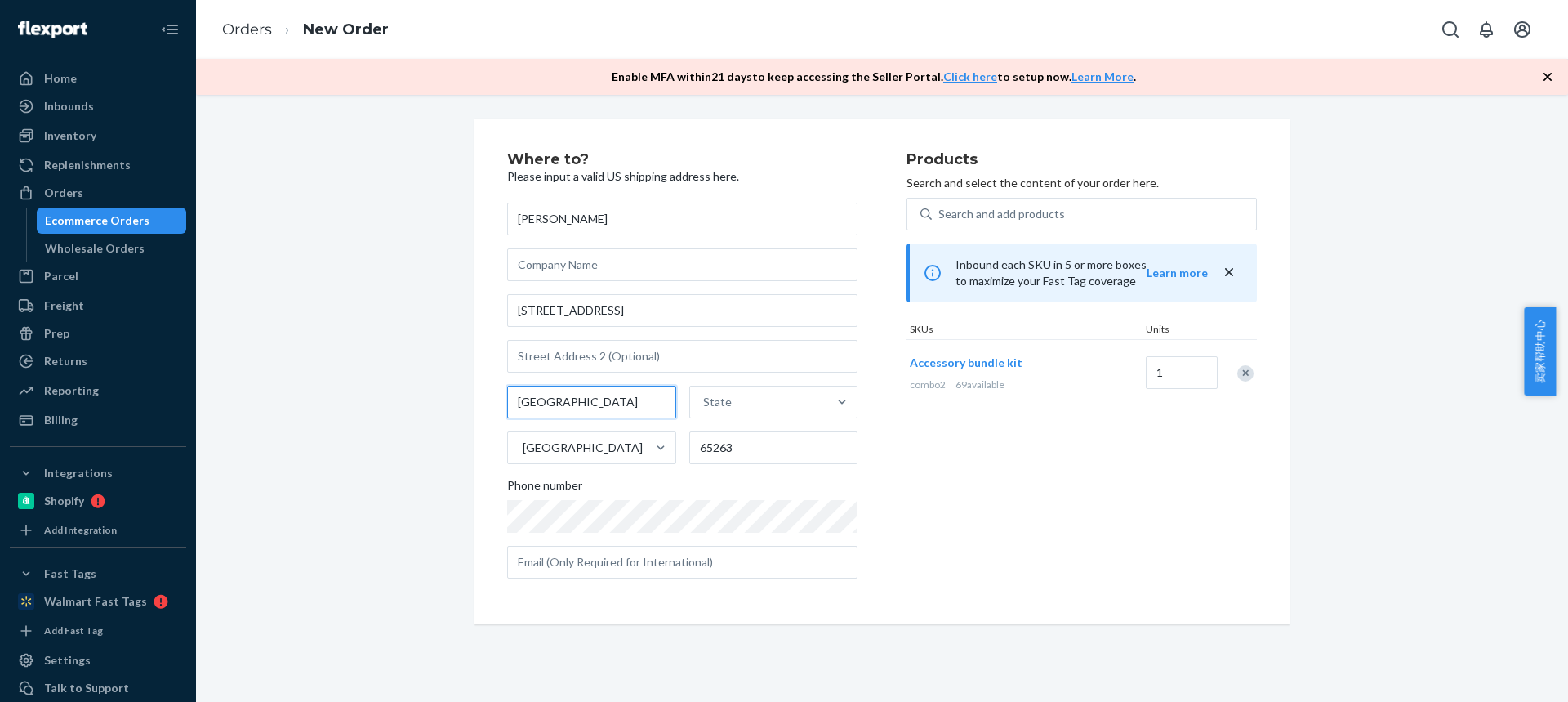
click at [646, 404] on input "Madison" at bounding box center [592, 402] width 169 height 33
type input "Madison"
click at [736, 391] on div "State" at bounding box center [760, 402] width 138 height 33
click at [704, 394] on input "State" at bounding box center [704, 402] width 2 height 16
type input "v"
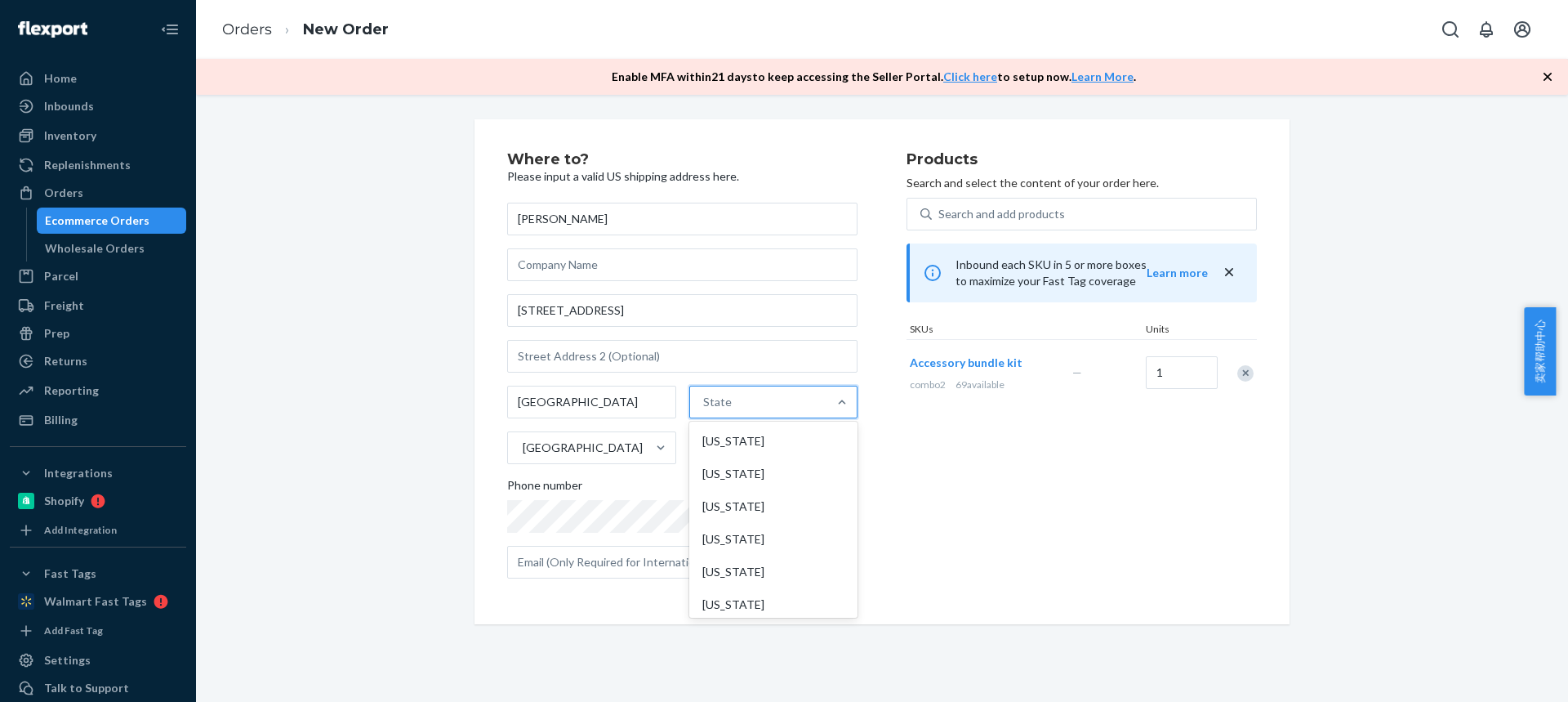
paste input "MO"
type input "MO"
click at [728, 475] on div "[US_STATE]" at bounding box center [772, 474] width 165 height 33
click at [721, 410] on input "MO" at bounding box center [711, 402] width 21 height 16
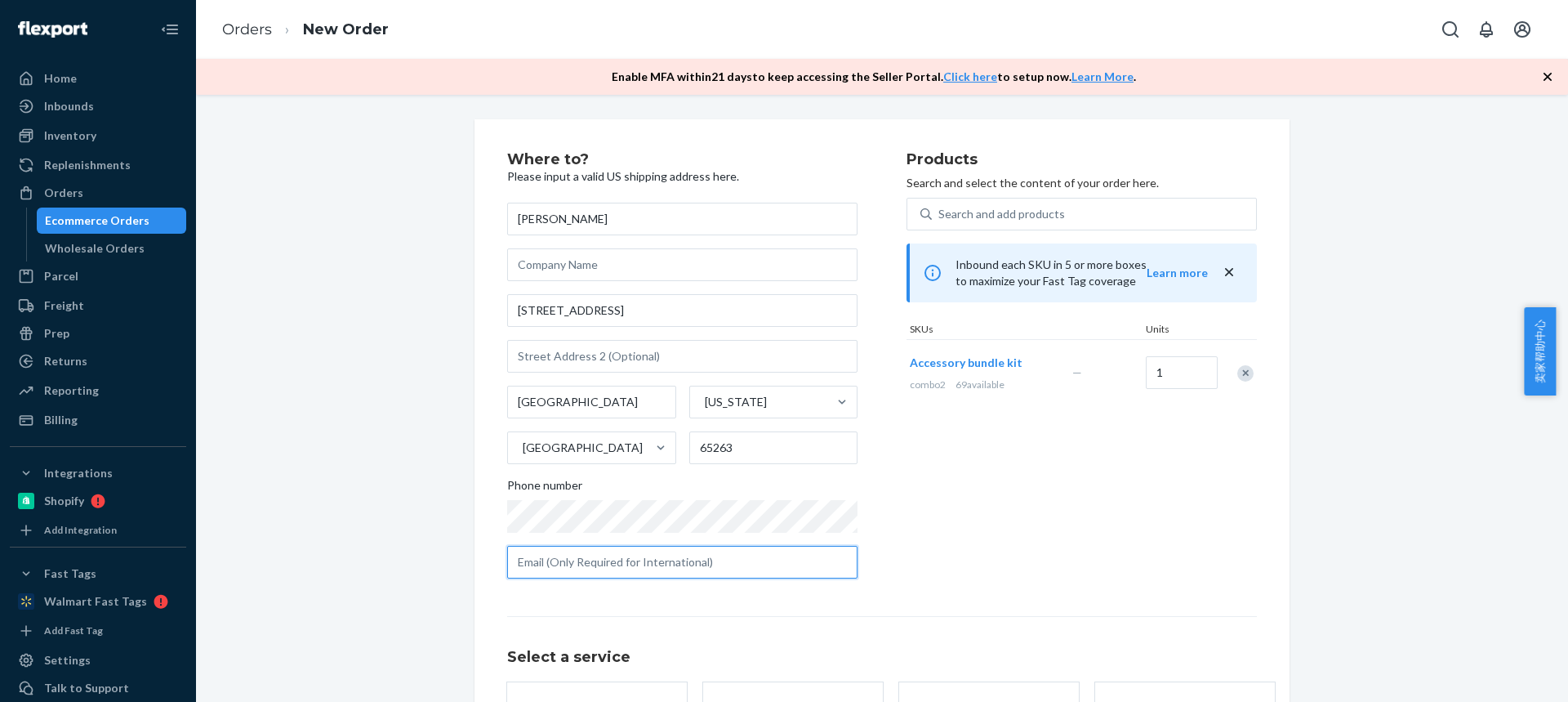
click at [596, 573] on input "text" at bounding box center [682, 562] width 350 height 33
paste input "katorsacres@gmail.com"
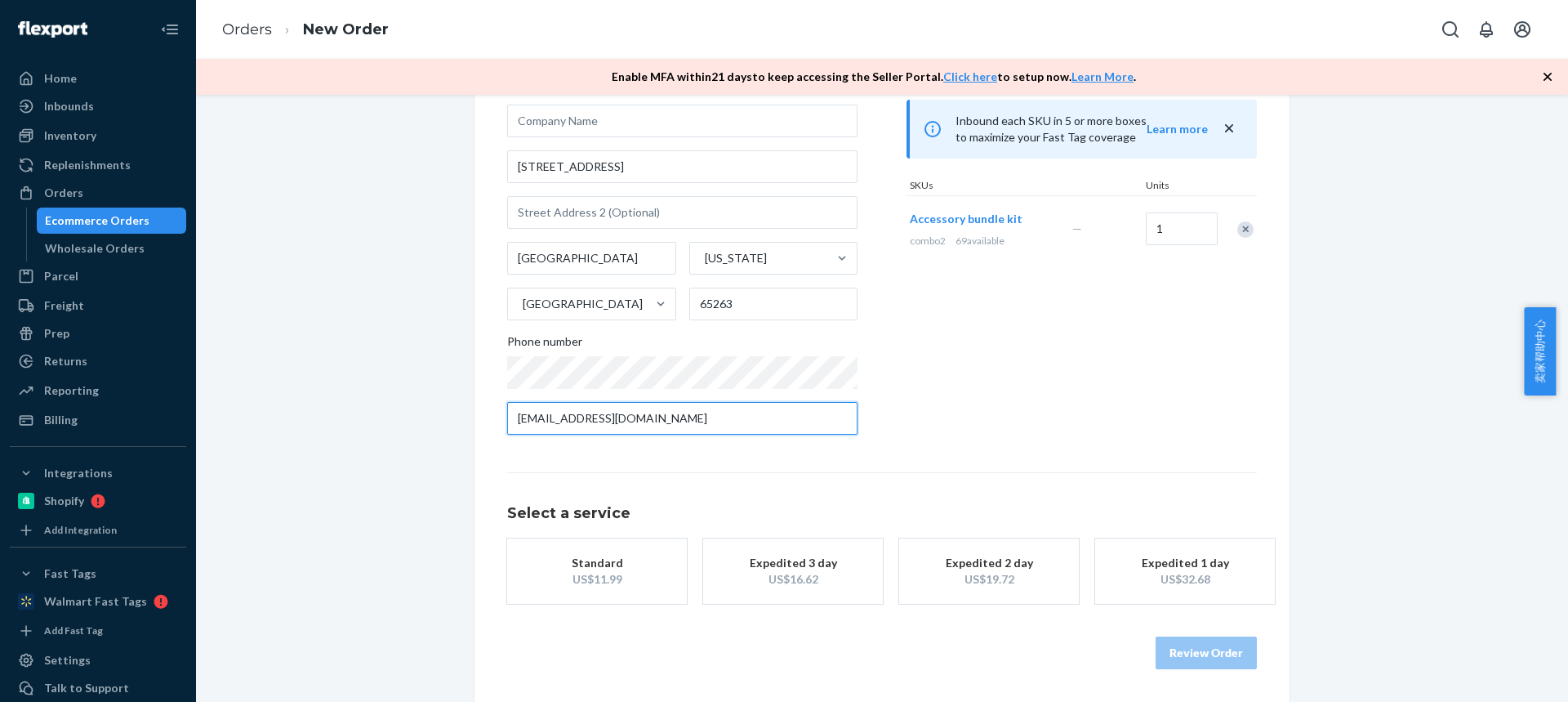
type input "katorsacres@gmail.com"
click at [589, 592] on button "Standard US$11.99" at bounding box center [597, 570] width 180 height 65
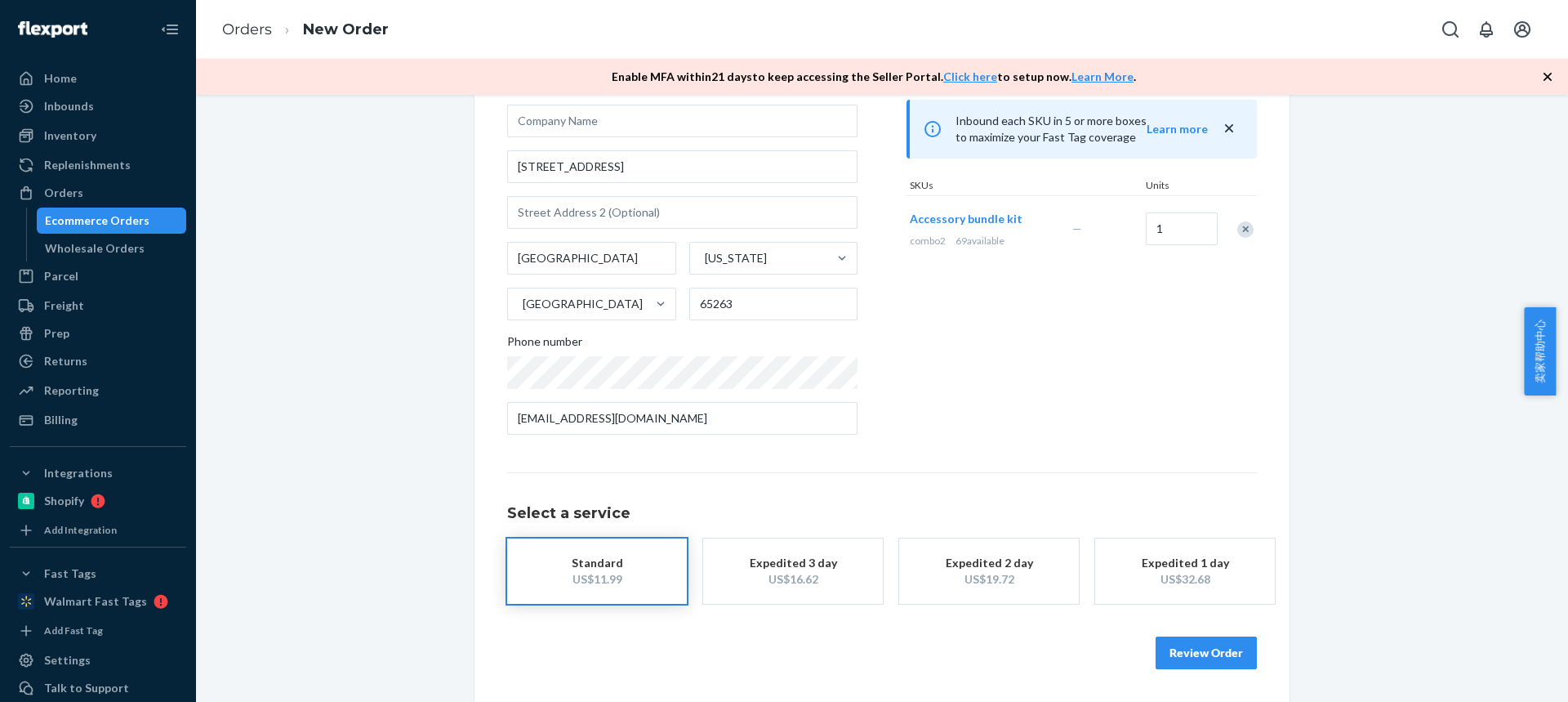
click at [1135, 648] on div "Review Order" at bounding box center [882, 644] width 750 height 49
click at [1198, 647] on button "Review Order" at bounding box center [1206, 653] width 101 height 33
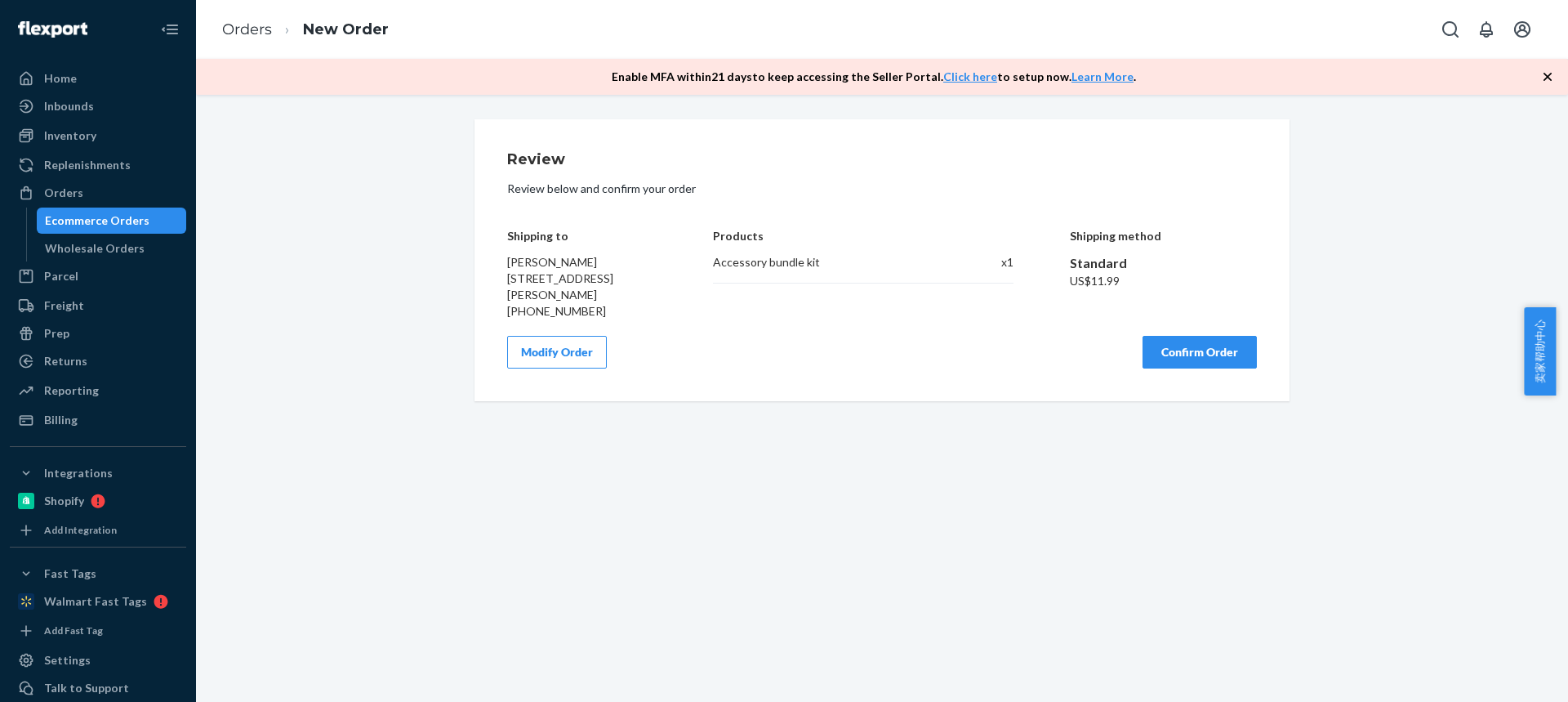
drag, startPoint x: 1201, startPoint y: 354, endPoint x: 862, endPoint y: 54, distance: 452.7
click at [1202, 355] on button "Confirm Order" at bounding box center [1200, 352] width 115 height 33
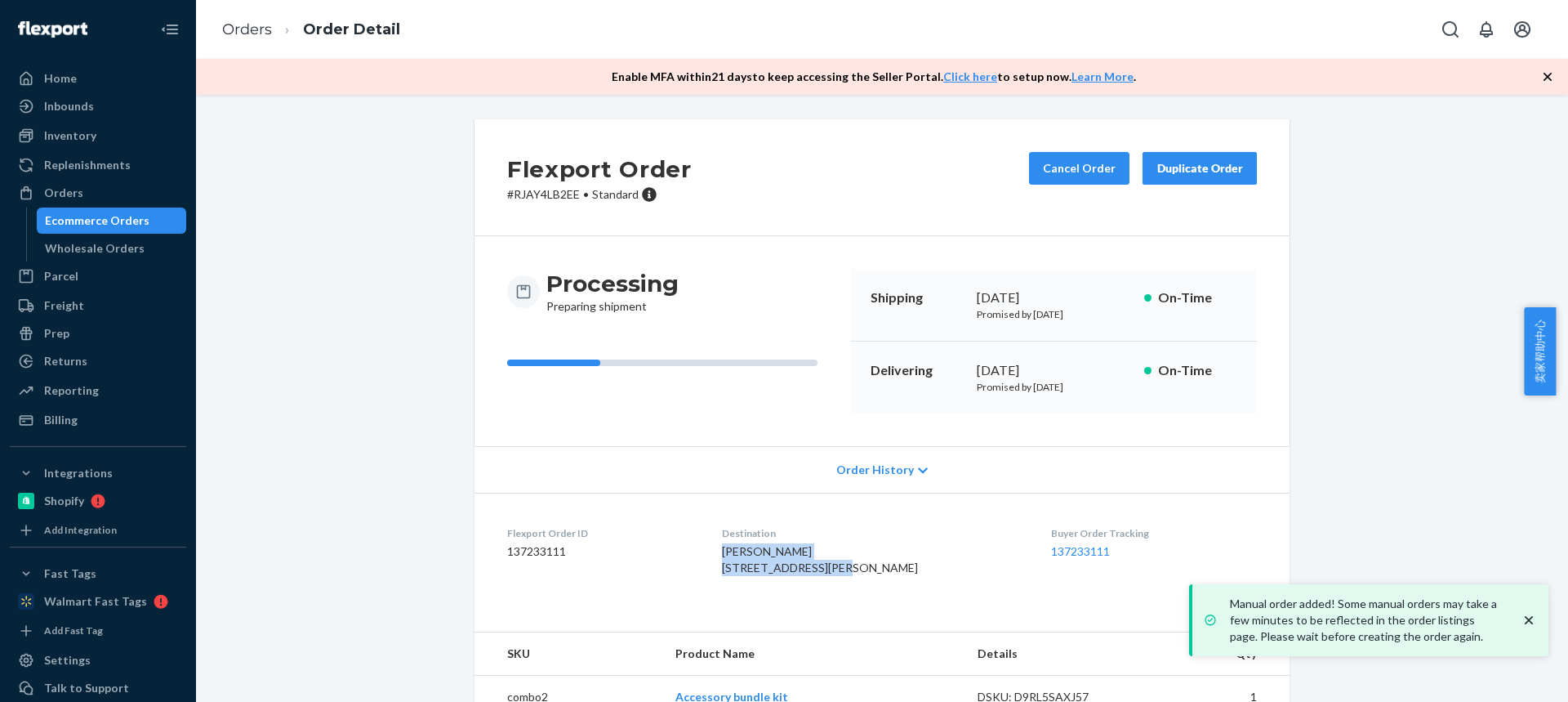
drag, startPoint x: 738, startPoint y: 555, endPoint x: 880, endPoint y: 572, distance: 143.0
click at [881, 573] on dl "Flexport Order ID 137233111 Destination Martin Kator 15609 Monroe Road 965 Madi…" at bounding box center [882, 554] width 815 height 123
copy span "Martin Kator 15609 Monroe Road 965"
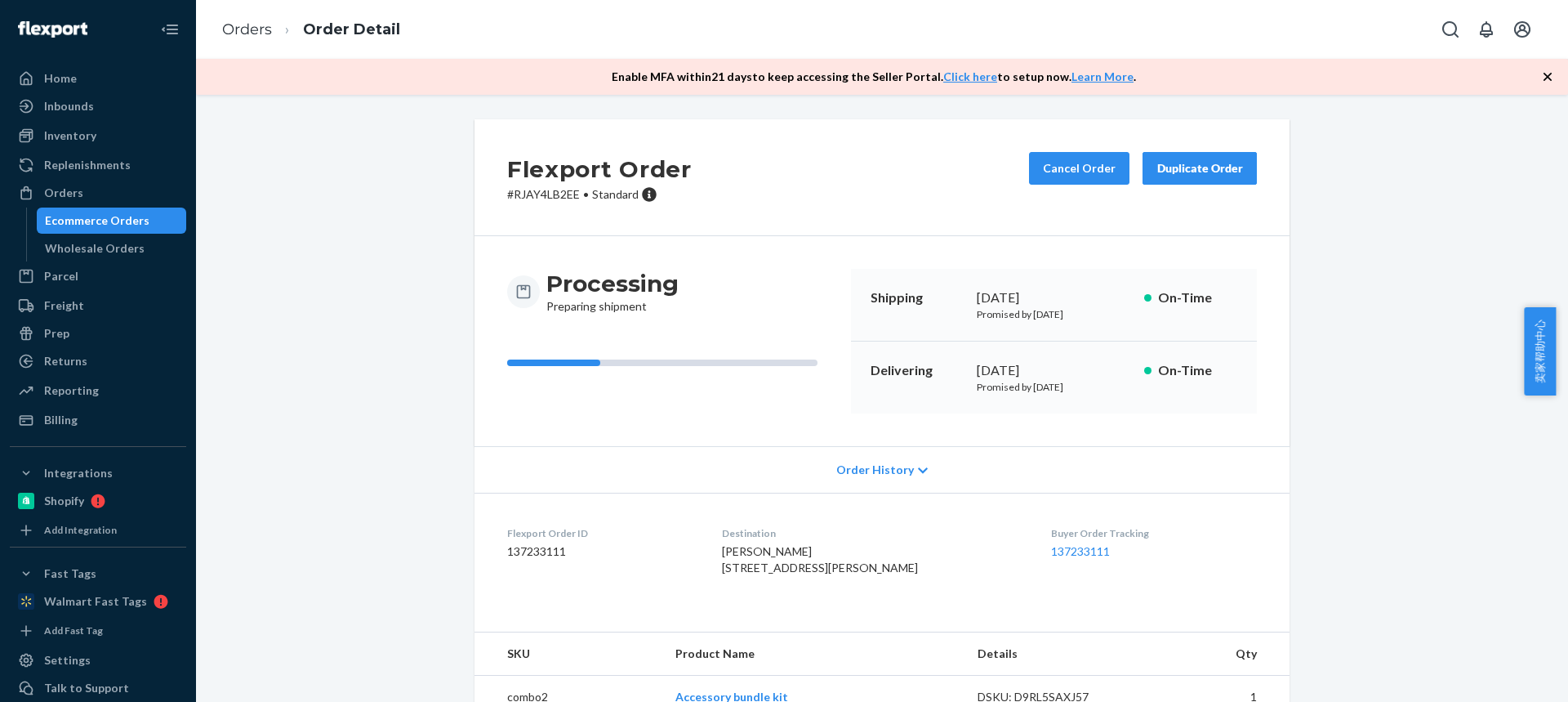
scroll to position [68, 0]
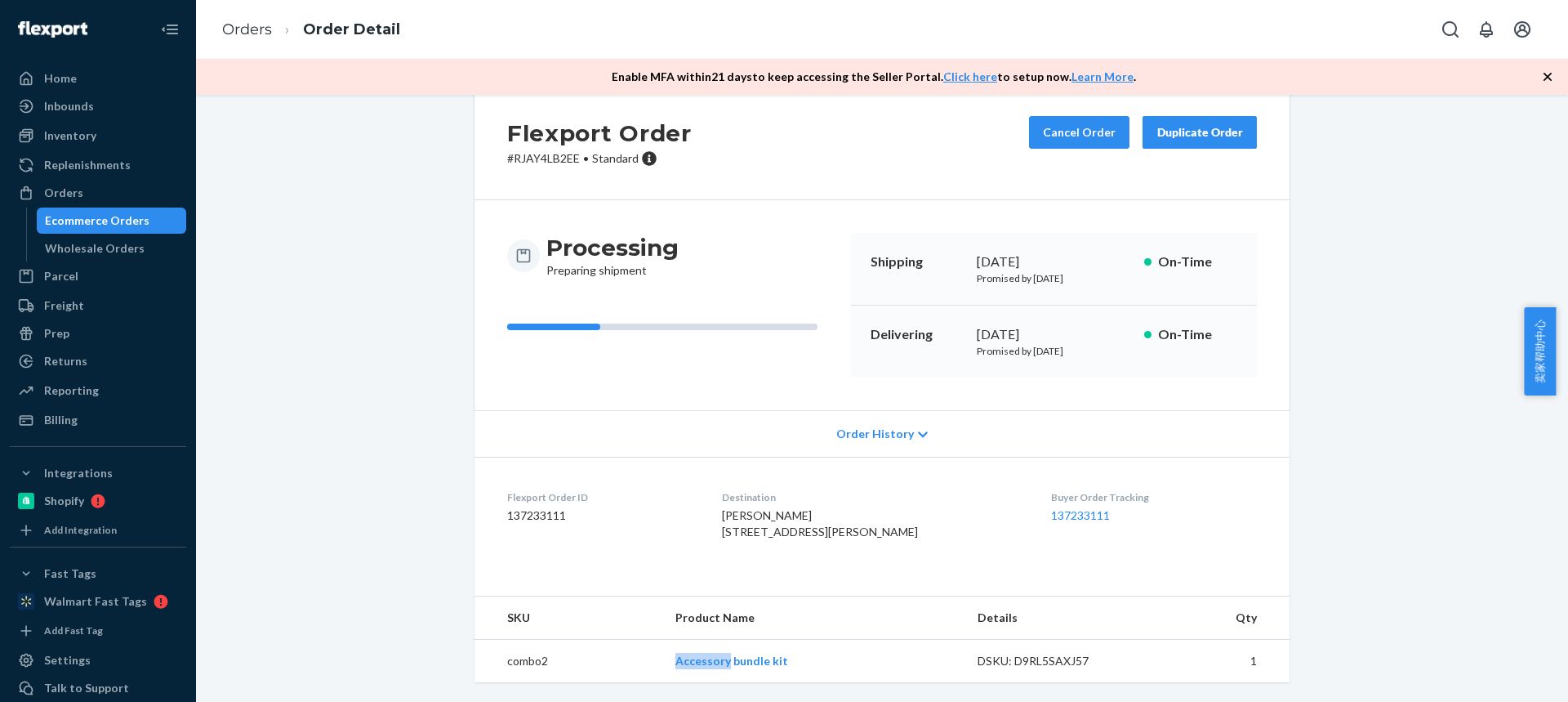
drag, startPoint x: 687, startPoint y: 669, endPoint x: 552, endPoint y: 404, distance: 297.4
click at [726, 665] on td "Accessory bundle kit" at bounding box center [813, 661] width 302 height 44
copy link "Accessory"
click at [252, 27] on link "Orders" at bounding box center [247, 30] width 49 height 18
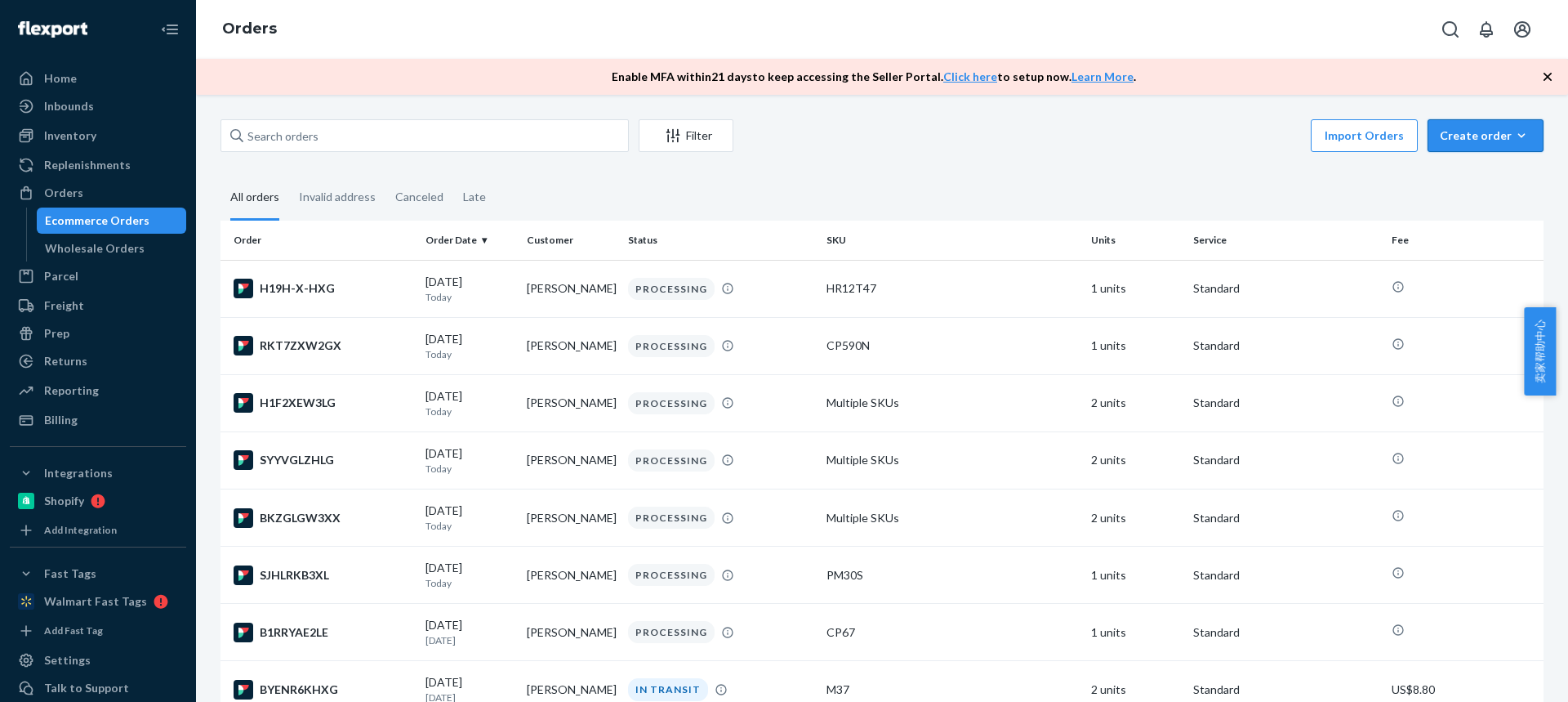
click at [1468, 138] on div "Create order" at bounding box center [1486, 136] width 91 height 16
click at [1491, 174] on span "Ecommerce order" at bounding box center [1495, 175] width 101 height 12
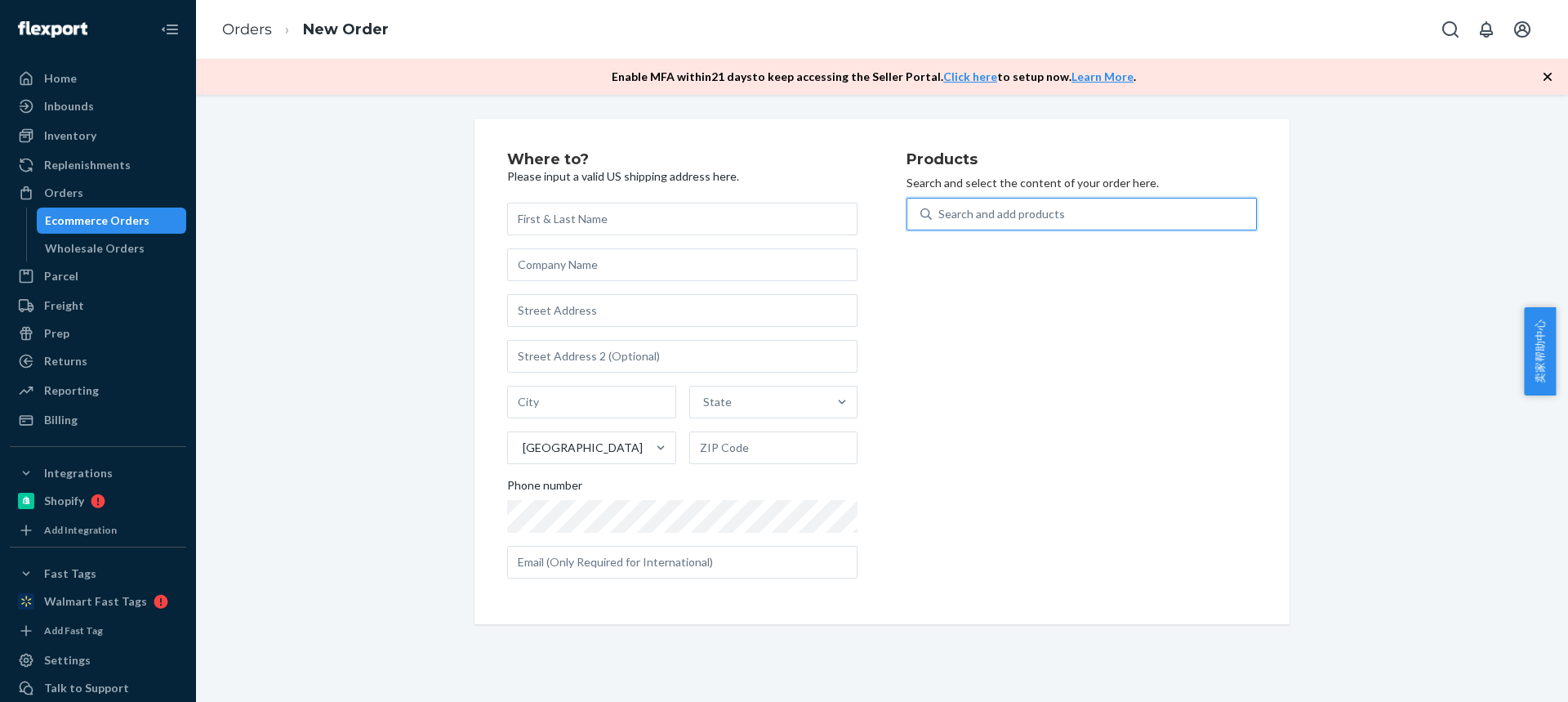
click at [1050, 214] on div "Search and add products" at bounding box center [1002, 214] width 127 height 16
click at [940, 214] on input "0 results available. Use Up and Down to choose options, press Enter to select t…" at bounding box center [939, 214] width 2 height 16
type input "x"
type input "cp590n"
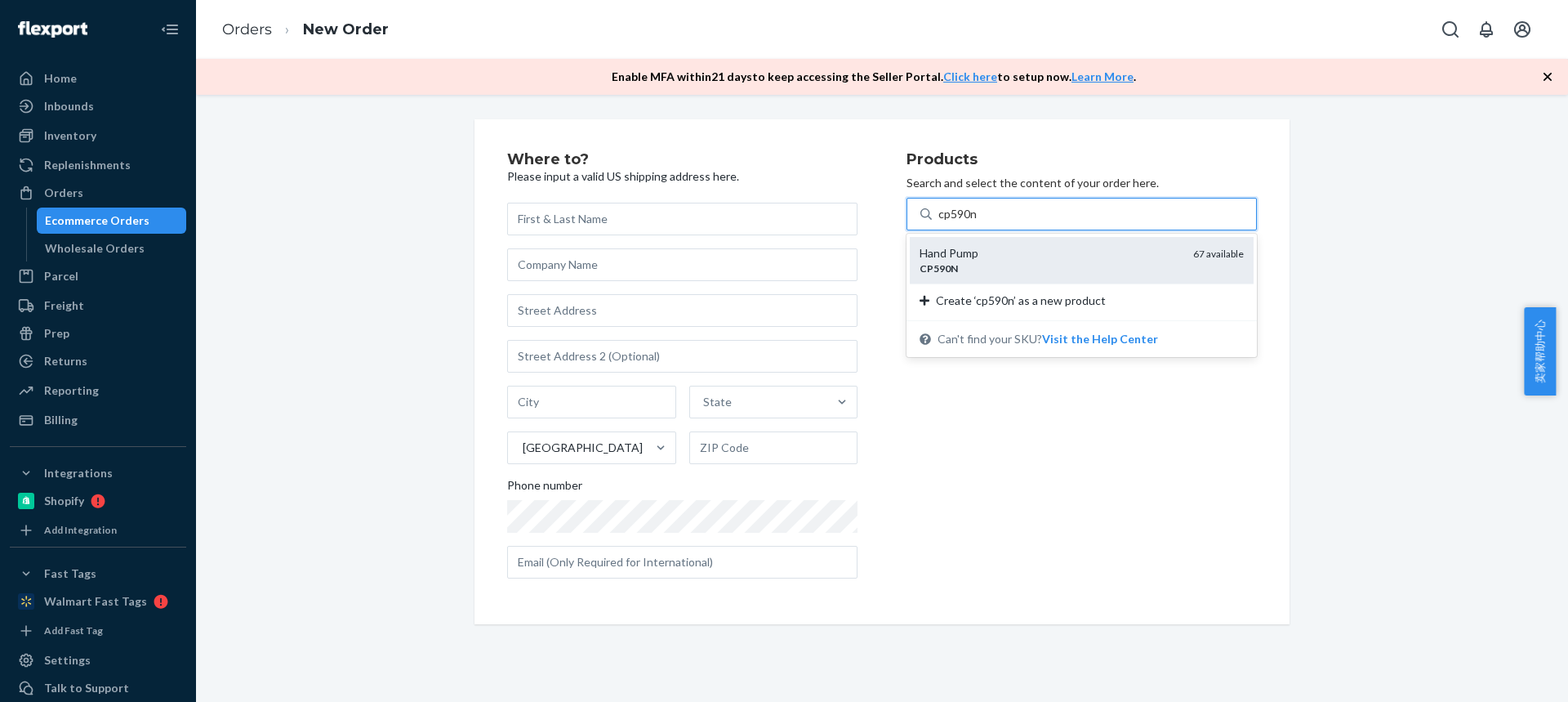
click at [1031, 264] on div "CP590N" at bounding box center [1050, 268] width 260 height 14
click at [978, 222] on input "cp590n" at bounding box center [958, 214] width 40 height 16
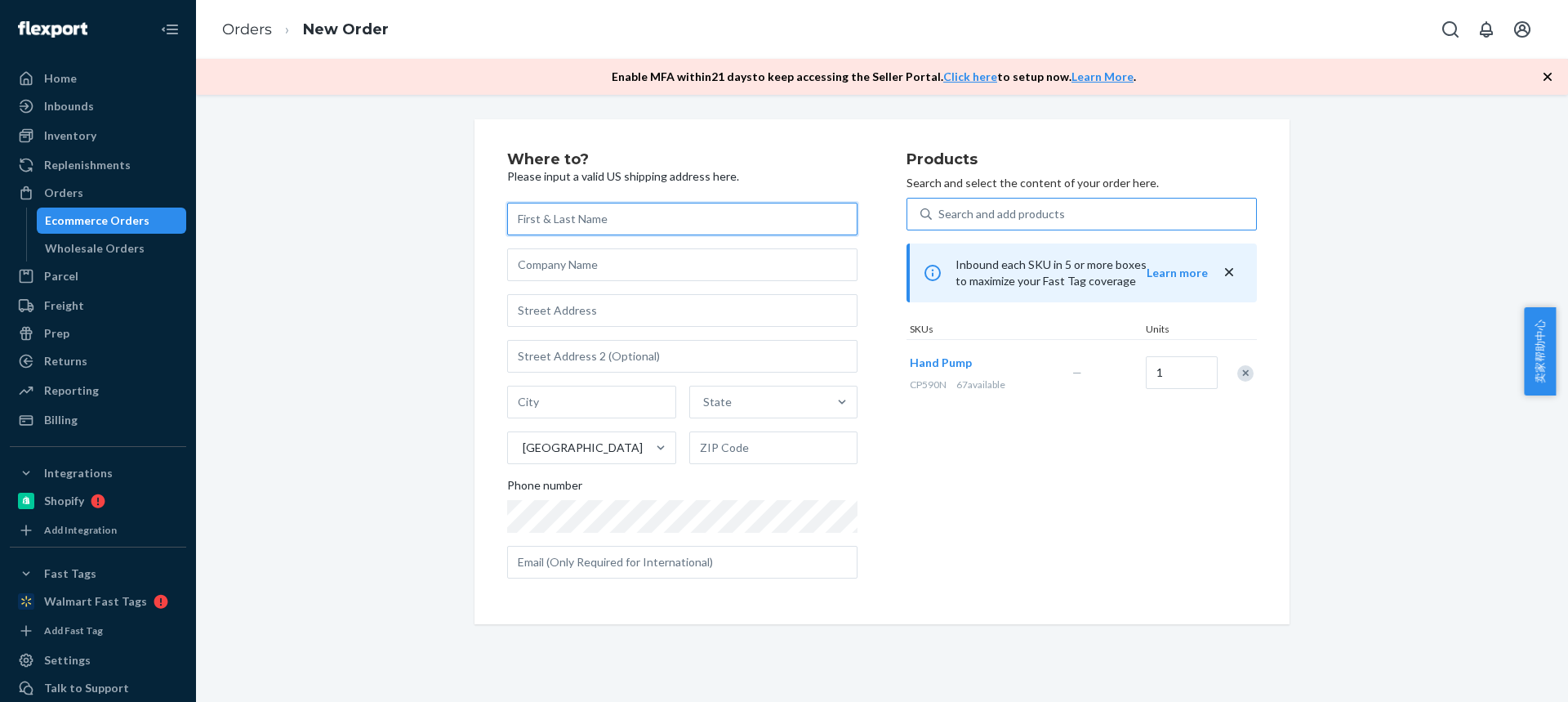
click at [529, 224] on input "text" at bounding box center [682, 219] width 350 height 33
paste input "[PERSON_NAME]"
type input "[PERSON_NAME]"
click at [587, 308] on input "text" at bounding box center [682, 311] width 350 height 33
paste input "1055 Monticello Road"
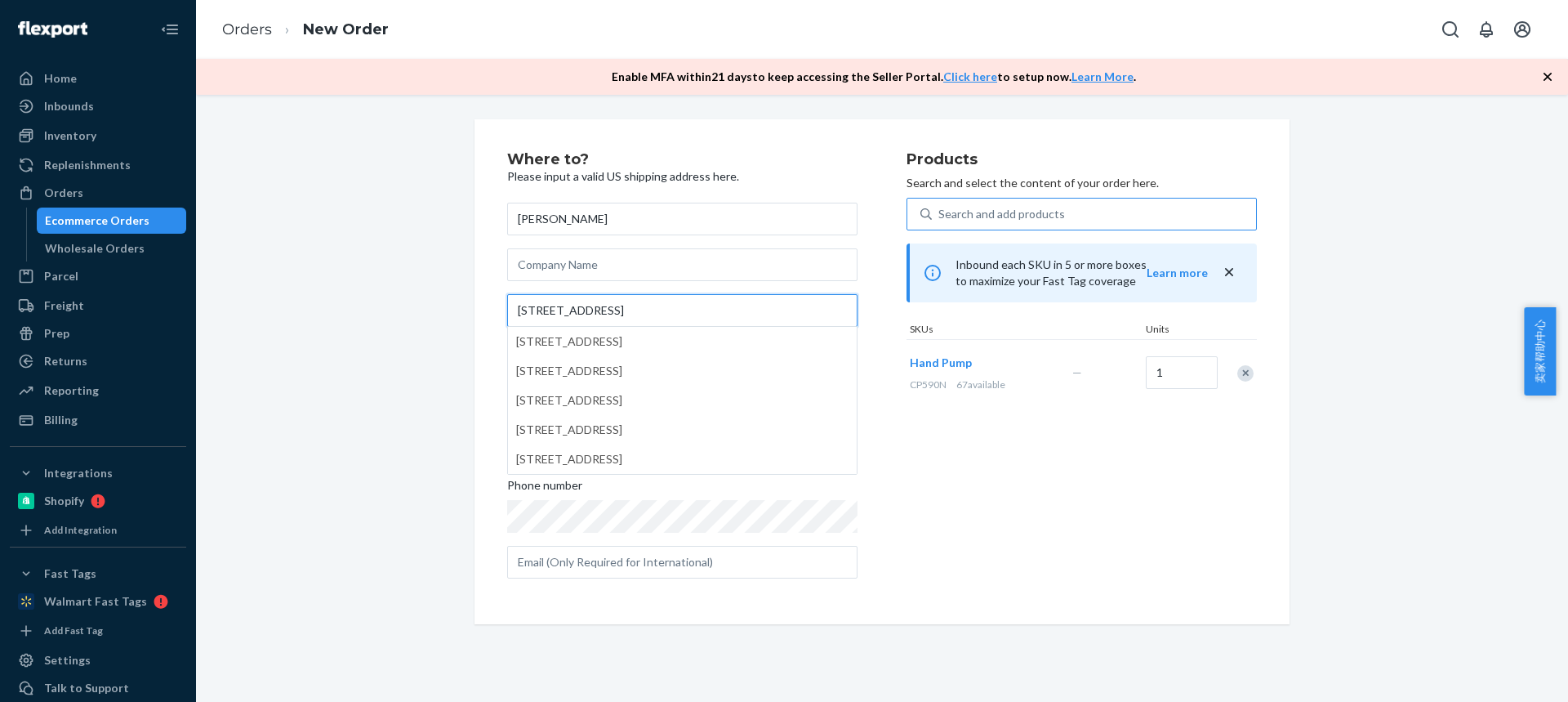
type input "1055 Monticello Road"
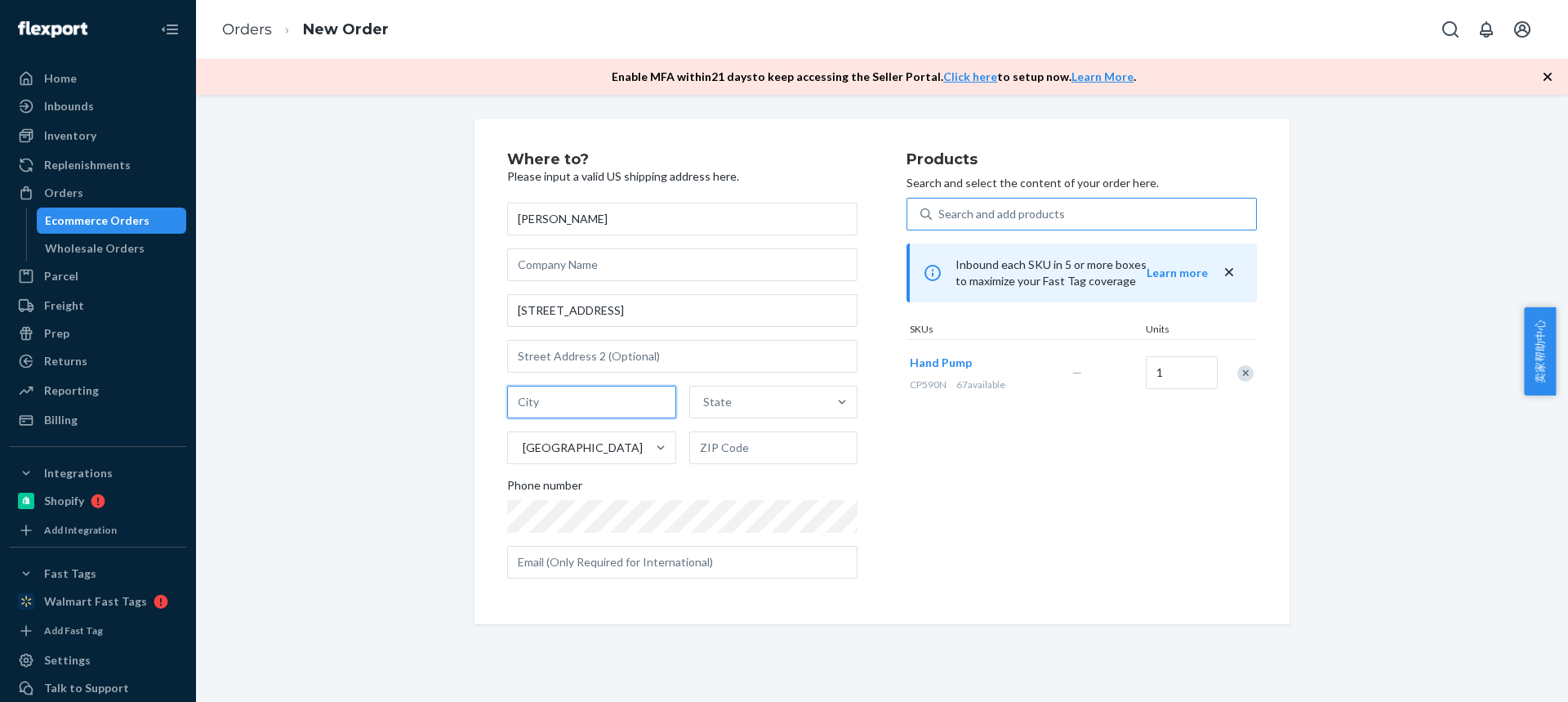
click at [541, 405] on input "text" at bounding box center [592, 402] width 169 height 33
paste input "Napa CA 94558"
drag, startPoint x: 783, startPoint y: 406, endPoint x: 790, endPoint y: 440, distance: 34.7
click at [785, 407] on div "Napa CA 94558 State United States" at bounding box center [682, 424] width 350 height 78
type input "Napa CA"
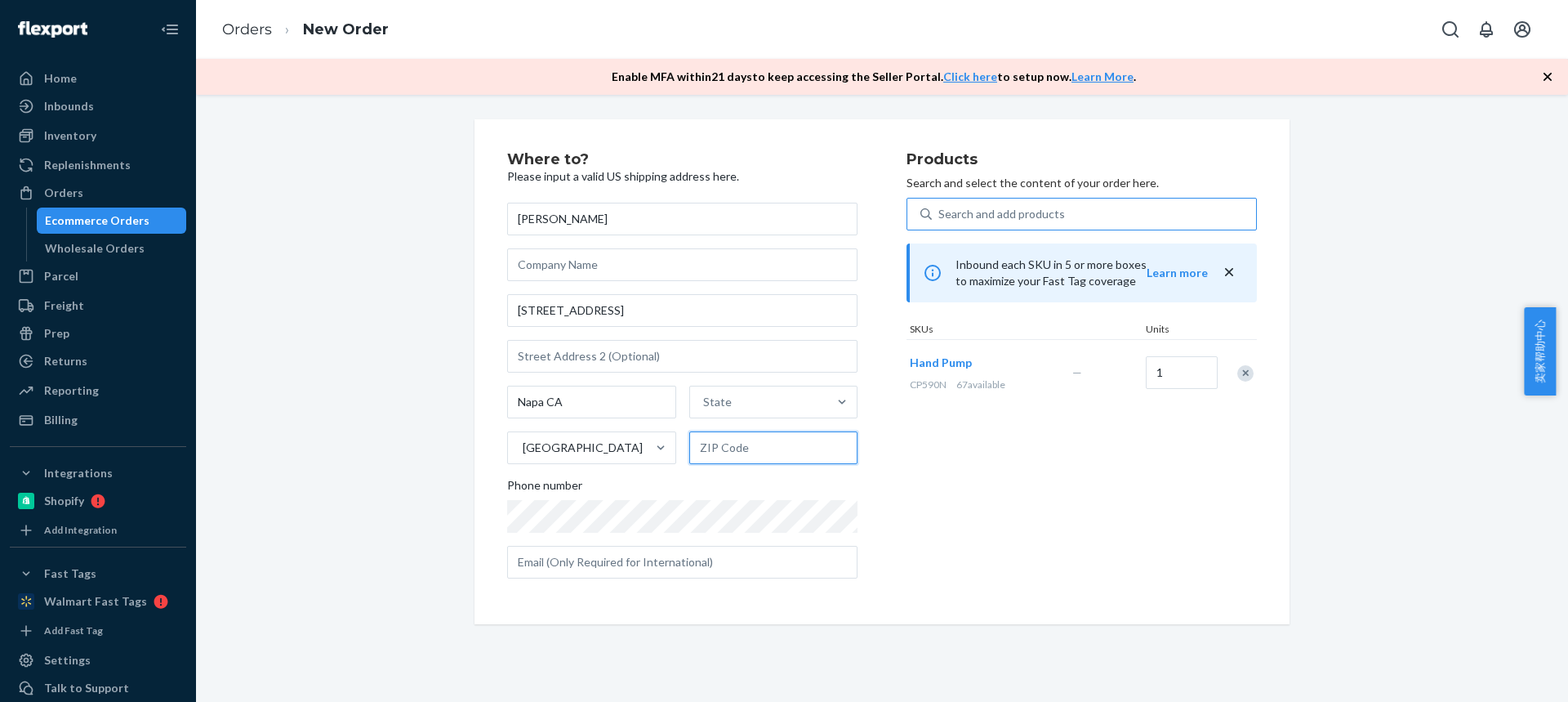
click at [724, 450] on input "text" at bounding box center [774, 447] width 169 height 33
paste input "94558"
type input "94558"
drag, startPoint x: 541, startPoint y: 400, endPoint x: 695, endPoint y: 412, distance: 154.5
click at [647, 413] on input "Napa CA" at bounding box center [592, 402] width 169 height 33
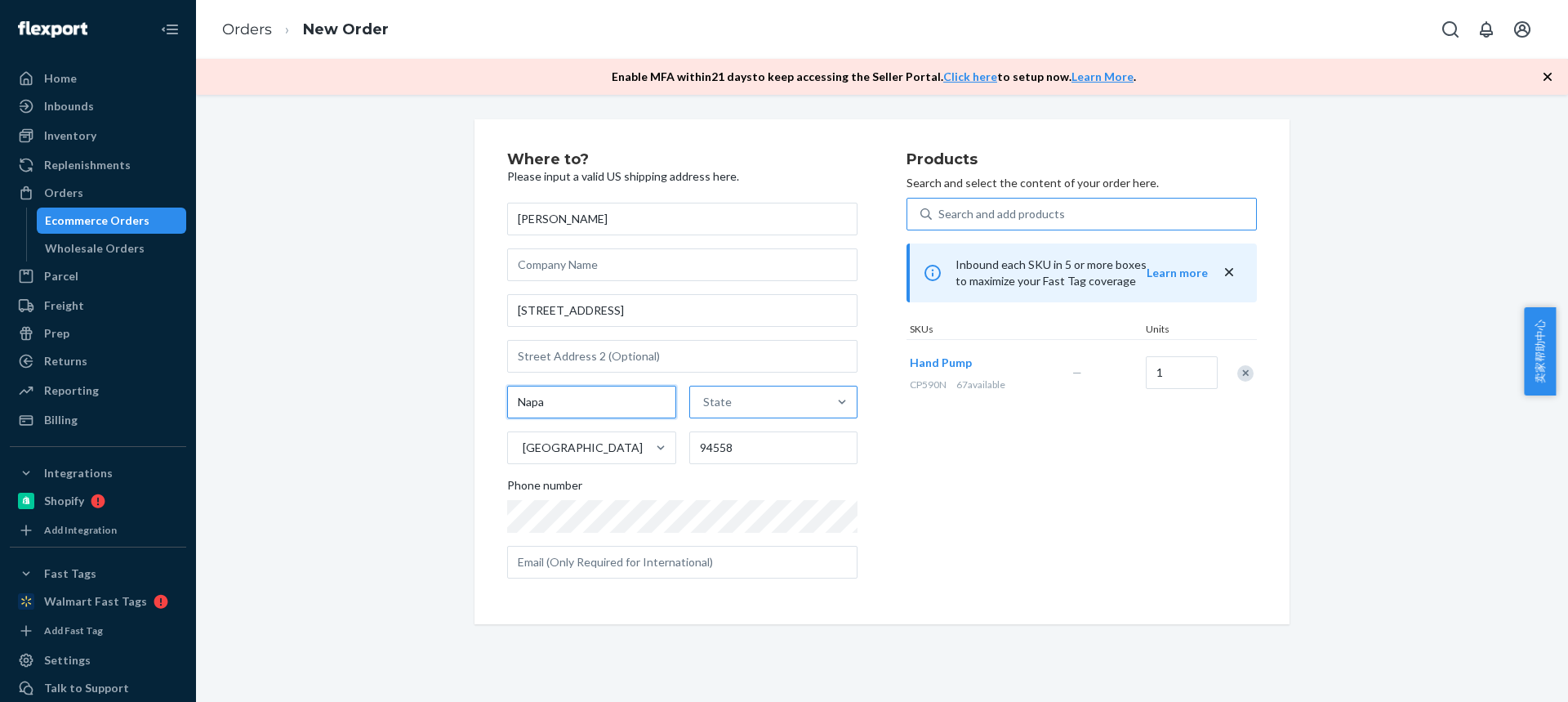
type input "Napa"
click at [776, 410] on div "State" at bounding box center [760, 402] width 138 height 33
click at [704, 410] on input "State" at bounding box center [704, 402] width 2 height 16
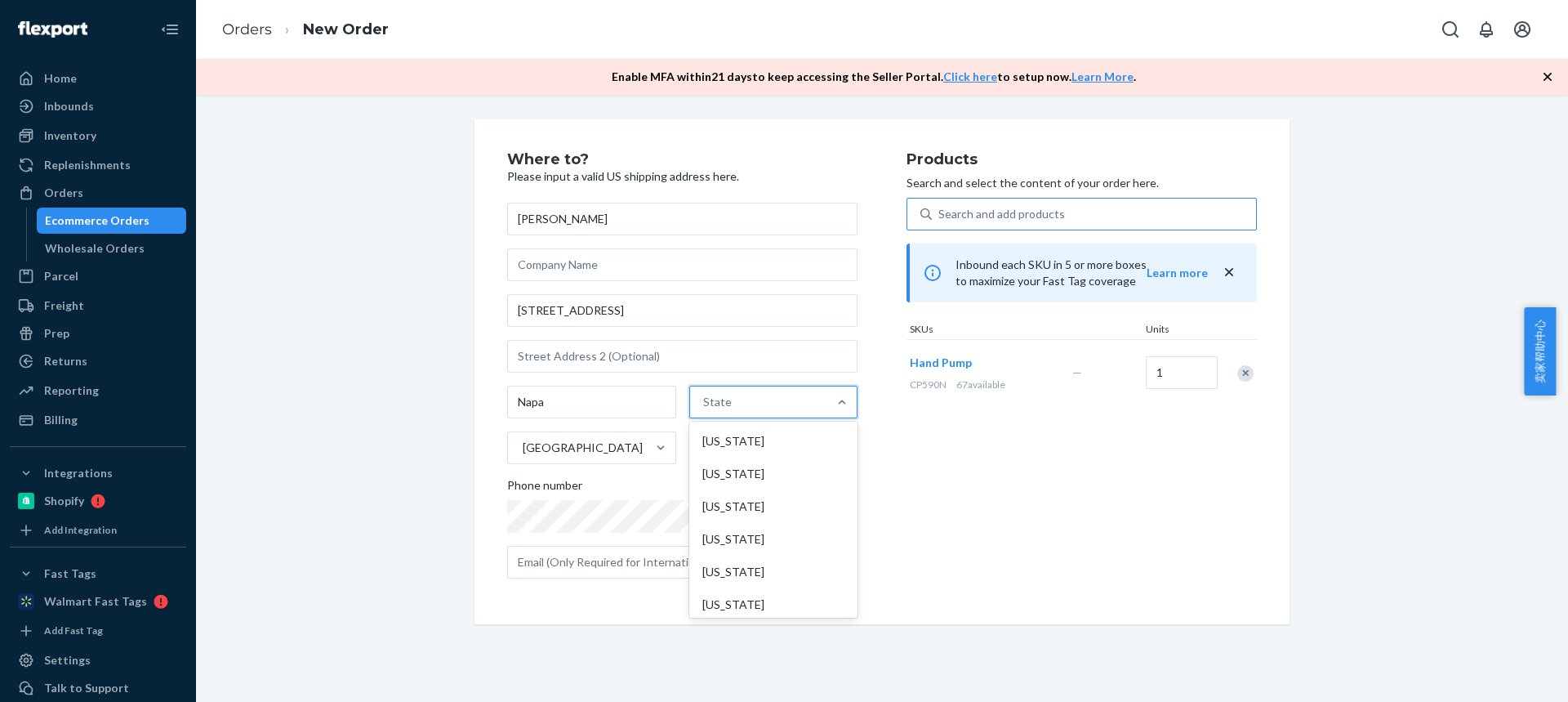
paste input "CA"
type input "CA"
click at [737, 467] on div "[US_STATE]" at bounding box center [772, 474] width 165 height 33
click at [719, 410] on input "CA" at bounding box center [710, 402] width 20 height 16
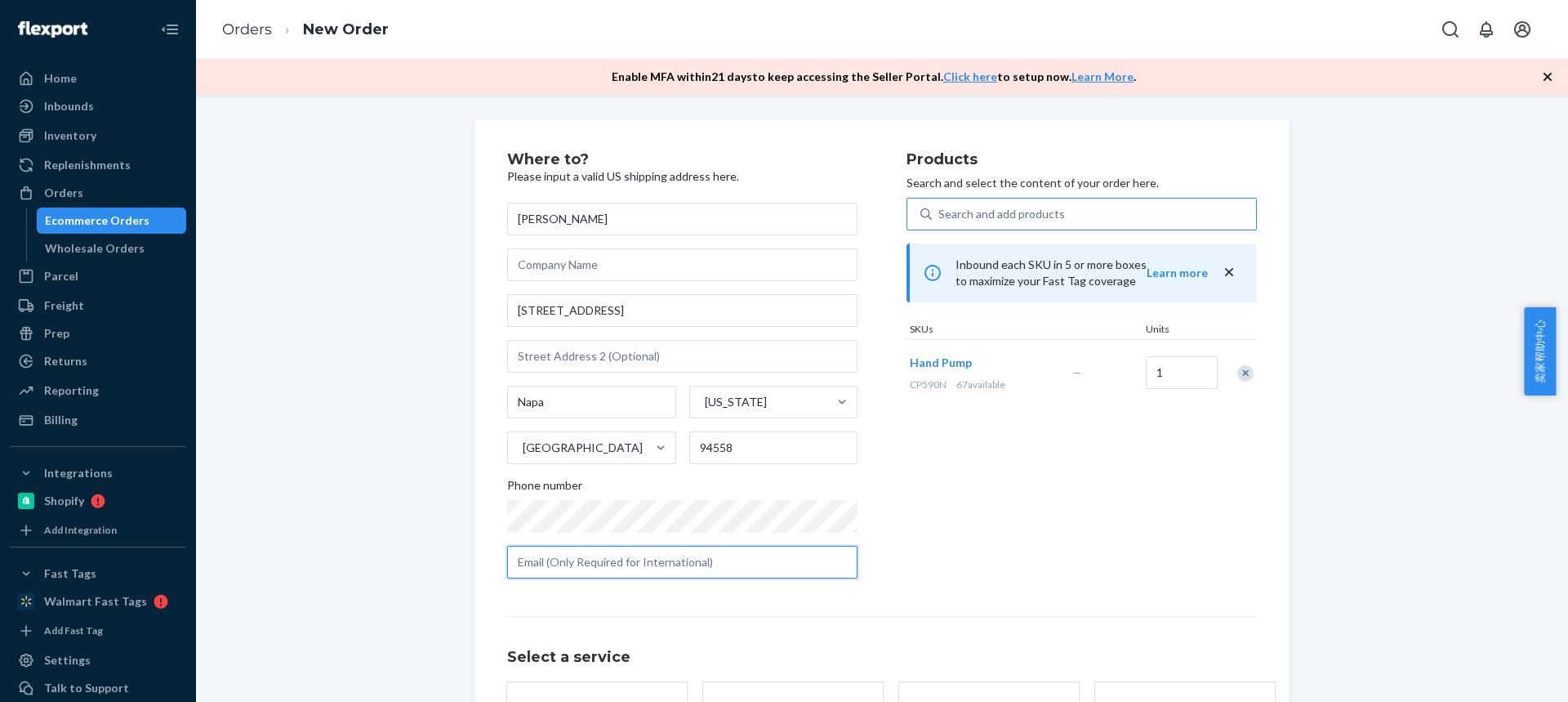
click at [567, 561] on input "text" at bounding box center [682, 562] width 350 height 33
paste input "sjurisch@gmail.com"
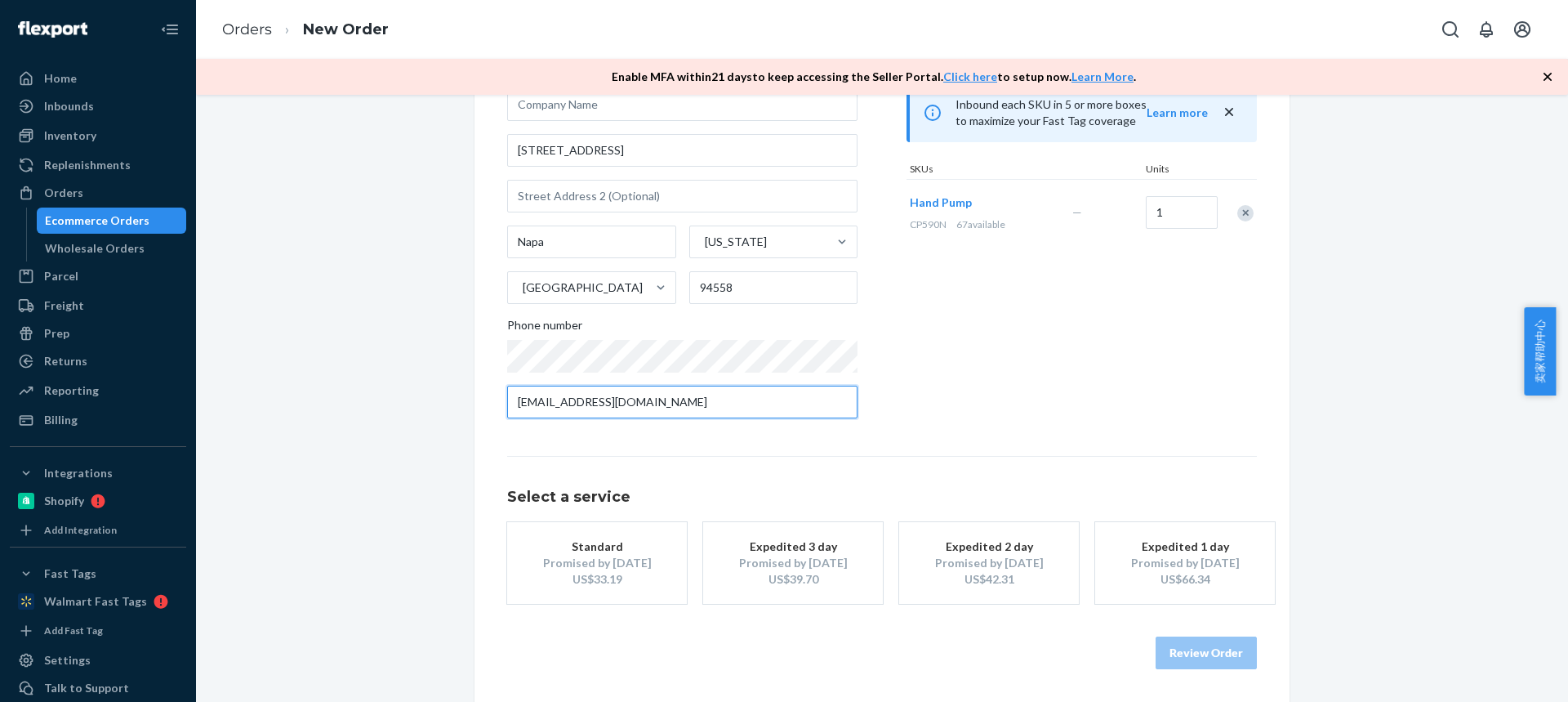
type input "sjurisch@gmail.com"
click at [598, 558] on div "Promised by [DATE]" at bounding box center [597, 563] width 131 height 16
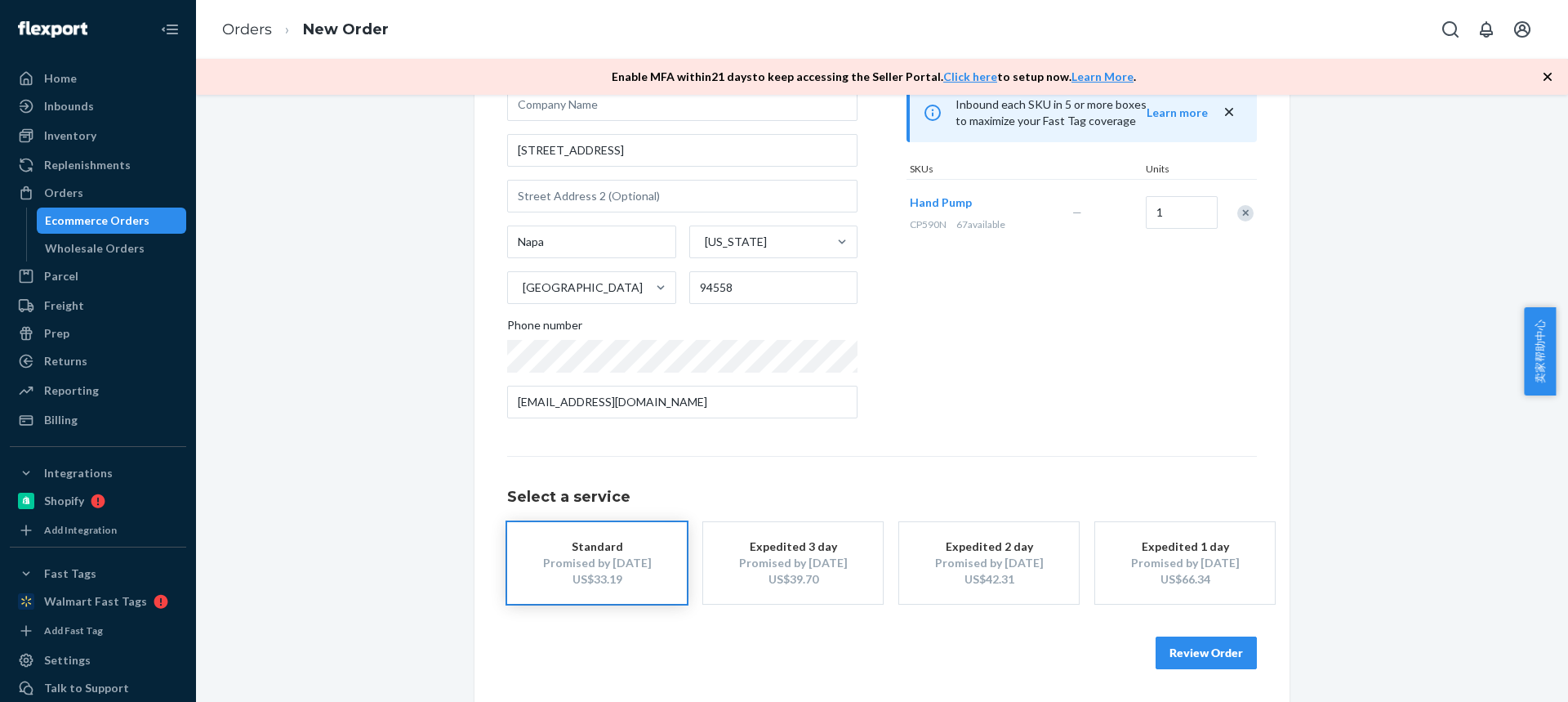
drag, startPoint x: 1188, startPoint y: 653, endPoint x: 1176, endPoint y: 514, distance: 139.5
click at [1187, 655] on button "Review Order" at bounding box center [1206, 653] width 101 height 33
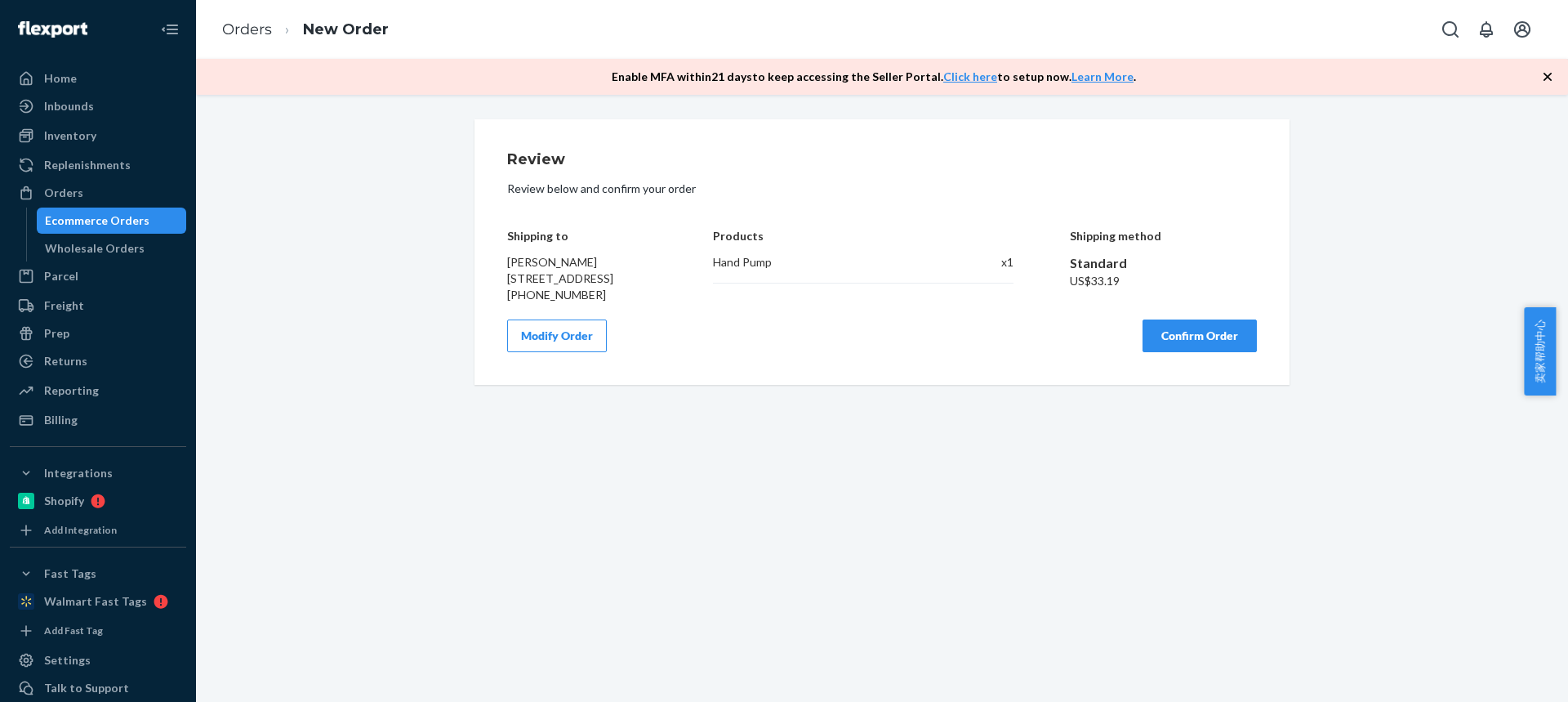
drag, startPoint x: 1178, startPoint y: 344, endPoint x: 787, endPoint y: 95, distance: 463.6
click at [1179, 344] on button "Confirm Order" at bounding box center [1200, 336] width 115 height 33
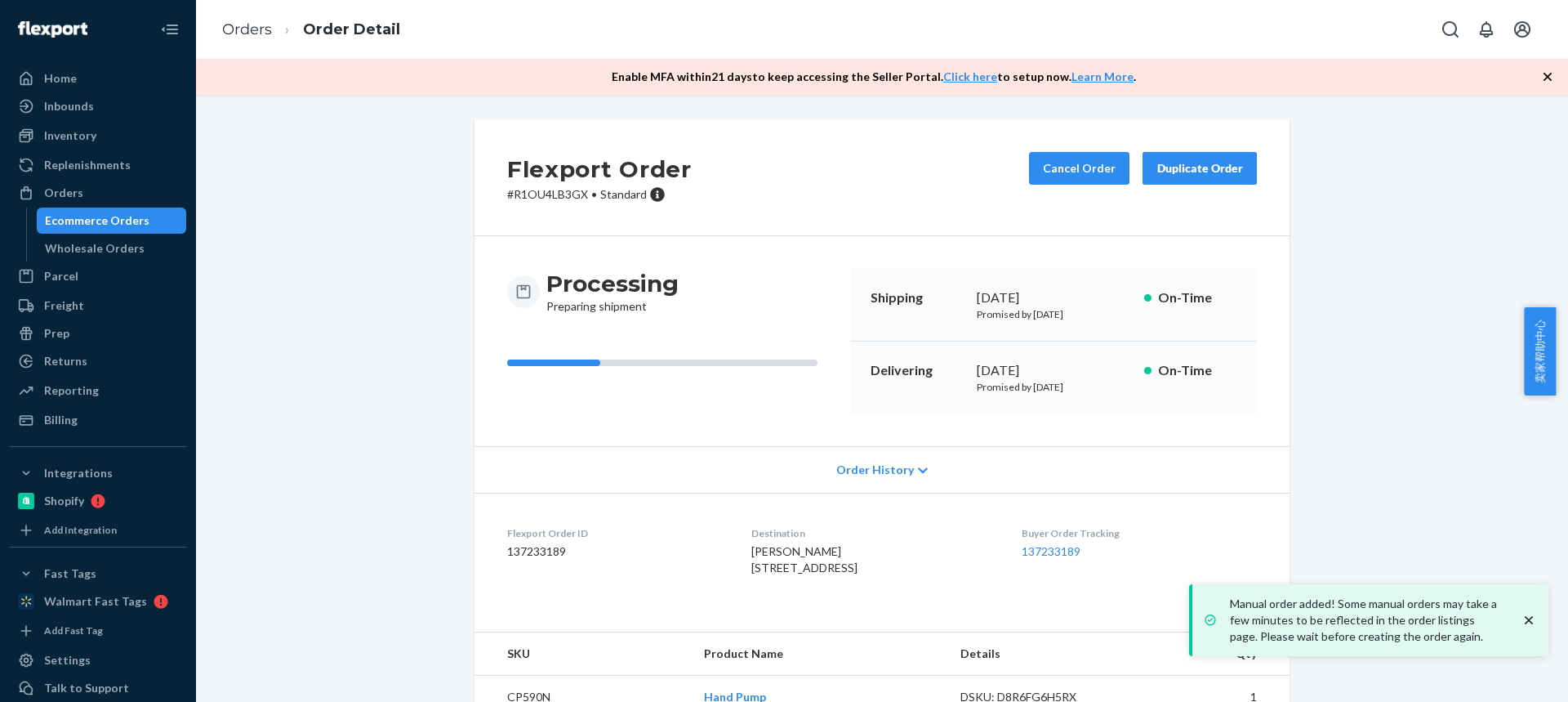
drag, startPoint x: 835, startPoint y: 569, endPoint x: 736, endPoint y: 557, distance: 99.7
click at [737, 558] on dl "Flexport Order ID 137233189 Destination Stacey Carroll 1055 Monticello Rd Napa,…" at bounding box center [882, 554] width 815 height 123
copy span "Stacey Carroll 1055 Monticello R"
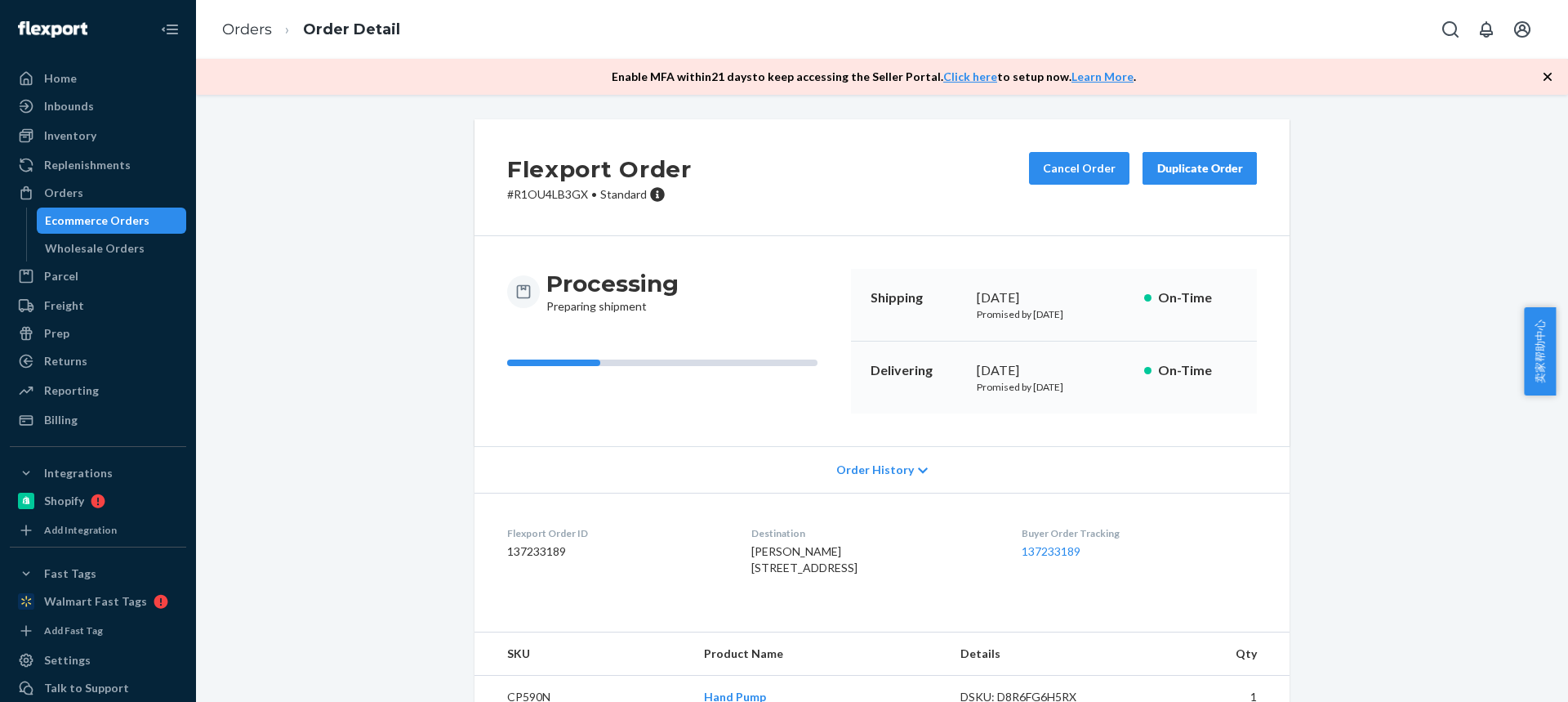
scroll to position [68, 0]
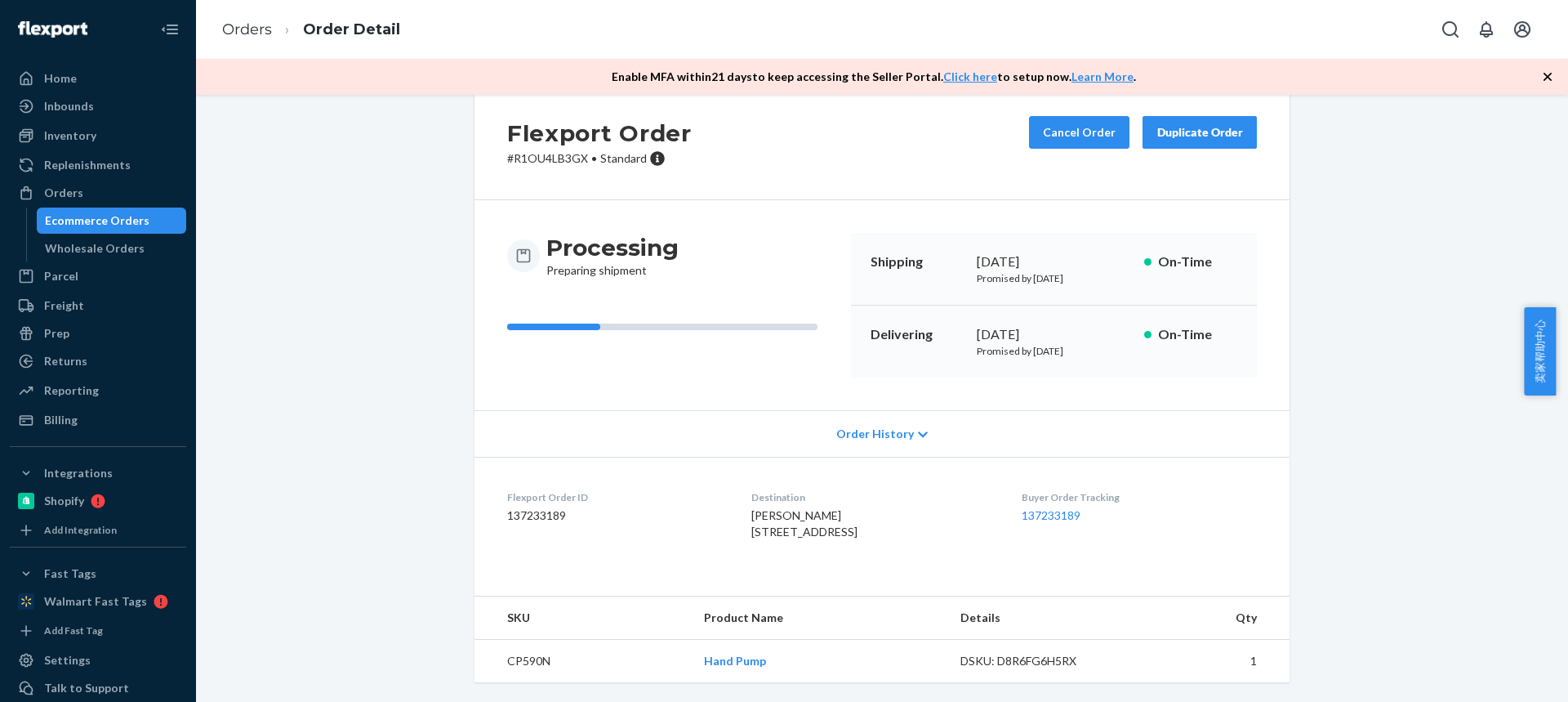
click at [514, 650] on td "CP590N" at bounding box center [583, 661] width 217 height 44
copy td "CP590N"
click at [1172, 124] on div "Duplicate Order" at bounding box center [1200, 133] width 87 height 16
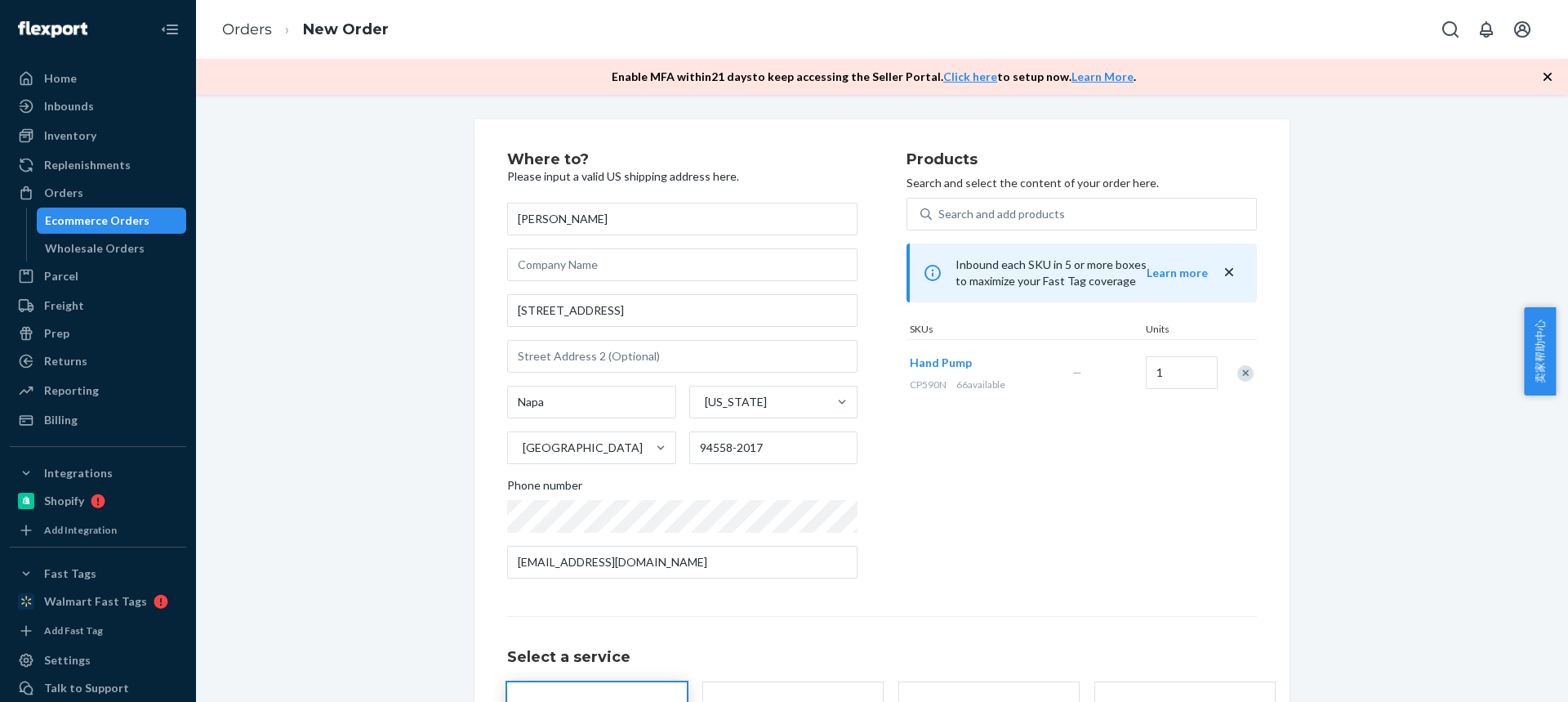
click at [1241, 372] on div "Remove Item" at bounding box center [1246, 373] width 16 height 16
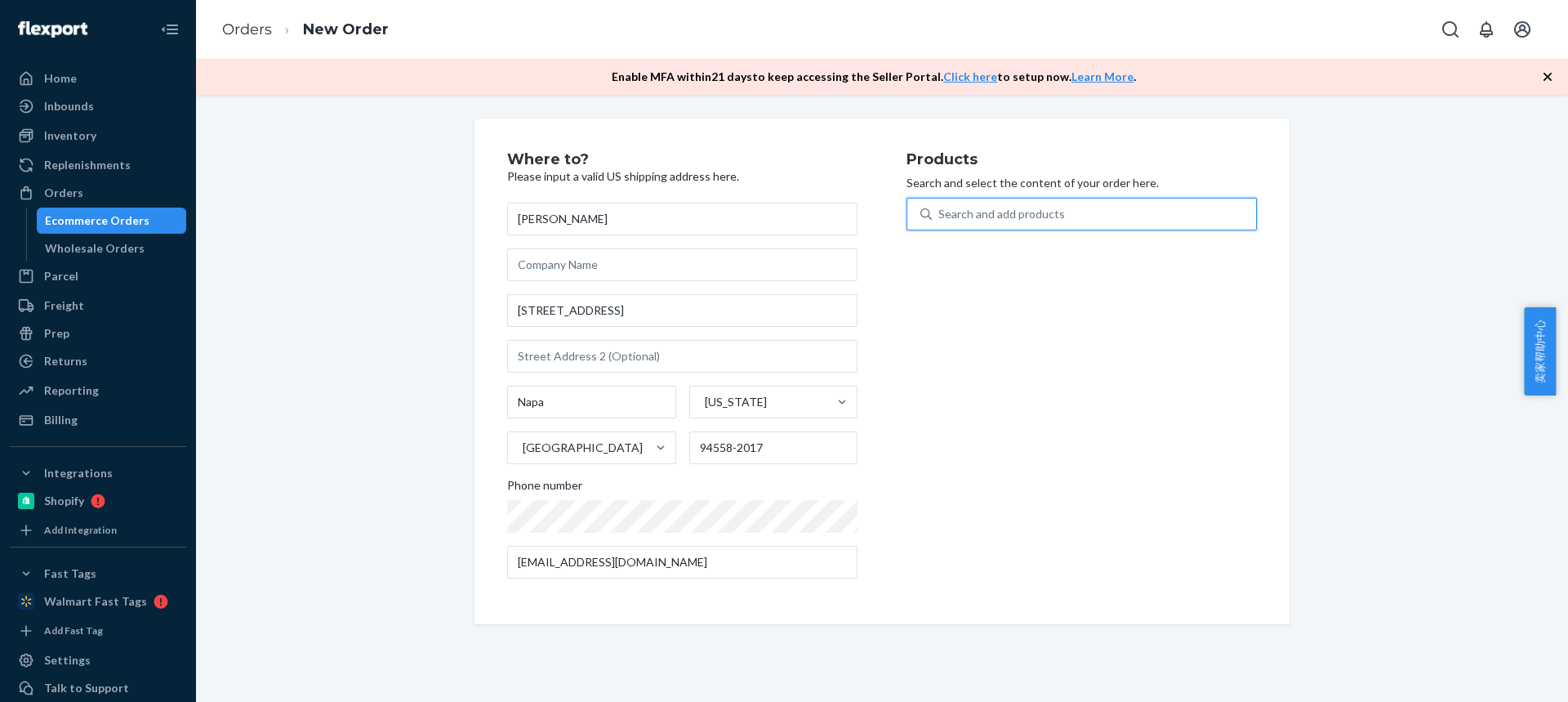
click at [985, 210] on div "Search and add products" at bounding box center [1002, 214] width 127 height 16
click at [940, 210] on input "0 results available. Use Up and Down to choose options, press Enter to select t…" at bounding box center [939, 214] width 2 height 16
type input "HR12T47"
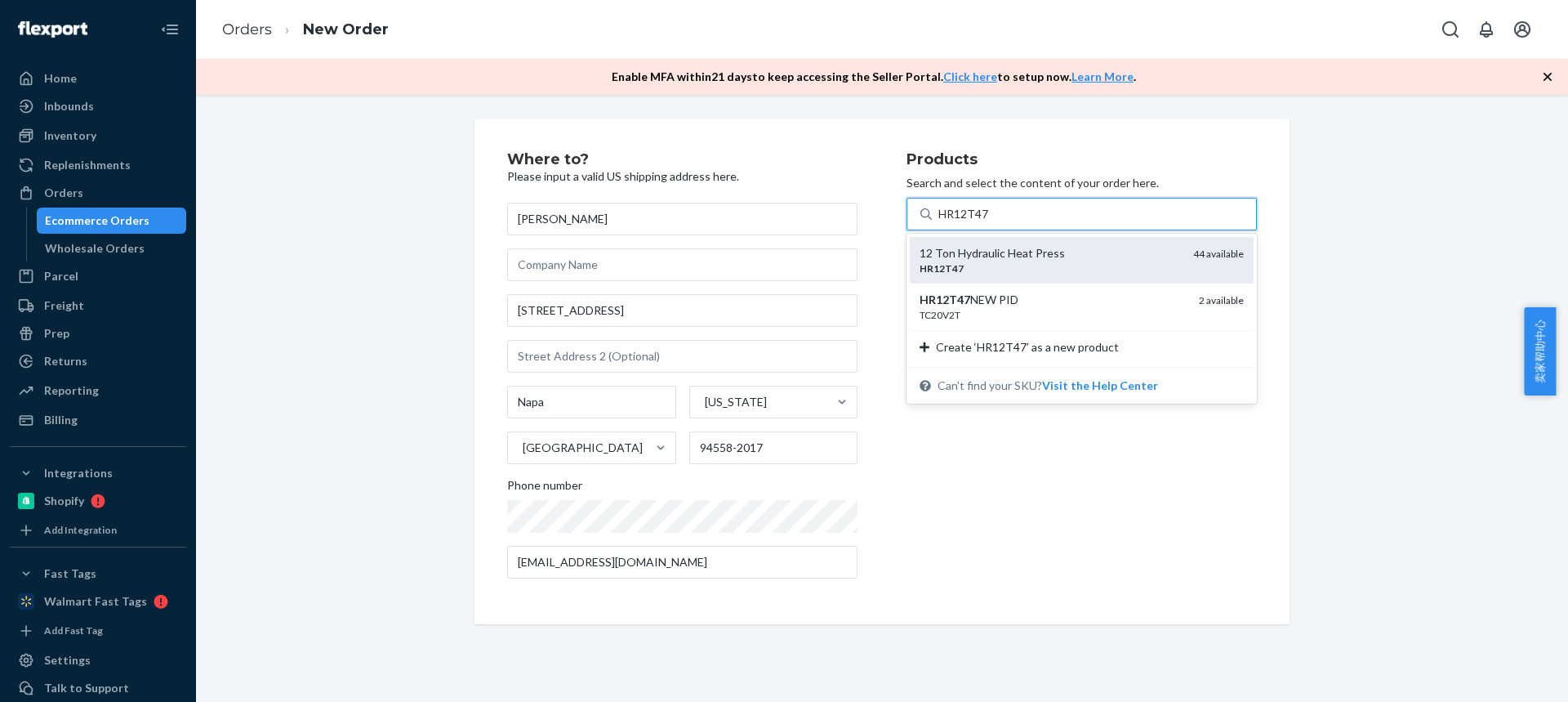
click at [984, 267] on div "HR12T47" at bounding box center [1050, 268] width 260 height 14
click at [984, 222] on input "HR12T47" at bounding box center [963, 214] width 50 height 16
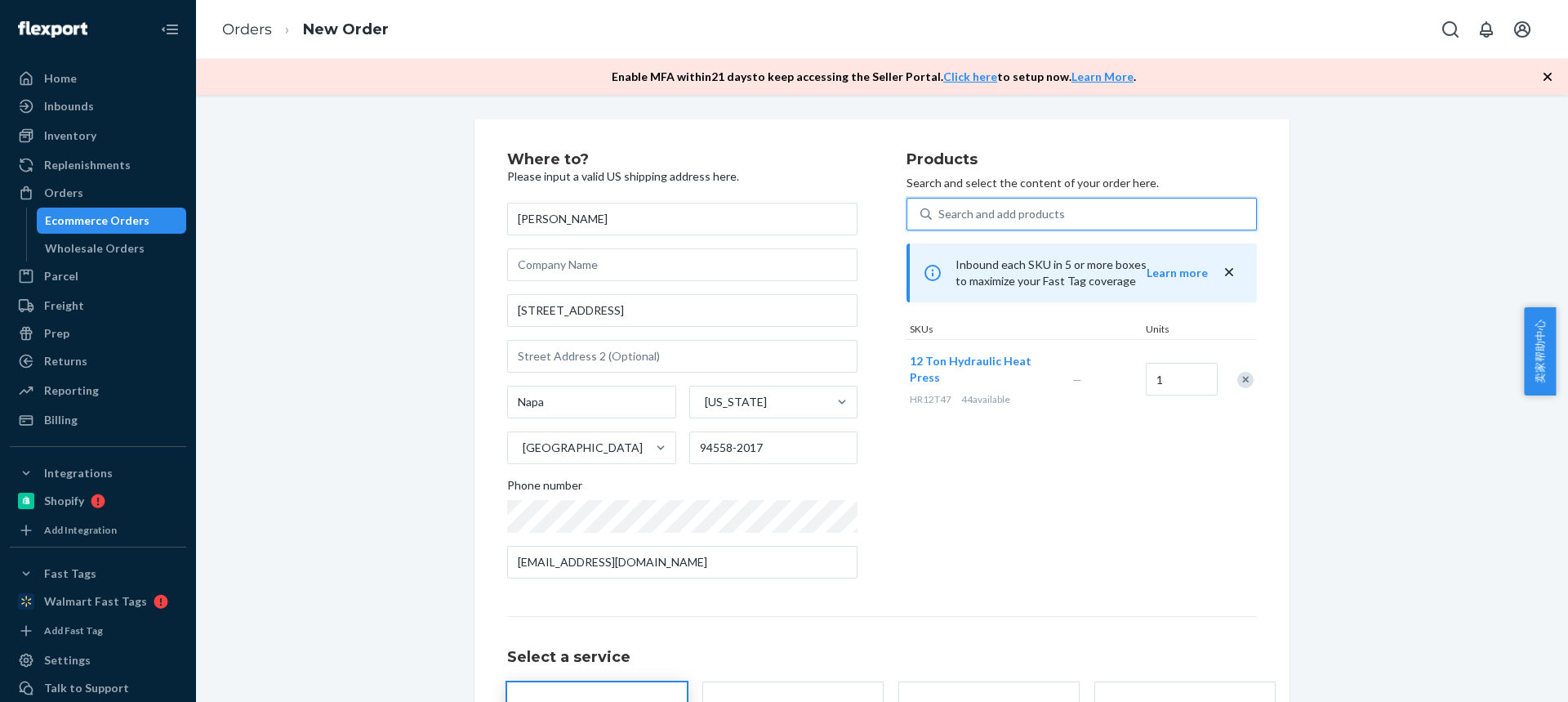
scroll to position [143, 0]
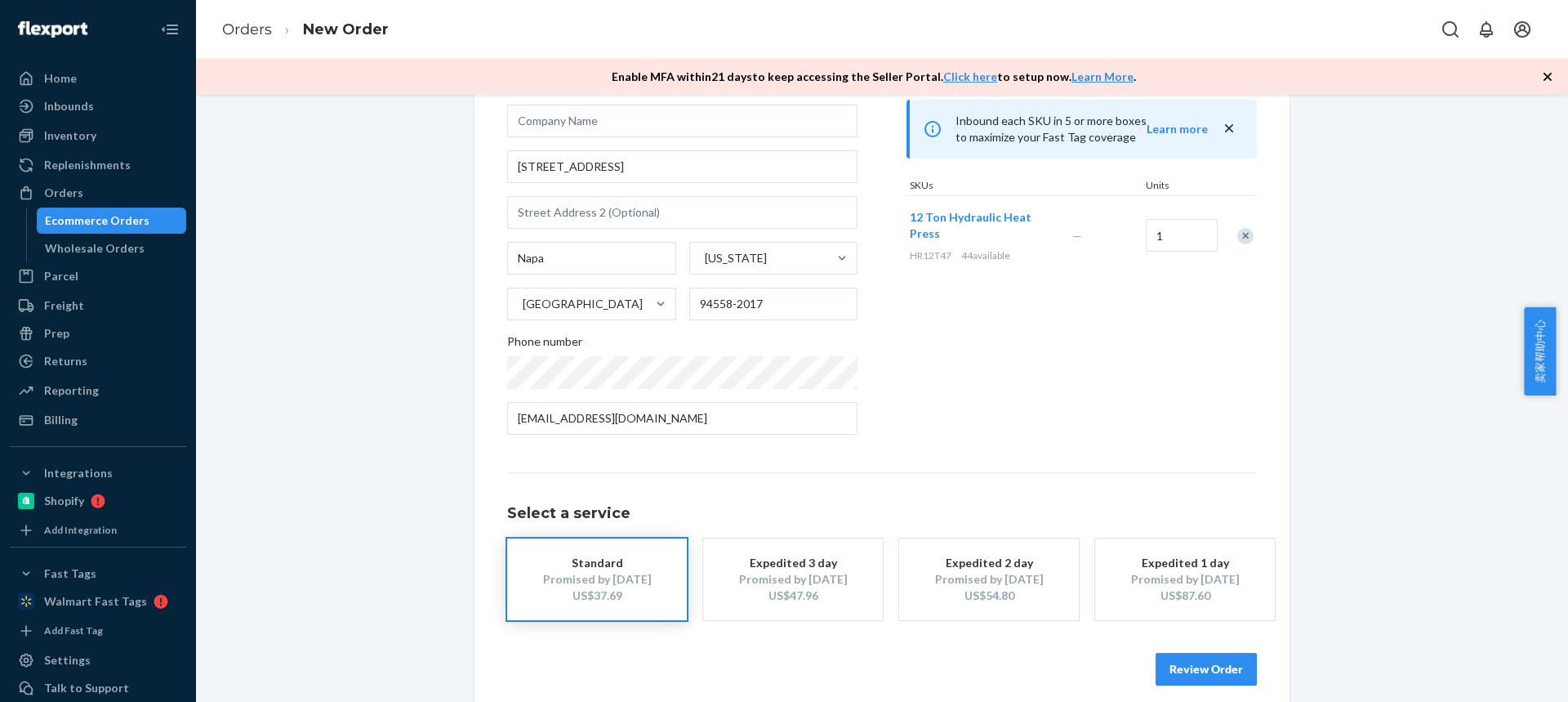
click at [1186, 655] on button "Review Order" at bounding box center [1206, 669] width 101 height 33
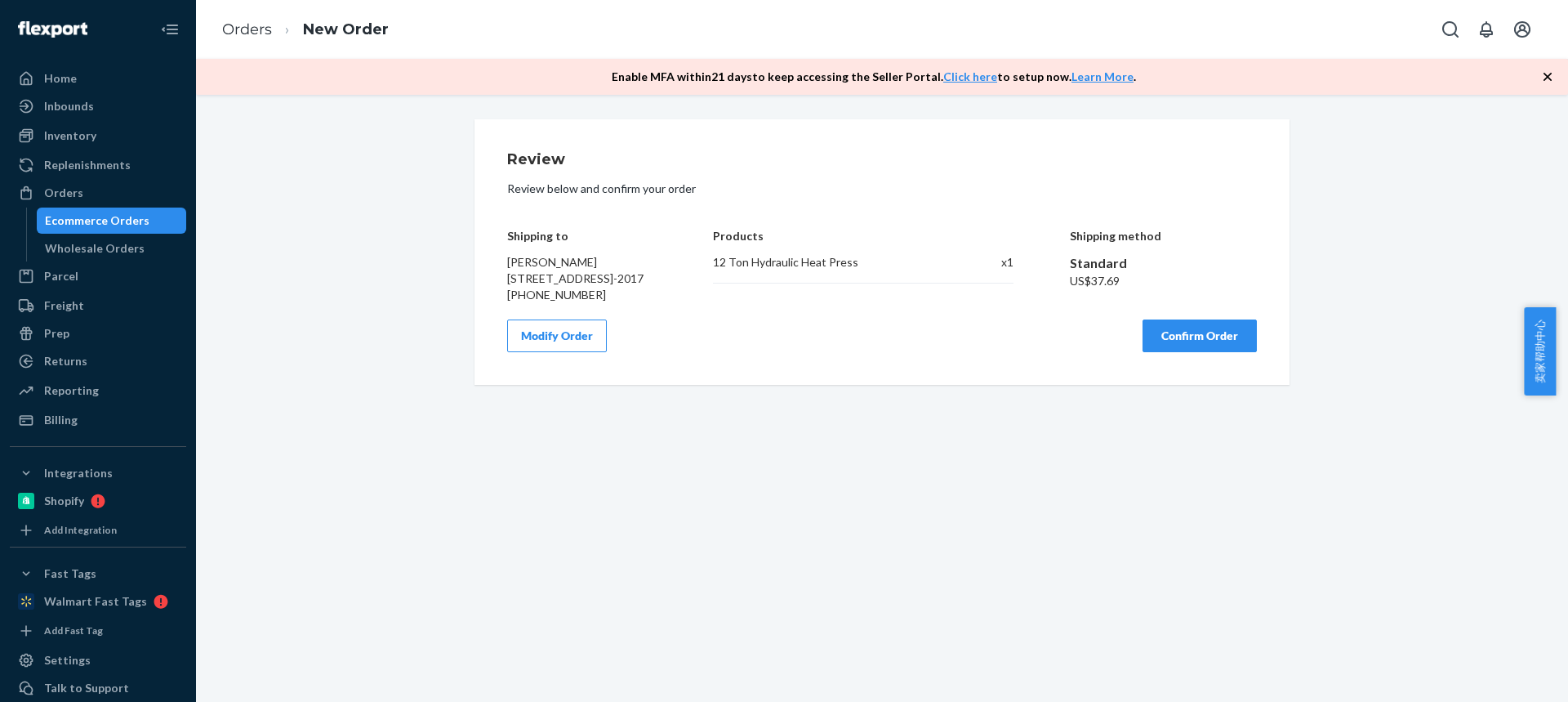
scroll to position [0, 0]
click at [1204, 325] on div "Review Review below and confirm your order Shipping to Stacey Carroll 1055 Mont…" at bounding box center [882, 251] width 750 height 200
drag, startPoint x: 1200, startPoint y: 355, endPoint x: 1374, endPoint y: 569, distance: 275.8
click at [1201, 352] on button "Confirm Order" at bounding box center [1200, 336] width 115 height 33
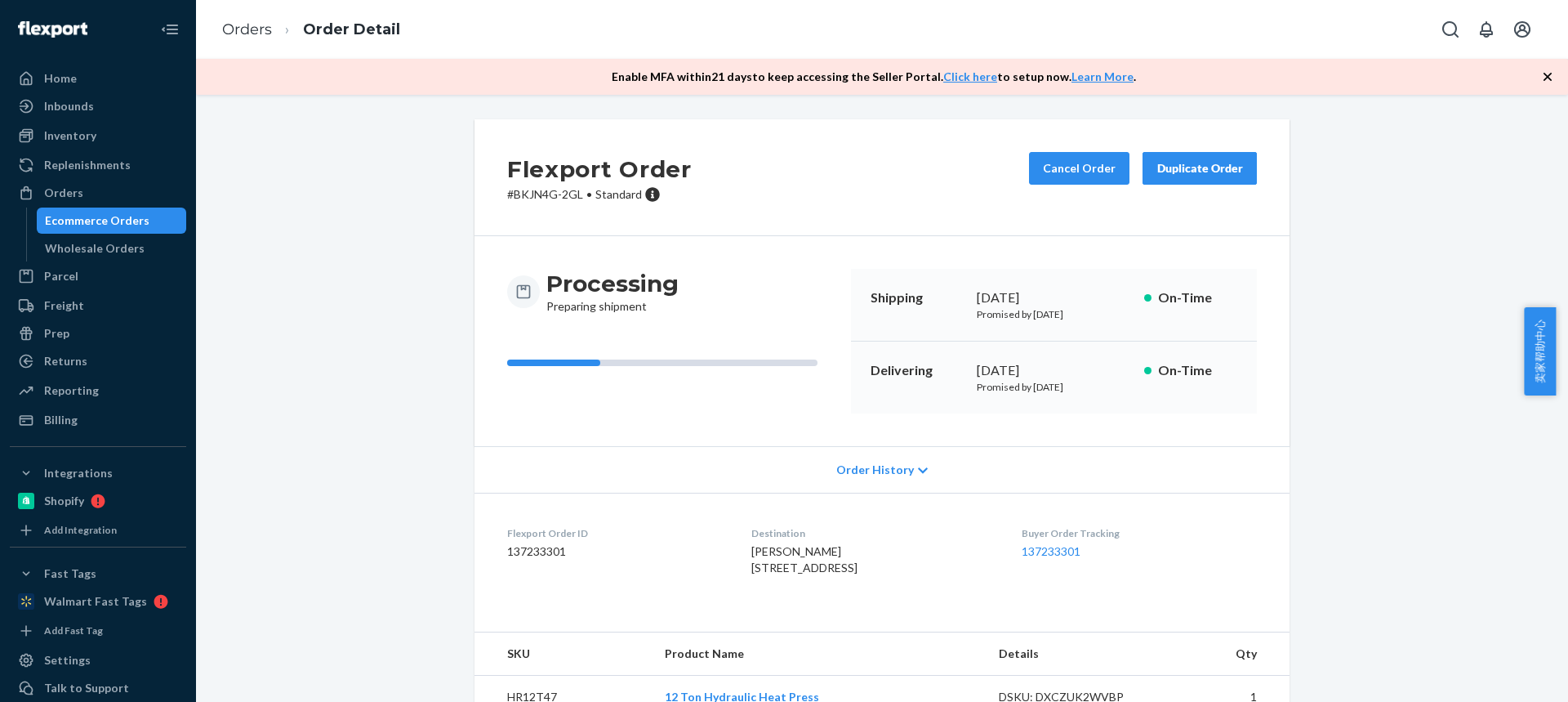
drag, startPoint x: 740, startPoint y: 558, endPoint x: 835, endPoint y: 573, distance: 96.2
click at [836, 574] on dl "Flexport Order ID 137233301 Destination Stacey Carroll 1055 Monticello Rd Napa,…" at bounding box center [882, 554] width 815 height 123
copy span "Stacey Carroll 1055 Monticello R"
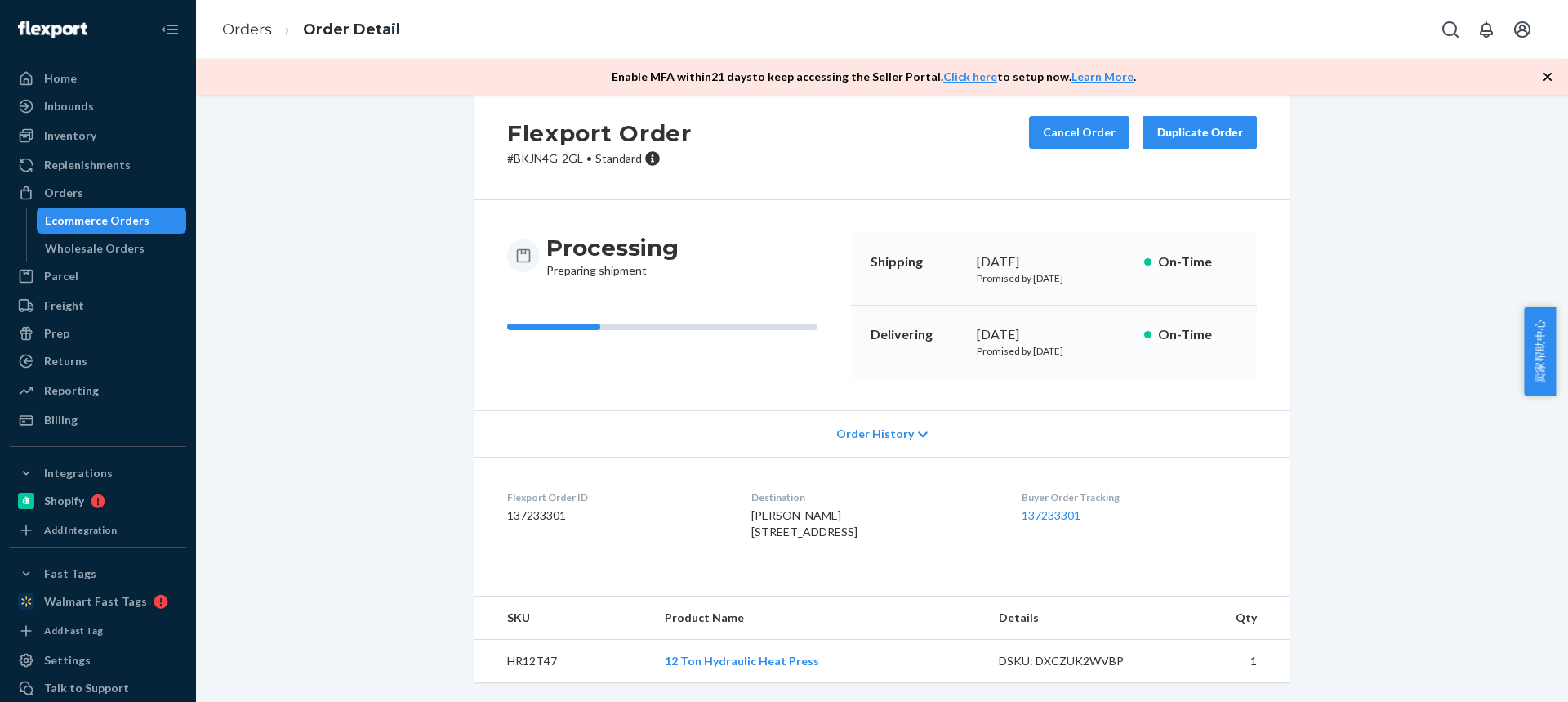
click at [513, 652] on td "HR12T47" at bounding box center [563, 661] width 177 height 44
click at [242, 29] on link "Orders" at bounding box center [247, 30] width 49 height 18
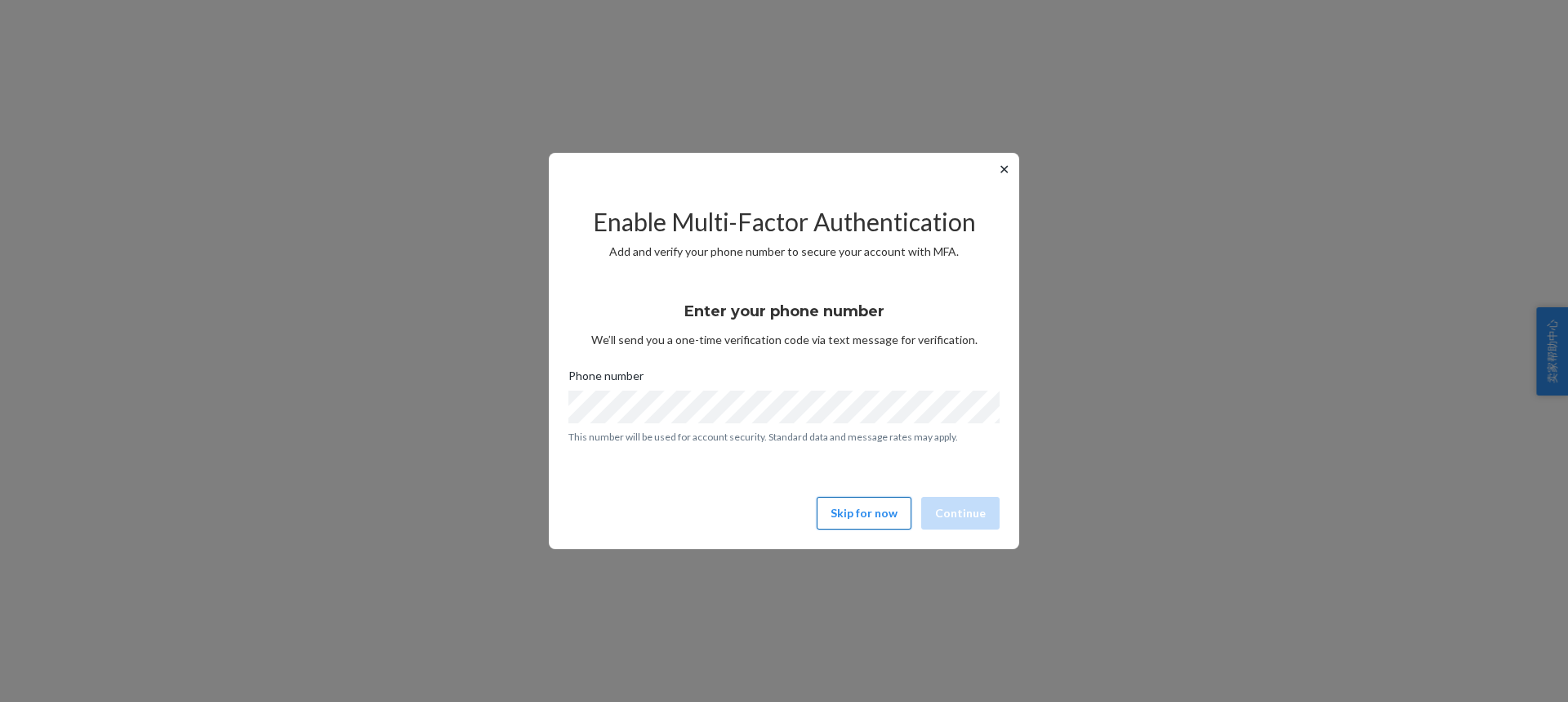
click at [873, 514] on button "Skip for now" at bounding box center [864, 513] width 95 height 33
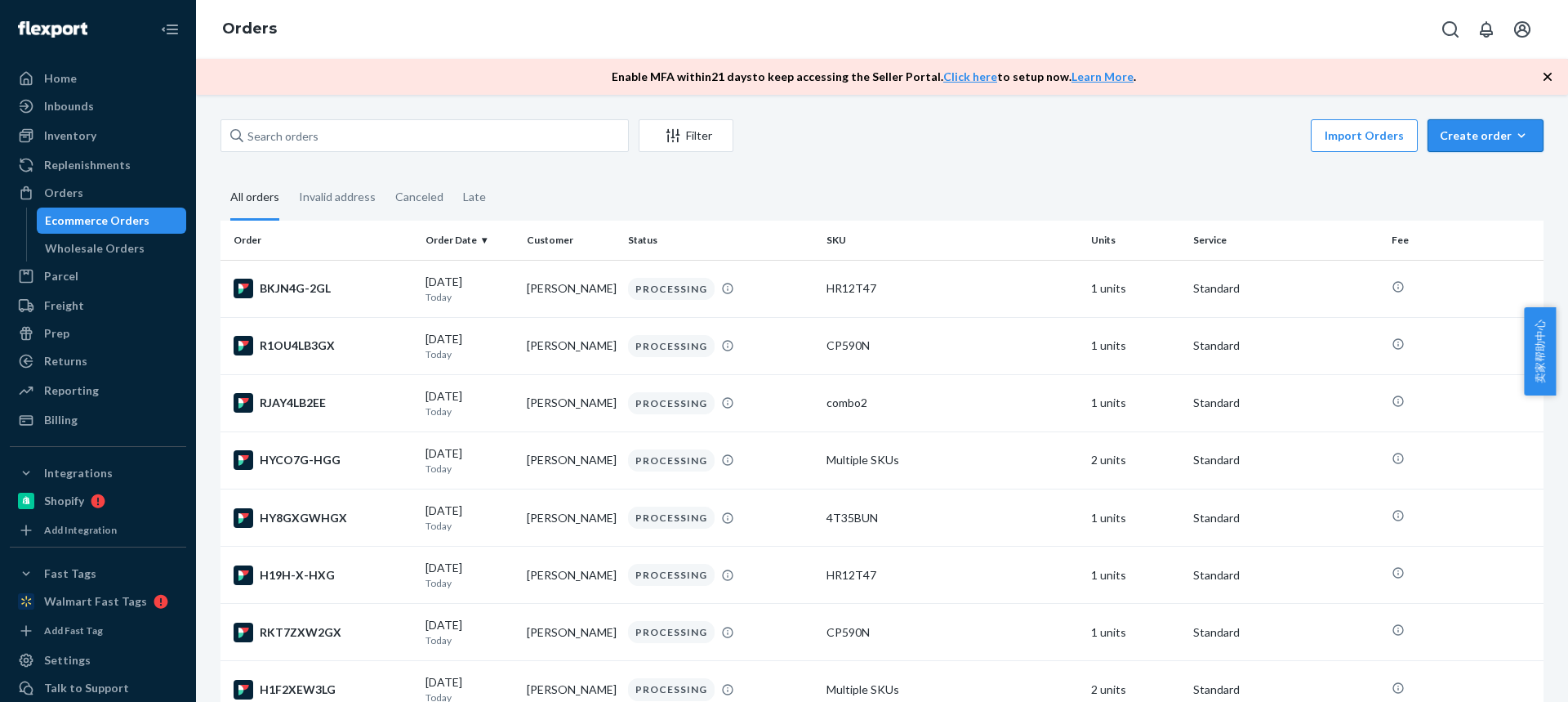
click at [1486, 143] on button "Create order Ecommerce order Removal order" at bounding box center [1486, 136] width 116 height 33
click at [1471, 180] on span "Ecommerce order" at bounding box center [1495, 175] width 101 height 12
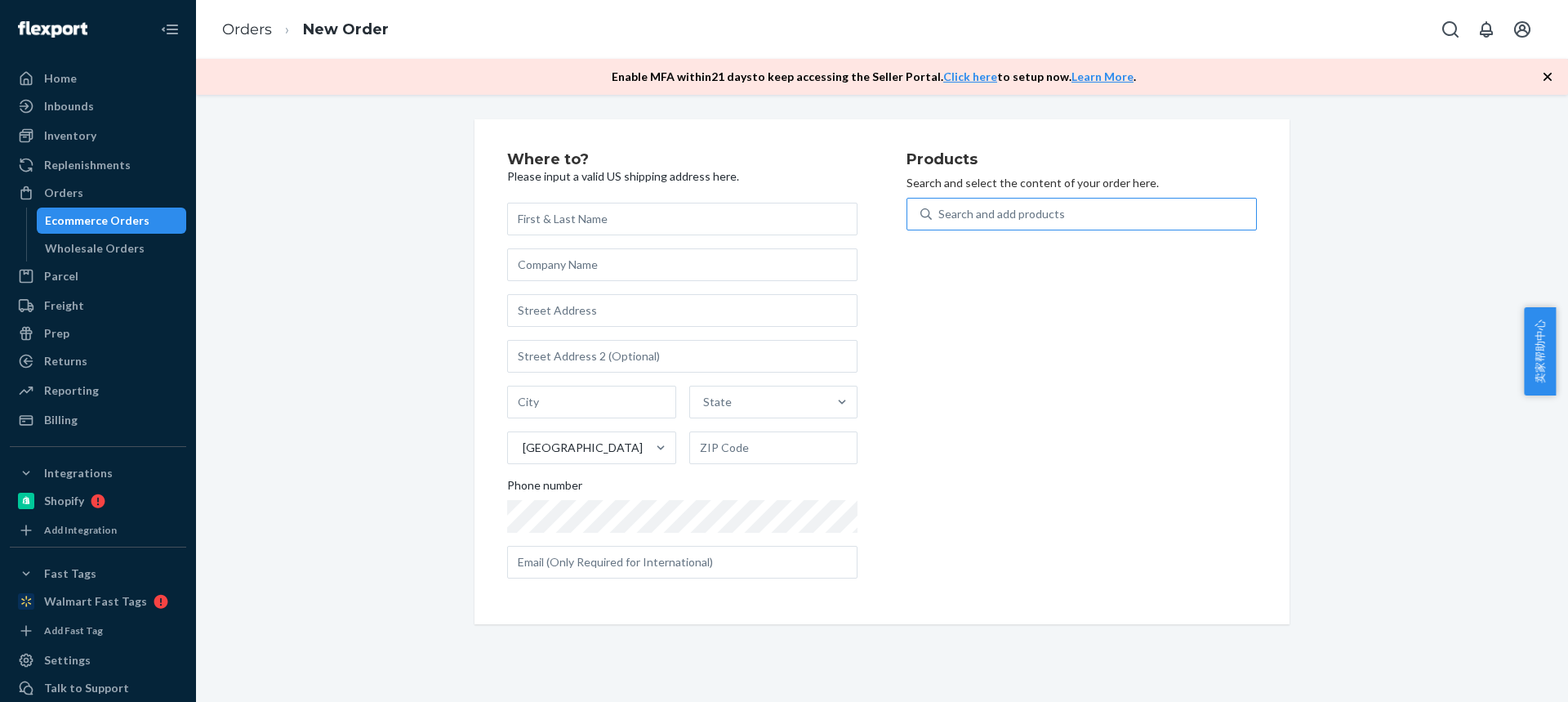
click at [998, 215] on div "Search and add products" at bounding box center [1002, 214] width 127 height 16
click at [940, 215] on input "Search and add products" at bounding box center [939, 214] width 2 height 16
type input "combo2"
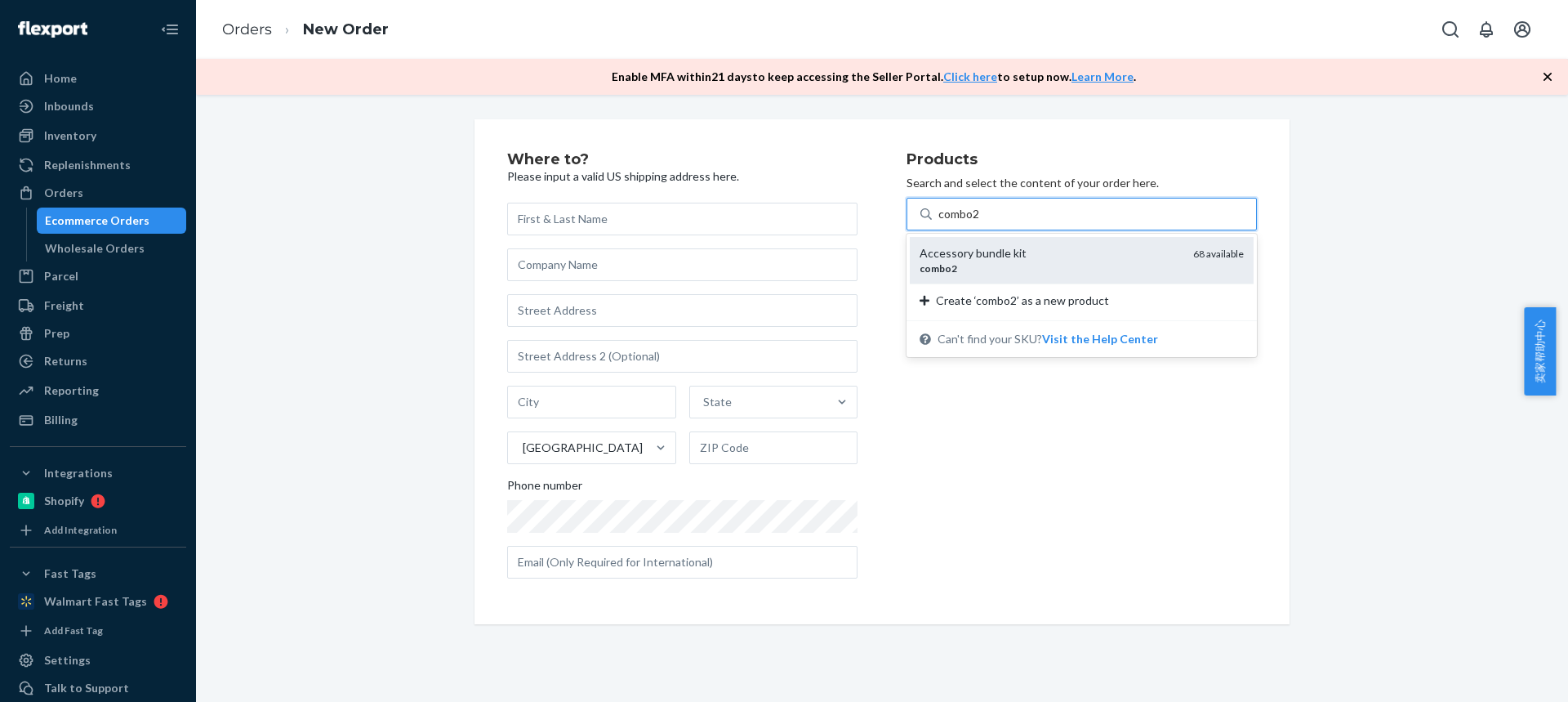
click at [1000, 259] on div "Accessory bundle kit" at bounding box center [1050, 253] width 260 height 16
click at [981, 222] on input "combo2" at bounding box center [960, 214] width 43 height 16
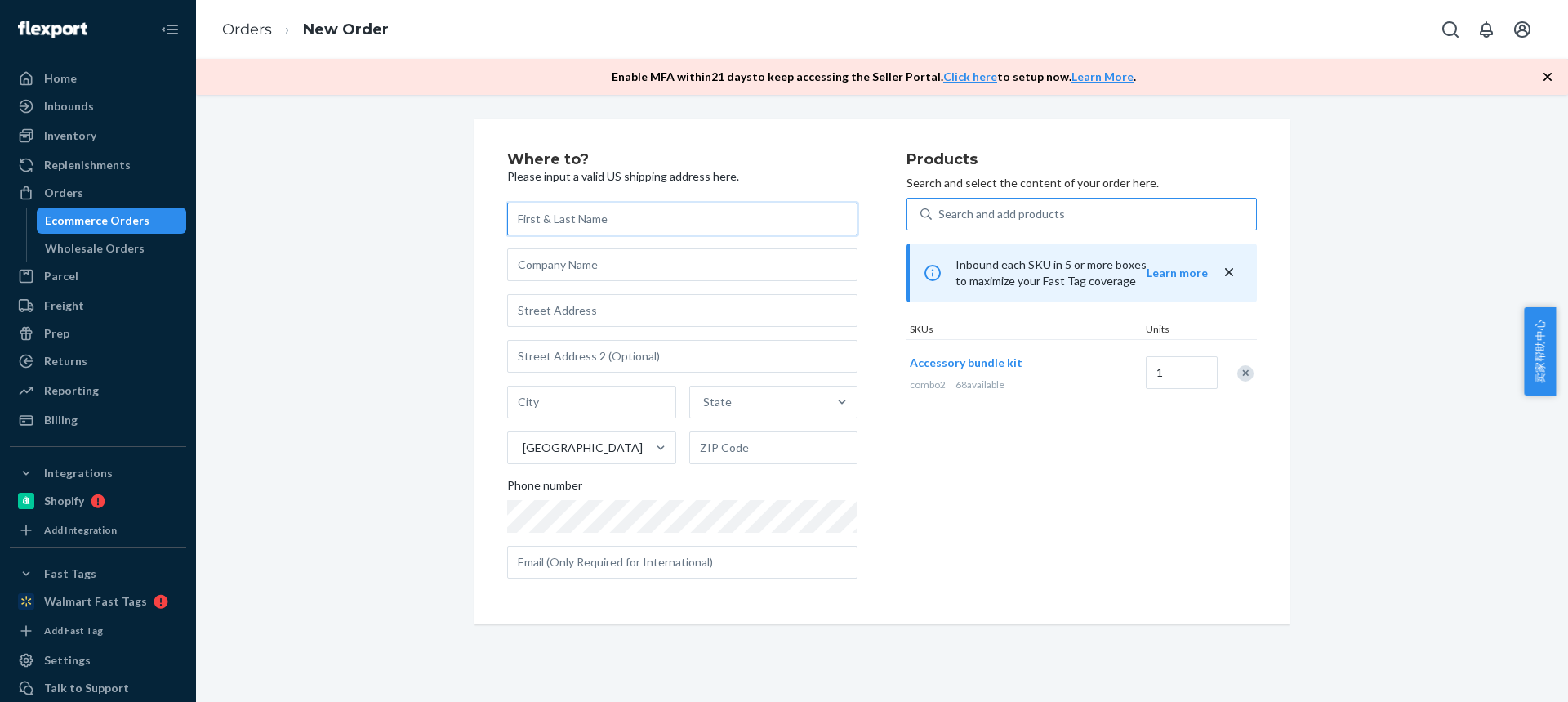
click at [539, 219] on input "text" at bounding box center [682, 219] width 350 height 33
paste input "[PERSON_NAME]"
type input "[PERSON_NAME]"
drag, startPoint x: 563, startPoint y: 314, endPoint x: 555, endPoint y: 293, distance: 22.5
click at [563, 314] on input "text" at bounding box center [682, 311] width 350 height 33
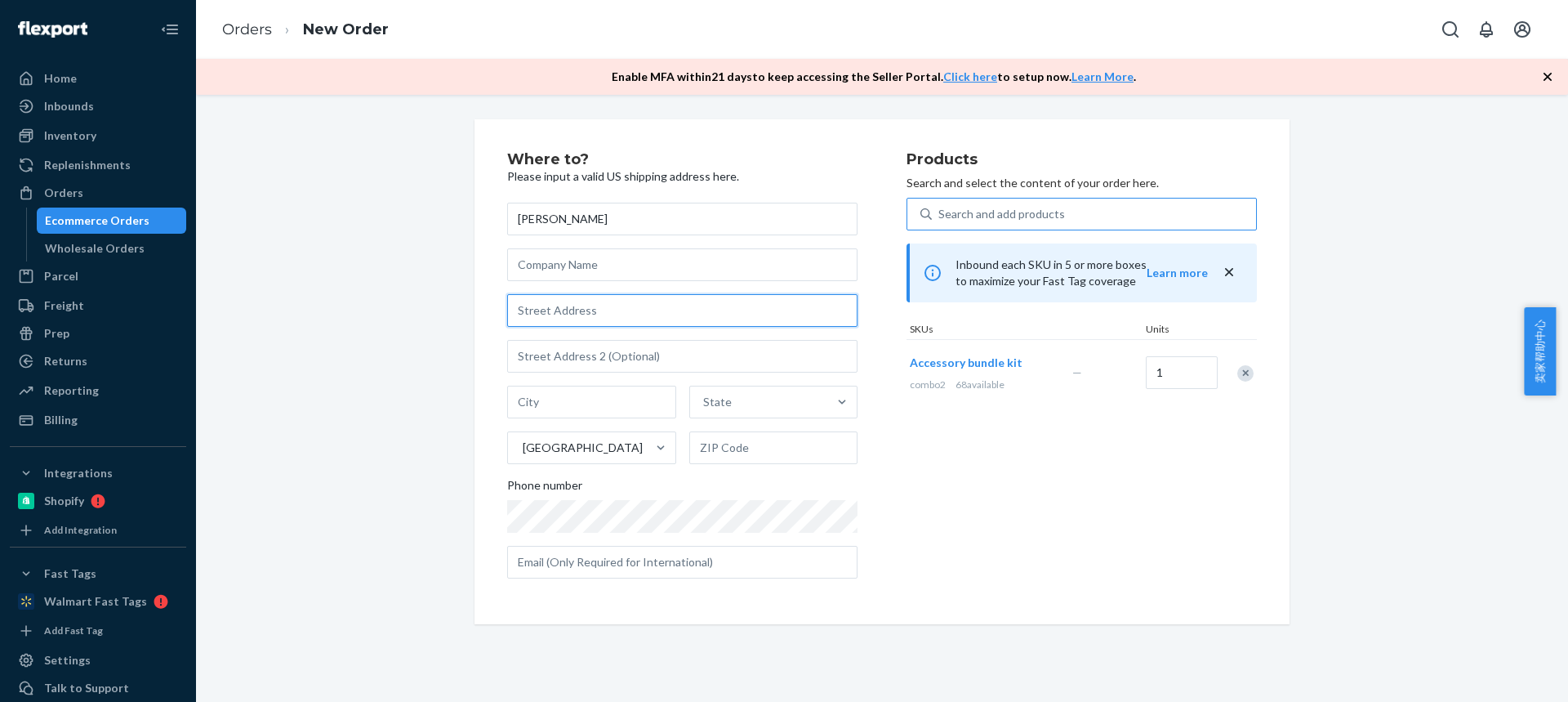
paste input "[STREET_ADDRESS][PERSON_NAME]"
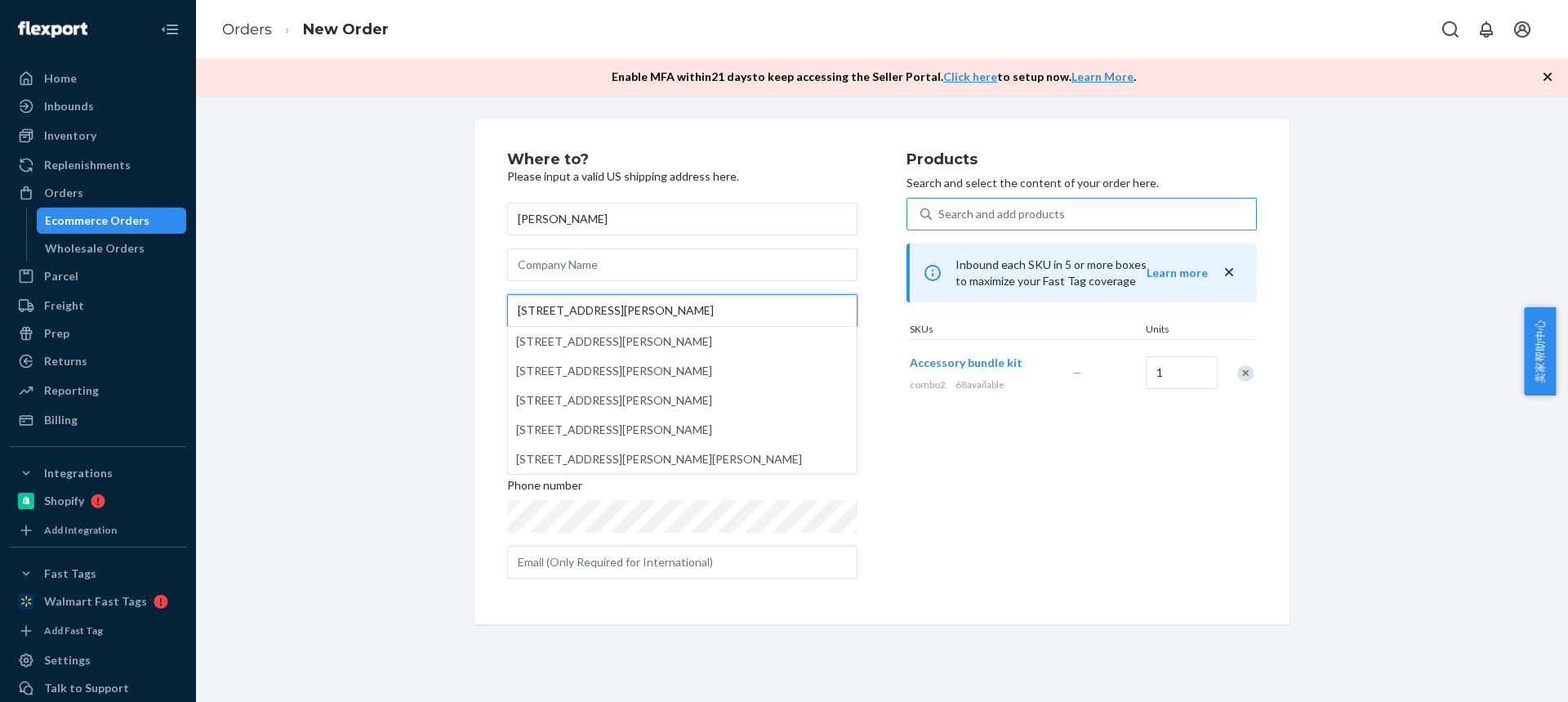
type input "[STREET_ADDRESS][PERSON_NAME]"
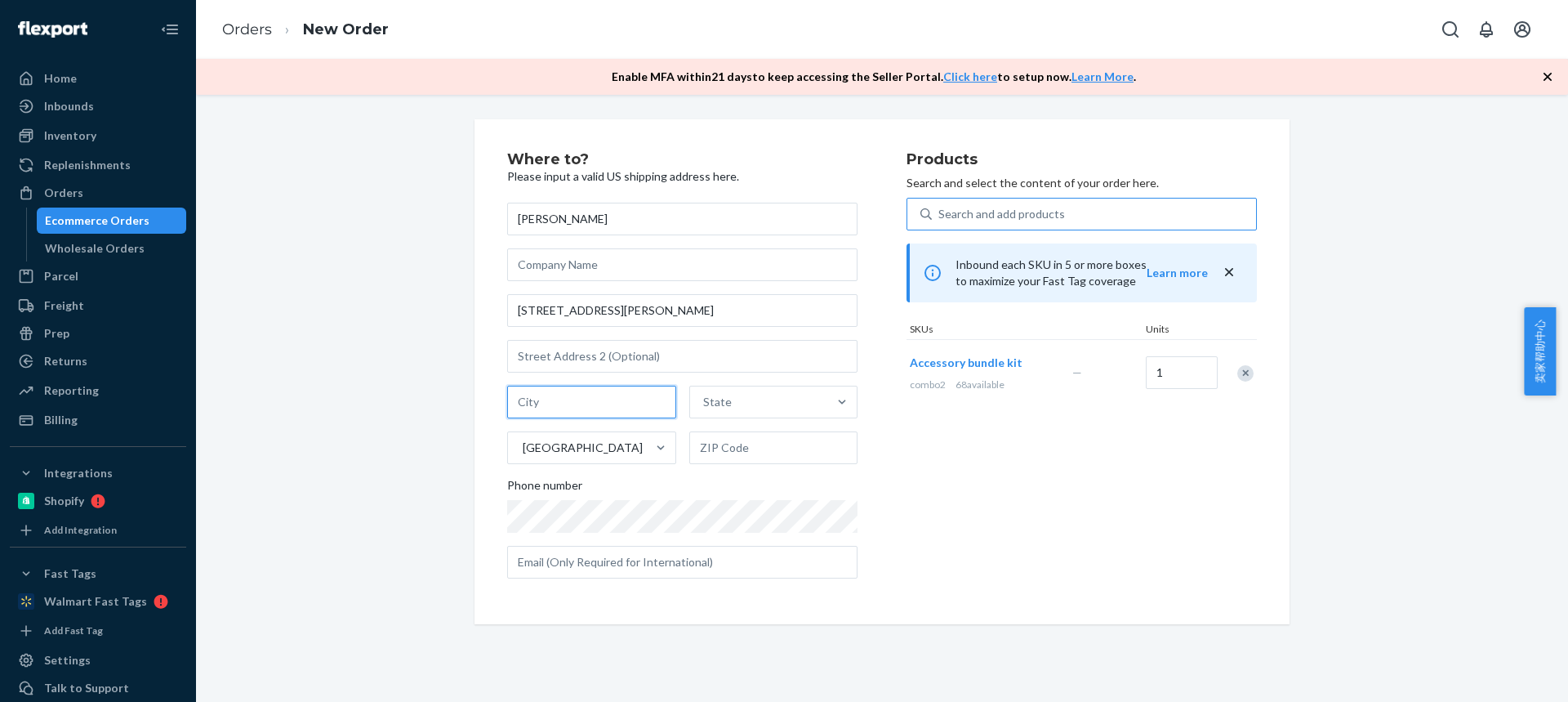
click at [563, 408] on input "text" at bounding box center [592, 402] width 169 height 33
paste input "[GEOGRAPHIC_DATA]"
drag, startPoint x: 793, startPoint y: 432, endPoint x: 761, endPoint y: 465, distance: 46.0
click at [794, 433] on div "[GEOGRAPHIC_DATA] State [GEOGRAPHIC_DATA]" at bounding box center [682, 424] width 350 height 78
type input "[GEOGRAPHIC_DATA] [GEOGRAPHIC_DATA]"
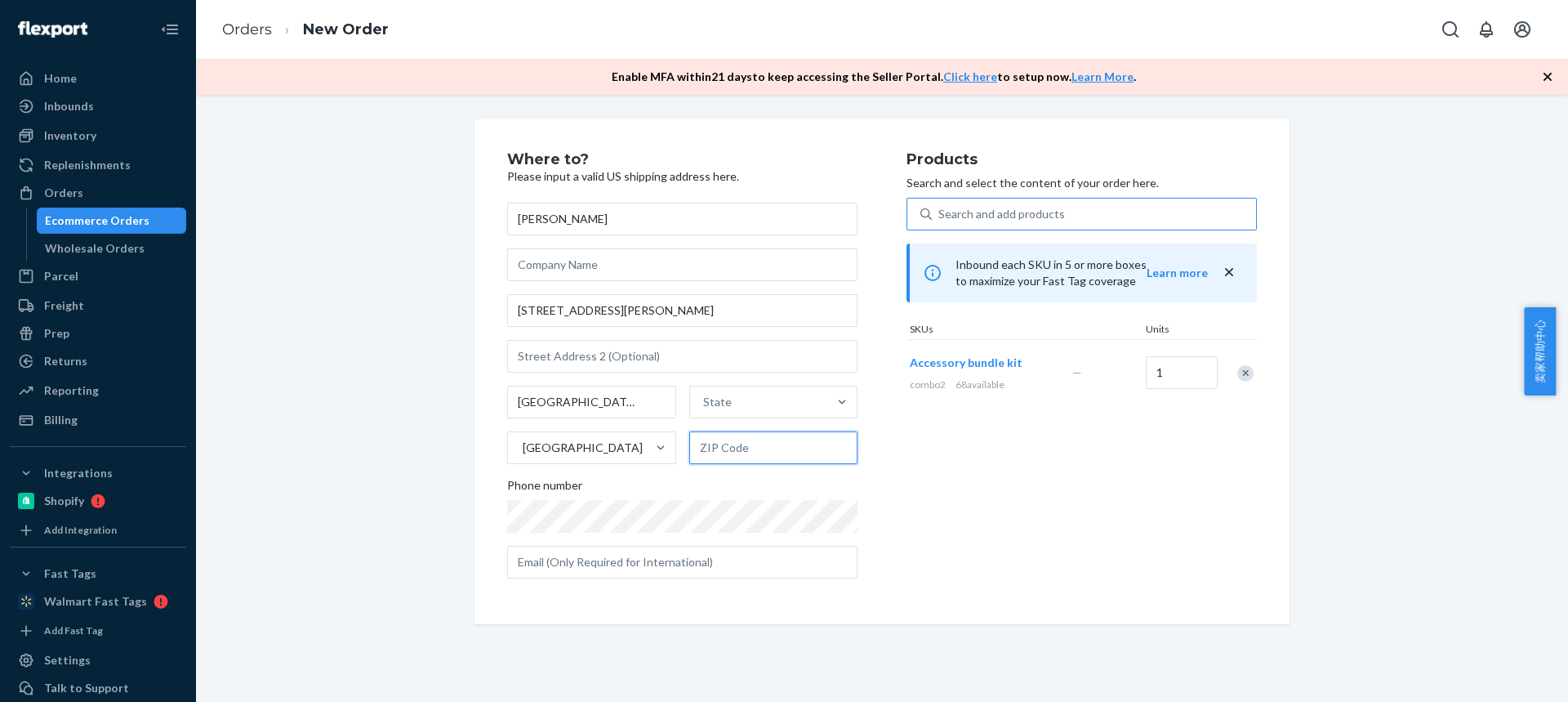
click at [731, 458] on input "text" at bounding box center [774, 447] width 169 height 33
paste input "55410"
type input "55410"
drag, startPoint x: 582, startPoint y: 400, endPoint x: 683, endPoint y: 406, distance: 101.2
click at [648, 402] on input "[GEOGRAPHIC_DATA] [GEOGRAPHIC_DATA]" at bounding box center [592, 402] width 169 height 33
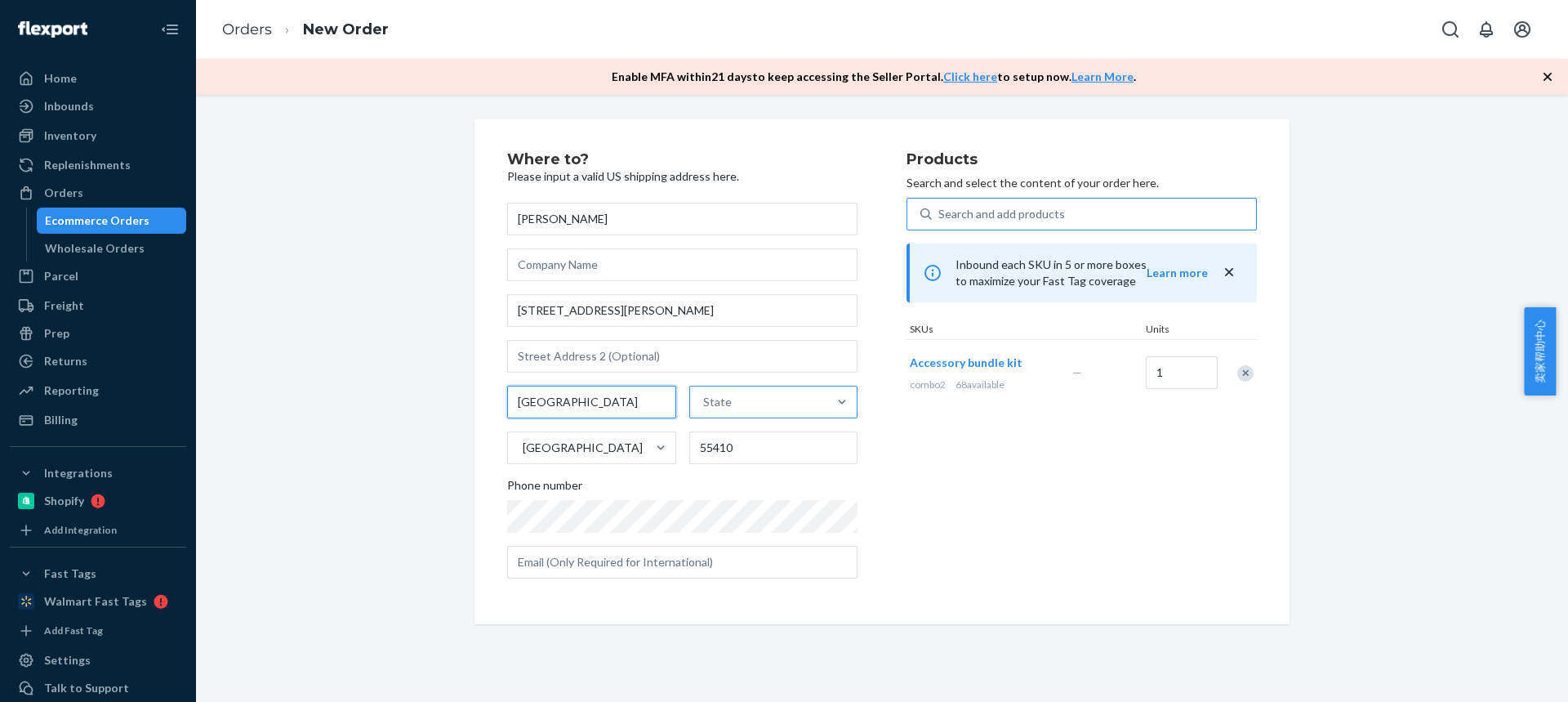
type input "[GEOGRAPHIC_DATA]"
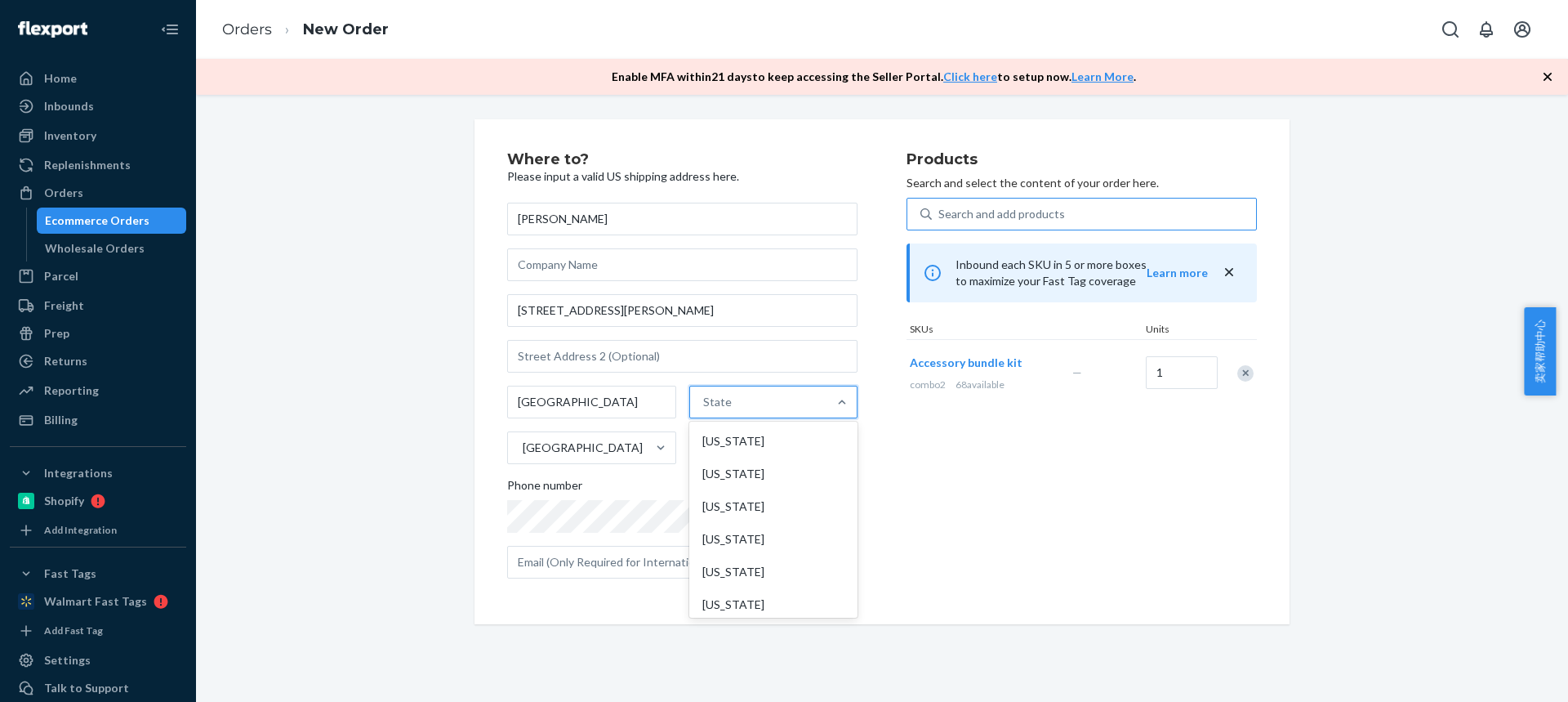
click at [731, 407] on div "State" at bounding box center [760, 402] width 138 height 33
click at [704, 407] on input "option [US_STATE] focused, 1 of 59. 59 results available. Use Up and Down to ch…" at bounding box center [704, 402] width 2 height 16
type input "v"
paste input "MN"
type input "MN"
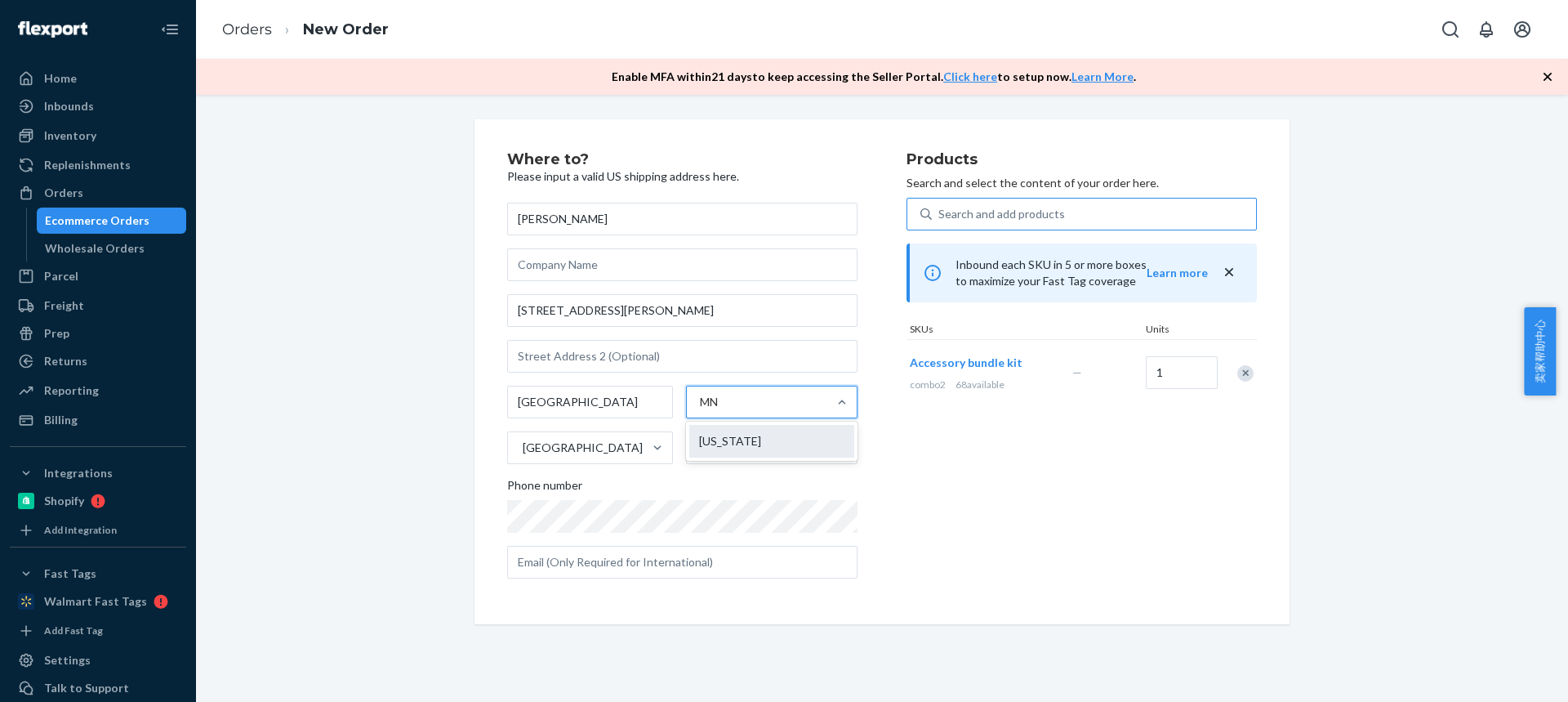
click at [705, 442] on div "[US_STATE]" at bounding box center [772, 441] width 165 height 33
click at [705, 410] on input "MN" at bounding box center [713, 402] width 26 height 16
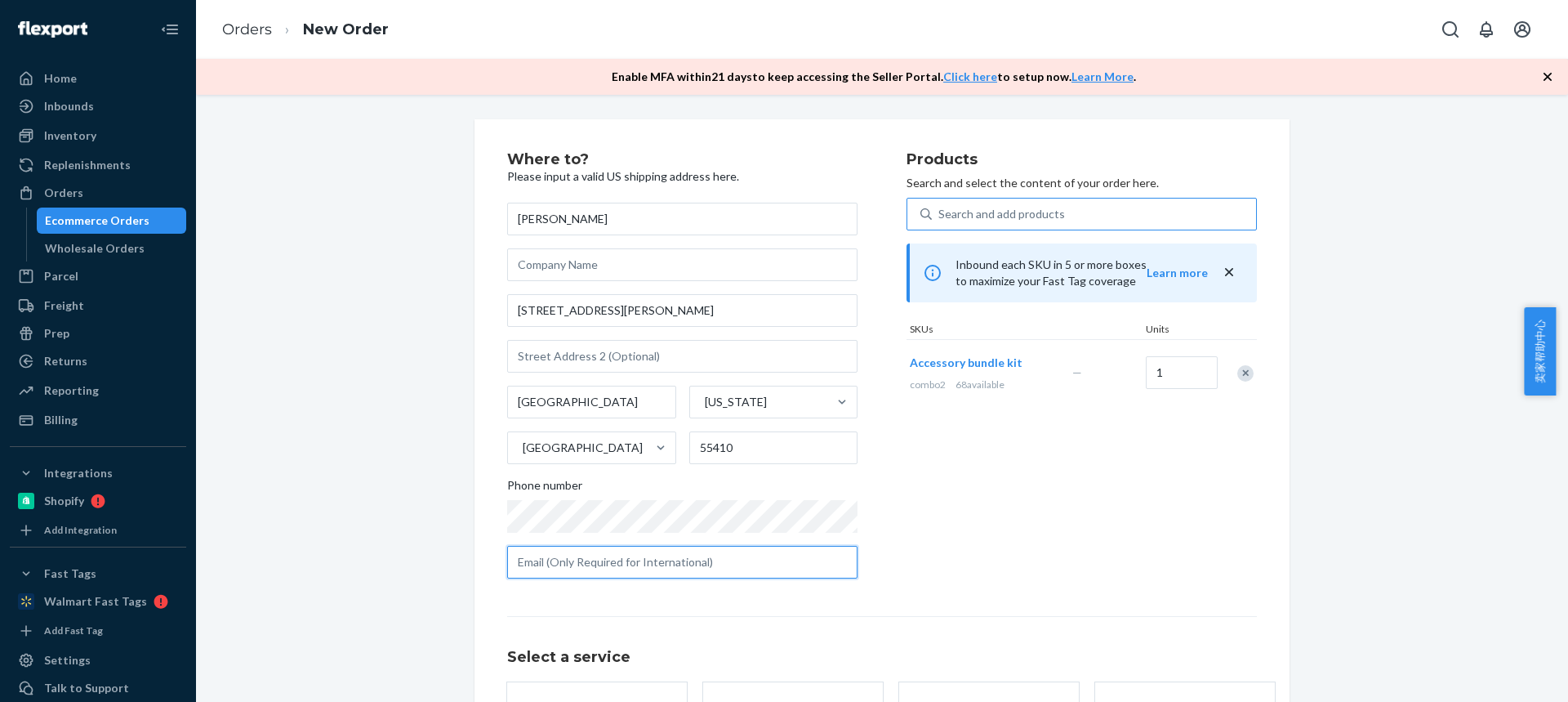
click at [608, 562] on input "text" at bounding box center [682, 562] width 350 height 33
paste input "[EMAIL_ADDRESS][DOMAIN_NAME]"
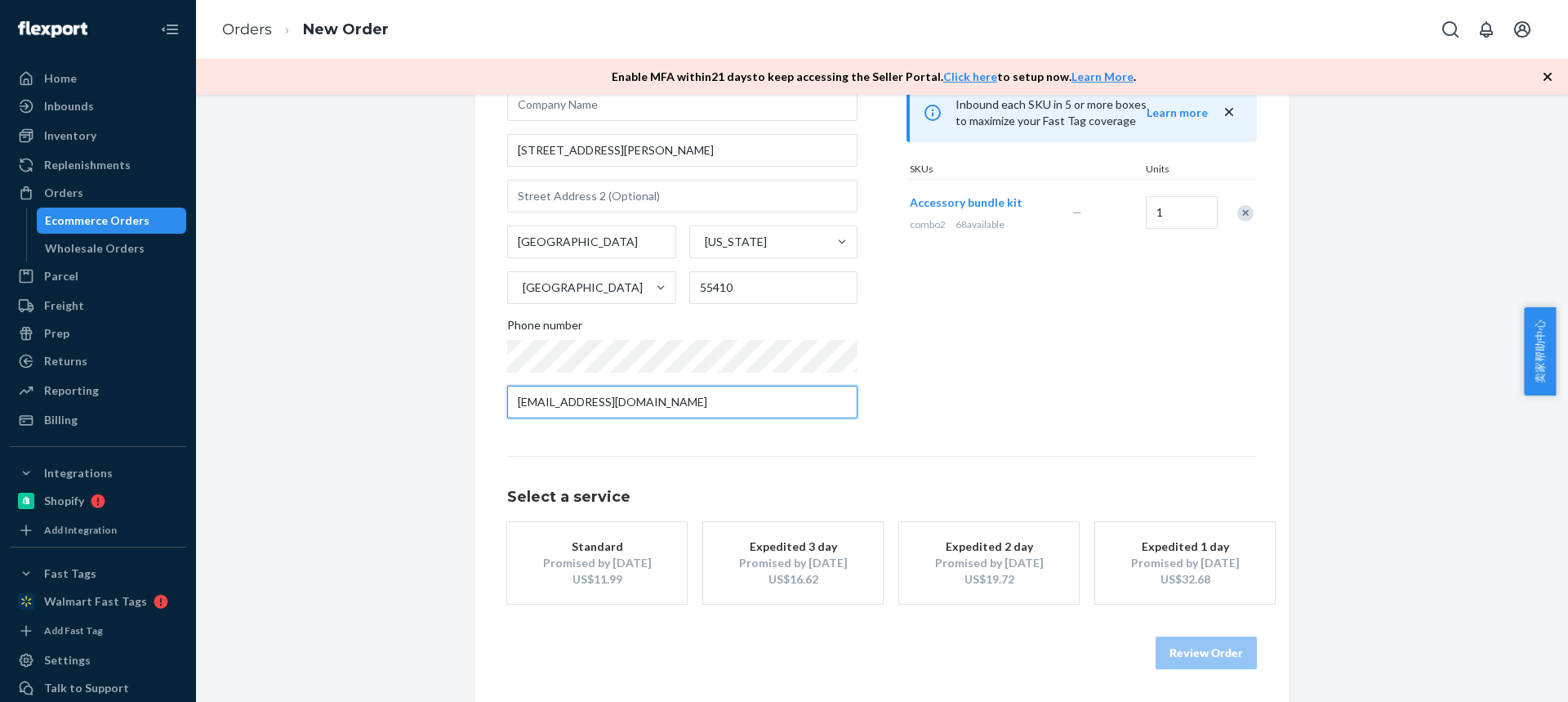
type input "[EMAIL_ADDRESS][DOMAIN_NAME]"
click at [564, 562] on div "Promised by [DATE]" at bounding box center [597, 563] width 131 height 16
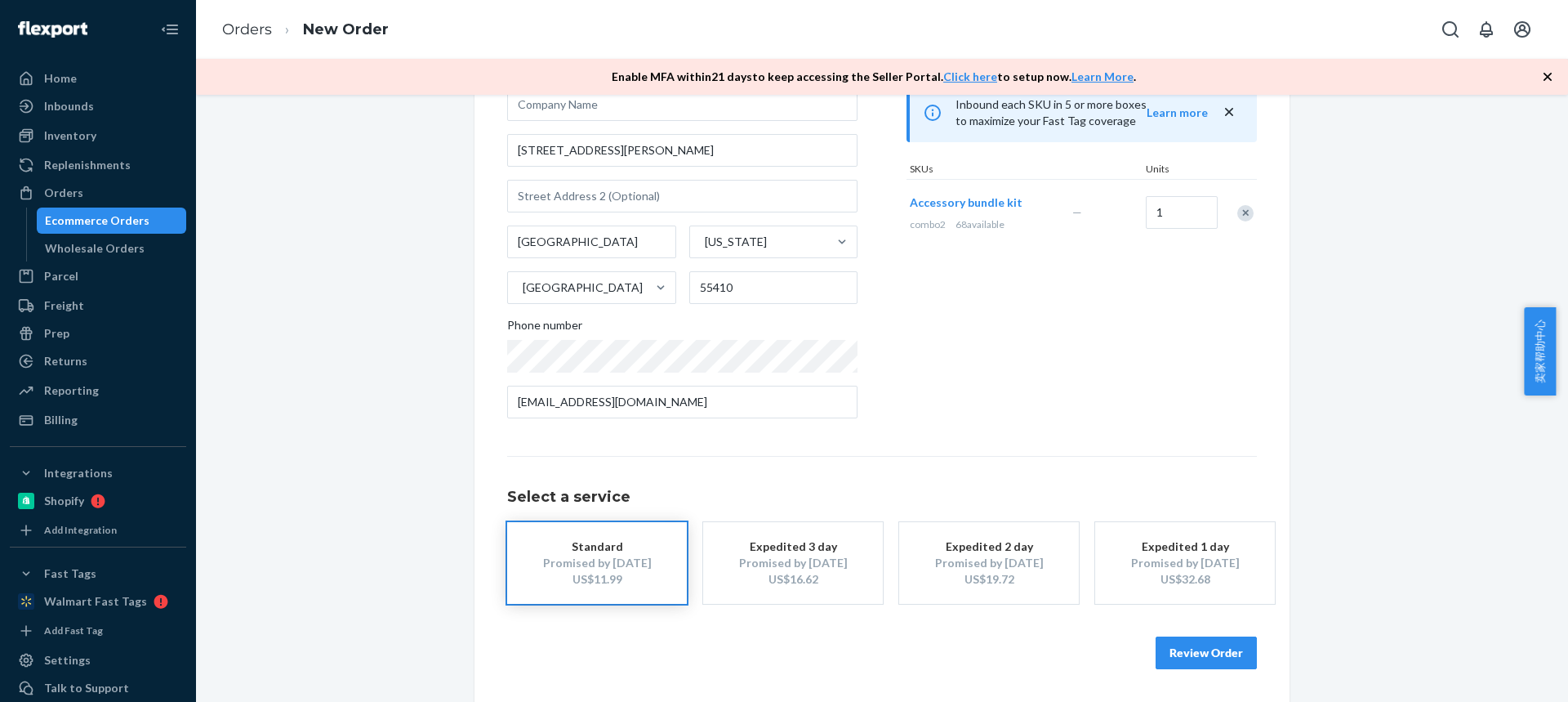
click at [1181, 656] on button "Review Order" at bounding box center [1206, 653] width 101 height 33
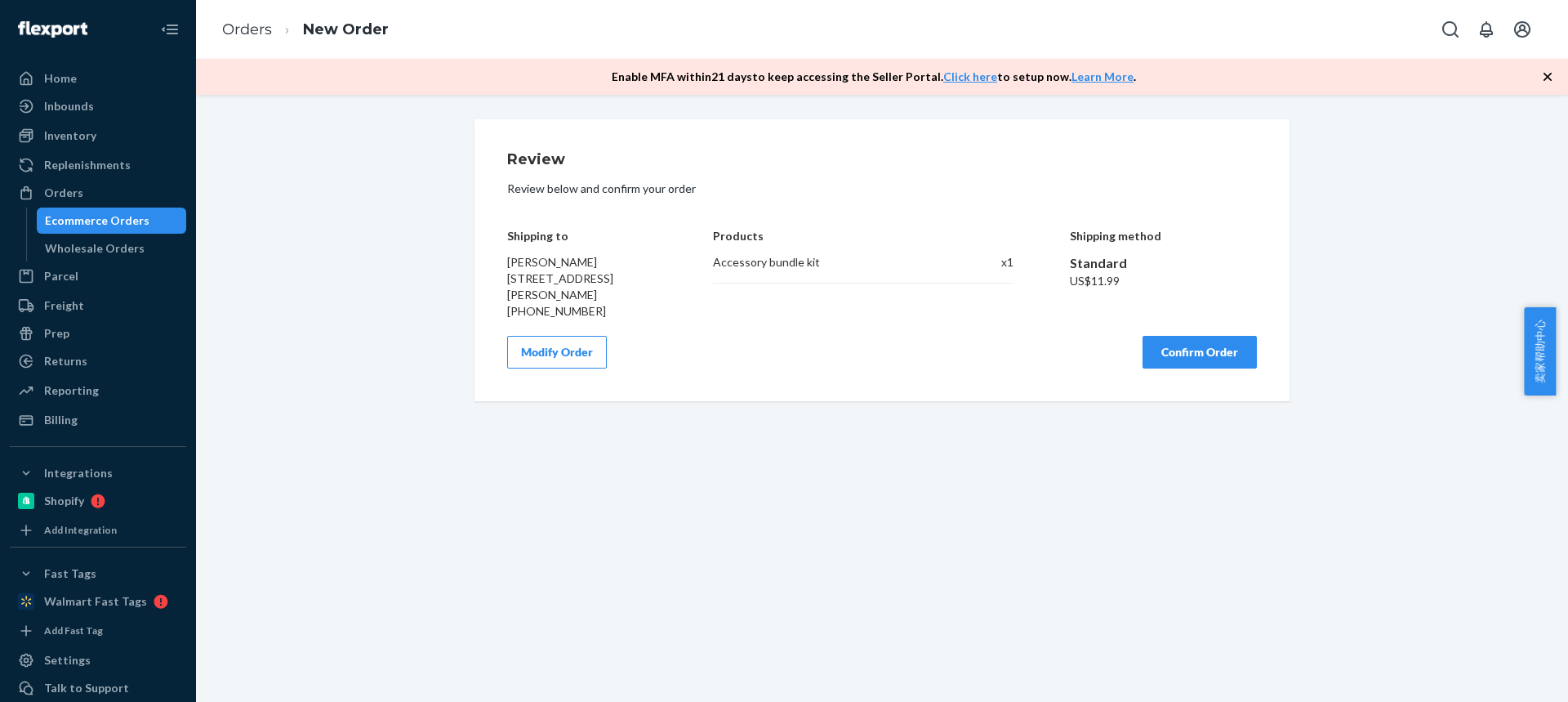
click at [1179, 345] on button "Confirm Order" at bounding box center [1200, 352] width 115 height 33
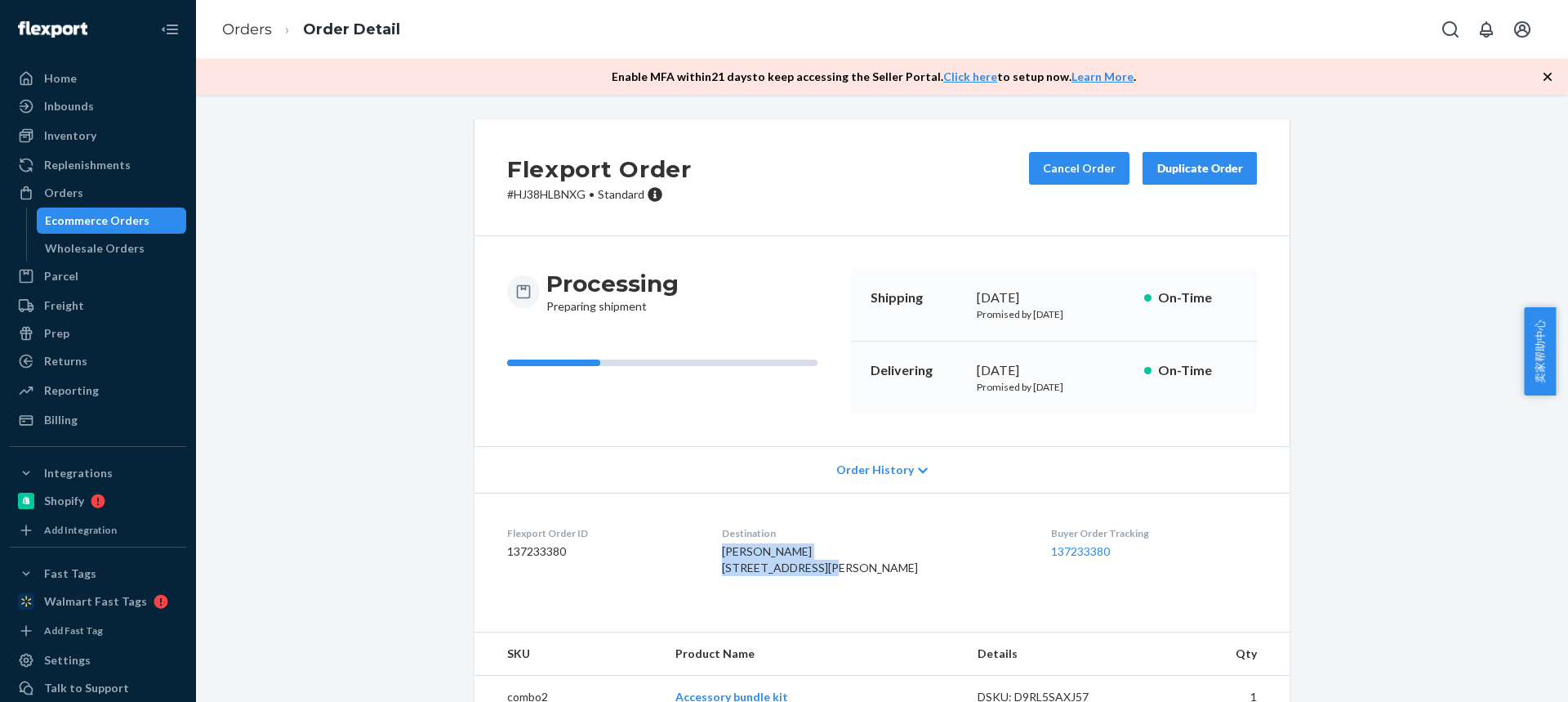
drag, startPoint x: 832, startPoint y: 567, endPoint x: 725, endPoint y: 559, distance: 107.3
click at [726, 560] on dl "Flexport Order ID 137233380 Destination [PERSON_NAME] [STREET_ADDRESS][PERSON_N…" at bounding box center [882, 554] width 815 height 123
copy span "[PERSON_NAME] [STREET_ADDRESS][PERSON_NAME]"
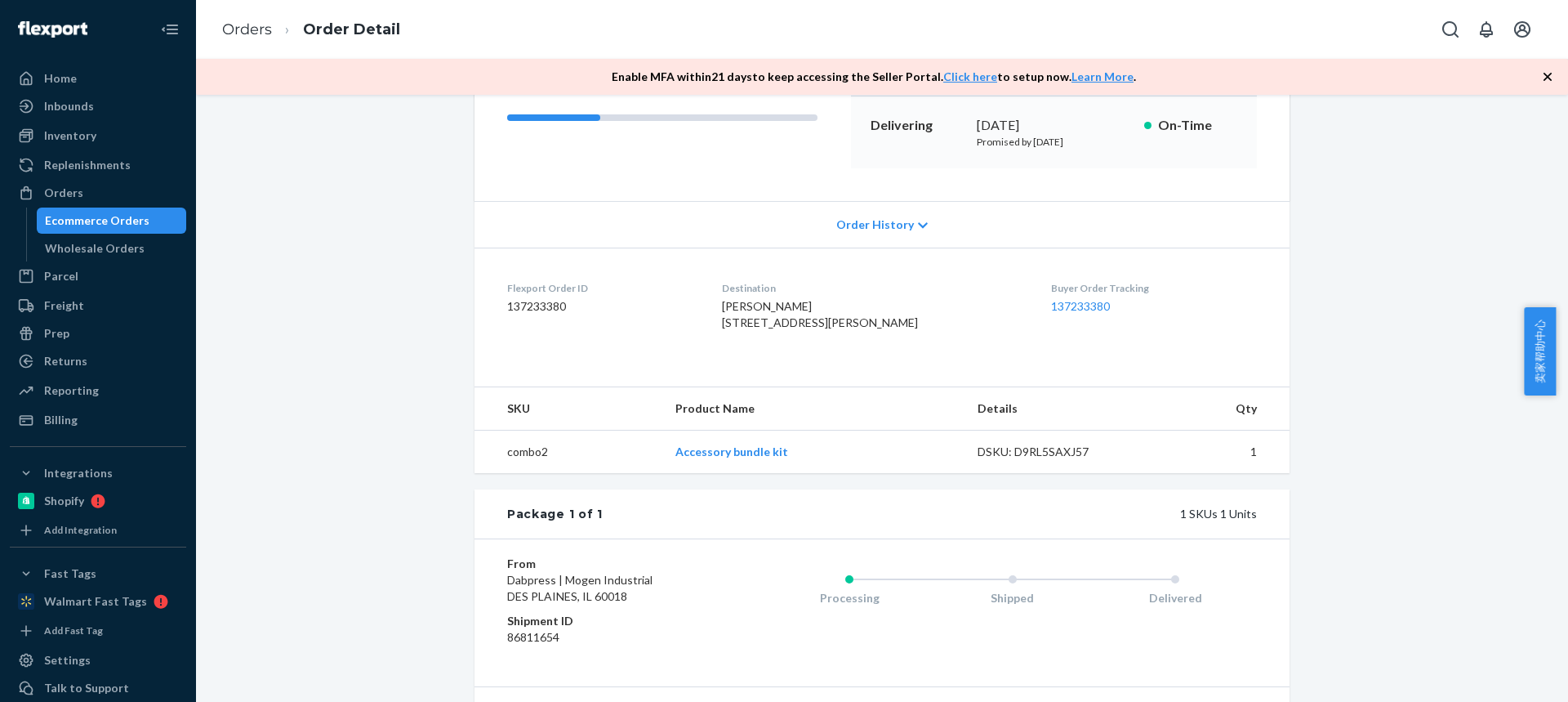
scroll to position [366, 0]
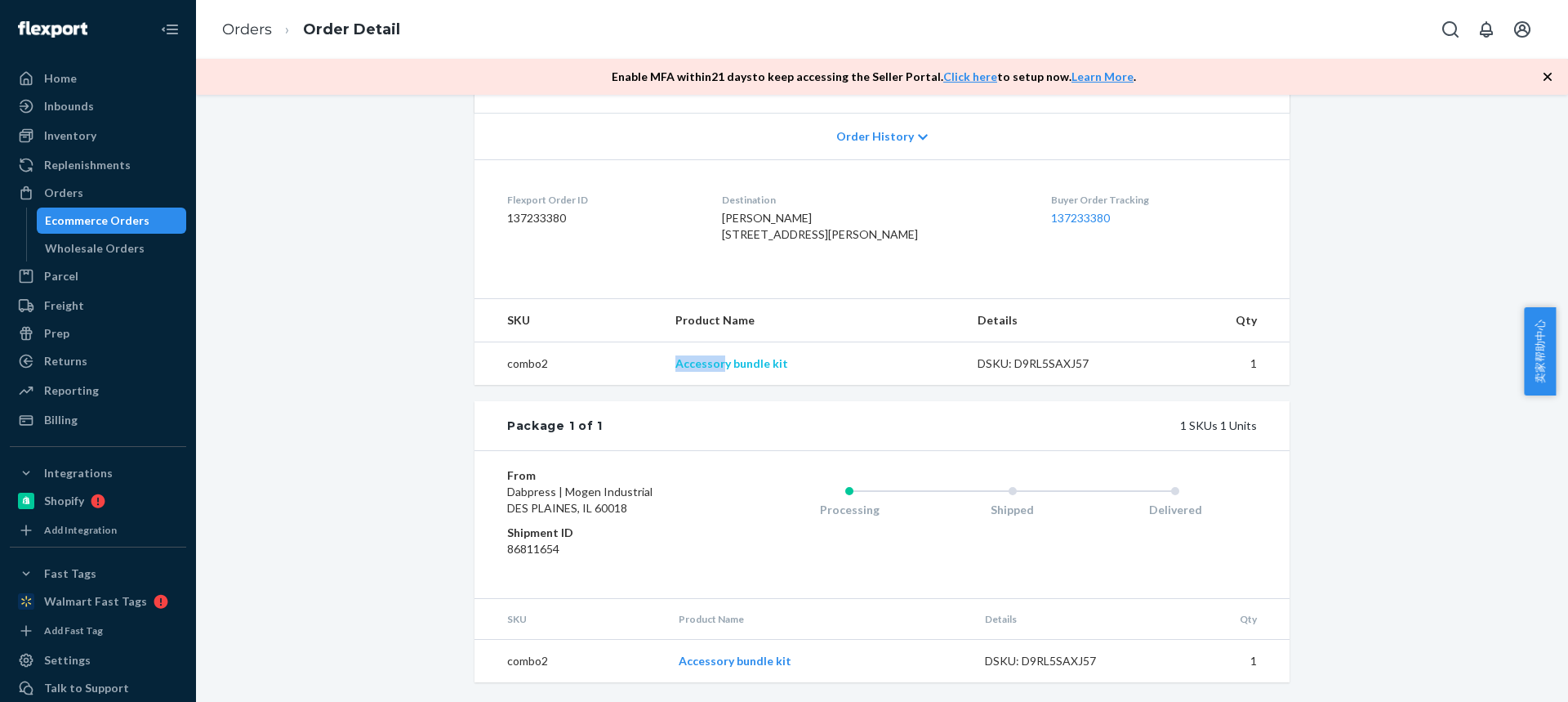
drag, startPoint x: 686, startPoint y: 363, endPoint x: 723, endPoint y: 363, distance: 37.0
click at [723, 363] on tr "combo2 Accessory bundle kit DSKU: D9RL5SAXJ57 1" at bounding box center [882, 363] width 815 height 44
copy tr "Accessor"
click at [258, 28] on link "Orders" at bounding box center [247, 30] width 49 height 18
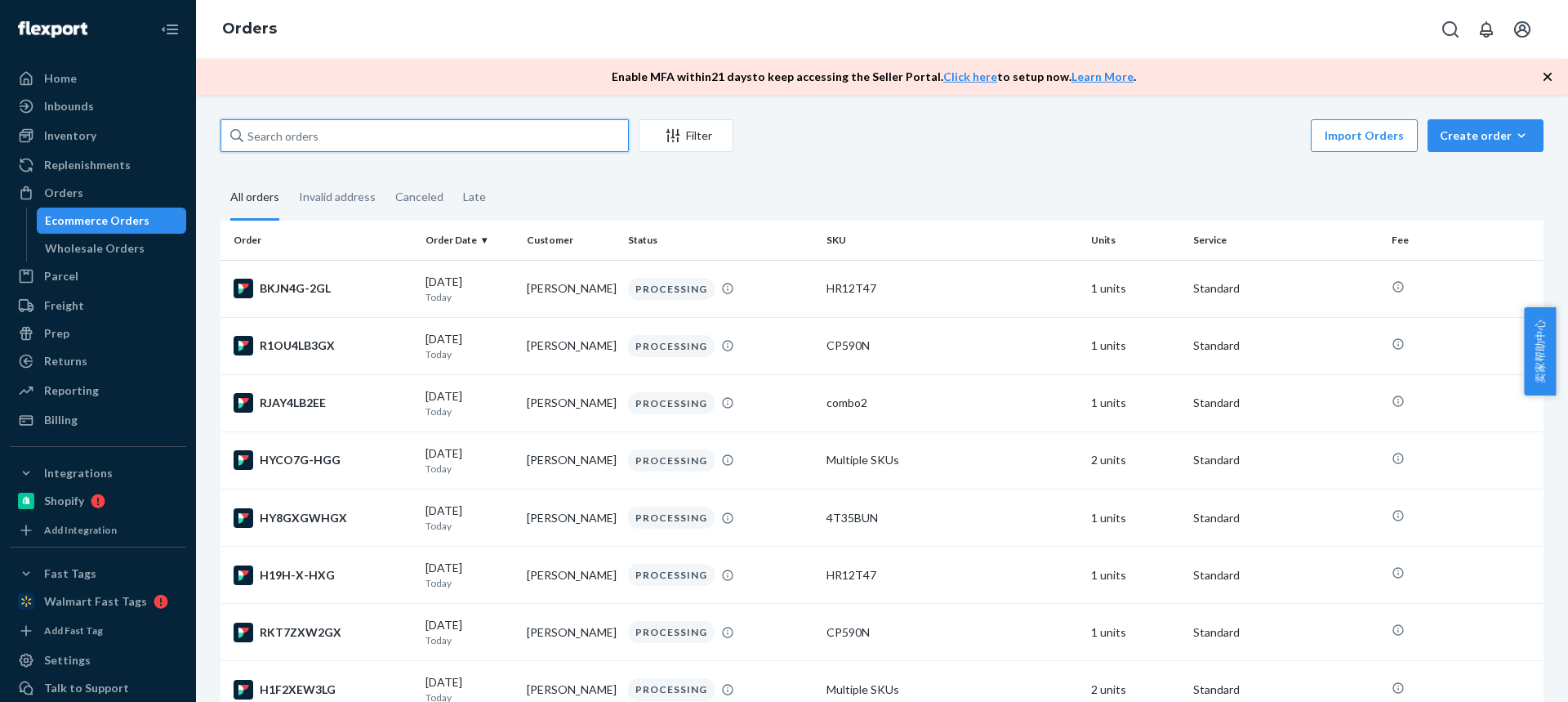
click at [316, 138] on input "text" at bounding box center [425, 136] width 409 height 33
paste input "[PERSON_NAME]"
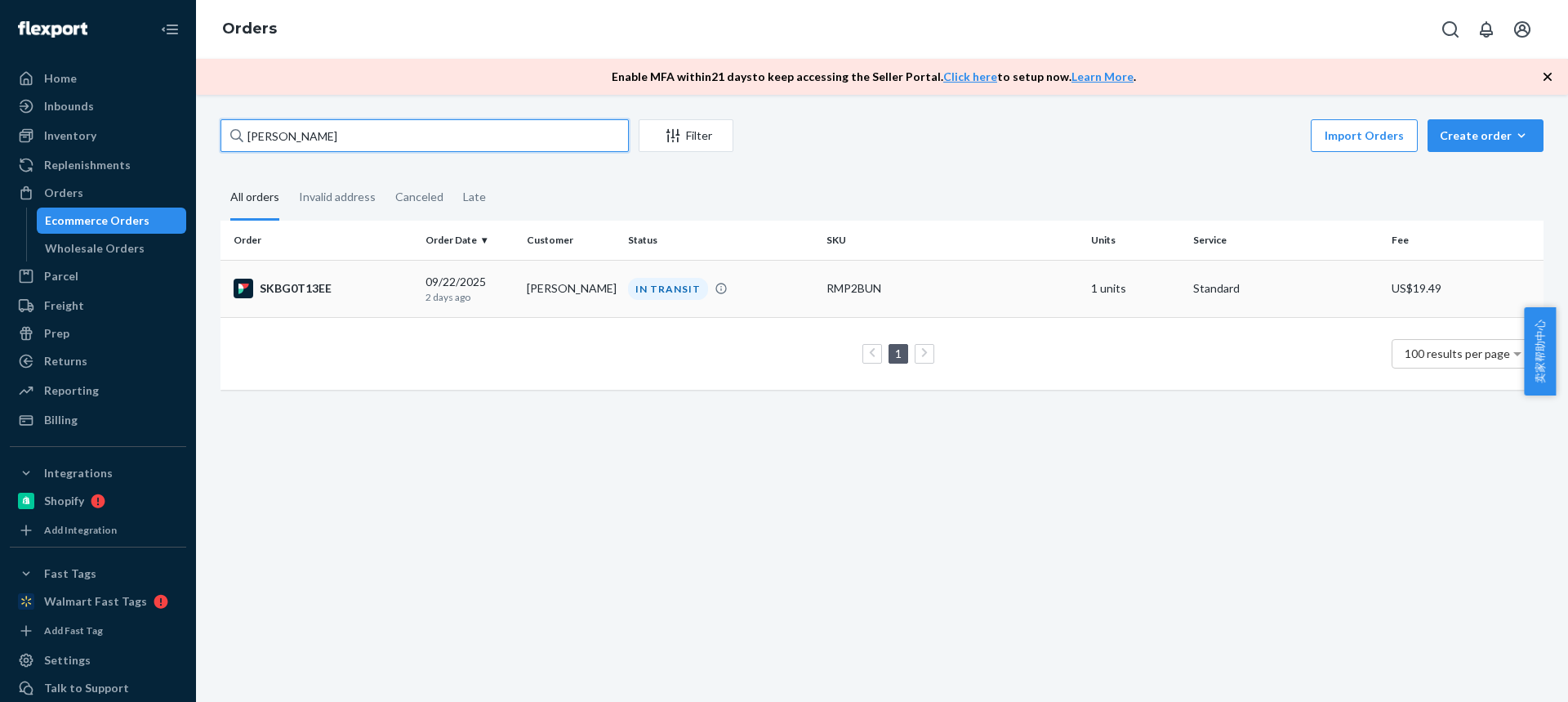
type input "[PERSON_NAME]"
click at [574, 298] on td "[PERSON_NAME]" at bounding box center [570, 288] width 101 height 57
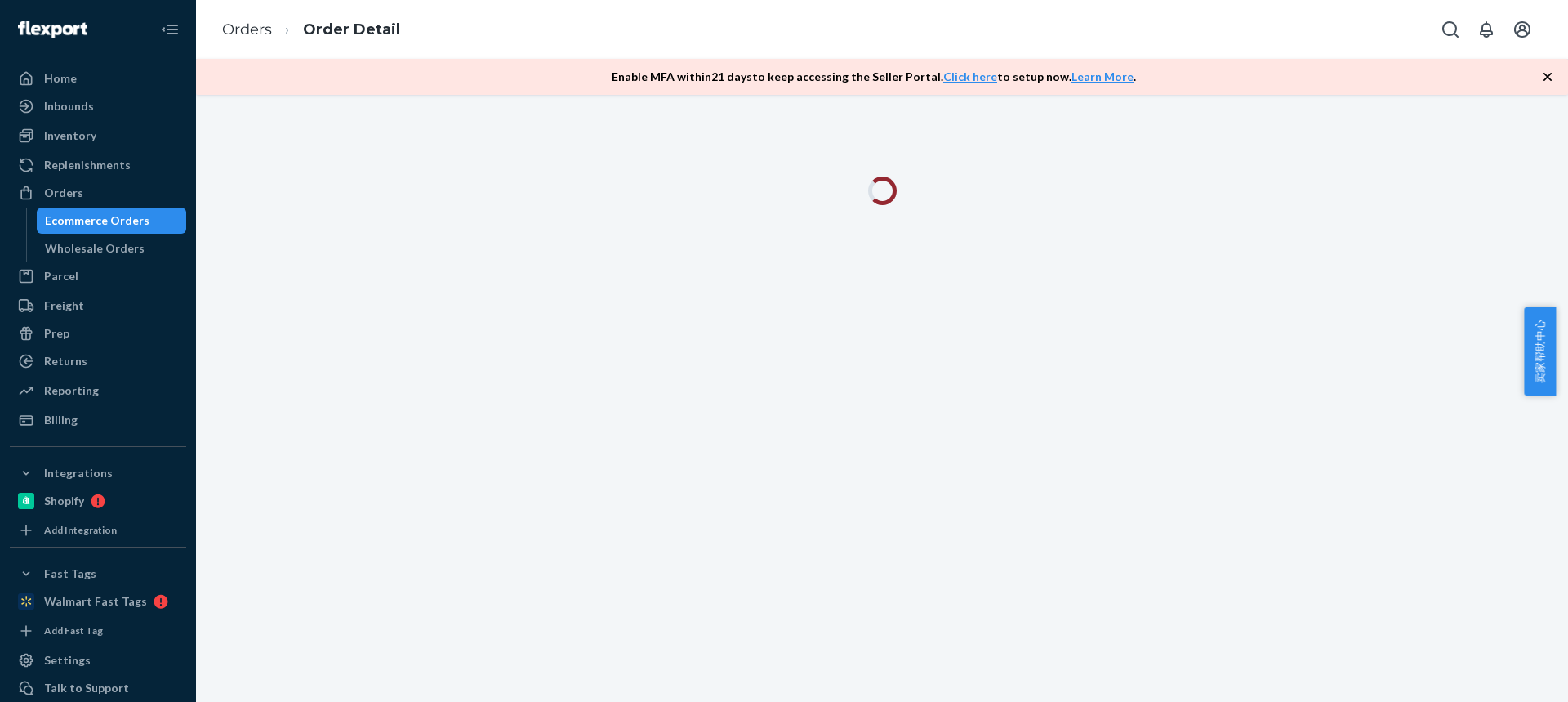
click at [1547, 79] on icon "button" at bounding box center [1548, 77] width 8 height 8
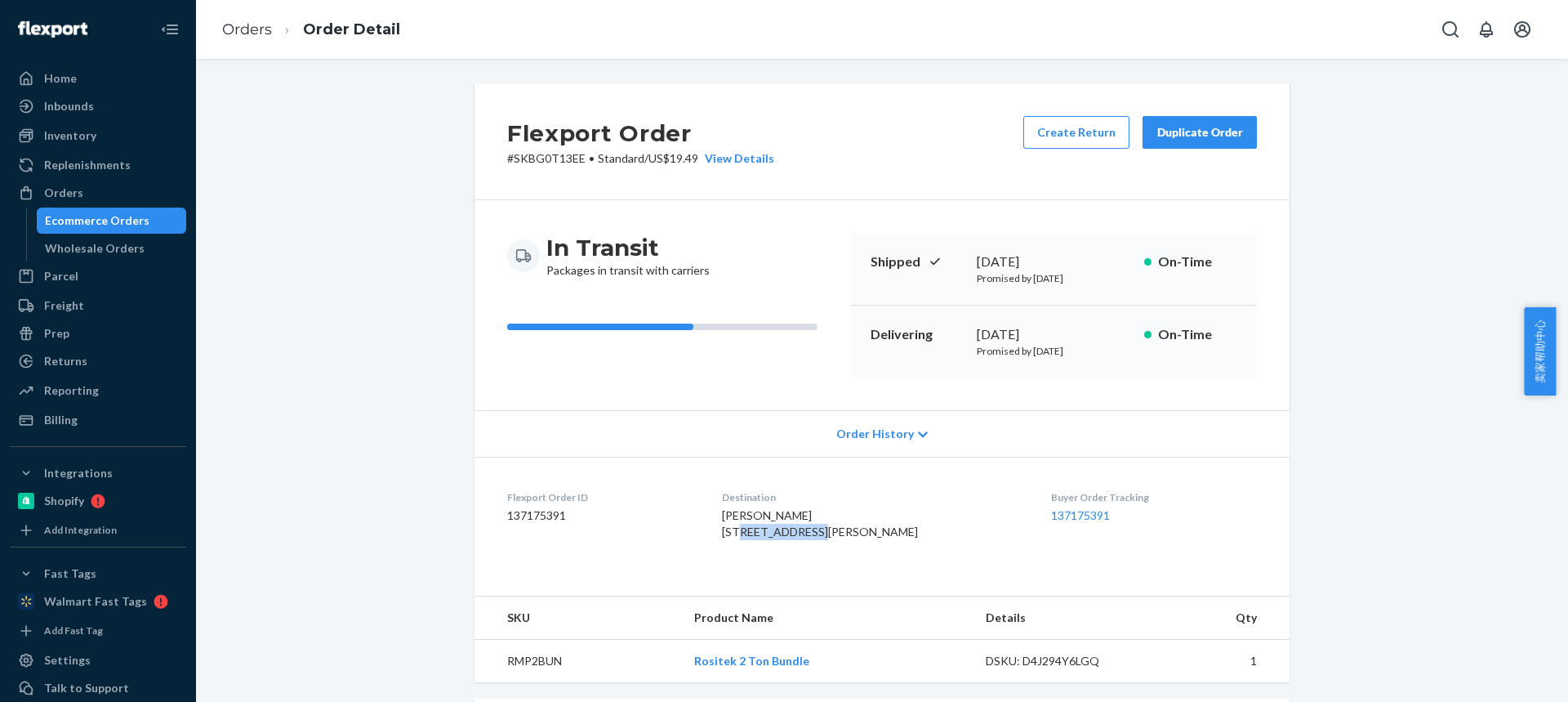
click at [812, 534] on div "[PERSON_NAME] [STREET_ADDRESS][PERSON_NAME]" at bounding box center [873, 524] width 304 height 33
click at [790, 538] on span "[PERSON_NAME] [STREET_ADDRESS][PERSON_NAME]" at bounding box center [820, 523] width 196 height 30
copy span "NY"
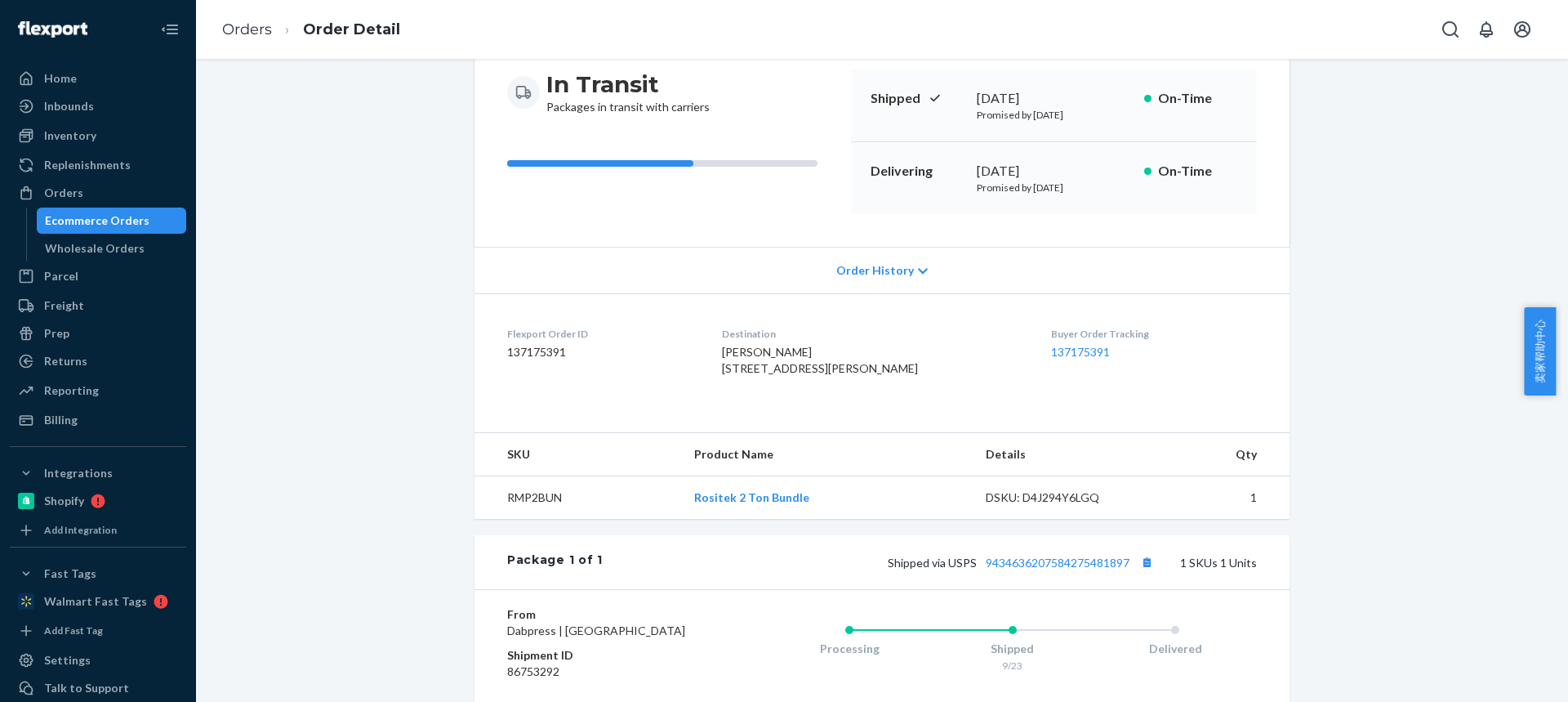
click at [522, 519] on td "RMP2BUN" at bounding box center [578, 498] width 207 height 44
copy td "RMP2BUN"
drag, startPoint x: 1142, startPoint y: 599, endPoint x: 744, endPoint y: 131, distance: 614.4
click at [1142, 573] on button "Copy tracking number" at bounding box center [1147, 562] width 21 height 21
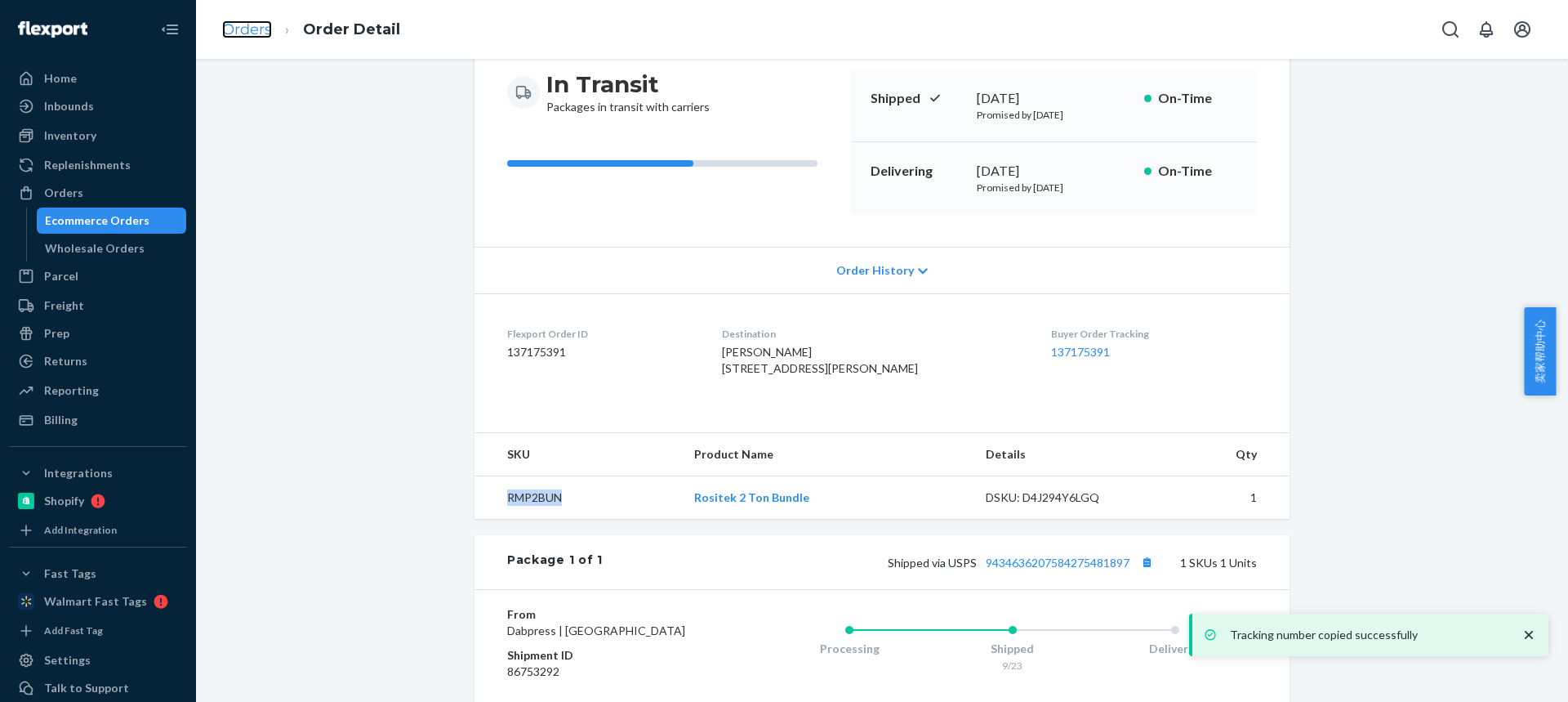
click at [252, 35] on link "Orders" at bounding box center [247, 30] width 49 height 18
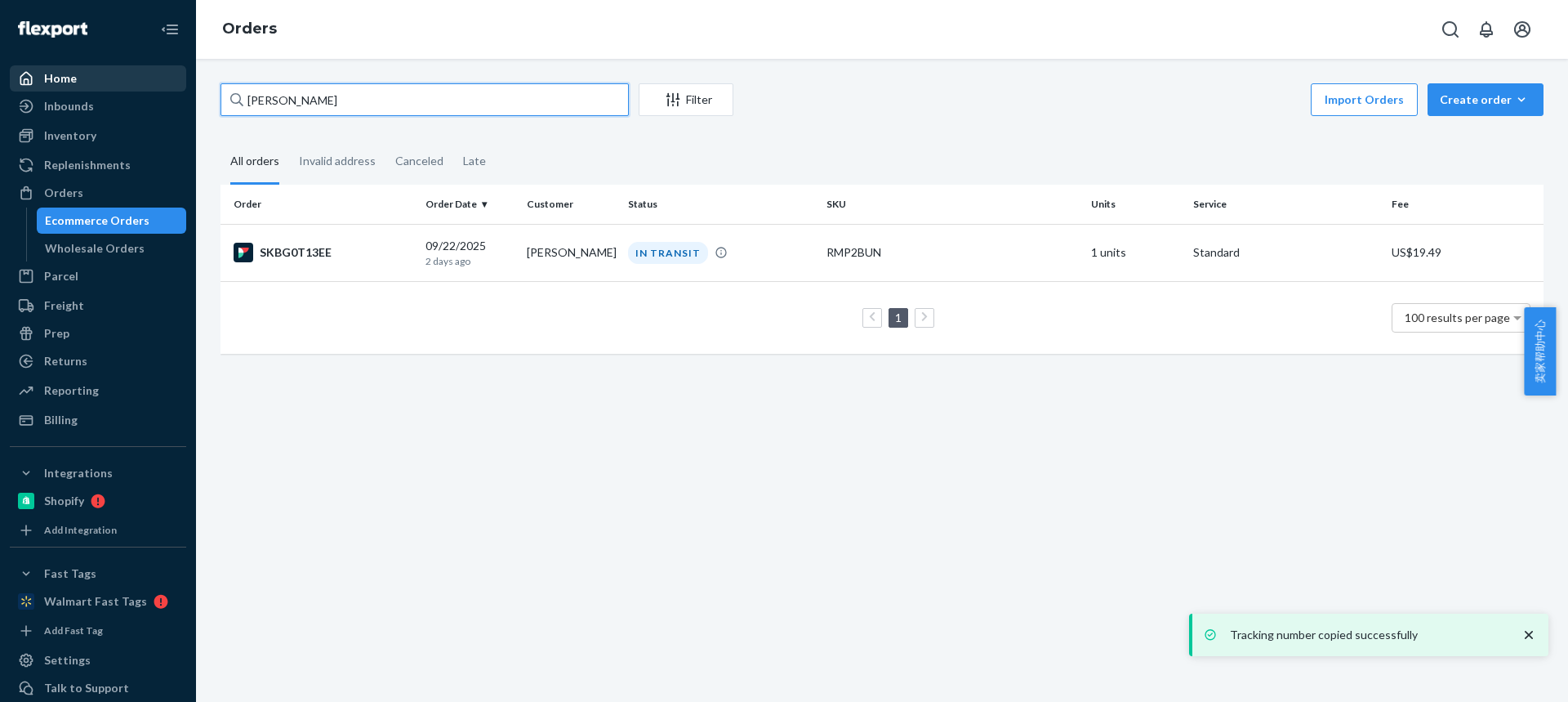
drag, startPoint x: 344, startPoint y: 105, endPoint x: 118, endPoint y: 86, distance: 226.8
click at [94, 83] on div "Home Inbounds Shipping Plans Problems Inventory Products Replenishments Orders …" at bounding box center [784, 351] width 1568 height 702
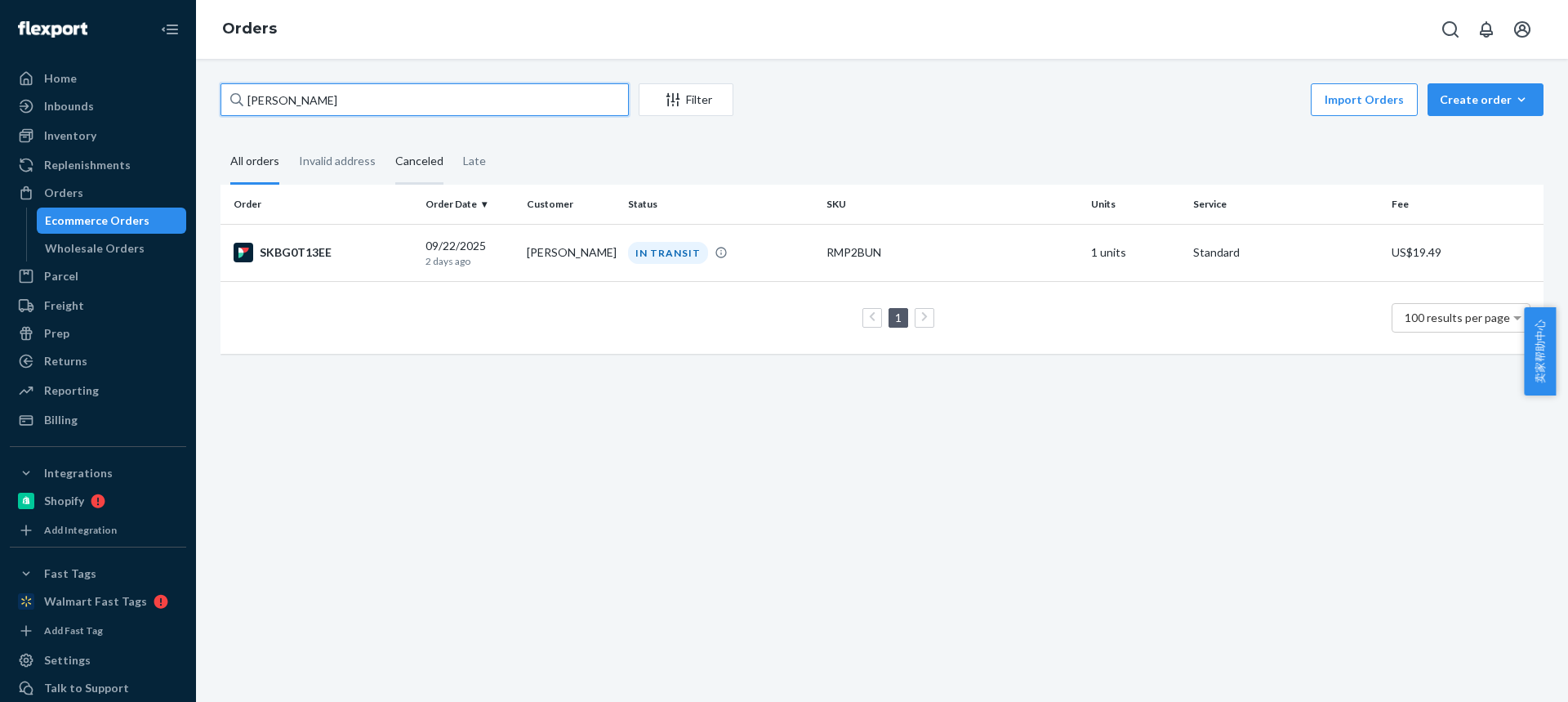
paste input "[PERSON_NAME]"
type input "[PERSON_NAME]"
click at [516, 240] on td "[DATE] [DATE]" at bounding box center [470, 252] width 101 height 57
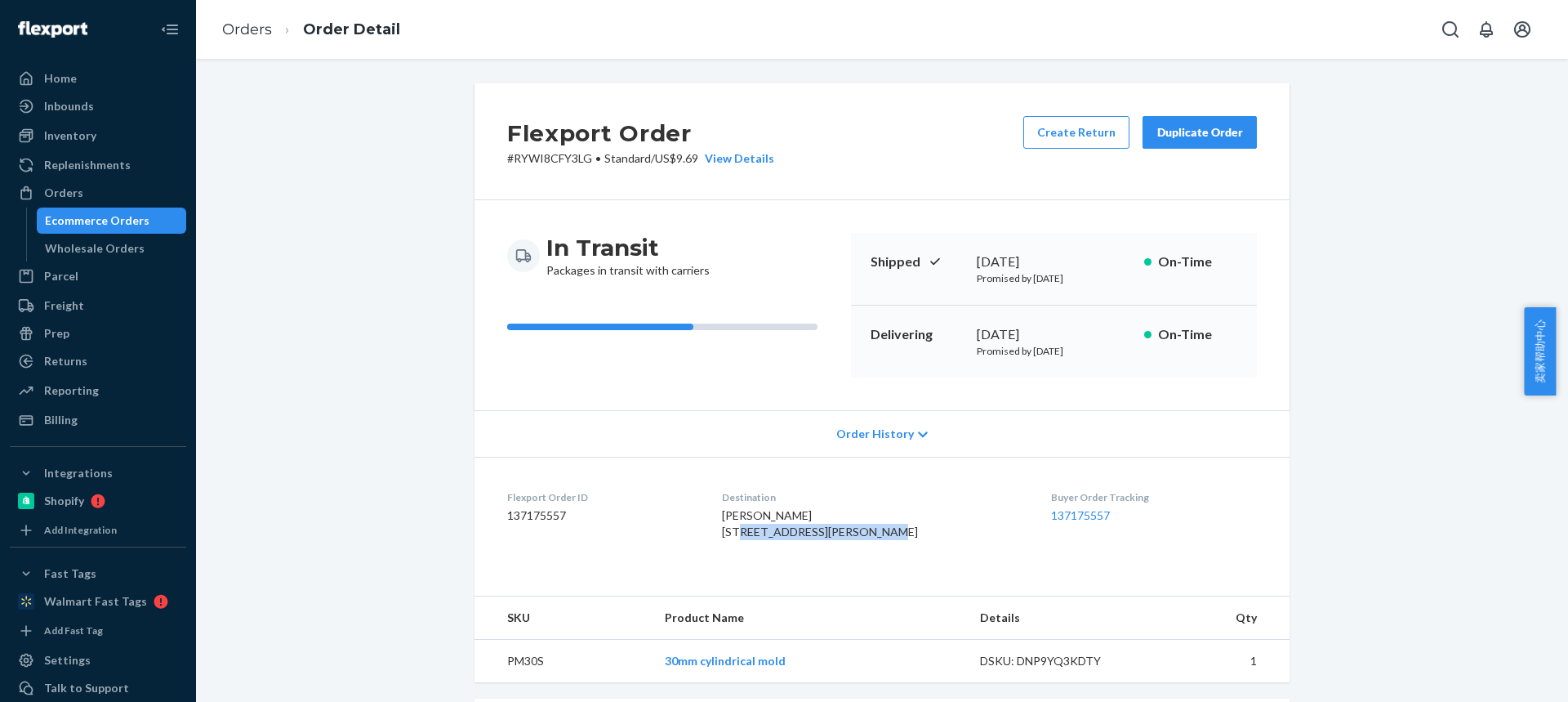
drag, startPoint x: 738, startPoint y: 530, endPoint x: 887, endPoint y: 531, distance: 149.0
click at [887, 531] on div "[PERSON_NAME] [STREET_ADDRESS][PERSON_NAME]" at bounding box center [873, 524] width 304 height 33
copy span "[STREET_ADDRESS][PERSON_NAME]"
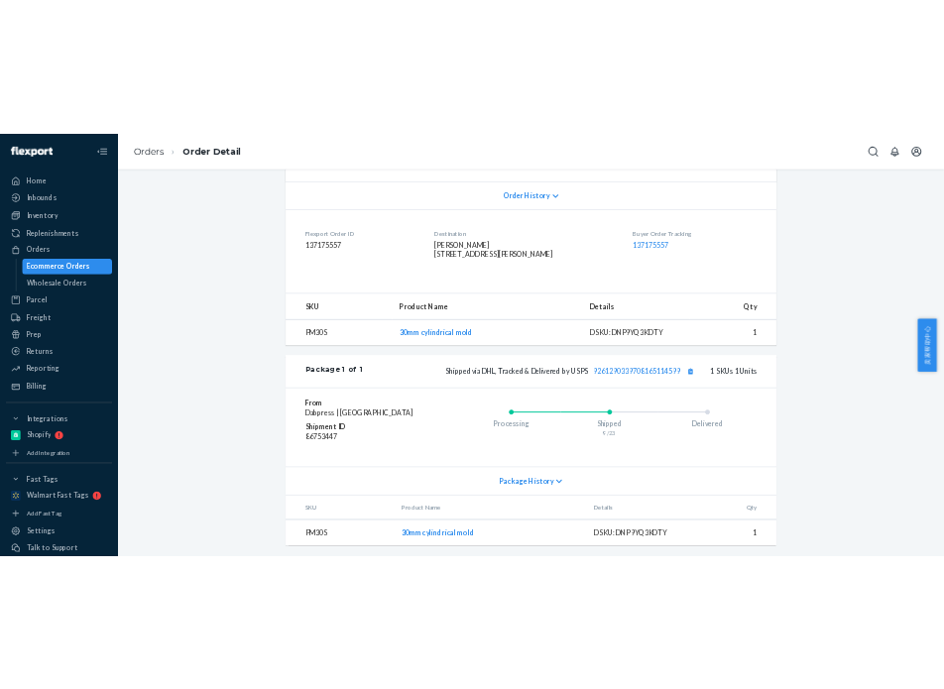
scroll to position [285, 0]
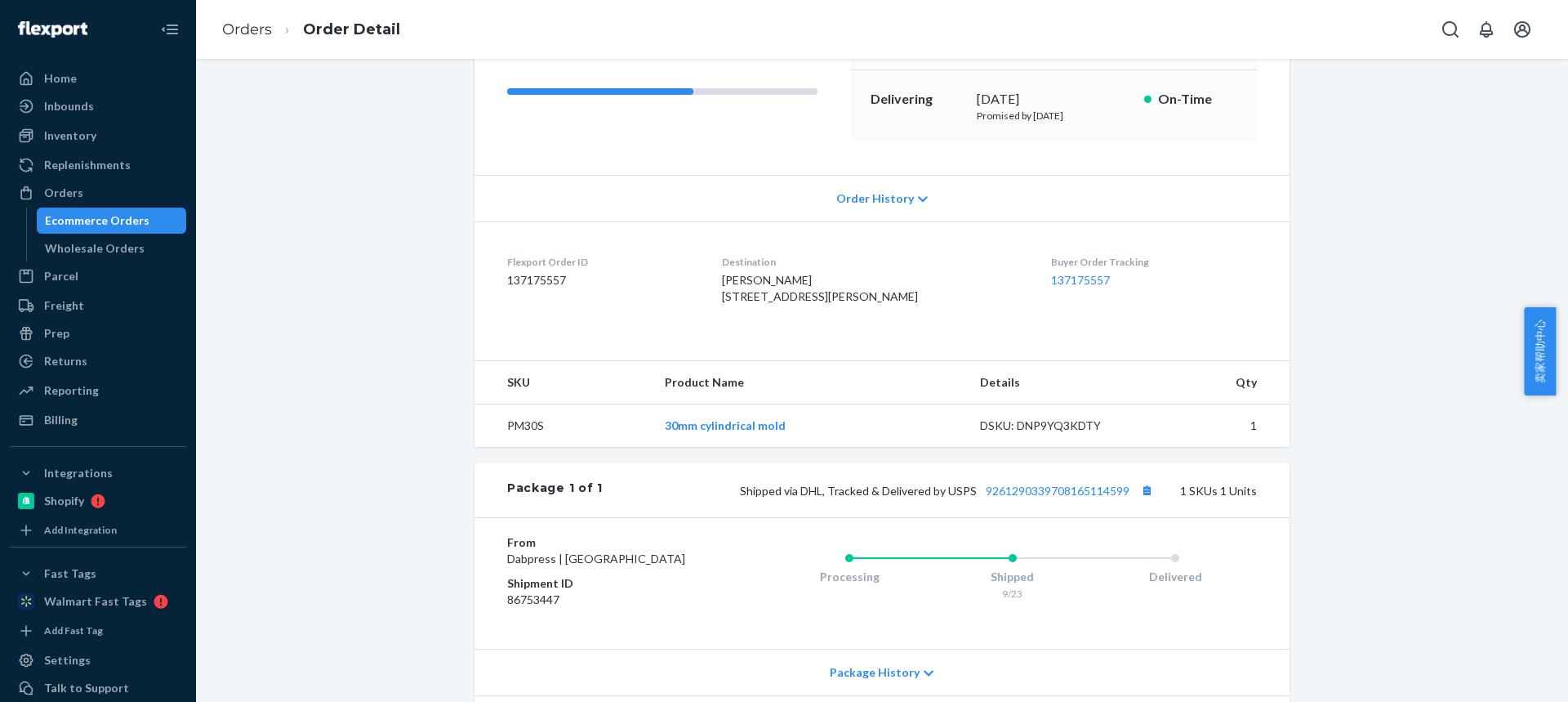
click at [782, 303] on span "[PERSON_NAME] [STREET_ADDRESS][PERSON_NAME]" at bounding box center [820, 288] width 196 height 30
copy span "VA"
drag, startPoint x: 522, startPoint y: 454, endPoint x: 541, endPoint y: 453, distance: 19.0
click at [542, 447] on td "PM30S" at bounding box center [563, 426] width 177 height 44
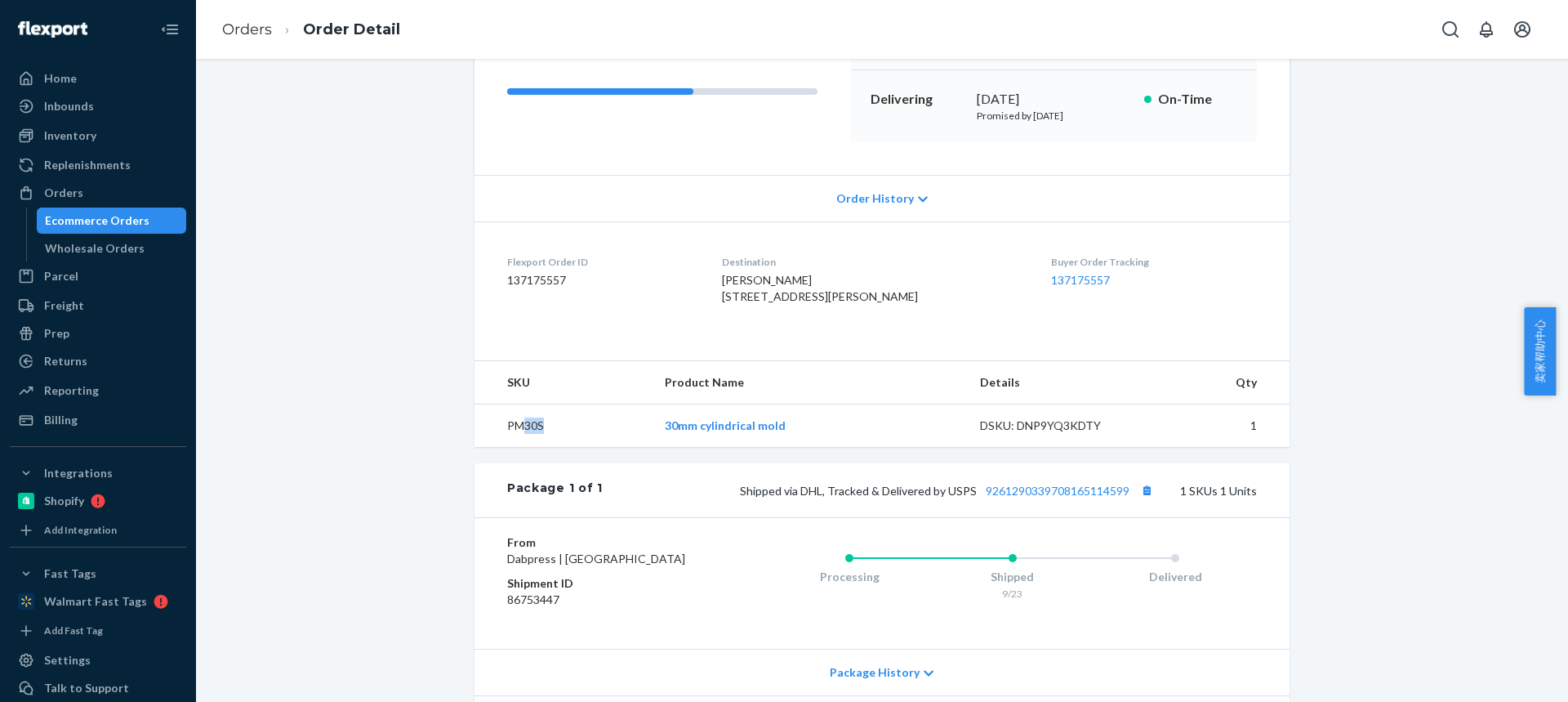
copy td "30S"
click at [1149, 501] on button "Copy tracking number" at bounding box center [1147, 490] width 21 height 21
click at [244, 33] on link "Orders" at bounding box center [247, 30] width 49 height 18
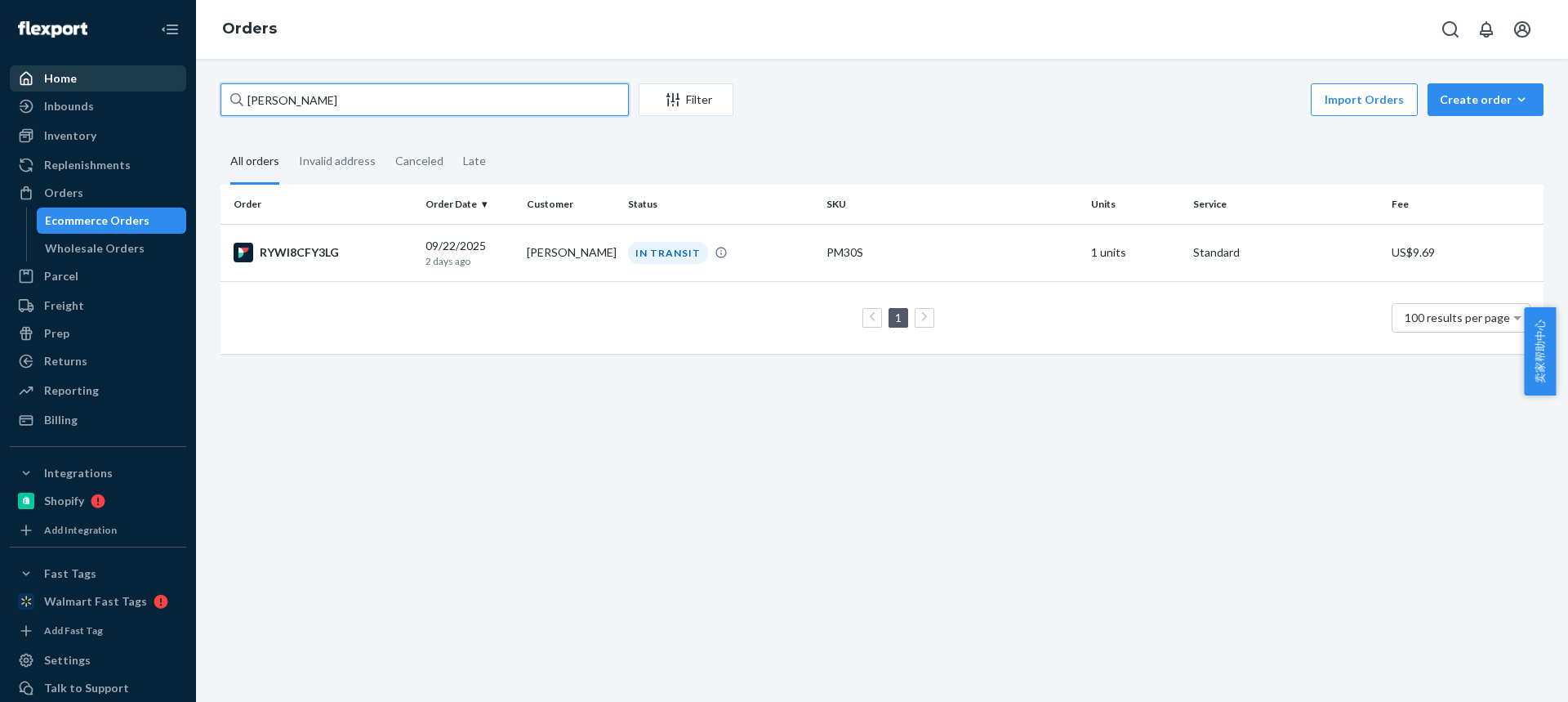
drag, startPoint x: 131, startPoint y: 97, endPoint x: 128, endPoint y: 87, distance: 10.4
click at [122, 96] on div "Home Inbounds Shipping Plans Problems Inventory Products Replenishments Orders …" at bounding box center [784, 351] width 1568 height 702
paste input "[PERSON_NAME]"
type input "[PERSON_NAME]"
click at [461, 255] on p "2 days ago" at bounding box center [469, 260] width 88 height 14
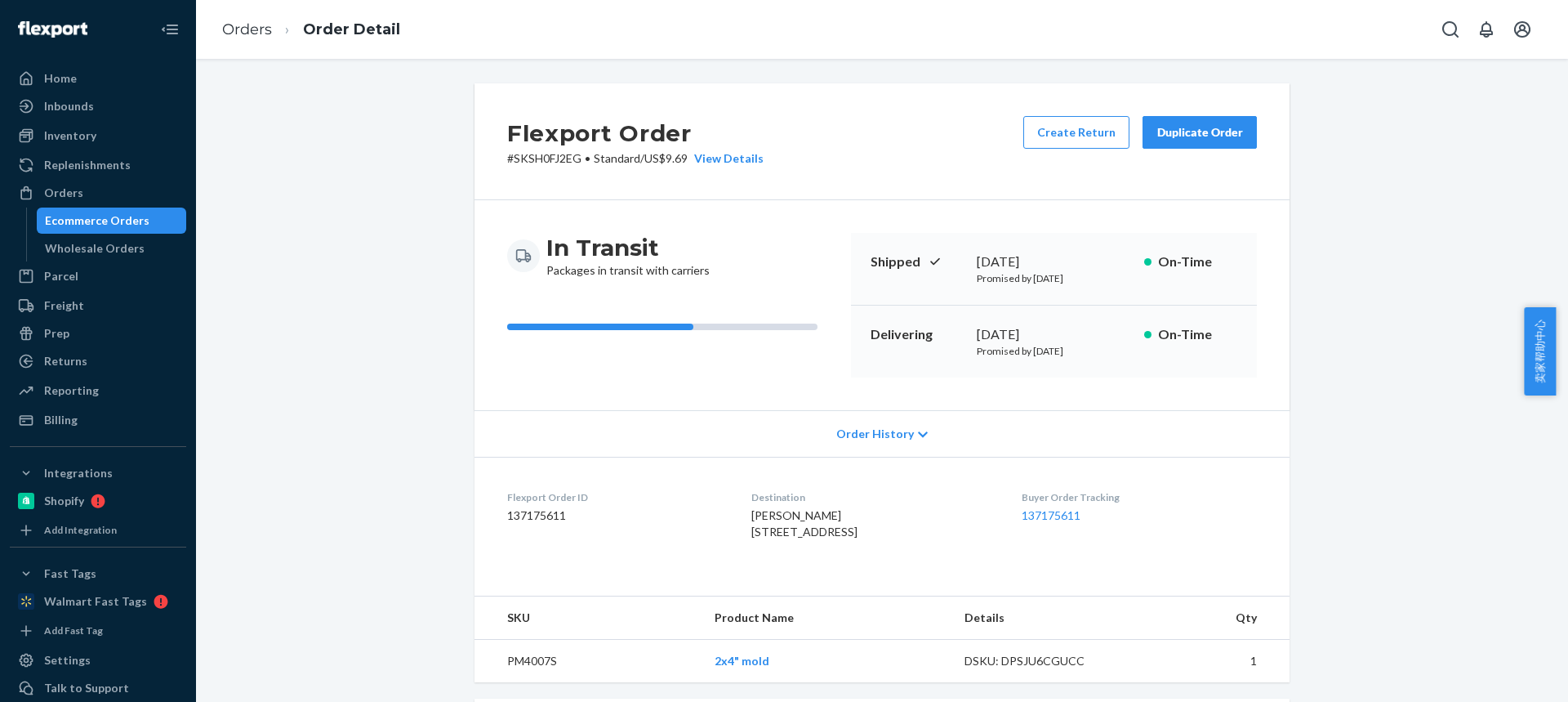
click at [751, 534] on span "[PERSON_NAME] [STREET_ADDRESS]" at bounding box center [804, 523] width 106 height 30
drag, startPoint x: 778, startPoint y: 538, endPoint x: 821, endPoint y: 538, distance: 43.0
click at [822, 539] on div "[PERSON_NAME] [STREET_ADDRESS]" at bounding box center [873, 524] width 243 height 33
copy span "[STREET_ADDRESS]"
click at [790, 538] on span "[PERSON_NAME] [STREET_ADDRESS]" at bounding box center [804, 523] width 106 height 30
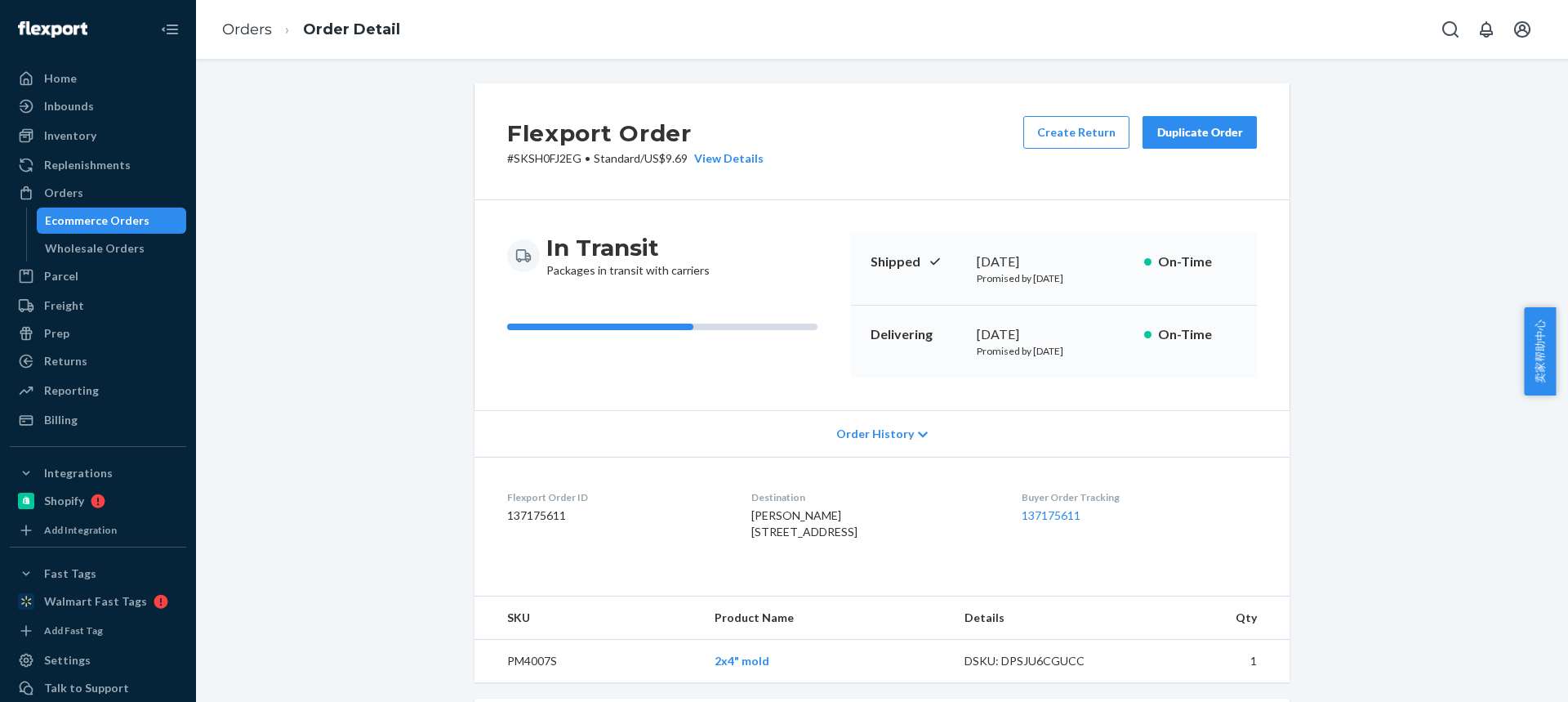
drag, startPoint x: 790, startPoint y: 551, endPoint x: 718, endPoint y: 379, distance: 186.5
click at [790, 538] on span "[PERSON_NAME] [STREET_ADDRESS]" at bounding box center [804, 523] width 106 height 30
copy div "Destination [PERSON_NAME] [STREET_ADDRESS]"
click at [797, 538] on span "[PERSON_NAME] [STREET_ADDRESS]" at bounding box center [804, 523] width 106 height 30
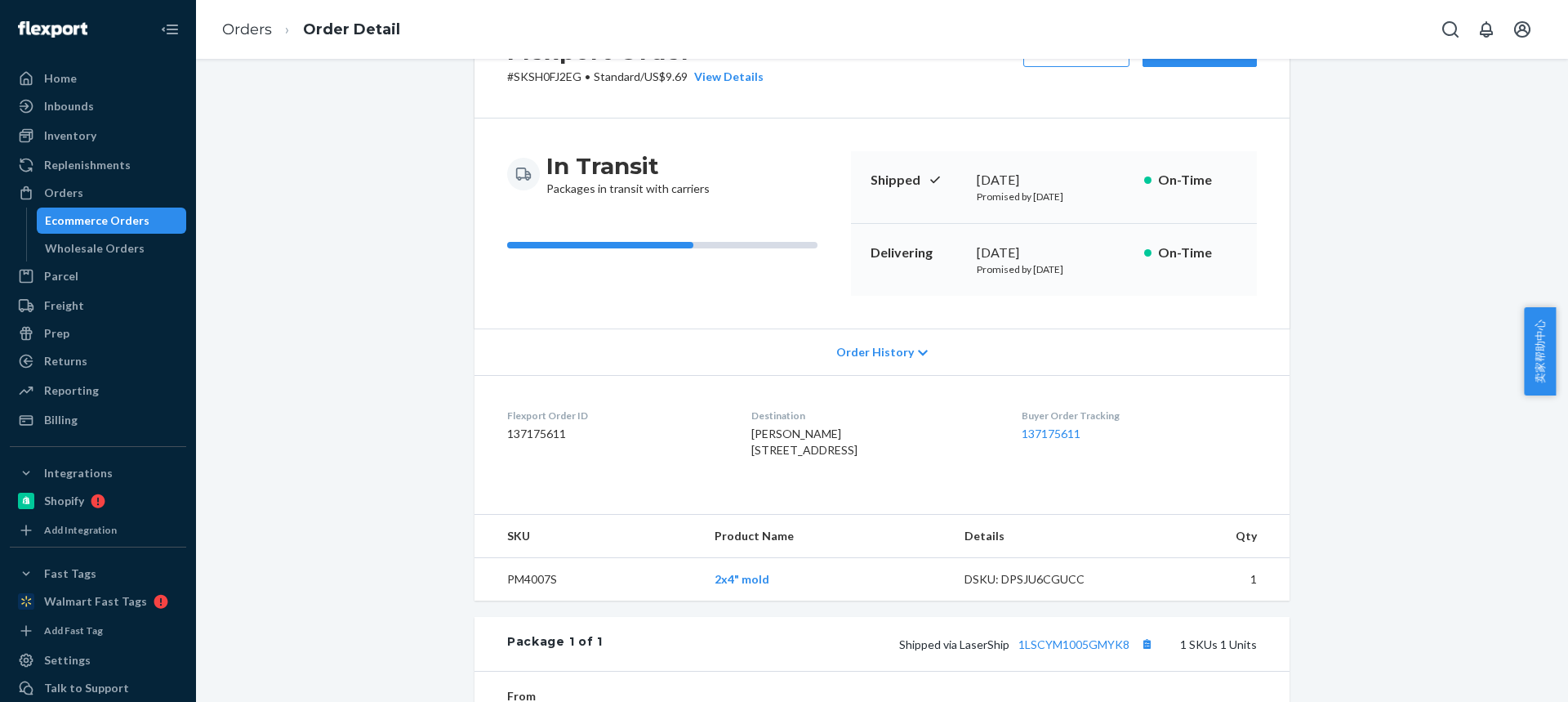
scroll to position [163, 0]
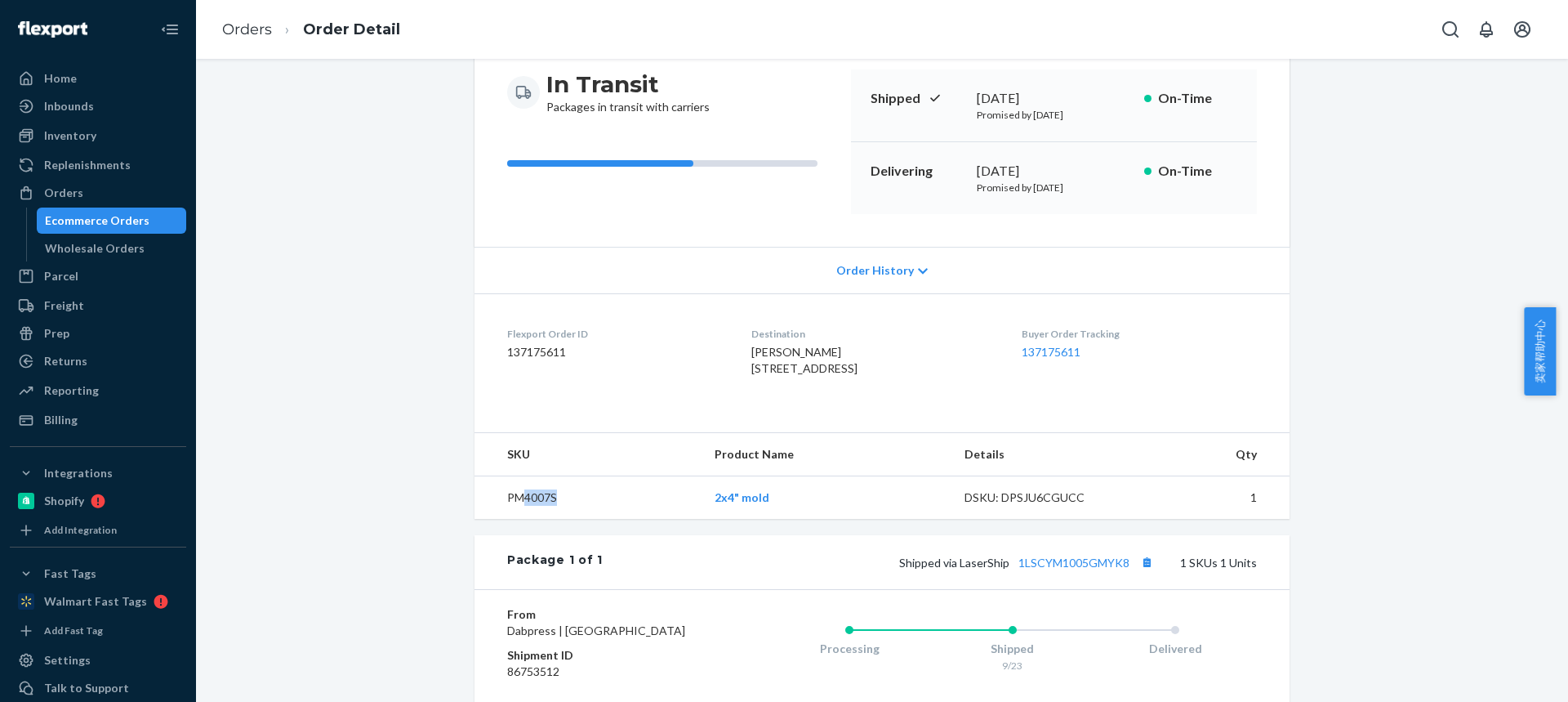
drag, startPoint x: 529, startPoint y: 528, endPoint x: 565, endPoint y: 328, distance: 203.2
click at [566, 519] on td "PM4007S" at bounding box center [588, 498] width 227 height 44
copy td "4007S"
click at [571, 519] on td "PM4007S" at bounding box center [588, 498] width 227 height 44
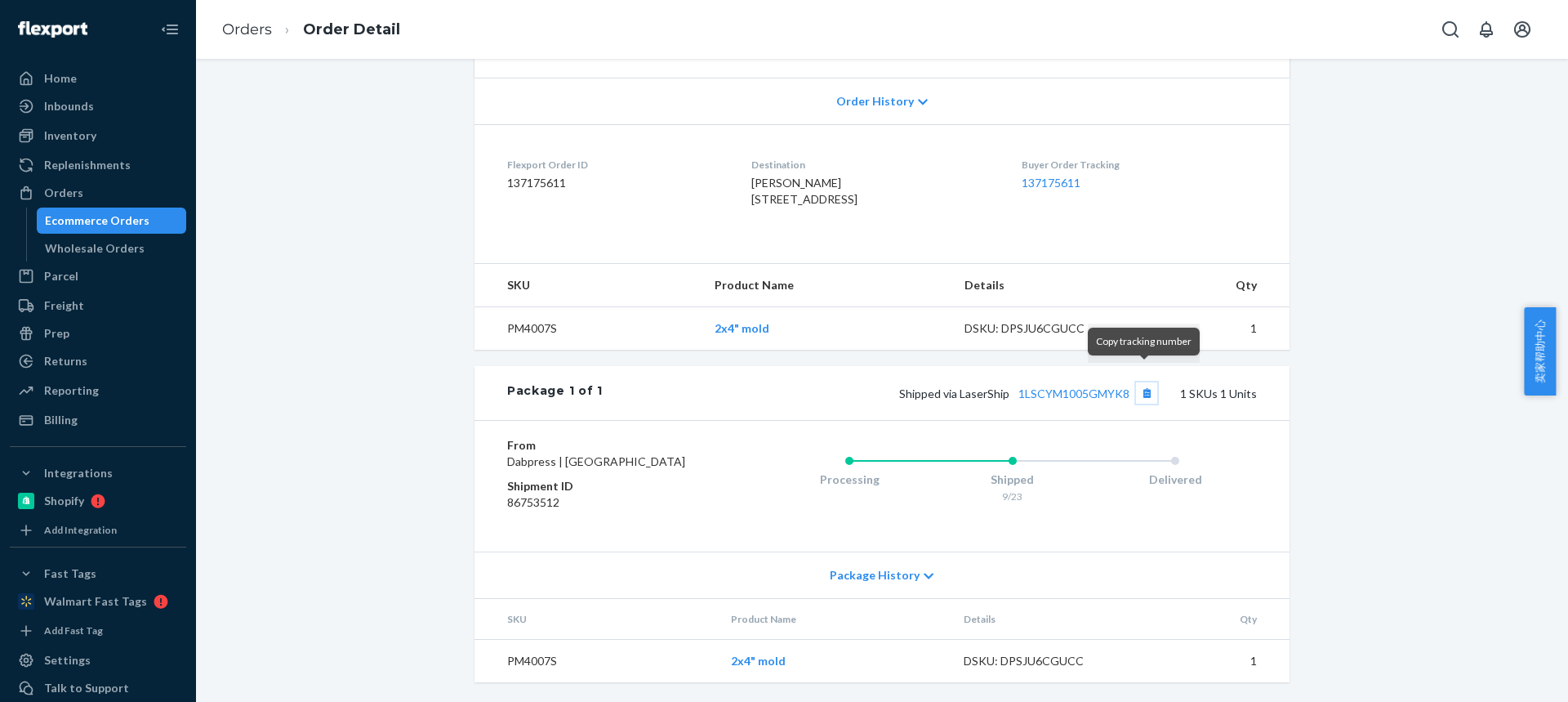
click at [1149, 382] on button "Copy tracking number" at bounding box center [1147, 393] width 21 height 21
click at [257, 33] on link "Orders" at bounding box center [247, 30] width 49 height 18
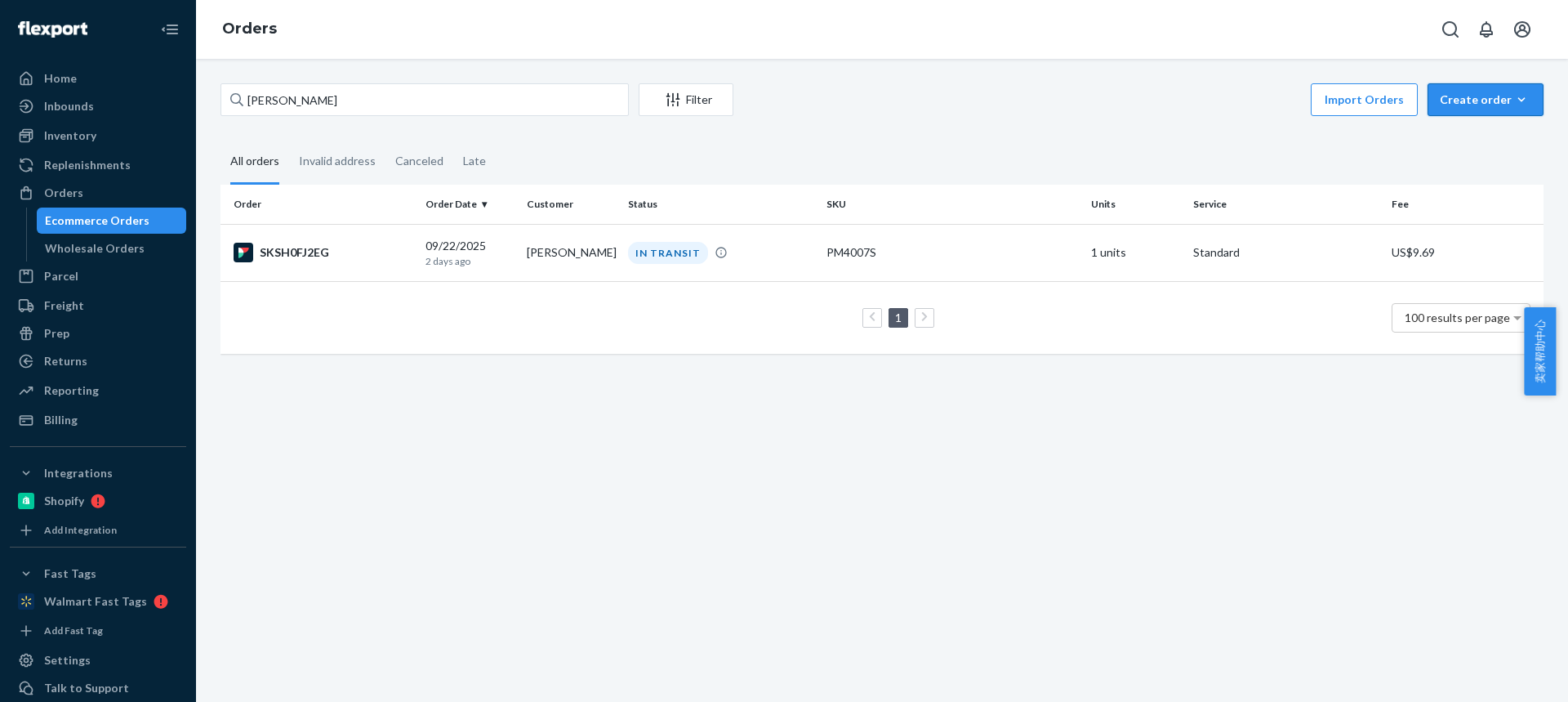
click at [1454, 106] on div "Create order" at bounding box center [1486, 100] width 91 height 16
drag, startPoint x: 1465, startPoint y: 136, endPoint x: 1344, endPoint y: 146, distance: 121.4
click at [1466, 139] on span "Ecommerce order" at bounding box center [1495, 139] width 101 height 12
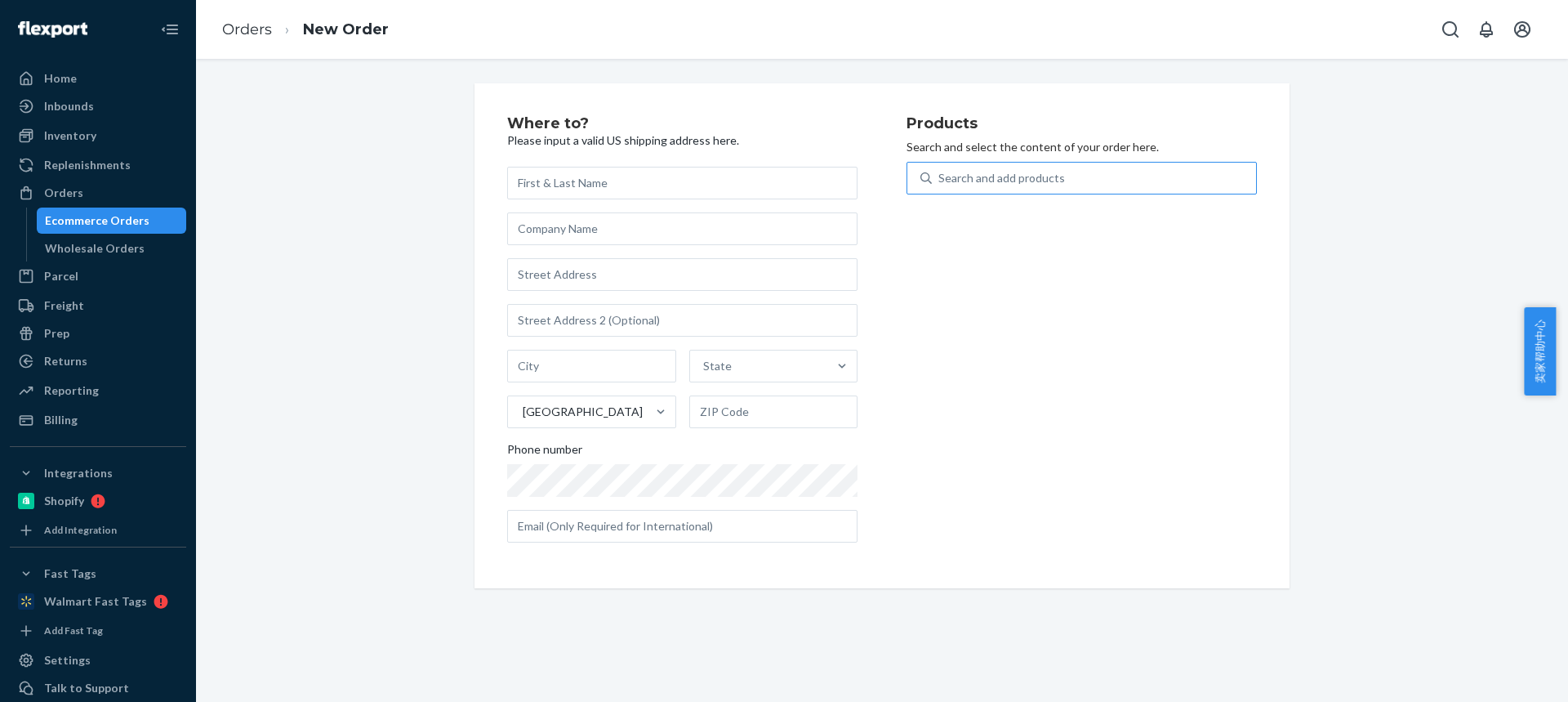
click at [974, 178] on div "Search and add products" at bounding box center [1002, 178] width 127 height 16
click at [940, 178] on input "Search and add products" at bounding box center [939, 178] width 2 height 16
type input "RMP2BUN"
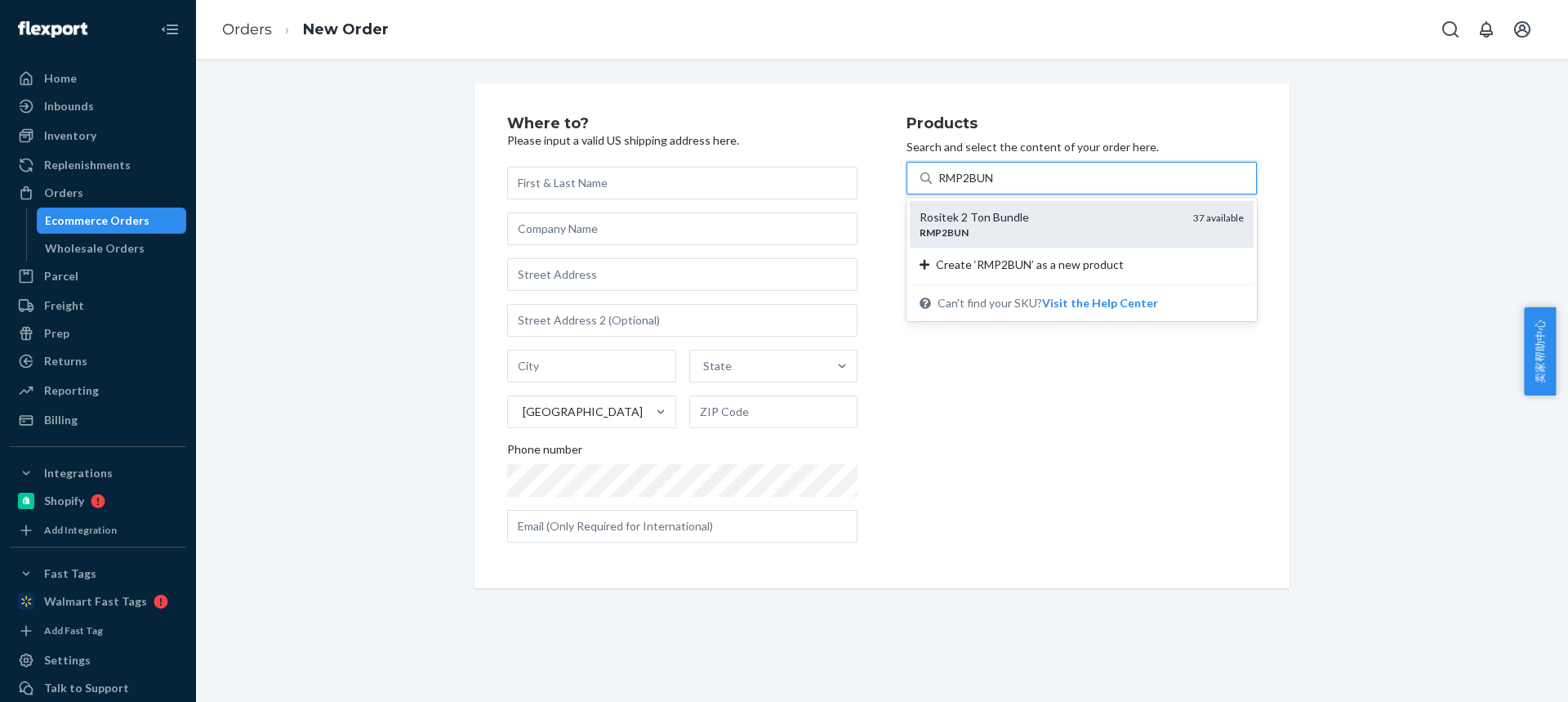
click at [968, 232] on div "RMP2BUN" at bounding box center [1050, 232] width 260 height 14
click at [968, 186] on input "RMP2BUN" at bounding box center [967, 178] width 57 height 16
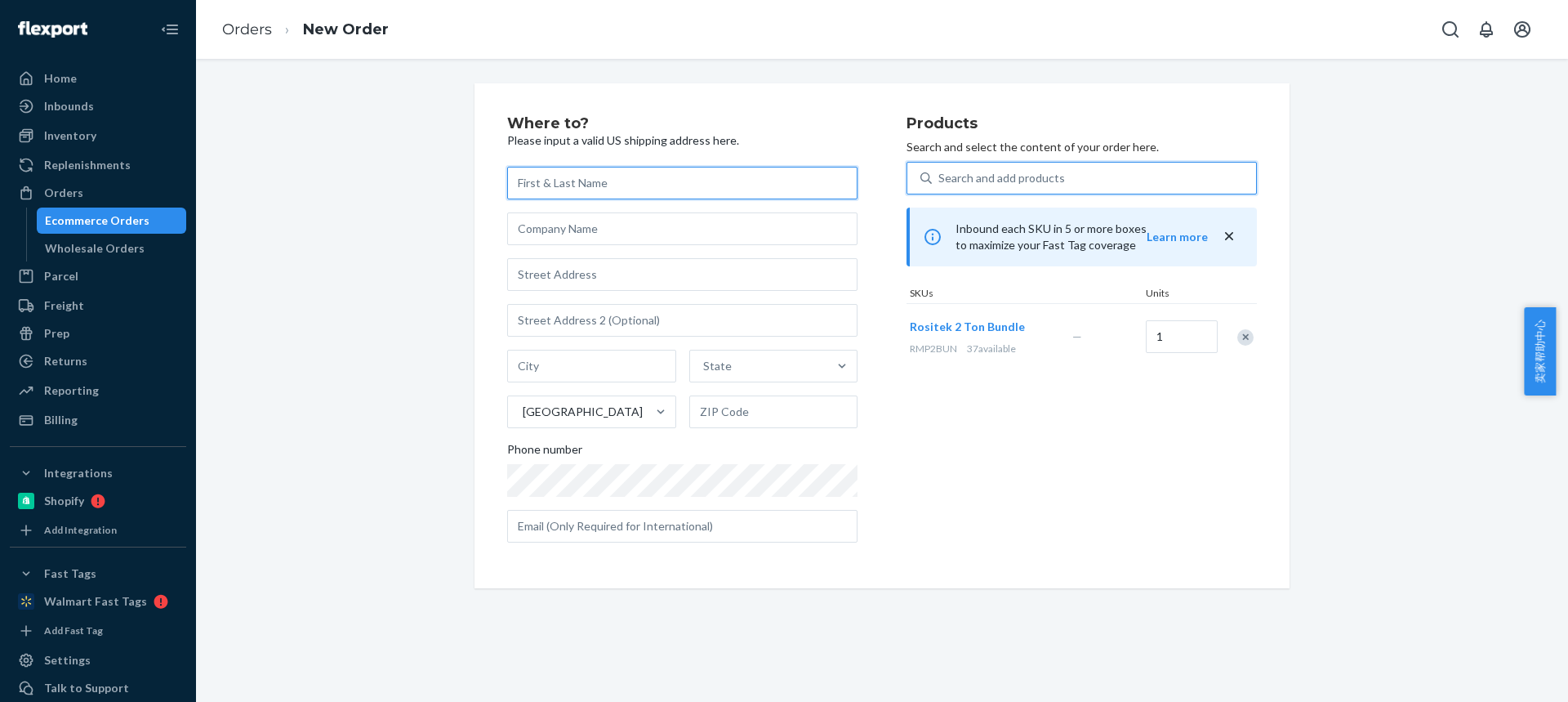
click at [555, 186] on input "text" at bounding box center [682, 183] width 350 height 33
paste input "[PERSON_NAME]"
type input "[PERSON_NAME]"
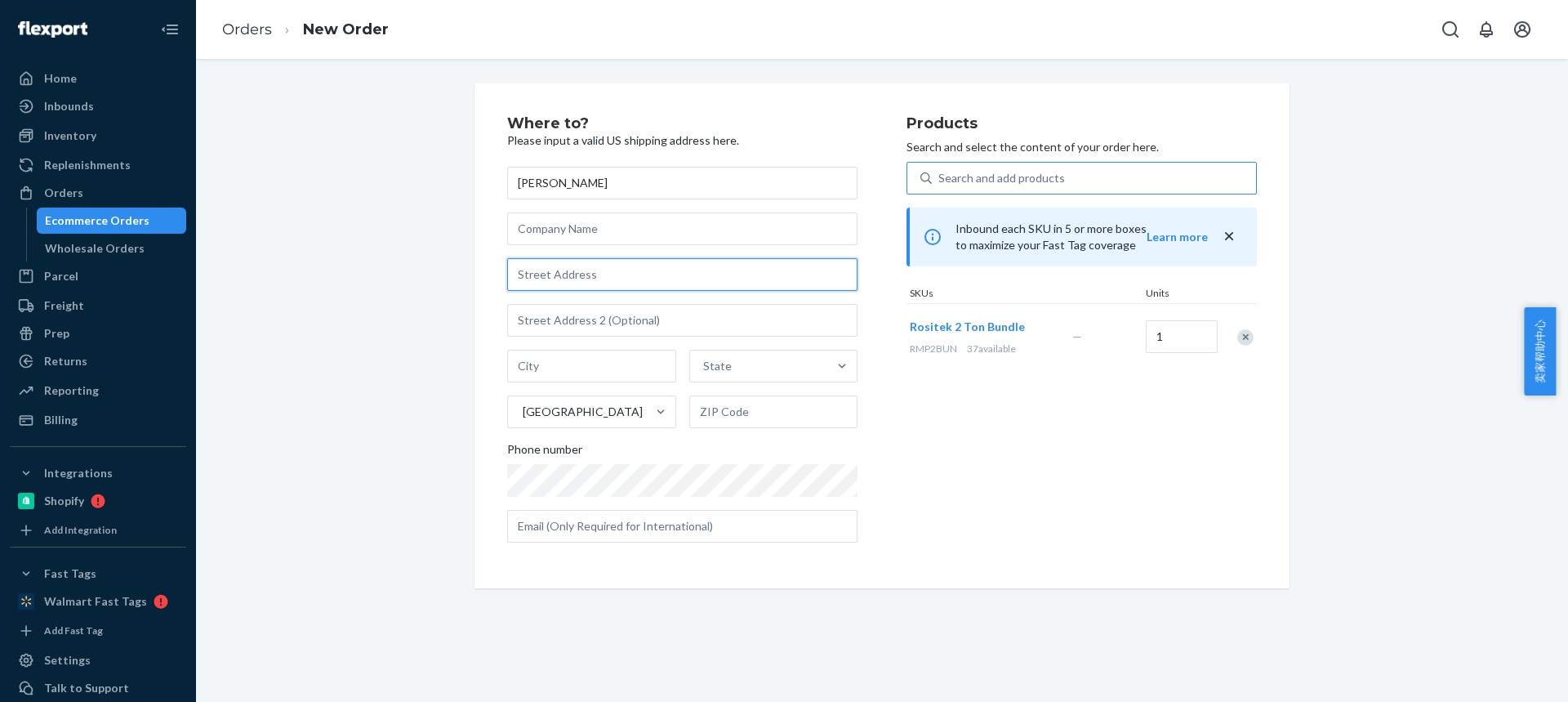
drag, startPoint x: 541, startPoint y: 277, endPoint x: 527, endPoint y: 236, distance: 43.3
click at [541, 277] on input "text" at bounding box center [682, 274] width 350 height 33
paste input "[STREET_ADDRESS]"
type input "[STREET_ADDRESS]"
drag, startPoint x: 542, startPoint y: 362, endPoint x: 465, endPoint y: 117, distance: 256.8
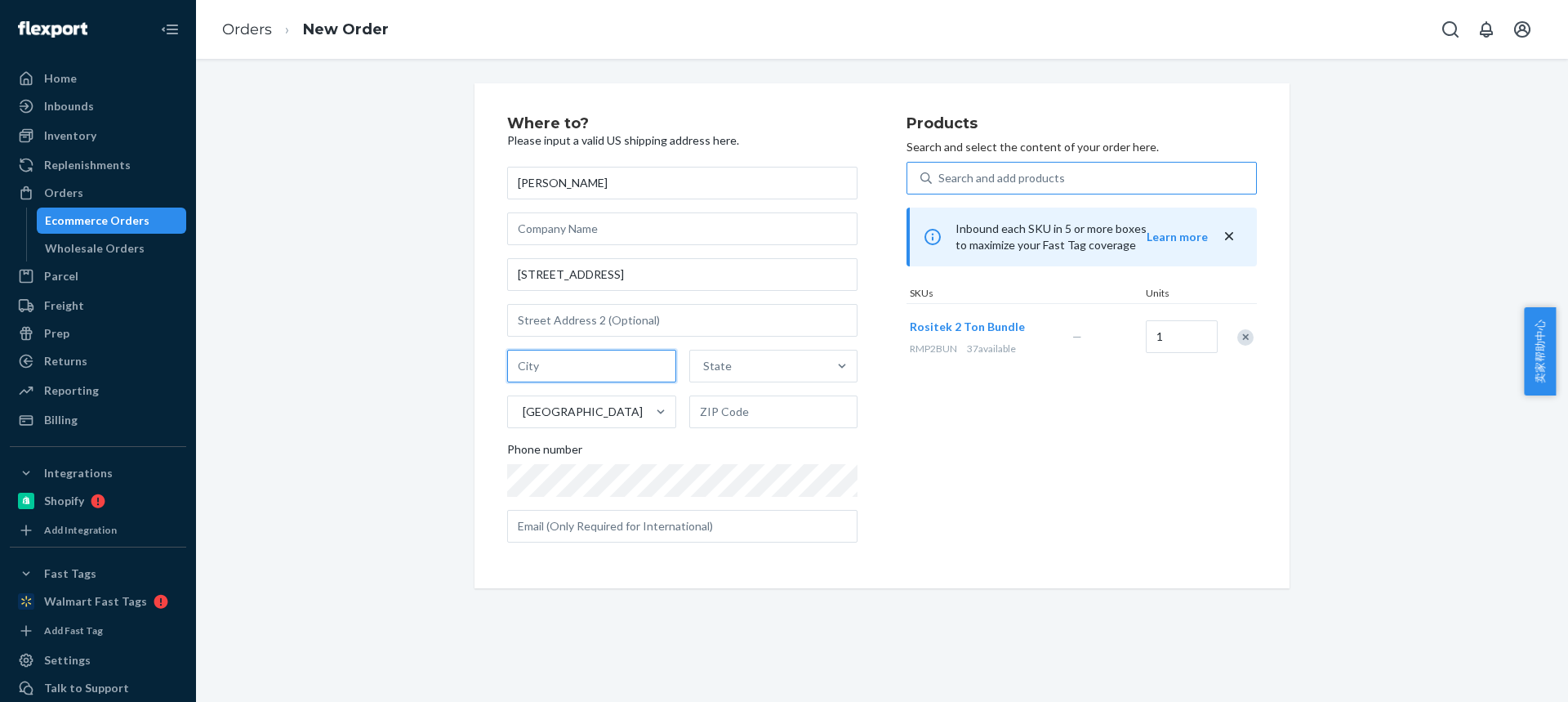
click at [542, 362] on input "text" at bounding box center [592, 366] width 169 height 33
paste input "[PERSON_NAME]"
type input "[PERSON_NAME]"
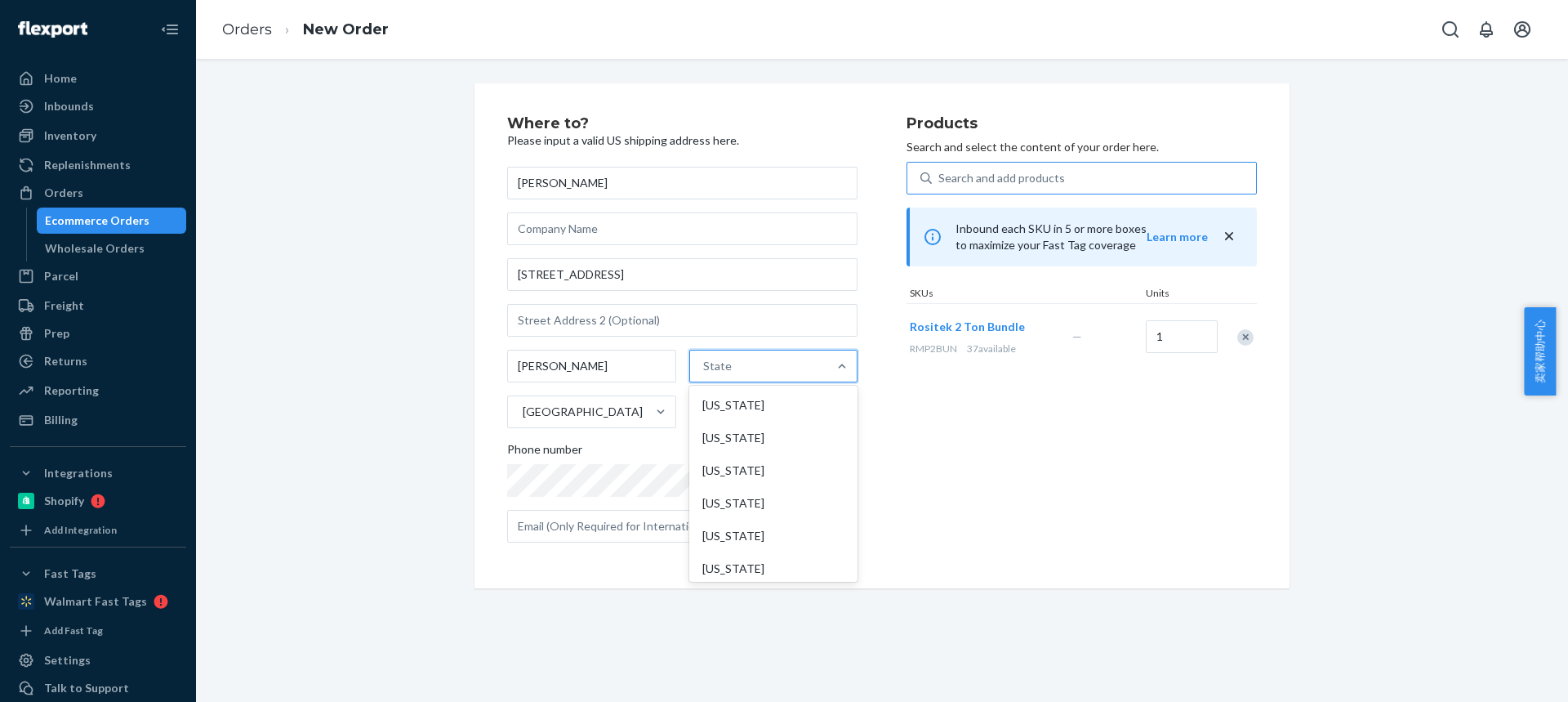
click at [704, 363] on div "State" at bounding box center [718, 366] width 29 height 16
click at [704, 363] on input "option [US_STATE] focused, 1 of 59. 59 results available. Use Up and Down to ch…" at bounding box center [704, 366] width 2 height 16
paste input "CA"
type input "CA"
click at [720, 441] on div "[US_STATE]" at bounding box center [772, 438] width 165 height 33
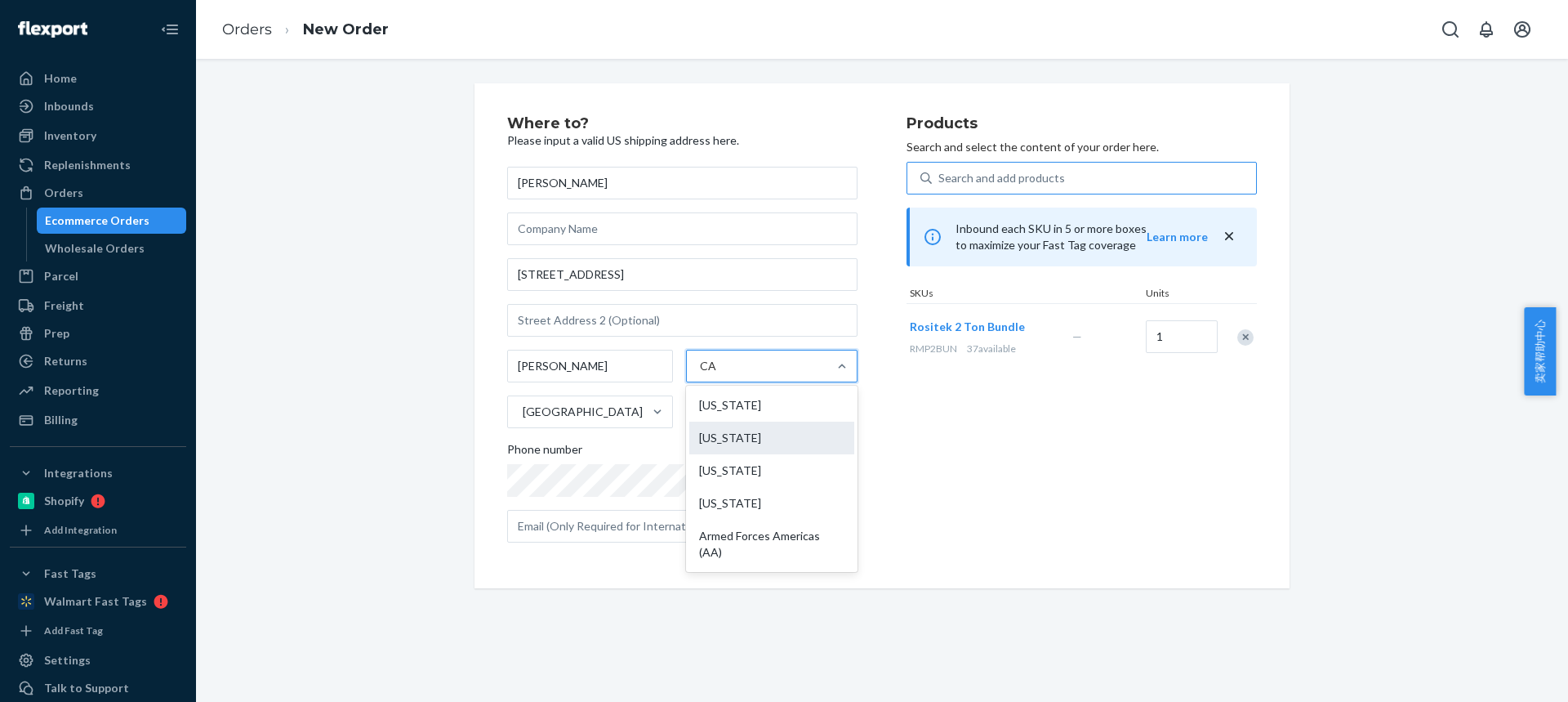
click at [717, 374] on input "CA" at bounding box center [709, 366] width 17 height 16
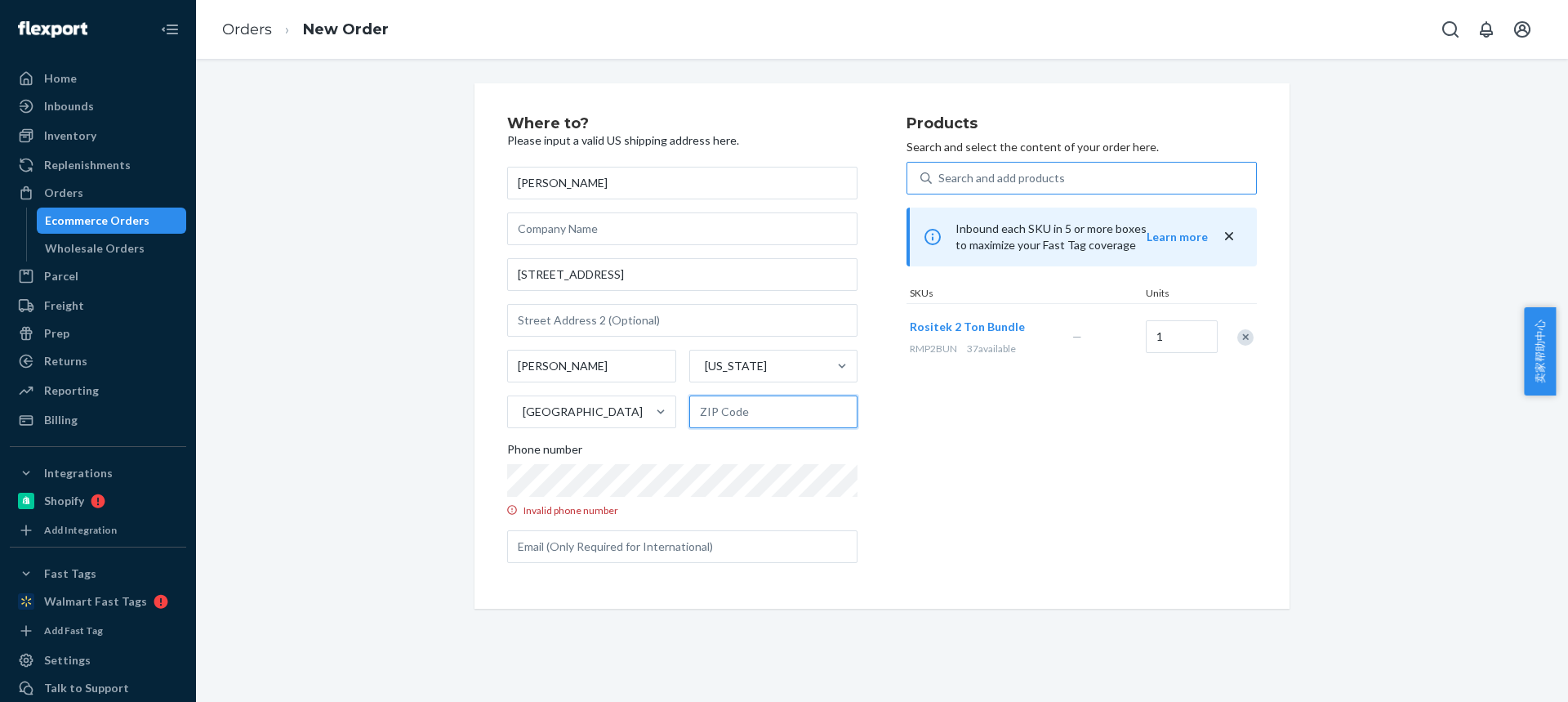
drag, startPoint x: 729, startPoint y: 407, endPoint x: 704, endPoint y: 277, distance: 132.4
click at [729, 407] on input "text" at bounding box center [774, 412] width 169 height 33
paste input "90745-3715"
type input "90745-3715"
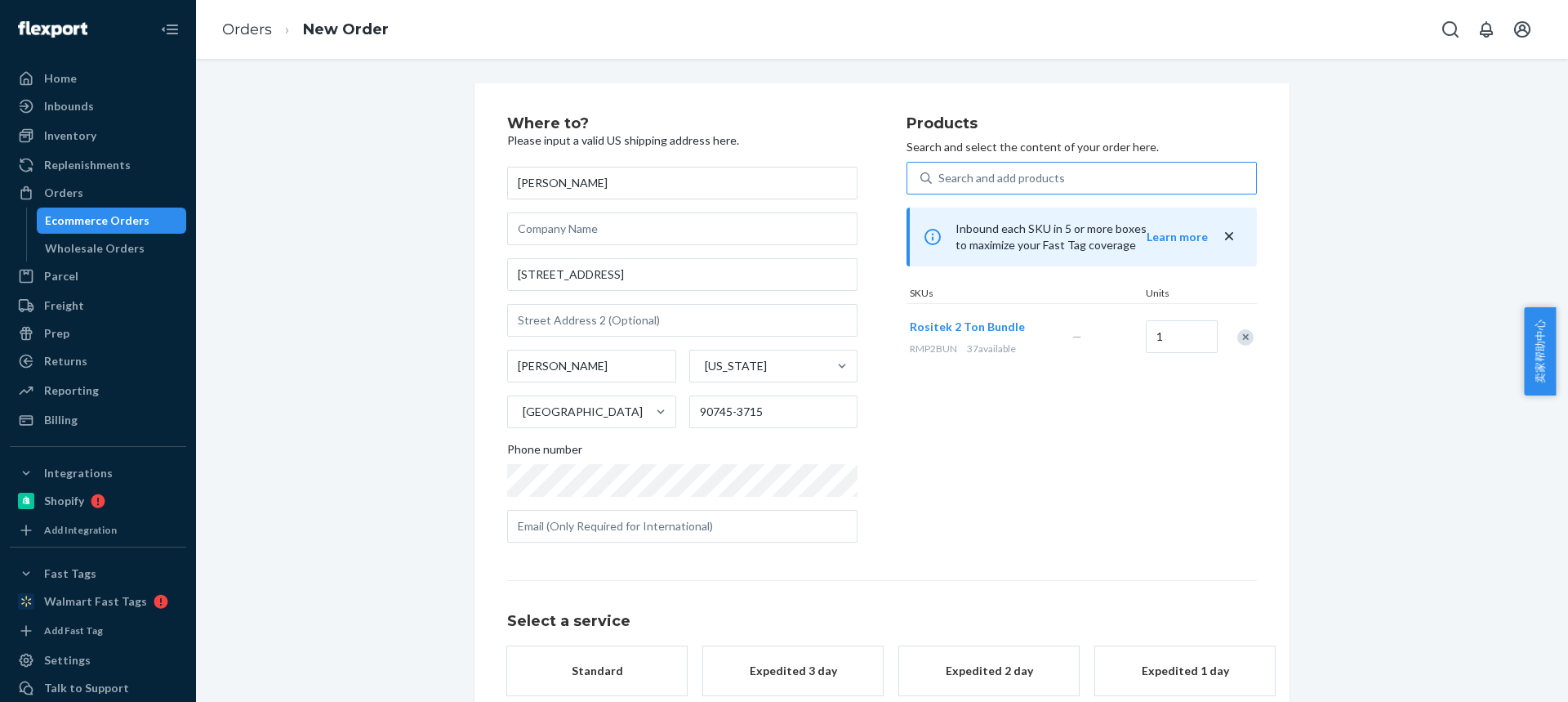
click at [607, 653] on button "Standard" at bounding box center [597, 670] width 180 height 49
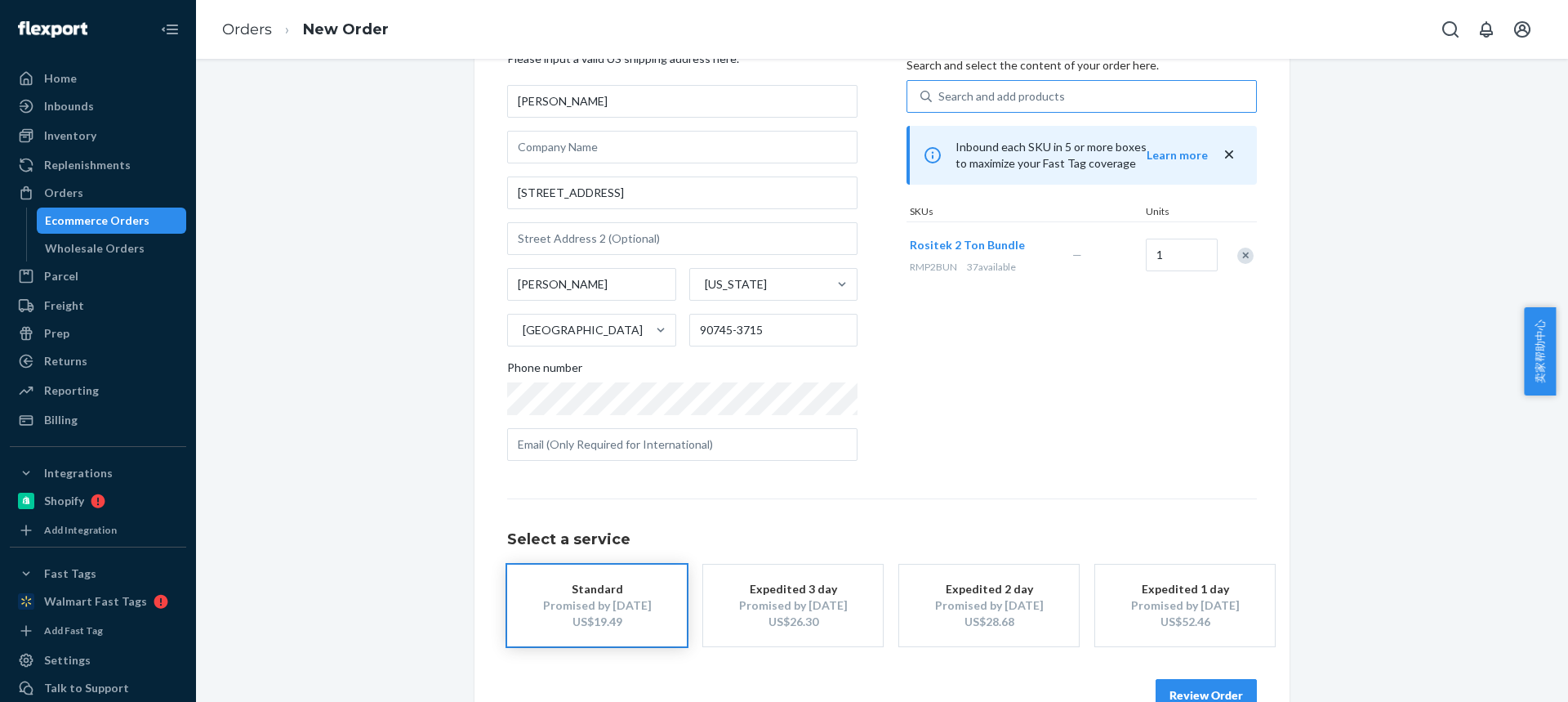
scroll to position [124, 0]
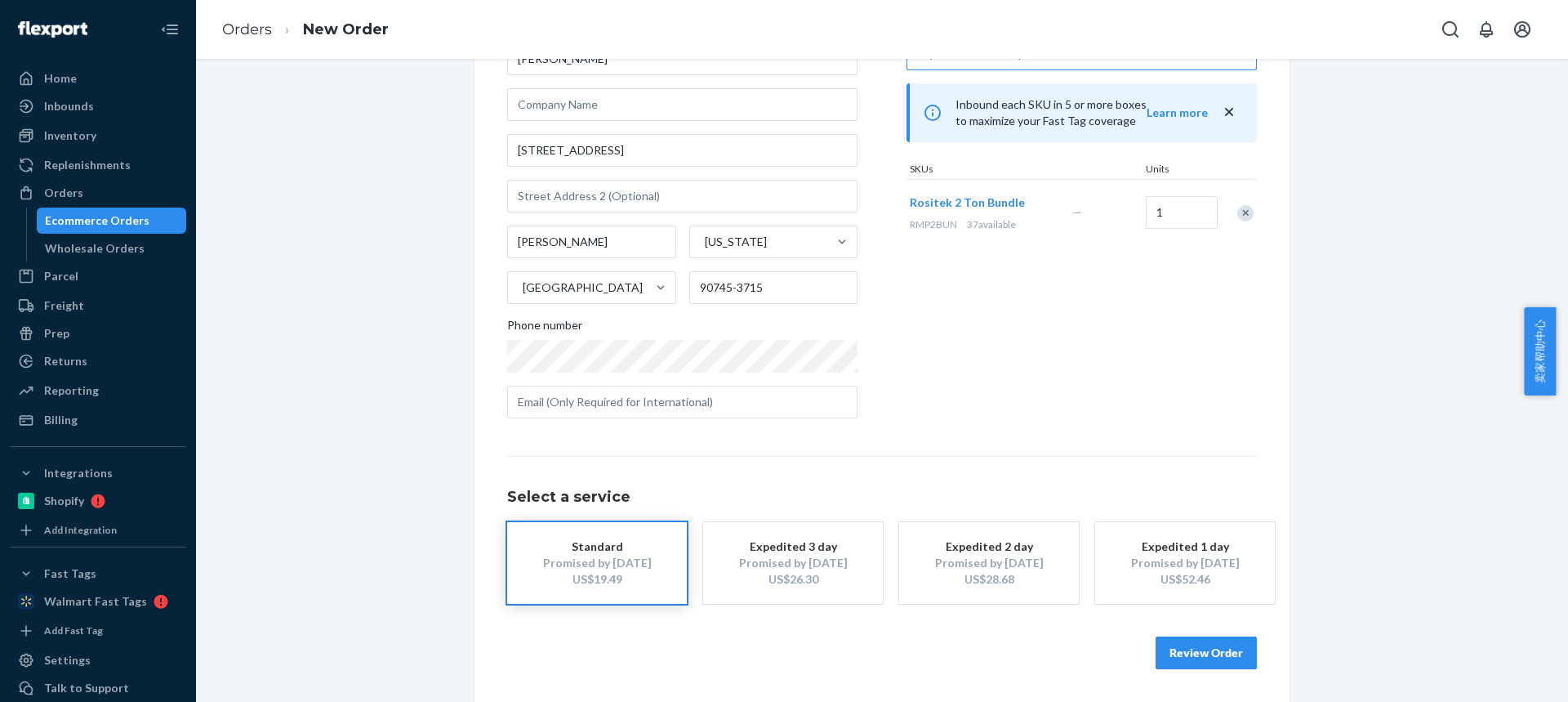
click at [1182, 655] on button "Review Order" at bounding box center [1206, 653] width 101 height 33
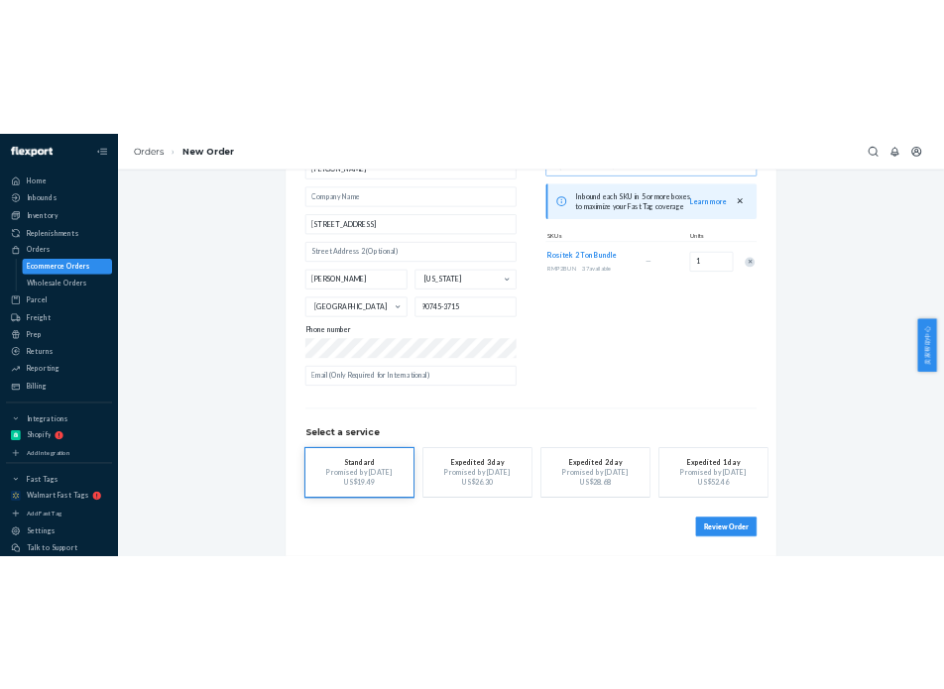
scroll to position [0, 0]
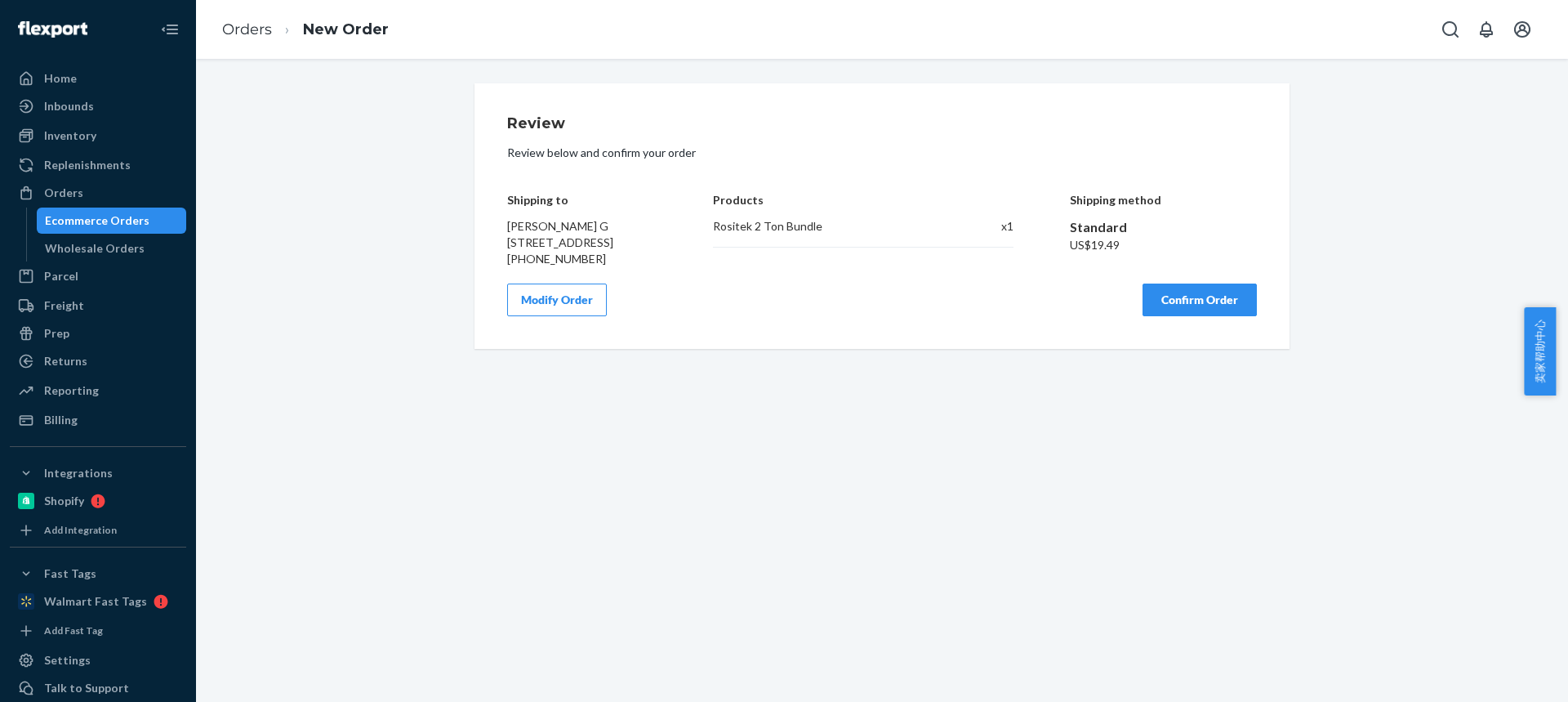
click at [1193, 308] on button "Confirm Order" at bounding box center [1200, 300] width 115 height 33
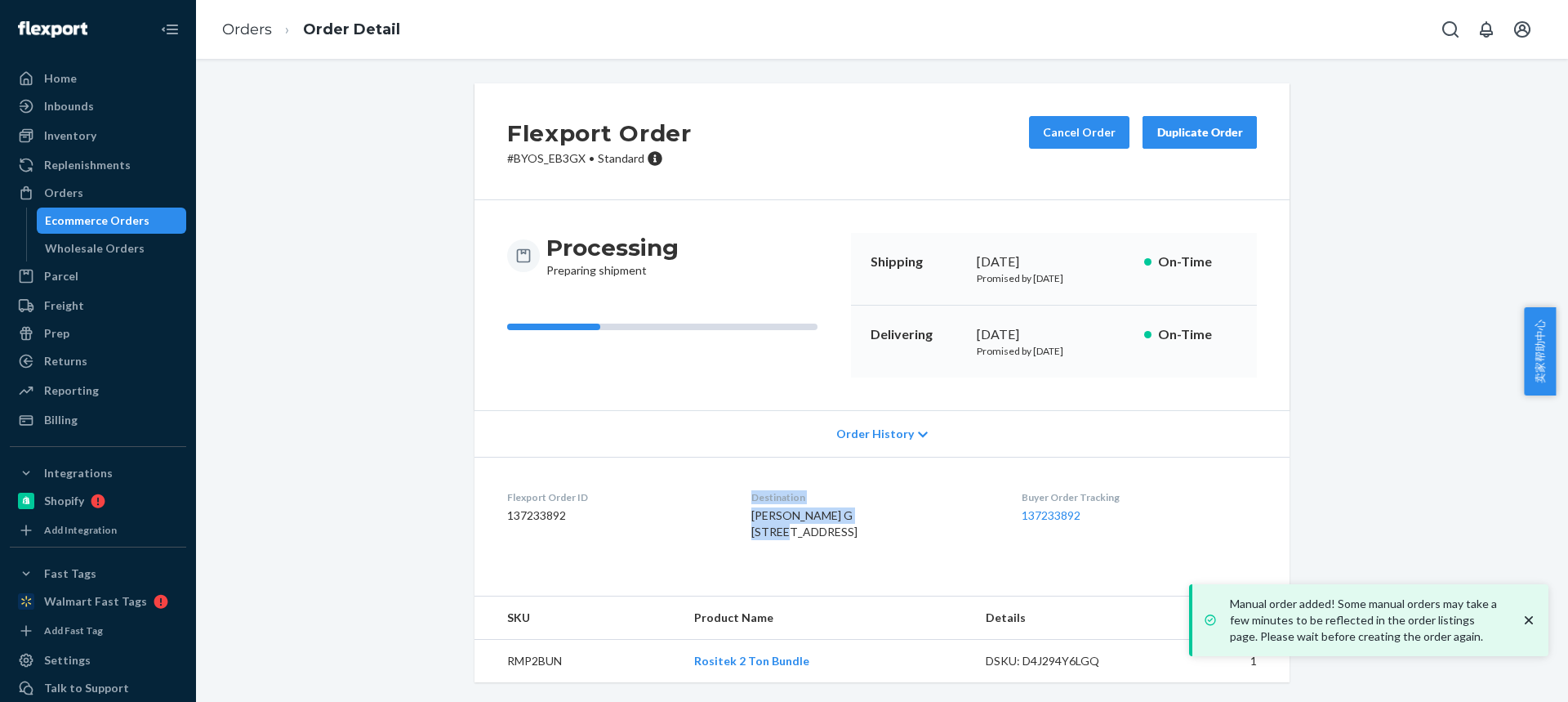
drag, startPoint x: 765, startPoint y: 535, endPoint x: 831, endPoint y: 531, distance: 66.1
click at [827, 532] on dl "Flexport Order ID 137233892 Destination [PERSON_NAME] G [STREET_ADDRESS] US Buy…" at bounding box center [882, 517] width 815 height 123
click at [834, 531] on div "[PERSON_NAME] G [STREET_ADDRESS]" at bounding box center [873, 524] width 243 height 33
click at [843, 512] on div "[PERSON_NAME] G [STREET_ADDRESS]" at bounding box center [873, 524] width 243 height 33
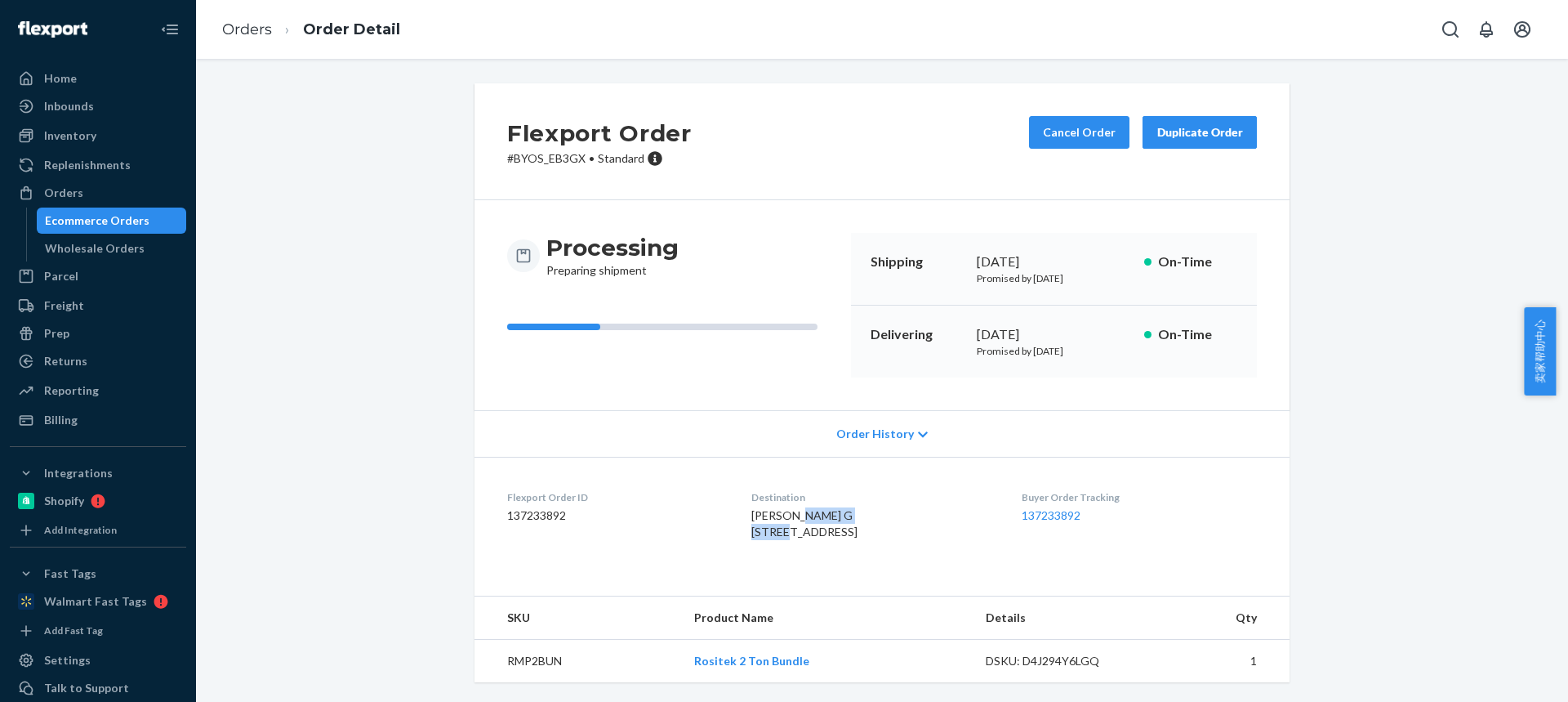
drag, startPoint x: 831, startPoint y: 528, endPoint x: 739, endPoint y: 530, distance: 92.0
click at [751, 531] on div "[PERSON_NAME] G [STREET_ADDRESS]" at bounding box center [873, 524] width 243 height 33
click at [362, 218] on div "Flexport Order # BYOS_EB3GX • Standard Cancel Order Duplicate Order Processing …" at bounding box center [882, 392] width 1348 height 618
drag, startPoint x: 830, startPoint y: 522, endPoint x: 888, endPoint y: 516, distance: 58.3
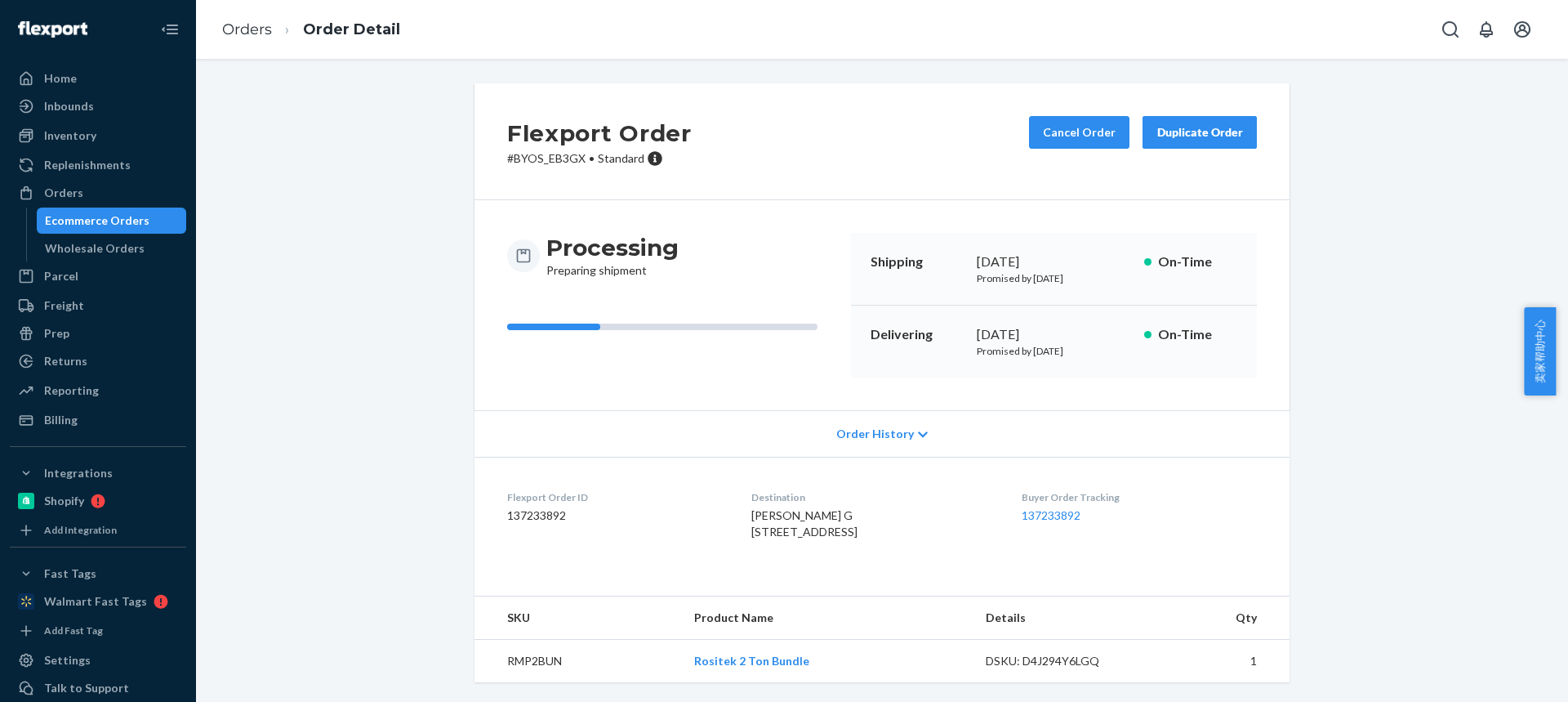
click at [889, 516] on div "[PERSON_NAME] G [STREET_ADDRESS]" at bounding box center [873, 524] width 243 height 33
click at [247, 33] on link "Orders" at bounding box center [247, 30] width 49 height 18
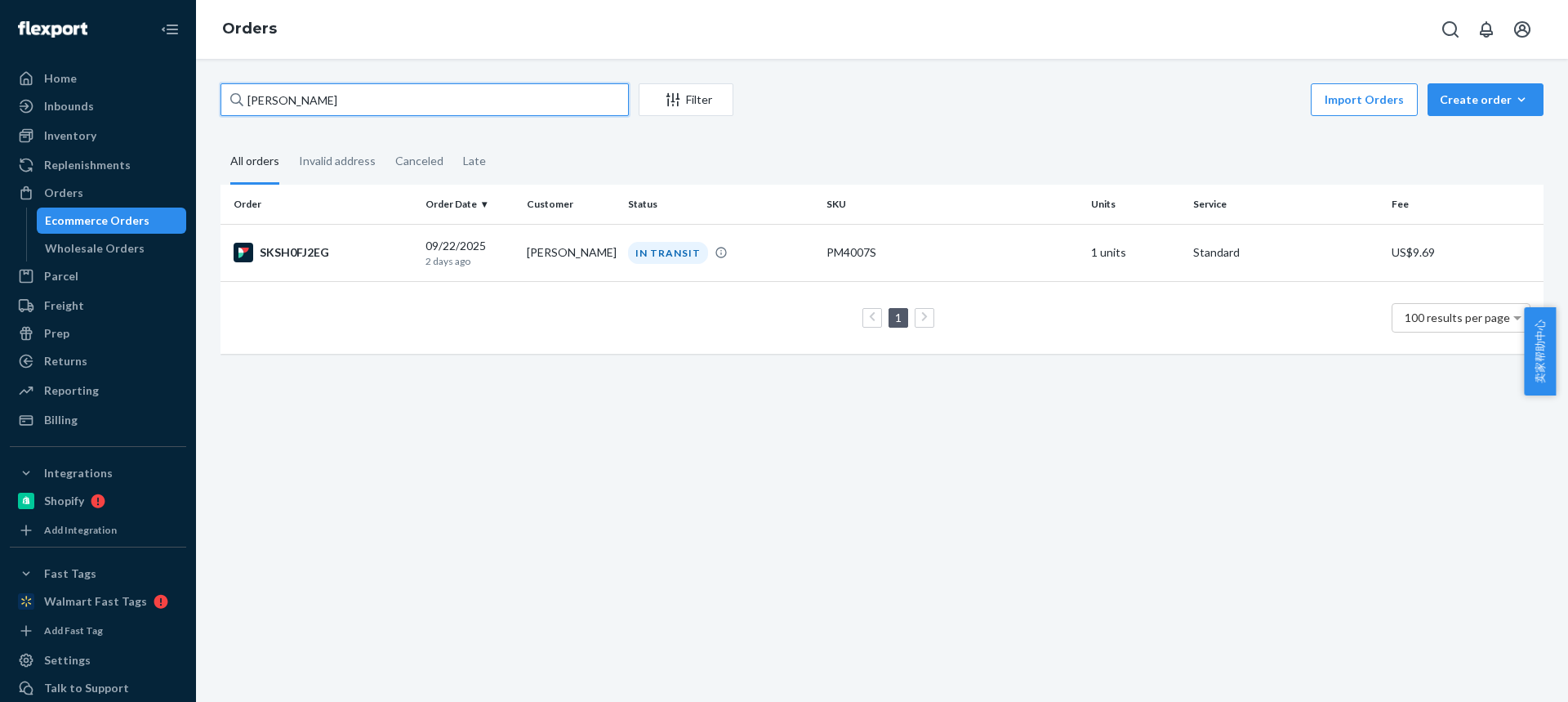
click at [210, 101] on div "[PERSON_NAME] Filter Import Orders Create order Ecommerce order Removal order A…" at bounding box center [882, 227] width 1348 height 287
drag, startPoint x: 324, startPoint y: 100, endPoint x: 245, endPoint y: 101, distance: 79.0
click at [246, 102] on input "[PERSON_NAME]" at bounding box center [425, 100] width 409 height 33
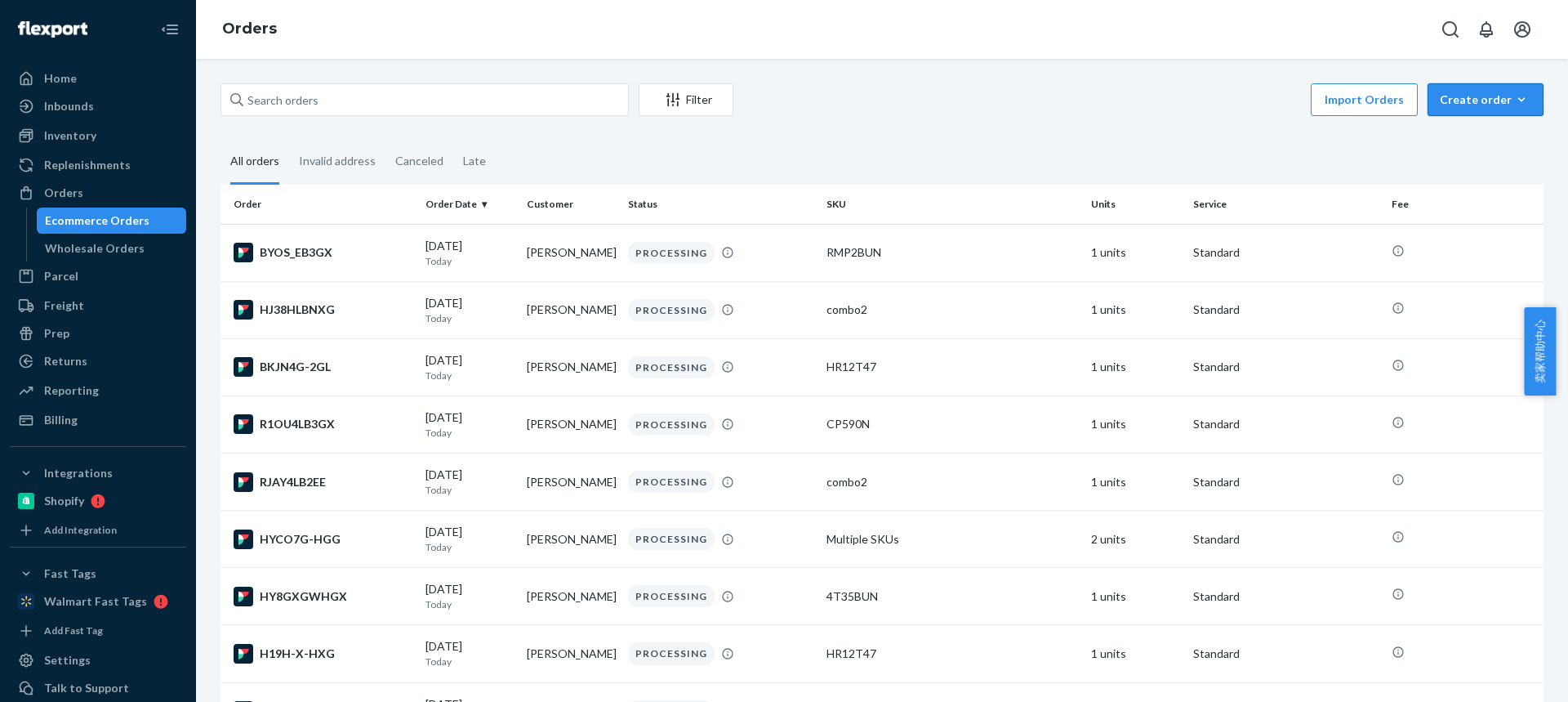
click at [1453, 113] on button "Create order Ecommerce order Removal order" at bounding box center [1486, 100] width 116 height 33
click at [1459, 133] on span "Ecommerce order" at bounding box center [1495, 139] width 101 height 12
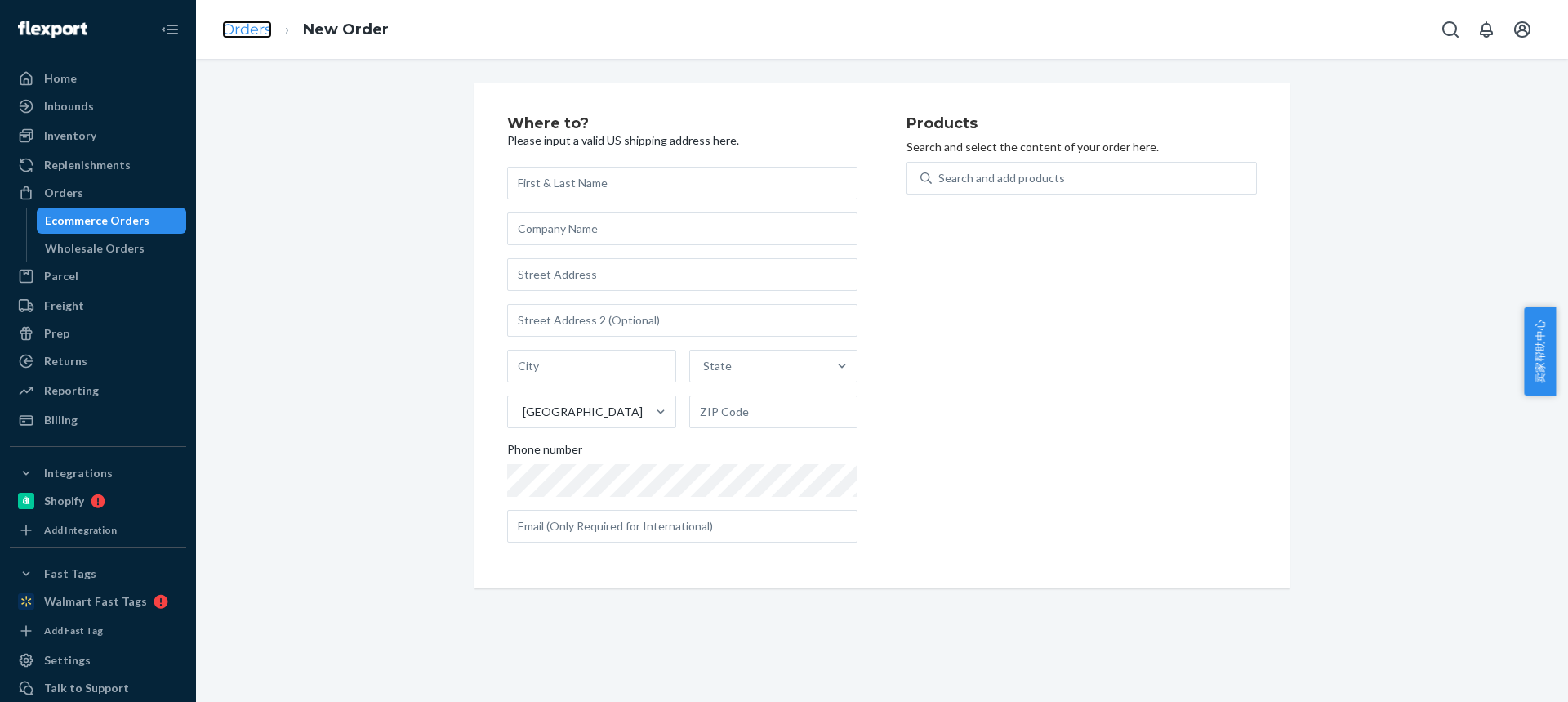
click at [250, 35] on link "Orders" at bounding box center [247, 30] width 49 height 18
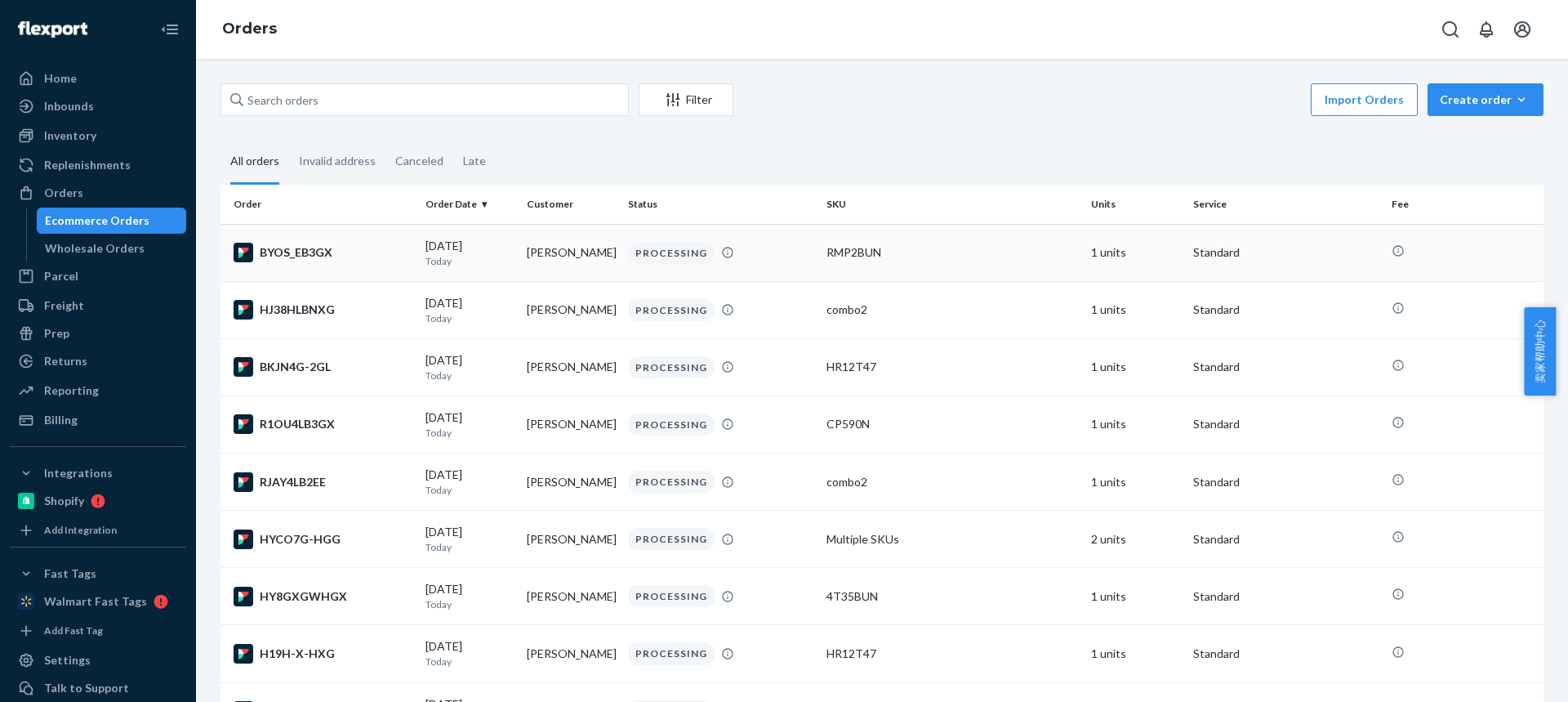
click at [525, 250] on td "[PERSON_NAME]" at bounding box center [570, 252] width 101 height 57
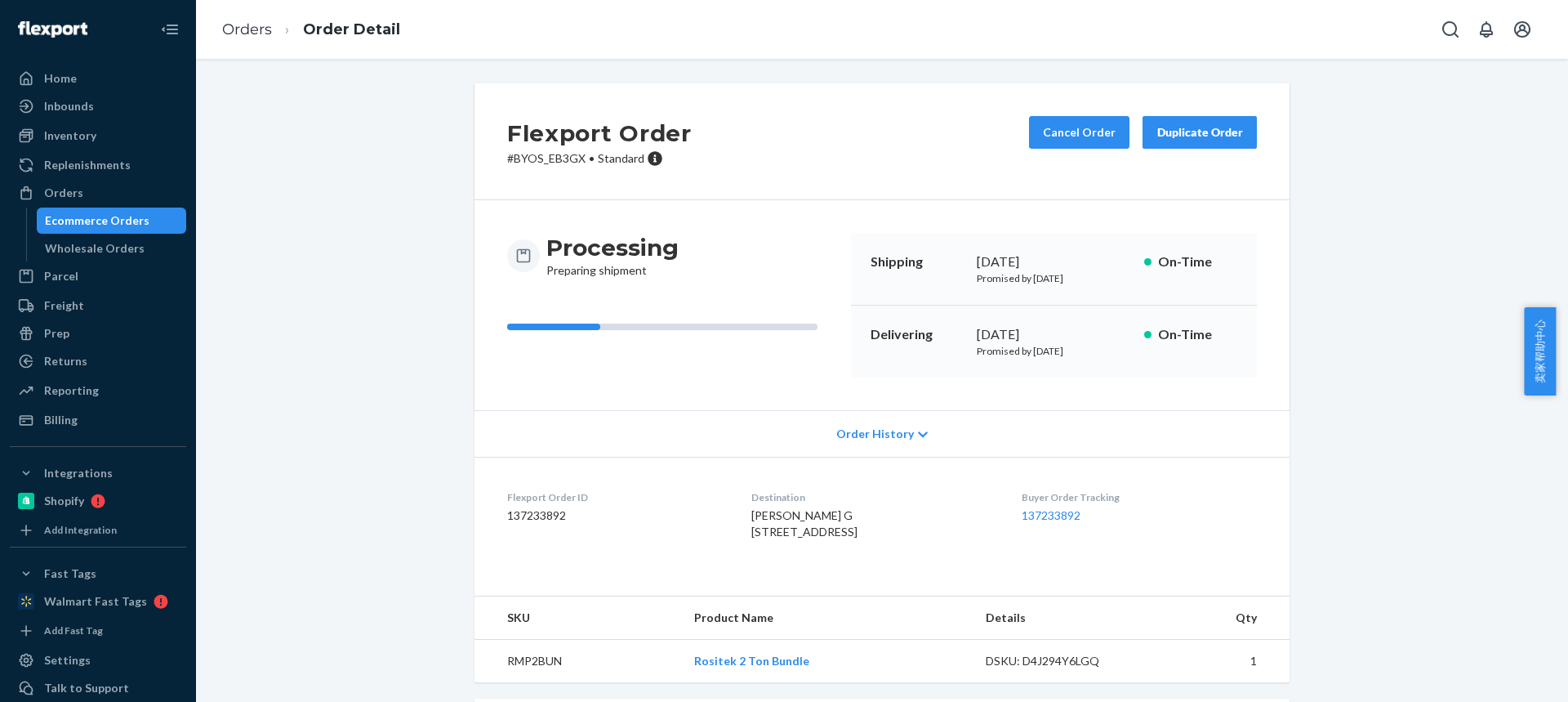
click at [751, 529] on span "[PERSON_NAME] G [STREET_ADDRESS]" at bounding box center [804, 523] width 106 height 30
drag, startPoint x: 753, startPoint y: 531, endPoint x: 835, endPoint y: 535, distance: 82.1
click at [835, 536] on div "[PERSON_NAME] G [STREET_ADDRESS]" at bounding box center [873, 524] width 243 height 33
click at [784, 538] on span "[PERSON_NAME] G [STREET_ADDRESS]" at bounding box center [804, 523] width 106 height 30
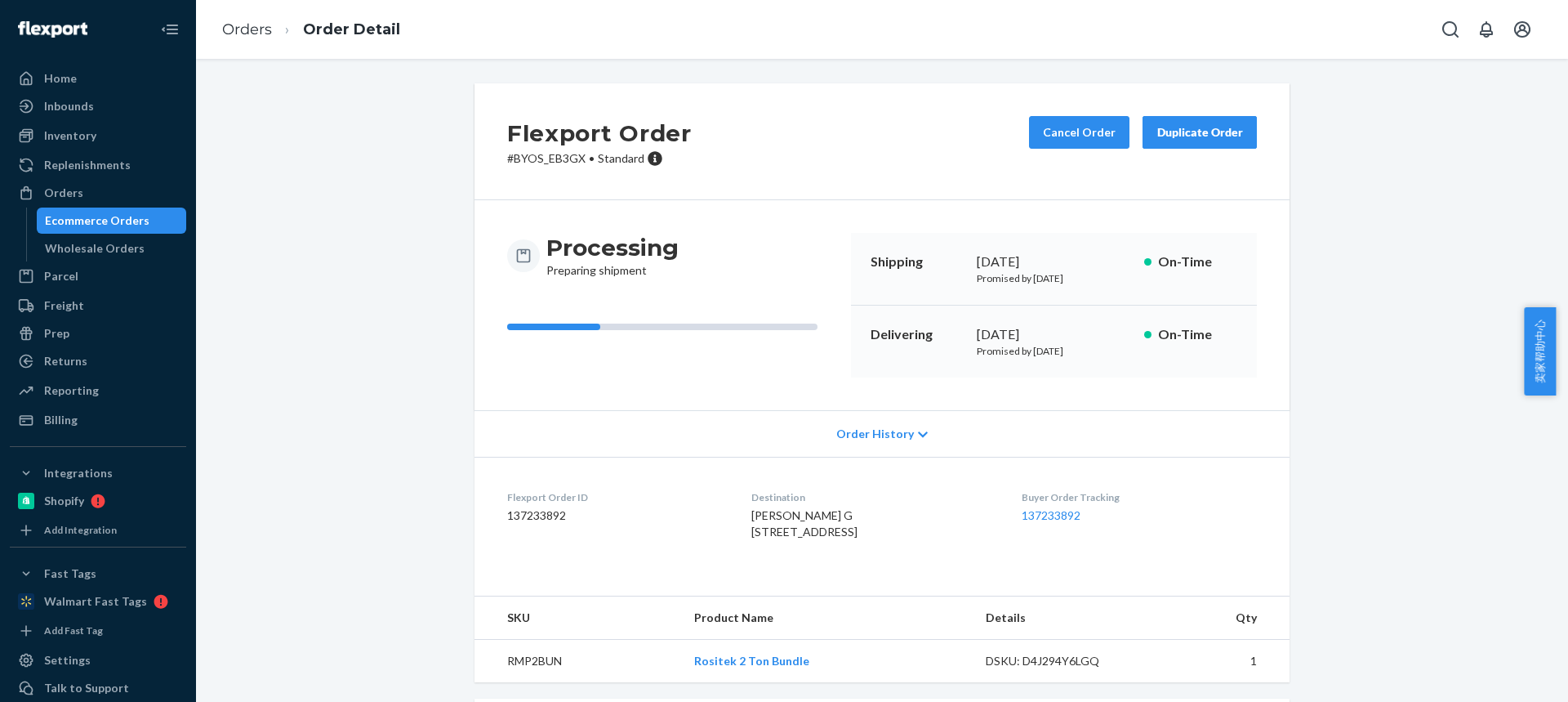
scroll to position [82, 0]
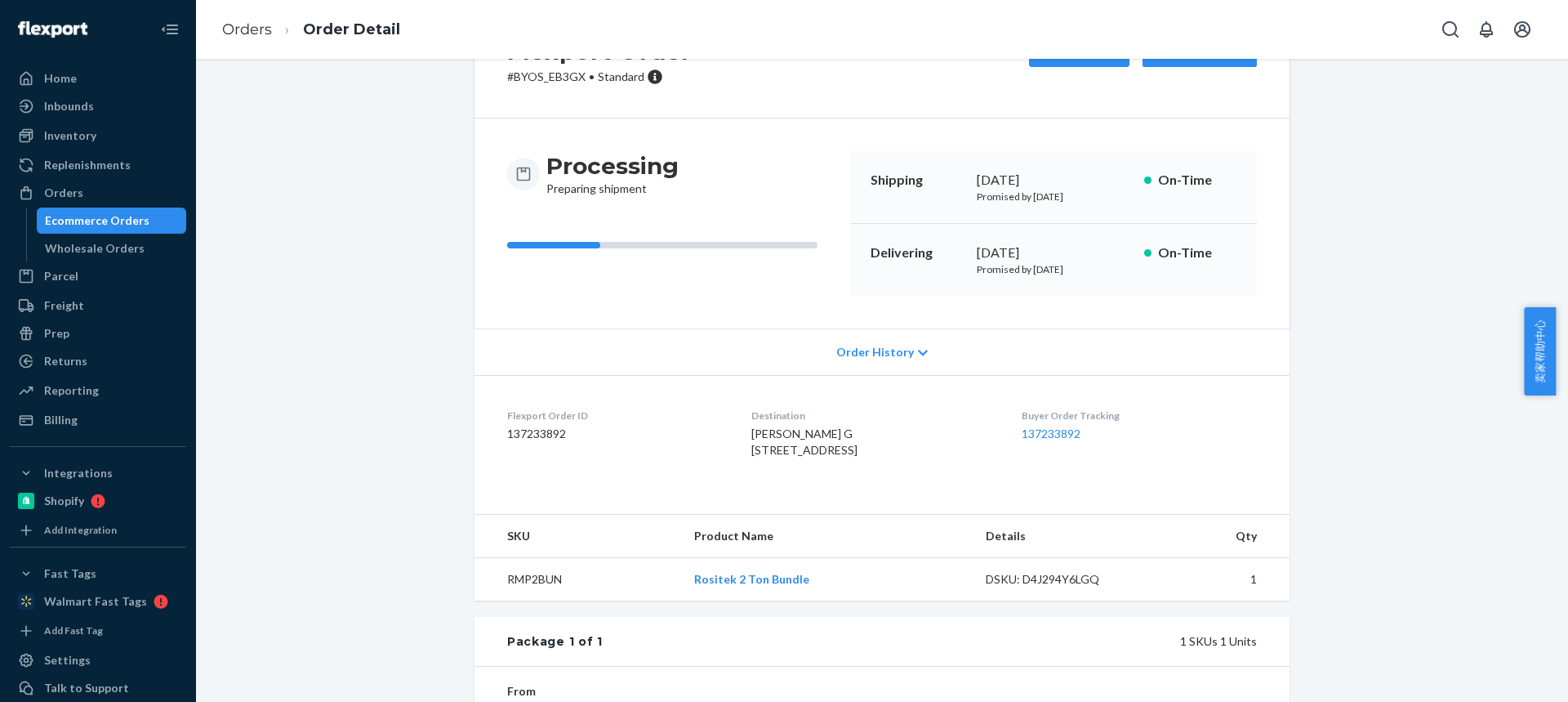
click at [535, 601] on td "RMP2BUN" at bounding box center [578, 579] width 207 height 44
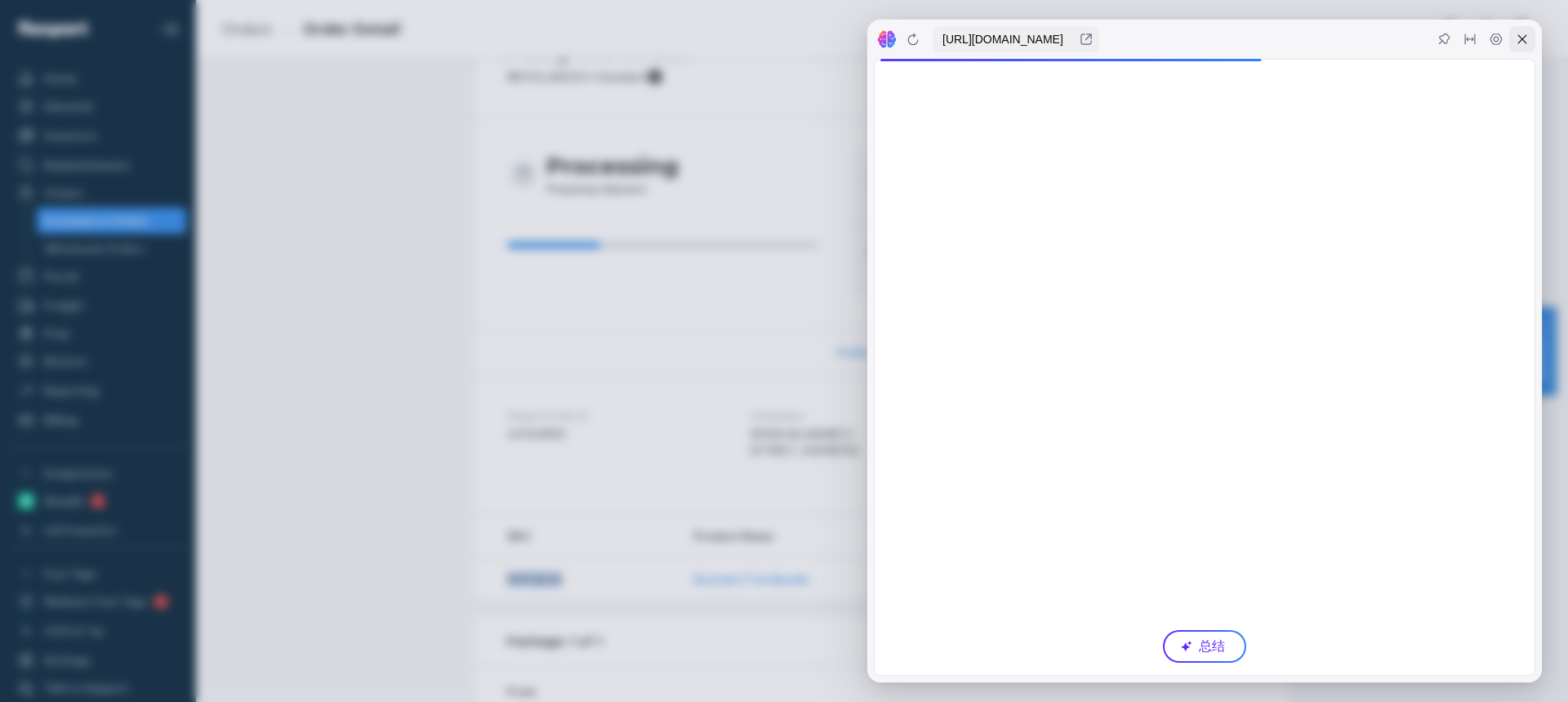
click at [1519, 41] on icon at bounding box center [1523, 40] width 13 height 13
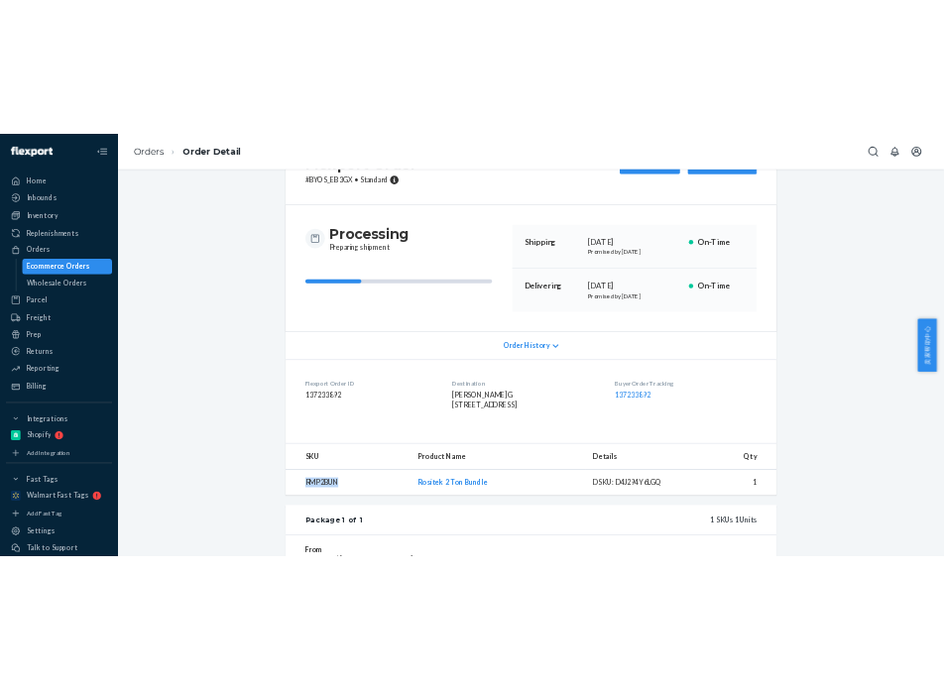
scroll to position [0, 0]
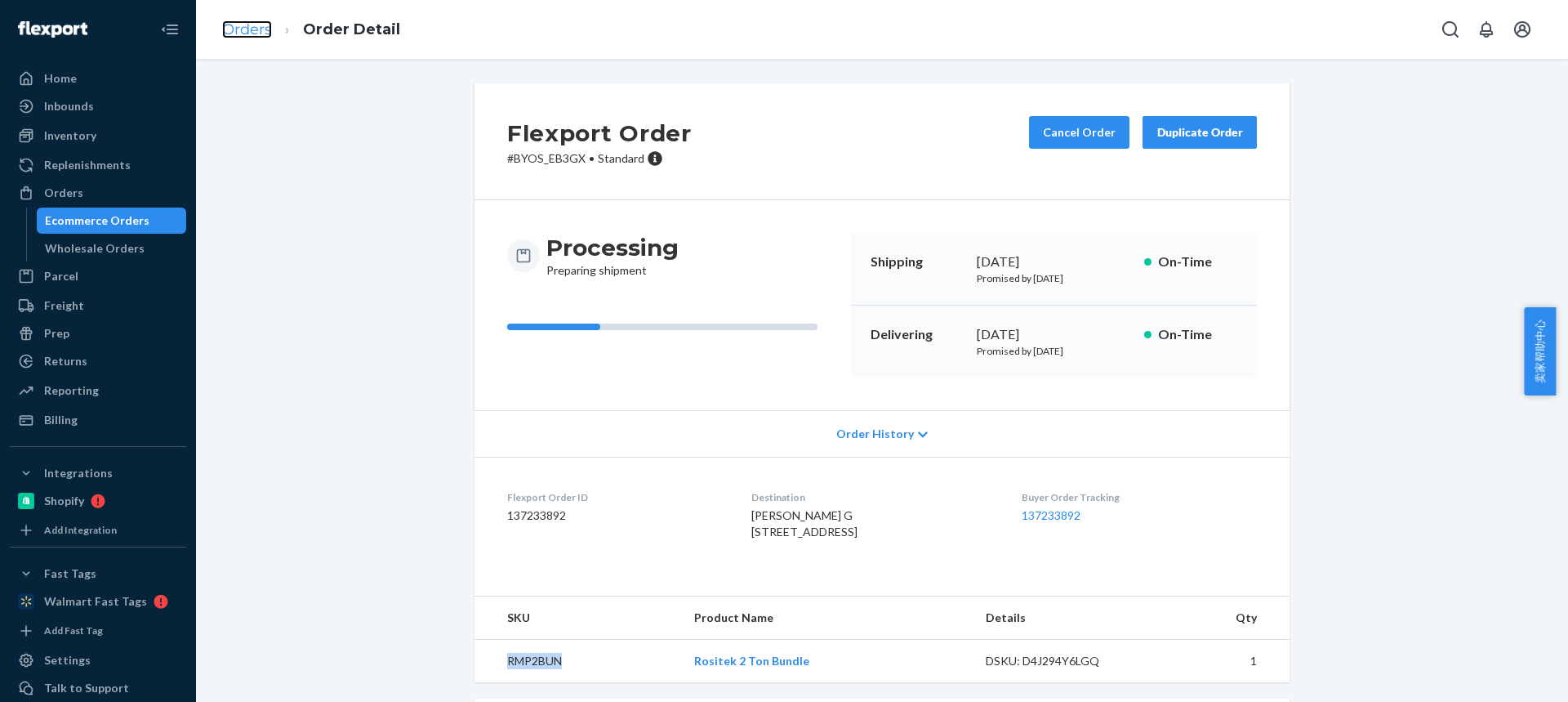
click at [246, 31] on link "Orders" at bounding box center [247, 30] width 49 height 18
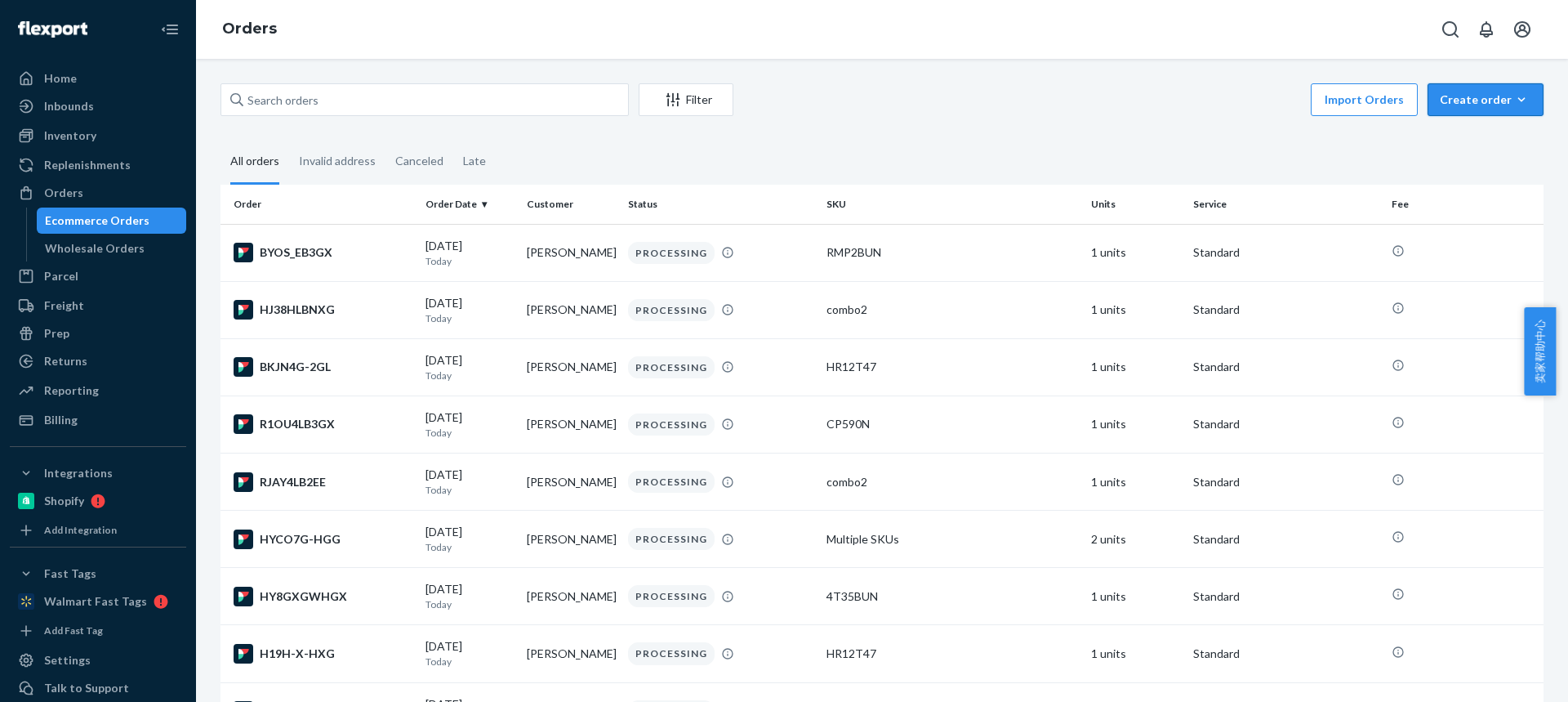
click at [1449, 108] on button "Create order Ecommerce order Removal order" at bounding box center [1486, 100] width 116 height 33
click at [1450, 144] on span "Ecommerce order" at bounding box center [1495, 139] width 101 height 12
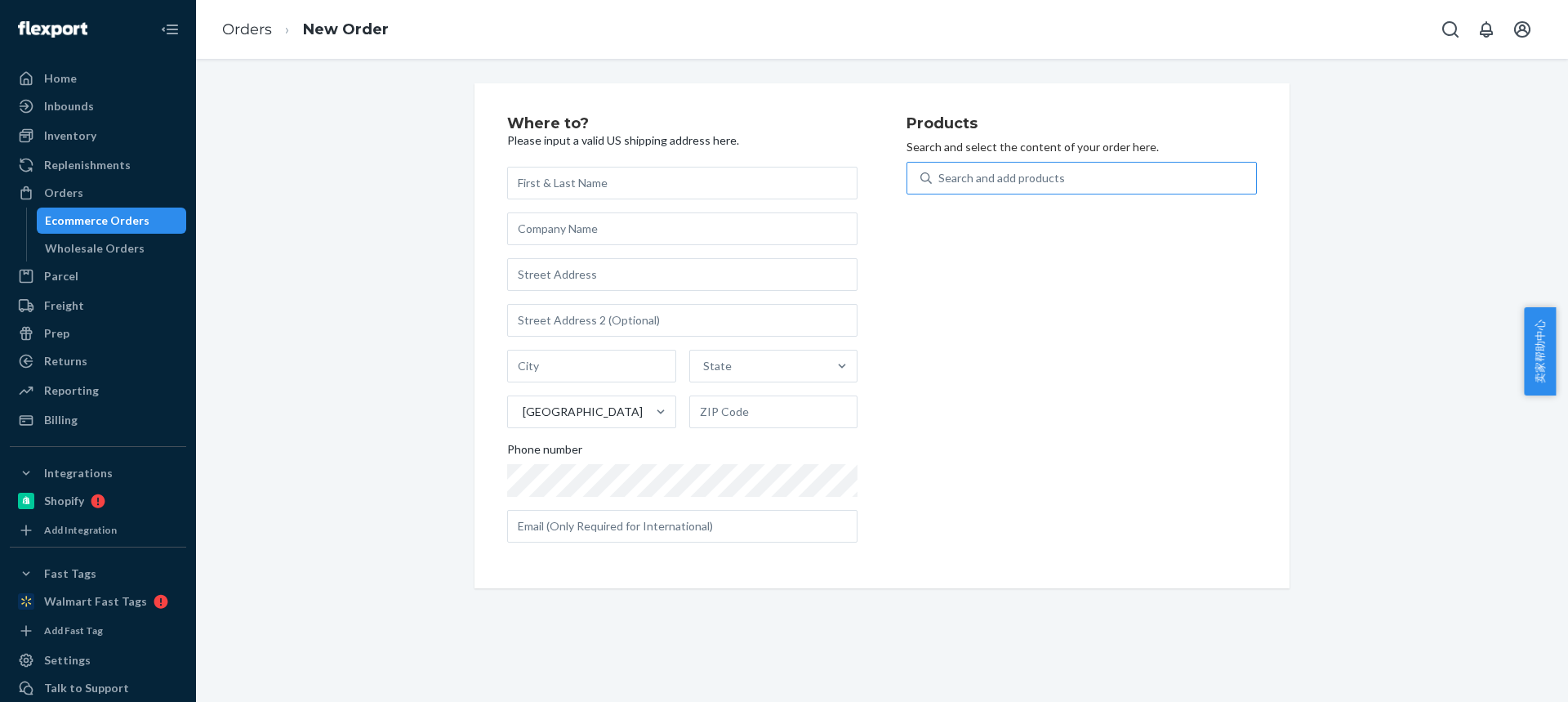
click at [973, 183] on div "Search and add products" at bounding box center [1002, 178] width 127 height 16
click at [940, 183] on input "Search and add products" at bounding box center [939, 178] width 2 height 16
type input "4T35BUN"
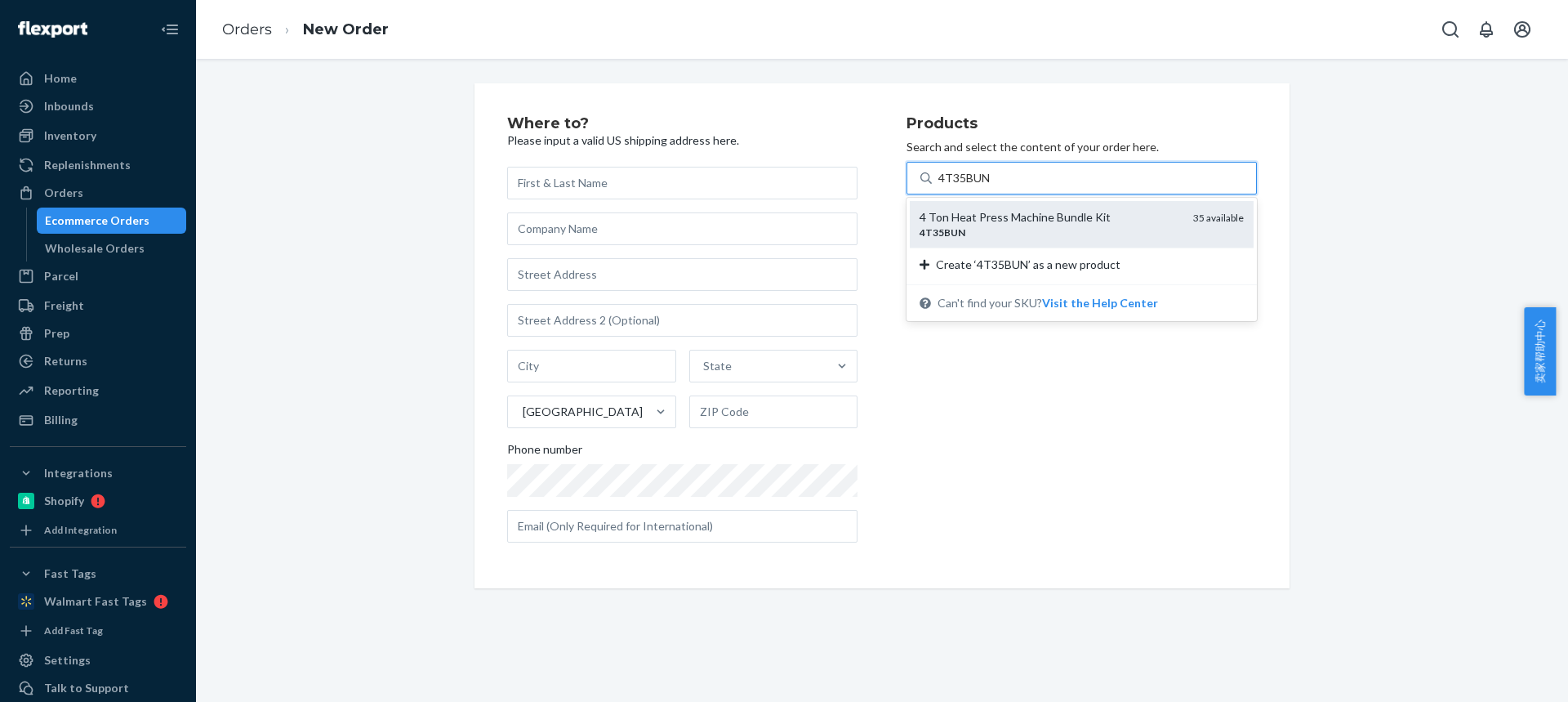
click at [1006, 238] on div "4T35BUN" at bounding box center [1050, 232] width 260 height 14
click at [990, 186] on input "4T35BUN" at bounding box center [964, 178] width 52 height 16
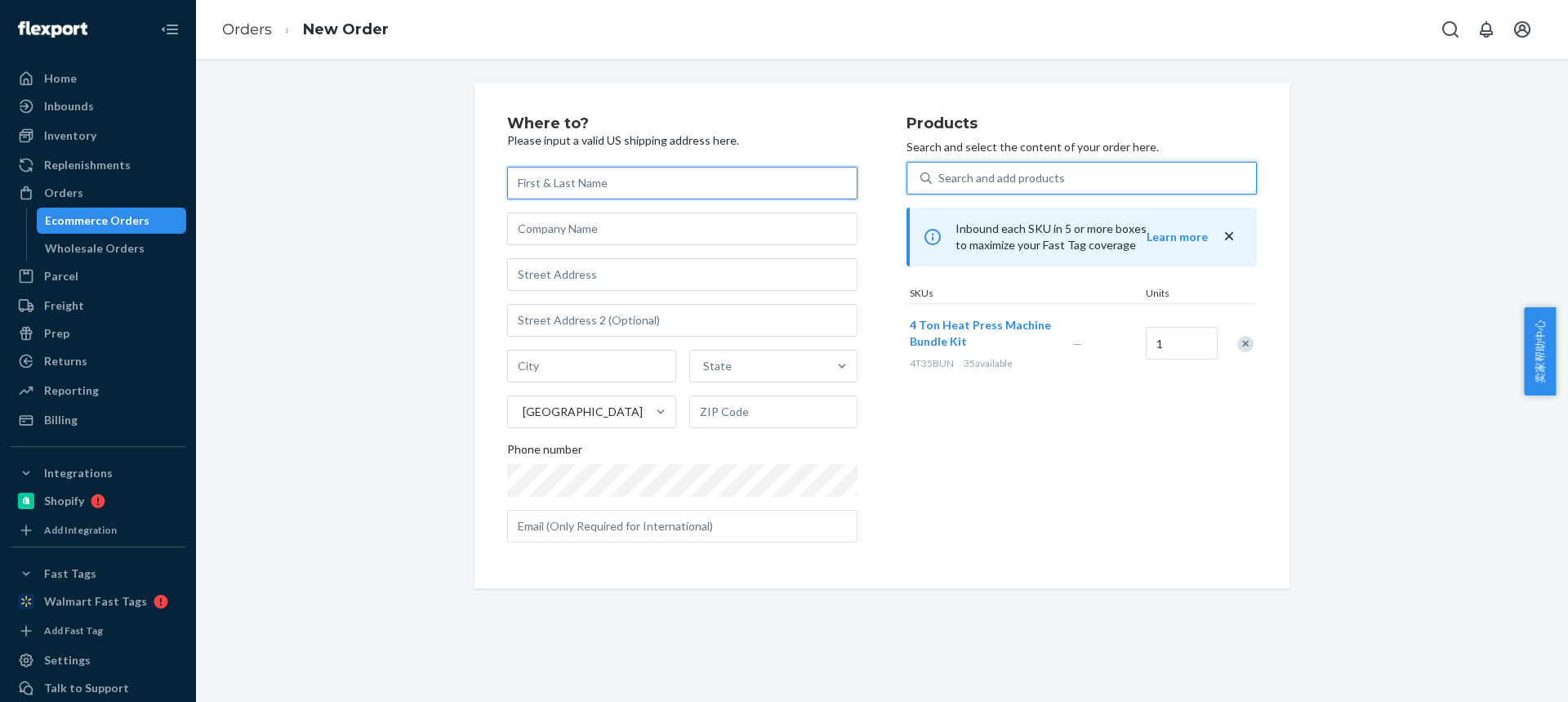
click at [535, 178] on input "text" at bounding box center [682, 183] width 350 height 33
paste input "[PERSON_NAME]"
type input "[PERSON_NAME]"
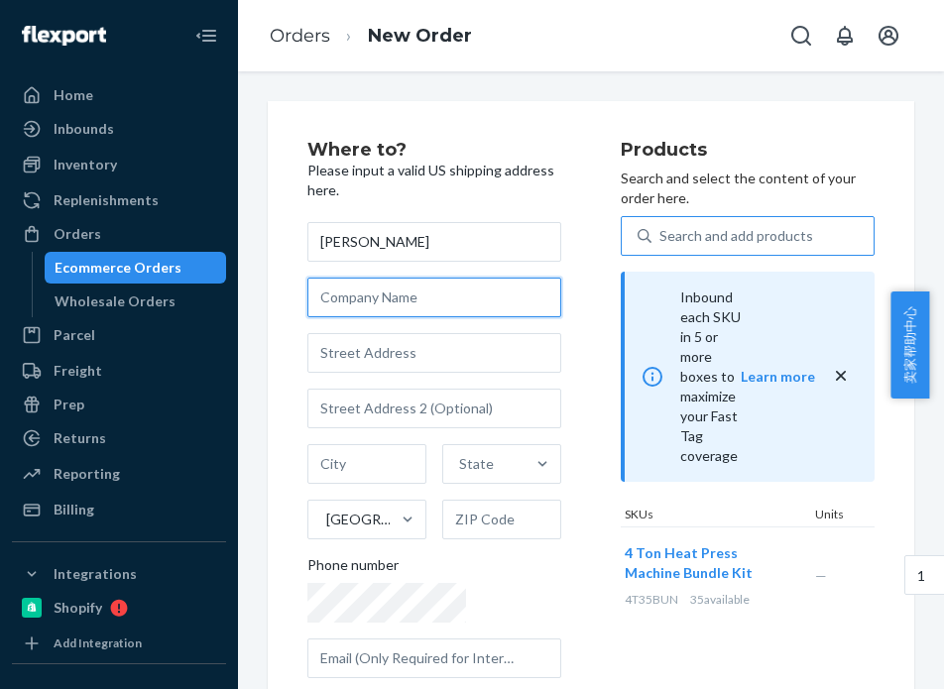
click at [379, 292] on input "text" at bounding box center [434, 298] width 254 height 40
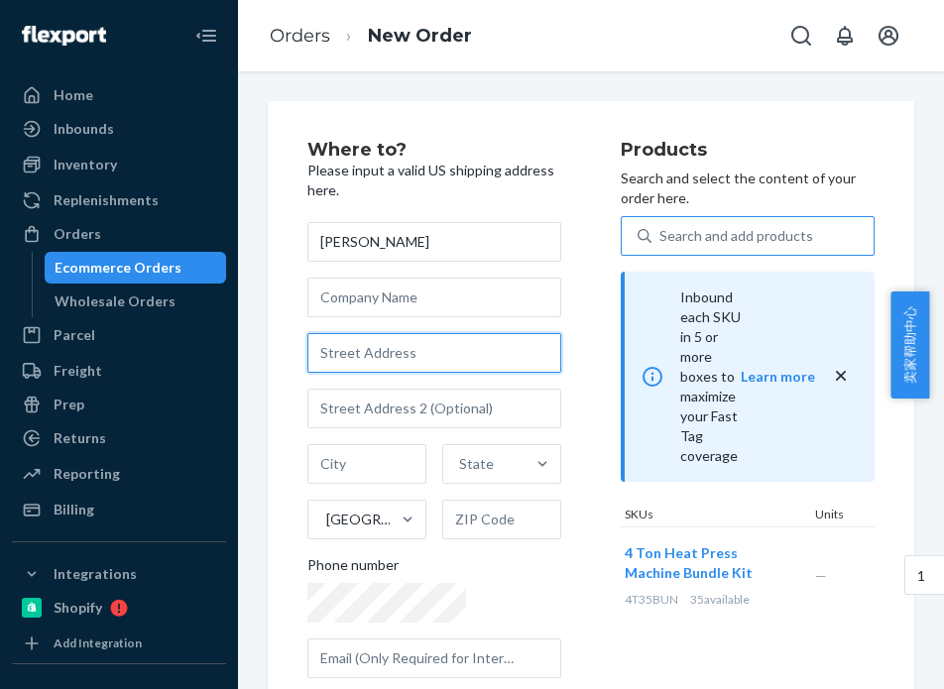
click at [358, 361] on input "text" at bounding box center [434, 353] width 254 height 40
paste input "[STREET_ADDRESS] ct. e"
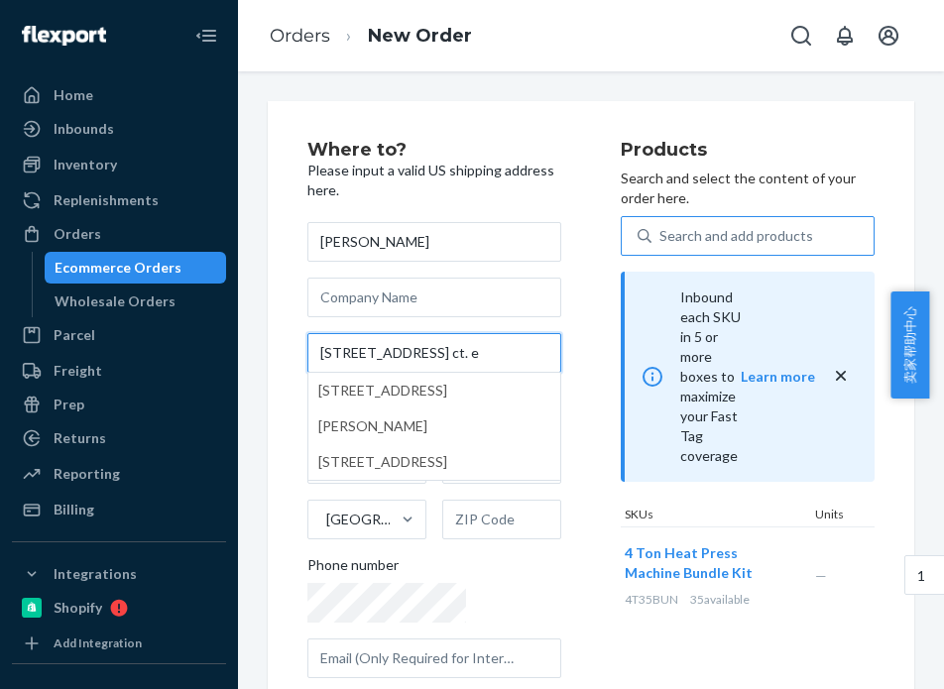
type input "[STREET_ADDRESS] ct. e"
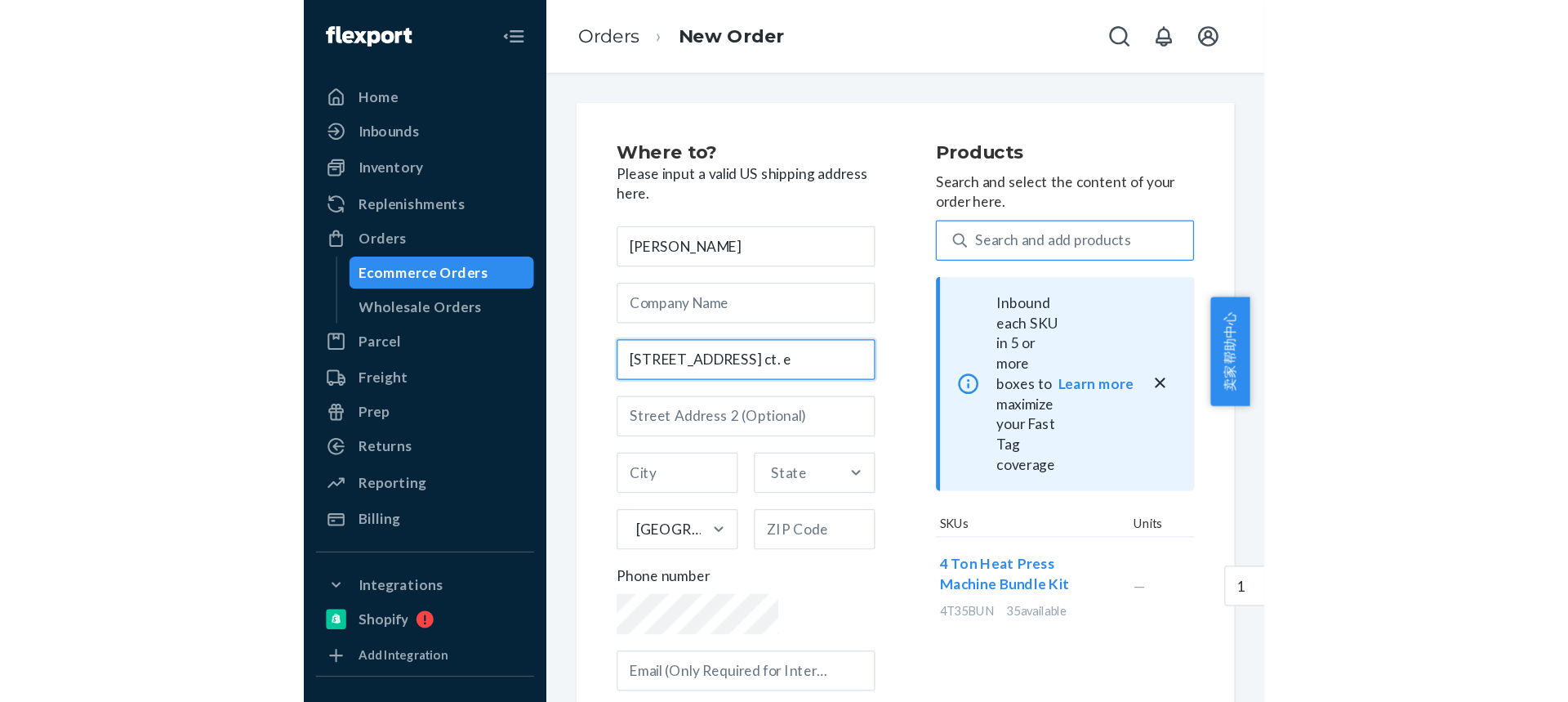
scroll to position [0, 0]
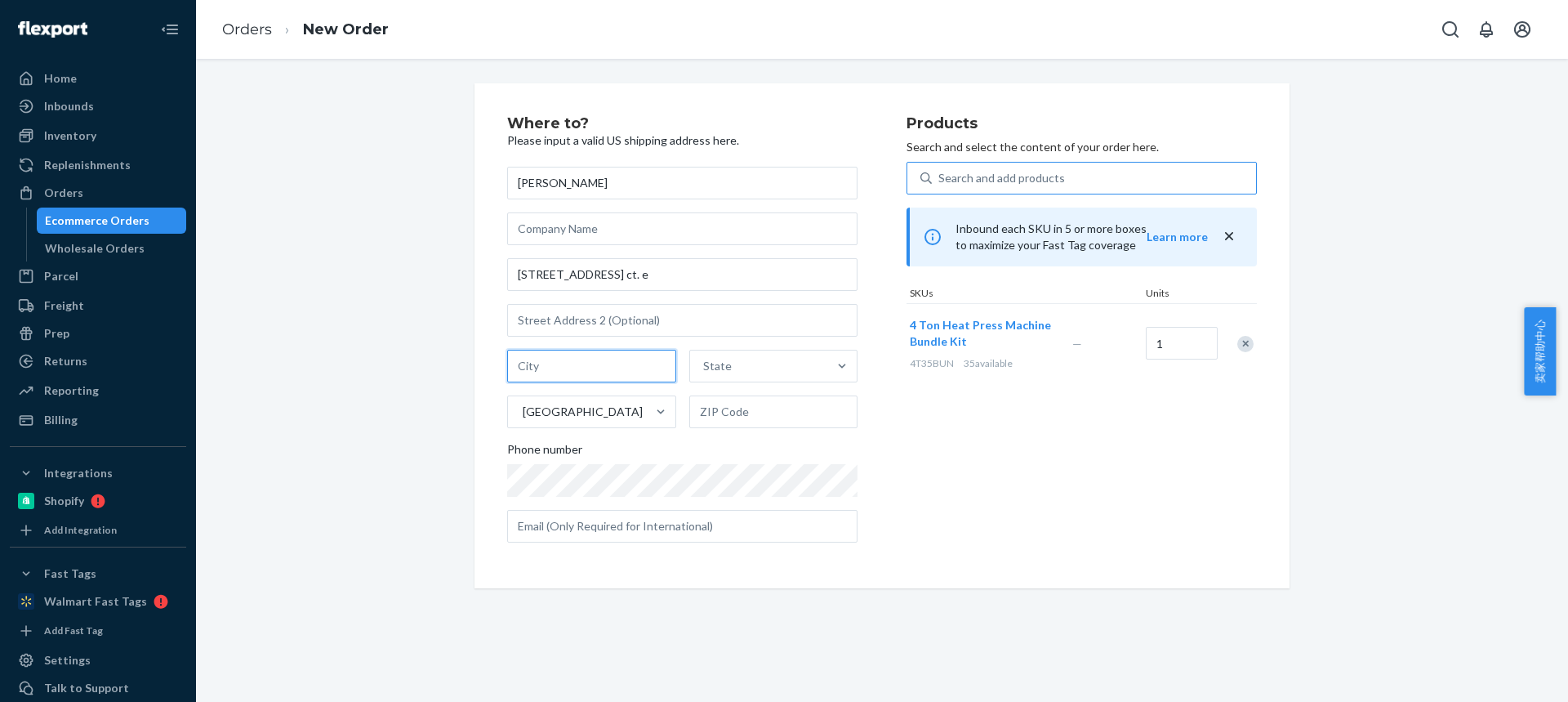
click at [531, 363] on input "text" at bounding box center [592, 366] width 169 height 33
paste input "[PERSON_NAME]"
type input "[PERSON_NAME]"
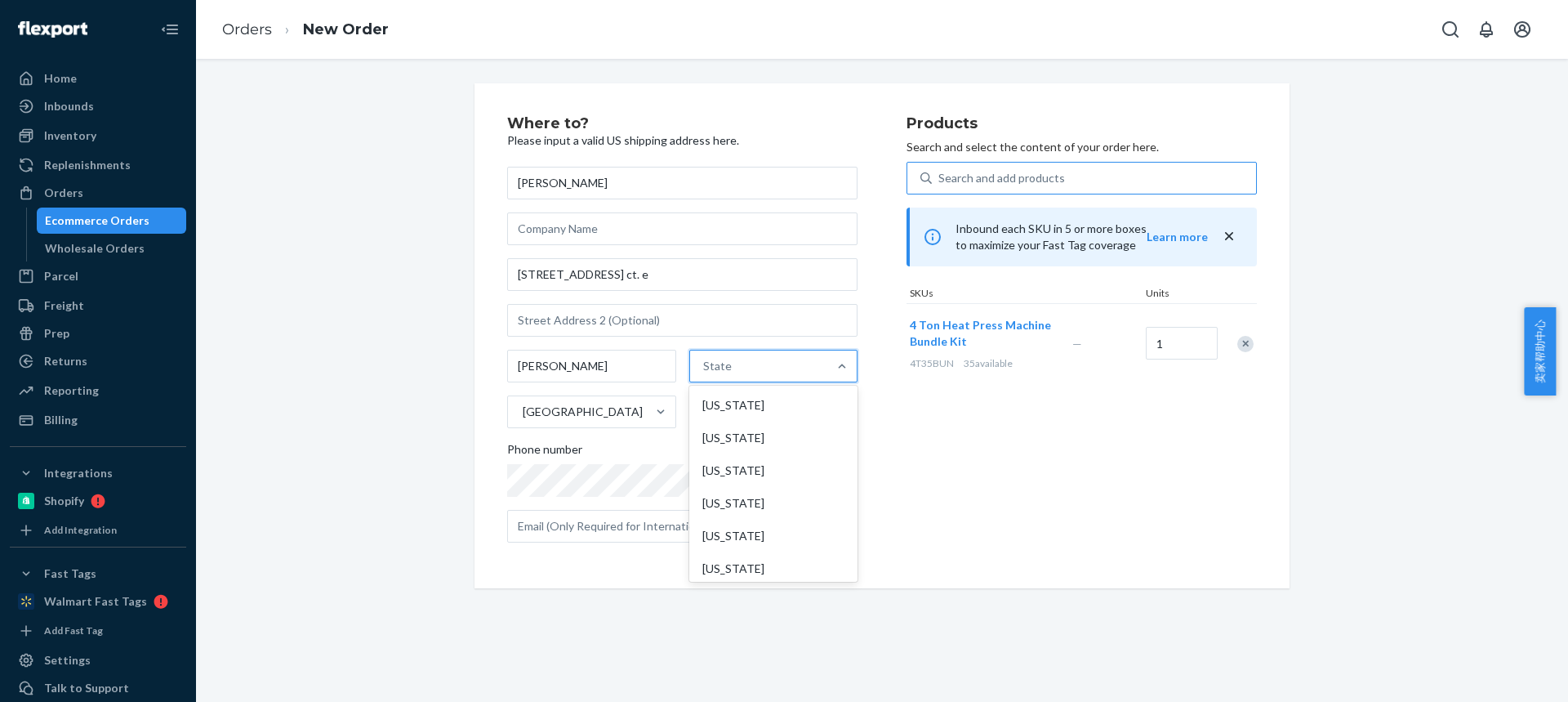
click at [727, 376] on div "State" at bounding box center [760, 366] width 138 height 33
click at [704, 374] on input "option [US_STATE] focused, 1 of 59. 59 results available. Use Up and Down to ch…" at bounding box center [704, 366] width 2 height 16
paste input "WA"
type input "WA"
drag, startPoint x: 719, startPoint y: 503, endPoint x: 707, endPoint y: 502, distance: 12.0
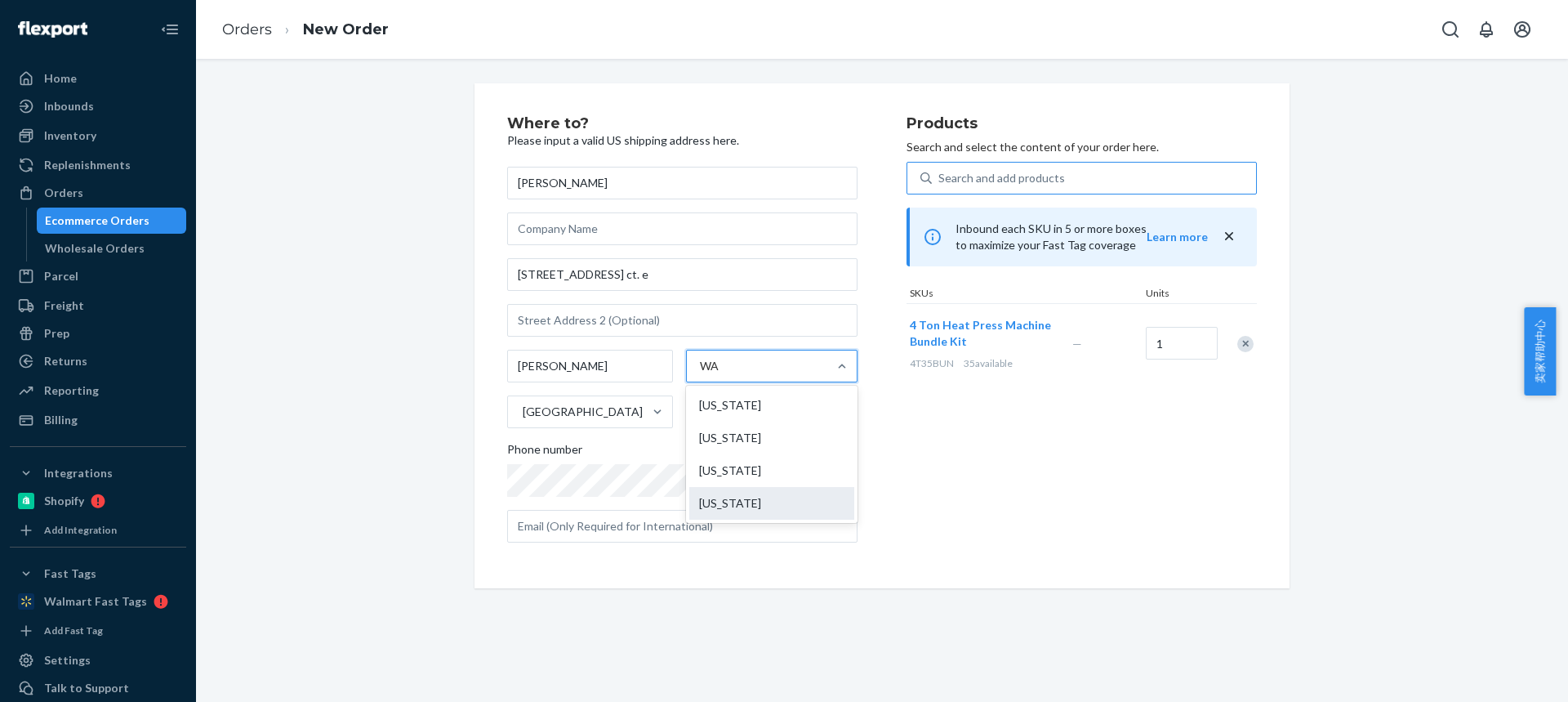
click at [719, 503] on div "[US_STATE]" at bounding box center [772, 503] width 165 height 33
click at [719, 374] on input "WA" at bounding box center [710, 366] width 21 height 16
drag, startPoint x: 718, startPoint y: 408, endPoint x: 608, endPoint y: 204, distance: 231.8
click at [718, 408] on input "text" at bounding box center [774, 412] width 169 height 33
paste input "98338-8071"
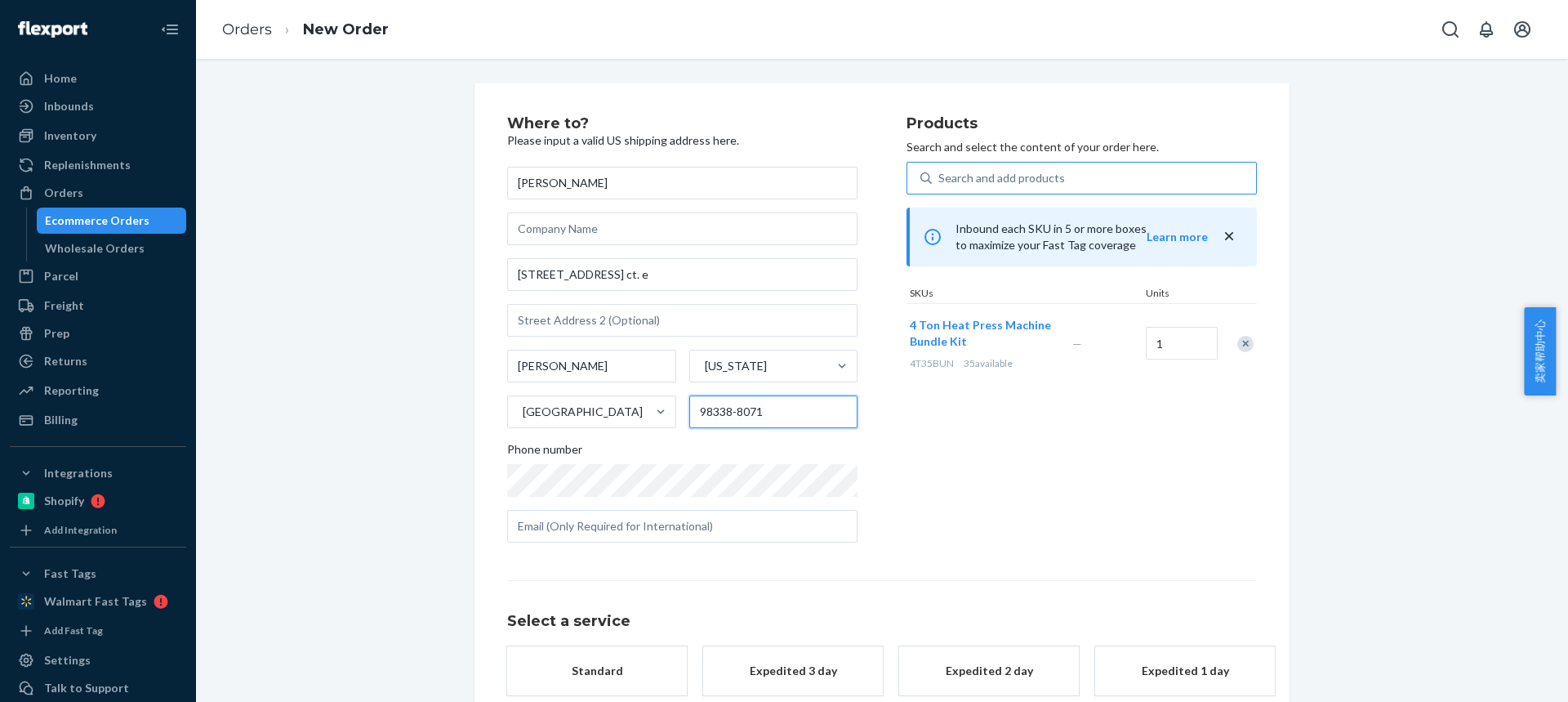
type input "98338-8071"
click at [615, 667] on div "Standard" at bounding box center [597, 671] width 131 height 16
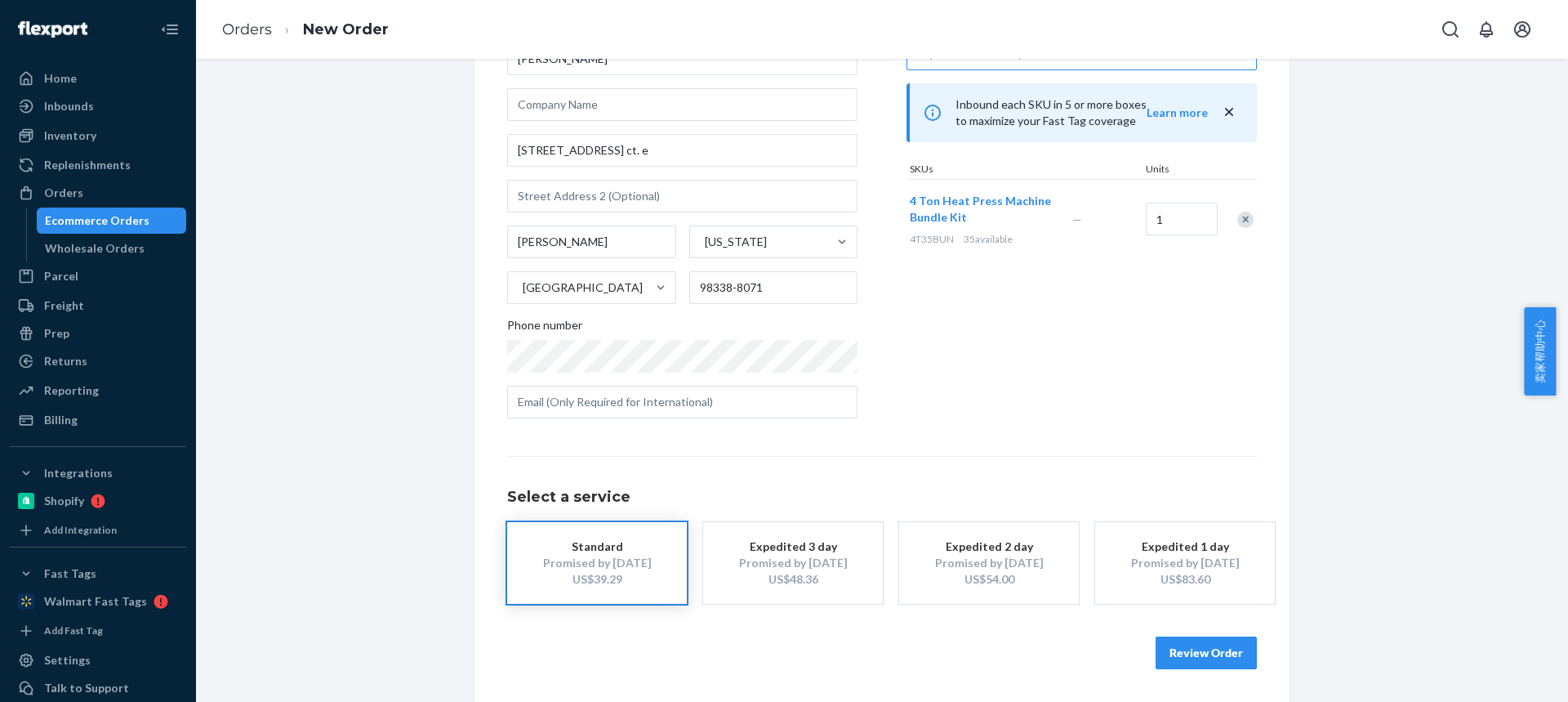
drag, startPoint x: 1164, startPoint y: 651, endPoint x: 1182, endPoint y: 606, distance: 48.5
click at [1164, 651] on button "Review Order" at bounding box center [1206, 653] width 101 height 33
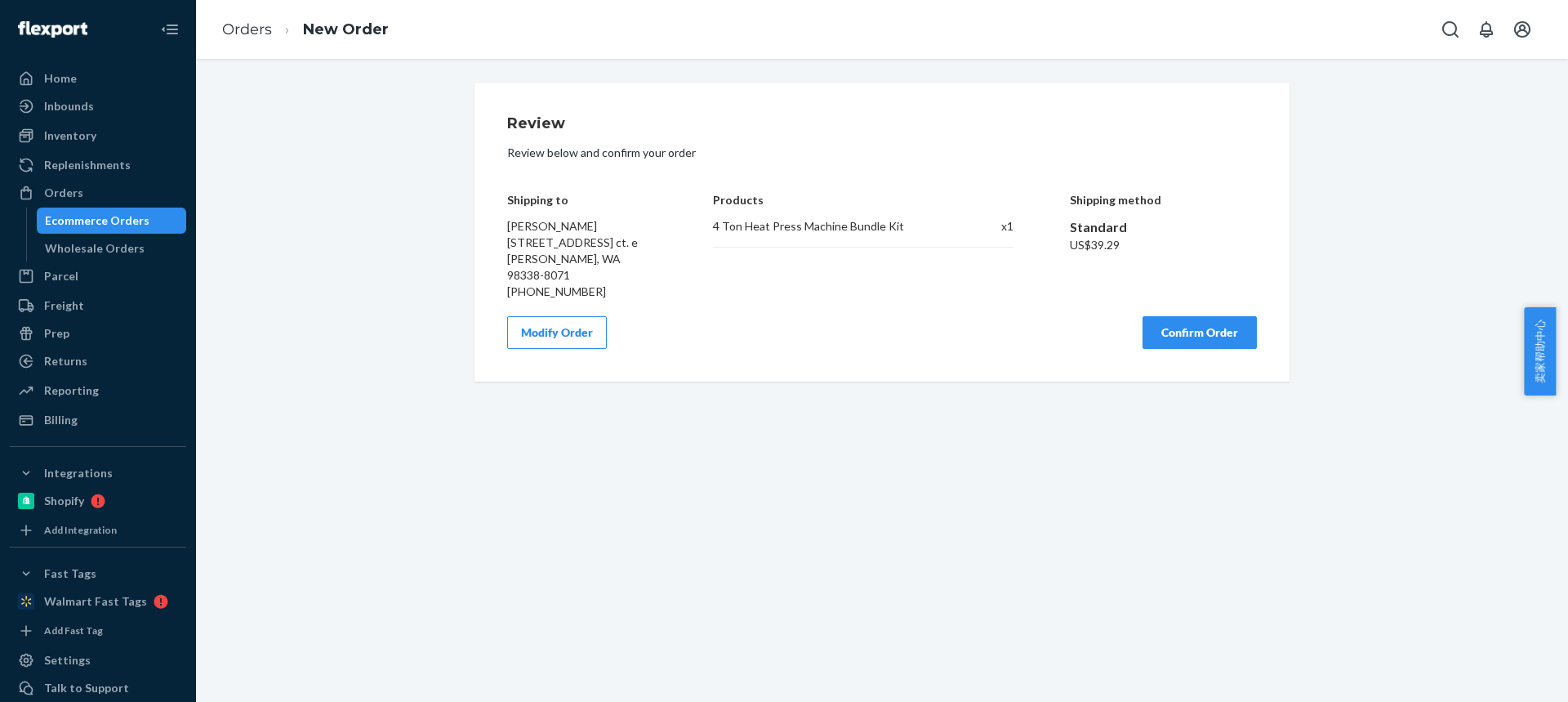
click at [1201, 320] on button "Confirm Order" at bounding box center [1200, 333] width 115 height 33
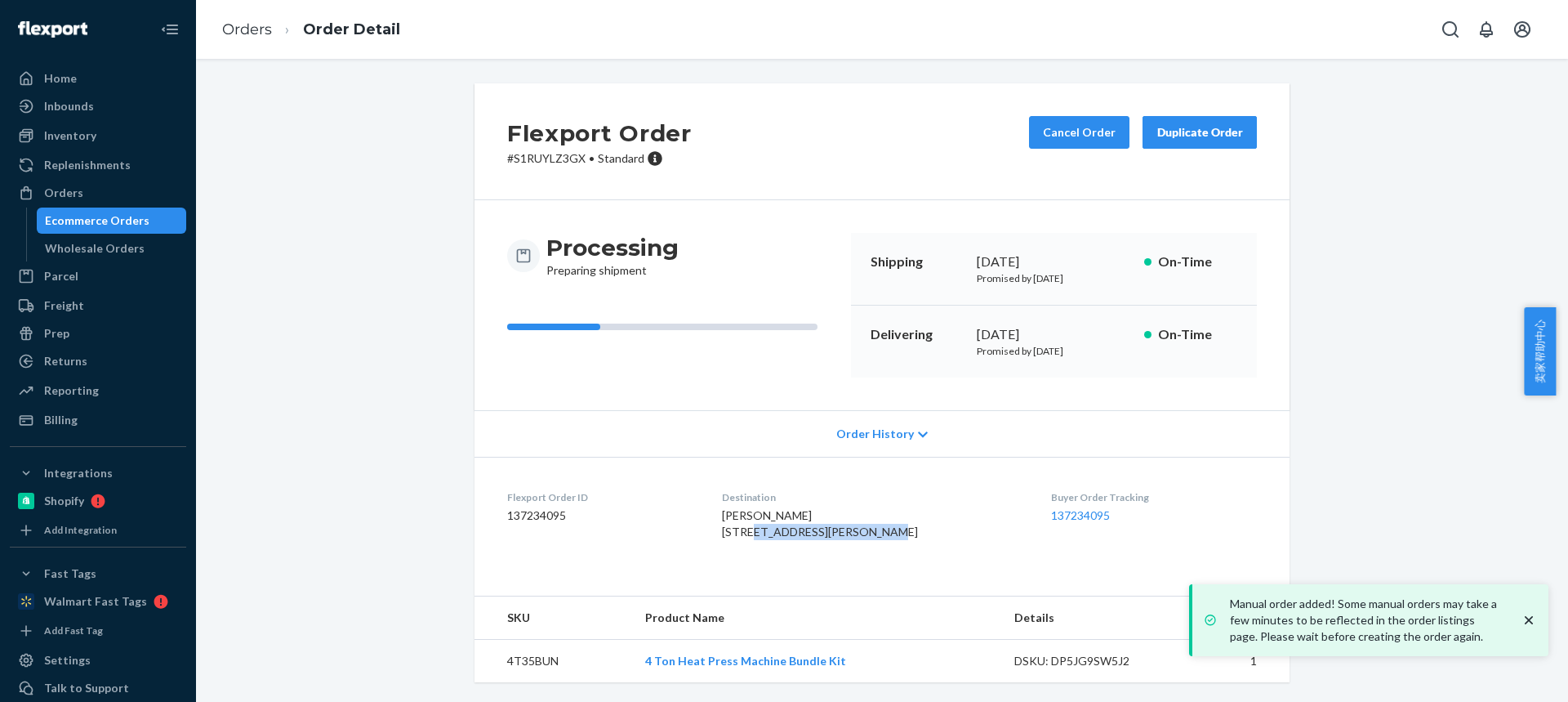
drag, startPoint x: 753, startPoint y: 526, endPoint x: 861, endPoint y: 531, distance: 108.1
click at [864, 531] on dl "Flexport Order ID 137234095 Destination [PERSON_NAME] [STREET_ADDRESS][PERSON_N…" at bounding box center [882, 517] width 815 height 123
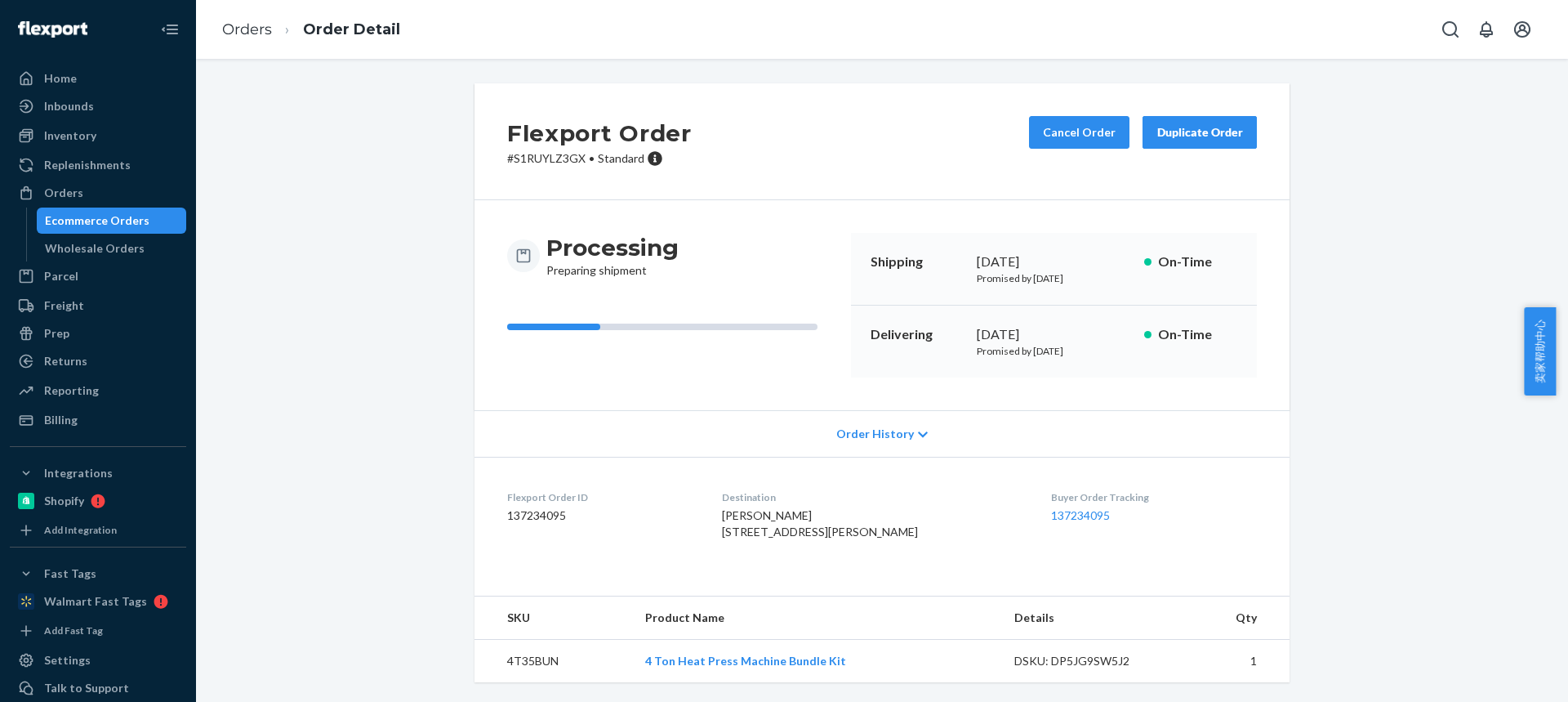
click at [790, 538] on span "[PERSON_NAME] [STREET_ADDRESS][PERSON_NAME]" at bounding box center [820, 523] width 196 height 30
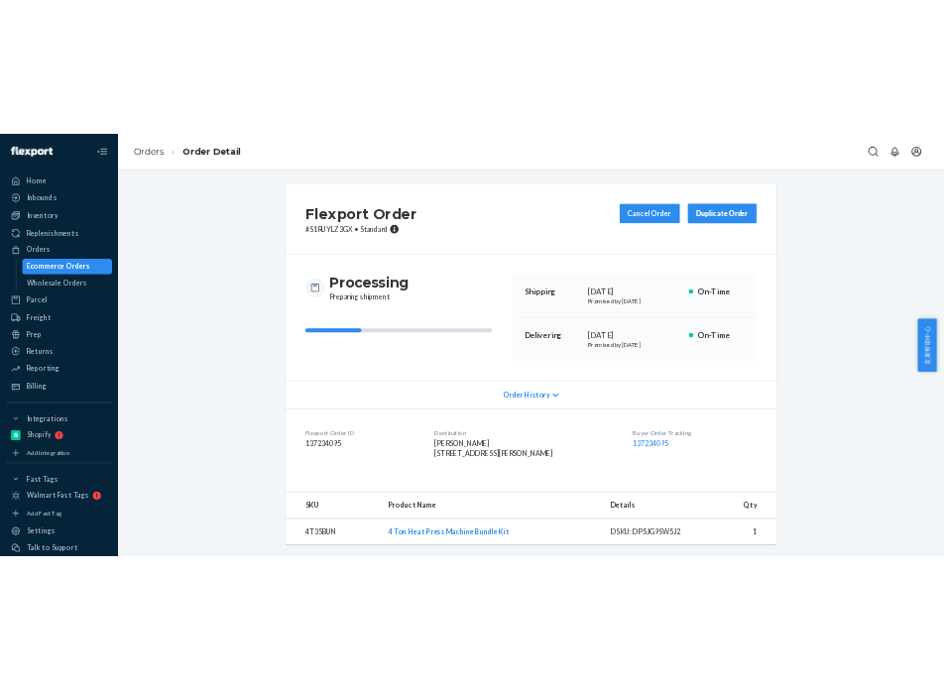
scroll to position [40, 0]
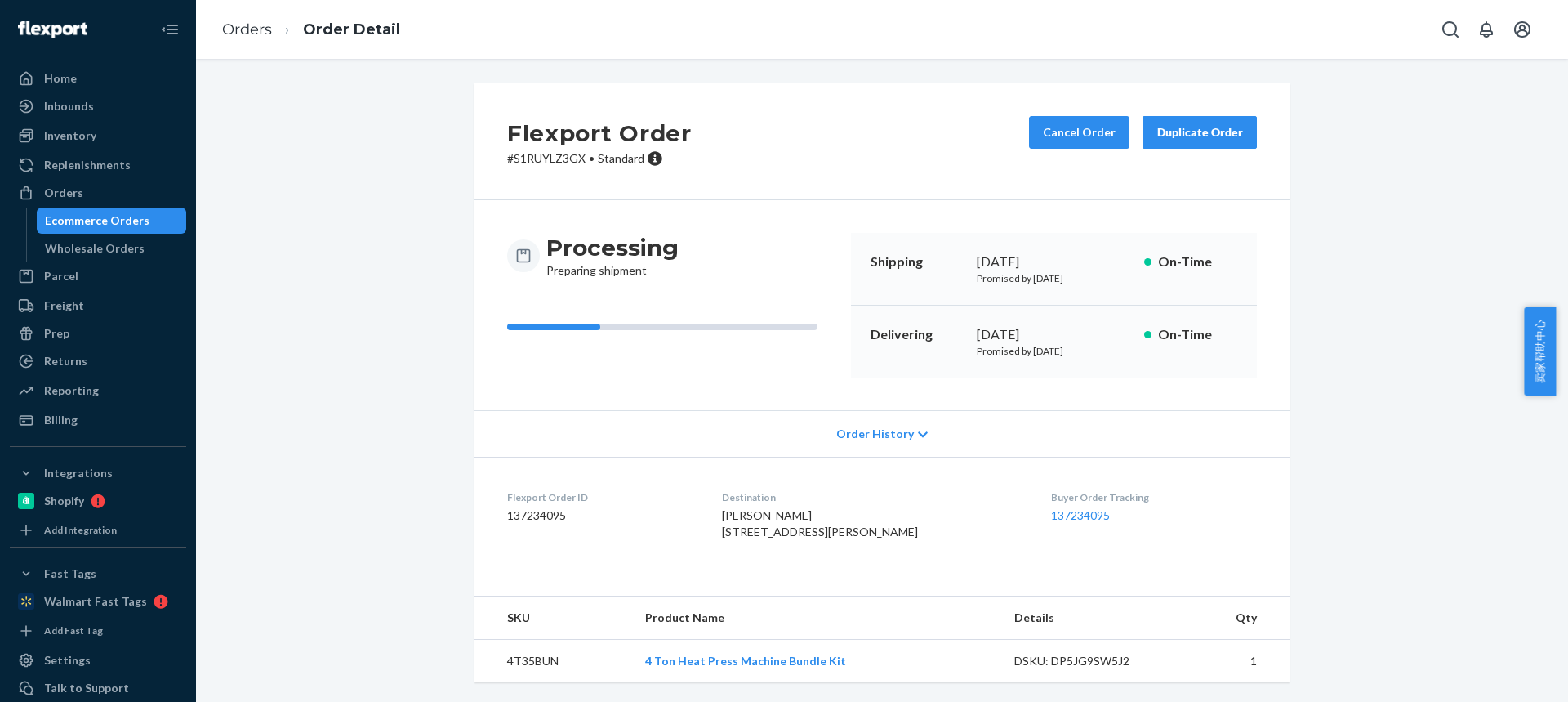
click at [517, 652] on td "4T35BUN" at bounding box center [553, 661] width 157 height 44
click at [255, 27] on link "Orders" at bounding box center [247, 30] width 49 height 18
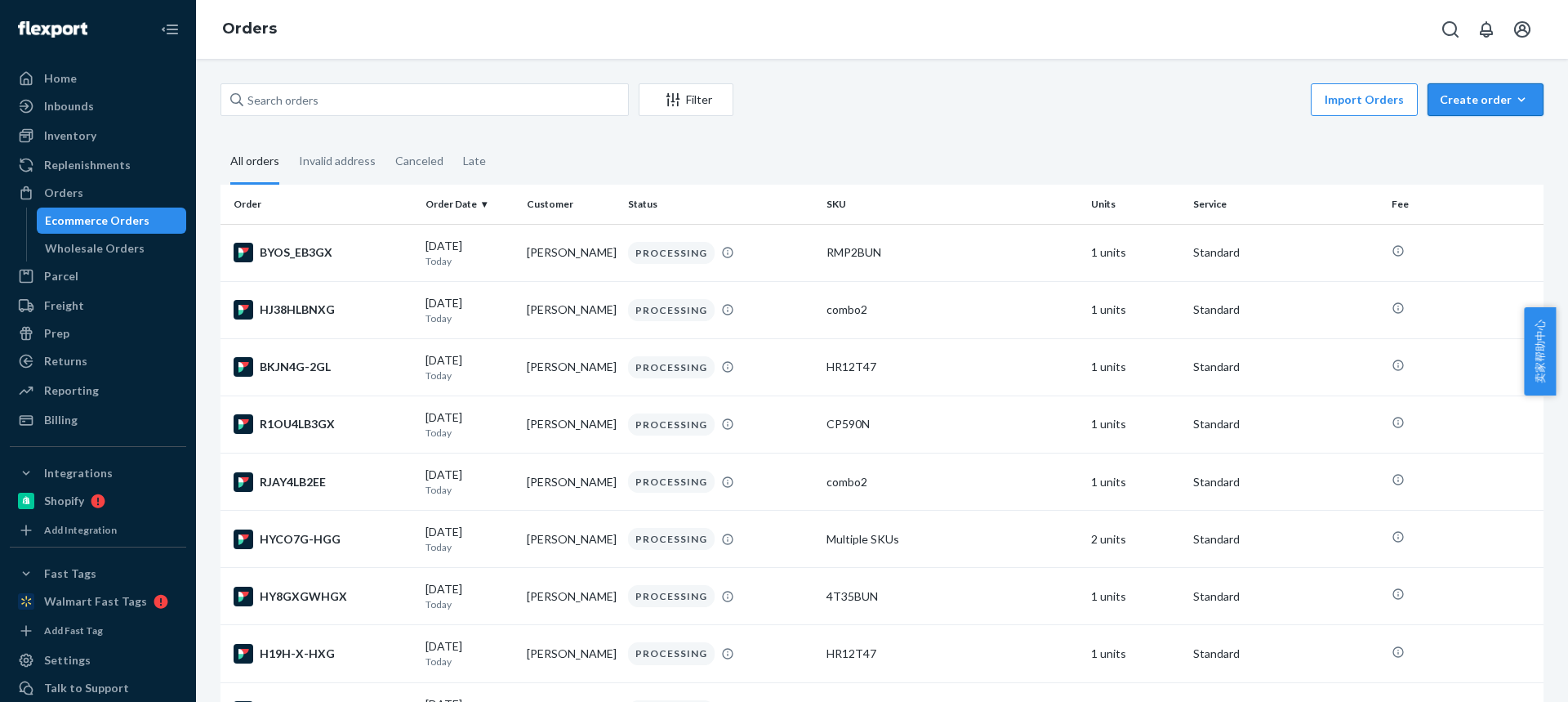
drag, startPoint x: 1449, startPoint y: 98, endPoint x: 1444, endPoint y: 115, distance: 17.7
click at [1449, 98] on div "Create order" at bounding box center [1486, 100] width 91 height 16
drag, startPoint x: 1308, startPoint y: 176, endPoint x: 1453, endPoint y: 137, distance: 150.2
click at [1453, 137] on span "Ecommerce order" at bounding box center [1495, 139] width 101 height 12
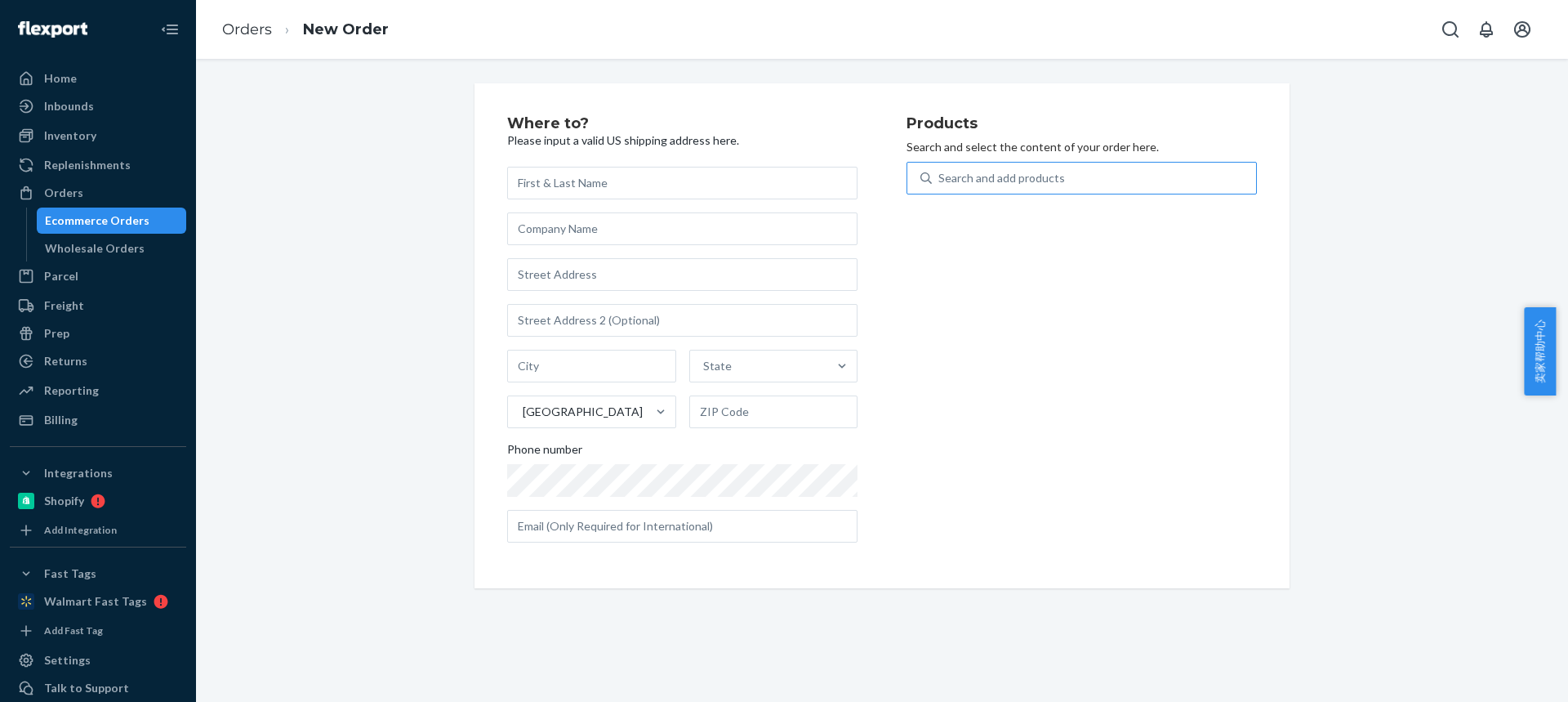
click at [1025, 188] on div "Search and add products" at bounding box center [1094, 178] width 325 height 30
click at [940, 186] on input "Search and add products" at bounding box center [939, 178] width 2 height 16
type input "PM30S"
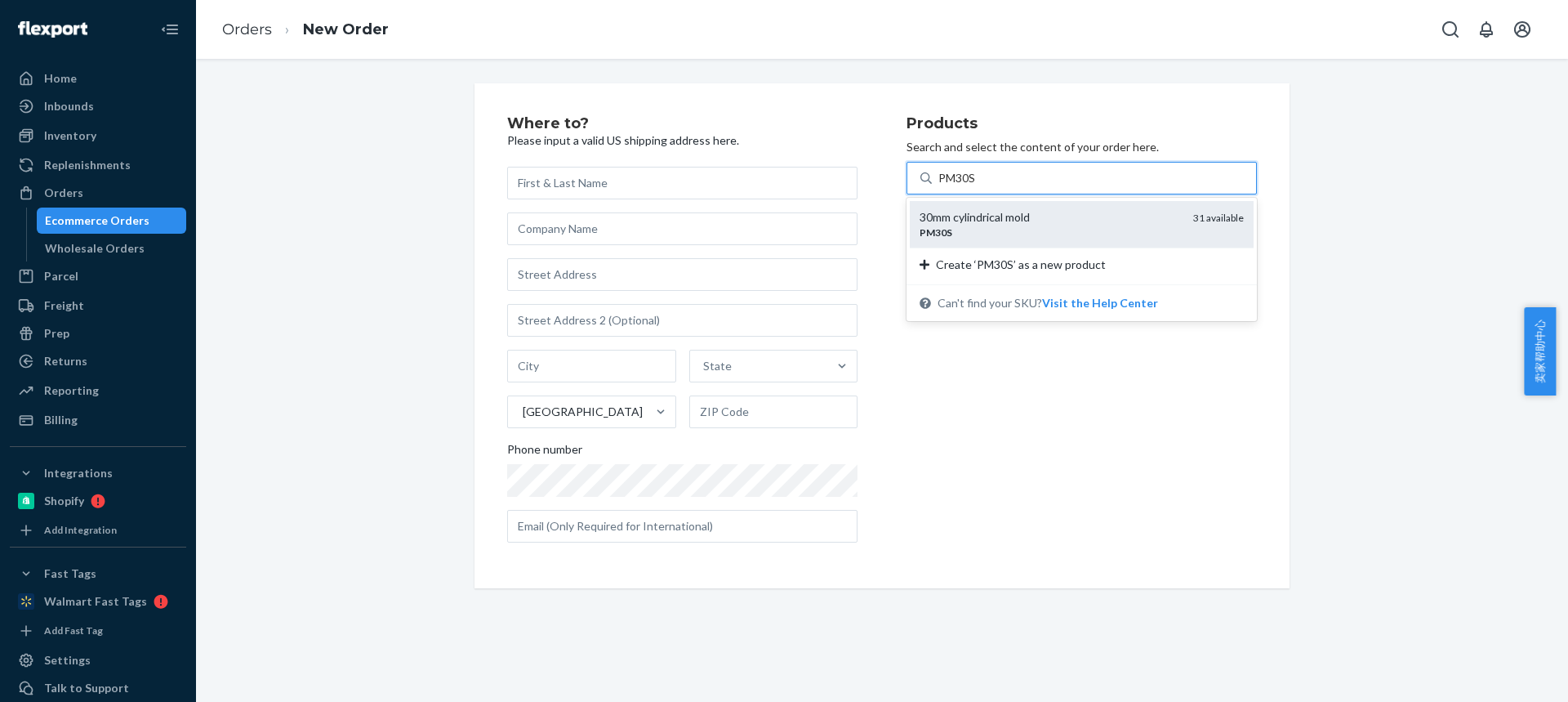
click at [1005, 211] on div "30mm cylindrical mold" at bounding box center [1050, 218] width 260 height 16
click at [977, 186] on input "PM30S" at bounding box center [957, 178] width 39 height 16
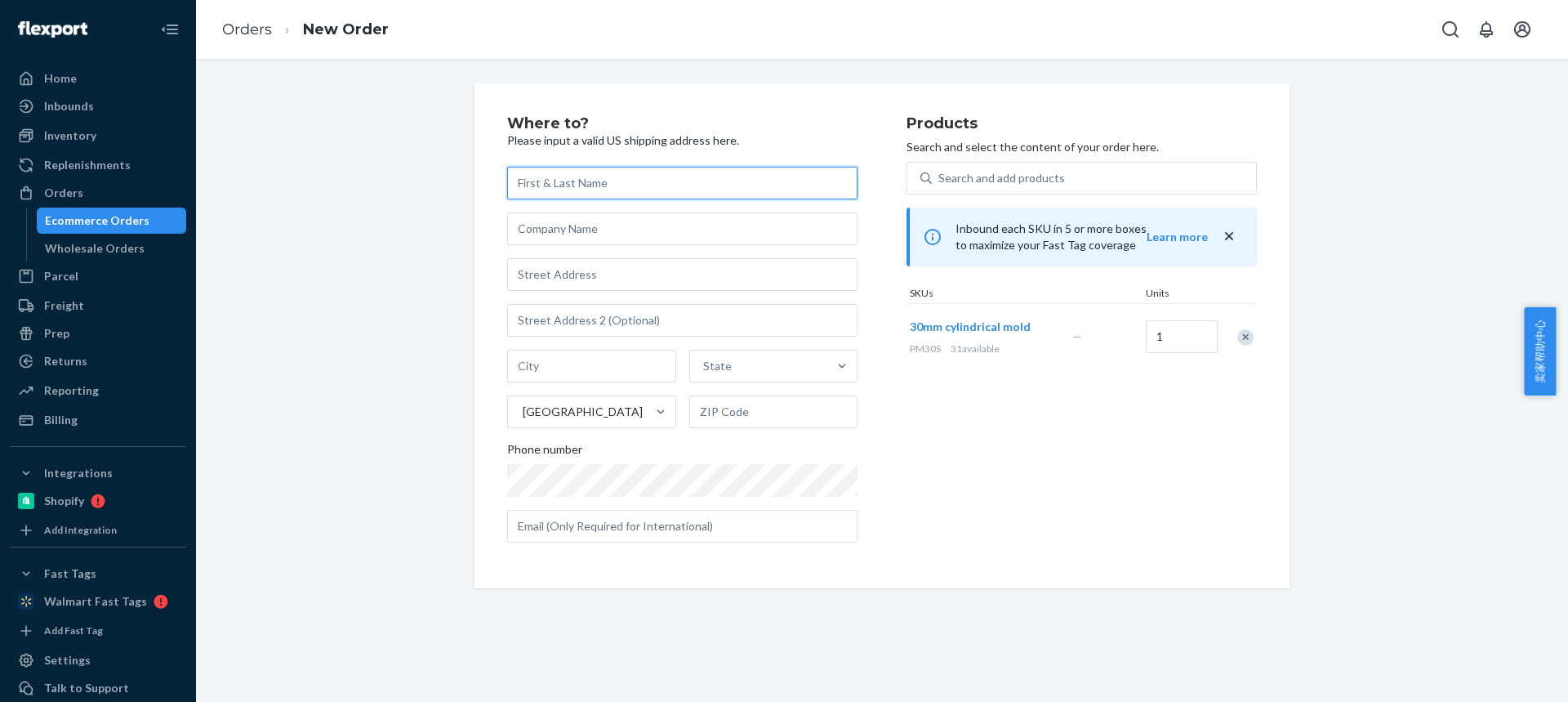
click at [543, 183] on input "text" at bounding box center [682, 183] width 350 height 33
paste input "[PERSON_NAME]"
type input "[PERSON_NAME]"
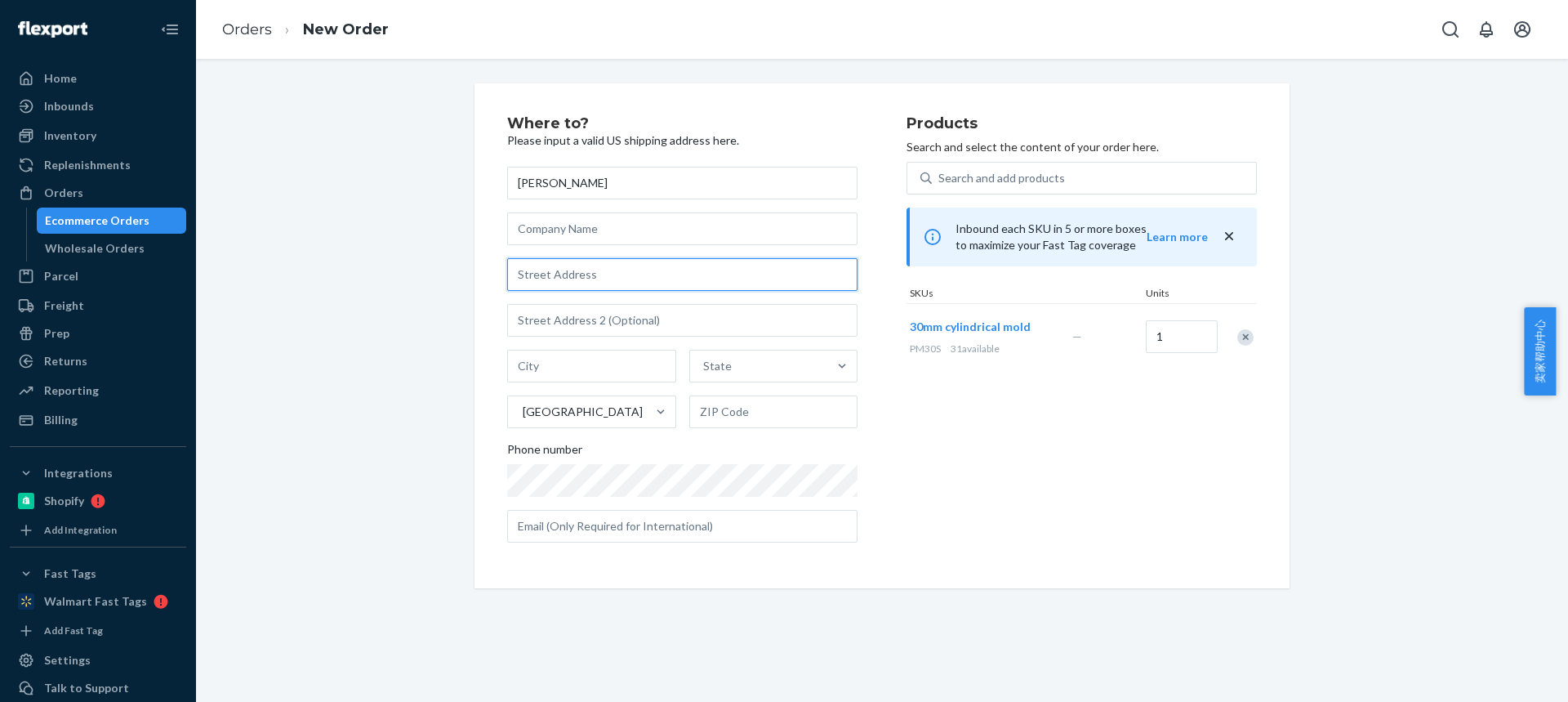
click at [561, 271] on input "text" at bounding box center [682, 274] width 350 height 33
paste input "[STREET_ADDRESS]"
type input "[STREET_ADDRESS]"
click at [547, 374] on input "text" at bounding box center [592, 366] width 169 height 33
paste input "Homestead"
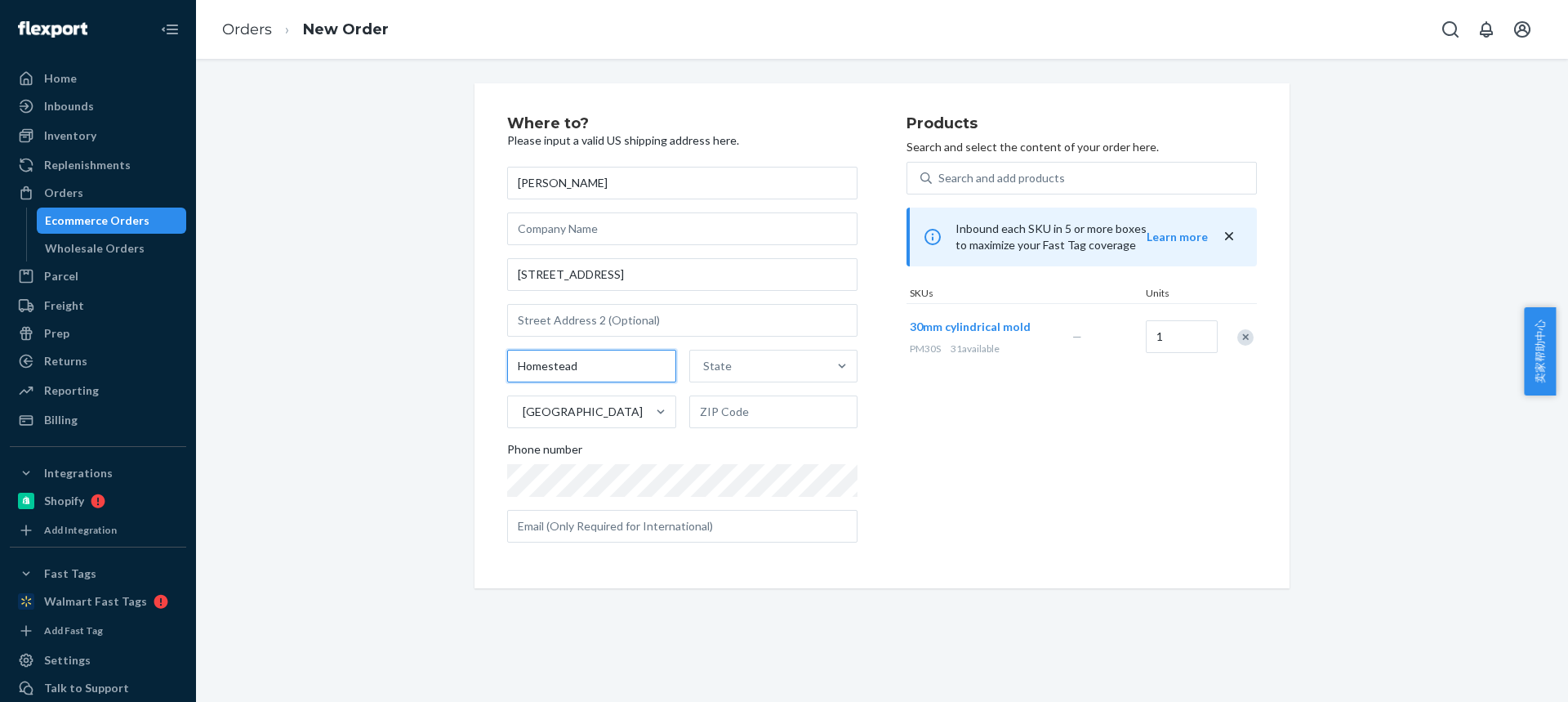
type input "Homestead"
click at [746, 364] on div "State" at bounding box center [760, 366] width 138 height 33
click at [704, 364] on input "State" at bounding box center [704, 366] width 2 height 16
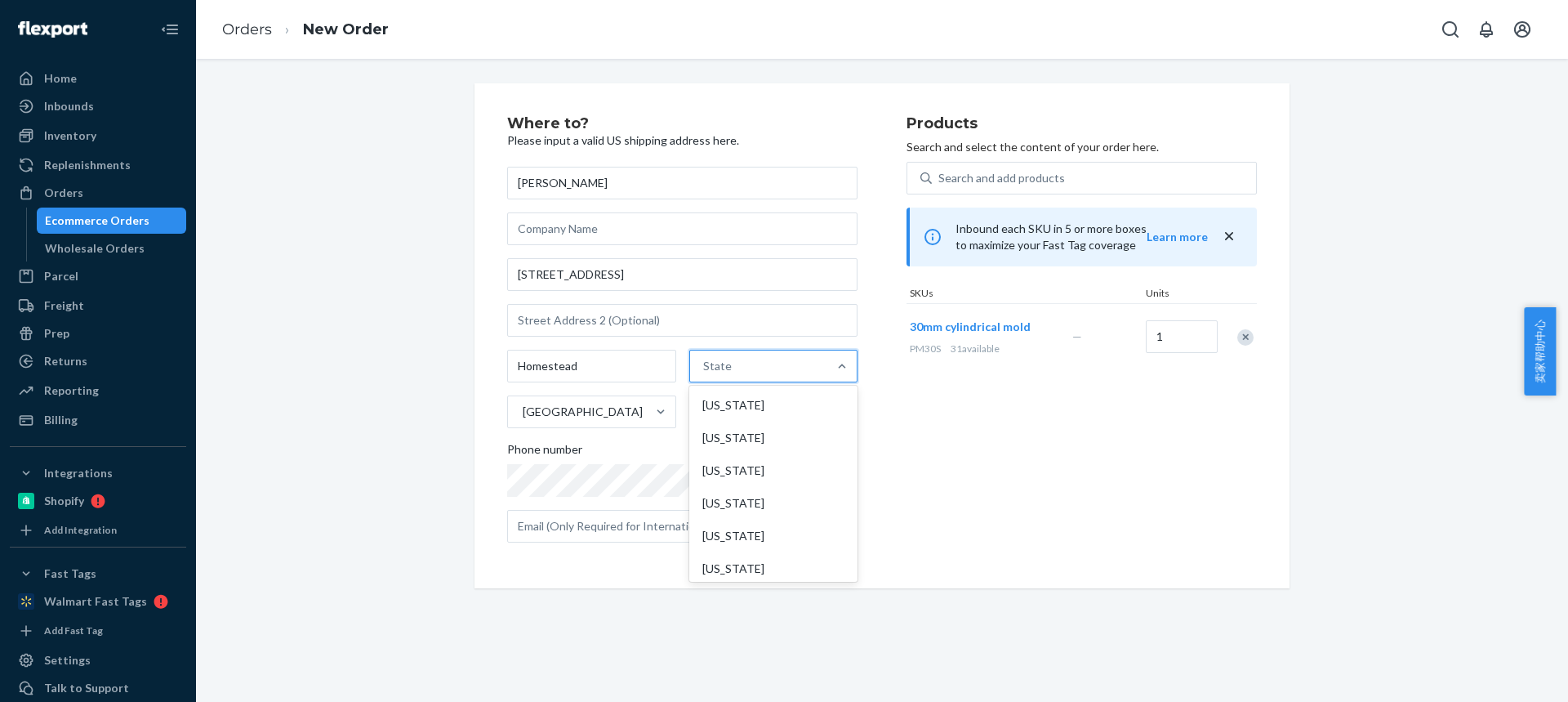
paste input "FL"
type input "FL"
click at [733, 404] on div "[US_STATE]" at bounding box center [772, 405] width 165 height 33
click at [714, 374] on input "FL" at bounding box center [707, 366] width 14 height 16
click at [712, 420] on input "text" at bounding box center [774, 412] width 169 height 33
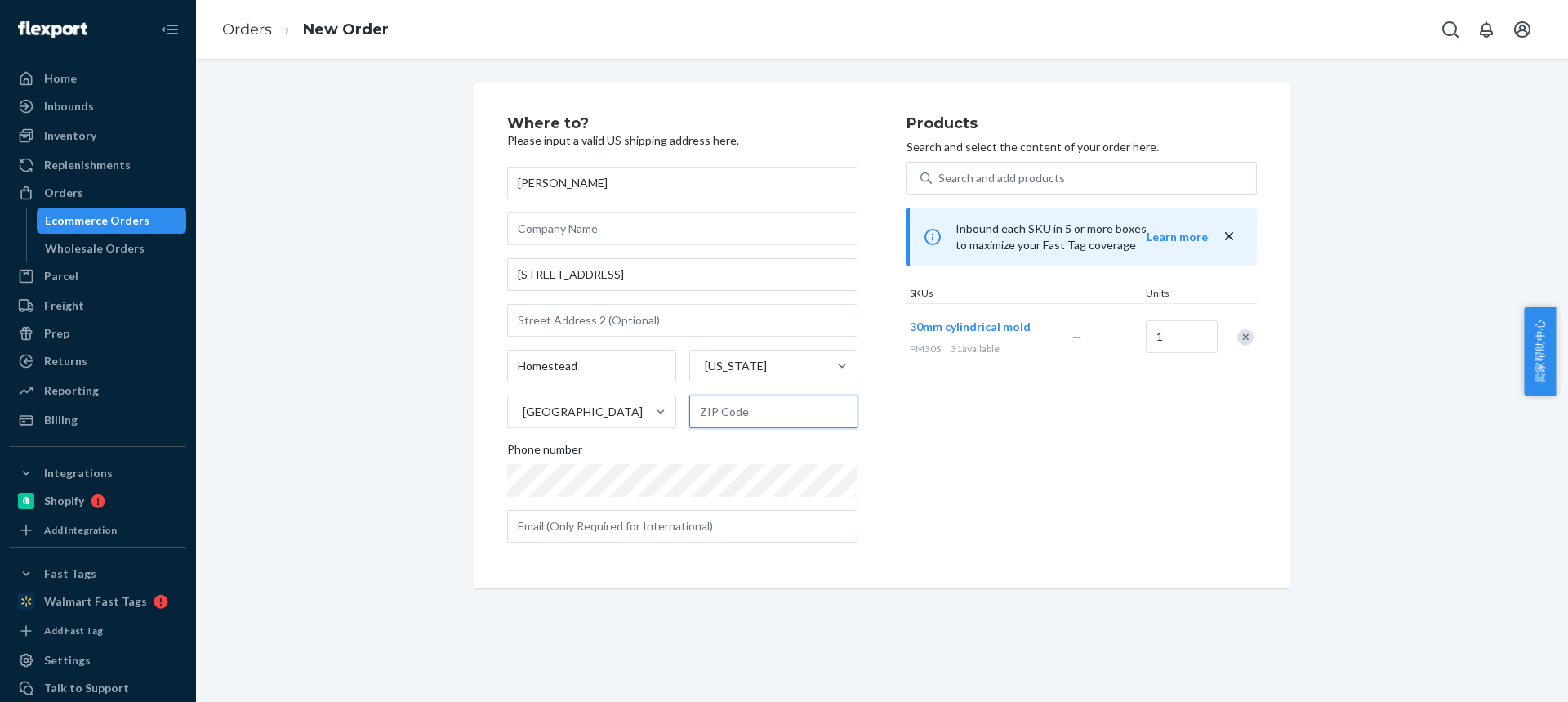
paste input "33032-8569"
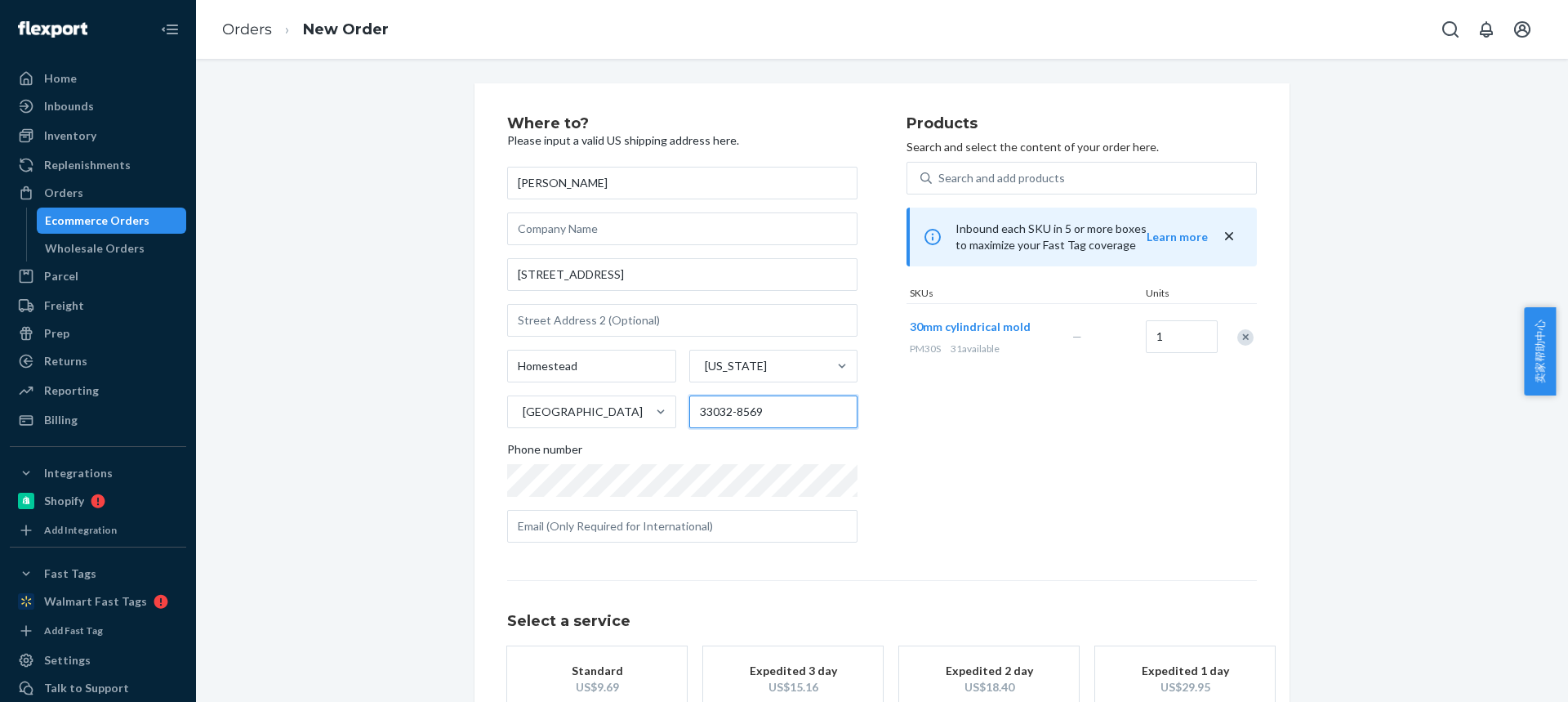
type input "33032-8569"
click at [615, 649] on button "Standard Promised by [DATE] US$9.69" at bounding box center [597, 686] width 180 height 82
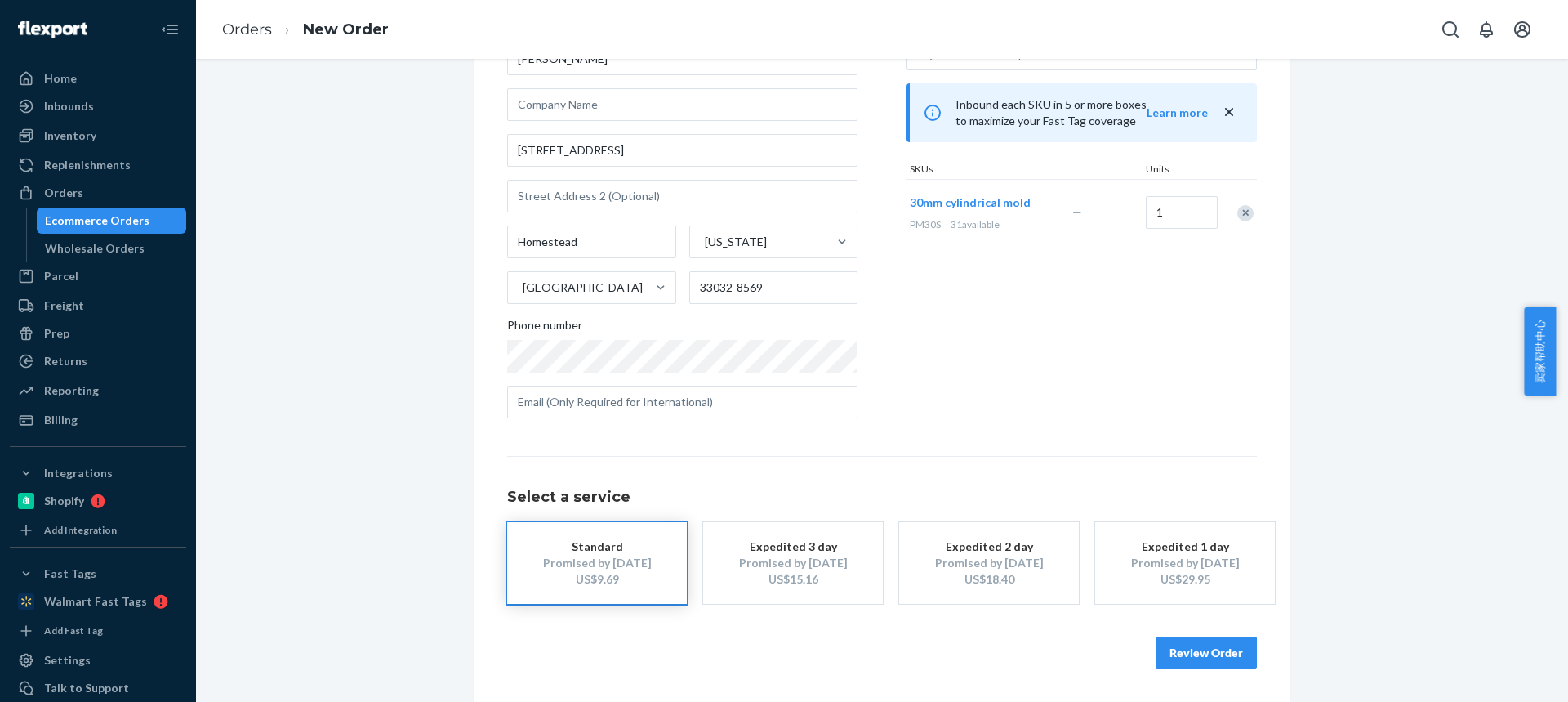
click at [1169, 654] on button "Review Order" at bounding box center [1206, 653] width 101 height 33
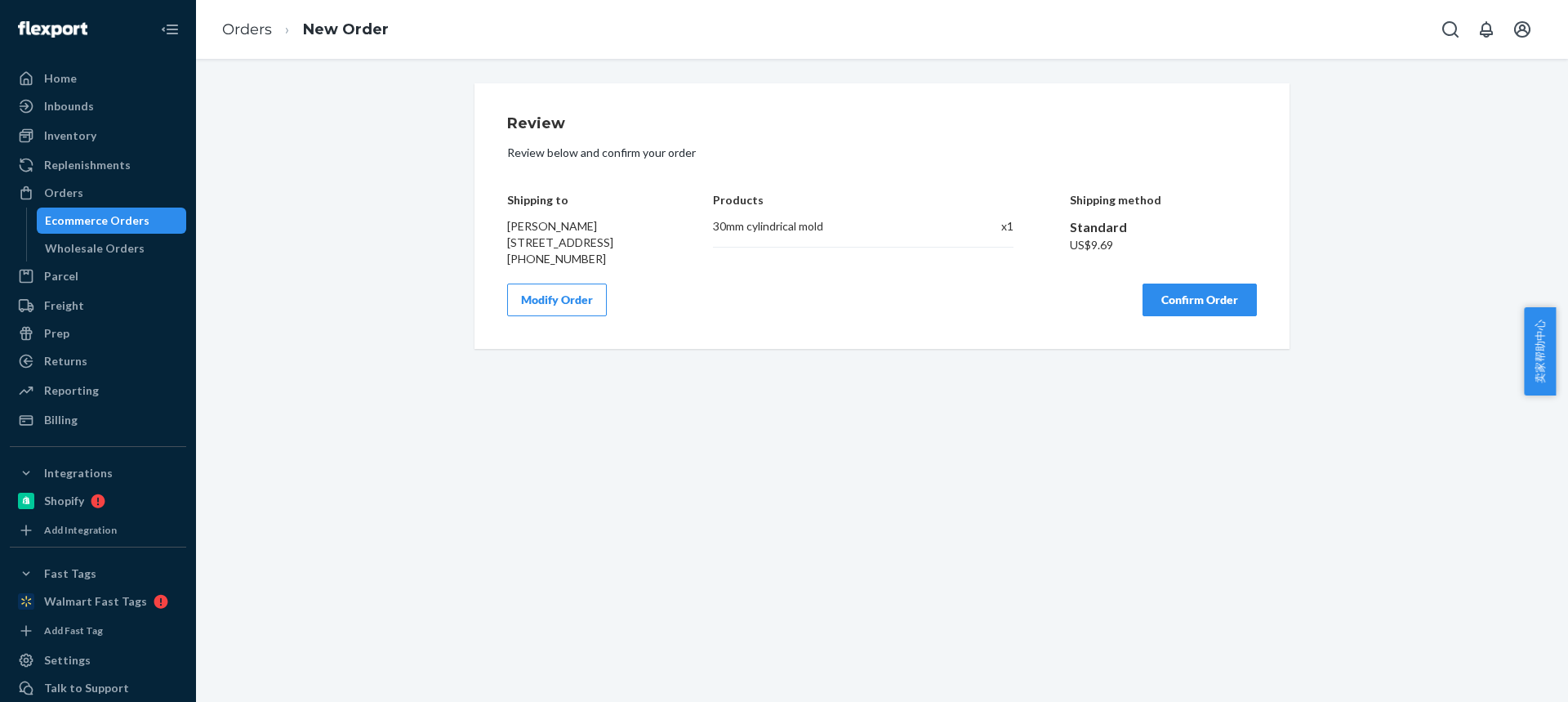
click at [1177, 316] on button "Confirm Order" at bounding box center [1200, 300] width 115 height 33
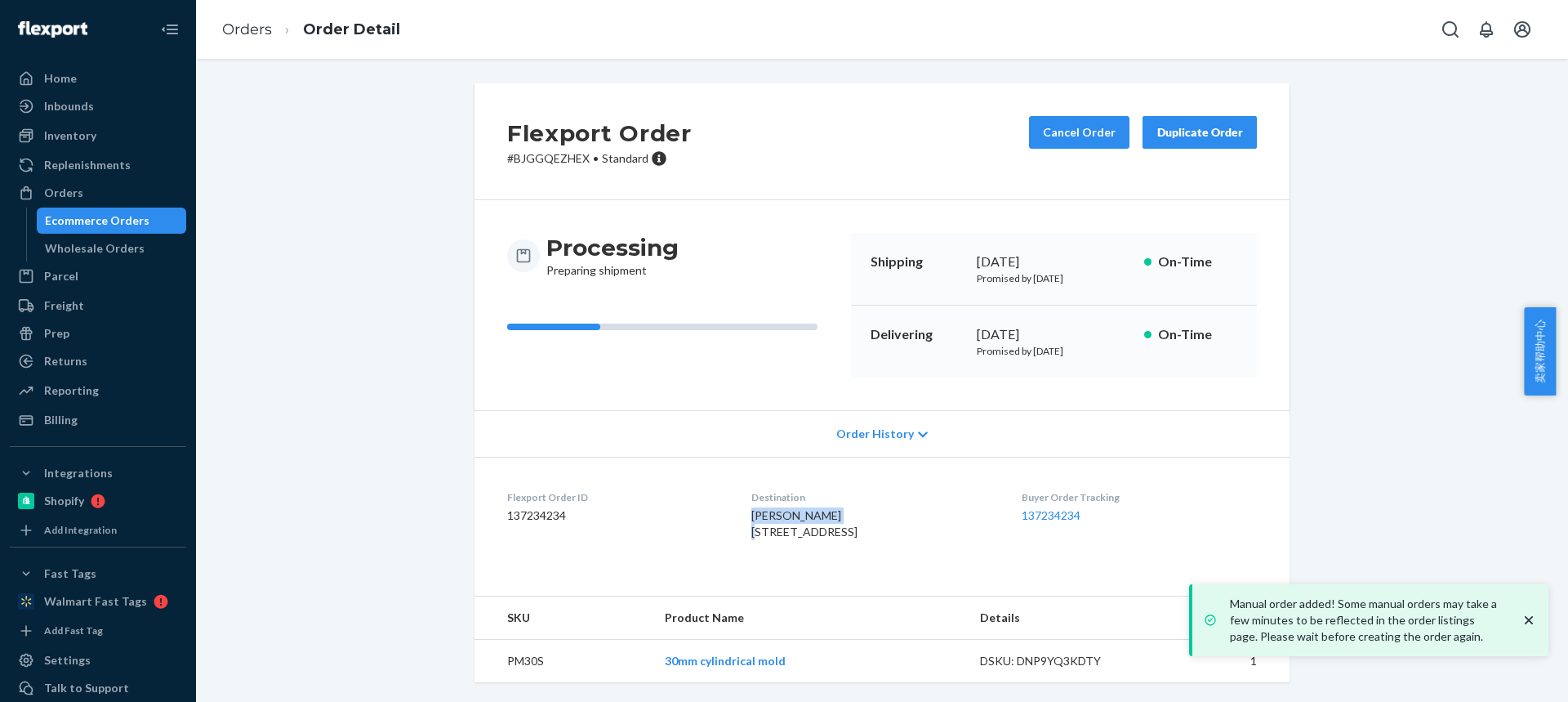
drag, startPoint x: 788, startPoint y: 514, endPoint x: 826, endPoint y: 508, distance: 38.5
click at [826, 509] on dl "Flexport Order ID 137234234 Destination [PERSON_NAME] [STREET_ADDRESS] US Buyer…" at bounding box center [882, 517] width 815 height 123
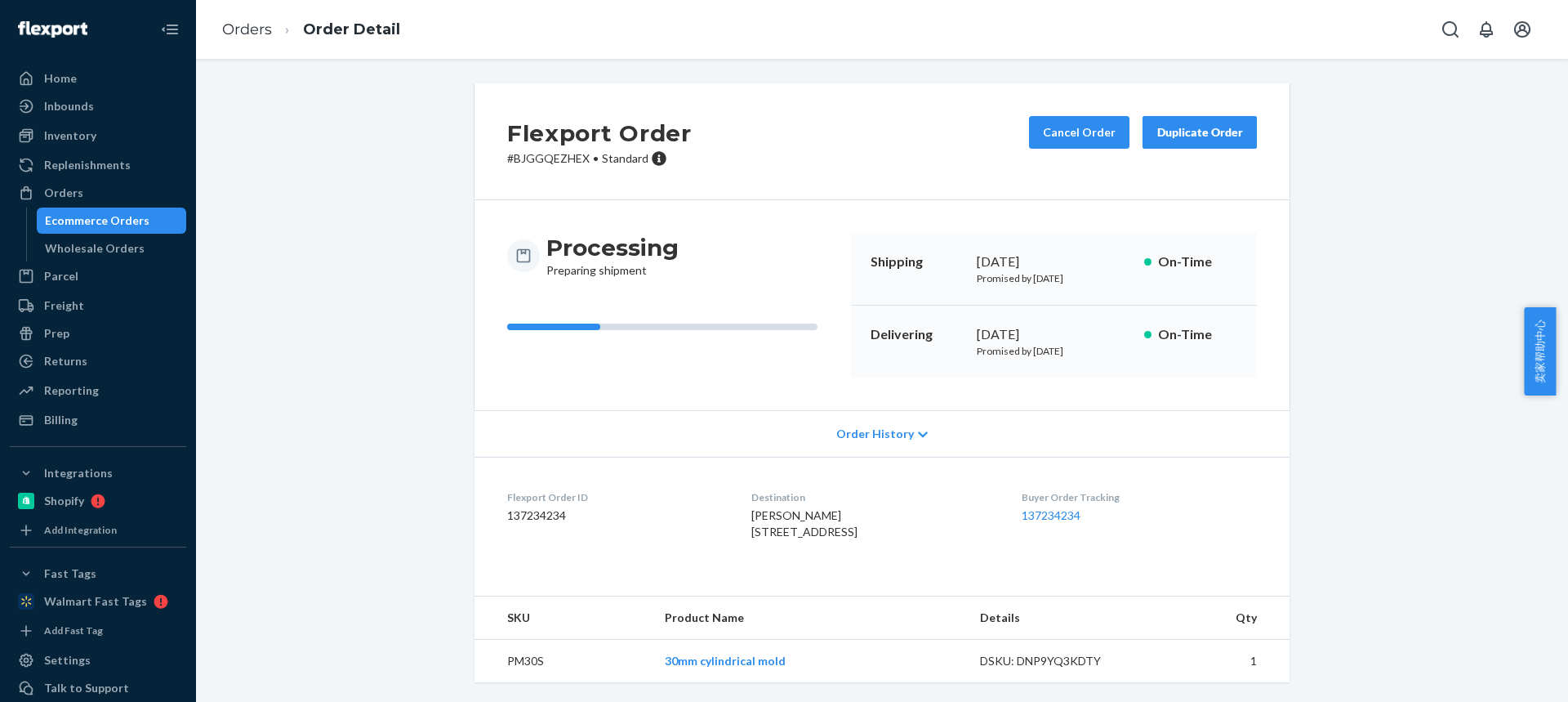
click at [802, 538] on span "[PERSON_NAME] [STREET_ADDRESS]" at bounding box center [804, 523] width 106 height 30
click at [250, 28] on link "Orders" at bounding box center [247, 30] width 49 height 18
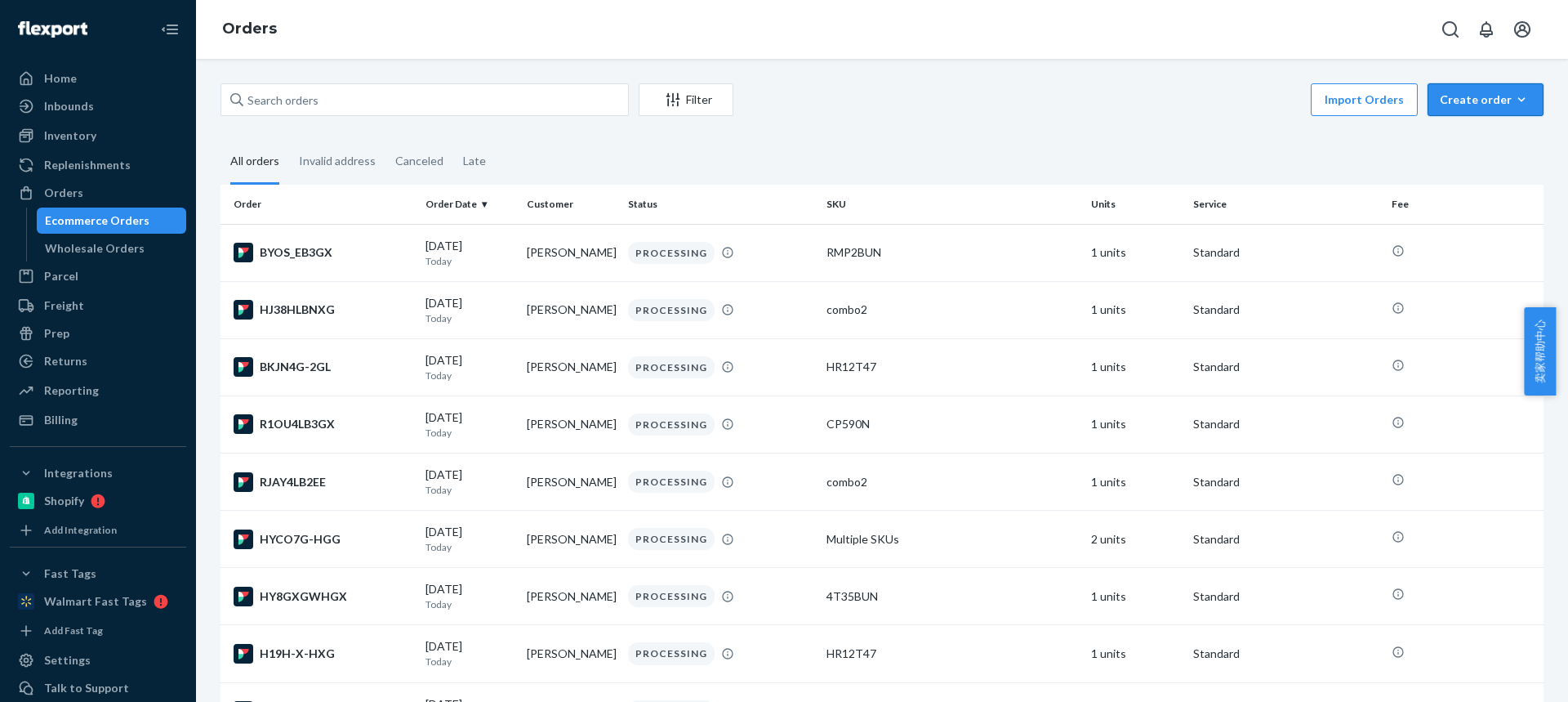
click at [1463, 101] on div "Create order" at bounding box center [1486, 100] width 91 height 16
click at [1486, 144] on span "Ecommerce order" at bounding box center [1495, 139] width 101 height 12
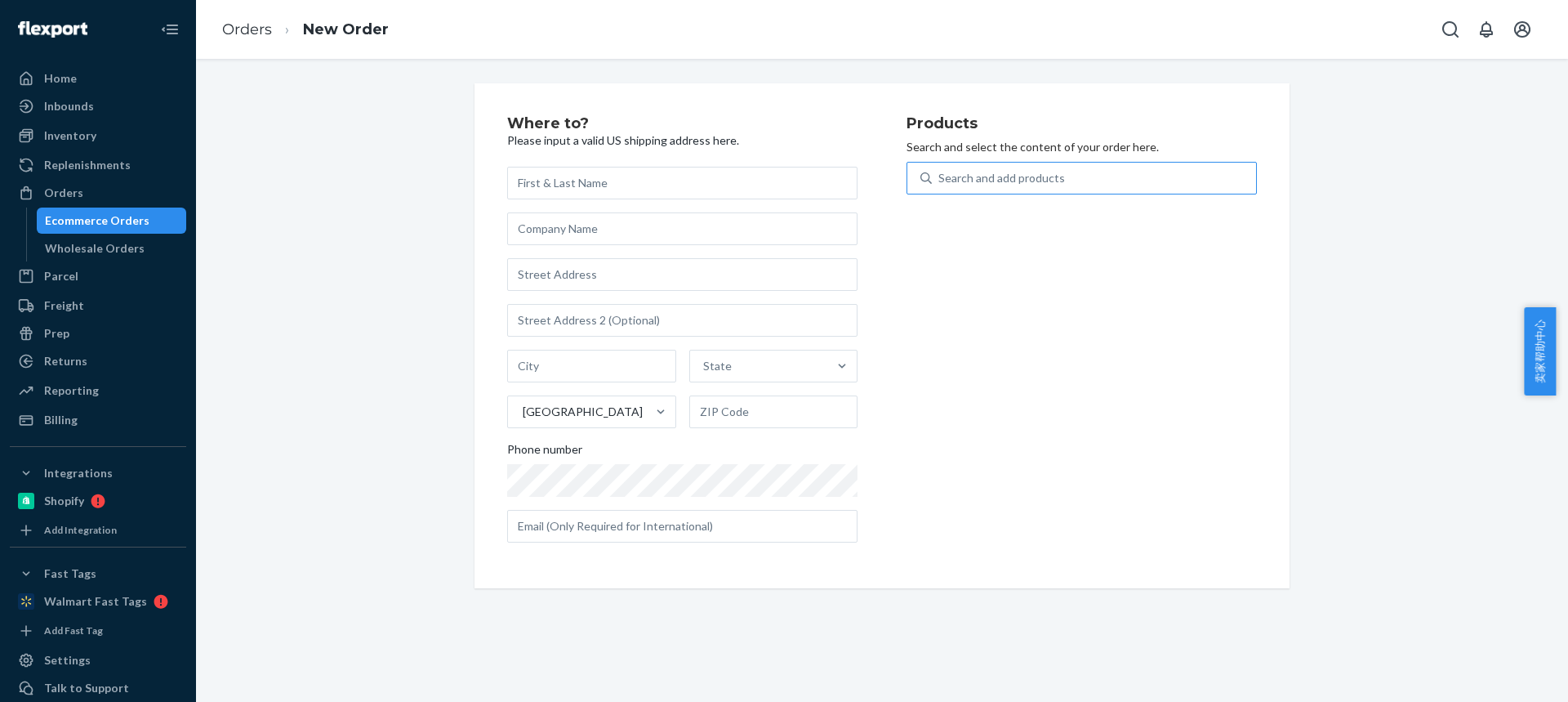
click at [990, 180] on div "Search and add products" at bounding box center [1002, 178] width 127 height 16
click at [940, 180] on input "Search and add products" at bounding box center [939, 178] width 2 height 16
type input "4T35BUN"
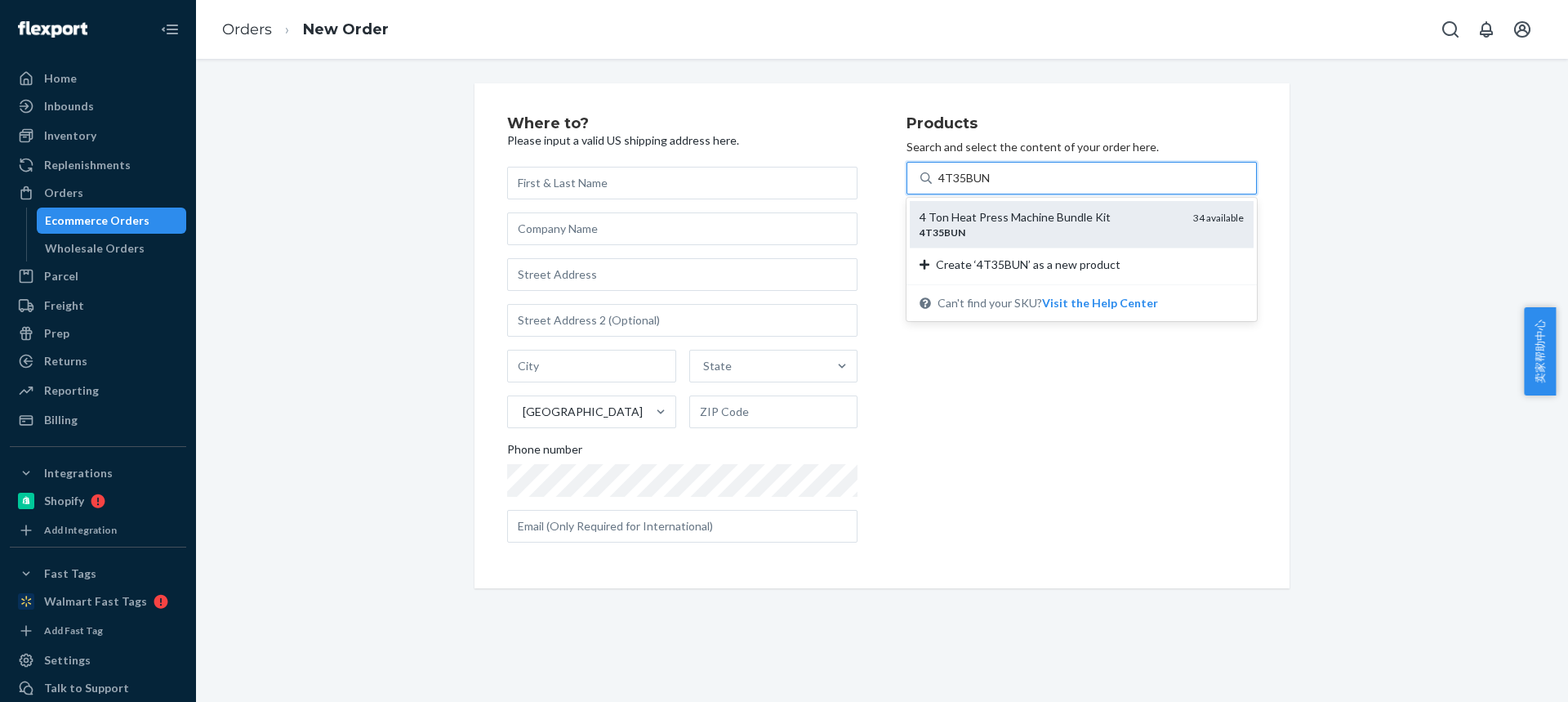
click at [975, 230] on div "4T35BUN" at bounding box center [1050, 232] width 260 height 14
click at [975, 186] on input "4T35BUN" at bounding box center [964, 178] width 52 height 16
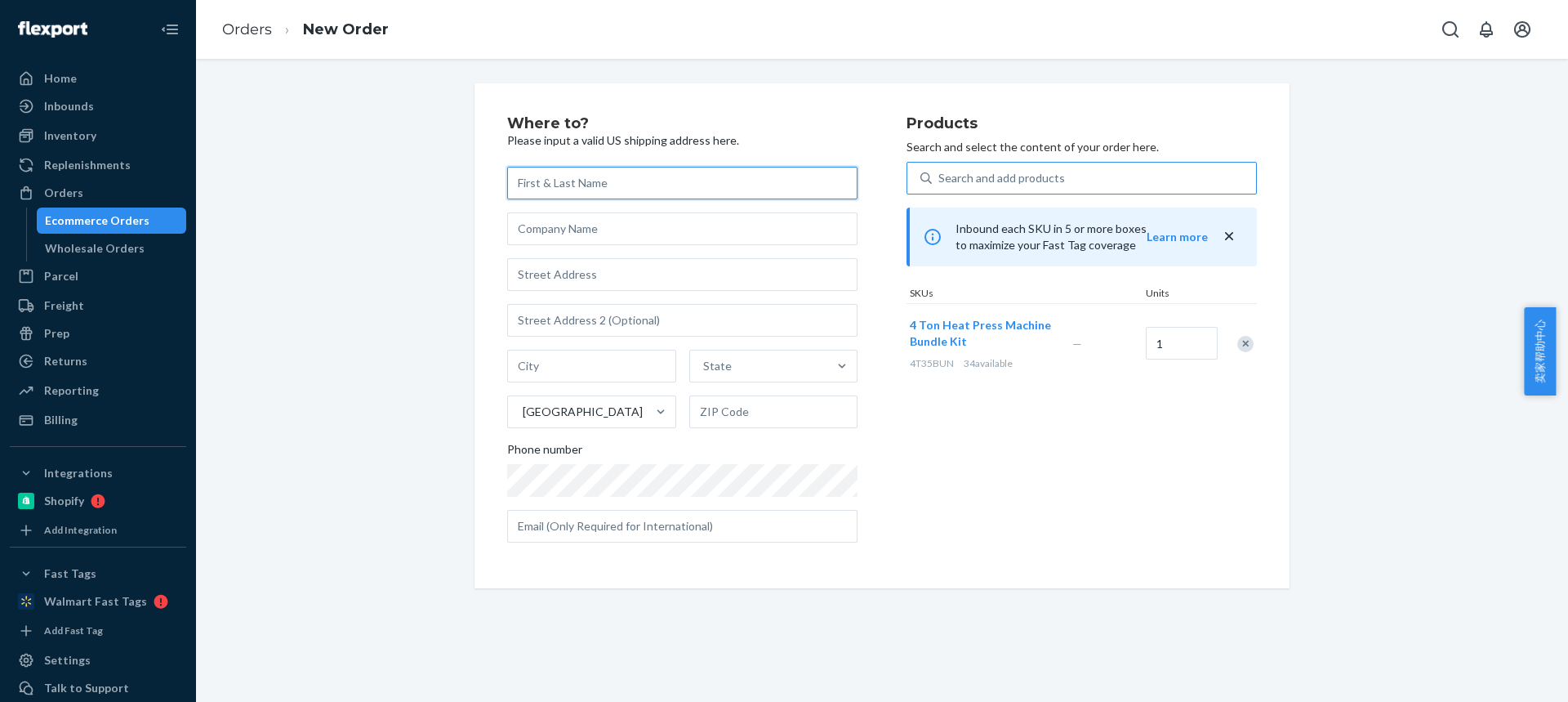
click at [548, 186] on input "text" at bounding box center [682, 183] width 350 height 33
paste input "[PERSON_NAME]"
type input "[PERSON_NAME]"
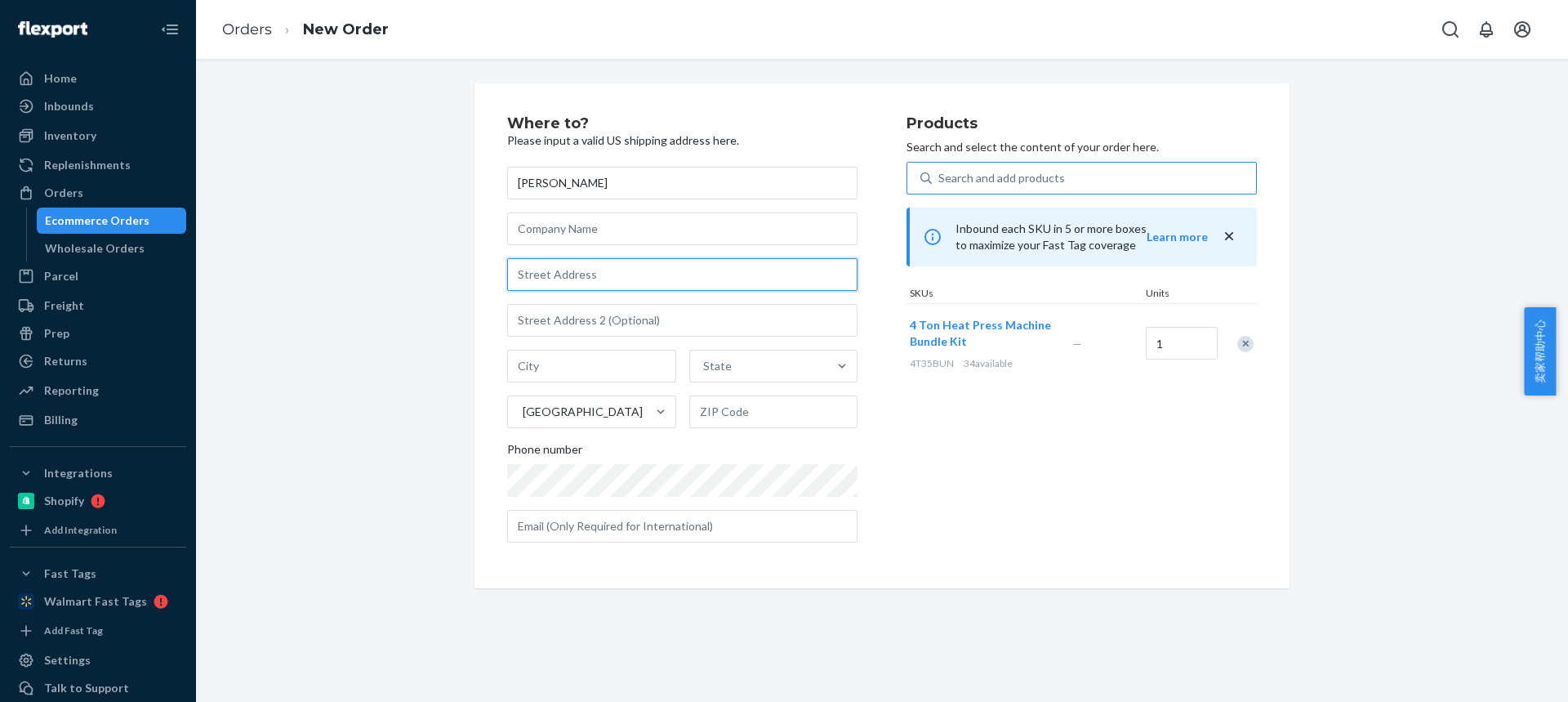
click at [525, 273] on input "text" at bounding box center [682, 274] width 350 height 33
paste input "[PERSON_NAME]"
drag, startPoint x: 504, startPoint y: 269, endPoint x: 471, endPoint y: 260, distance: 34.2
click at [476, 264] on div "Where to? Please input a valid US shipping address here. [PERSON_NAME] [PERSON_…" at bounding box center [882, 335] width 815 height 505
paste input "1371 Chestnut St"
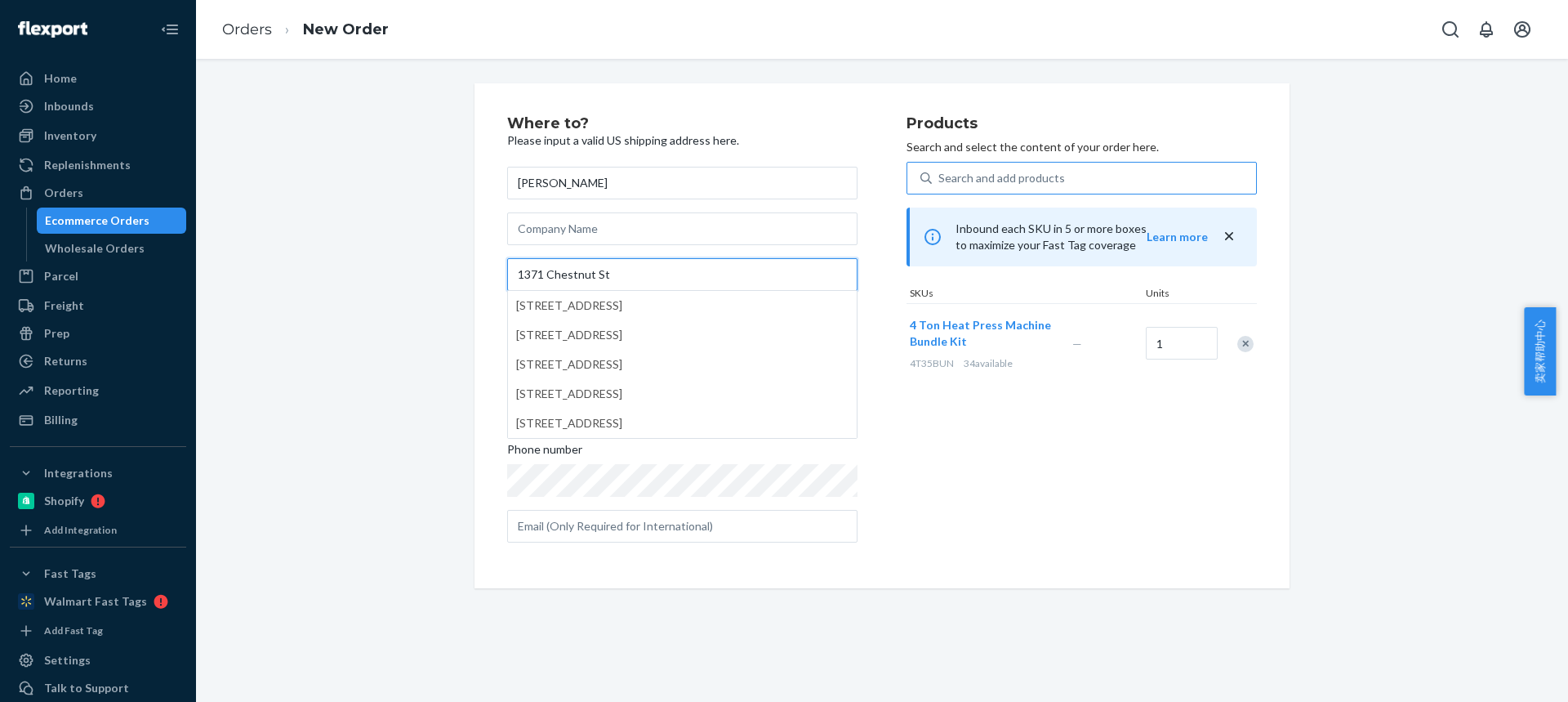
type input "1371 Chestnut St"
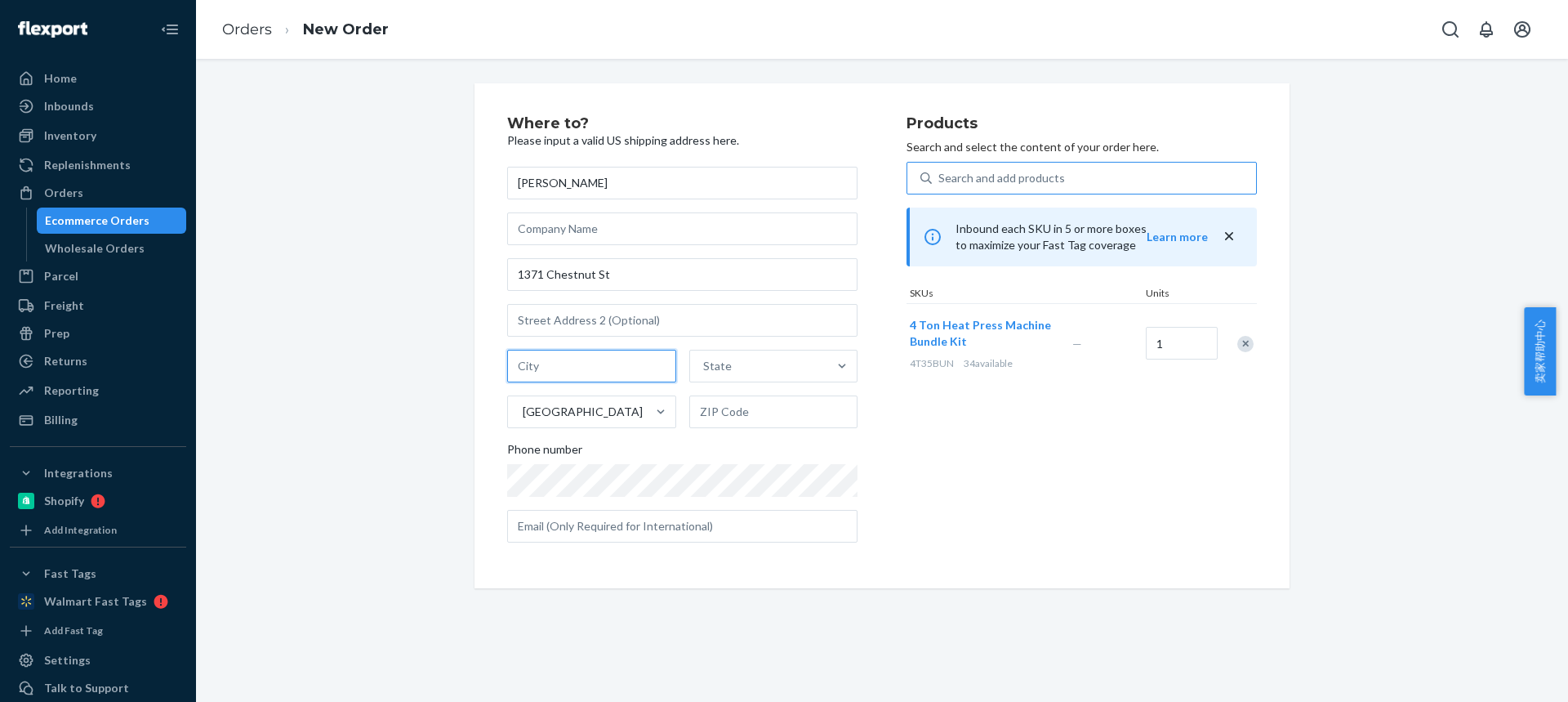
click at [584, 366] on input "text" at bounding box center [592, 366] width 169 height 33
paste input "[PERSON_NAME]"
type input "[PERSON_NAME]"
drag, startPoint x: 386, startPoint y: 241, endPoint x: 563, endPoint y: 407, distance: 242.7
click at [386, 241] on div "Where to? Please input a valid US shipping address here. [PERSON_NAME] [STREET_…" at bounding box center [882, 335] width 1348 height 505
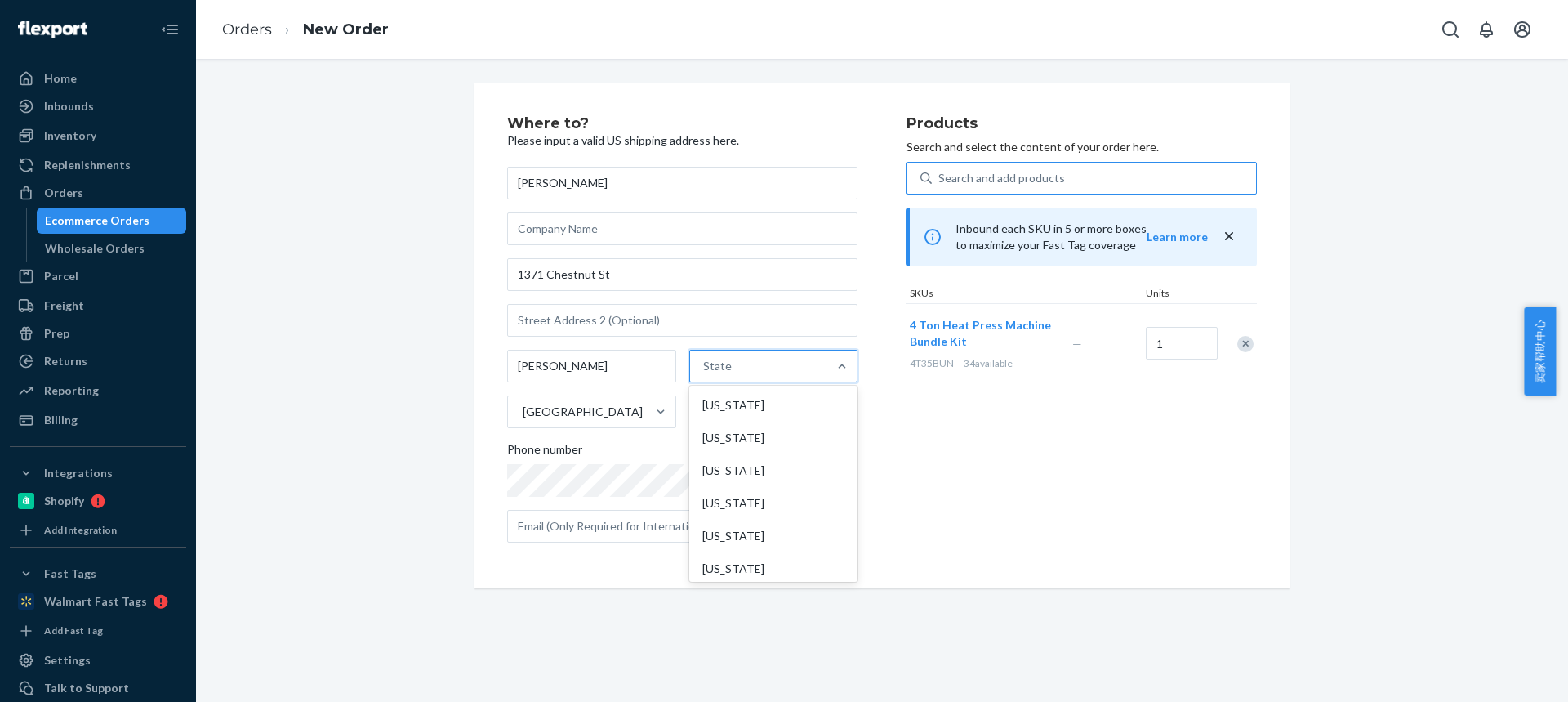
click at [742, 361] on div "State" at bounding box center [760, 366] width 138 height 33
click at [704, 361] on input "option [US_STATE] focused, 1 of 59. 59 results available. Use Up and Down to ch…" at bounding box center [704, 366] width 2 height 16
paste input "CA"
type input "CA"
click at [758, 442] on div "[US_STATE]" at bounding box center [772, 438] width 165 height 33
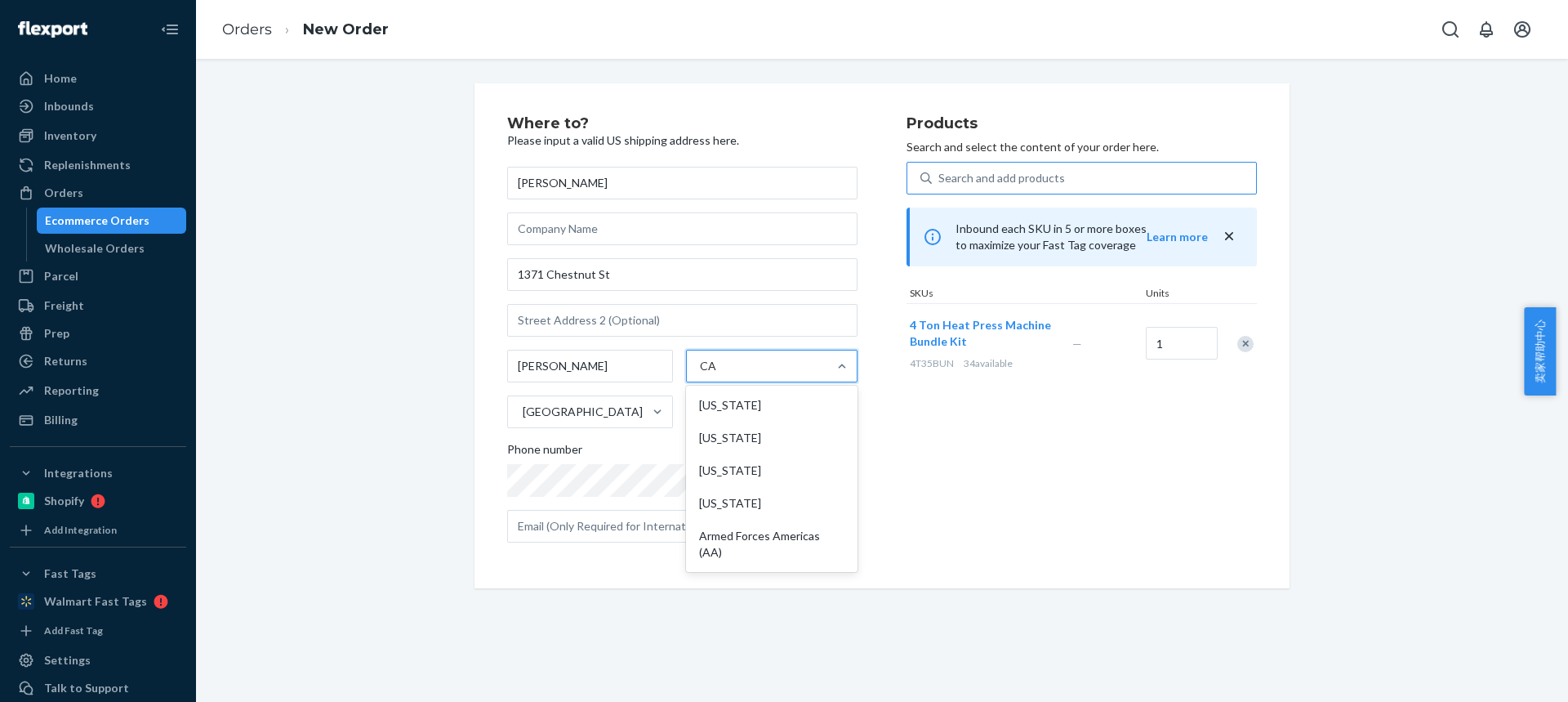
click at [717, 374] on input "CA" at bounding box center [709, 366] width 17 height 16
click at [735, 410] on input "text" at bounding box center [774, 412] width 169 height 33
paste input "94553-2845"
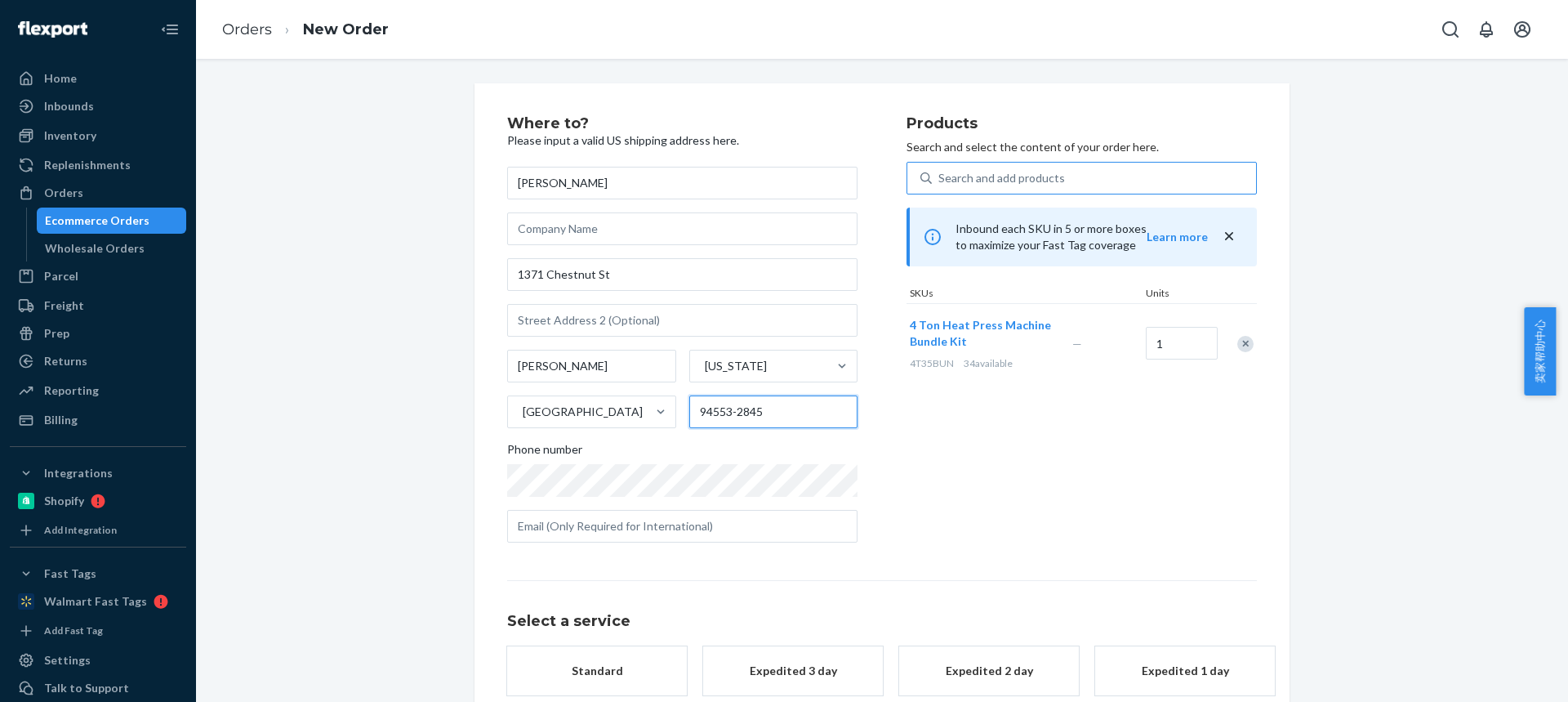
type input "94553-2845"
click at [919, 476] on div "Products Search and select the content of your order here. Search and add produ…" at bounding box center [1081, 335] width 350 height 439
click at [621, 668] on div "Standard" at bounding box center [597, 671] width 131 height 16
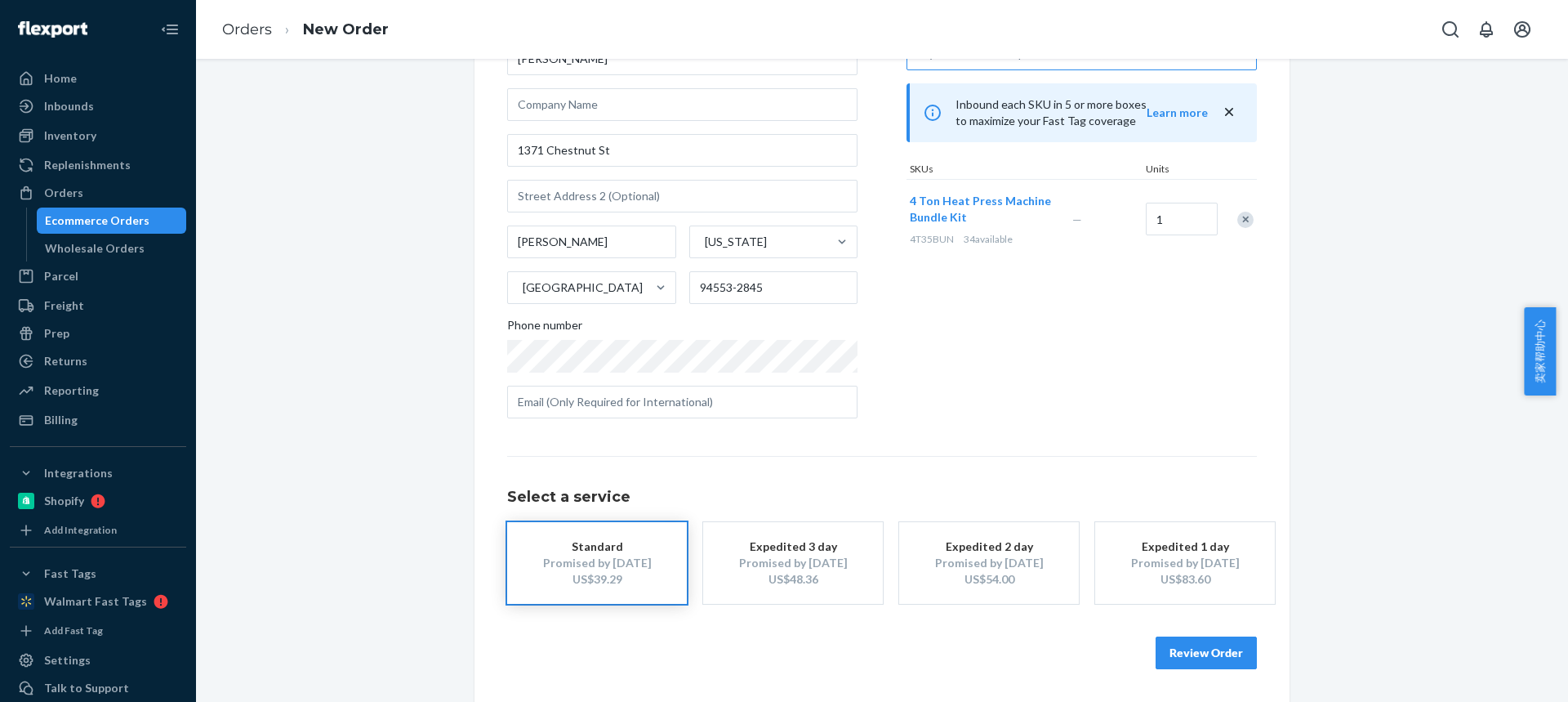
click at [1182, 658] on button "Review Order" at bounding box center [1206, 653] width 101 height 33
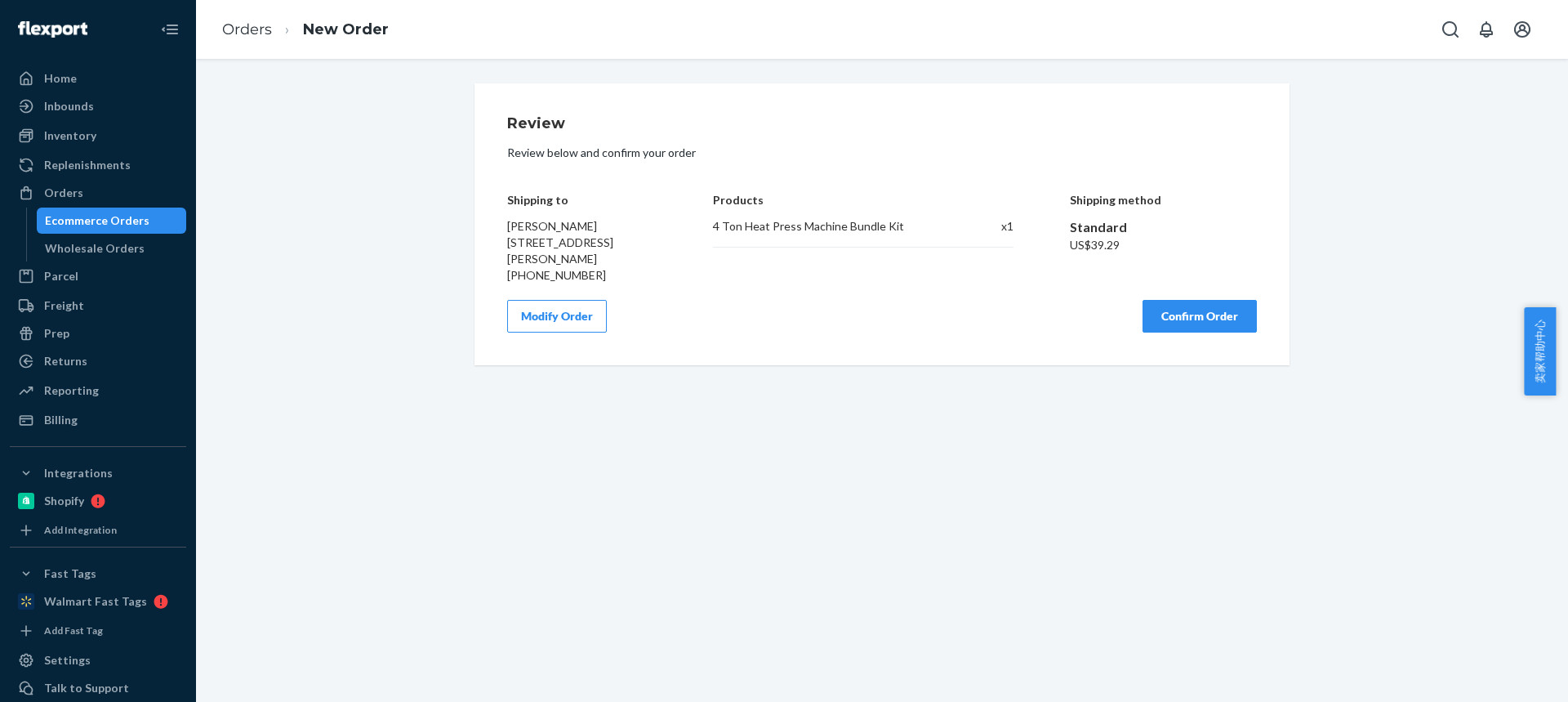
scroll to position [0, 0]
click at [1193, 327] on button "Confirm Order" at bounding box center [1200, 316] width 115 height 33
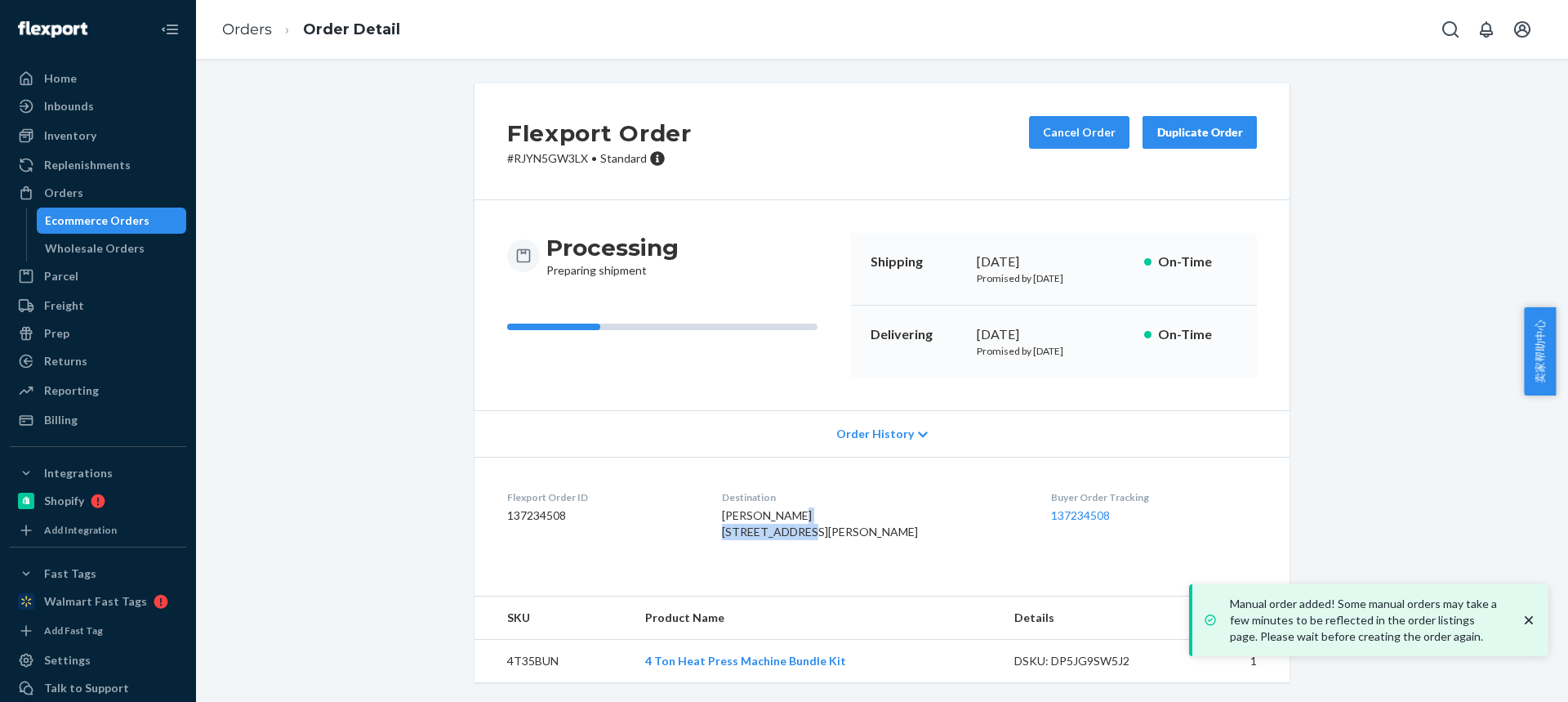
drag, startPoint x: 756, startPoint y: 532, endPoint x: 830, endPoint y: 533, distance: 74.0
click at [833, 534] on dl "Flexport Order ID 137234508 Destination [PERSON_NAME] [STREET_ADDRESS] US Buyer…" at bounding box center [882, 517] width 815 height 123
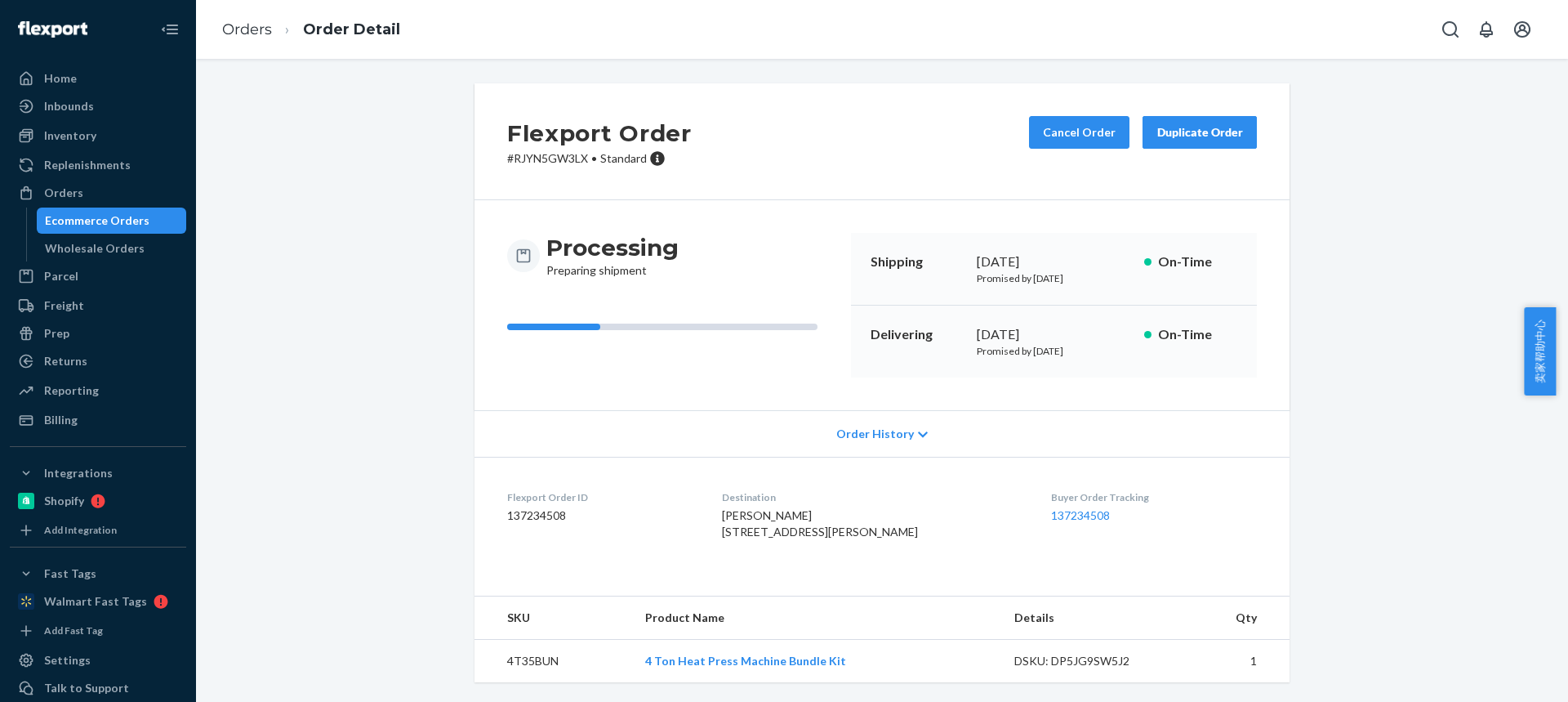
click at [793, 538] on span "[PERSON_NAME] [STREET_ADDRESS][PERSON_NAME]" at bounding box center [820, 523] width 196 height 30
click at [523, 655] on td "4T35BUN" at bounding box center [553, 661] width 157 height 44
drag, startPoint x: 523, startPoint y: 657, endPoint x: 509, endPoint y: 572, distance: 86.1
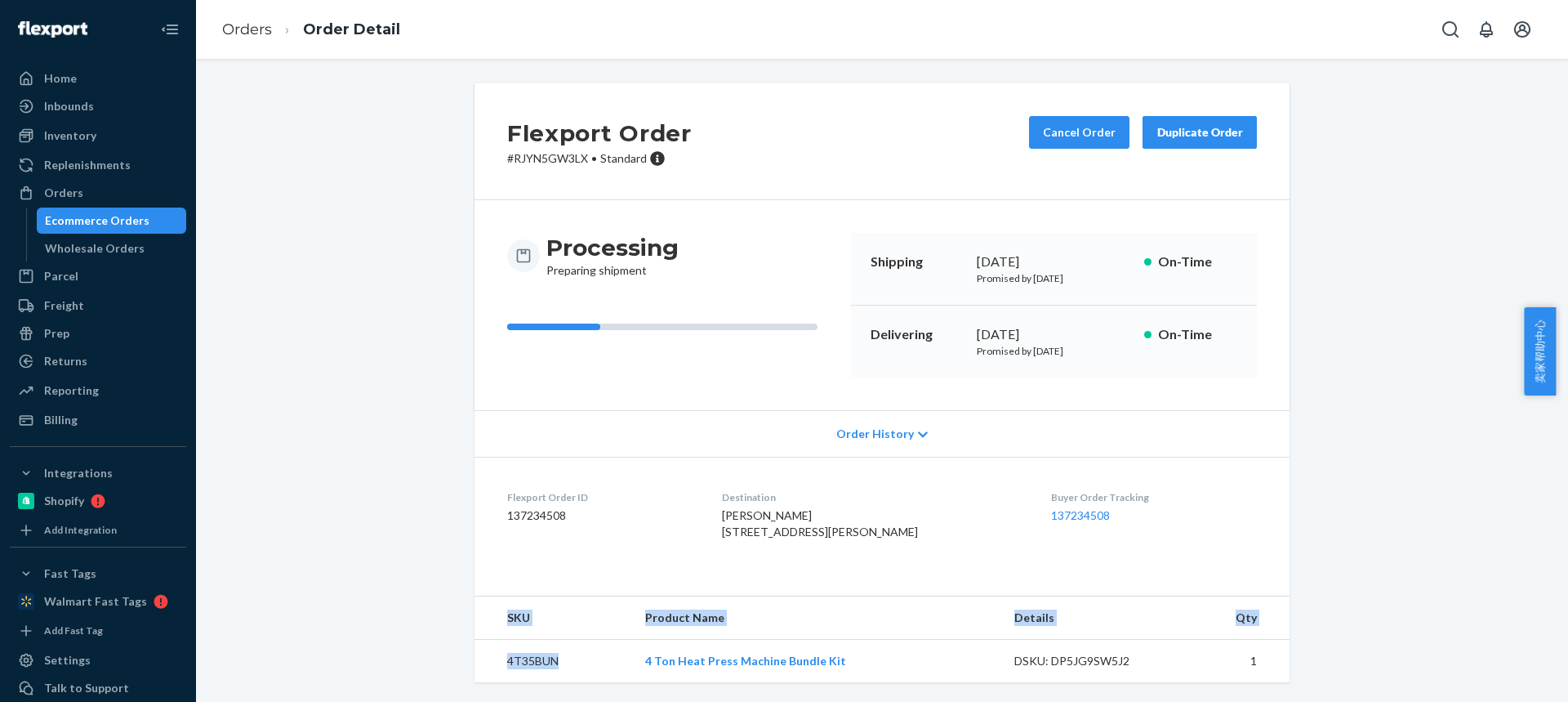
click at [523, 657] on td "4T35BUN" at bounding box center [553, 661] width 157 height 44
click at [525, 663] on td "4T35BUN" at bounding box center [553, 661] width 157 height 44
click at [235, 33] on link "Orders" at bounding box center [247, 30] width 49 height 18
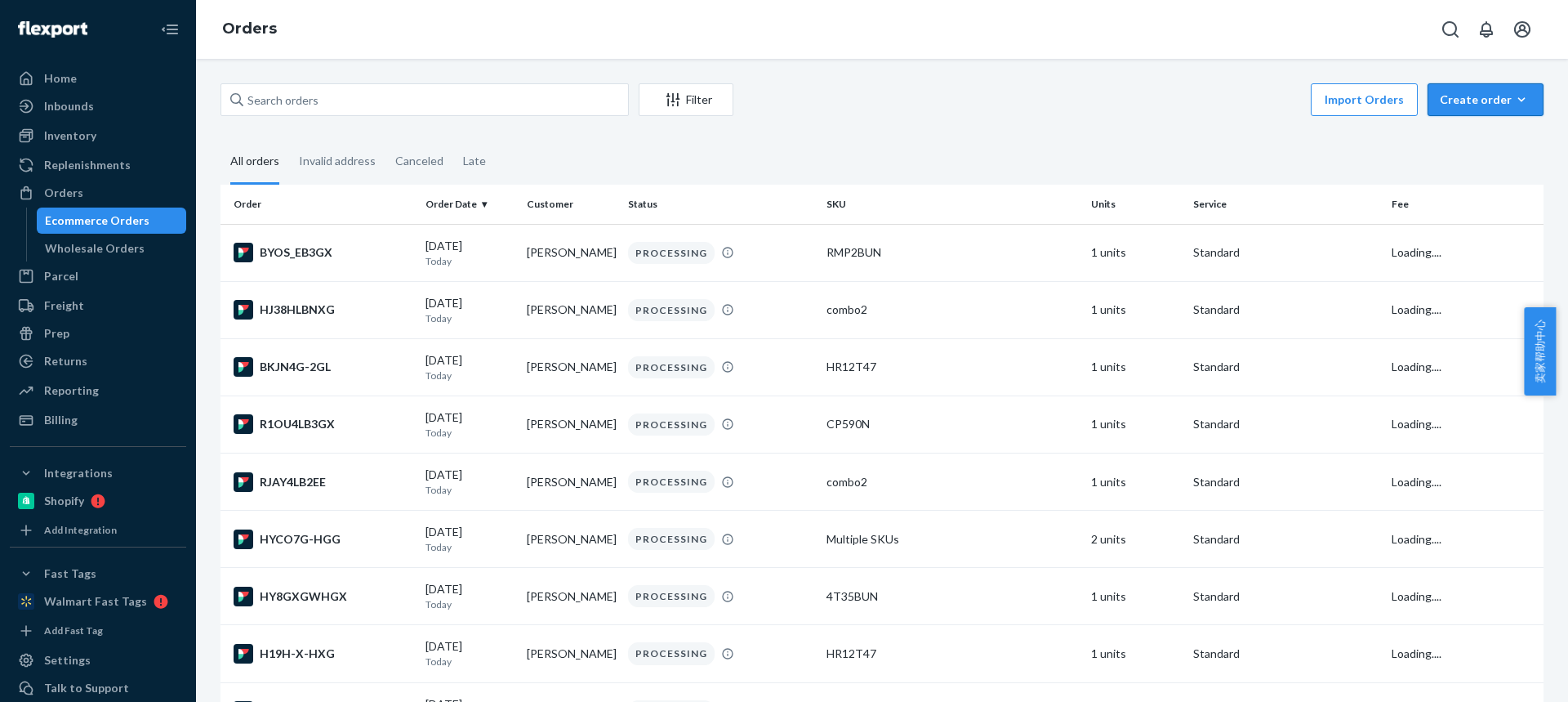
click at [1440, 90] on button "Create order Ecommerce order Removal order" at bounding box center [1486, 100] width 116 height 33
click at [1467, 143] on span "Ecommerce order" at bounding box center [1495, 139] width 101 height 12
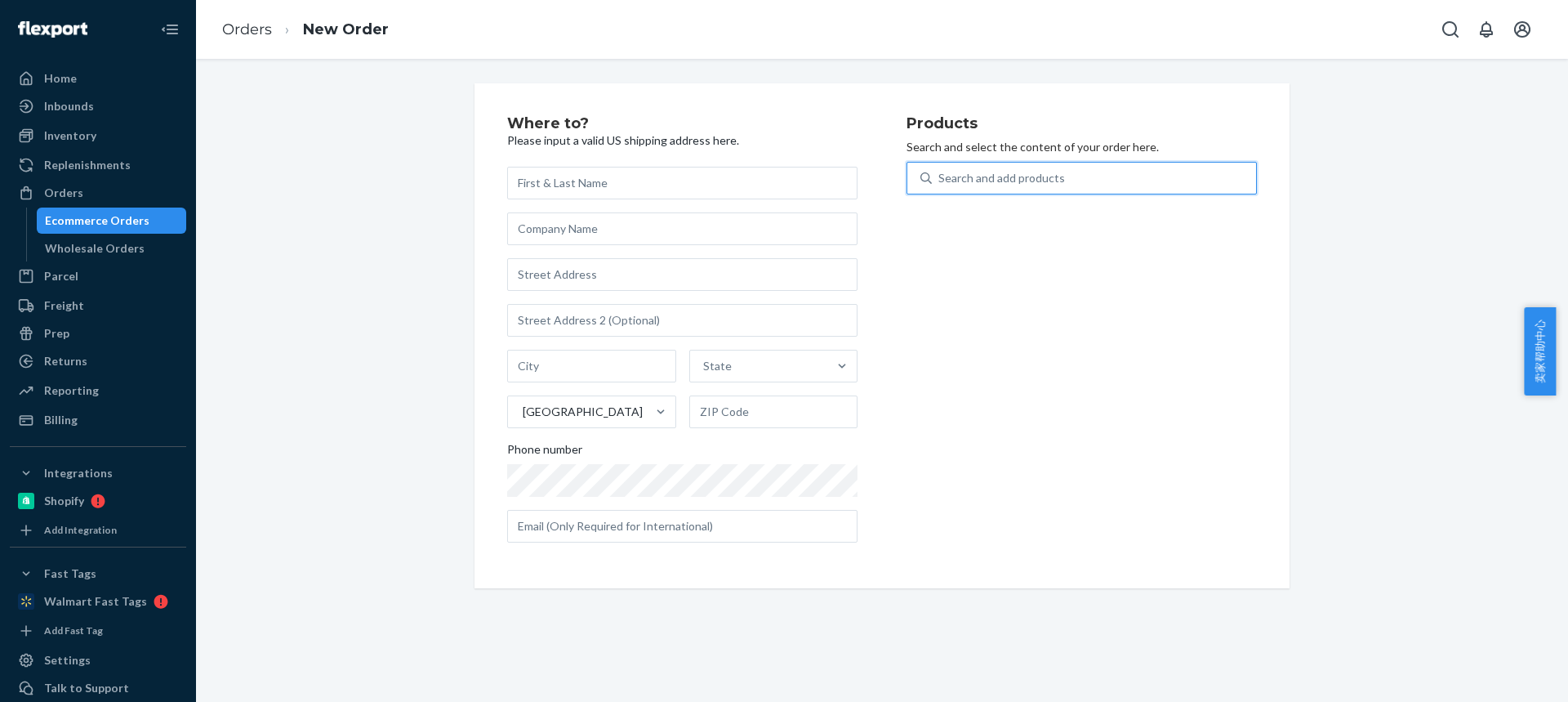
click at [1080, 190] on div "Search and add products" at bounding box center [1094, 178] width 325 height 30
click at [940, 186] on input "0 results available. Use Up and Down to choose options, press Enter to select t…" at bounding box center [939, 178] width 2 height 16
type input "4T35"
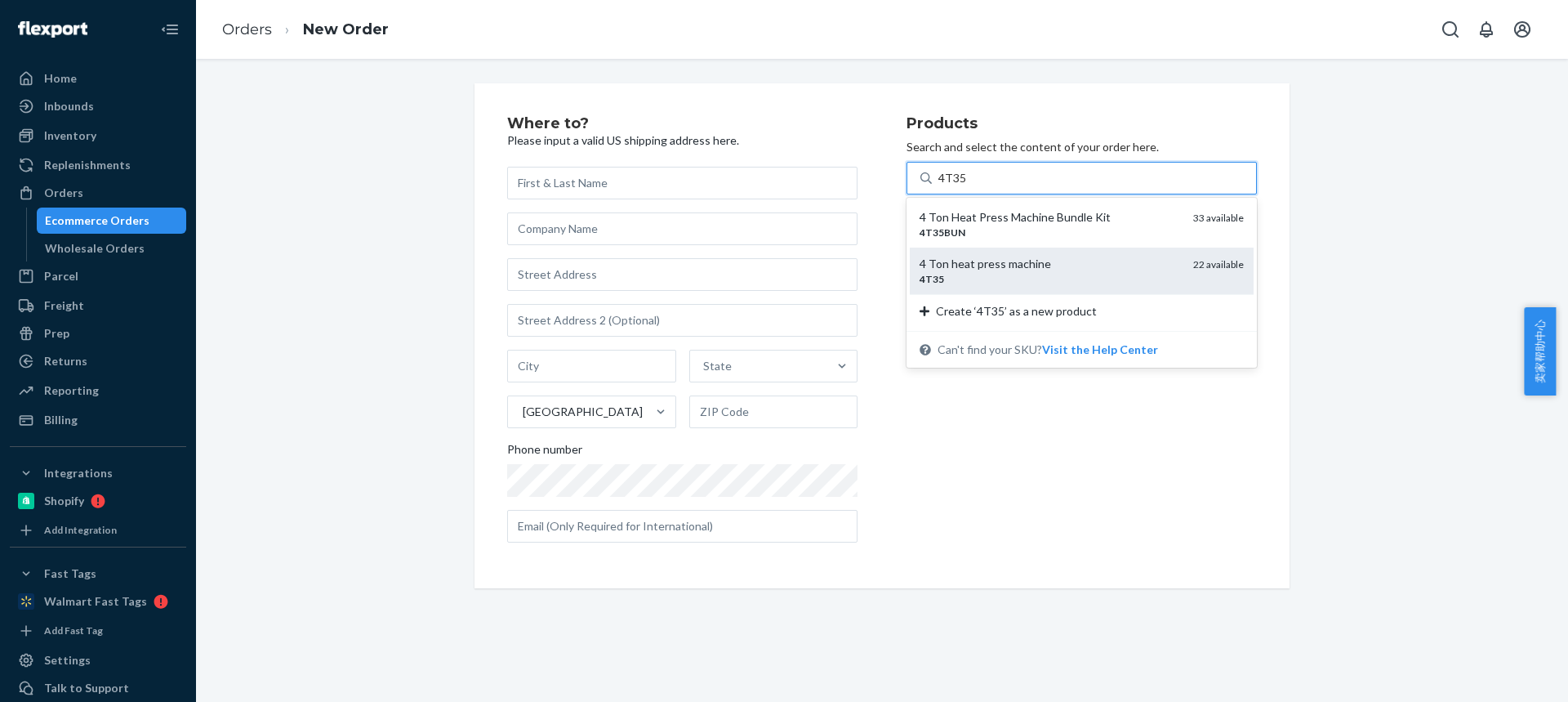
click at [987, 278] on div "4T35" at bounding box center [1050, 278] width 260 height 14
click at [967, 186] on input "4T35" at bounding box center [953, 178] width 29 height 16
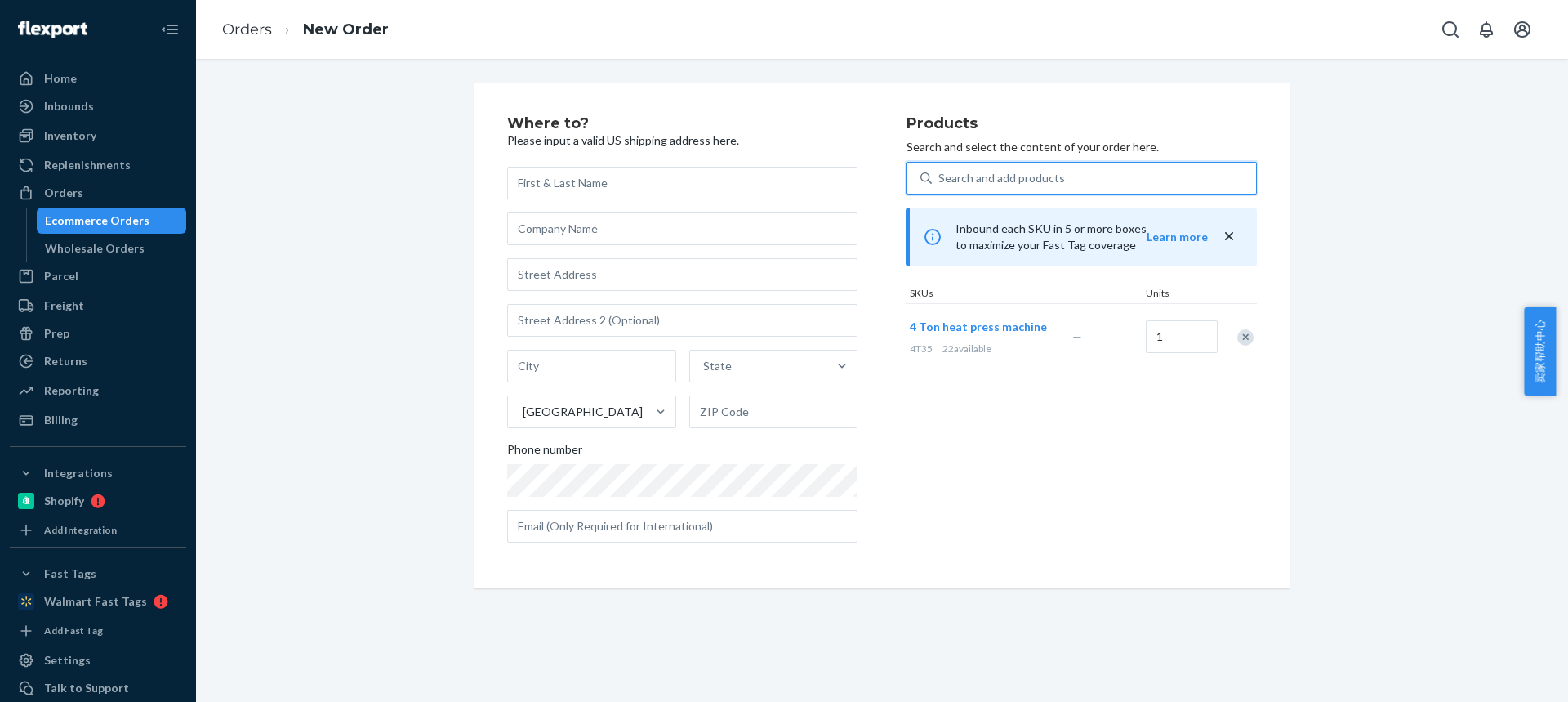
click at [968, 179] on div "Search and add products" at bounding box center [1002, 178] width 127 height 16
click at [940, 179] on input "0 results available. Use Up and Down to choose options, press Enter to select t…" at bounding box center [939, 178] width 2 height 16
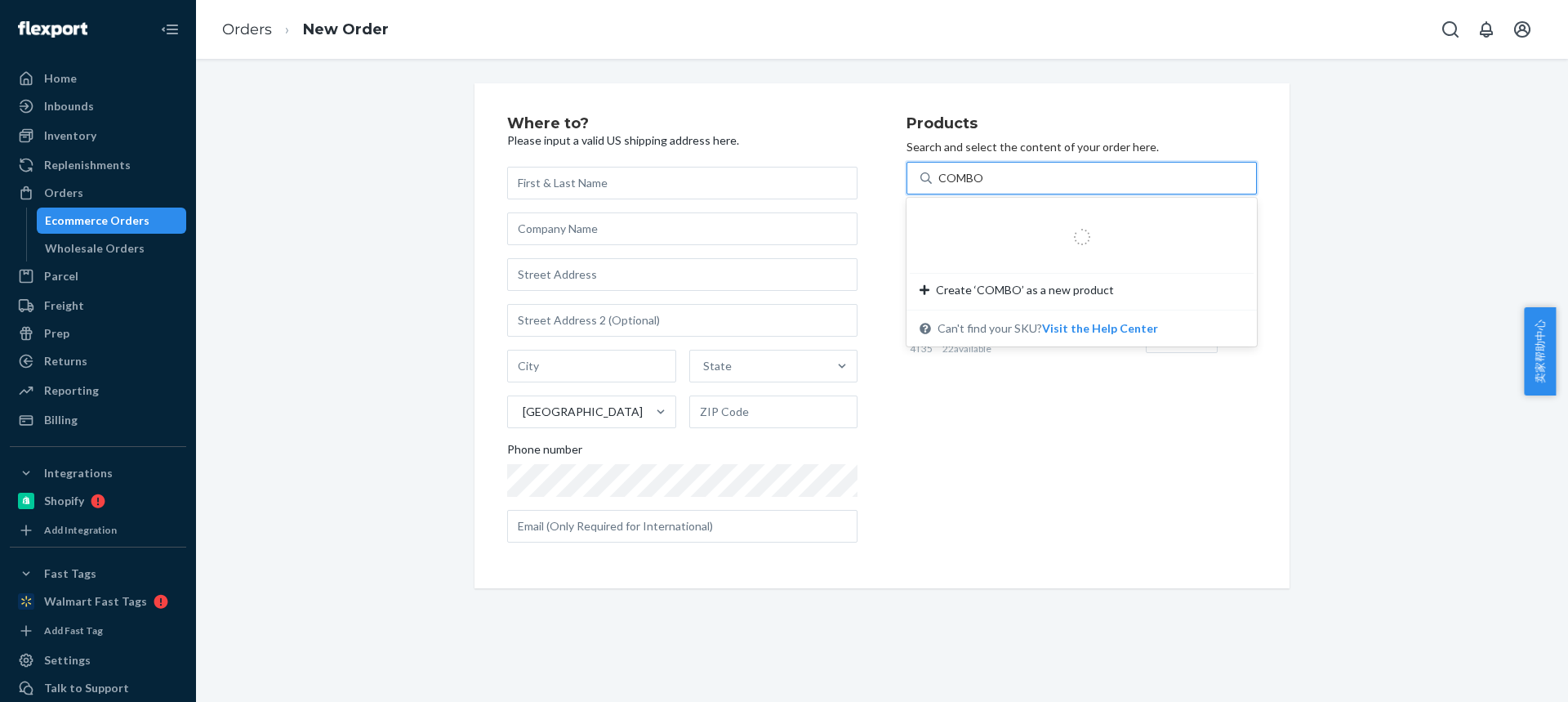
type input "COMBO2"
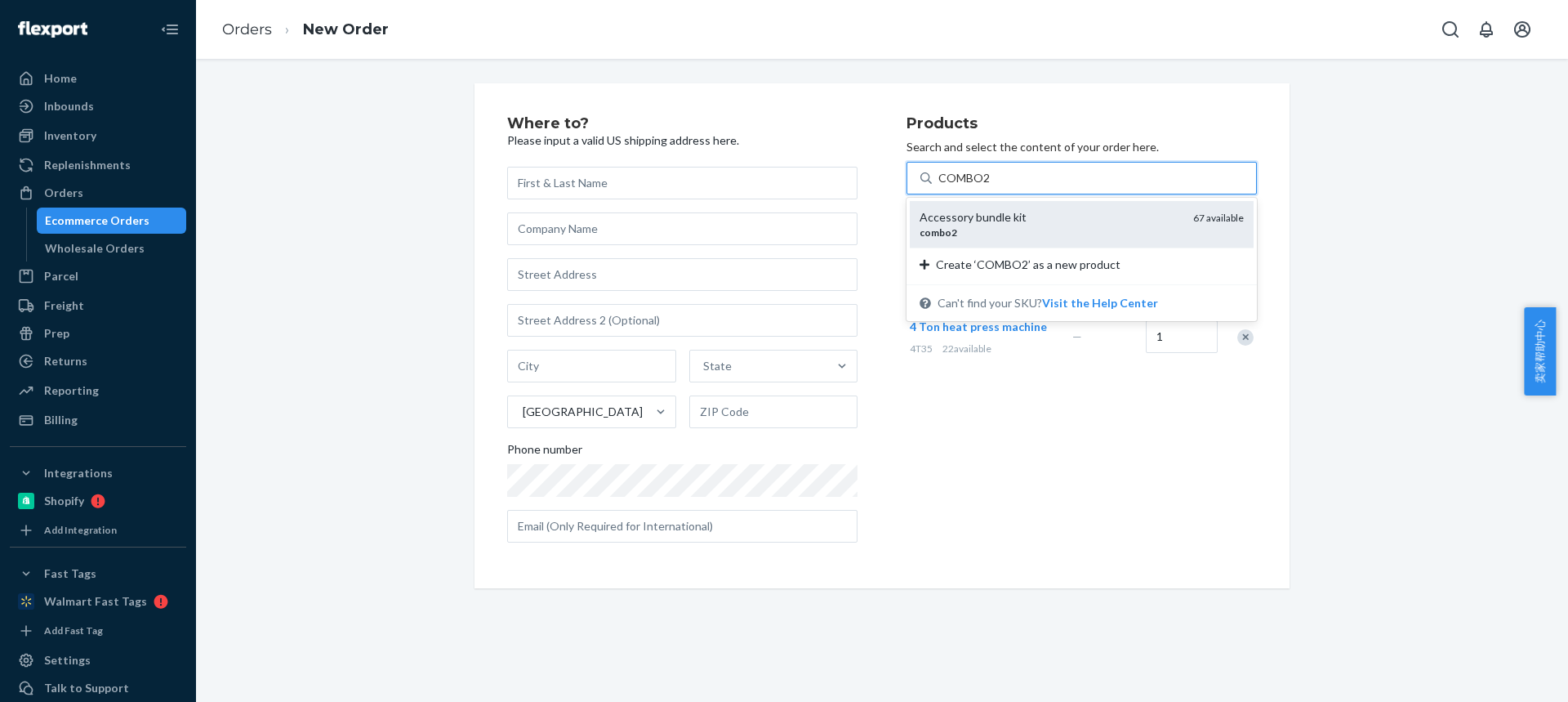
click at [960, 236] on div "combo2" at bounding box center [1050, 232] width 260 height 14
click at [960, 186] on input "COMBO2" at bounding box center [964, 178] width 52 height 16
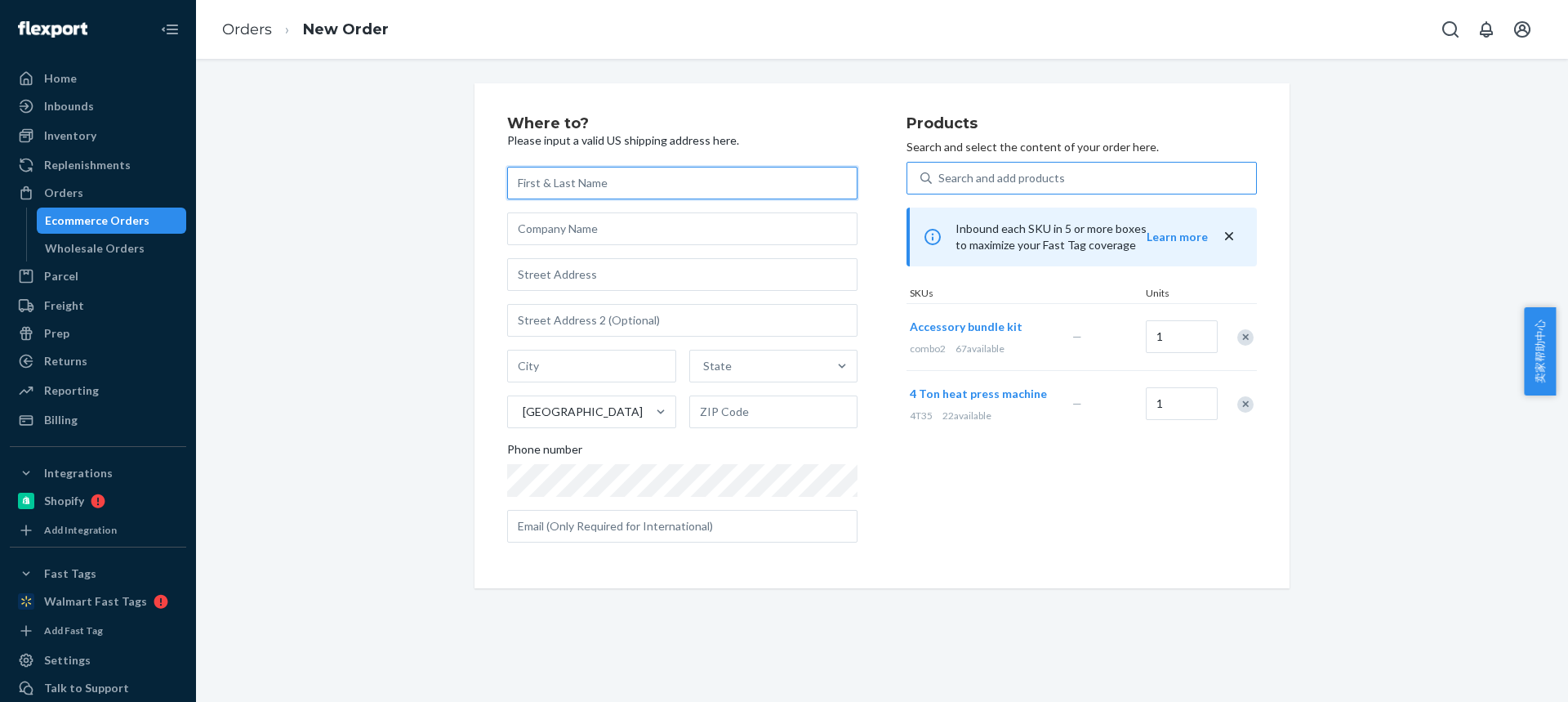
click at [546, 182] on input "text" at bounding box center [682, 183] width 350 height 33
paste input "[PERSON_NAME]"
type input "[PERSON_NAME]"
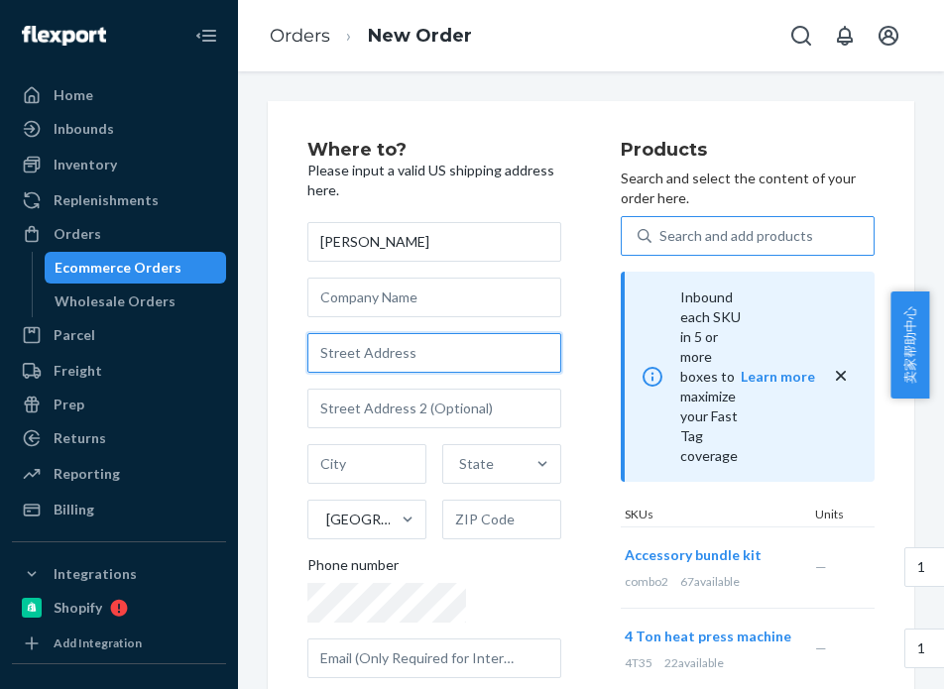
click at [354, 360] on input "text" at bounding box center [434, 353] width 254 height 40
paste input "[STREET_ADDRESS]"
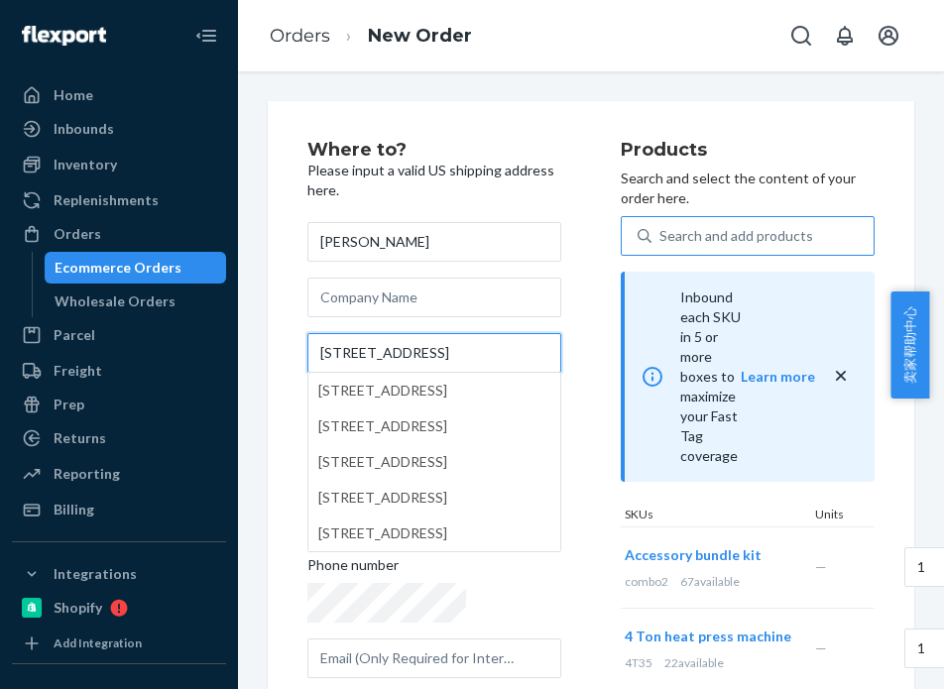
type input "[STREET_ADDRESS]"
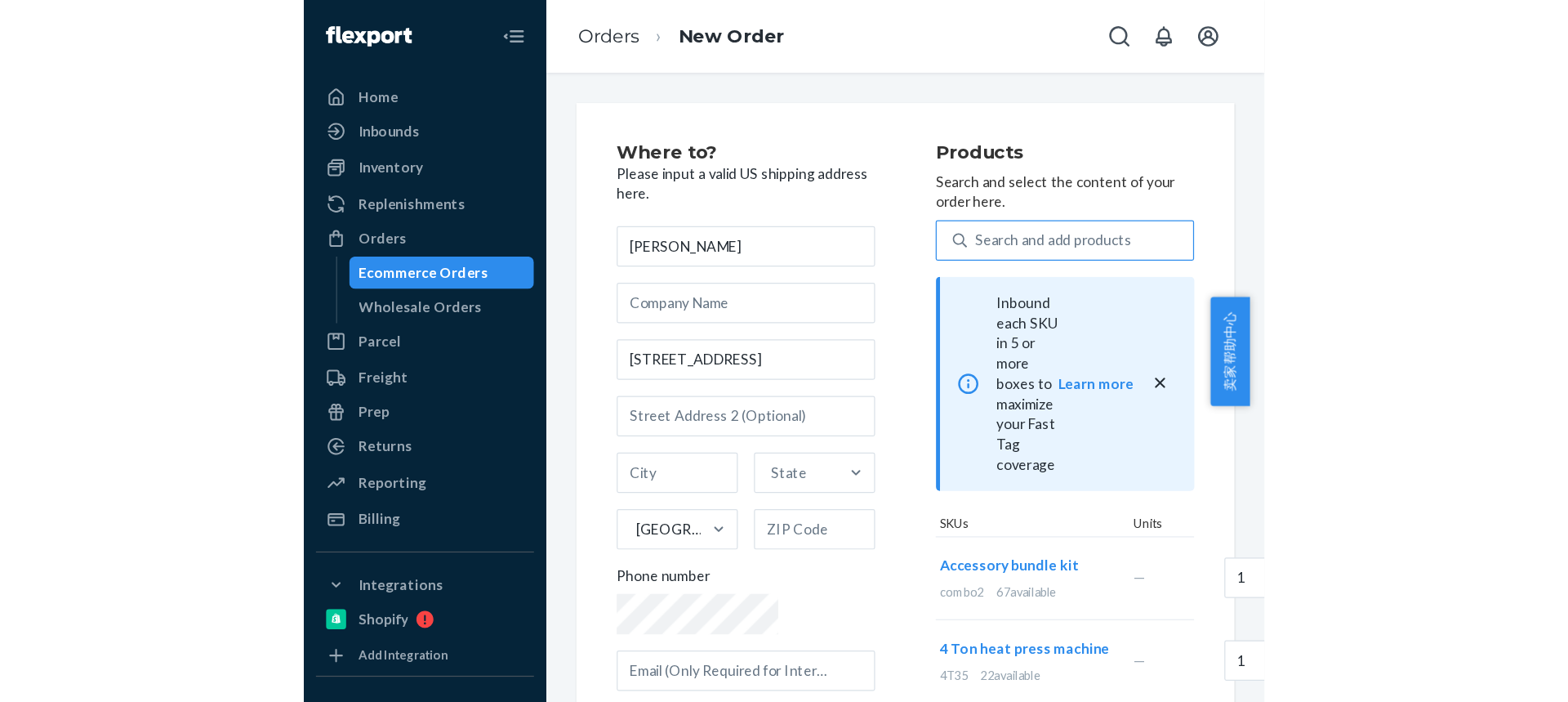
scroll to position [0, 0]
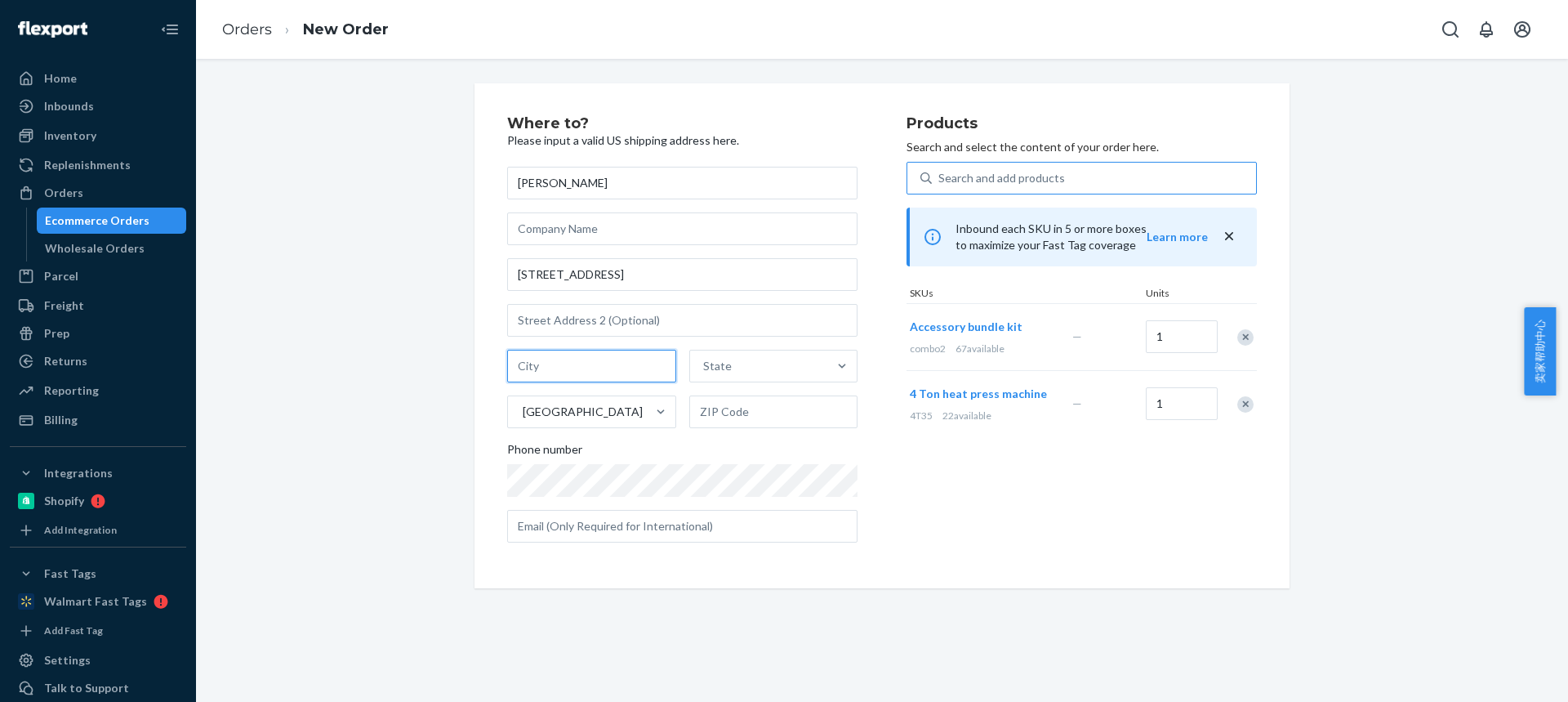
click at [551, 369] on input "text" at bounding box center [592, 366] width 169 height 33
paste input "[GEOGRAPHIC_DATA]"
type input "[GEOGRAPHIC_DATA]"
click at [721, 375] on div "State" at bounding box center [760, 366] width 138 height 33
click at [704, 374] on input "State" at bounding box center [704, 366] width 2 height 16
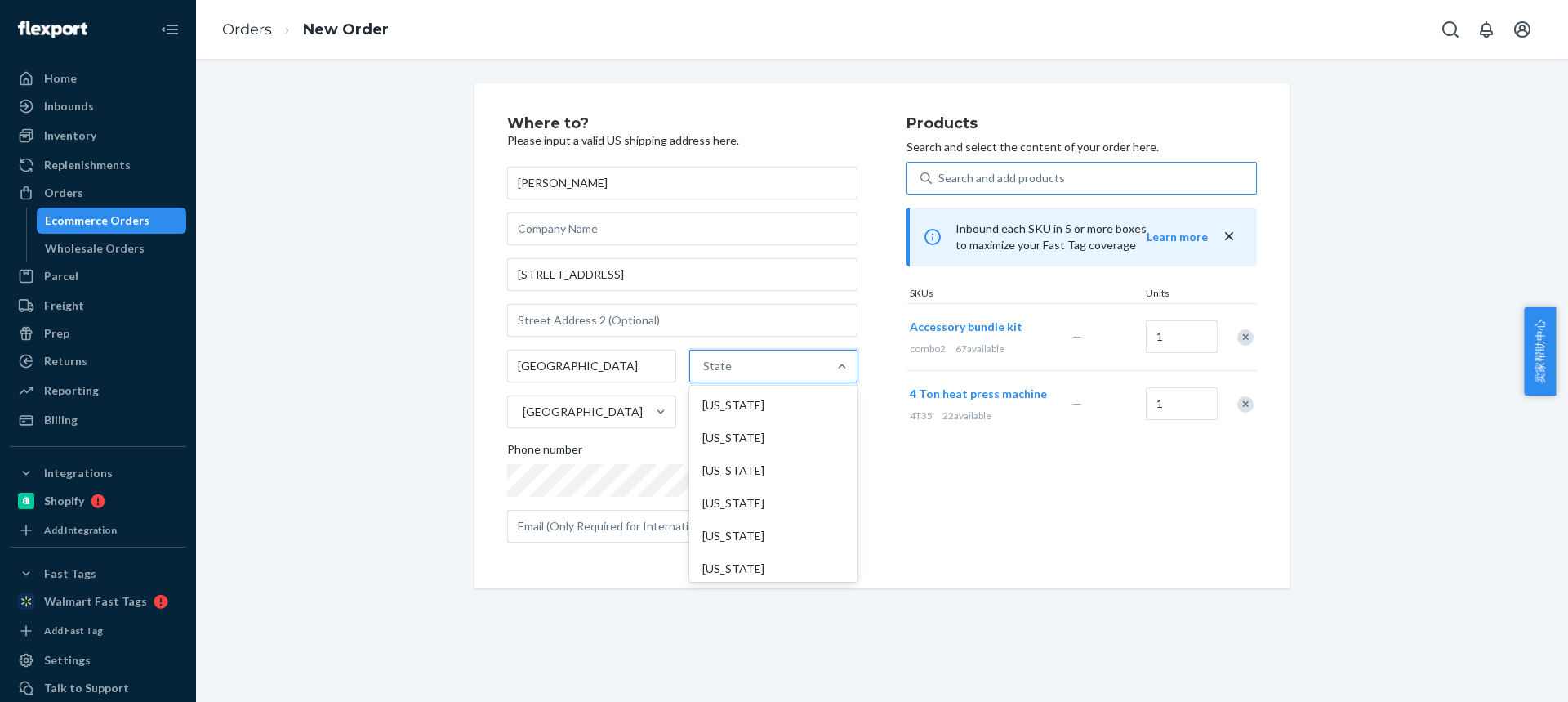
paste input "MN"
type input "MN"
click at [730, 409] on div "[US_STATE]" at bounding box center [772, 405] width 165 height 33
click at [720, 374] on input "MN" at bounding box center [710, 366] width 21 height 16
drag, startPoint x: 725, startPoint y: 415, endPoint x: 730, endPoint y: 450, distance: 35.4
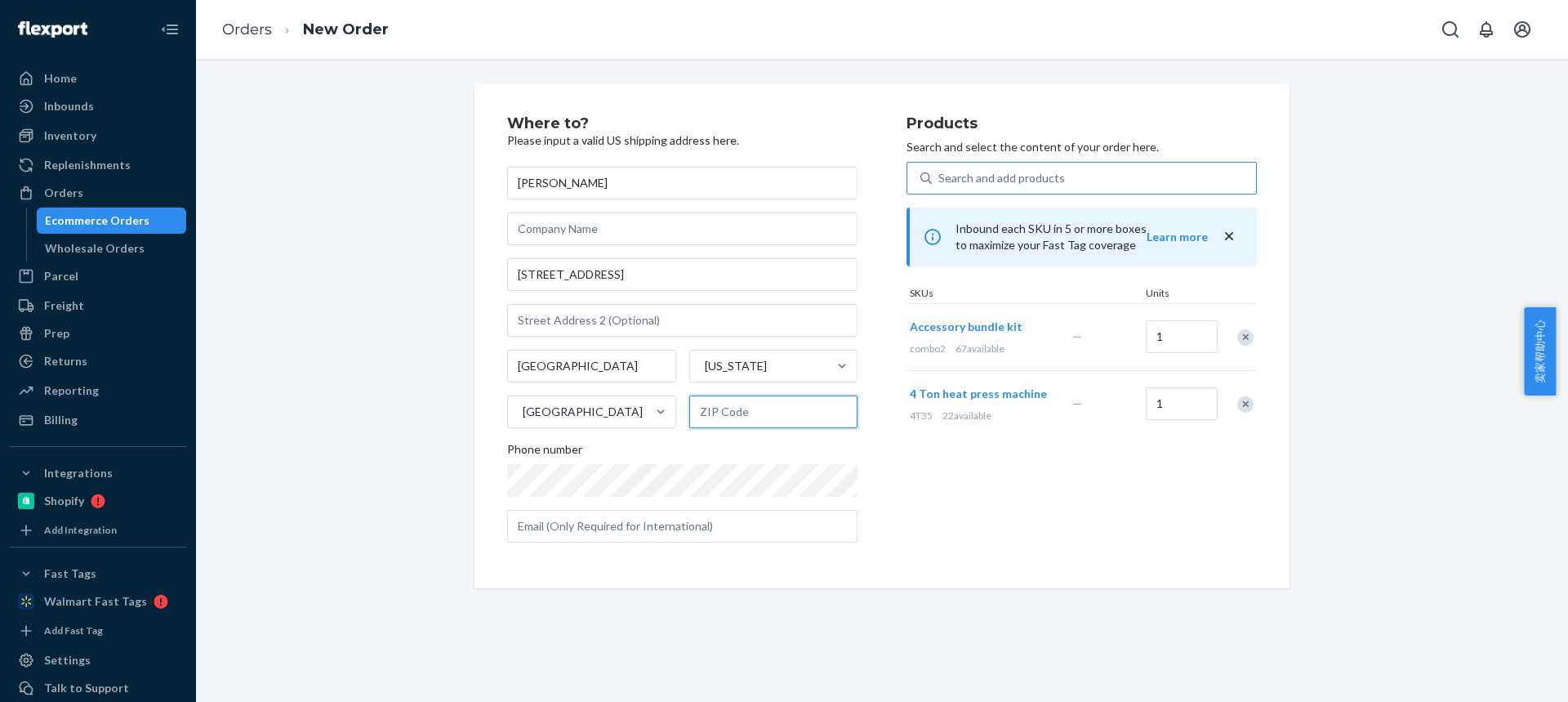
click at [725, 415] on input "text" at bounding box center [774, 412] width 169 height 33
paste input "56283-1307"
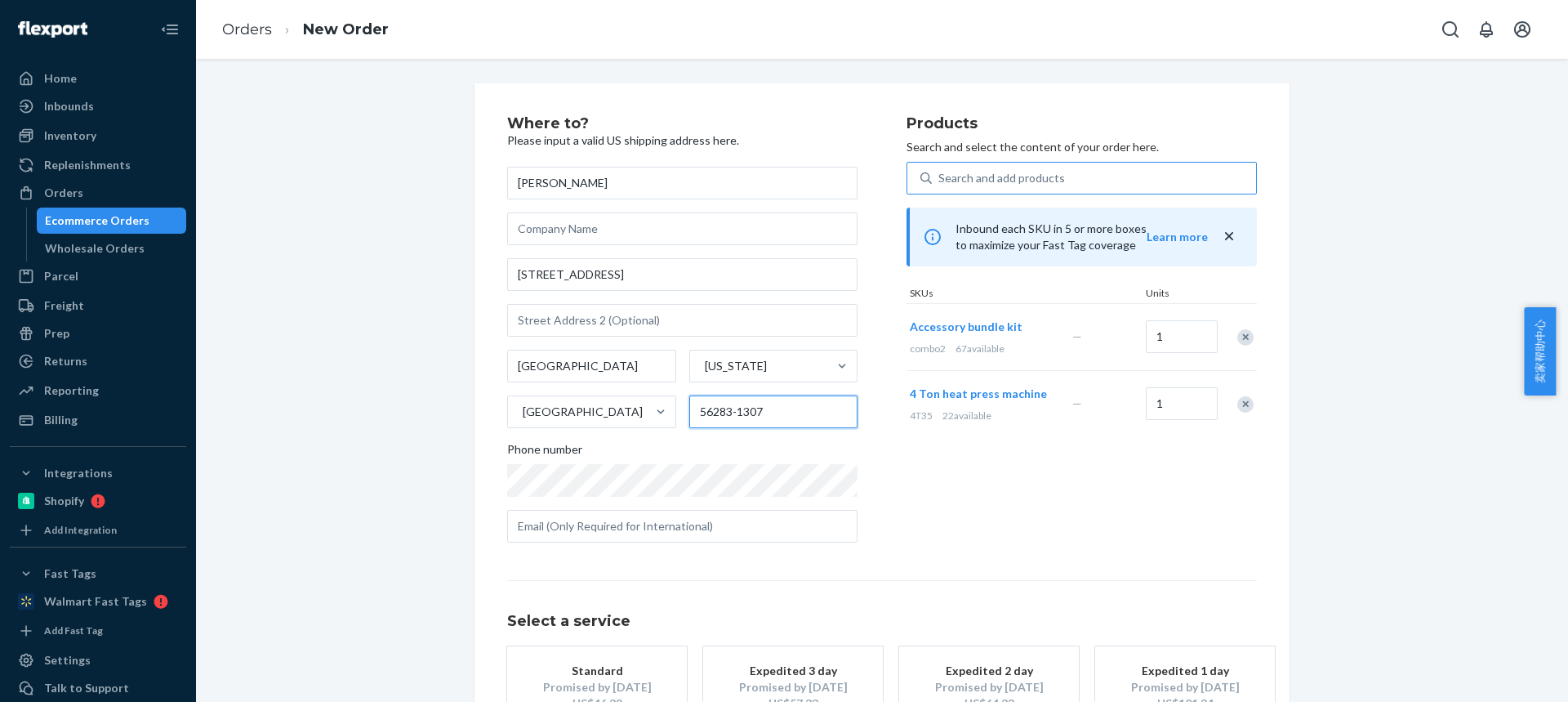
type input "56283-1307"
click at [617, 681] on div "Promised by [DATE]" at bounding box center [597, 687] width 131 height 16
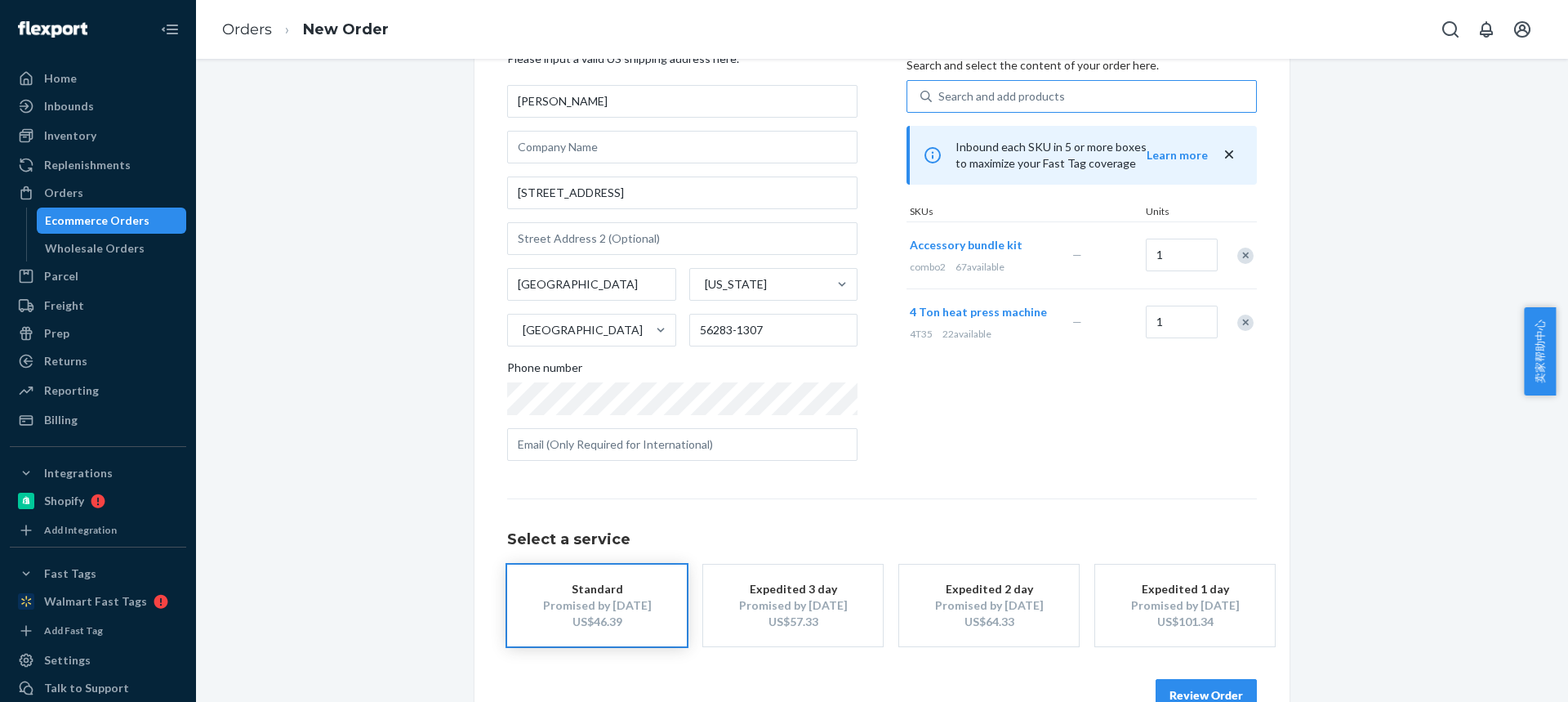
drag, startPoint x: 1211, startPoint y: 689, endPoint x: 1185, endPoint y: 419, distance: 271.2
click at [1211, 689] on button "Review Order" at bounding box center [1206, 695] width 101 height 33
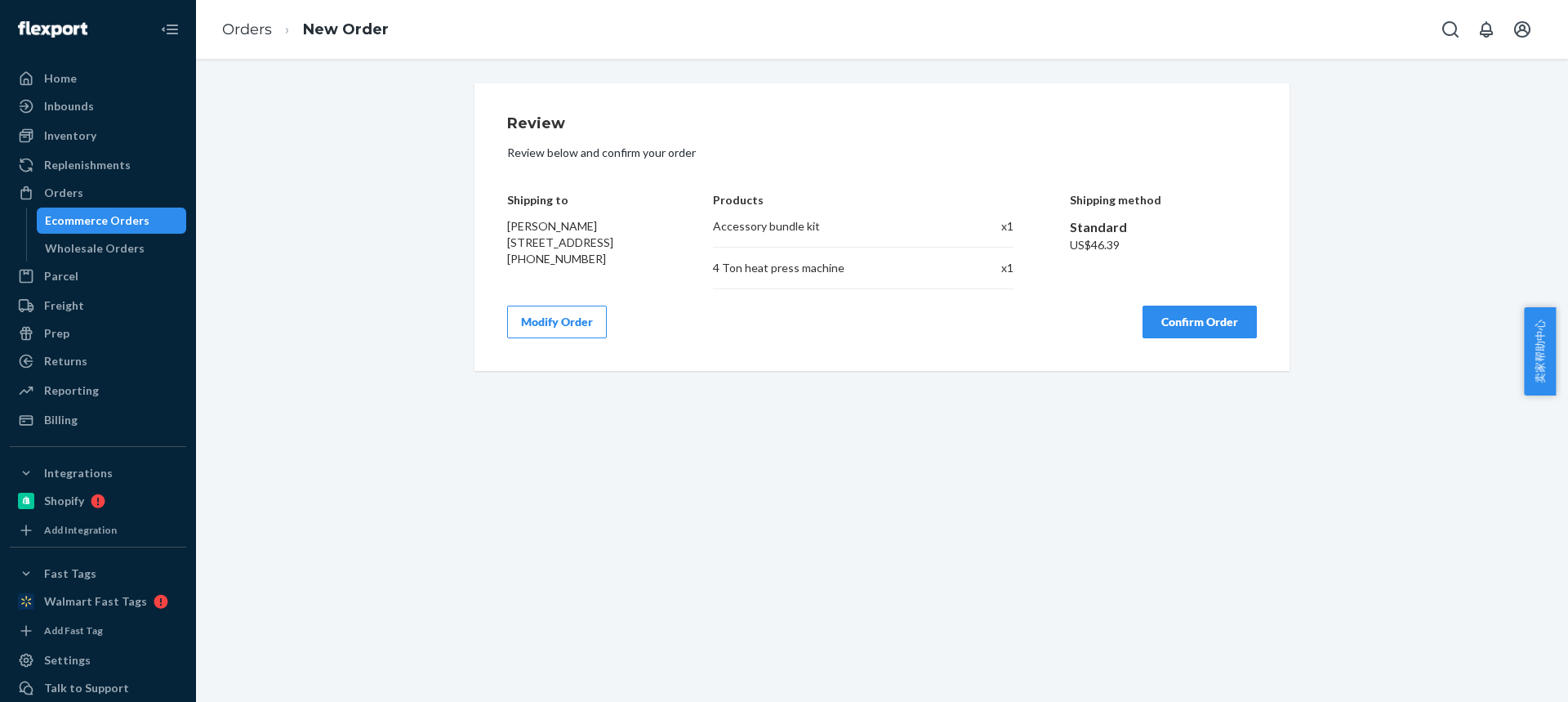
click at [1198, 336] on button "Confirm Order" at bounding box center [1200, 322] width 115 height 33
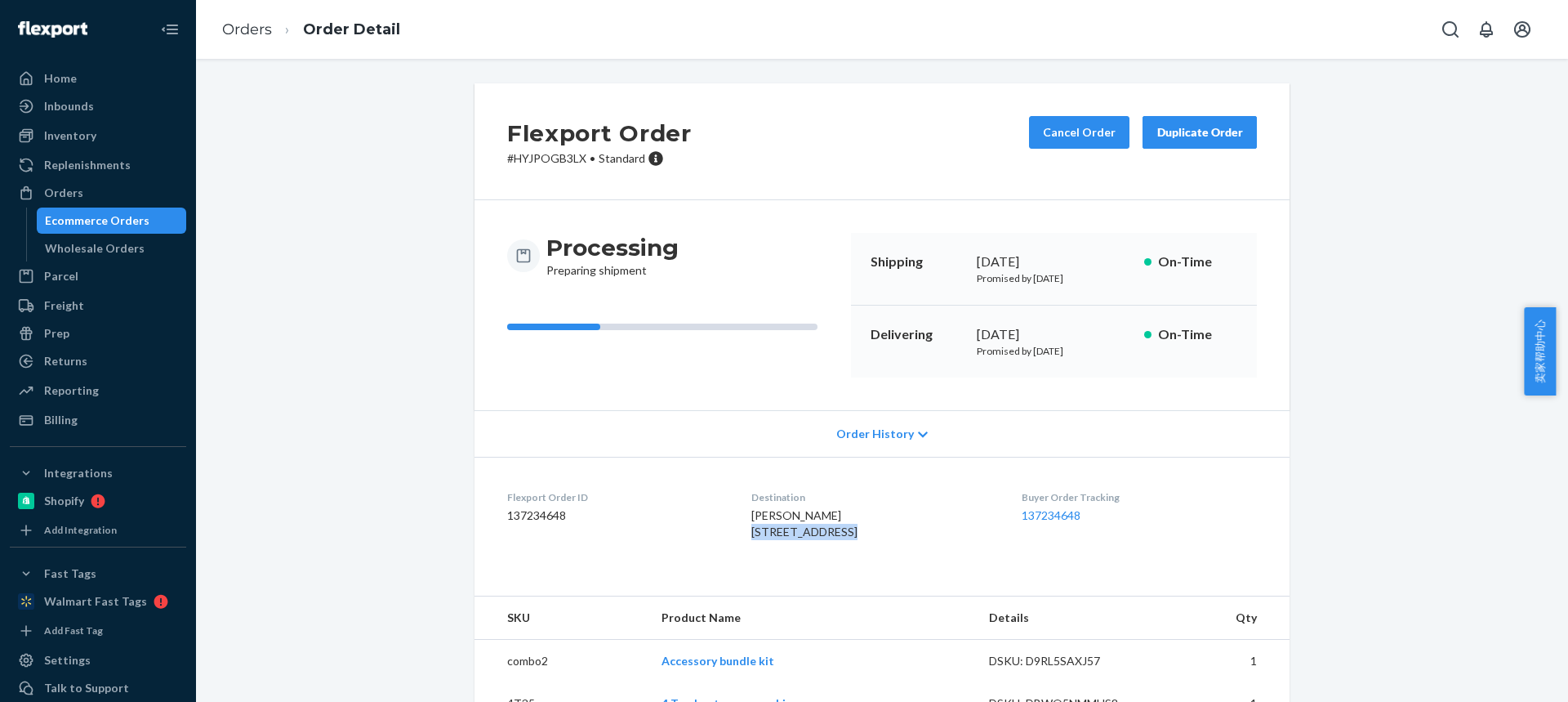
drag, startPoint x: 729, startPoint y: 532, endPoint x: 833, endPoint y: 530, distance: 104.0
click at [834, 531] on div "[PERSON_NAME] [STREET_ADDRESS]" at bounding box center [873, 524] width 243 height 33
click at [817, 538] on span "[PERSON_NAME] [STREET_ADDRESS]" at bounding box center [804, 523] width 106 height 30
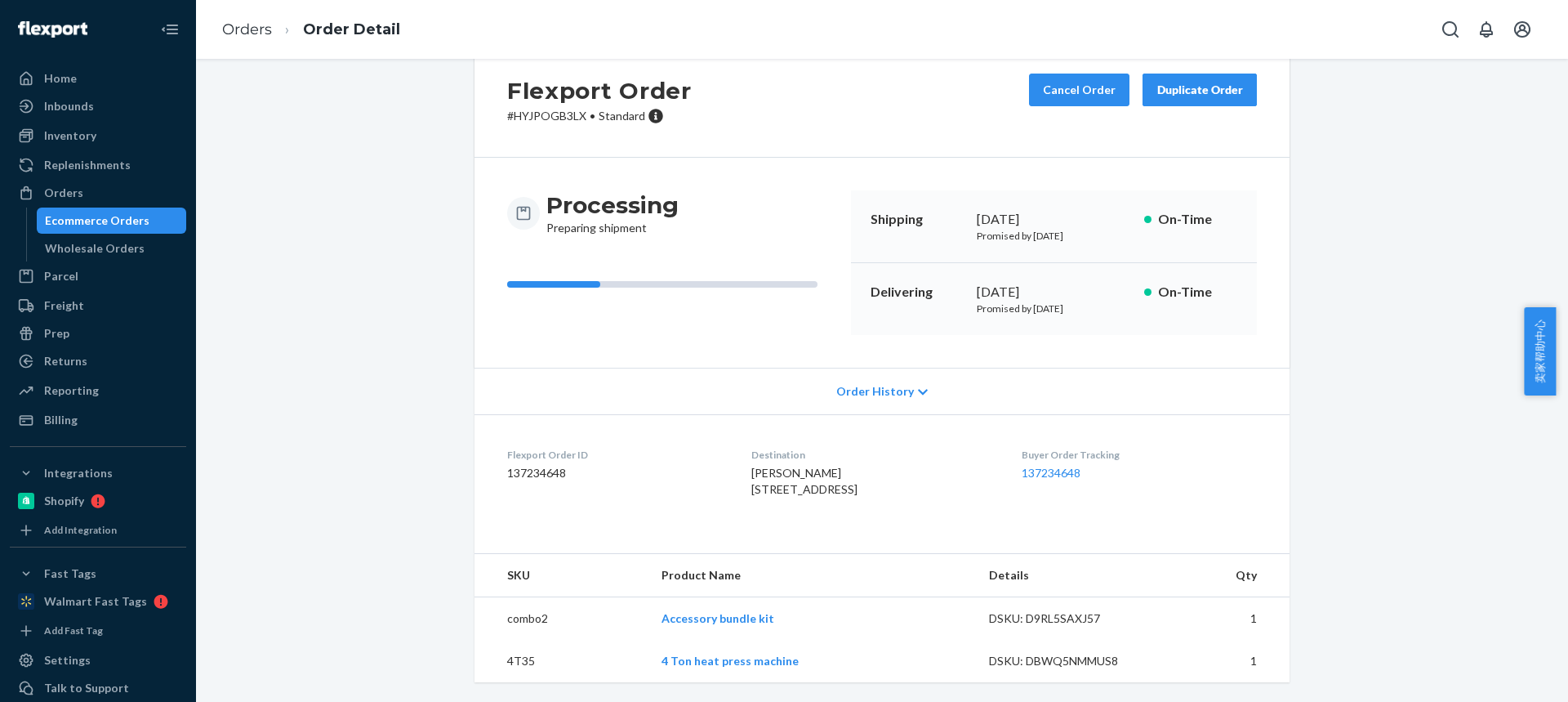
click at [522, 657] on td "4T35" at bounding box center [561, 661] width 174 height 43
click at [522, 617] on td "combo2" at bounding box center [561, 619] width 174 height 44
drag, startPoint x: 756, startPoint y: 458, endPoint x: 829, endPoint y: 455, distance: 73.1
click at [830, 456] on dl "Flexport Order ID 137234648 Destination [PERSON_NAME] [STREET_ADDRESS] US Buyer…" at bounding box center [882, 475] width 815 height 123
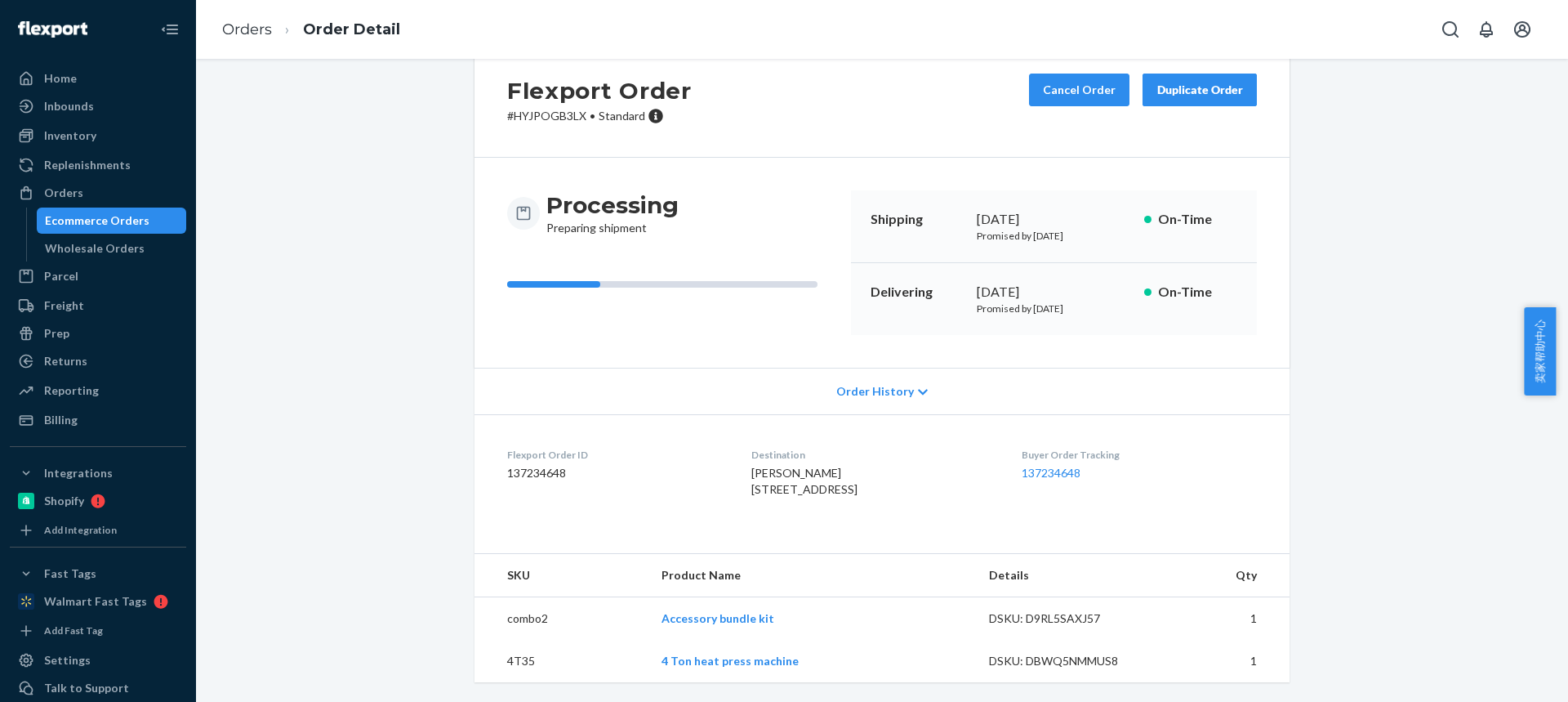
click at [807, 472] on span "[PERSON_NAME] [STREET_ADDRESS]" at bounding box center [804, 480] width 106 height 30
click at [510, 667] on td "4T35" at bounding box center [561, 661] width 174 height 43
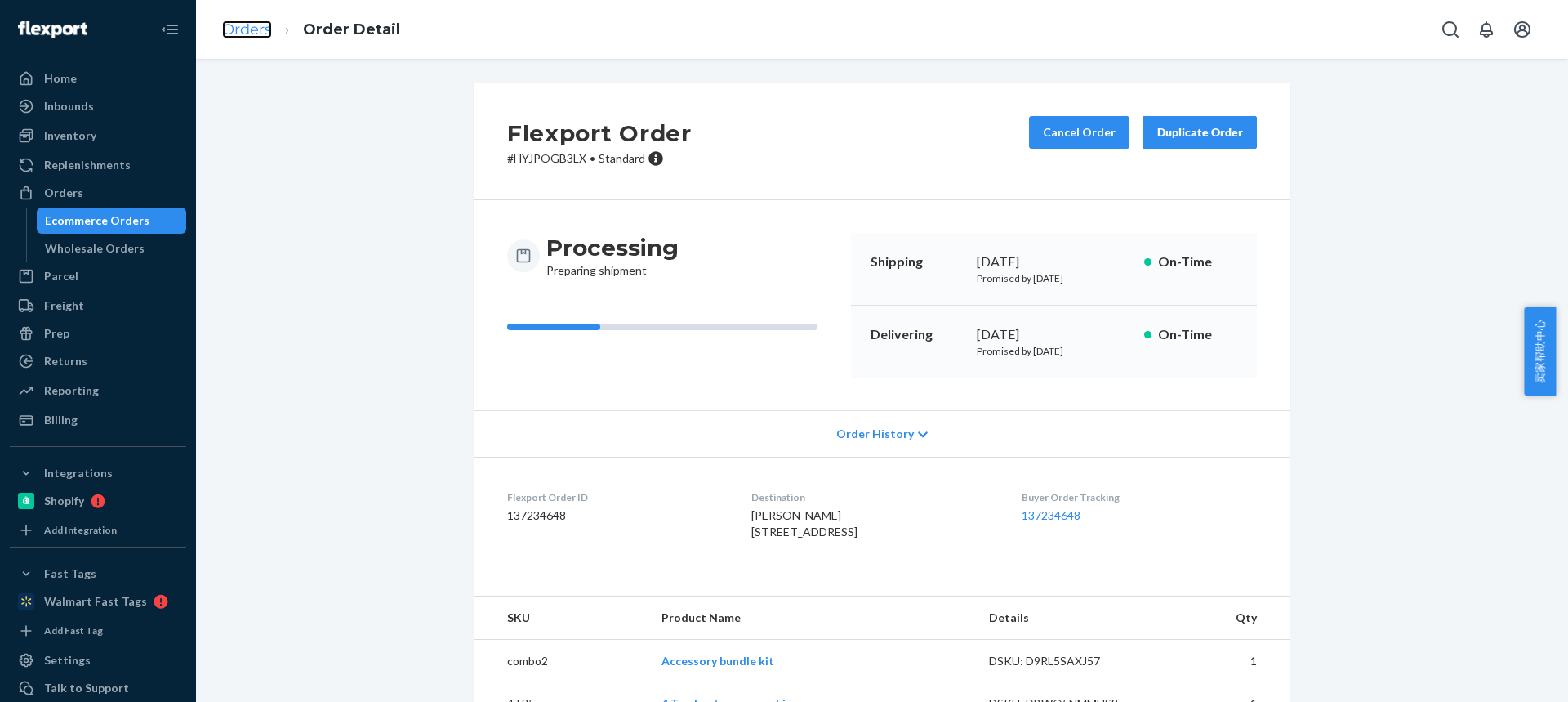
click at [250, 30] on link "Orders" at bounding box center [247, 30] width 49 height 18
